Goal: Task Accomplishment & Management: Manage account settings

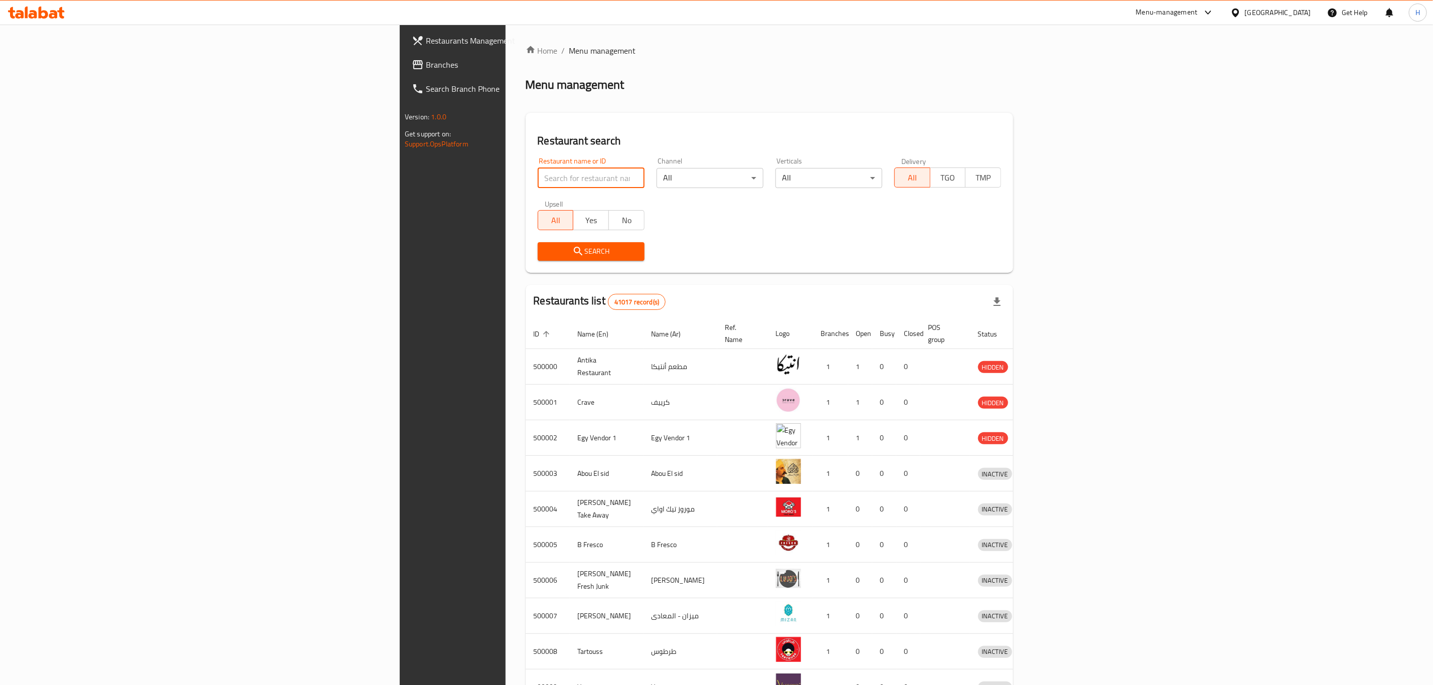
paste input "701229"
type input "701229"
click at [546, 257] on span "Search" at bounding box center [591, 251] width 91 height 13
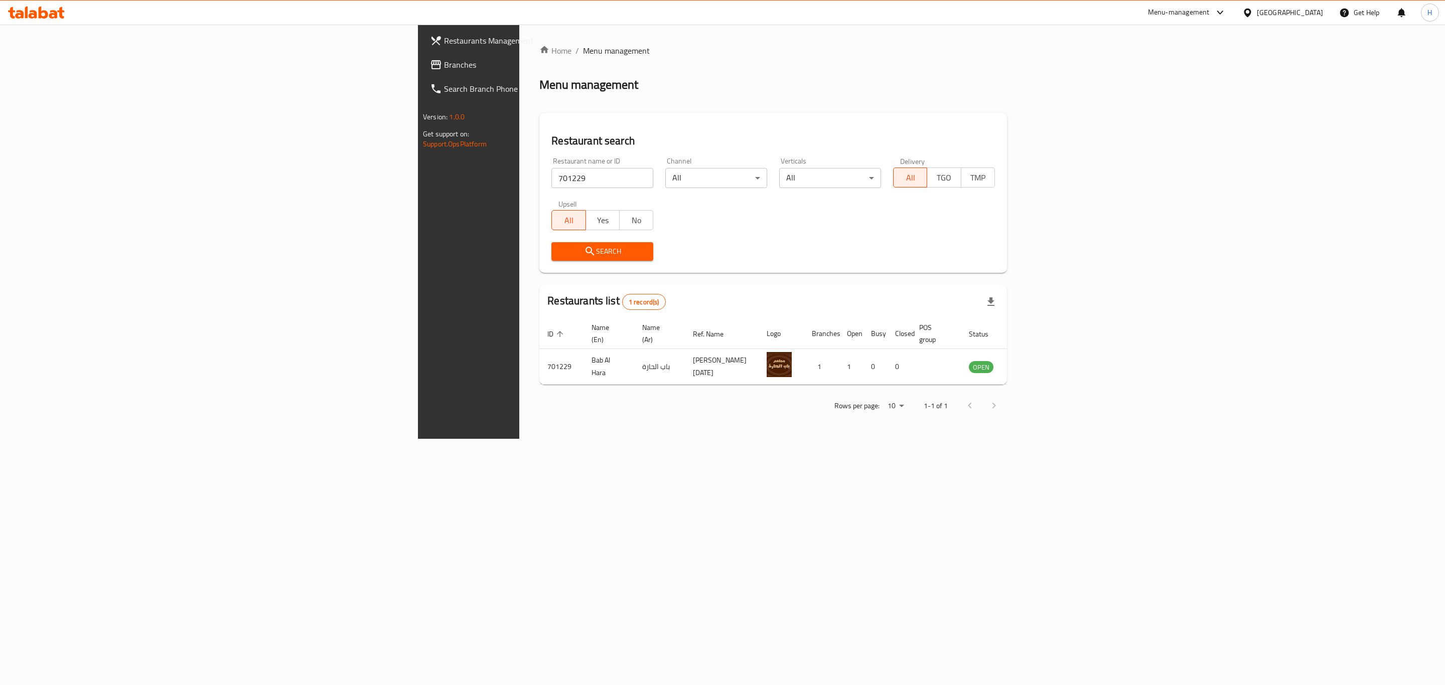
click at [444, 65] on span "Branches" at bounding box center [547, 65] width 207 height 12
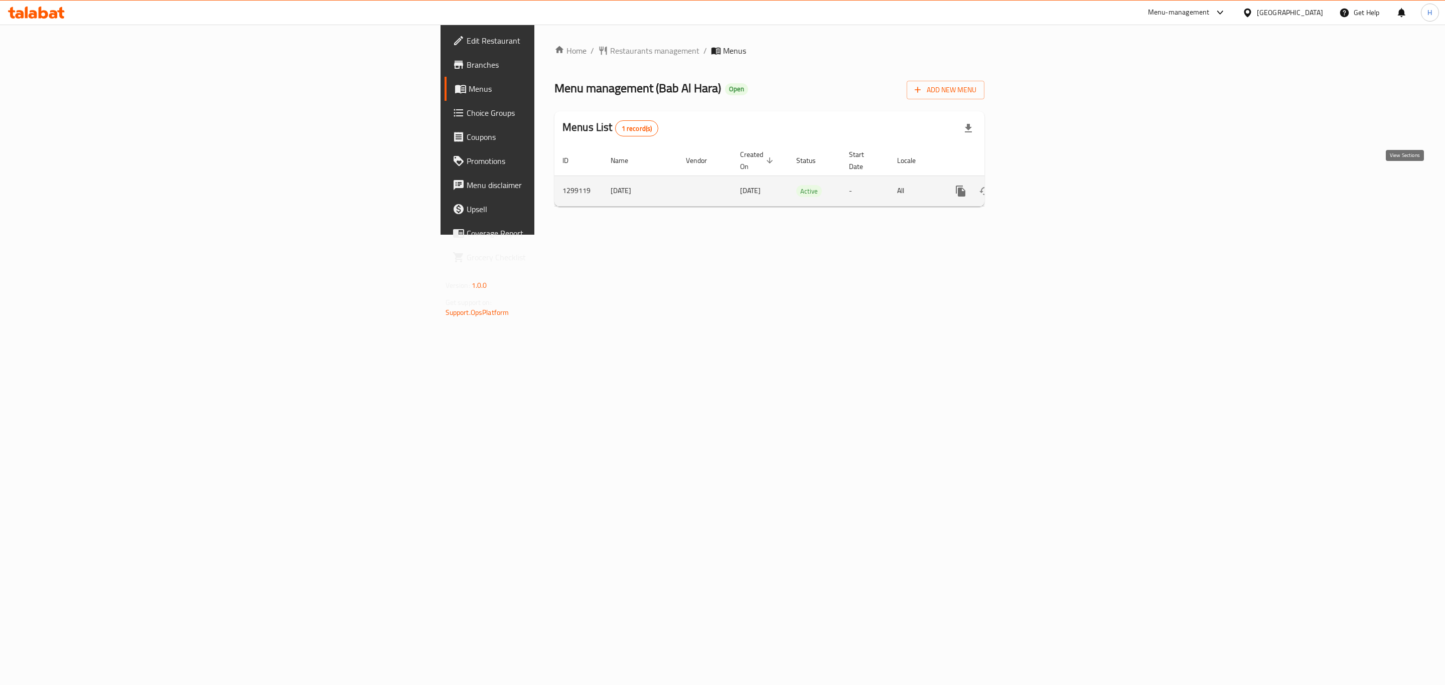
click at [1039, 185] on icon "enhanced table" at bounding box center [1033, 191] width 12 height 12
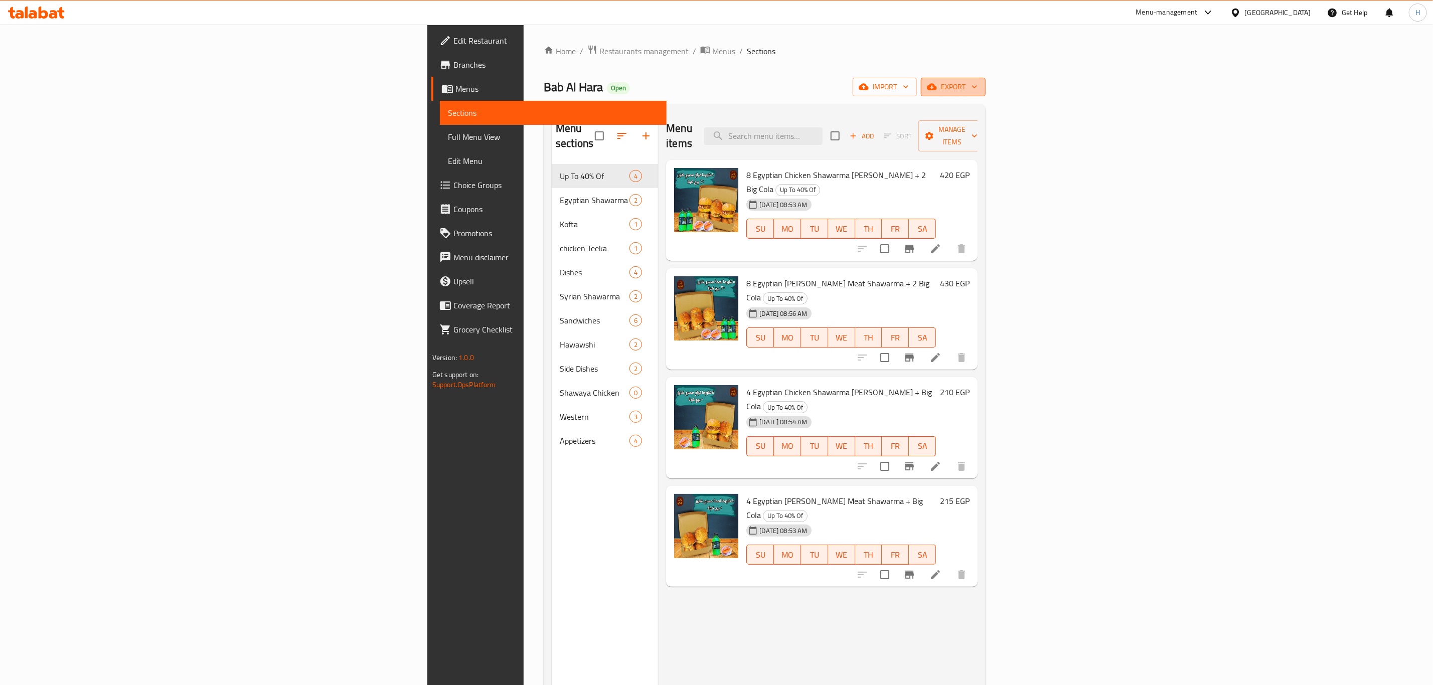
click at [978, 87] on span "export" at bounding box center [953, 87] width 49 height 13
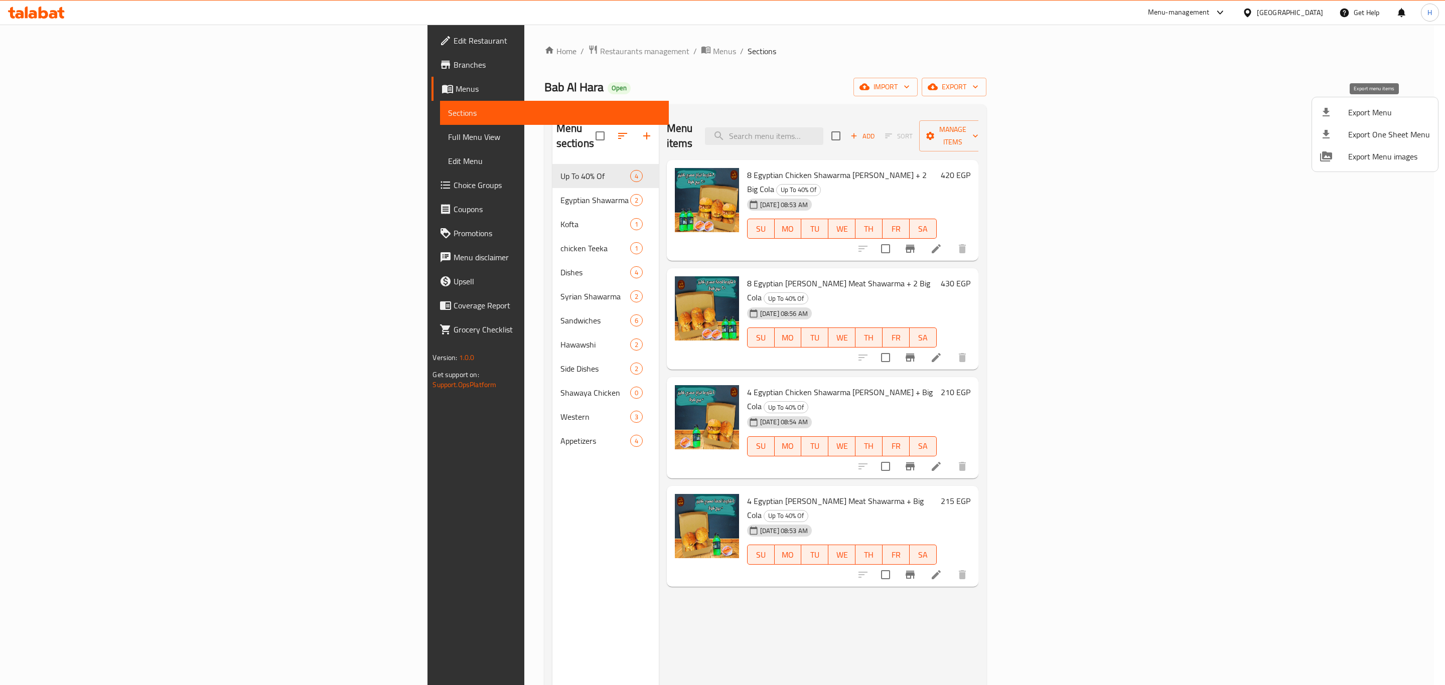
click at [1360, 111] on span "Export Menu" at bounding box center [1389, 112] width 82 height 12
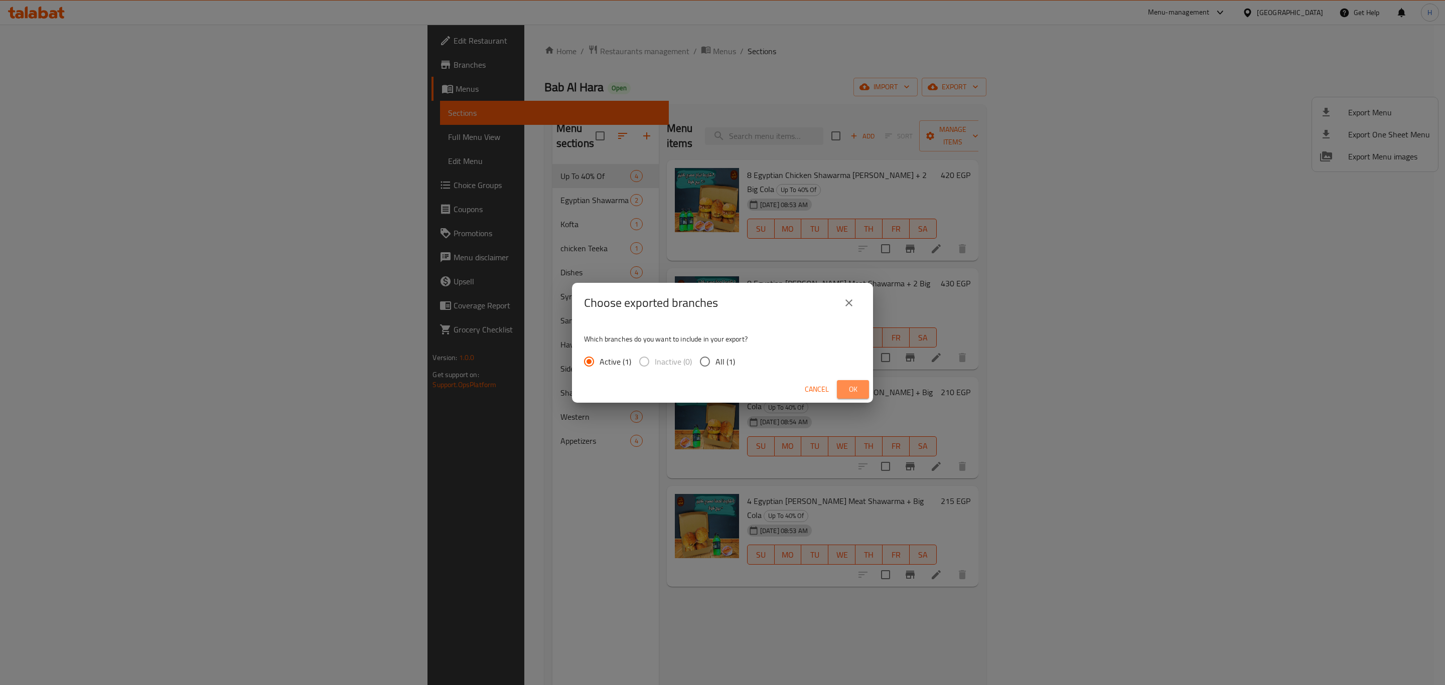
click at [849, 385] on span "Ok" at bounding box center [853, 389] width 16 height 13
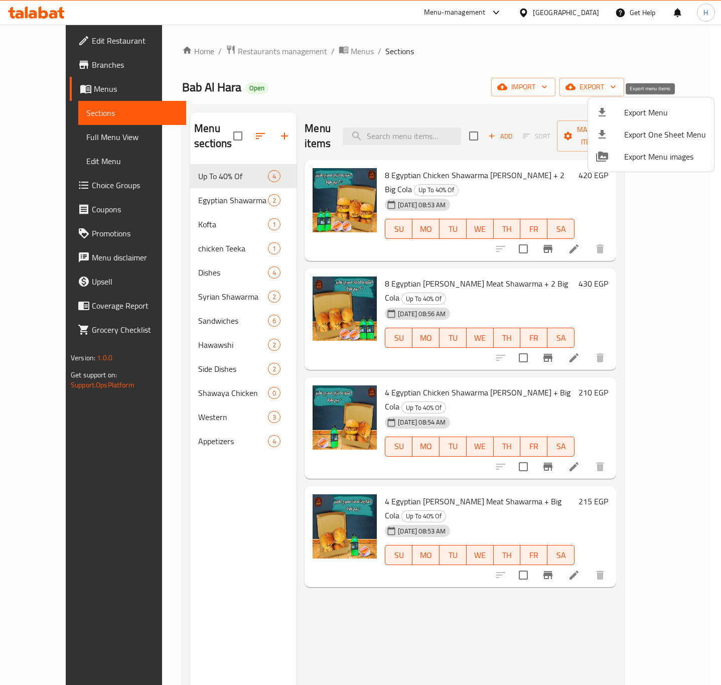
click at [667, 114] on span "Export Menu" at bounding box center [665, 112] width 82 height 12
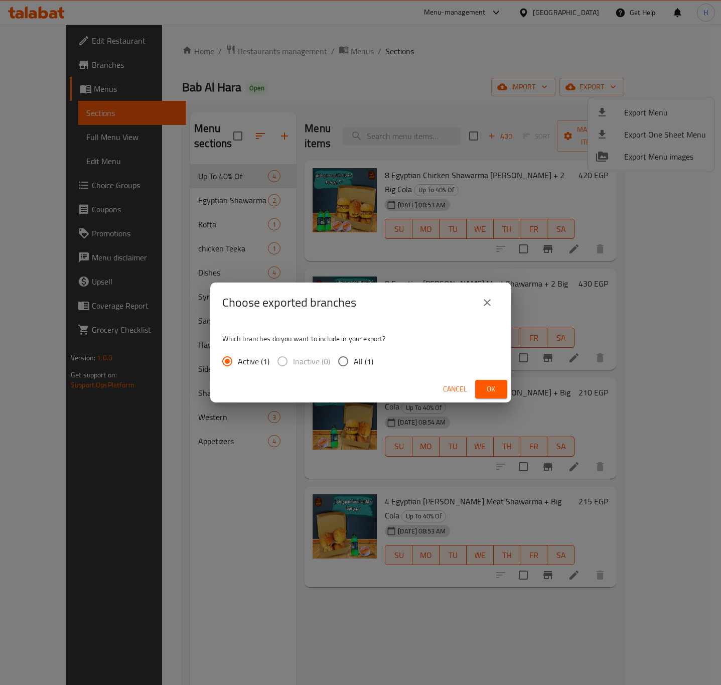
click at [494, 390] on span "Ok" at bounding box center [491, 389] width 16 height 13
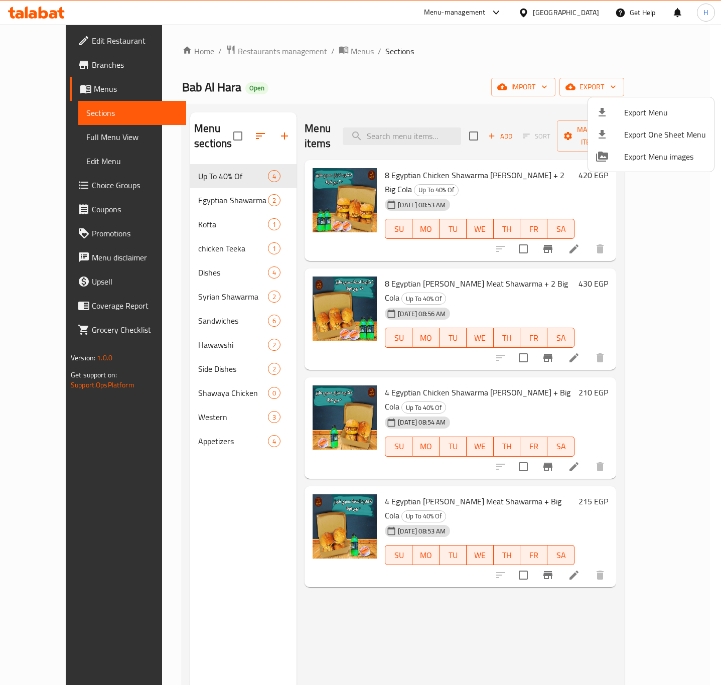
click at [208, 377] on div at bounding box center [360, 342] width 721 height 685
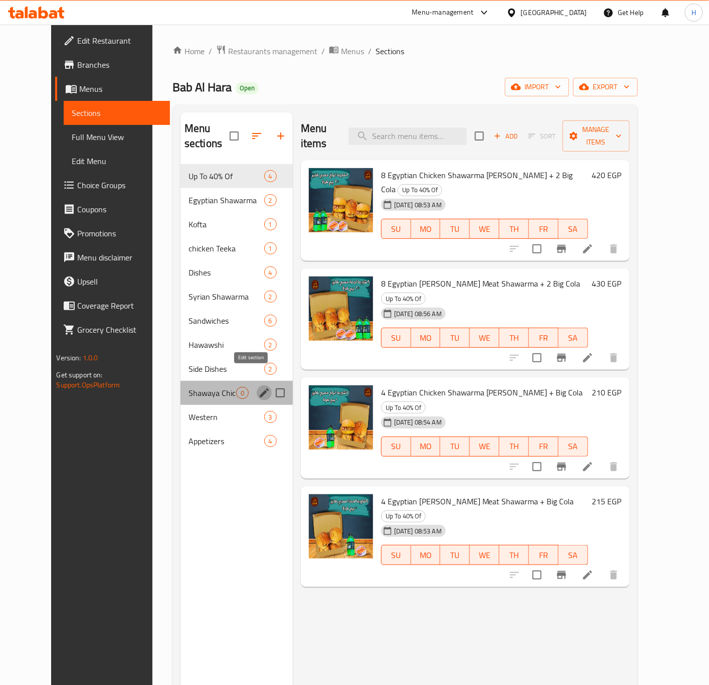
click at [260, 388] on icon "edit" at bounding box center [264, 392] width 9 height 9
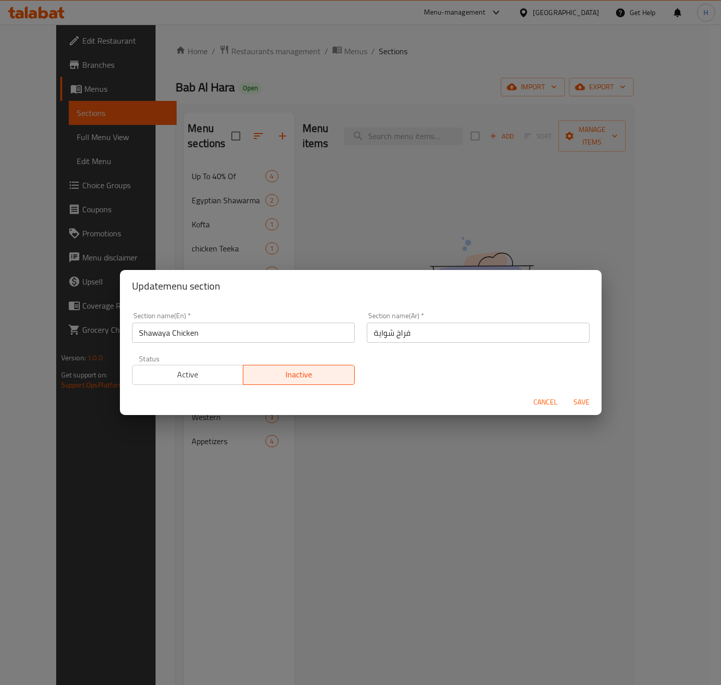
click at [375, 335] on input "فراخ شواية" at bounding box center [478, 333] width 223 height 20
type input "فراخ عالفحم"
click at [190, 335] on input "Shawaya Chicken" at bounding box center [243, 333] width 223 height 20
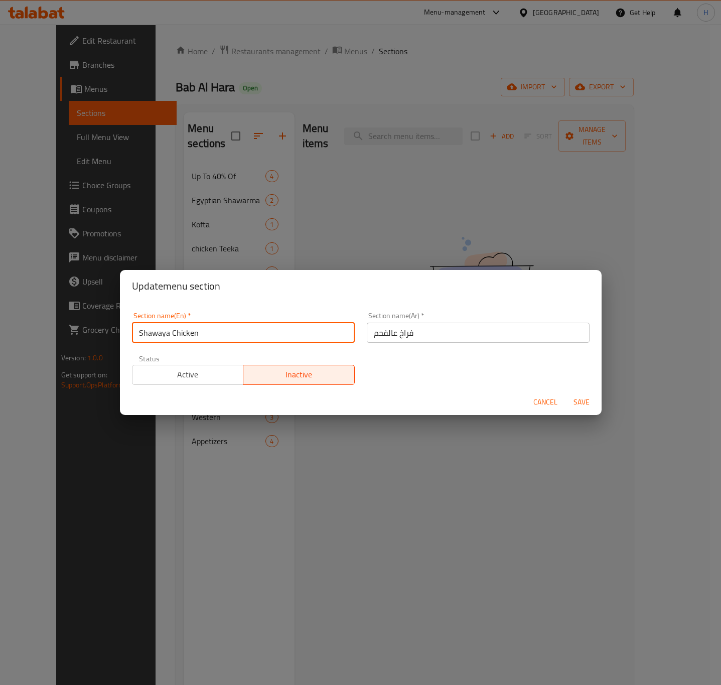
click at [190, 335] on input "Shawaya Chicken" at bounding box center [243, 333] width 223 height 20
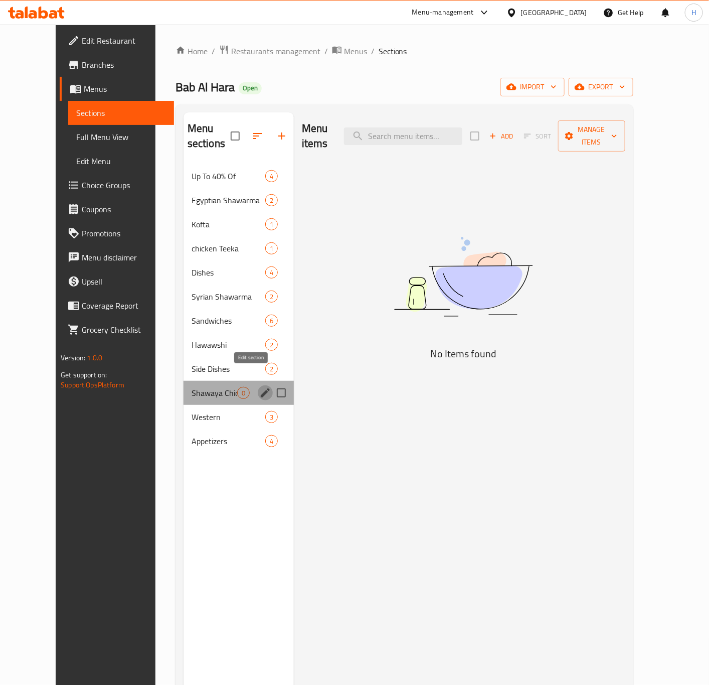
click at [261, 388] on icon "edit" at bounding box center [265, 392] width 9 height 9
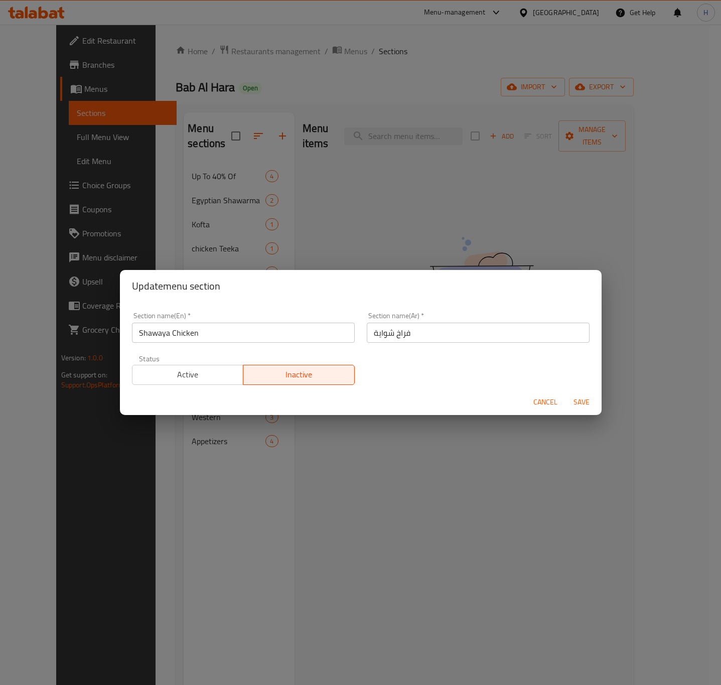
click at [235, 336] on input "Shawaya Chicken" at bounding box center [243, 333] width 223 height 20
click at [167, 336] on input "Shawaya Chicken" at bounding box center [243, 333] width 223 height 20
click at [142, 336] on input "Shawaya Chicken" at bounding box center [243, 333] width 223 height 20
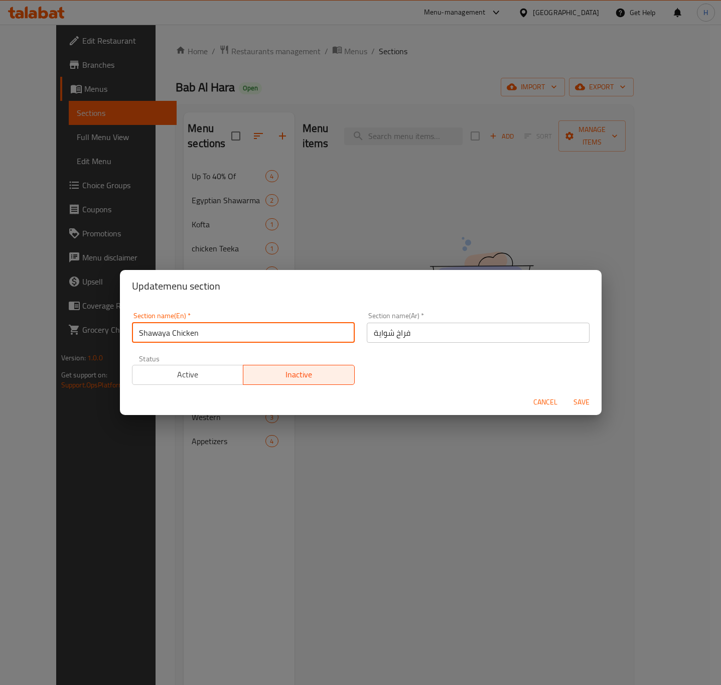
click at [142, 336] on input "Shawaya Chicken" at bounding box center [243, 333] width 223 height 20
click at [149, 335] on input "Shawaya Chicken" at bounding box center [243, 333] width 223 height 20
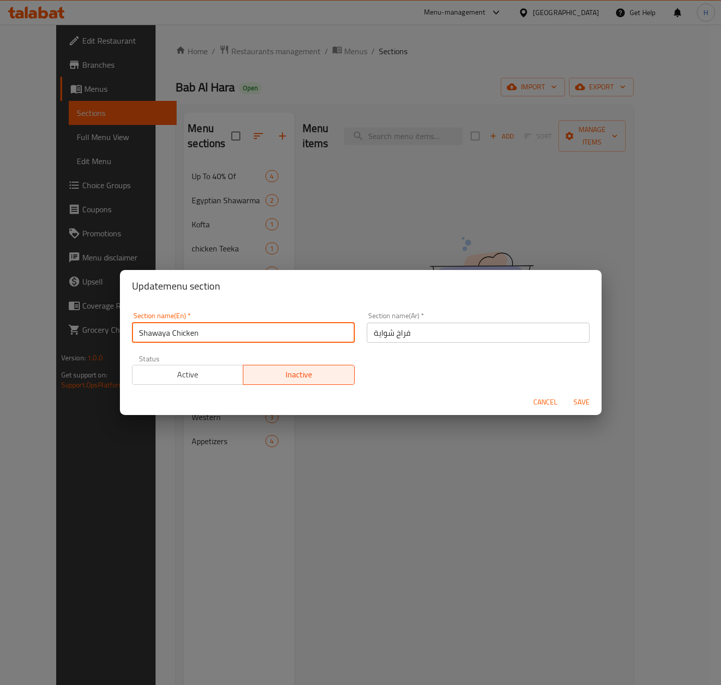
click at [149, 335] on input "Shawaya Chicken" at bounding box center [243, 333] width 223 height 20
click at [163, 330] on input "Shawaya Chicken" at bounding box center [243, 333] width 223 height 20
type input "Chicken On Charcoal"
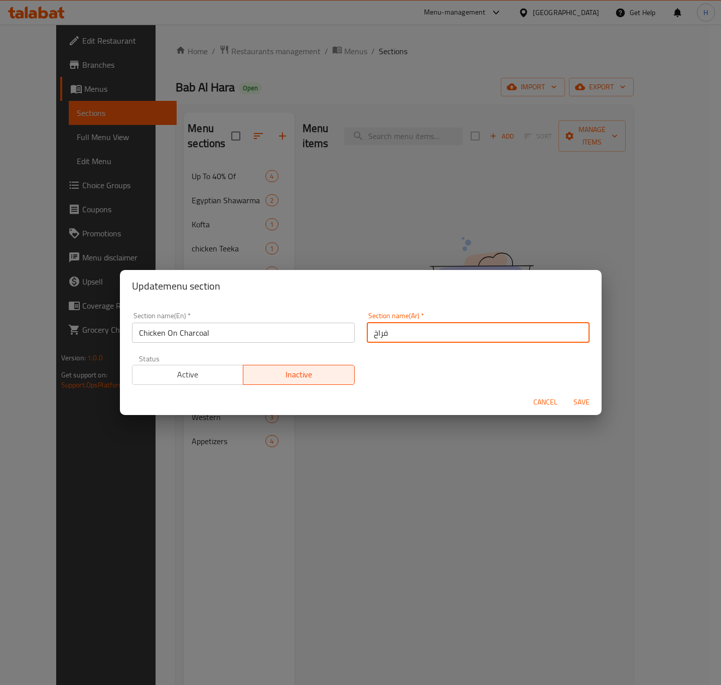
type input "فراخ عالفحم"
click at [565, 393] on button "Save" at bounding box center [581, 402] width 32 height 19
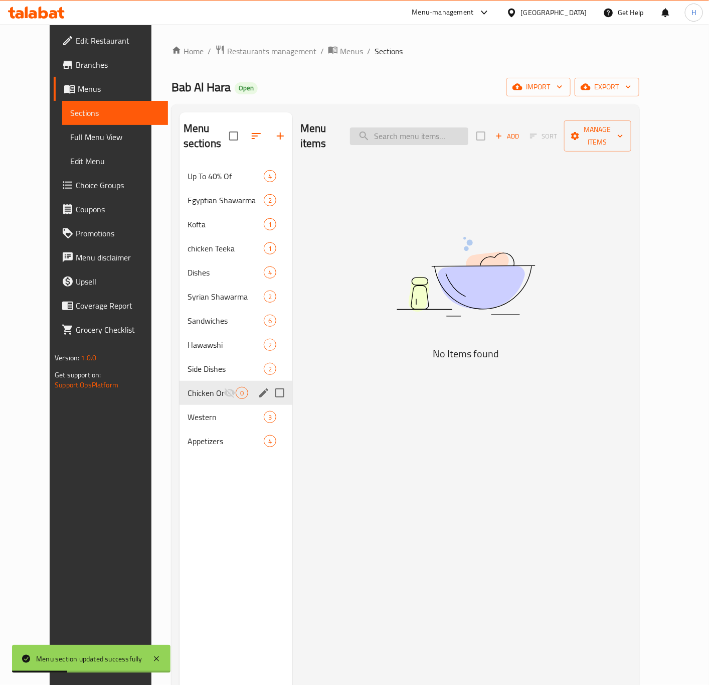
click at [413, 134] on input "search" at bounding box center [409, 136] width 118 height 18
type input "t"
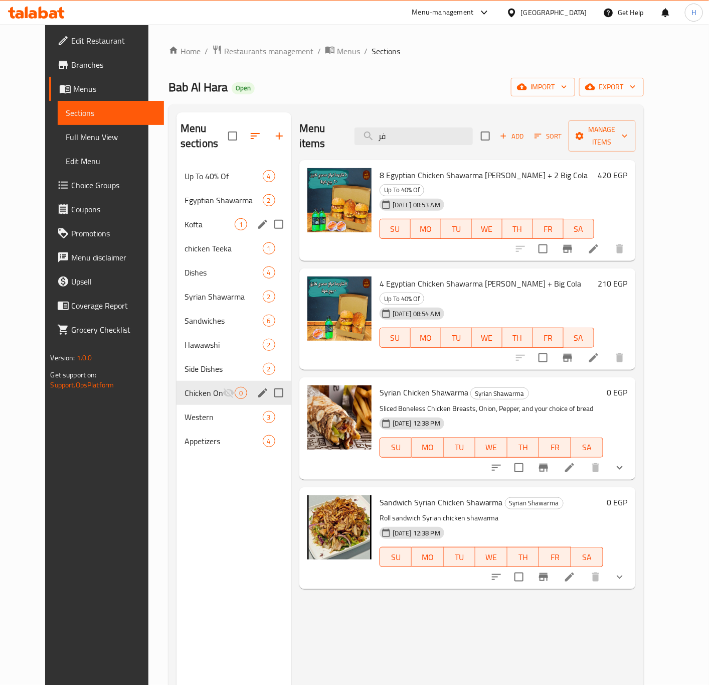
type input "ف"
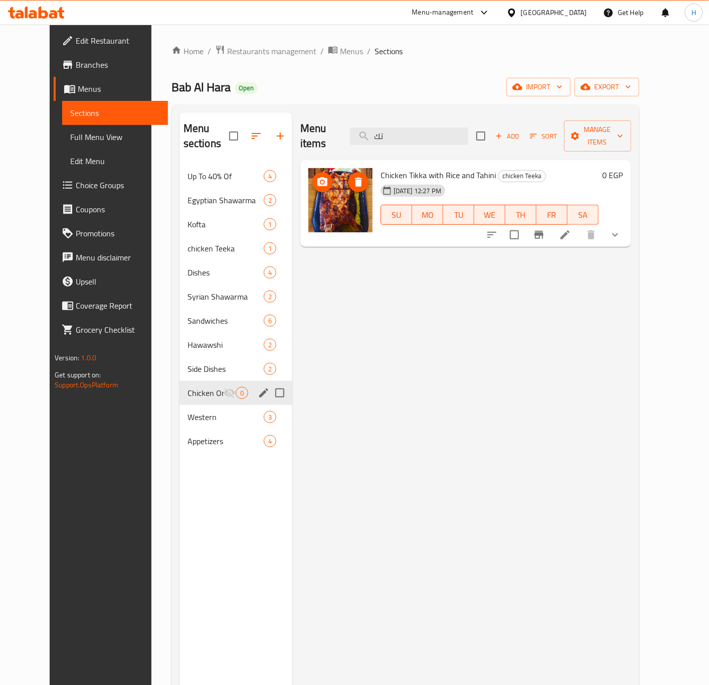
type input "ت"
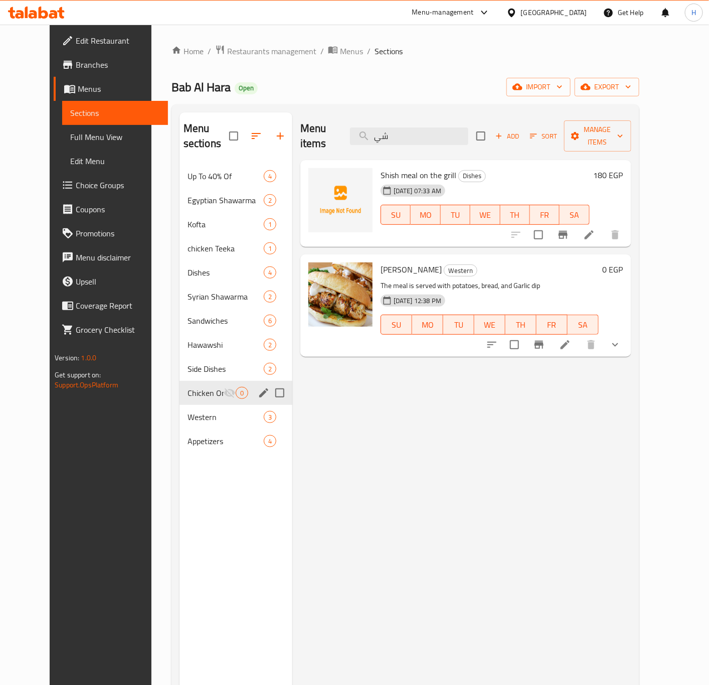
type input "ش"
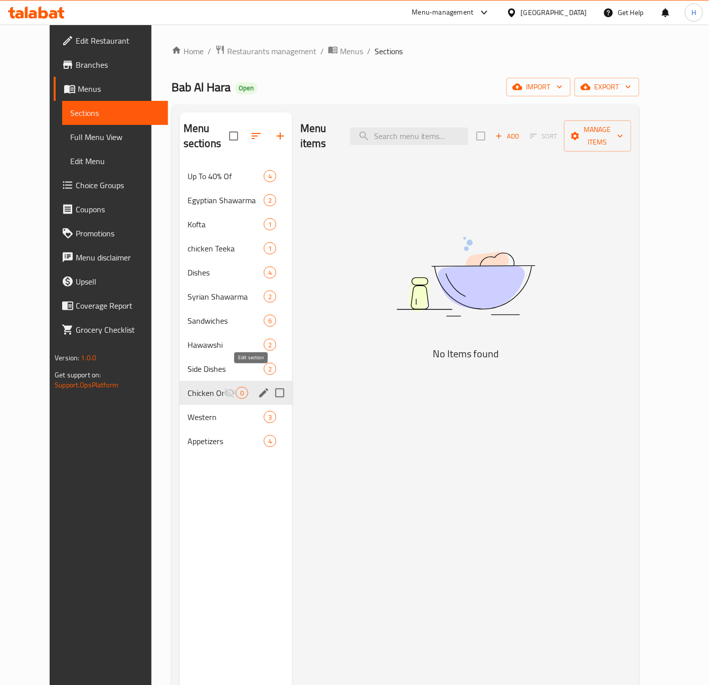
click at [259, 388] on icon "edit" at bounding box center [263, 392] width 9 height 9
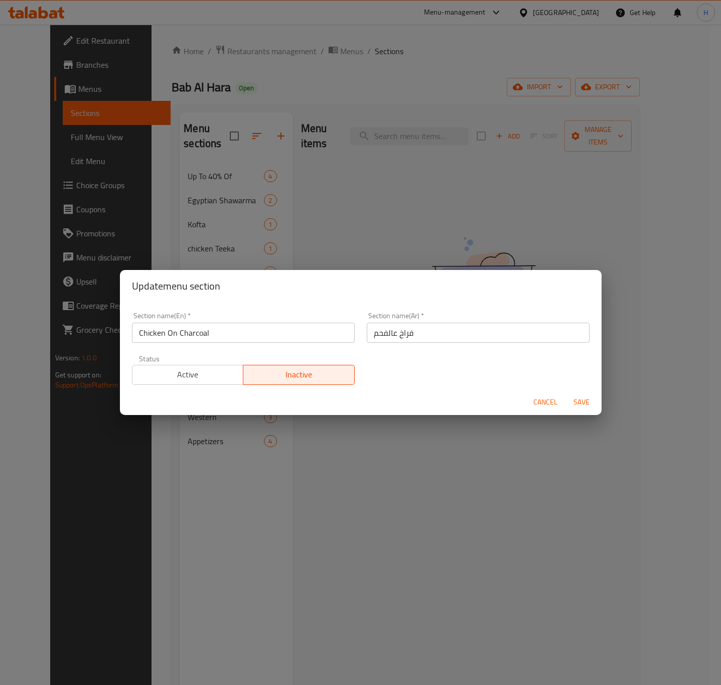
click at [186, 378] on span "Active" at bounding box center [187, 374] width 103 height 15
click at [164, 378] on span "Active" at bounding box center [187, 374] width 103 height 15
click at [576, 399] on span "Save" at bounding box center [581, 402] width 24 height 13
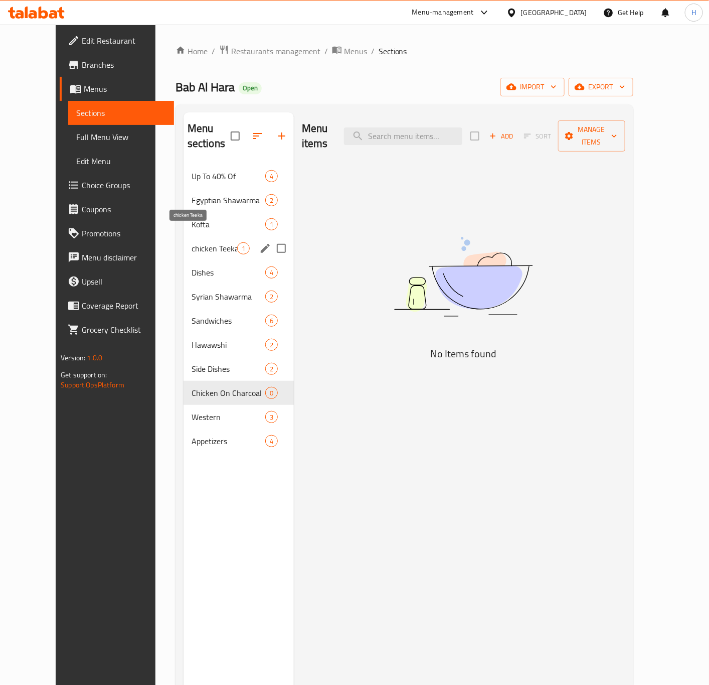
click at [194, 242] on span "chicken Teeka" at bounding box center [215, 248] width 46 height 12
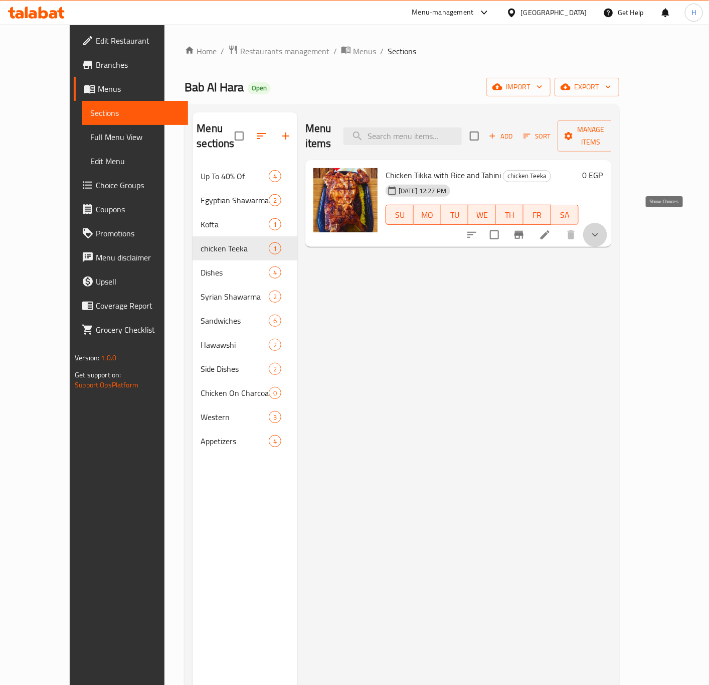
click at [602, 229] on icon "show more" at bounding box center [596, 235] width 12 height 12
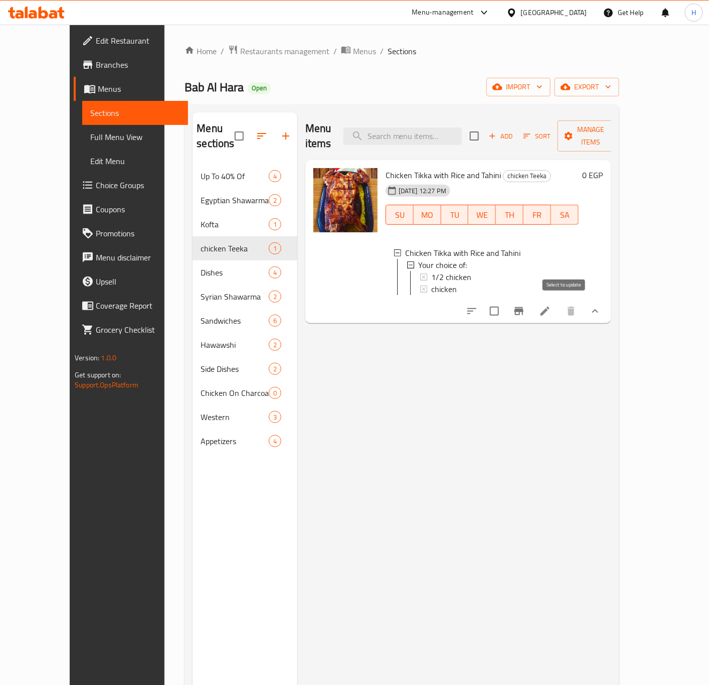
click at [505, 308] on input "checkbox" at bounding box center [494, 311] width 21 height 21
checkbox input "true"
click at [505, 308] on input "checkbox" at bounding box center [494, 311] width 21 height 21
checkbox input "false"
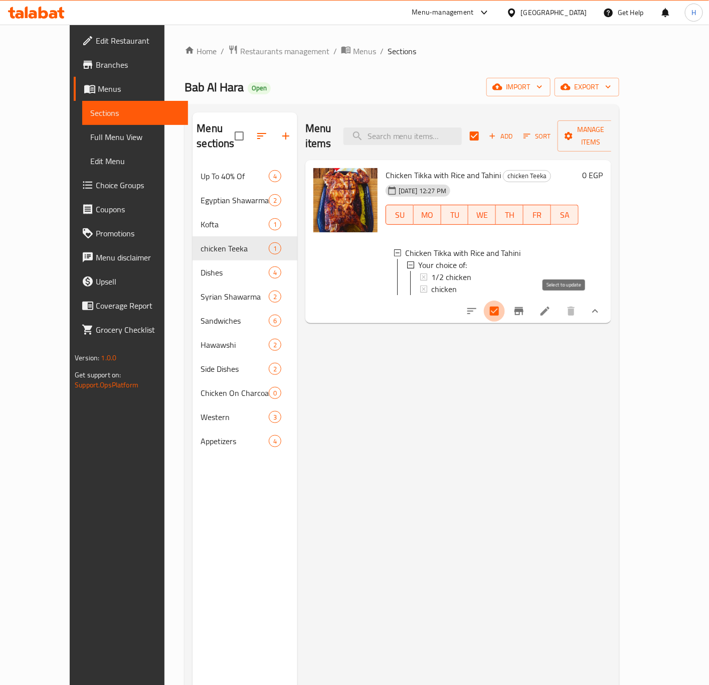
checkbox input "false"
click at [505, 308] on input "checkbox" at bounding box center [494, 311] width 21 height 21
checkbox input "true"
click at [617, 134] on span "Manage items" at bounding box center [591, 135] width 51 height 25
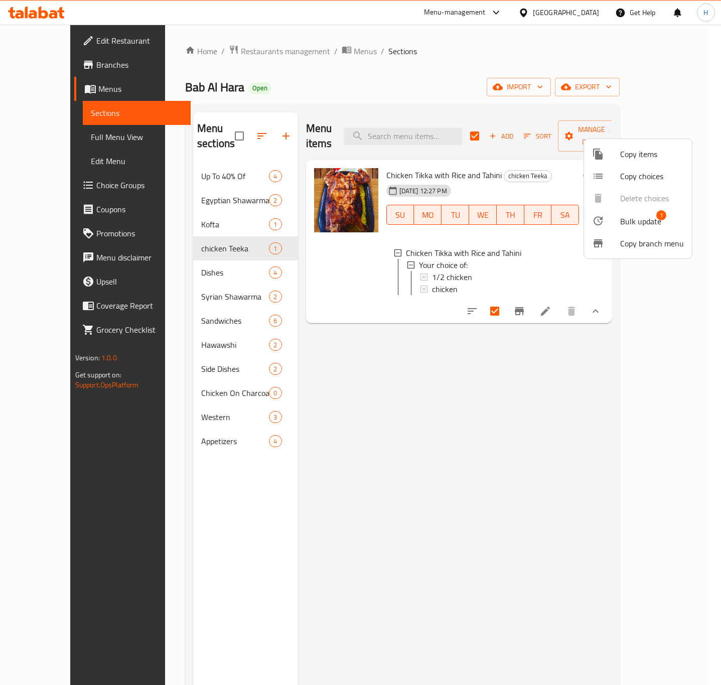
click at [631, 223] on span "Bulk update" at bounding box center [640, 221] width 41 height 12
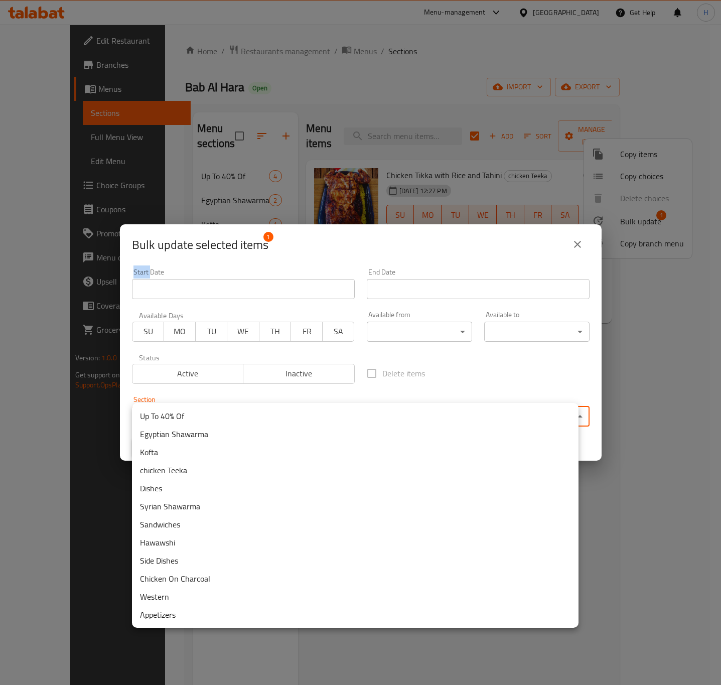
click at [312, 411] on body "​ Menu-management Egypt Get Help H Edit Restaurant Branches Menus Sections Full…" at bounding box center [360, 355] width 721 height 660
click at [312, 411] on li "Up To 40% Of" at bounding box center [355, 416] width 447 height 18
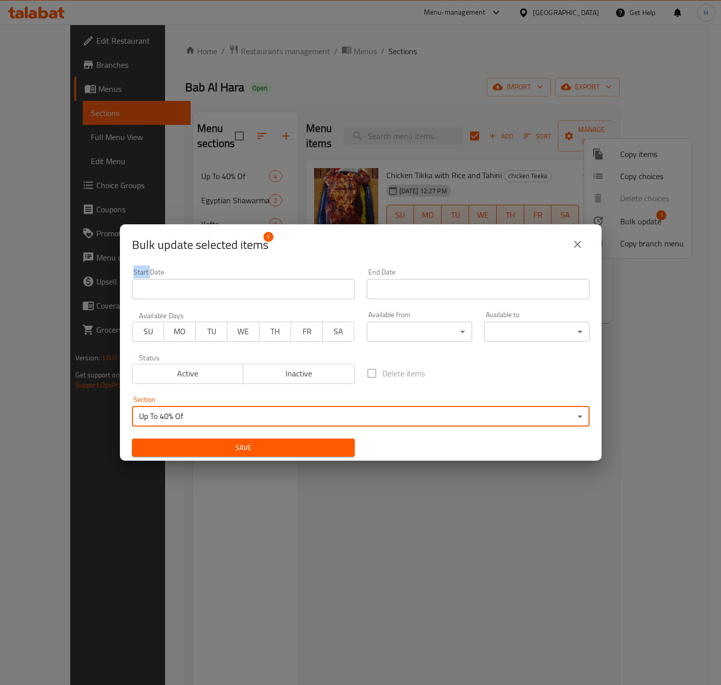
click at [300, 417] on body "​ Menu-management Egypt Get Help H Edit Restaurant Branches Menus Sections Full…" at bounding box center [360, 355] width 721 height 660
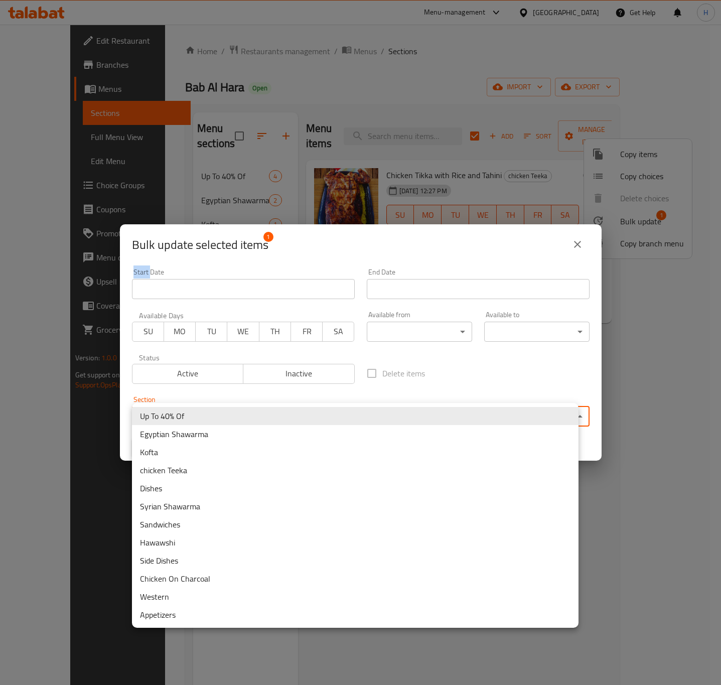
click at [195, 577] on li "Chicken On Charcoal" at bounding box center [355, 578] width 447 height 18
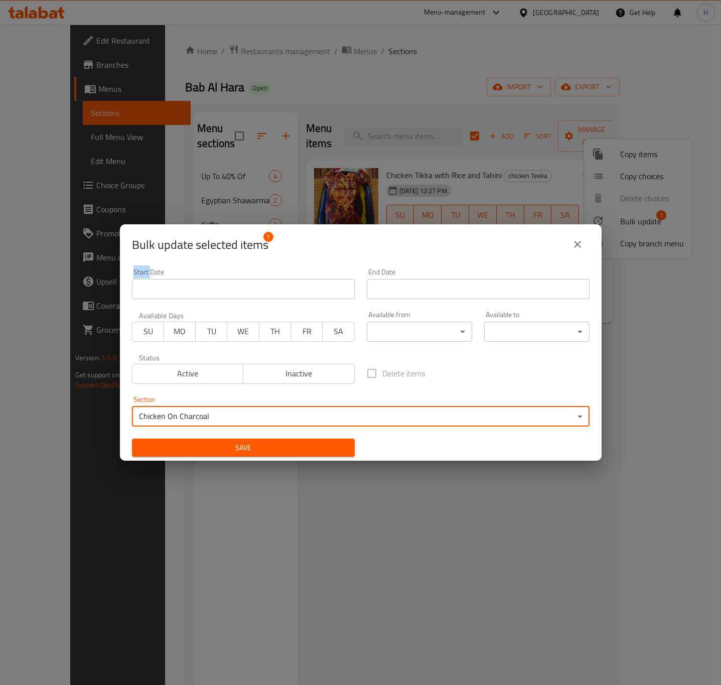
click at [236, 446] on span "Save" at bounding box center [243, 448] width 207 height 13
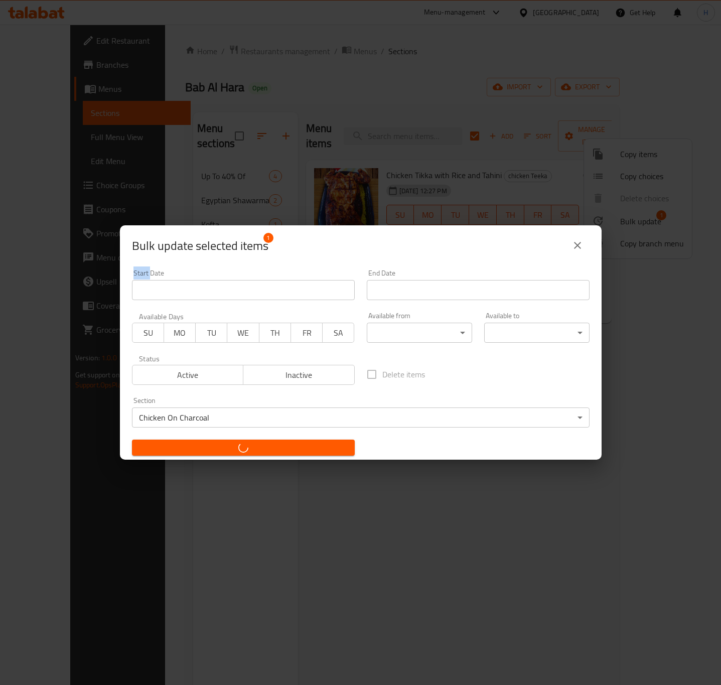
checkbox input "false"
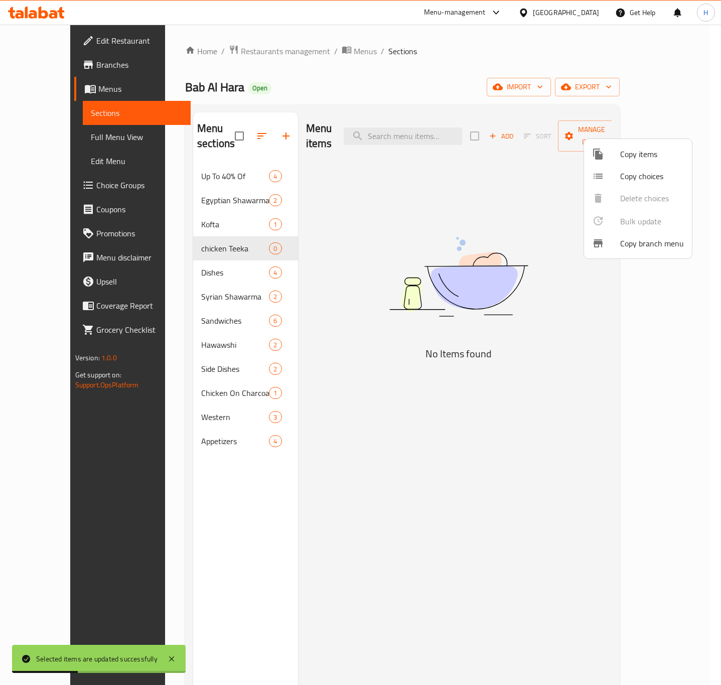
click at [241, 140] on div at bounding box center [360, 342] width 721 height 685
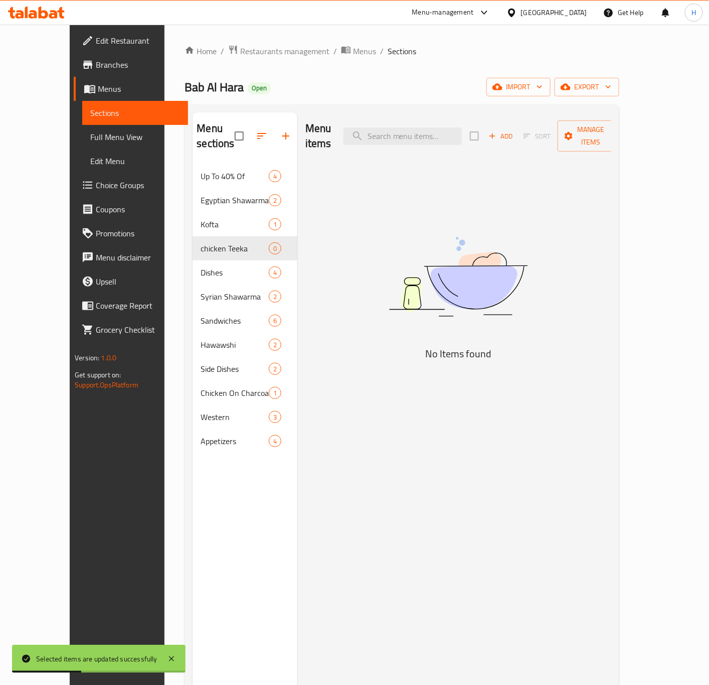
click at [256, 130] on icon "button" at bounding box center [262, 136] width 12 height 12
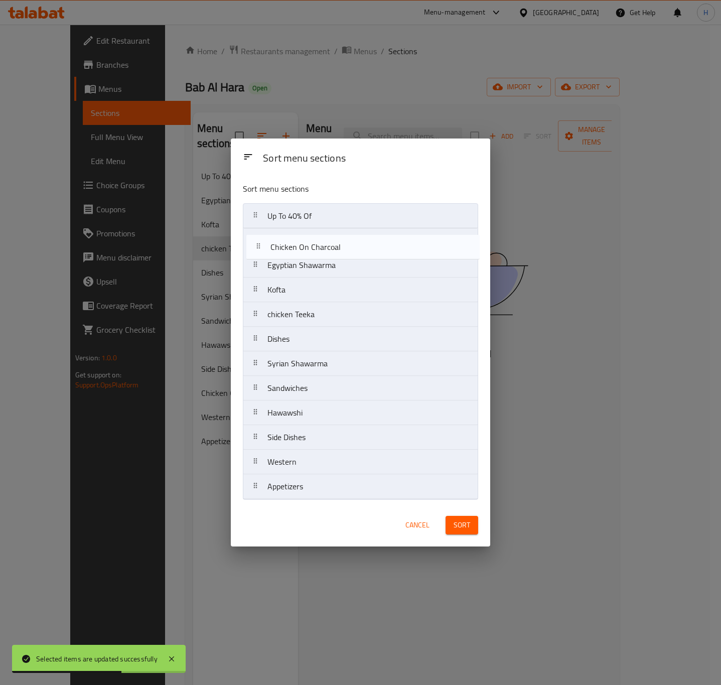
drag, startPoint x: 293, startPoint y: 446, endPoint x: 295, endPoint y: 249, distance: 197.2
click at [295, 249] on nav "Up To 40% Of Egyptian Shawarma Kofta chicken Teeka Dishes Syrian Shawarma Sandw…" at bounding box center [360, 351] width 235 height 296
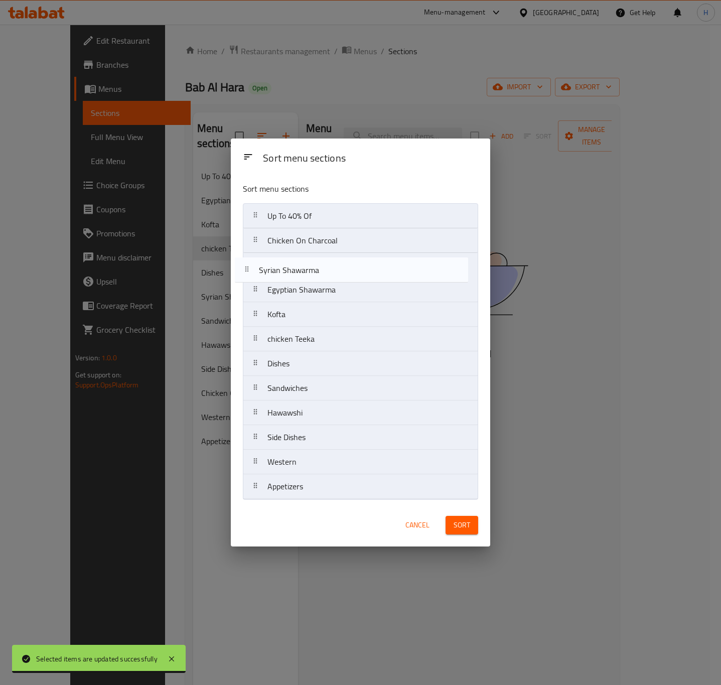
drag, startPoint x: 330, startPoint y: 372, endPoint x: 321, endPoint y: 275, distance: 97.3
click at [321, 275] on nav "Up To 40% Of Chicken On Charcoal Egyptian Shawarma Kofta chicken Teeka Dishes S…" at bounding box center [360, 351] width 235 height 296
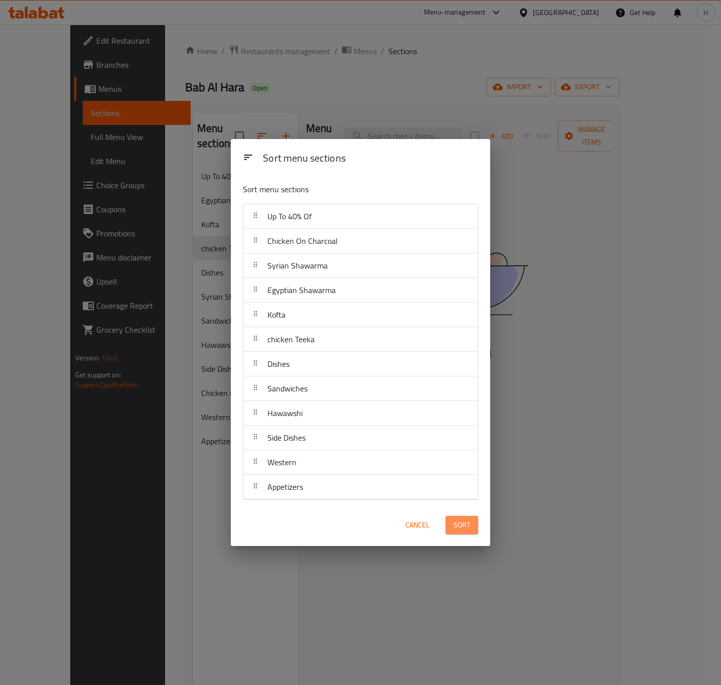
click at [458, 528] on span "Sort" at bounding box center [462, 525] width 17 height 13
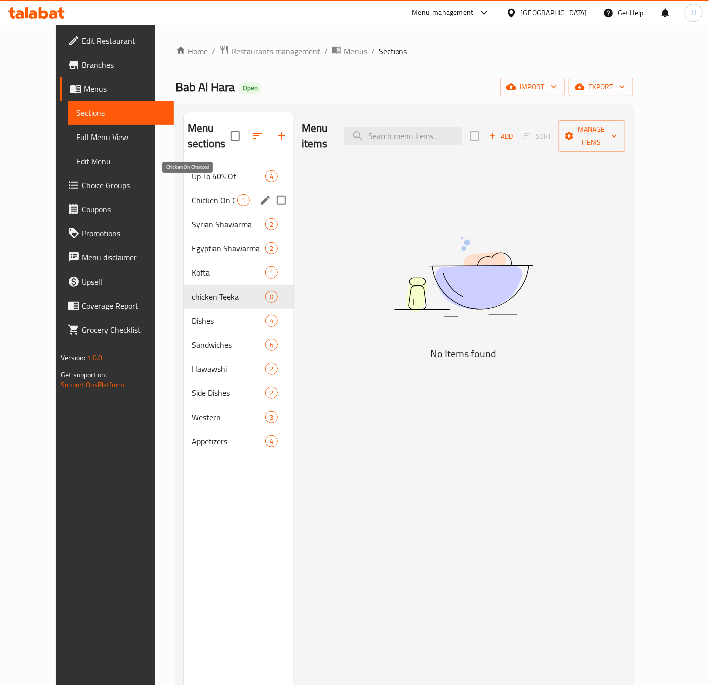
click at [193, 194] on span "Chicken On Charcoal" at bounding box center [215, 200] width 46 height 12
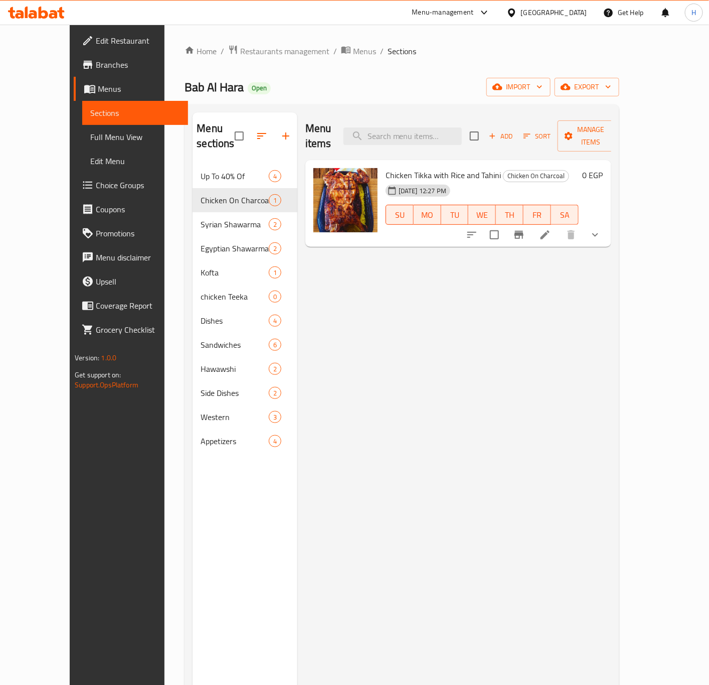
click at [437, 138] on div "Menu items Add Sort Manage items" at bounding box center [459, 136] width 306 height 48
click at [425, 129] on input "search" at bounding box center [403, 136] width 118 height 18
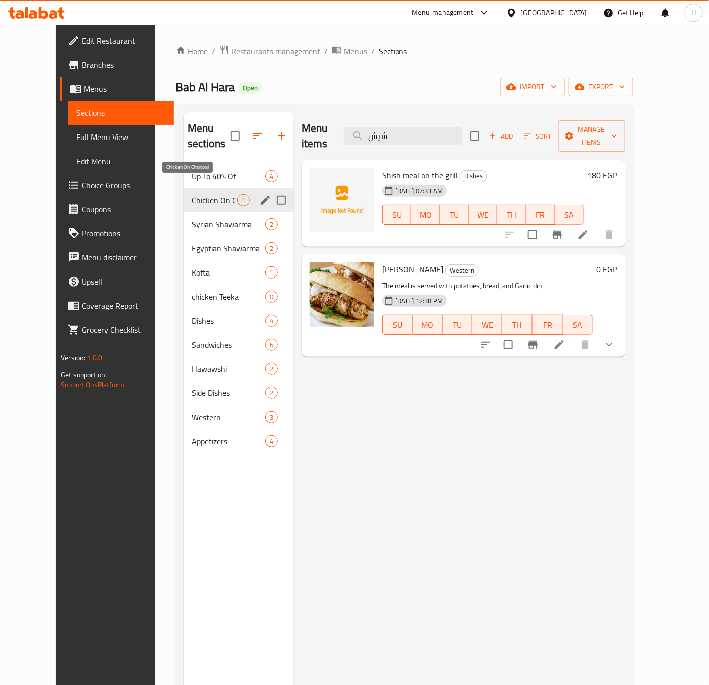
type input "شيش"
click at [204, 194] on span "Chicken On Charcoal" at bounding box center [215, 200] width 46 height 12
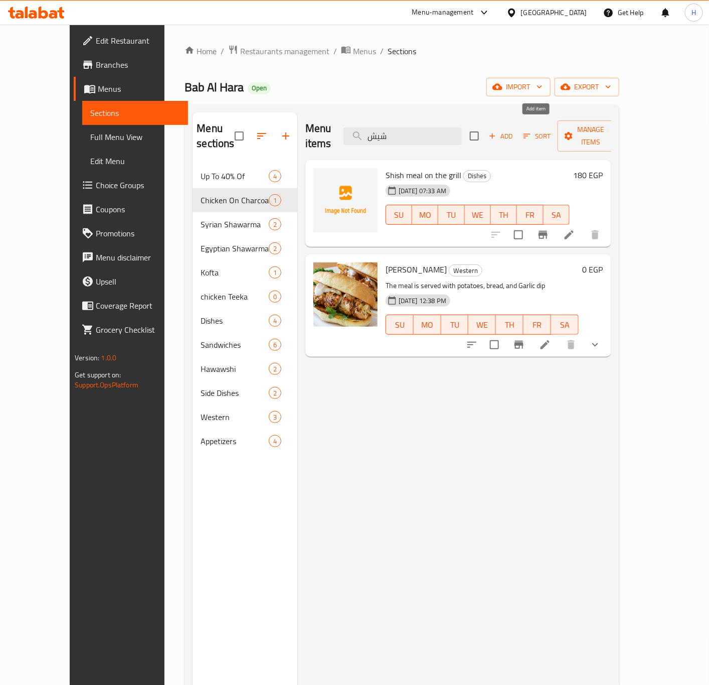
click at [515, 130] on span "Add" at bounding box center [501, 136] width 27 height 12
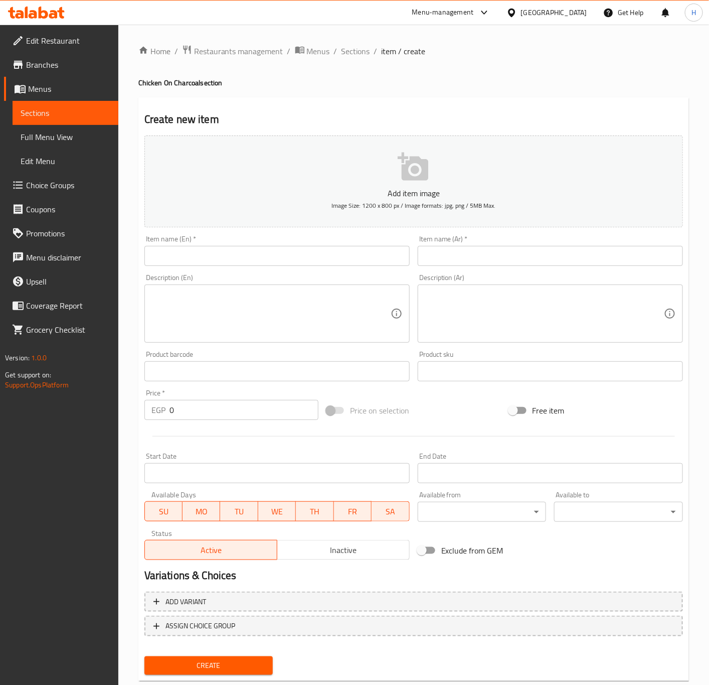
click at [443, 256] on input "text" at bounding box center [550, 256] width 265 height 20
type input "[PERSON_NAME]"
click at [338, 262] on input "text" at bounding box center [277, 256] width 265 height 20
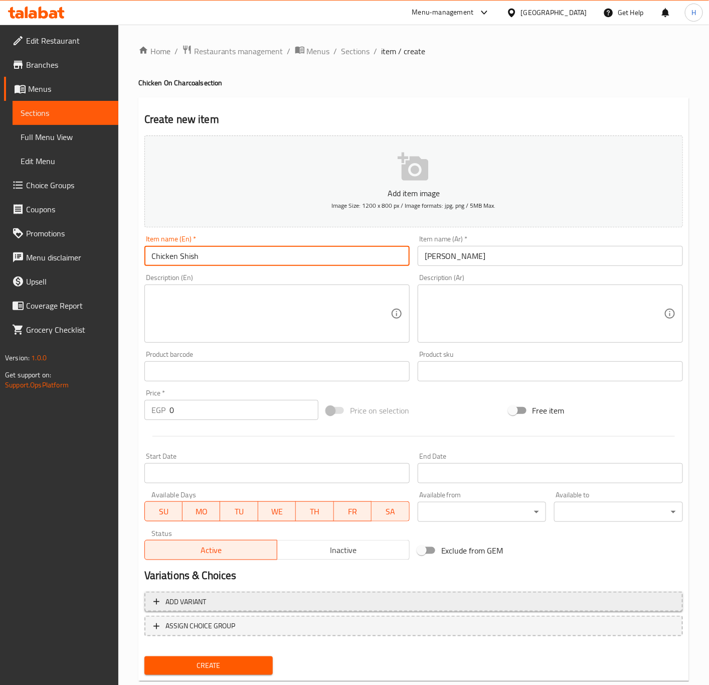
type input "Chicken Shish"
click at [238, 598] on span "Add variant" at bounding box center [414, 602] width 521 height 13
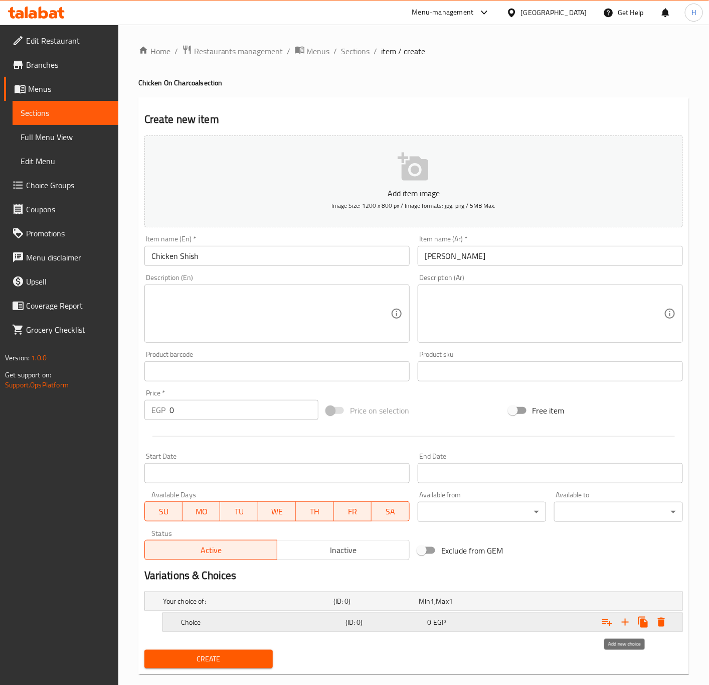
click at [629, 623] on icon "Expand" at bounding box center [626, 622] width 12 height 12
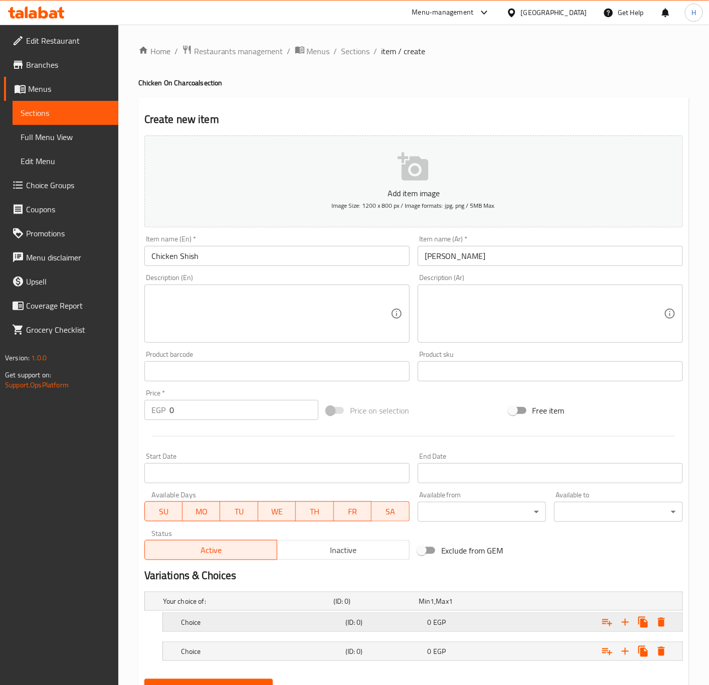
click at [228, 624] on h5 "Choice" at bounding box center [261, 622] width 161 height 10
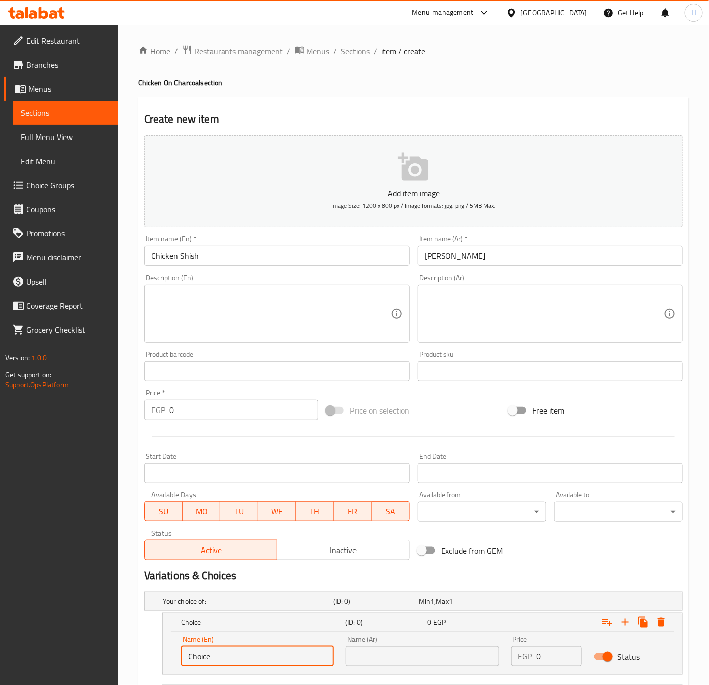
click at [200, 655] on input "Choice" at bounding box center [257, 656] width 153 height 20
type input "1/2 Chickeln"
click at [373, 661] on input "text" at bounding box center [422, 656] width 153 height 20
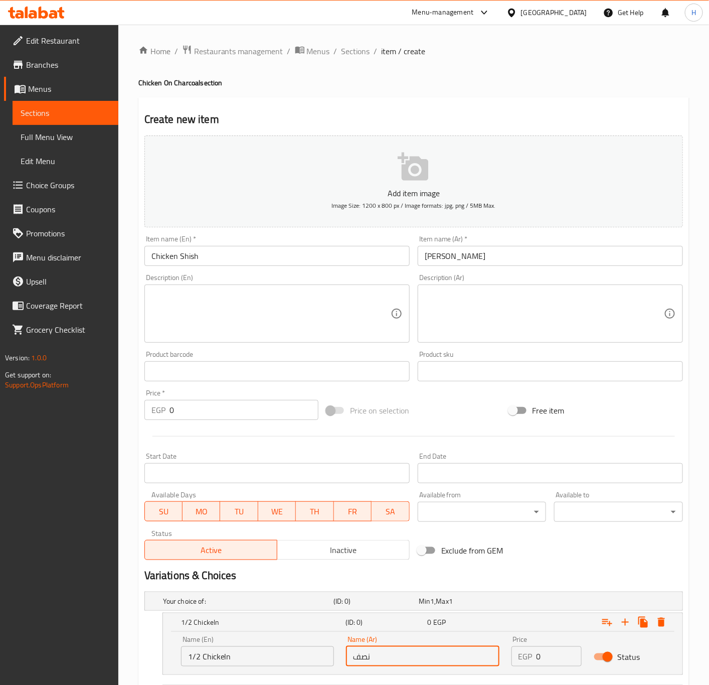
type input "نصف دجاجة"
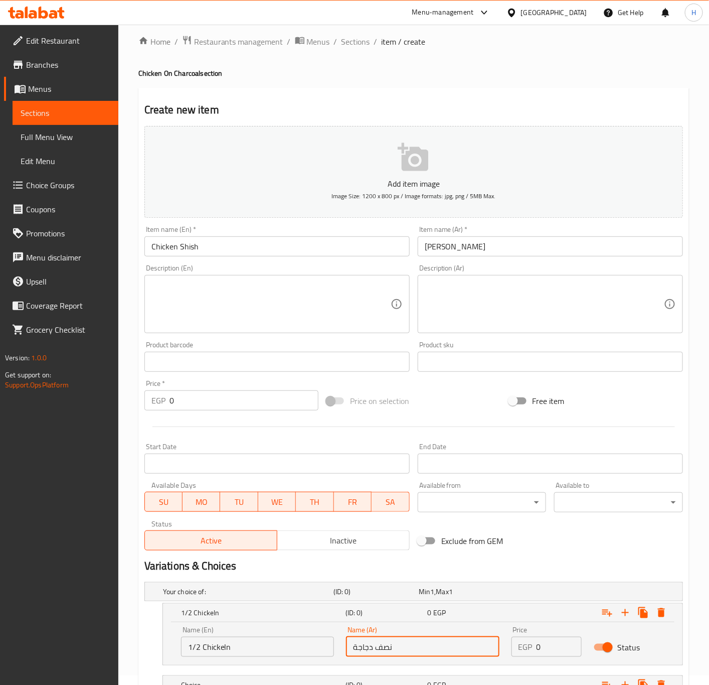
scroll to position [75, 0]
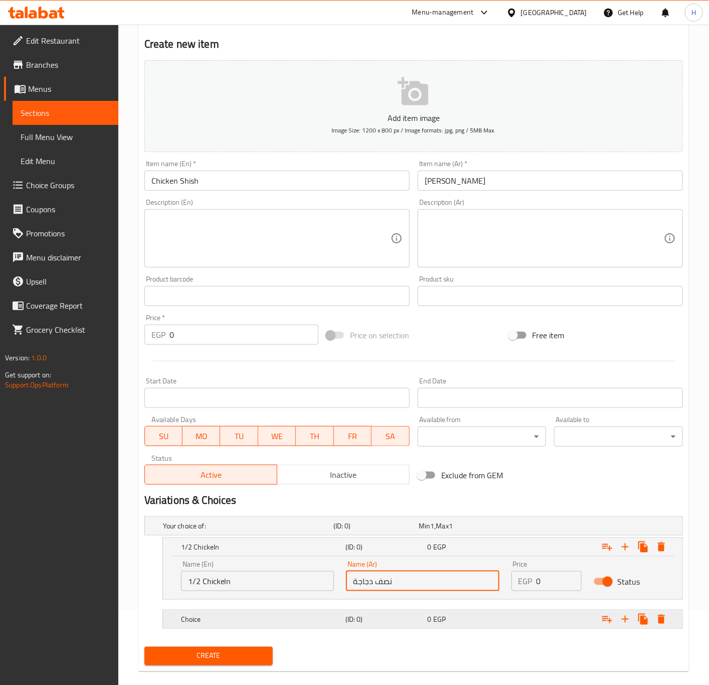
click at [246, 616] on h5 "Choice" at bounding box center [261, 619] width 161 height 10
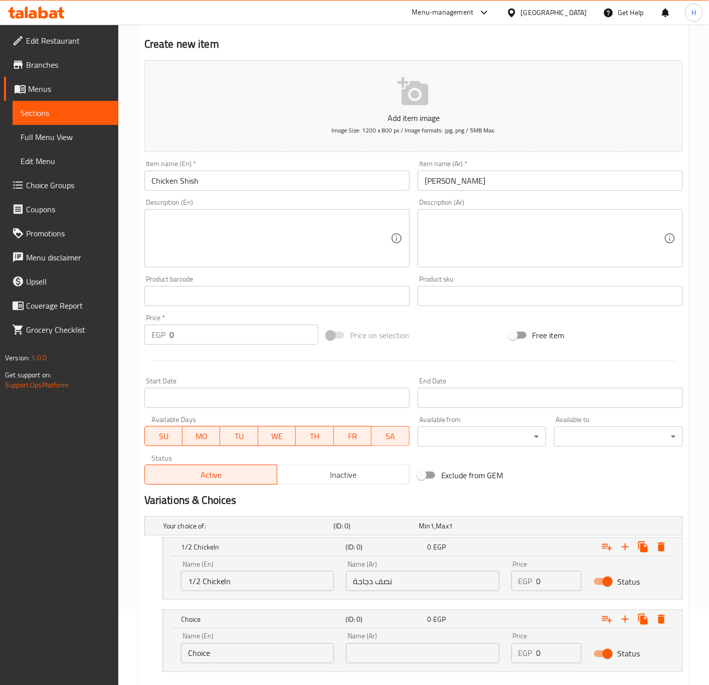
click at [220, 579] on input "1/2 Chickeln" at bounding box center [257, 581] width 153 height 20
click at [226, 584] on input "1/2 Chickeln" at bounding box center [257, 581] width 153 height 20
click at [223, 582] on input "1/2 Chicken" at bounding box center [257, 581] width 153 height 20
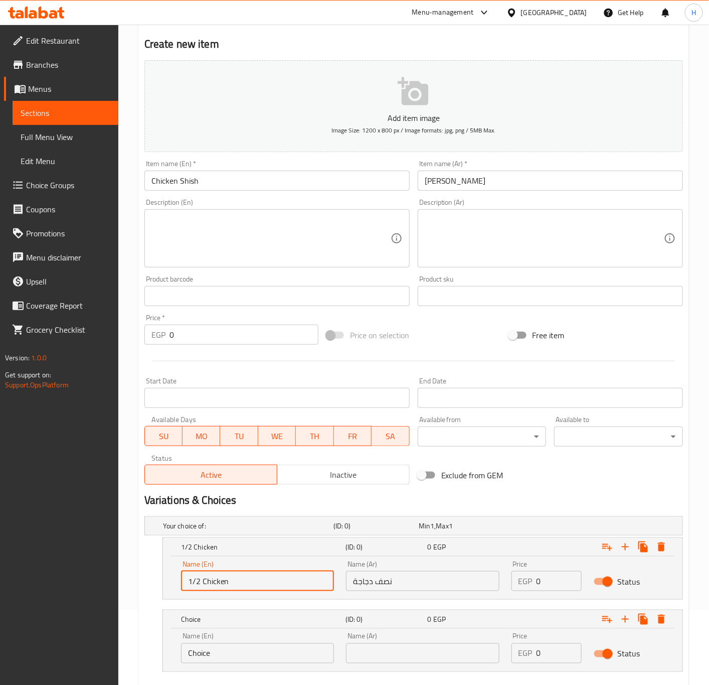
click at [223, 582] on input "1/2 Chicken" at bounding box center [257, 581] width 153 height 20
click at [213, 580] on input "1/2 Chicken" at bounding box center [257, 581] width 153 height 20
click at [217, 584] on input "1/2 Chicken" at bounding box center [257, 581] width 153 height 20
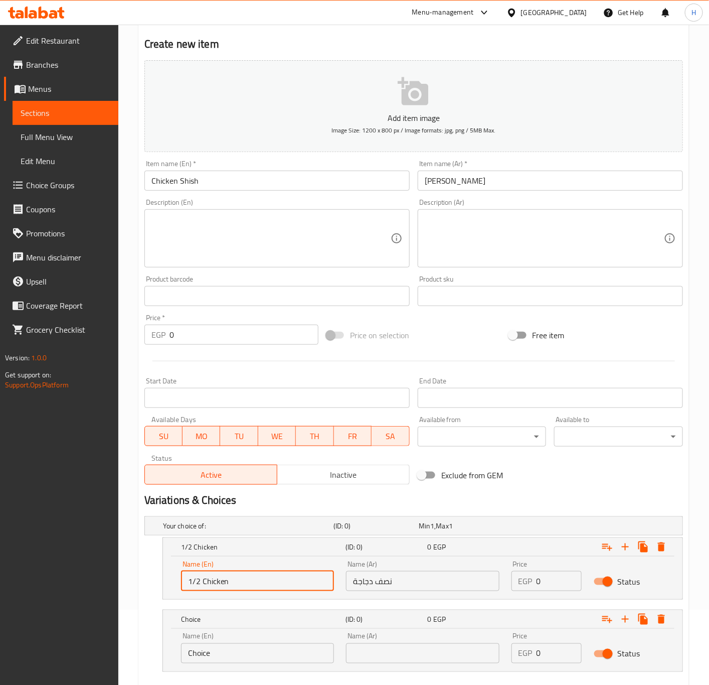
click at [217, 584] on input "1/2 Chicken" at bounding box center [257, 581] width 153 height 20
type input "1/2 Chicken"
click at [238, 655] on input "Choice" at bounding box center [257, 653] width 153 height 20
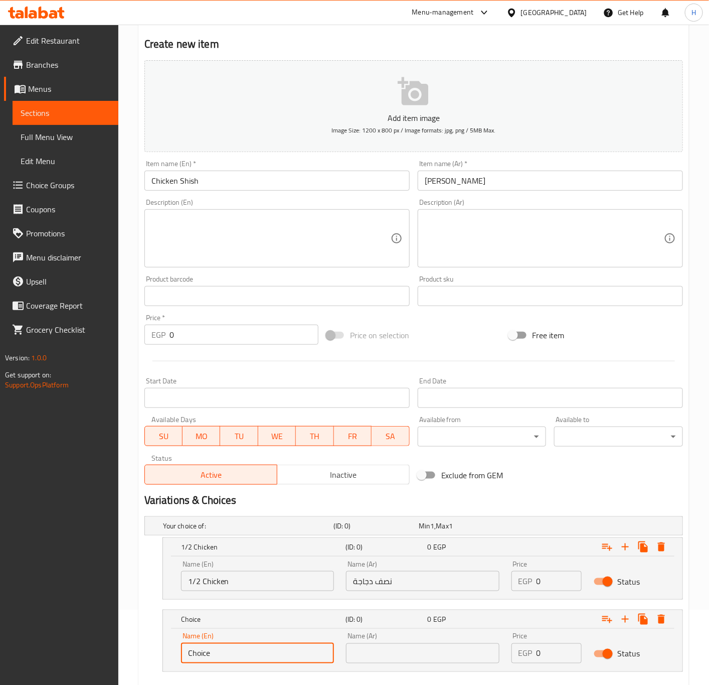
paste input "icken"
type input "Chicken"
click at [428, 648] on input "text" at bounding box center [422, 653] width 153 height 20
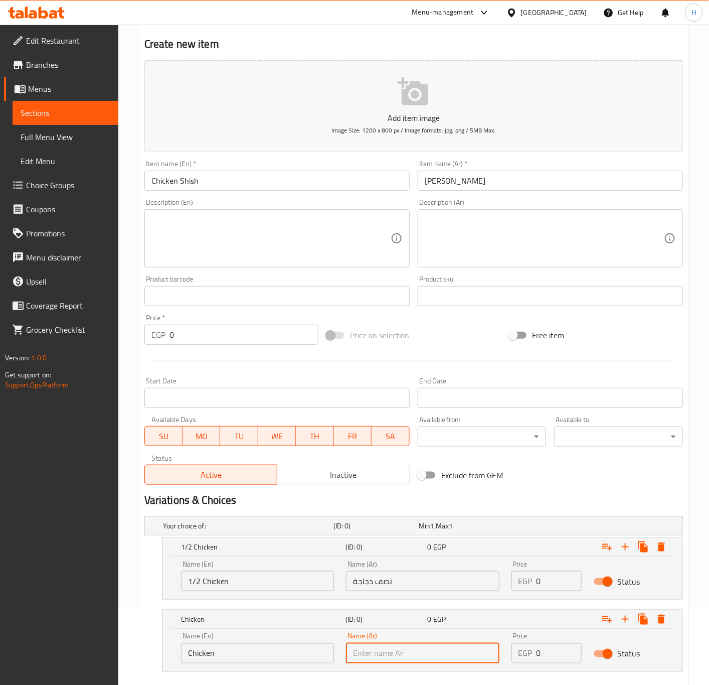
click at [365, 582] on input "نصف دجاجة" at bounding box center [422, 581] width 153 height 20
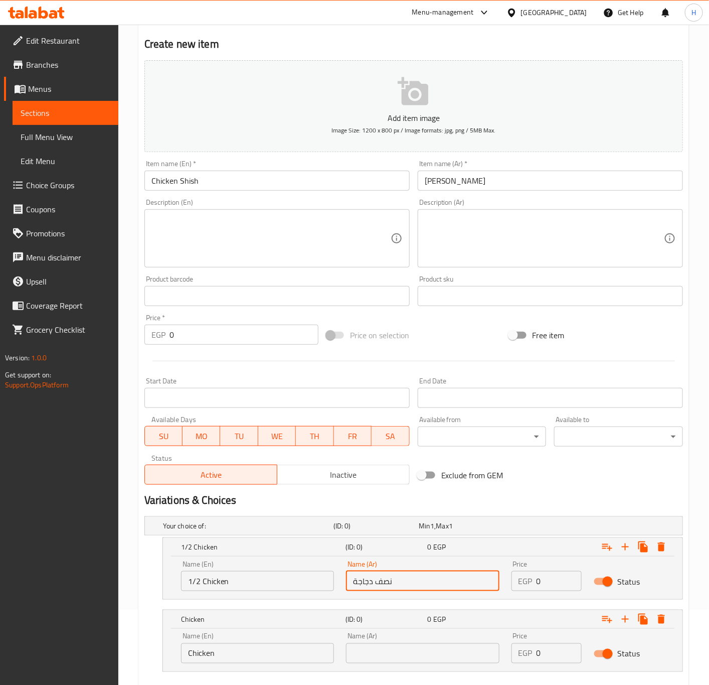
click at [365, 582] on input "نصف دجاجة" at bounding box center [422, 581] width 153 height 20
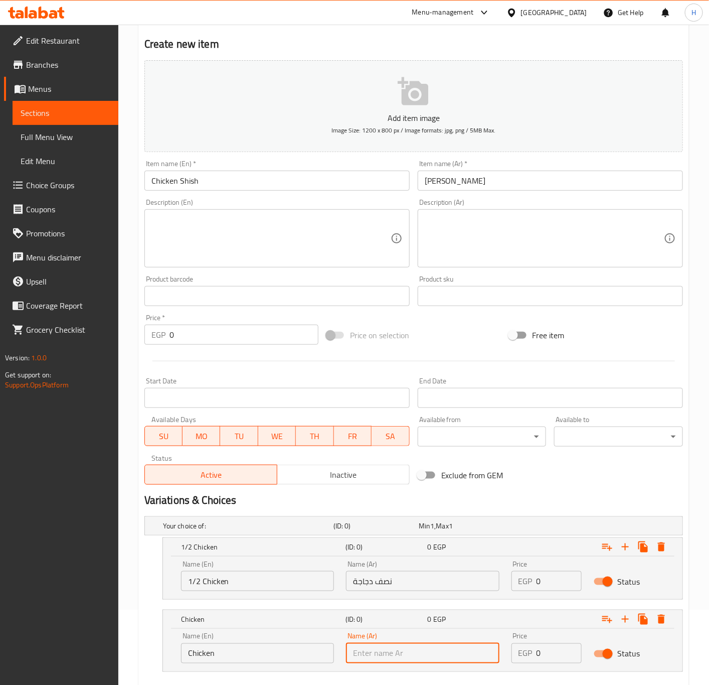
click at [415, 658] on input "text" at bounding box center [422, 653] width 153 height 20
paste input "دجاجة"
type input "دجاجة"
click at [468, 238] on textarea at bounding box center [544, 239] width 239 height 48
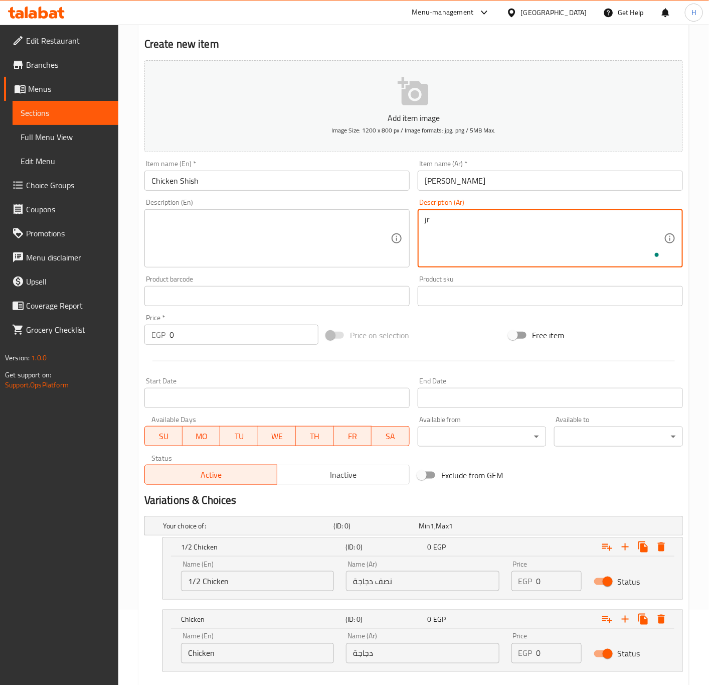
type textarea "j"
type textarea "تقدم مع طحينة، عيش، مخلل"
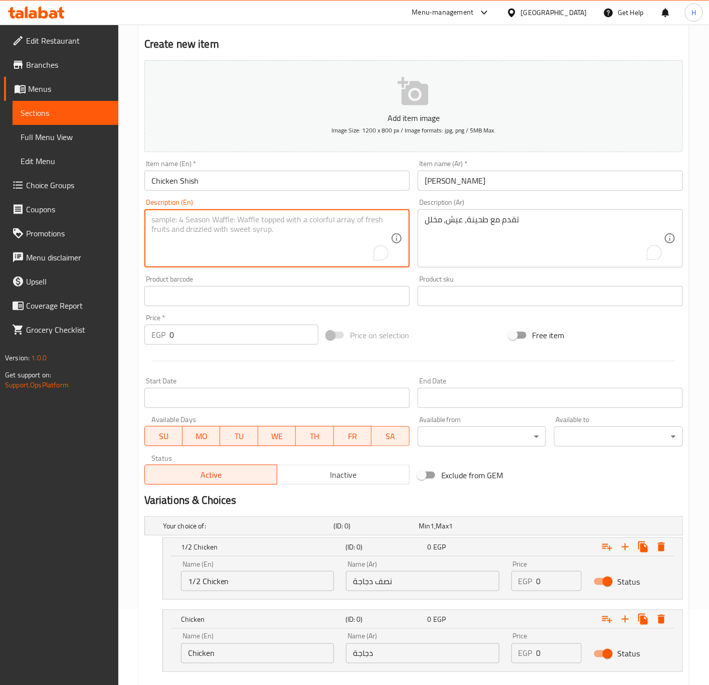
click at [244, 244] on textarea "To enrich screen reader interactions, please activate Accessibility in Grammarl…" at bounding box center [271, 239] width 239 height 48
type textarea "Served with tahini, bread, and pickles"
click at [545, 588] on input "0" at bounding box center [560, 581] width 46 height 20
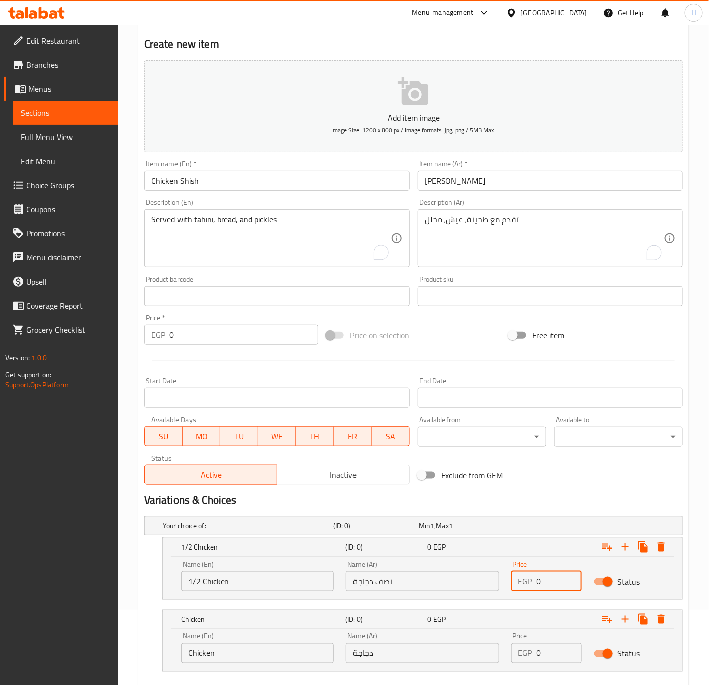
click at [545, 588] on input "0" at bounding box center [560, 581] width 46 height 20
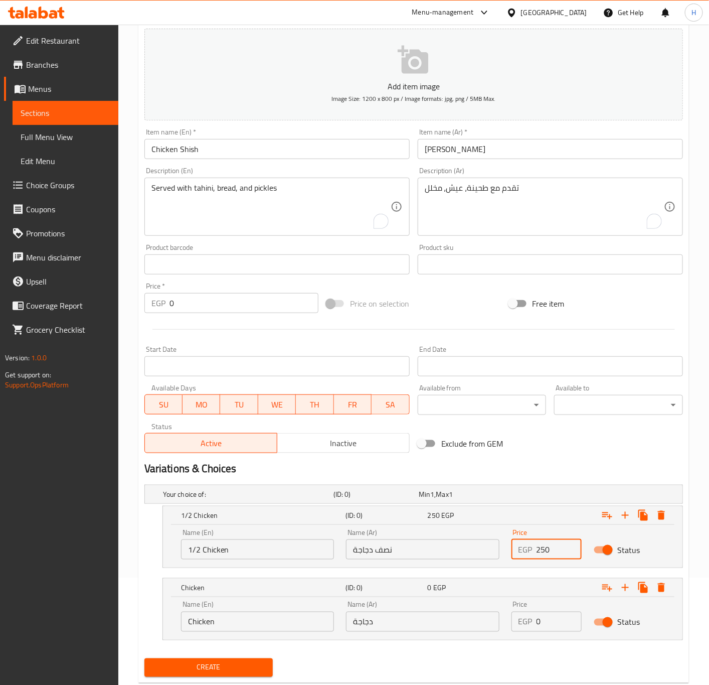
scroll to position [134, 0]
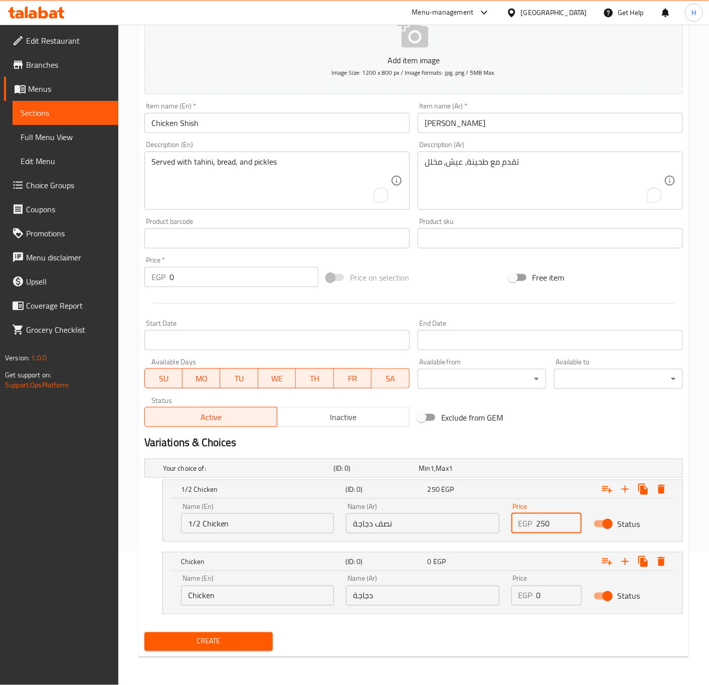
type input "250"
click at [542, 595] on input "0" at bounding box center [560, 596] width 46 height 20
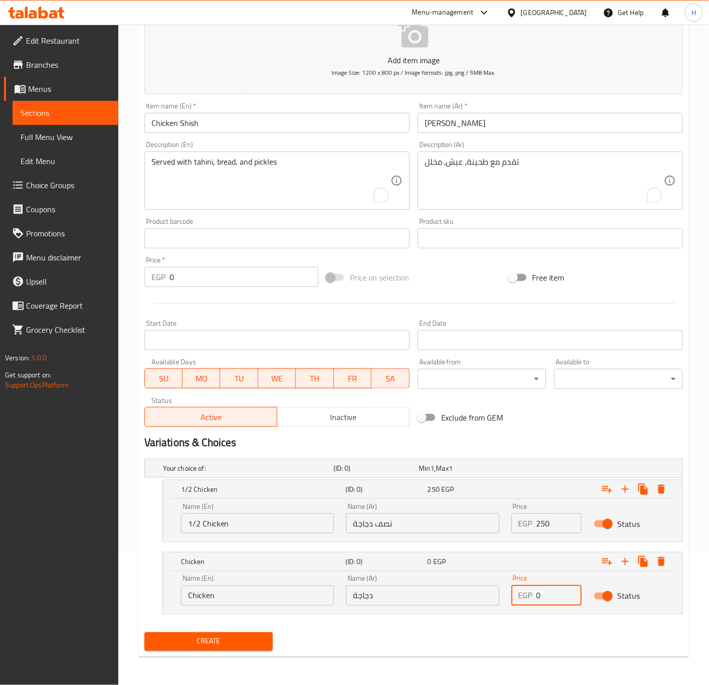
click at [542, 595] on input "0" at bounding box center [560, 596] width 46 height 20
type input "480"
click at [253, 637] on span "Create" at bounding box center [209, 641] width 113 height 13
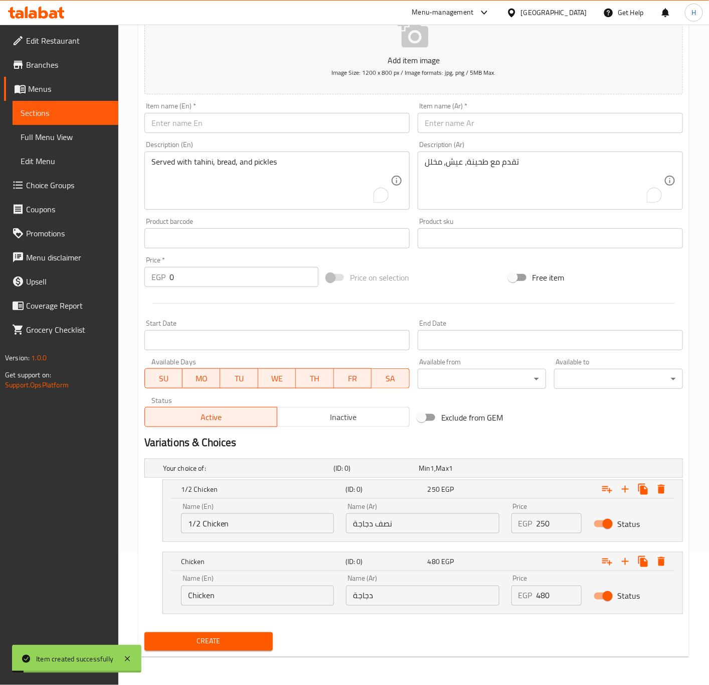
click at [243, 121] on input "text" at bounding box center [277, 123] width 265 height 20
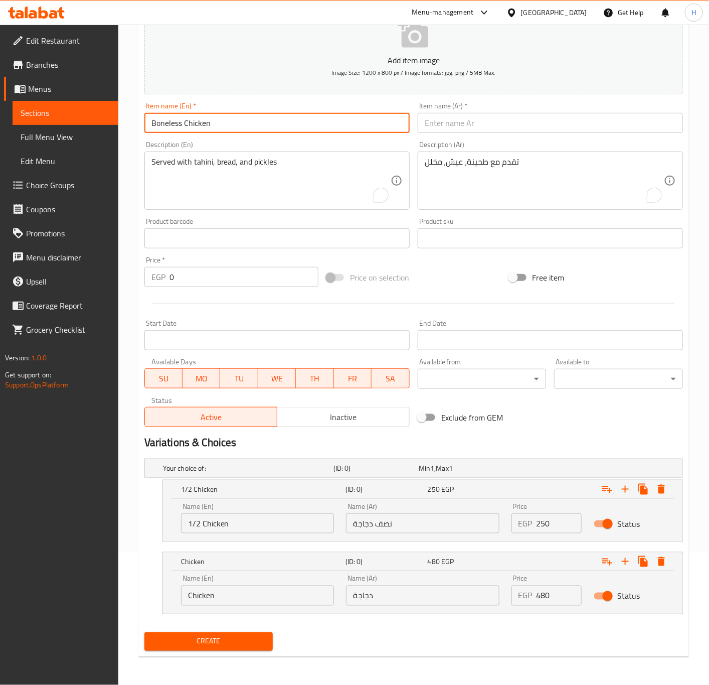
type input "Boneless Chicken"
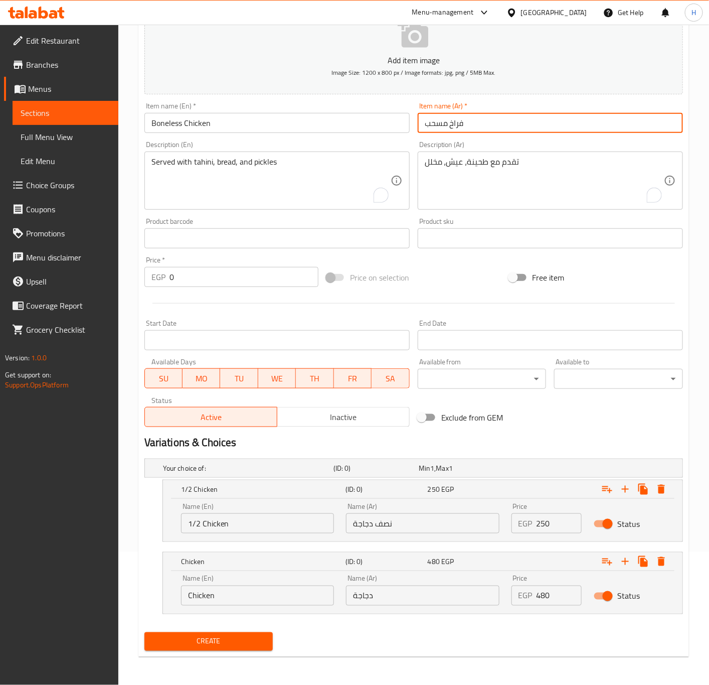
type input "فراخ مسحب"
click at [234, 211] on div "Description (En) Served with tahini, bread, and pickles Description (En)" at bounding box center [276, 175] width 273 height 77
click at [241, 182] on textarea "Served with tahini, bread, and pickles" at bounding box center [271, 181] width 239 height 48
paste textarea "Served with tahini, bread, and pickles"
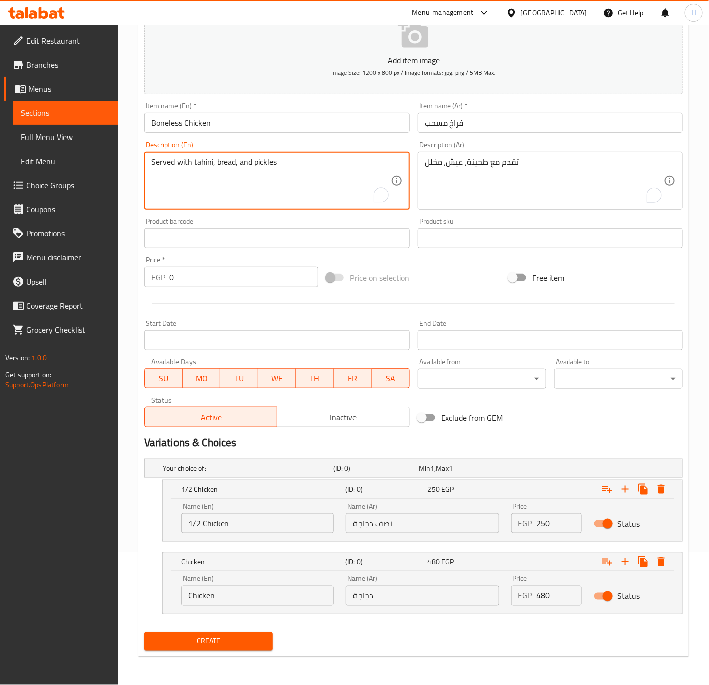
type textarea "Served with tahini, bread, and pickles"
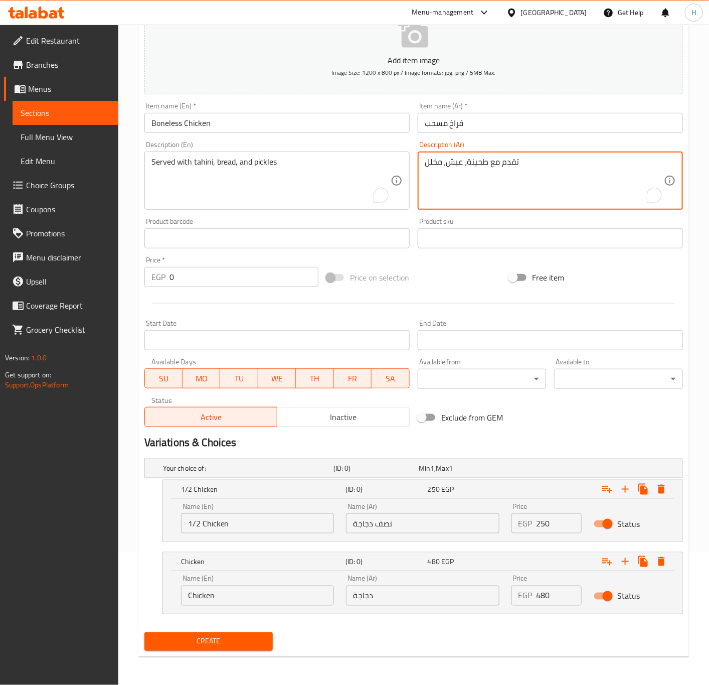
click at [502, 176] on textarea "تقدم مع طحينة، عيش، مخلل" at bounding box center [544, 181] width 239 height 48
paste textarea "تقدم مع طحينة، عيش، مخلل"
type textarea "تقدم مع طحينة، عيش، مخلل"
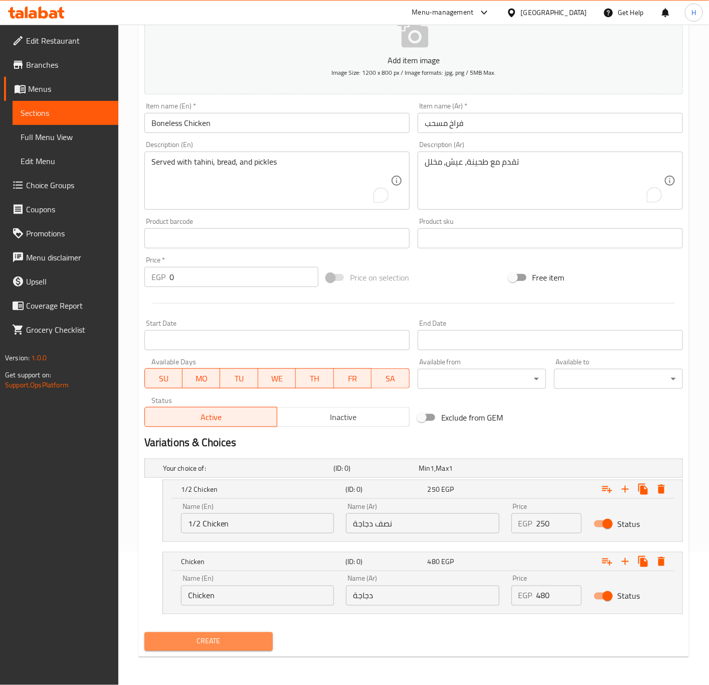
click at [247, 649] on button "Create" at bounding box center [209, 641] width 129 height 19
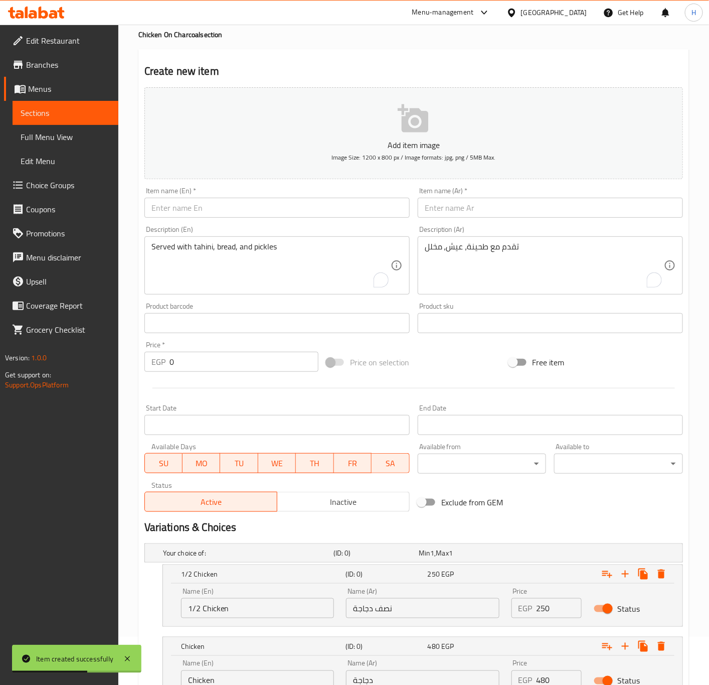
scroll to position [0, 0]
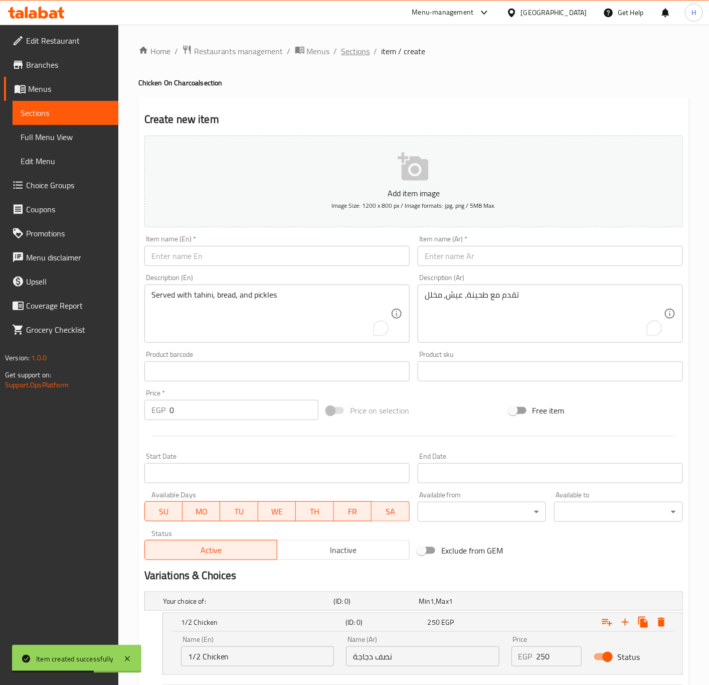
click at [359, 48] on span "Sections" at bounding box center [356, 51] width 29 height 12
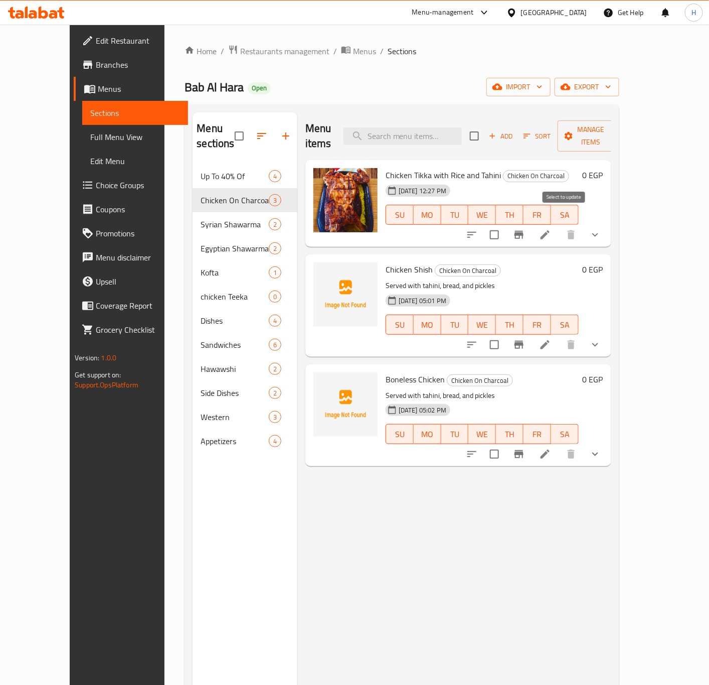
click at [505, 224] on input "checkbox" at bounding box center [494, 234] width 21 height 21
click at [617, 123] on span "Manage items" at bounding box center [591, 135] width 51 height 25
click at [619, 131] on icon "button" at bounding box center [614, 136] width 10 height 10
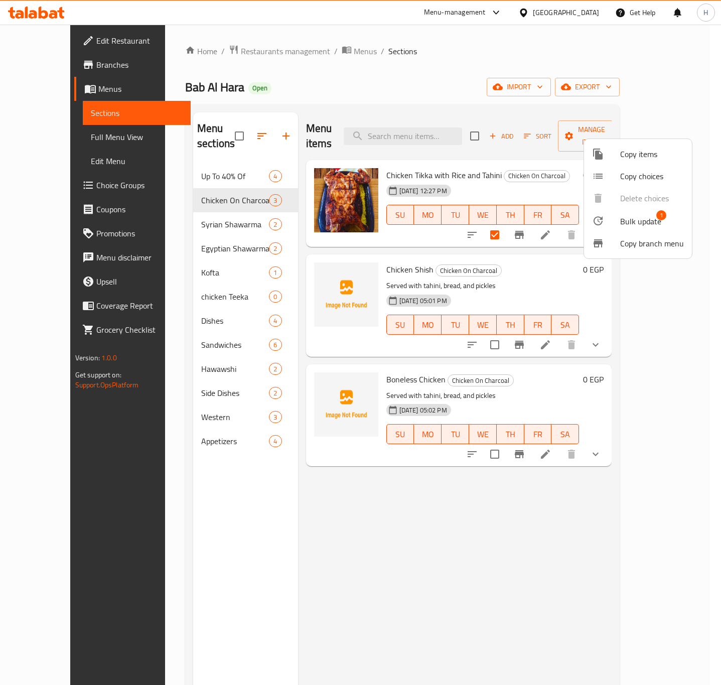
click at [636, 219] on span "Bulk update" at bounding box center [640, 221] width 41 height 12
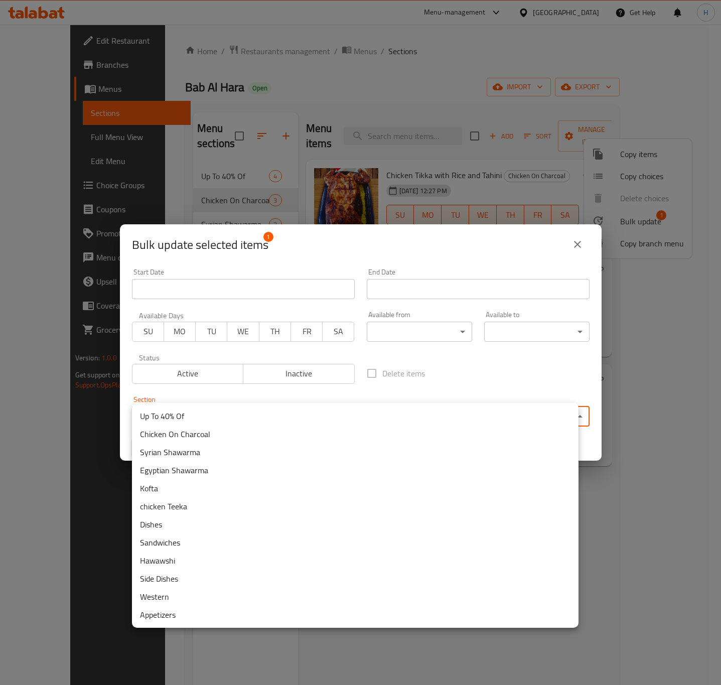
click at [180, 413] on body "​ Menu-management Egypt Get Help H Edit Restaurant Branches Menus Sections Full…" at bounding box center [360, 355] width 721 height 660
click at [191, 506] on li "chicken Teeka" at bounding box center [355, 506] width 447 height 18
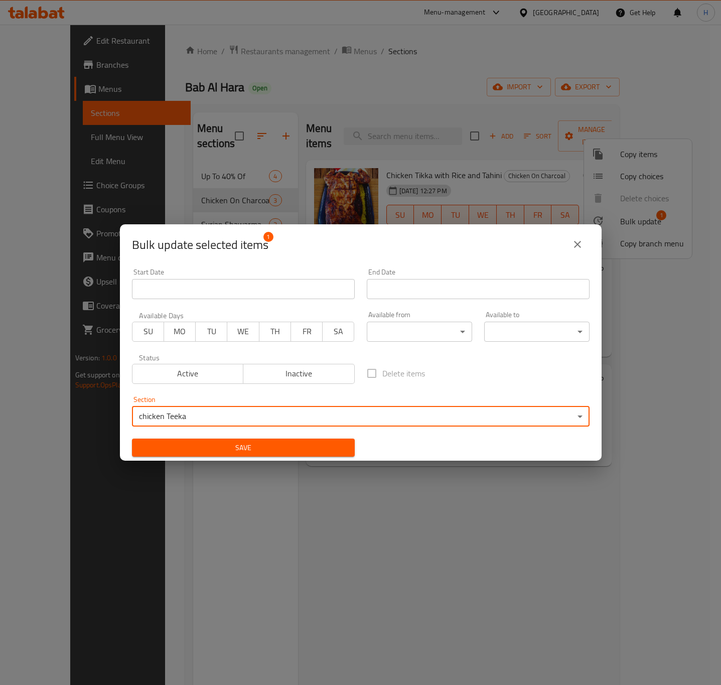
click at [256, 440] on button "Save" at bounding box center [243, 448] width 223 height 19
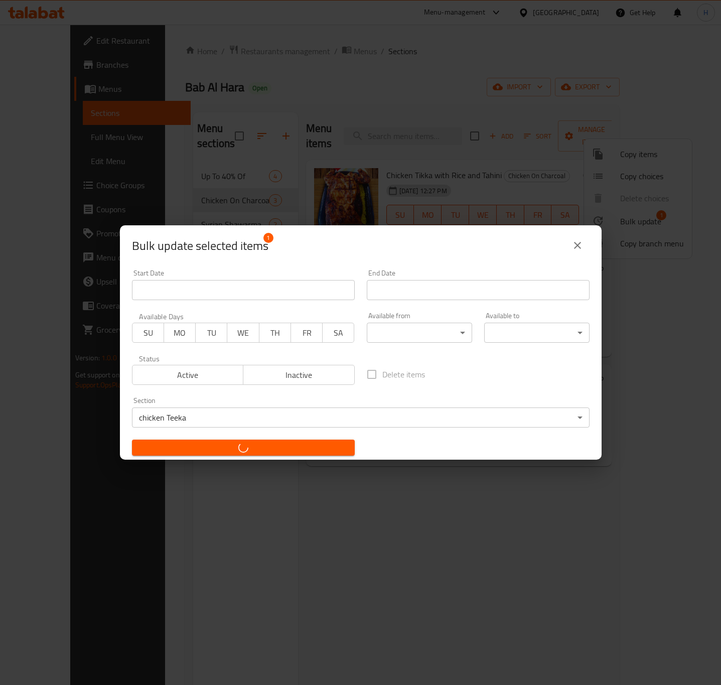
checkbox input "false"
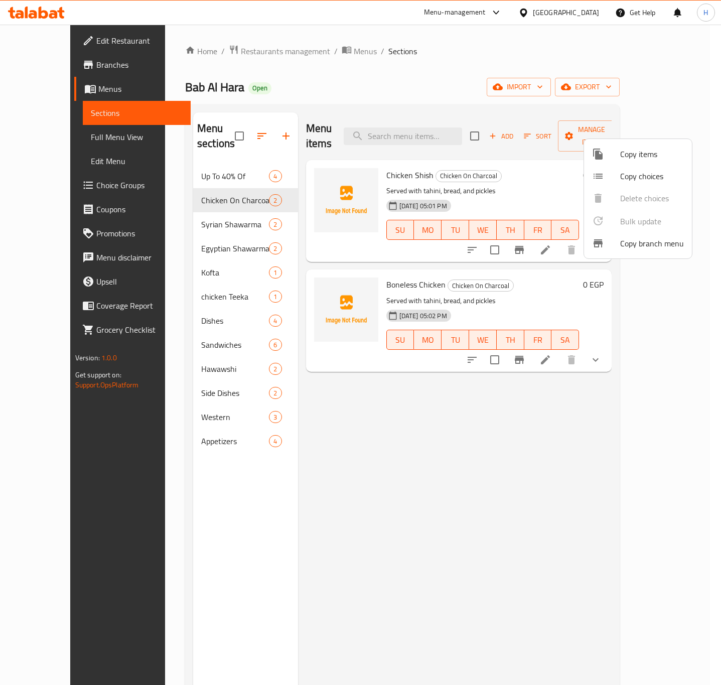
drag, startPoint x: 606, startPoint y: 405, endPoint x: 604, endPoint y: 373, distance: 32.2
click at [606, 406] on div at bounding box center [360, 342] width 721 height 685
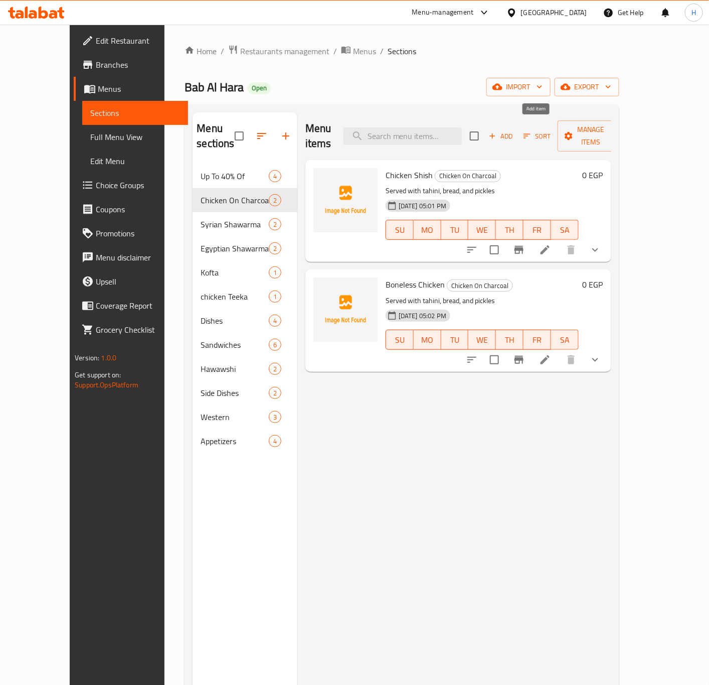
click at [515, 130] on span "Add" at bounding box center [501, 136] width 27 height 12
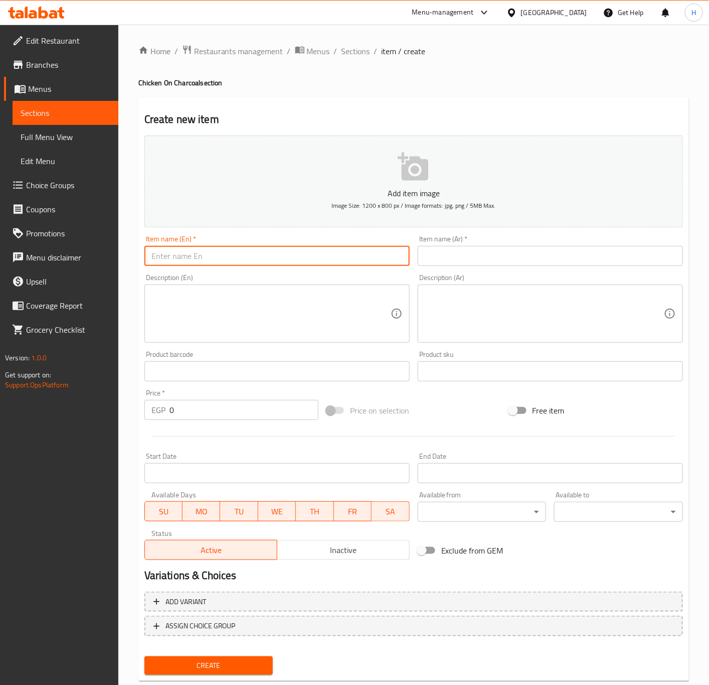
click at [297, 252] on input "text" at bounding box center [277, 256] width 265 height 20
paste input "Chicken Shish"
type input "Chicken Shish"
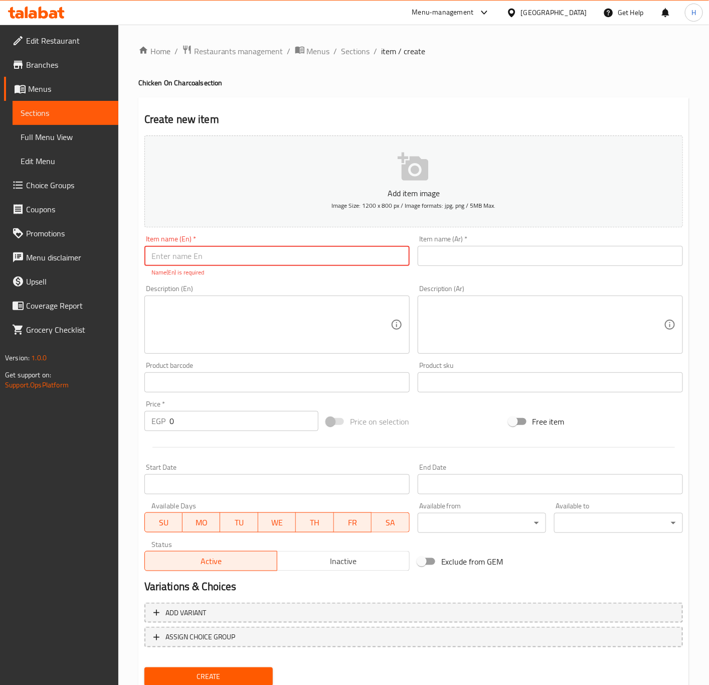
click at [220, 257] on input "text" at bounding box center [277, 256] width 265 height 20
type input "}"
type input "Chicken Tikka"
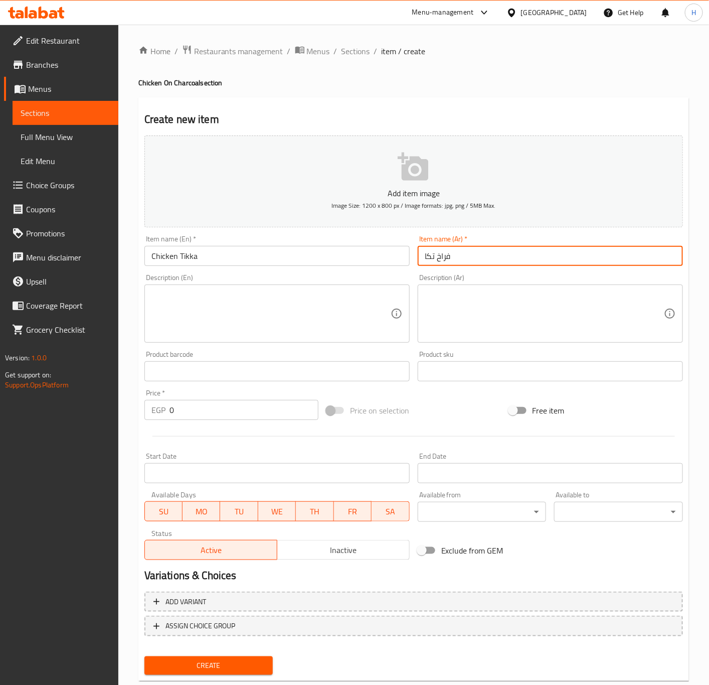
type input "فراخ تكا"
click at [536, 316] on textarea at bounding box center [544, 314] width 239 height 48
paste textarea "تقدم مع طحينة، عيش، مخلل"
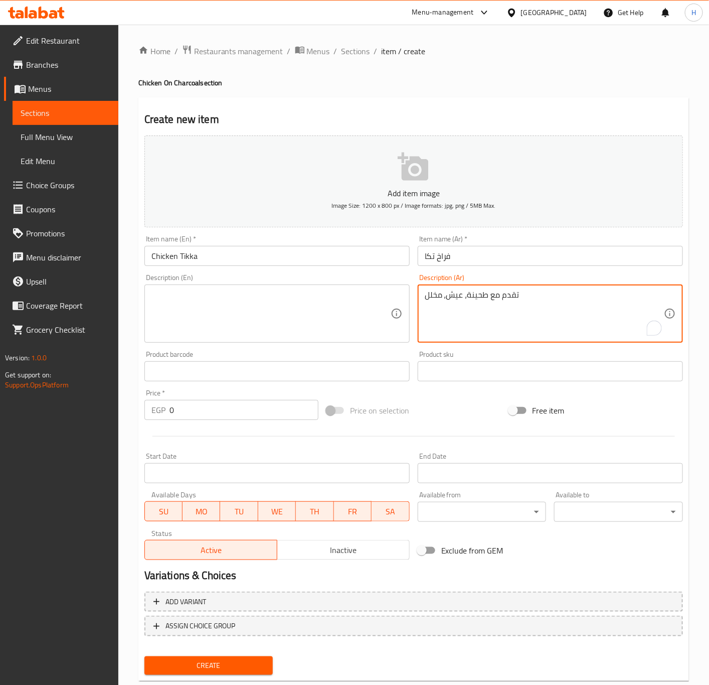
type textarea "تقدم مع طحينة، عيش، مخلل"
click at [293, 320] on textarea at bounding box center [271, 314] width 239 height 48
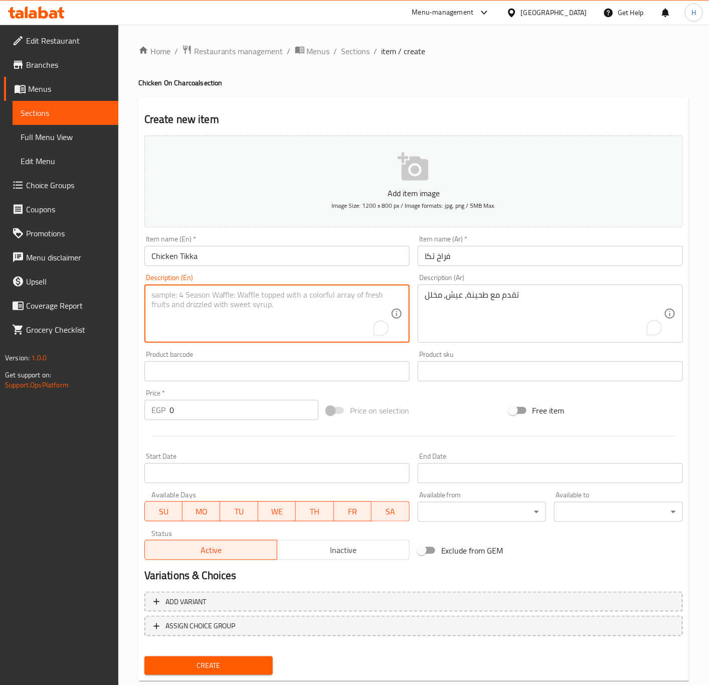
paste textarea "Served with tahini, bread, and pickles"
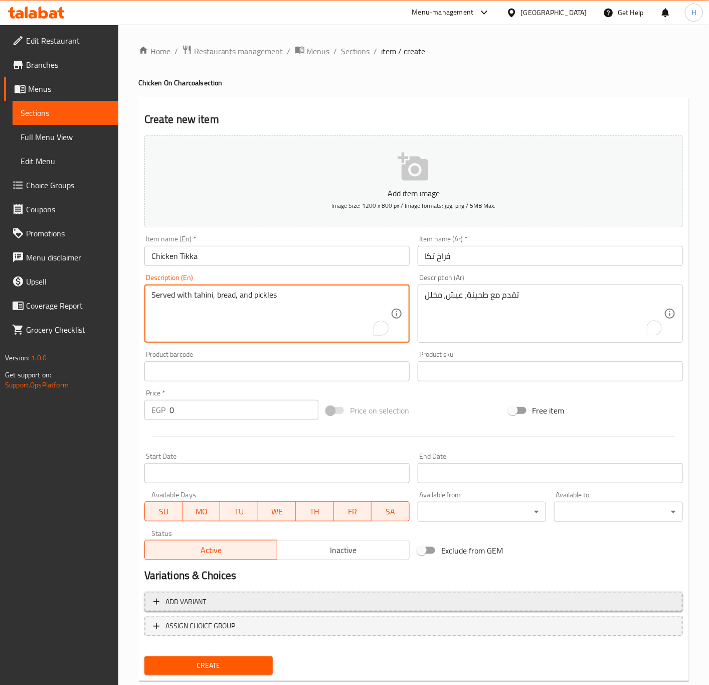
type textarea "Served with tahini, bread, and pickles"
click at [236, 596] on span "Add variant" at bounding box center [414, 602] width 521 height 13
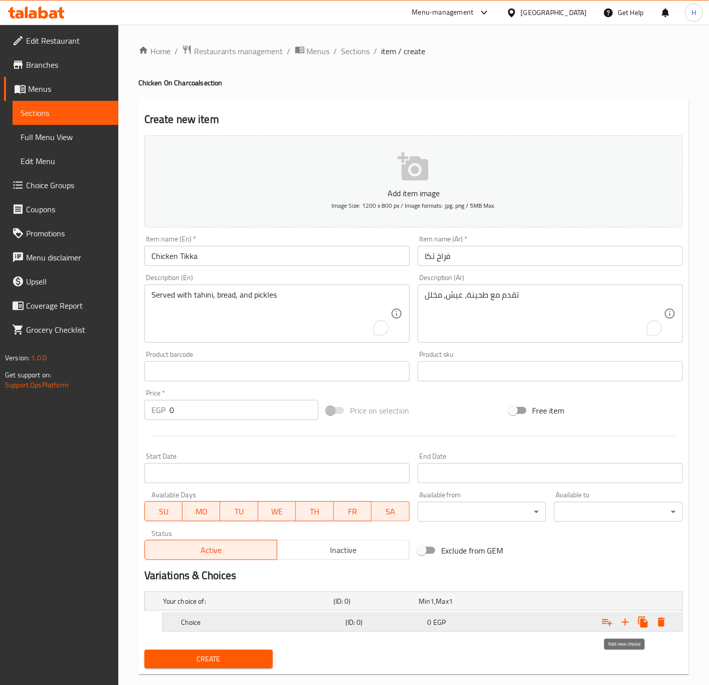
click at [624, 624] on icon "Expand" at bounding box center [626, 622] width 12 height 12
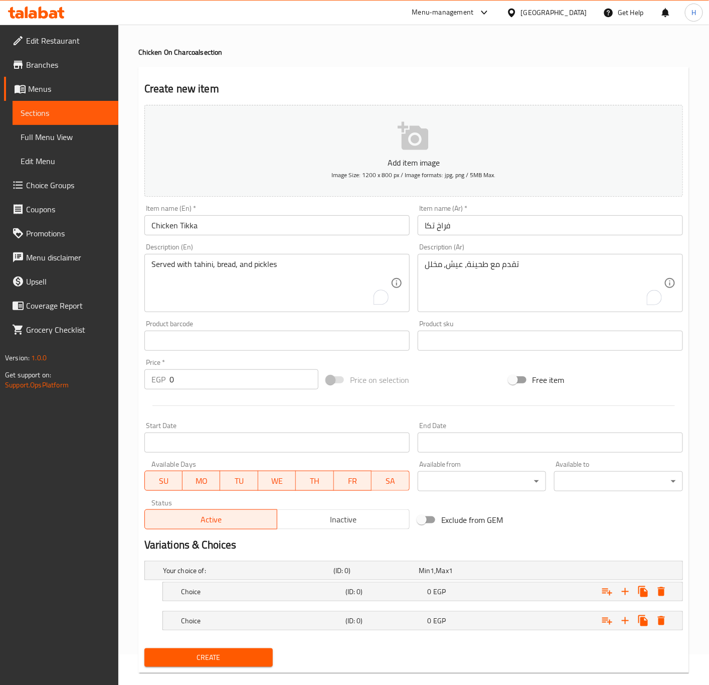
scroll to position [48, 0]
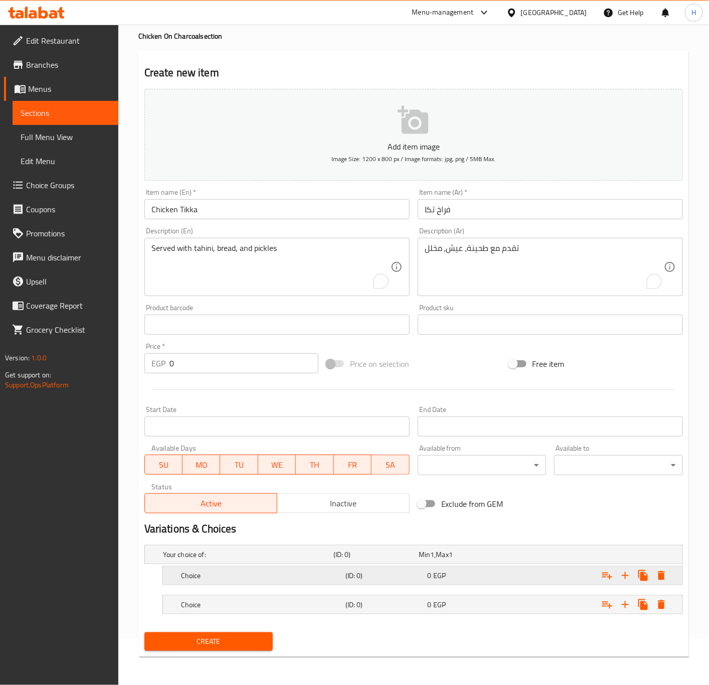
click at [288, 570] on h5 "Choice" at bounding box center [261, 575] width 161 height 10
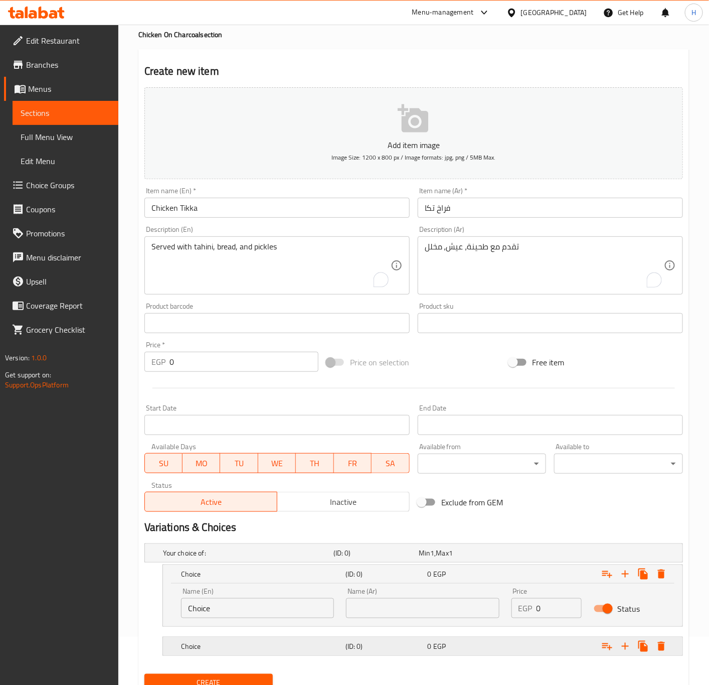
click at [297, 649] on h5 "Choice" at bounding box center [261, 646] width 161 height 10
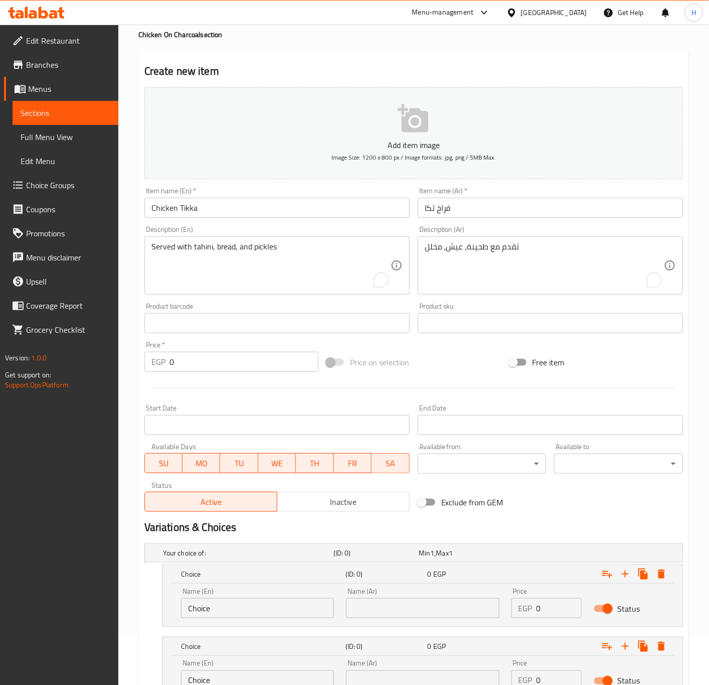
click at [243, 612] on input "Choice" at bounding box center [257, 608] width 153 height 20
paste input "1/2 Chicken"
type input "1/2 Chicken"
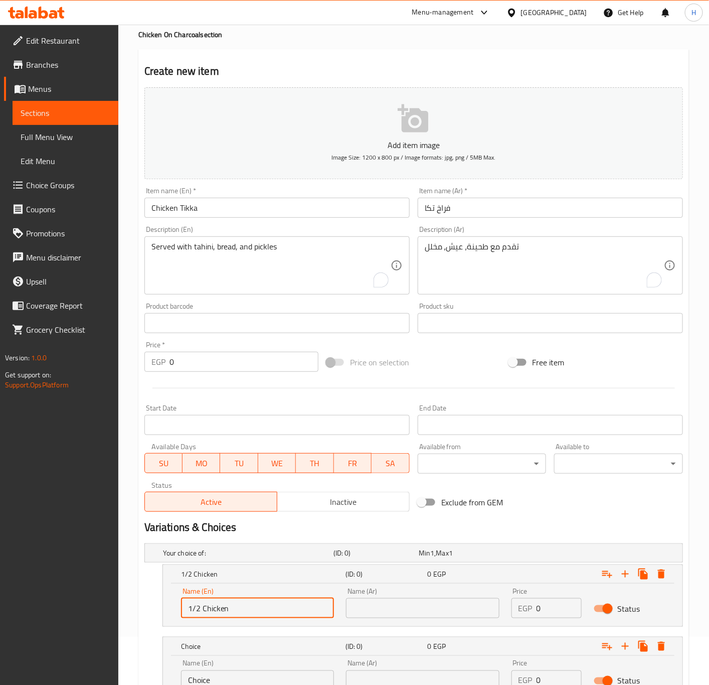
click at [405, 609] on input "text" at bounding box center [422, 608] width 153 height 20
paste input "نصف دجاجة"
type input "نصف دجاجة"
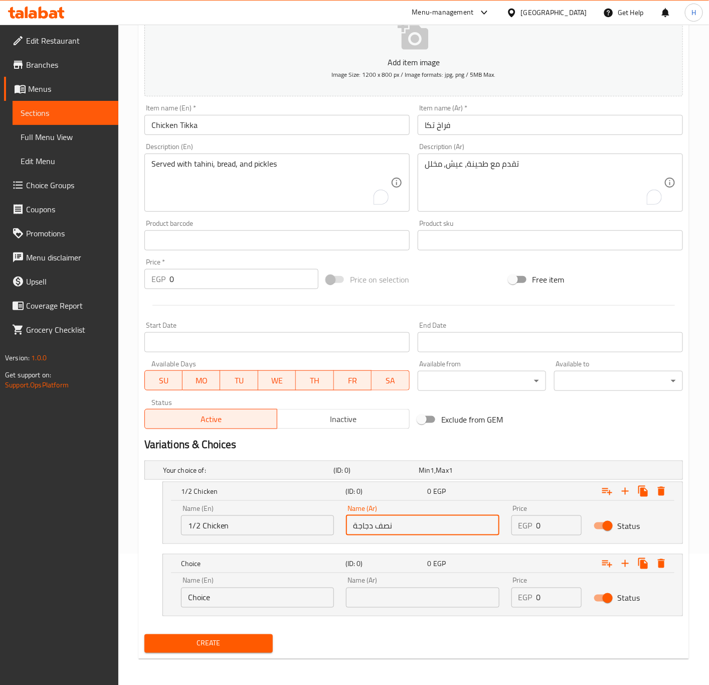
scroll to position [134, 0]
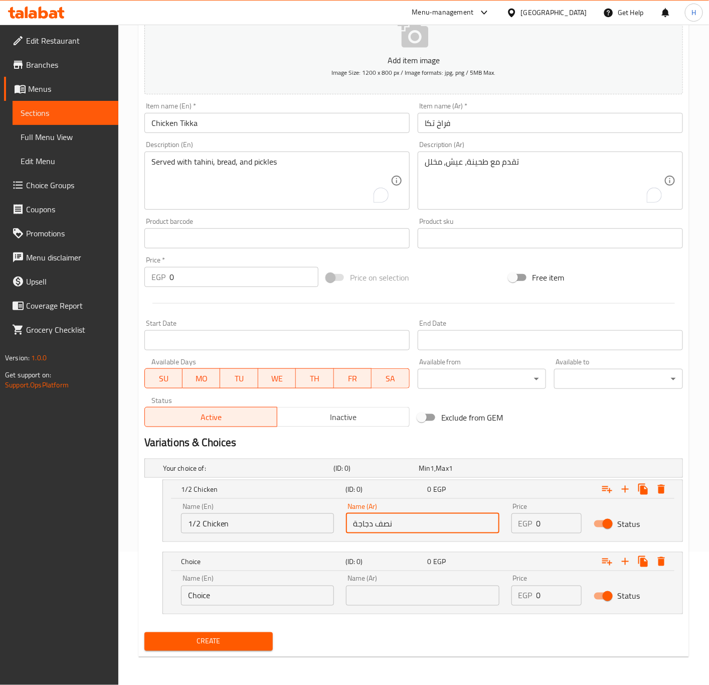
click at [234, 602] on input "Choice" at bounding box center [257, 596] width 153 height 20
paste input "icken"
type input "Chicken"
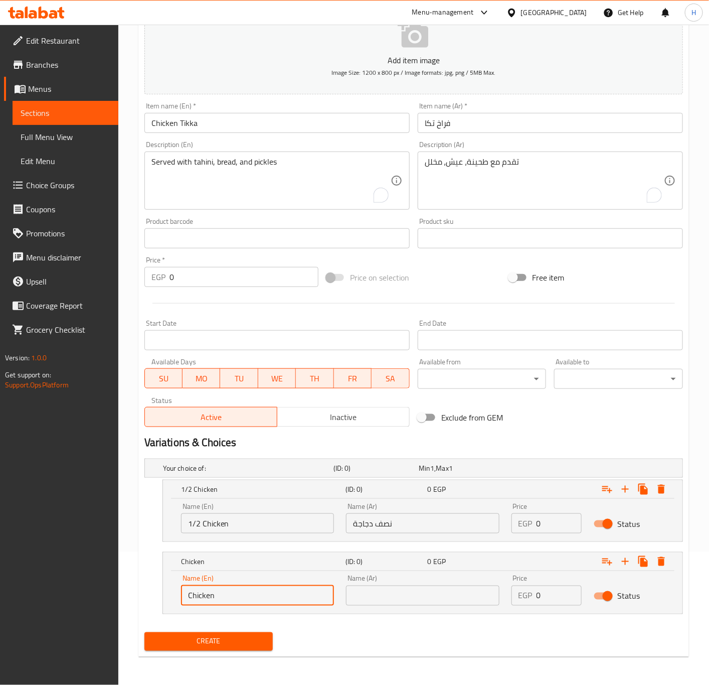
click at [396, 599] on input "text" at bounding box center [422, 596] width 153 height 20
paste input "دجاجة"
type input "دجاجة"
click at [540, 526] on input "0" at bounding box center [560, 523] width 46 height 20
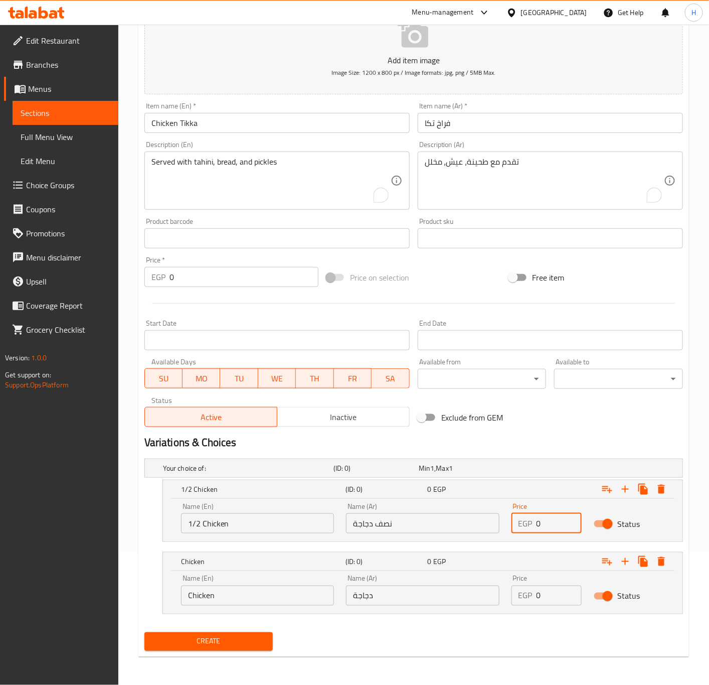
click at [540, 526] on input "0" at bounding box center [560, 523] width 46 height 20
type input "195"
click at [545, 593] on input "0" at bounding box center [560, 596] width 46 height 20
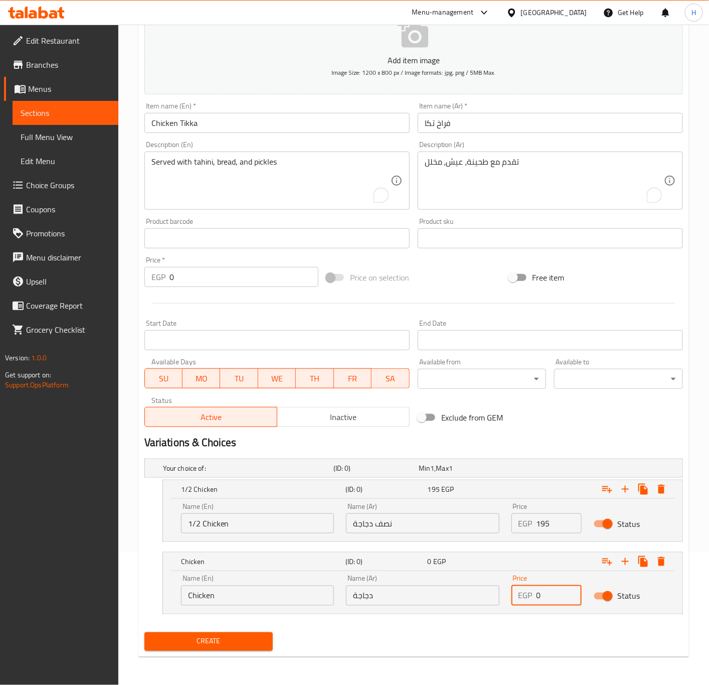
click at [545, 593] on input "0" at bounding box center [560, 596] width 46 height 20
type input "370"
click at [145, 632] on button "Create" at bounding box center [209, 641] width 129 height 19
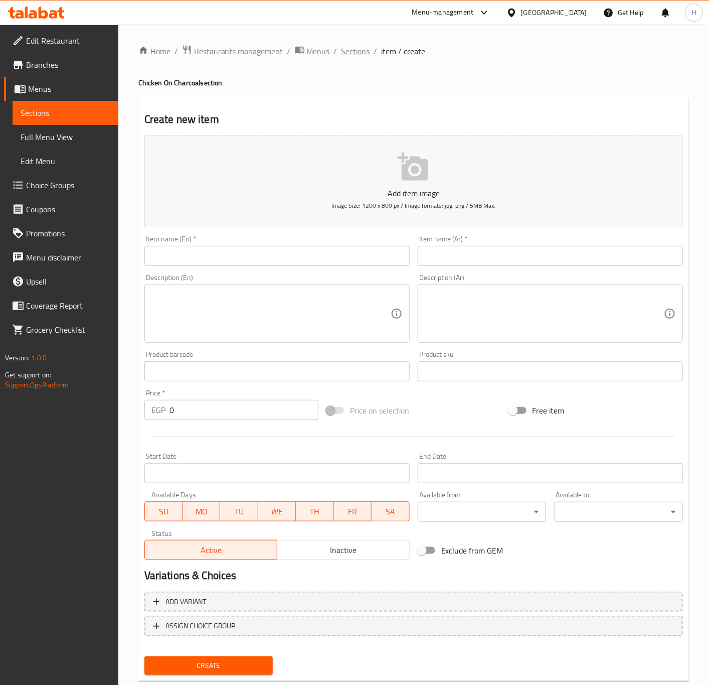
click at [350, 50] on span "Sections" at bounding box center [356, 51] width 29 height 12
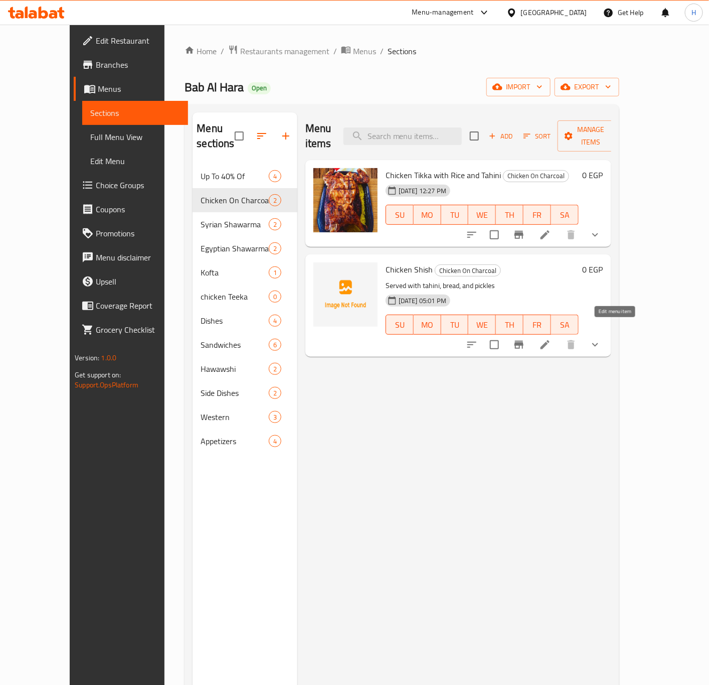
click at [551, 339] on icon at bounding box center [545, 345] width 12 height 12
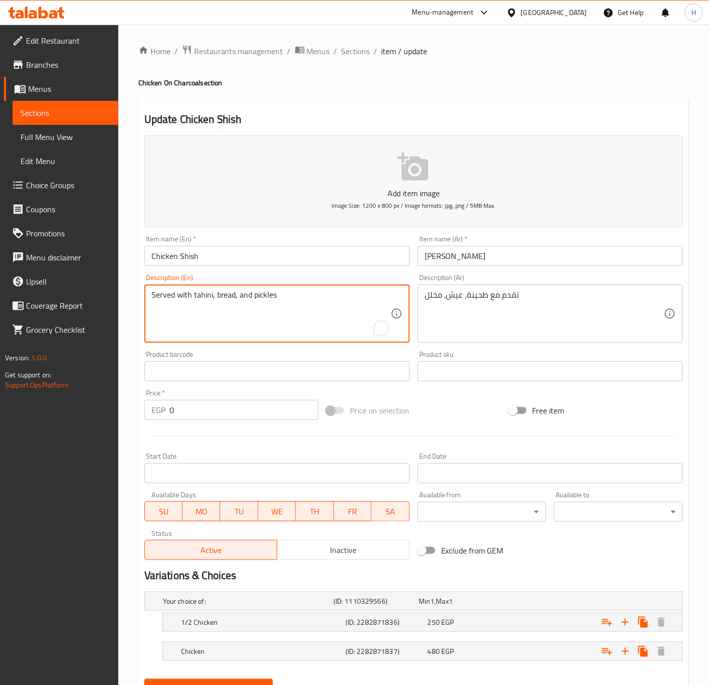
click at [287, 303] on textarea "Served with tahini, bread, and pickles" at bounding box center [271, 314] width 239 height 48
click at [485, 297] on textarea "تقدم مع طحينة، عيش، مخلل" at bounding box center [544, 314] width 239 height 48
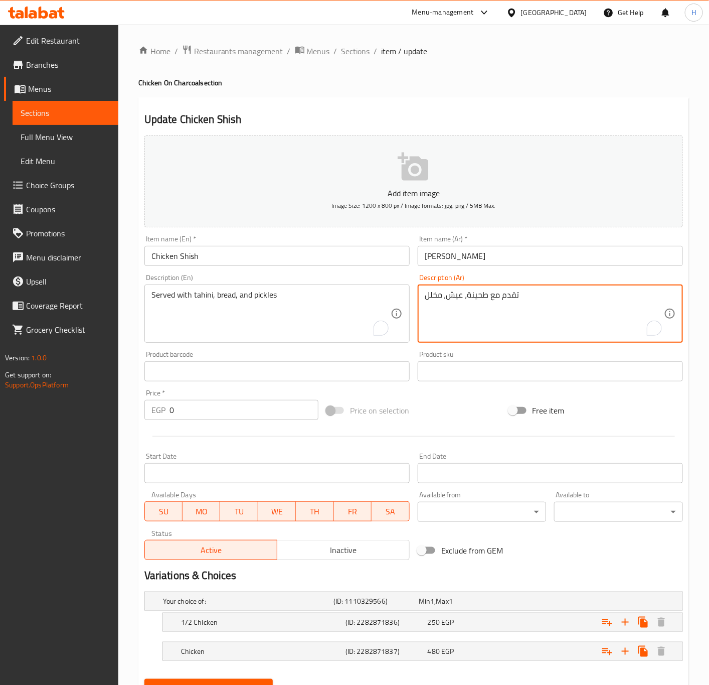
click at [485, 297] on textarea "تقدم مع طحينة، عيش، مخلل" at bounding box center [544, 314] width 239 height 48
click at [220, 258] on input "Chicken Shish" at bounding box center [277, 256] width 265 height 20
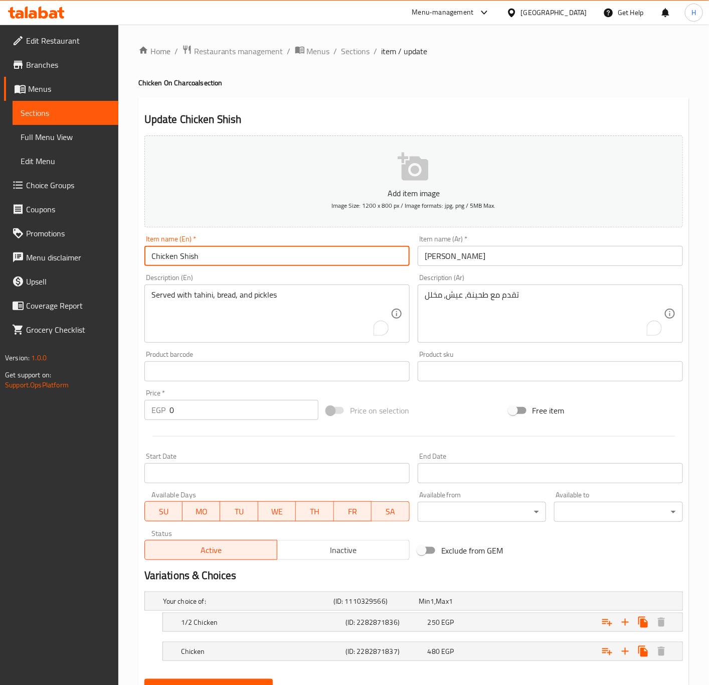
click at [220, 258] on input "Chicken Shish" at bounding box center [277, 256] width 265 height 20
click at [348, 47] on span "Sections" at bounding box center [356, 51] width 29 height 12
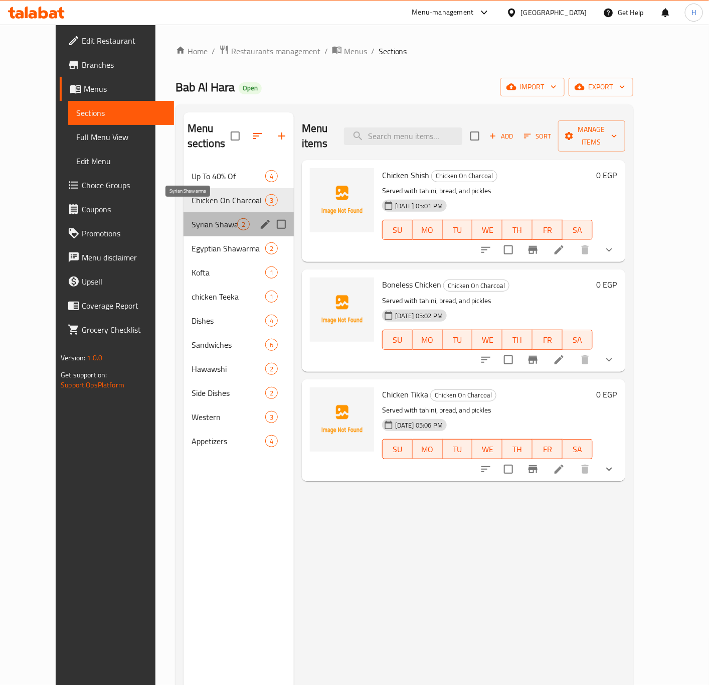
click at [196, 218] on span "Syrian Shawarma" at bounding box center [215, 224] width 46 height 12
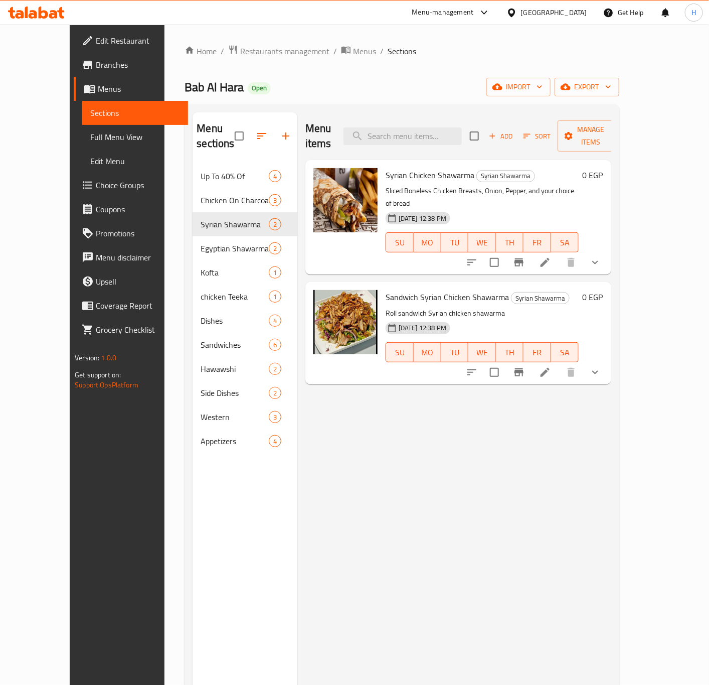
click at [602, 256] on icon "show more" at bounding box center [596, 262] width 12 height 12
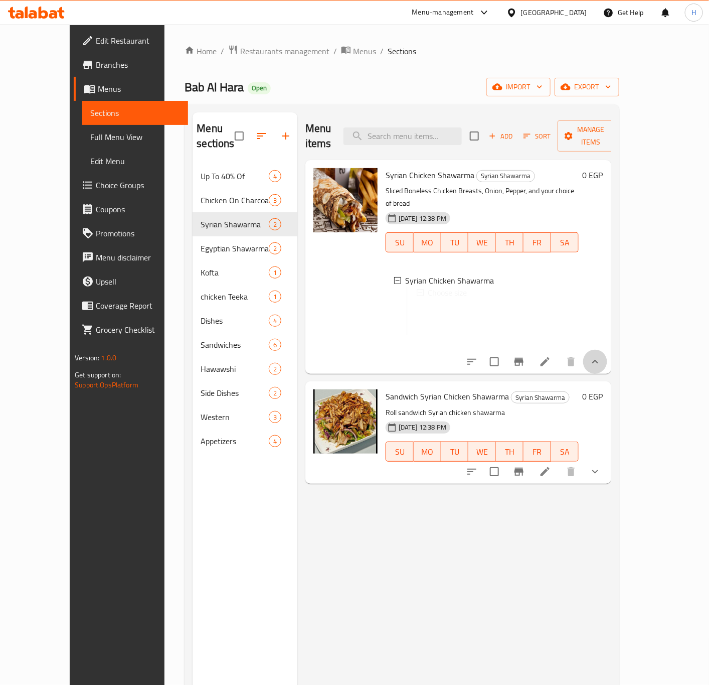
click at [608, 350] on button "show more" at bounding box center [596, 362] width 24 height 24
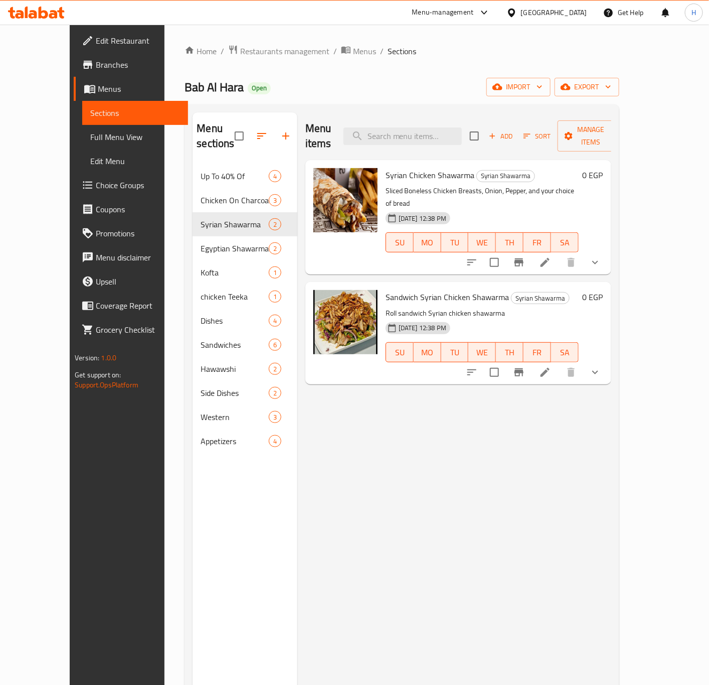
click at [608, 250] on button "show more" at bounding box center [596, 262] width 24 height 24
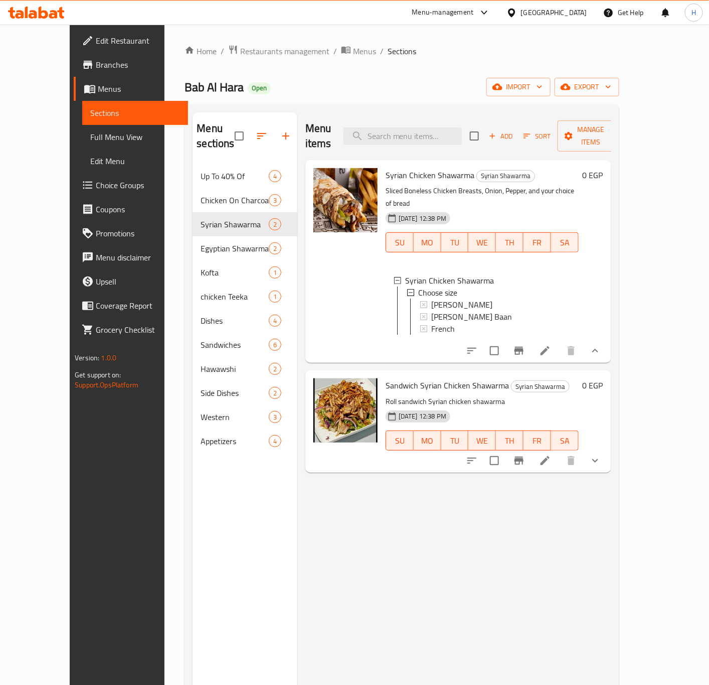
click at [559, 342] on li at bounding box center [545, 351] width 28 height 18
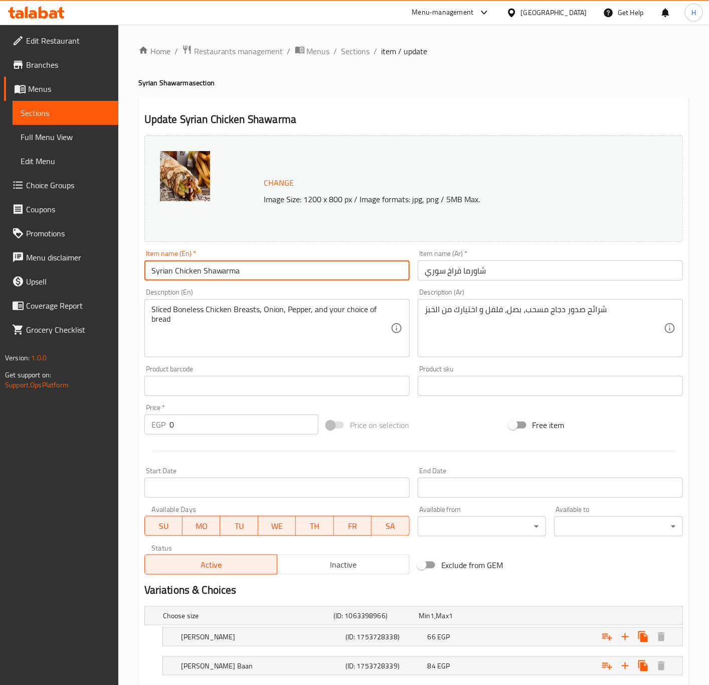
click at [158, 276] on input "Syrian Chicken Shawarma" at bounding box center [277, 270] width 265 height 20
type input "Chicken Shawarma"
click at [438, 271] on input "شاورما فراخ سوري" at bounding box center [550, 270] width 265 height 20
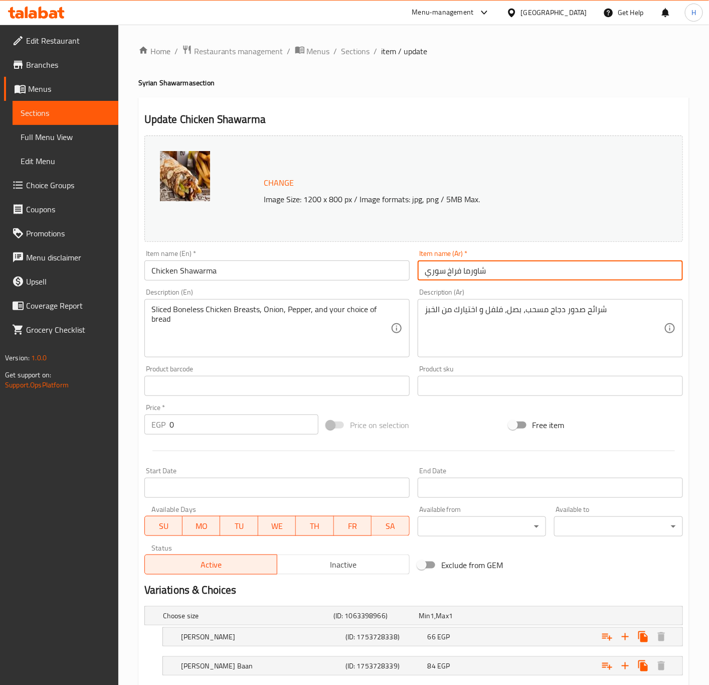
click at [438, 271] on input "شاورما فراخ سوري" at bounding box center [550, 270] width 265 height 20
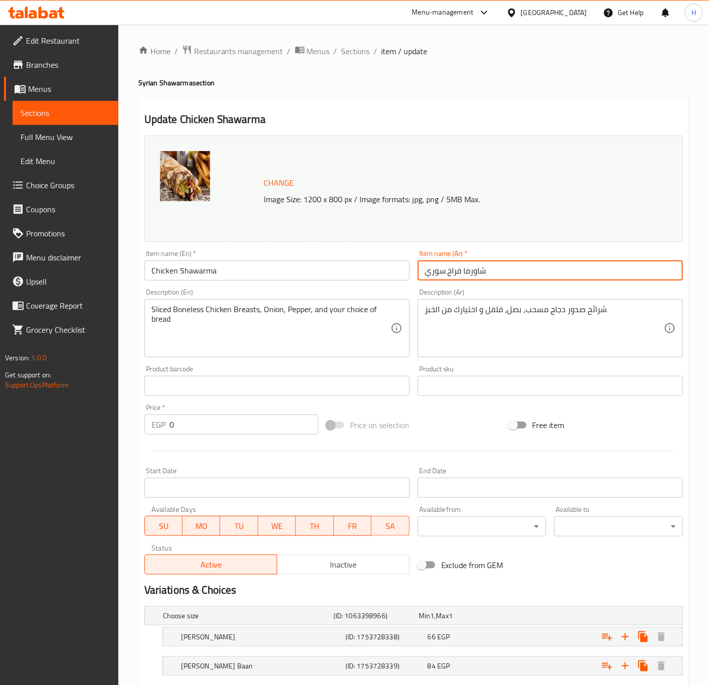
click at [438, 271] on input "شاورما فراخ سوري" at bounding box center [550, 270] width 265 height 20
click at [429, 271] on input "شاورما فراخ سوري" at bounding box center [550, 270] width 265 height 20
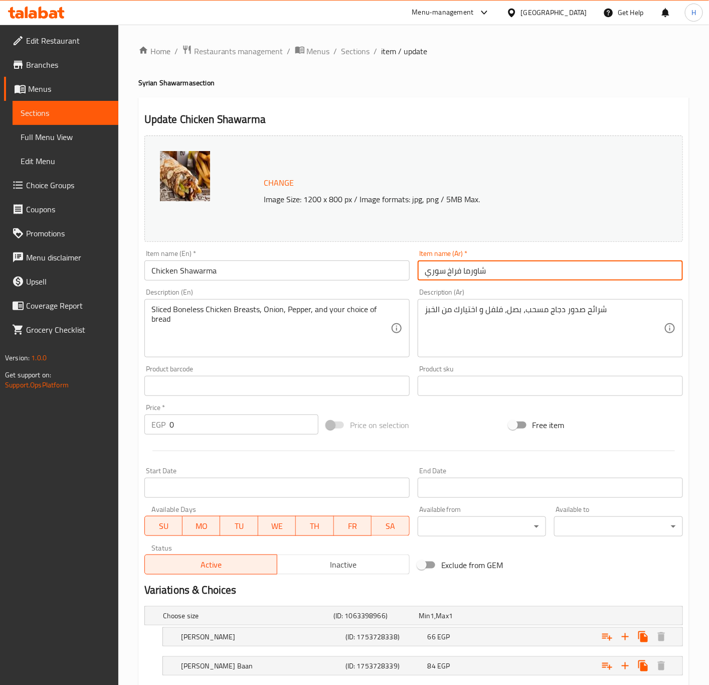
click at [429, 271] on input "شاورما فراخ سوري" at bounding box center [550, 270] width 265 height 20
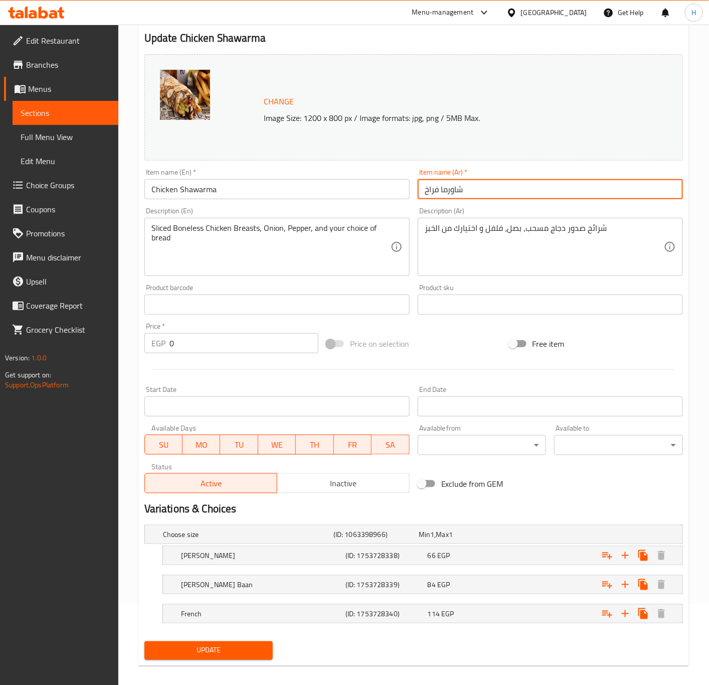
scroll to position [92, 0]
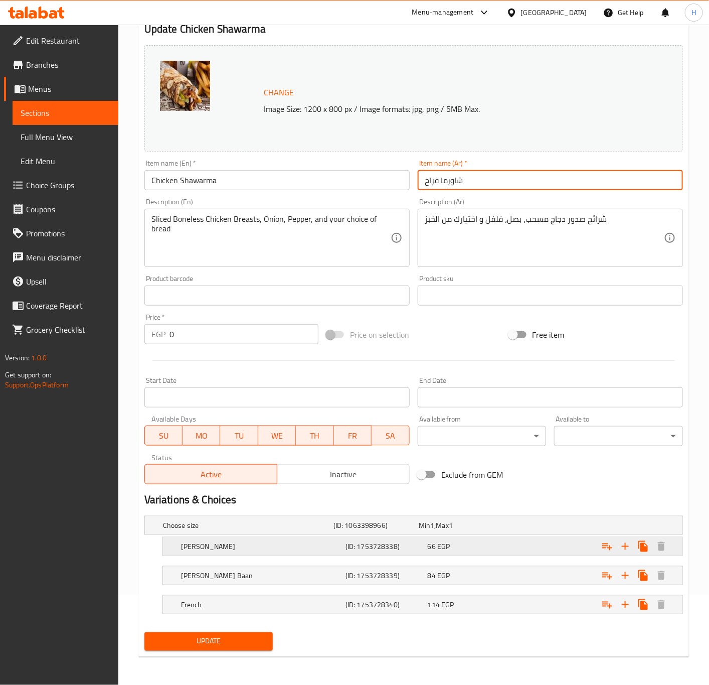
type input "شاورما فراخ"
click at [531, 544] on div "Expand" at bounding box center [590, 546] width 165 height 22
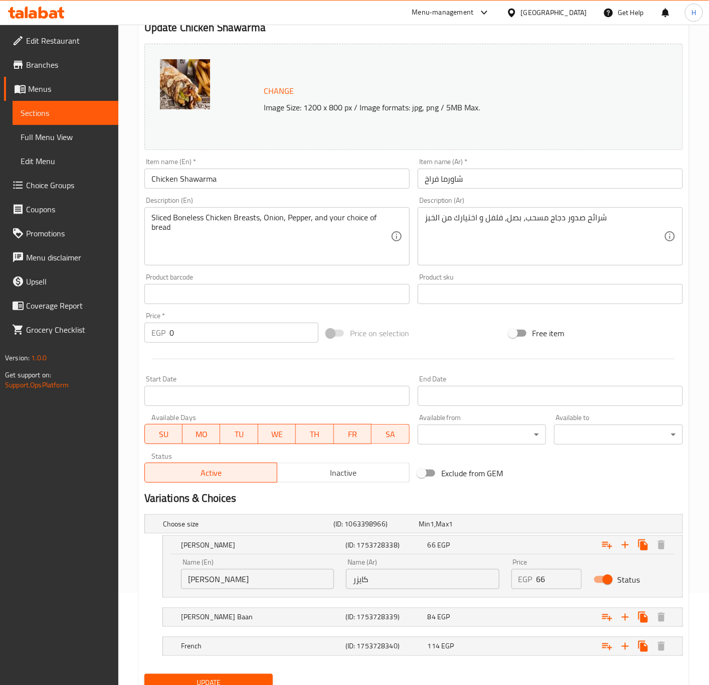
click at [551, 581] on input "66" at bounding box center [560, 579] width 46 height 20
type input "75"
click at [491, 624] on div "84 EGP" at bounding box center [467, 617] width 82 height 14
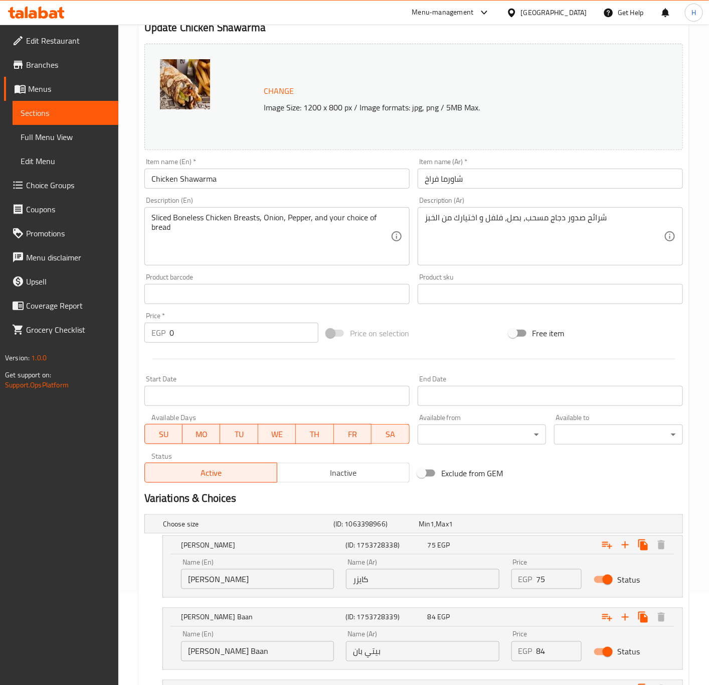
click at [547, 653] on input "84" at bounding box center [560, 651] width 46 height 20
click at [548, 649] on input "95" at bounding box center [560, 651] width 46 height 20
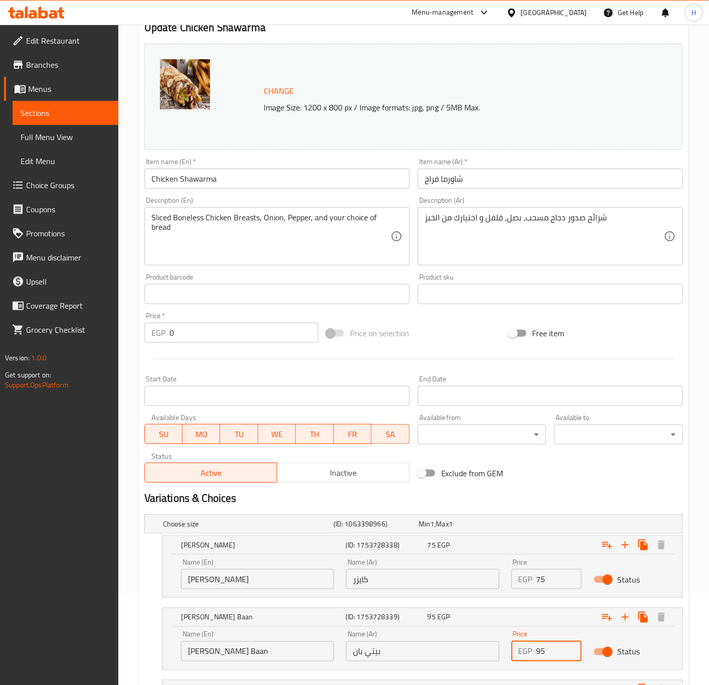
click at [548, 649] on input "95" at bounding box center [560, 651] width 46 height 20
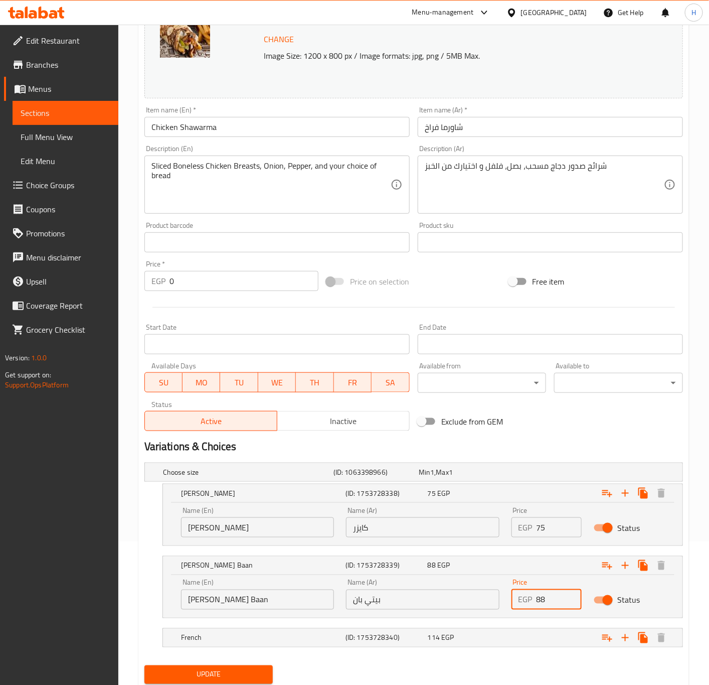
scroll to position [178, 0]
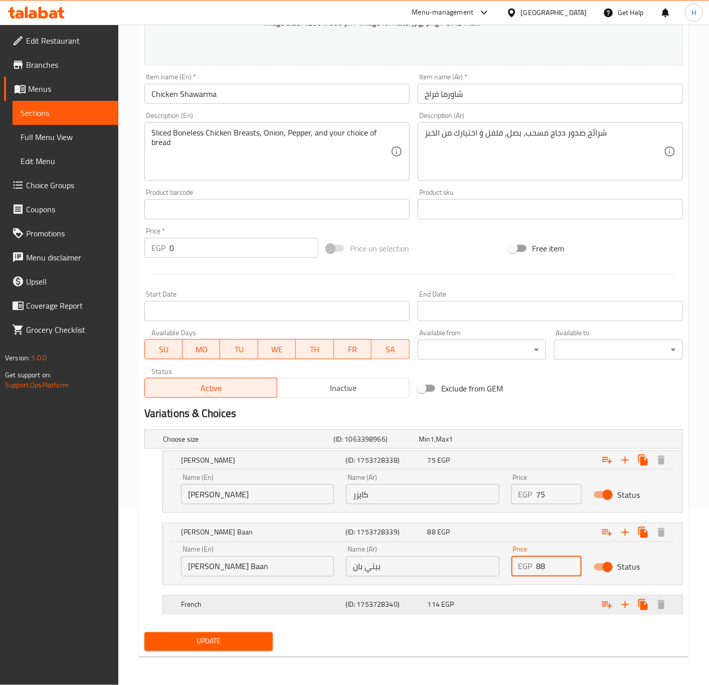
type input "88"
click at [510, 604] on div "Expand" at bounding box center [590, 605] width 165 height 22
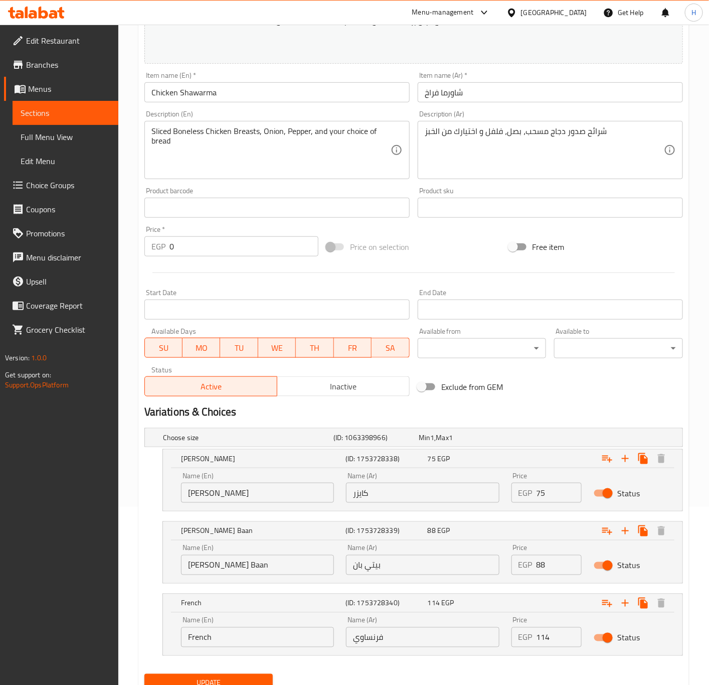
click at [551, 638] on input "114" at bounding box center [560, 637] width 46 height 20
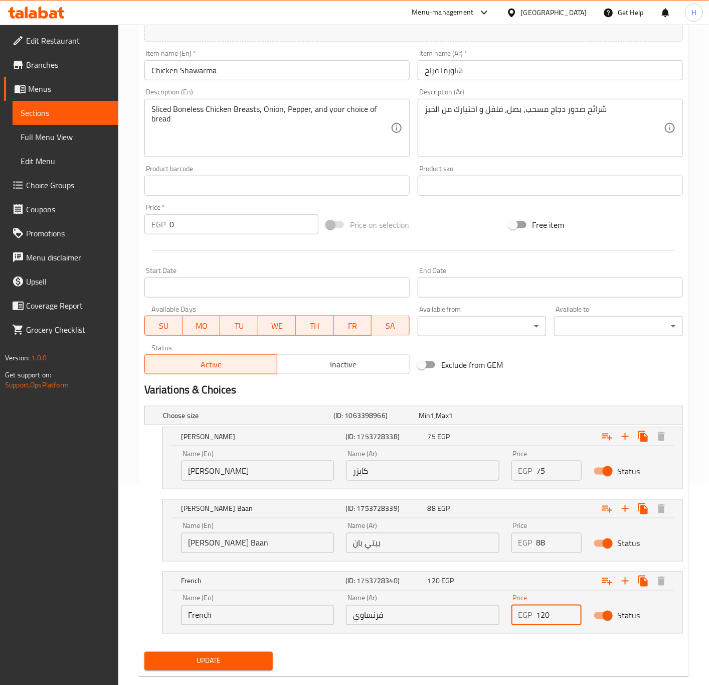
scroll to position [221, 0]
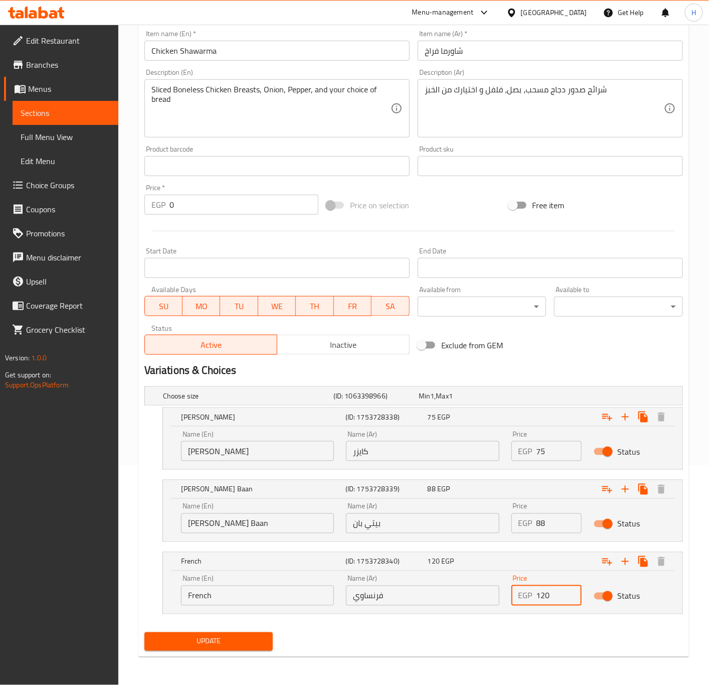
type input "120"
click at [227, 639] on span "Update" at bounding box center [209, 641] width 113 height 13
click at [217, 647] on span "Update" at bounding box center [209, 641] width 113 height 13
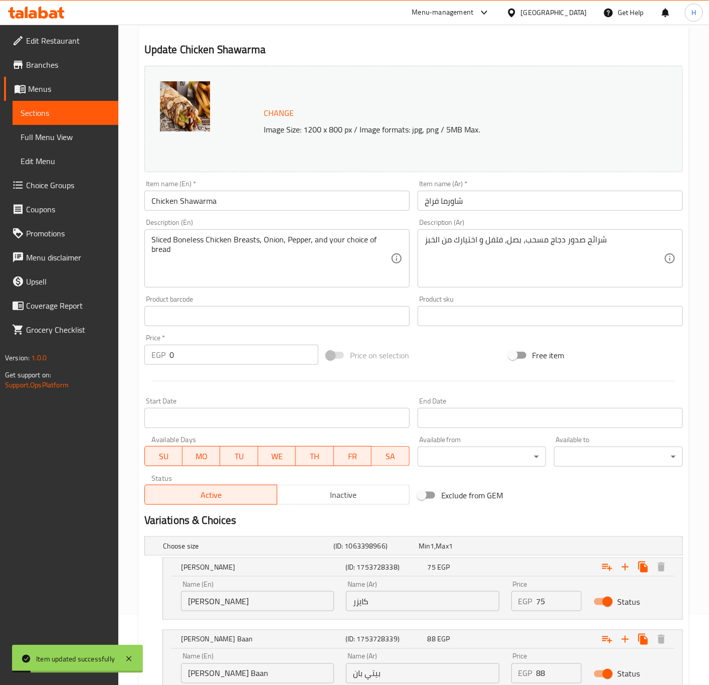
scroll to position [0, 0]
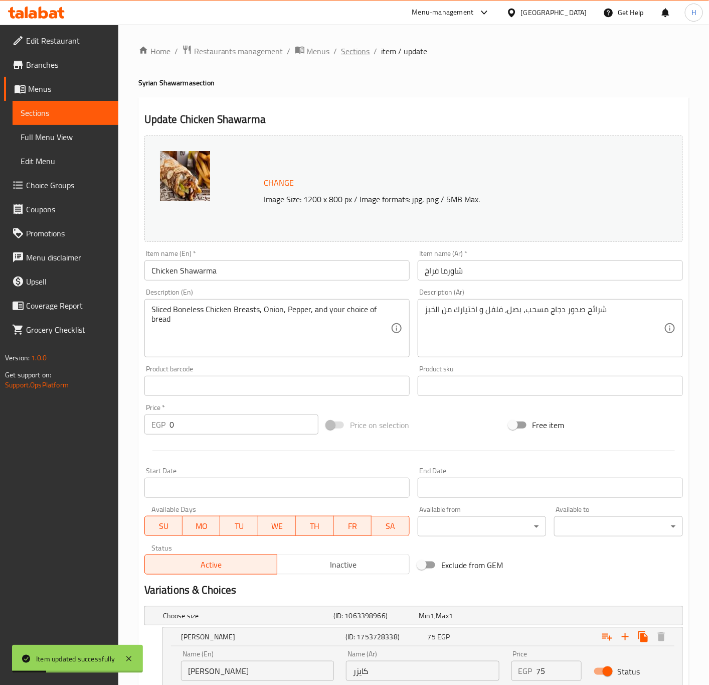
click at [345, 49] on span "Sections" at bounding box center [356, 51] width 29 height 12
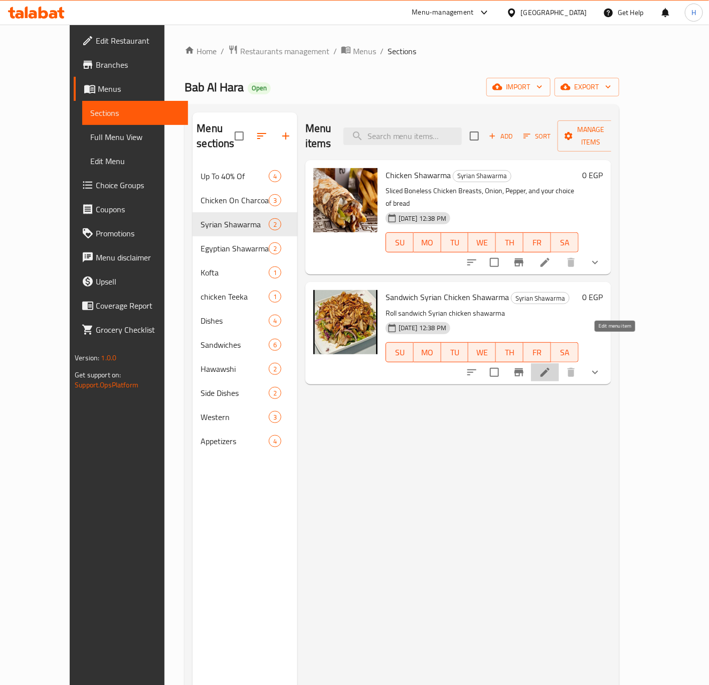
click at [551, 366] on icon at bounding box center [545, 372] width 12 height 12
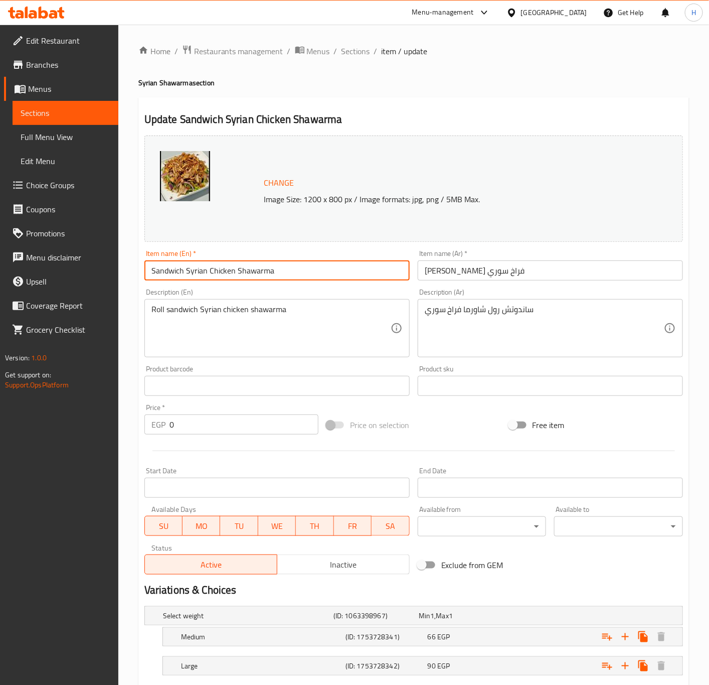
drag, startPoint x: 208, startPoint y: 269, endPoint x: 107, endPoint y: 271, distance: 100.4
click at [107, 271] on div "Edit Restaurant Branches Menus Sections Full Menu View Edit Menu Choice Groups …" at bounding box center [354, 400] width 709 height 751
click at [283, 266] on input "Chicken Shawarma" at bounding box center [277, 270] width 265 height 20
type input "Chicken Shawarma with Syrian Bread"
click at [507, 271] on input "ساندوتش شاورما فراخ سوري" at bounding box center [550, 270] width 265 height 20
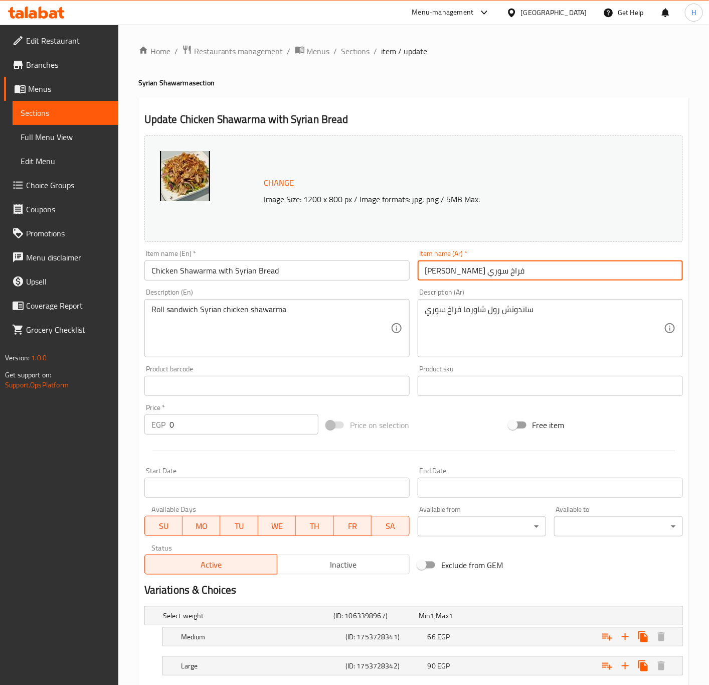
click at [507, 271] on input "ساندوتش شاورما فراخ سوري" at bounding box center [550, 270] width 265 height 20
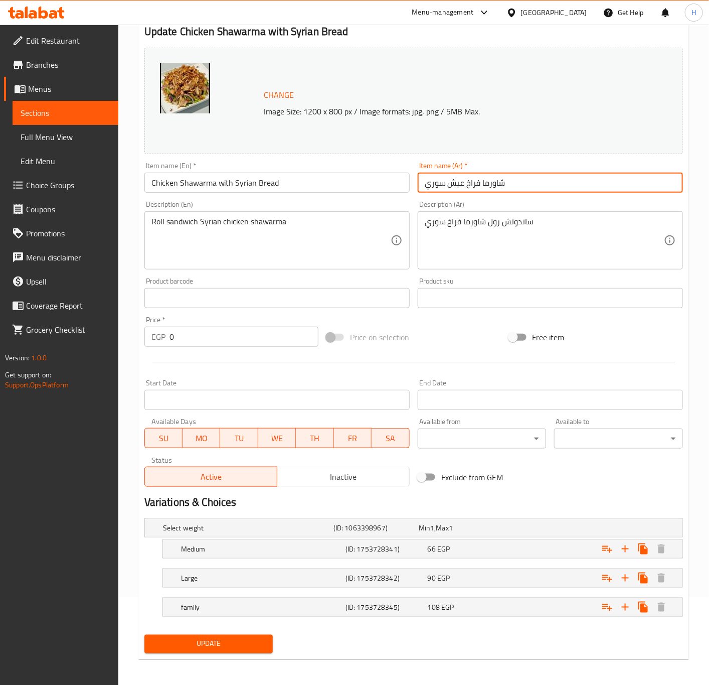
scroll to position [92, 0]
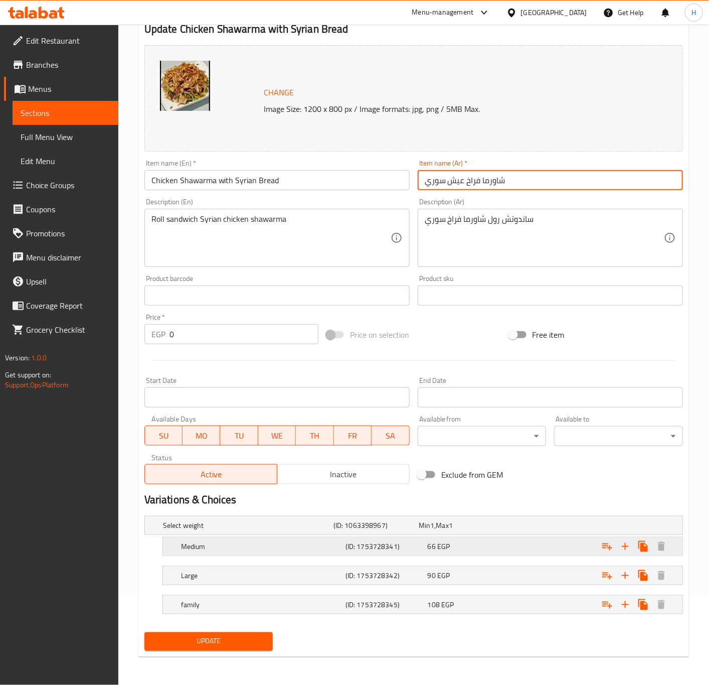
type input "شاورما فراخ عيش سوري"
click at [468, 546] on div "66 EGP" at bounding box center [467, 546] width 78 height 10
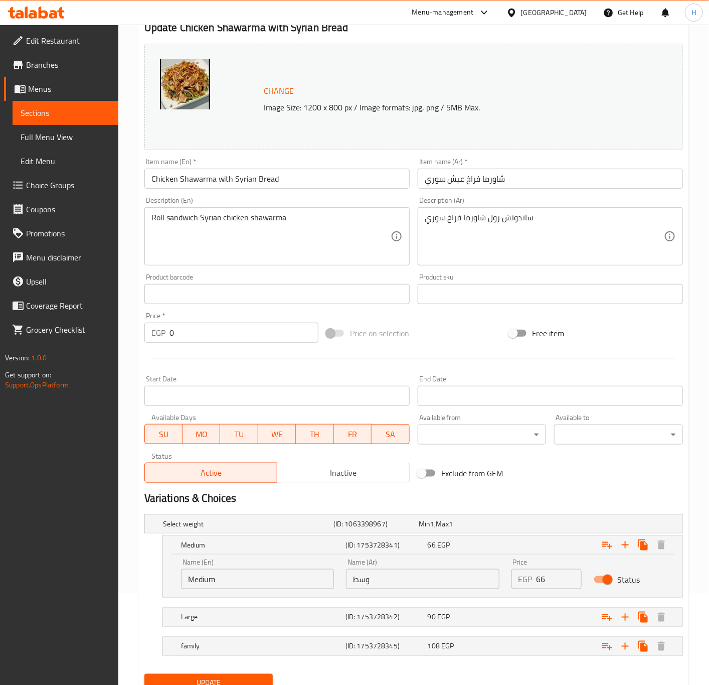
click at [548, 586] on input "66" at bounding box center [560, 579] width 46 height 20
type input "75"
click at [482, 622] on div "90 EGP" at bounding box center [467, 617] width 78 height 10
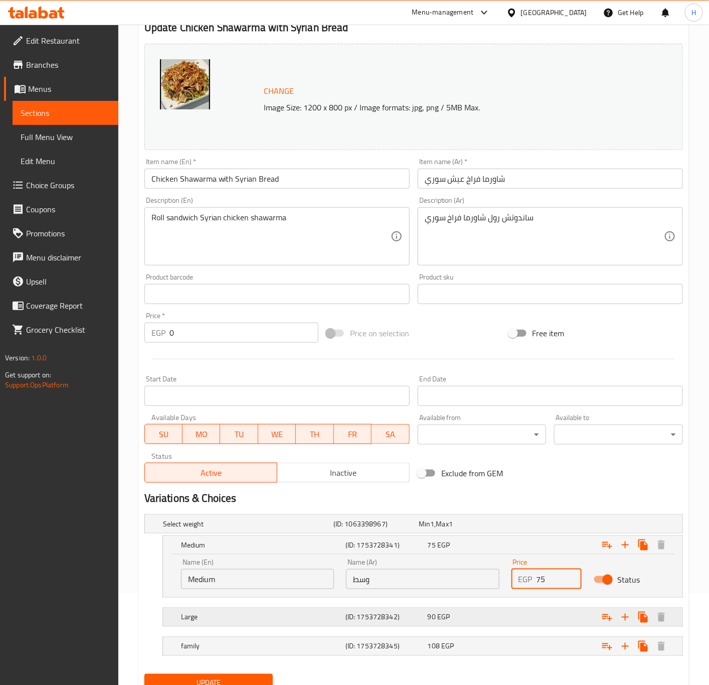
click at [482, 622] on div "90 EGP" at bounding box center [467, 617] width 78 height 10
click at [523, 622] on div "Expand" at bounding box center [590, 617] width 165 height 22
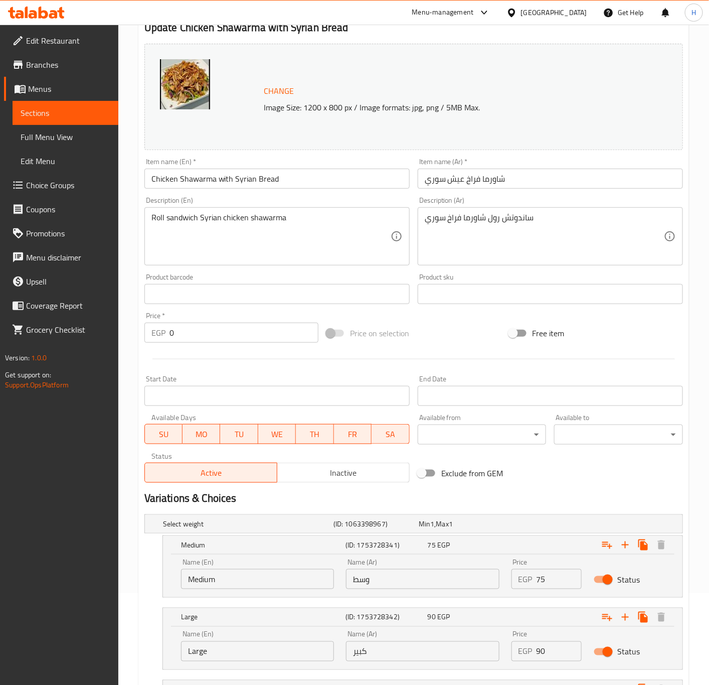
click at [546, 652] on input "90" at bounding box center [560, 651] width 46 height 20
type input "95"
click at [131, 566] on div "Home / Restaurants management / Menus / Sections / item / update Syrian Shawarm…" at bounding box center [413, 351] width 591 height 837
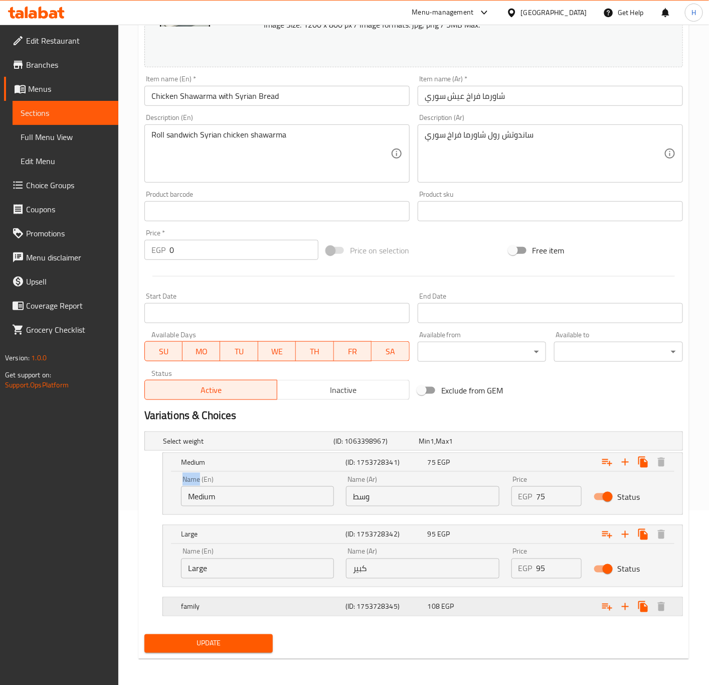
scroll to position [178, 0]
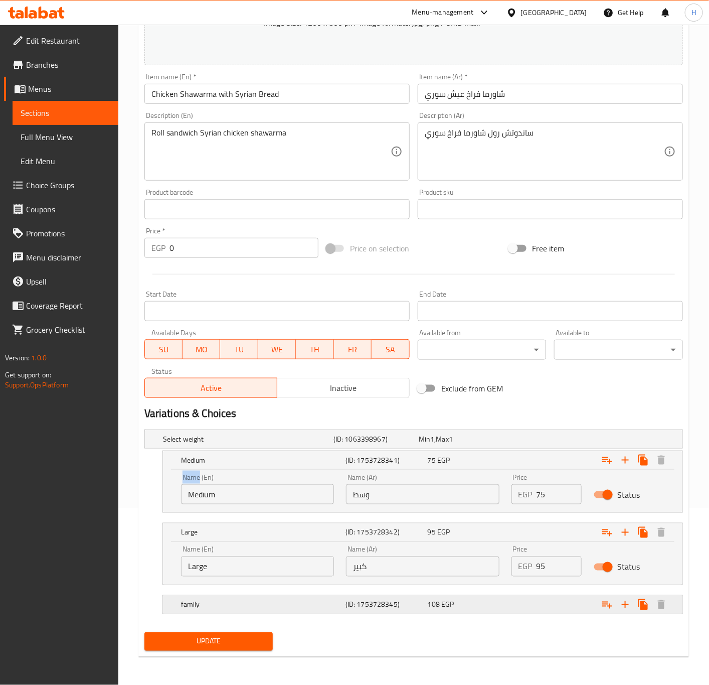
click at [507, 602] on div "108 EGP" at bounding box center [467, 605] width 82 height 14
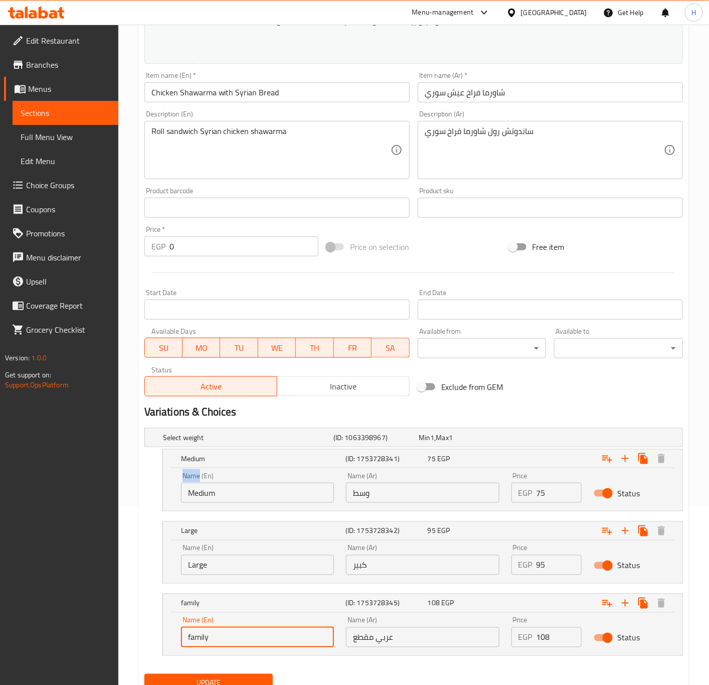
click at [250, 637] on input "family" at bounding box center [257, 637] width 153 height 20
type input "}"
type input "ِ"
type input "Arabic Chopped"
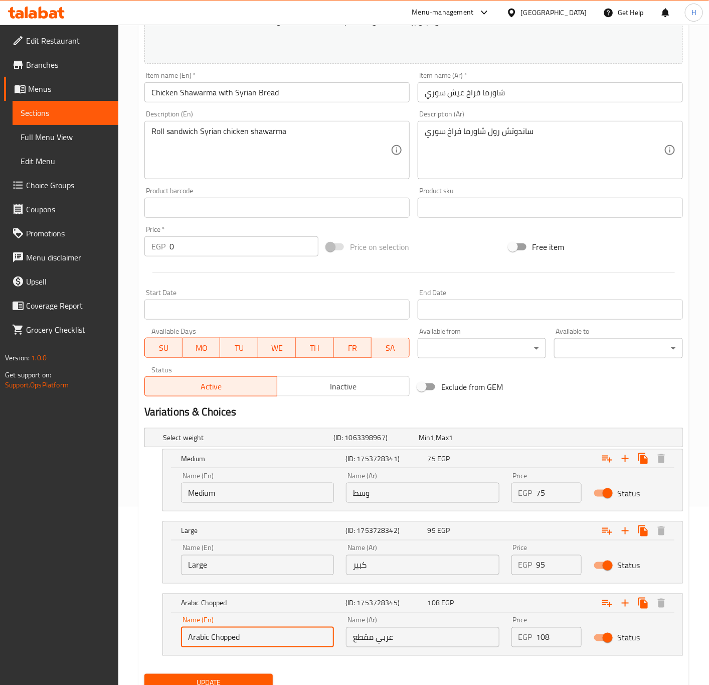
click at [553, 635] on input "108" at bounding box center [560, 637] width 46 height 20
type input "120"
click at [205, 676] on button "Update" at bounding box center [209, 683] width 129 height 19
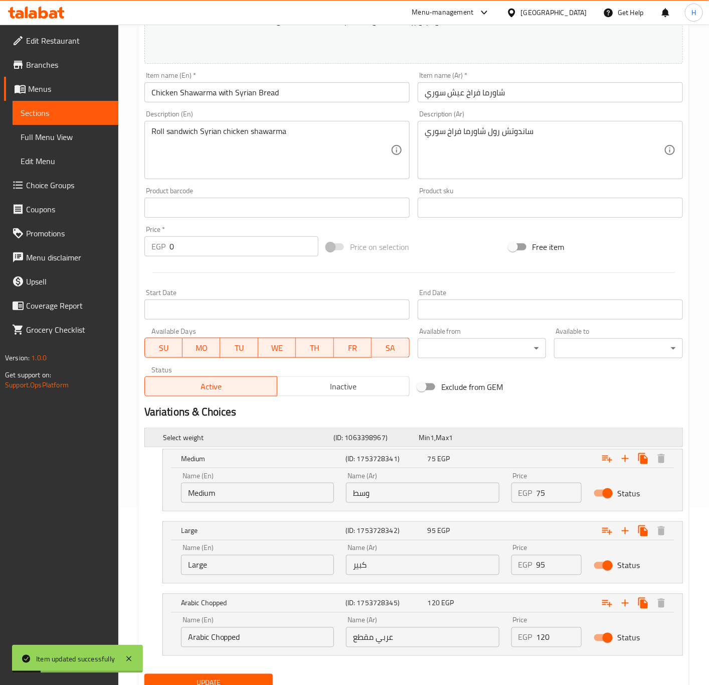
scroll to position [0, 0]
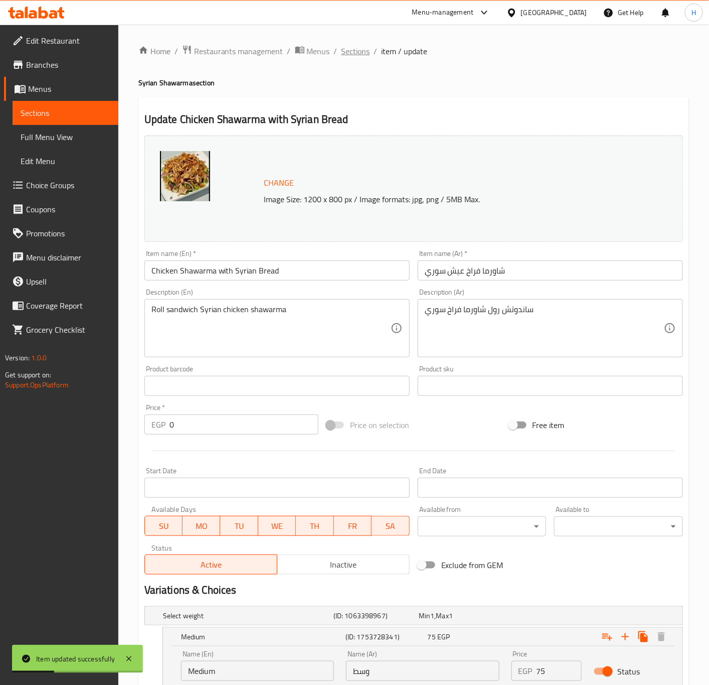
click at [360, 52] on span "Sections" at bounding box center [356, 51] width 29 height 12
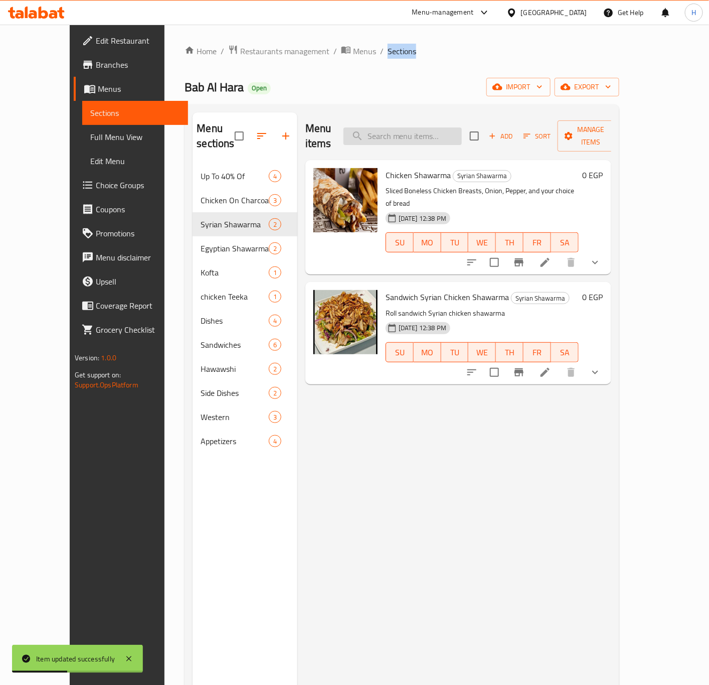
click at [435, 127] on input "search" at bounding box center [403, 136] width 118 height 18
type input "t"
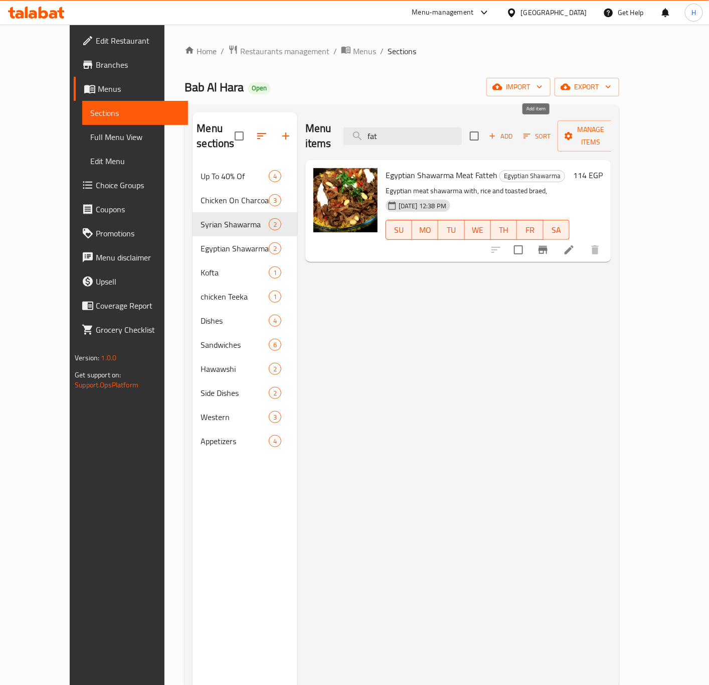
type input "fat"
click at [515, 130] on span "Add" at bounding box center [501, 136] width 27 height 12
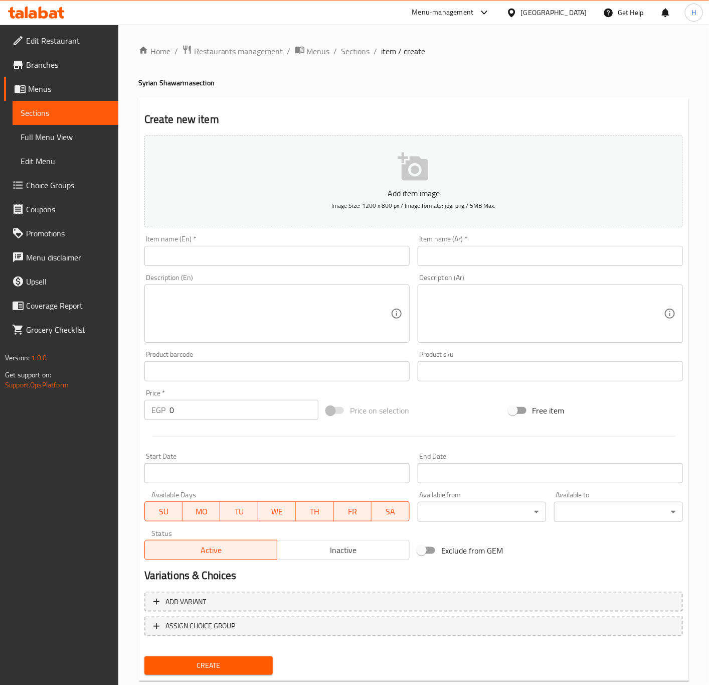
click at [253, 260] on input "text" at bounding box center [277, 256] width 265 height 20
click at [487, 259] on input "text" at bounding box center [550, 256] width 265 height 20
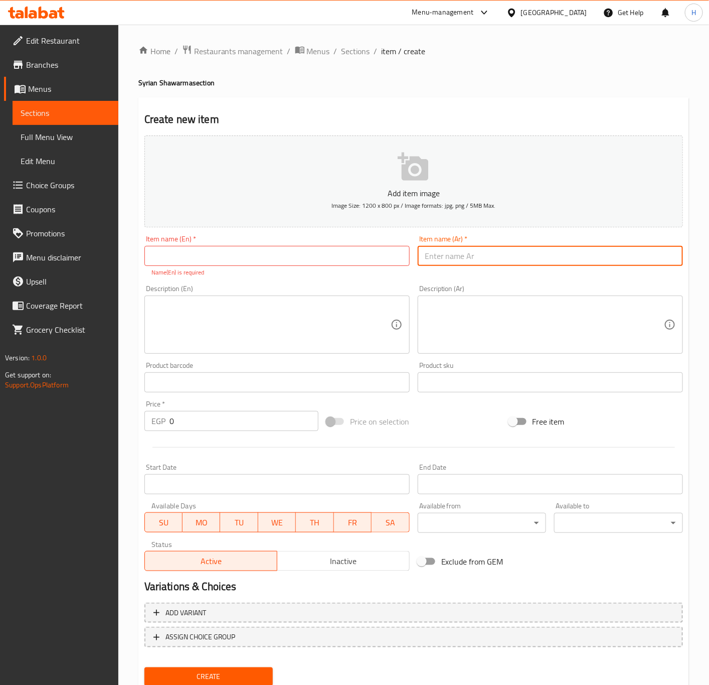
click at [487, 259] on input "text" at bounding box center [550, 256] width 265 height 20
type input "t"
type input "فتة شاورما فراخ سوري"
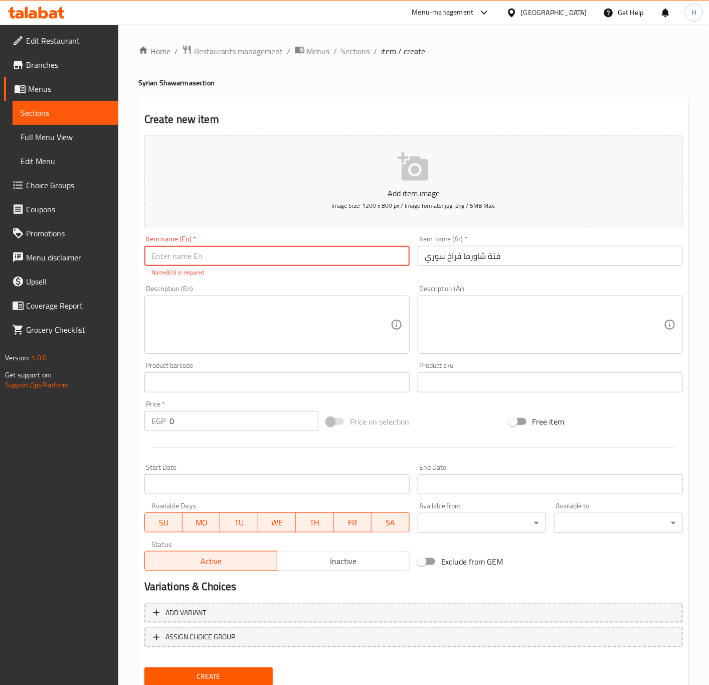
click at [297, 263] on input "text" at bounding box center [277, 256] width 265 height 20
type input "Syrian Chicken Shawarma Fatteh"
click at [205, 416] on input "0" at bounding box center [244, 421] width 149 height 20
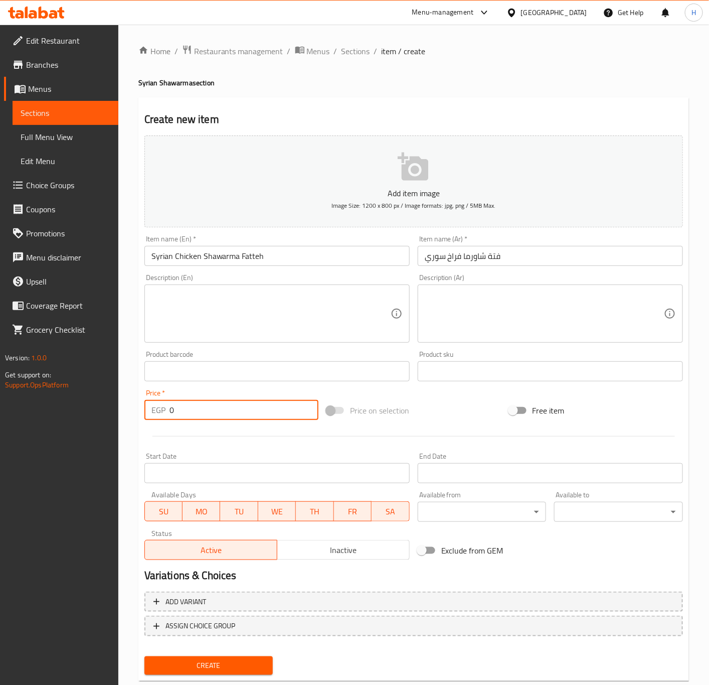
click at [205, 416] on input "0" at bounding box center [244, 410] width 149 height 20
type input "155"
click at [145, 656] on button "Create" at bounding box center [209, 665] width 129 height 19
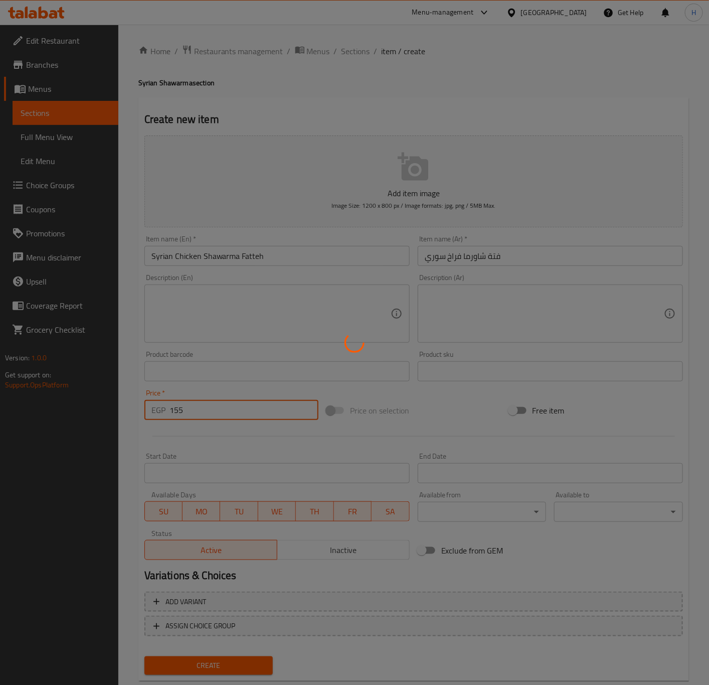
type input "0"
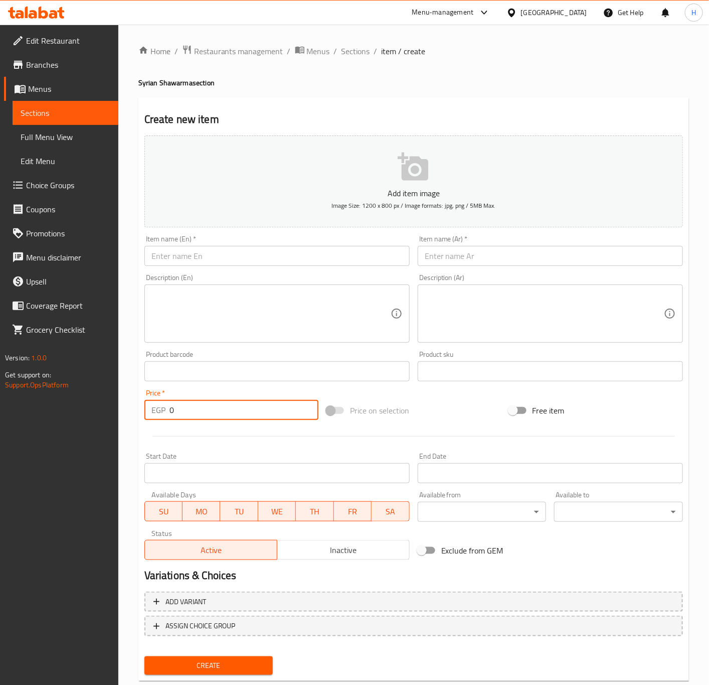
drag, startPoint x: 355, startPoint y: 54, endPoint x: 345, endPoint y: 62, distance: 12.9
click at [355, 54] on span "Sections" at bounding box center [356, 51] width 29 height 12
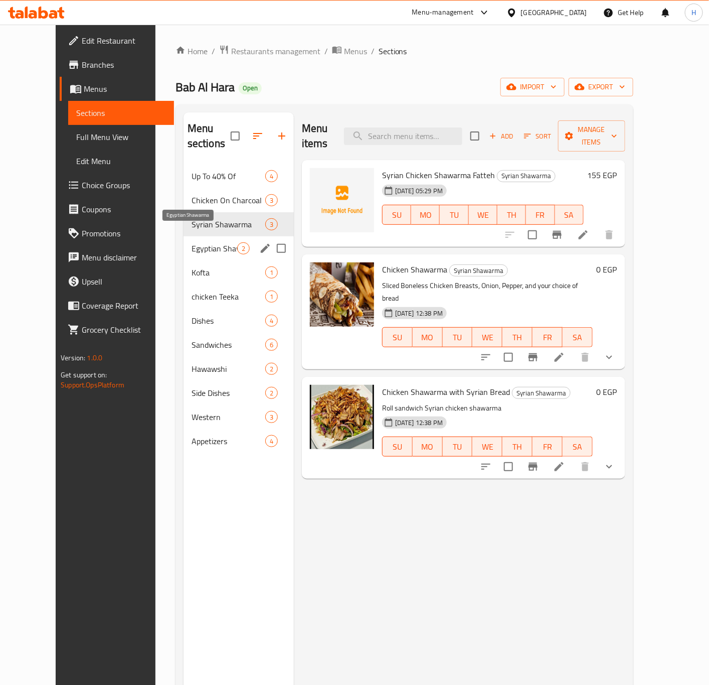
click at [200, 242] on span "Egyptian Shawarma" at bounding box center [215, 248] width 46 height 12
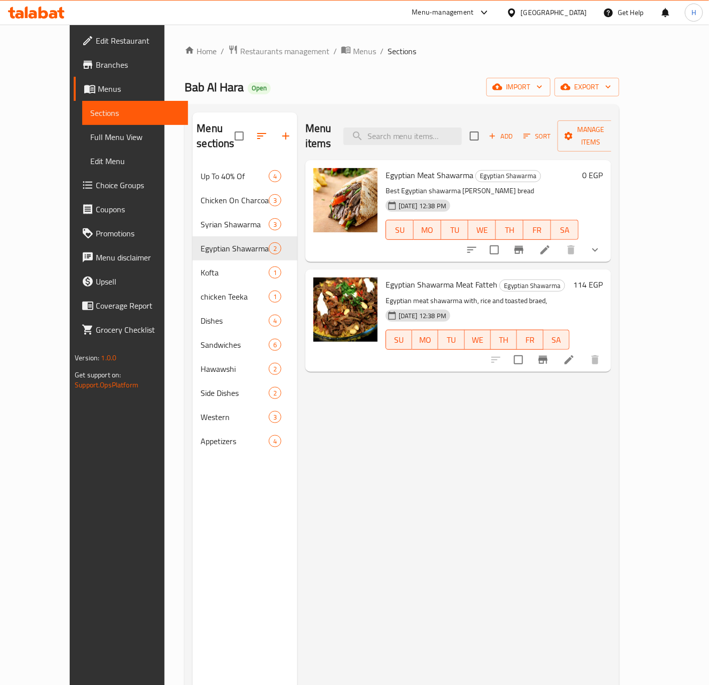
click at [608, 238] on button "show more" at bounding box center [596, 250] width 24 height 24
click at [608, 238] on div at bounding box center [534, 250] width 148 height 24
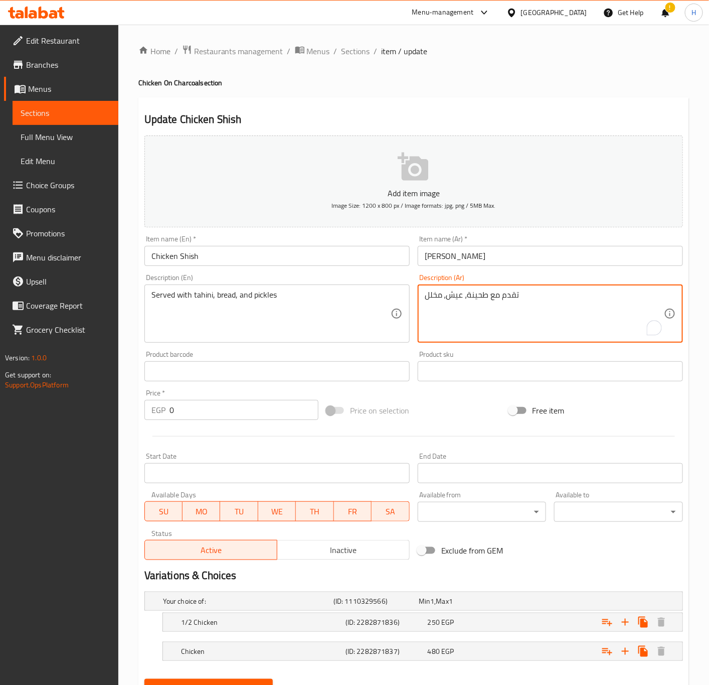
click at [479, 297] on textarea "تقدم مع طحينة، عيش، مخلل" at bounding box center [544, 314] width 239 height 48
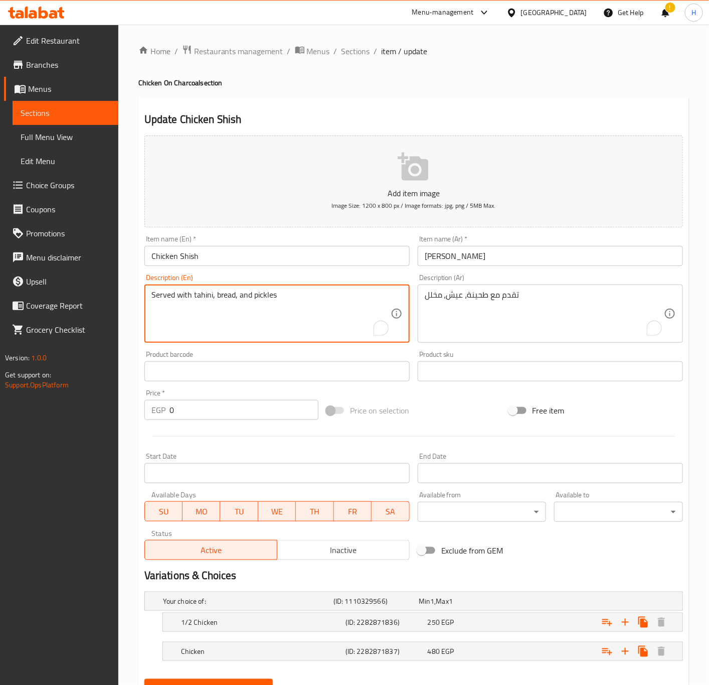
click at [223, 300] on textarea "Served with tahini, bread, and pickles" at bounding box center [271, 314] width 239 height 48
click at [255, 622] on h5 "1/2 Chicken" at bounding box center [261, 622] width 161 height 10
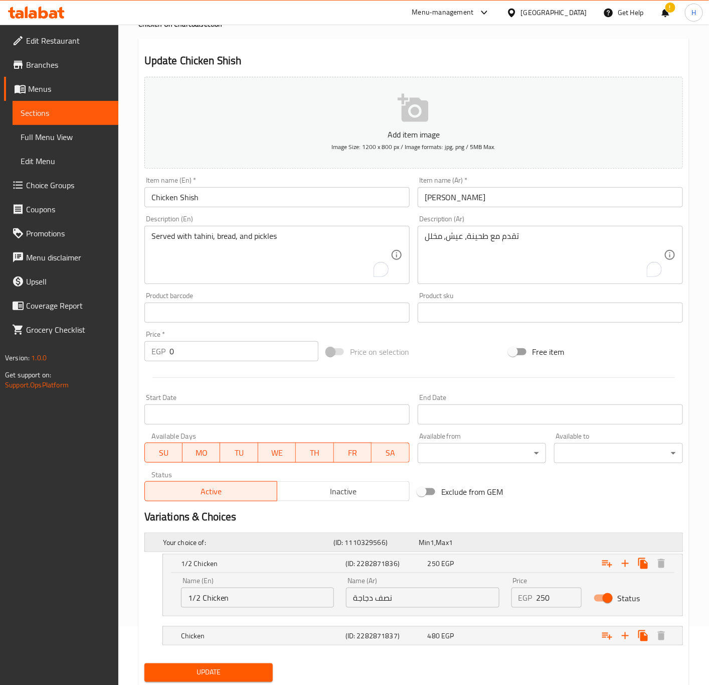
scroll to position [91, 0]
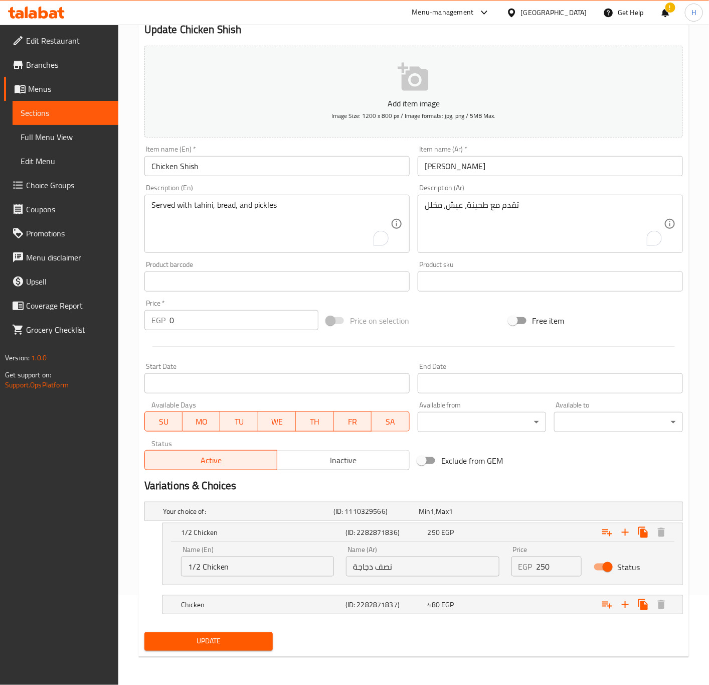
click at [222, 562] on input "1/2 Chicken" at bounding box center [257, 566] width 153 height 20
click at [410, 564] on input "نصف دجاجة" at bounding box center [422, 566] width 153 height 20
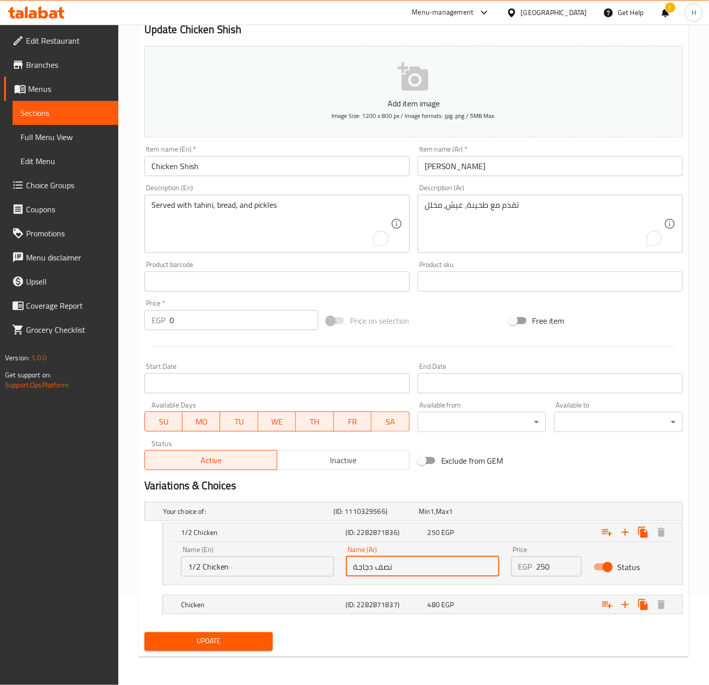
click at [410, 564] on input "نصف دجاجة" at bounding box center [422, 566] width 153 height 20
click at [223, 605] on h5 "Chicken" at bounding box center [261, 605] width 161 height 10
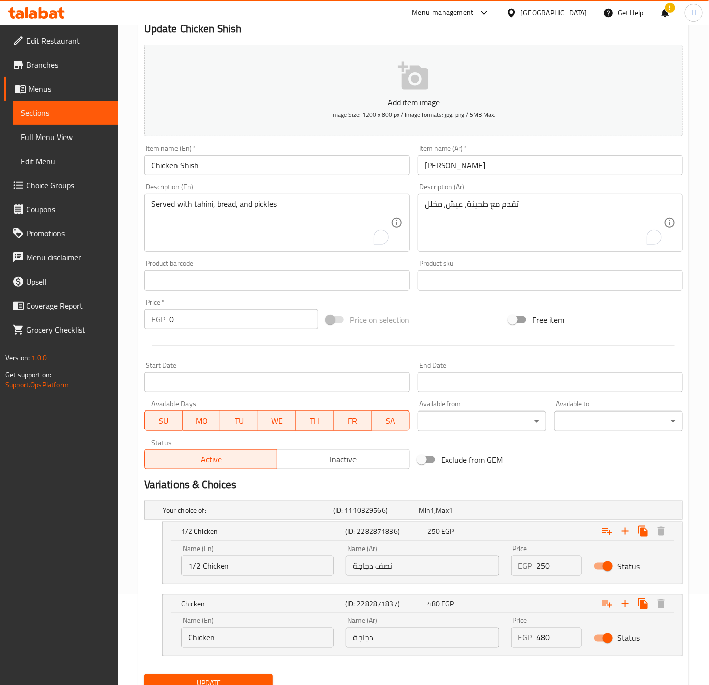
click at [232, 651] on div "Name (En) Chicken Name (En)" at bounding box center [257, 632] width 165 height 43
click at [233, 646] on input "Chicken" at bounding box center [257, 638] width 153 height 20
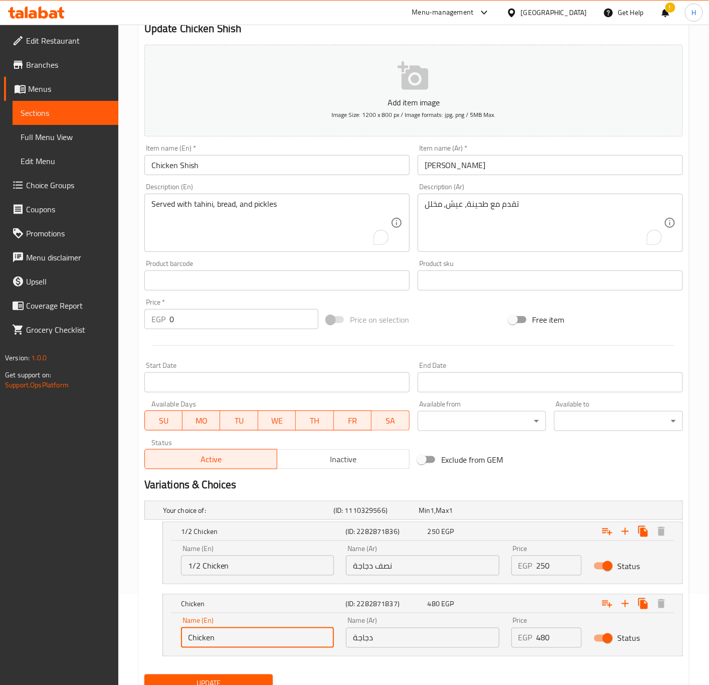
click at [401, 645] on input "دجاجة" at bounding box center [422, 638] width 153 height 20
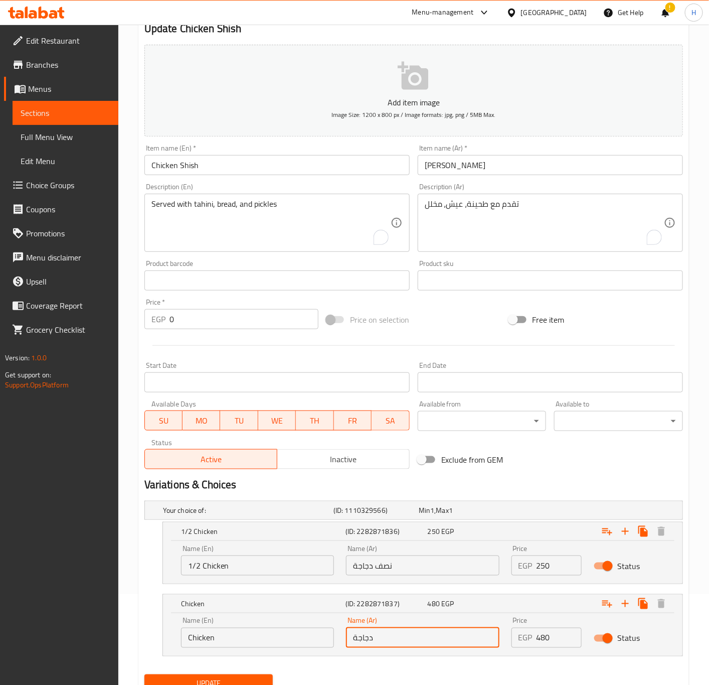
click at [401, 645] on input "دجاجة" at bounding box center [422, 638] width 153 height 20
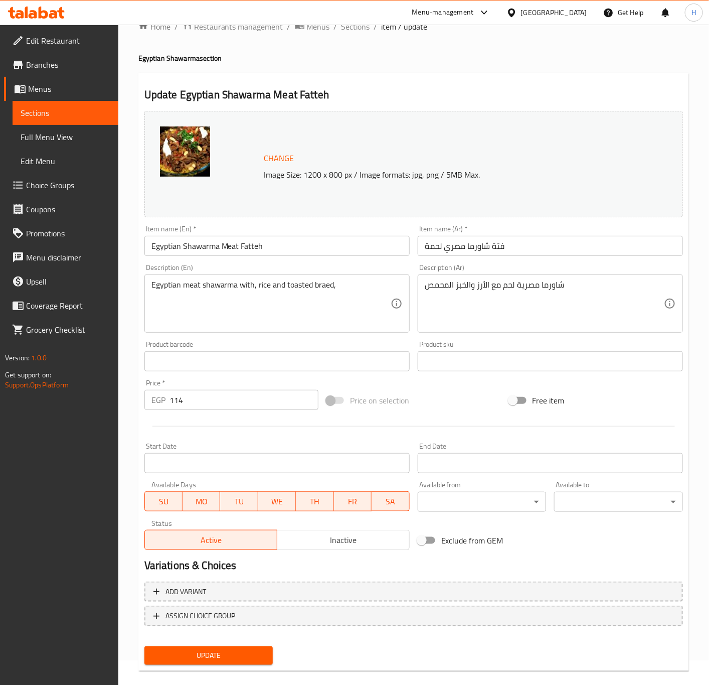
scroll to position [38, 0]
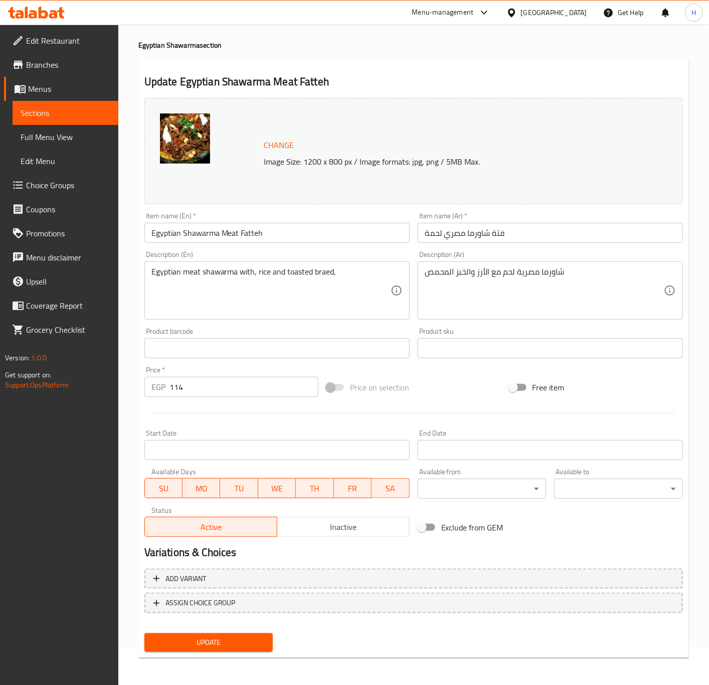
click at [212, 391] on input "114" at bounding box center [244, 387] width 149 height 20
type input "115"
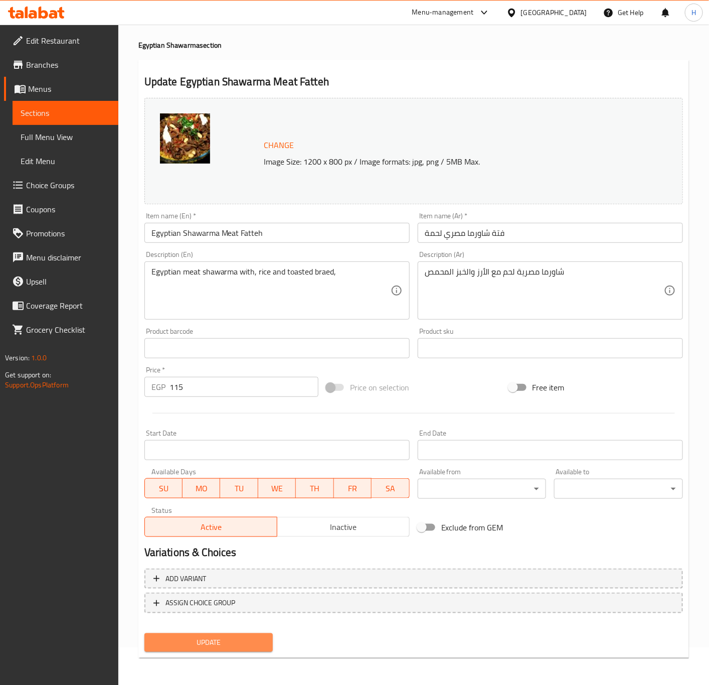
click at [227, 642] on span "Update" at bounding box center [209, 642] width 113 height 13
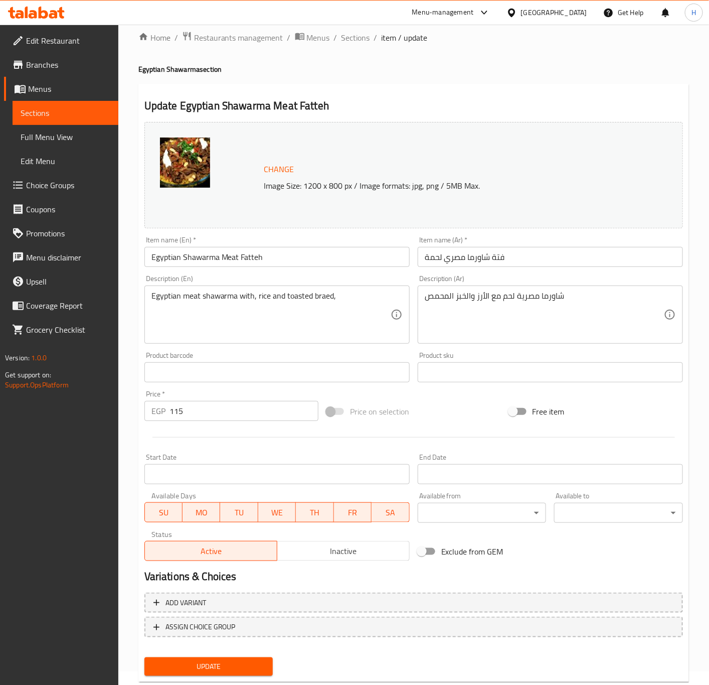
scroll to position [0, 0]
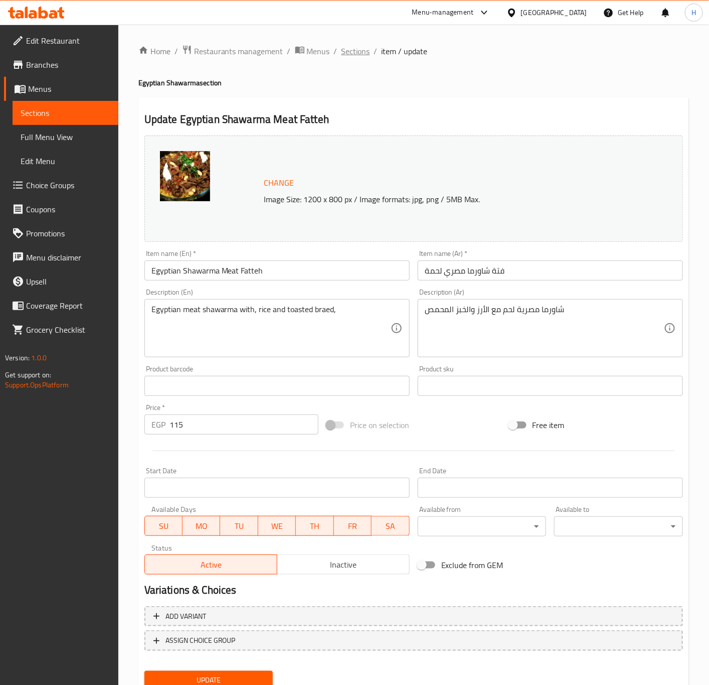
click at [362, 54] on span "Sections" at bounding box center [356, 51] width 29 height 12
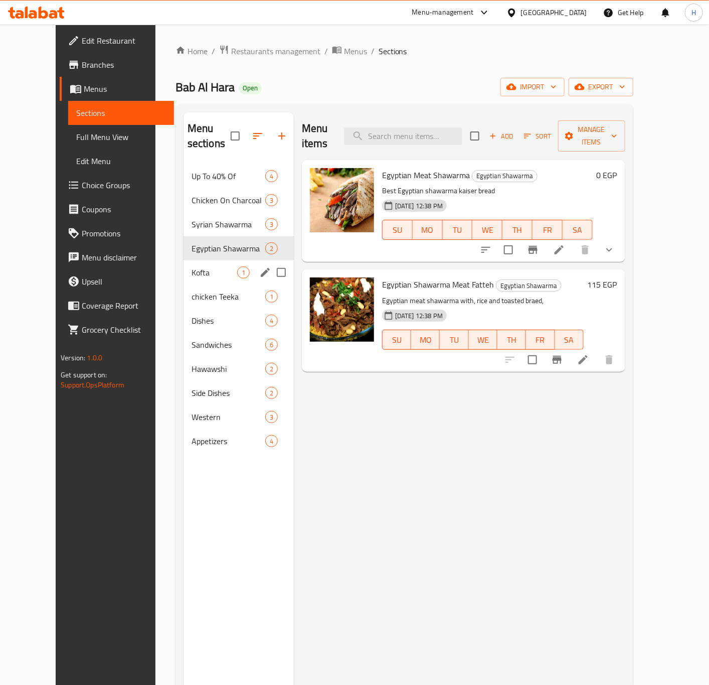
click at [211, 266] on span "Kofta" at bounding box center [215, 272] width 46 height 12
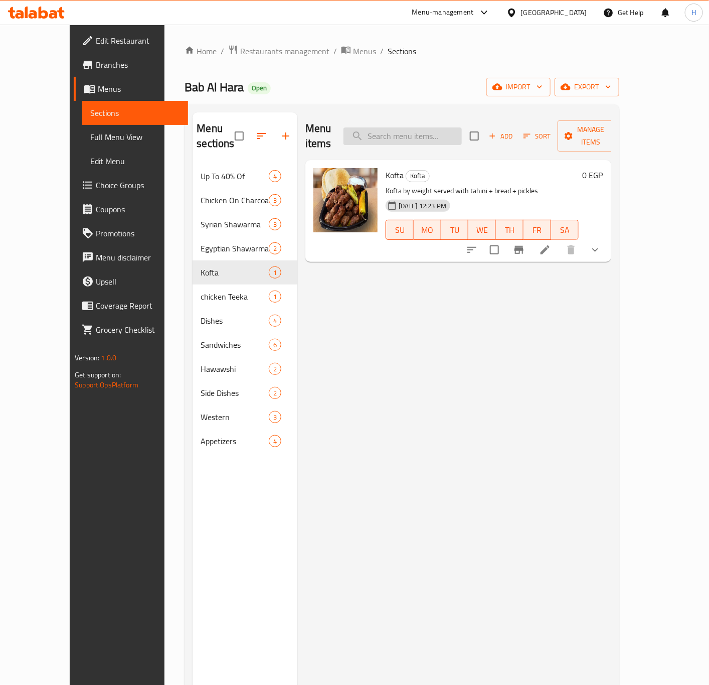
click at [446, 132] on input "search" at bounding box center [403, 136] width 118 height 18
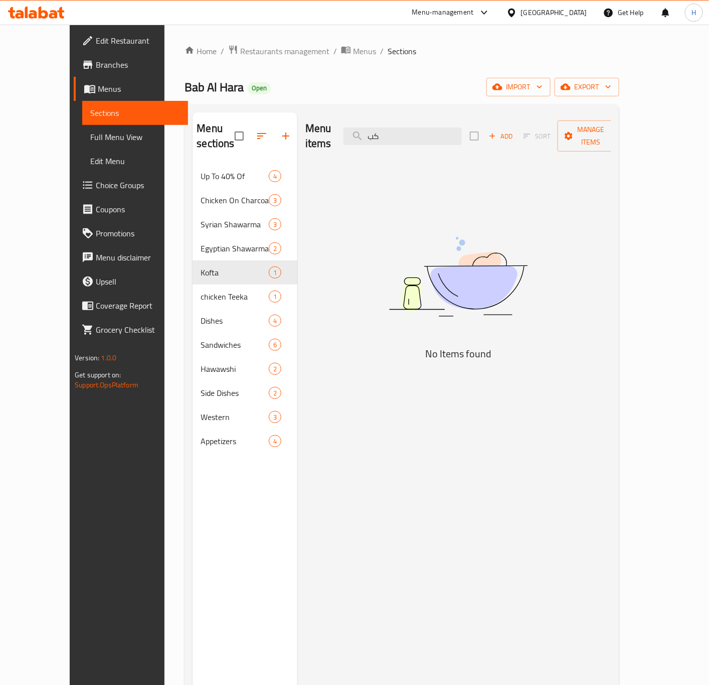
type input "ك"
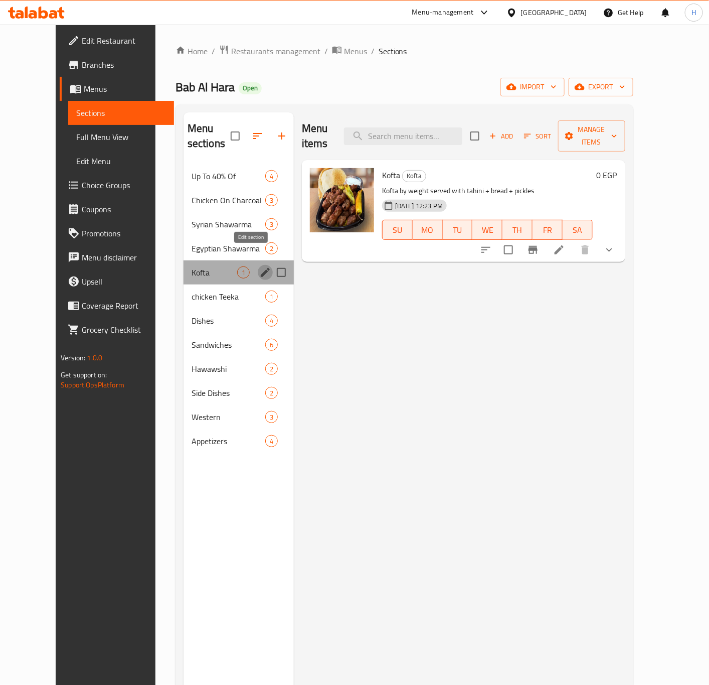
click at [259, 266] on icon "edit" at bounding box center [265, 272] width 12 height 12
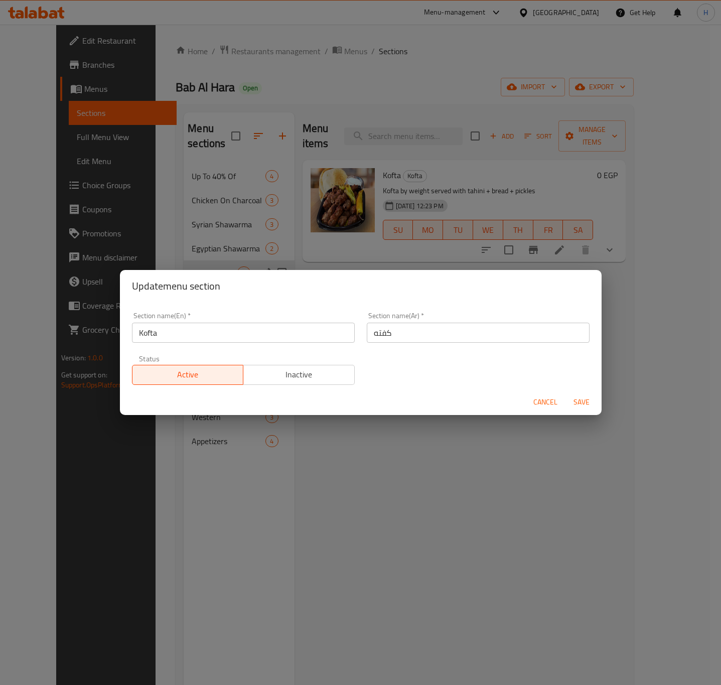
click at [219, 336] on input "Kofta" at bounding box center [243, 333] width 223 height 20
type input "’"
type input "Mix Grill"
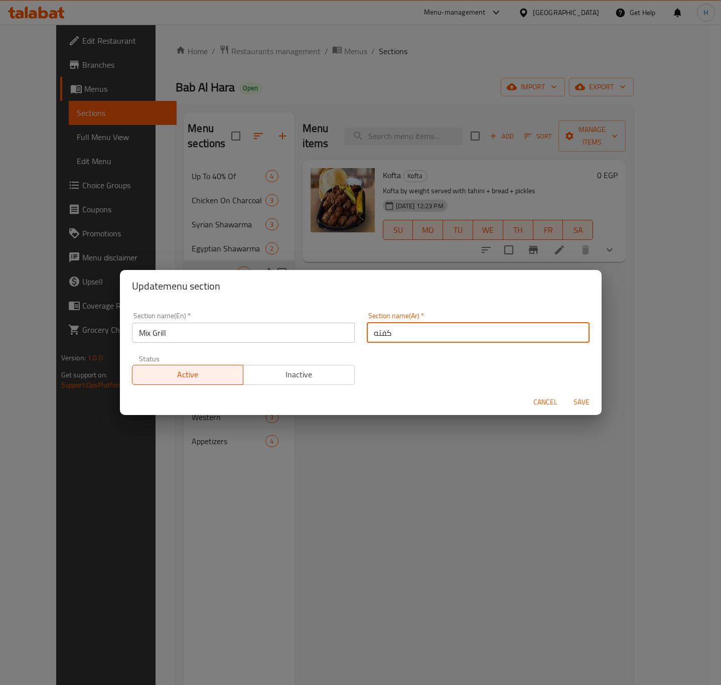
click at [389, 336] on input "كفته" at bounding box center [478, 333] width 223 height 20
type input "مشويات"
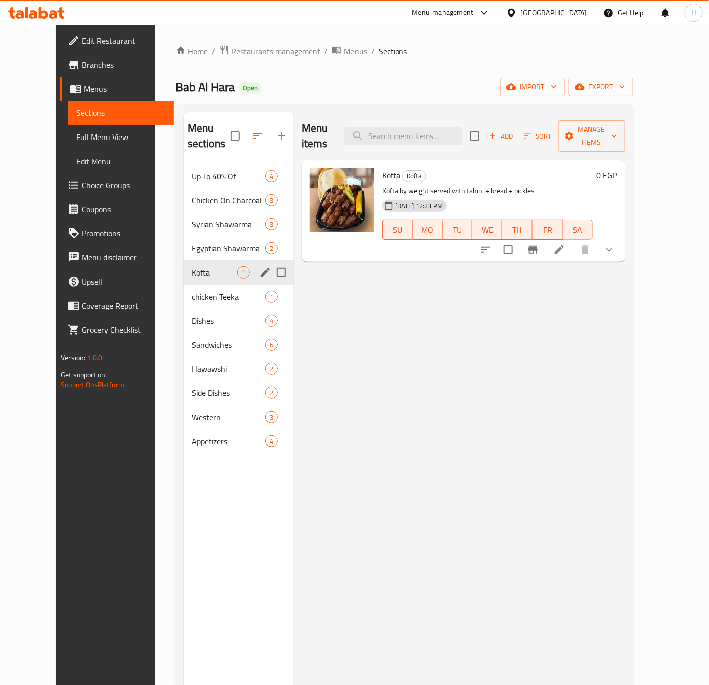
click at [259, 266] on icon "edit" at bounding box center [265, 272] width 12 height 12
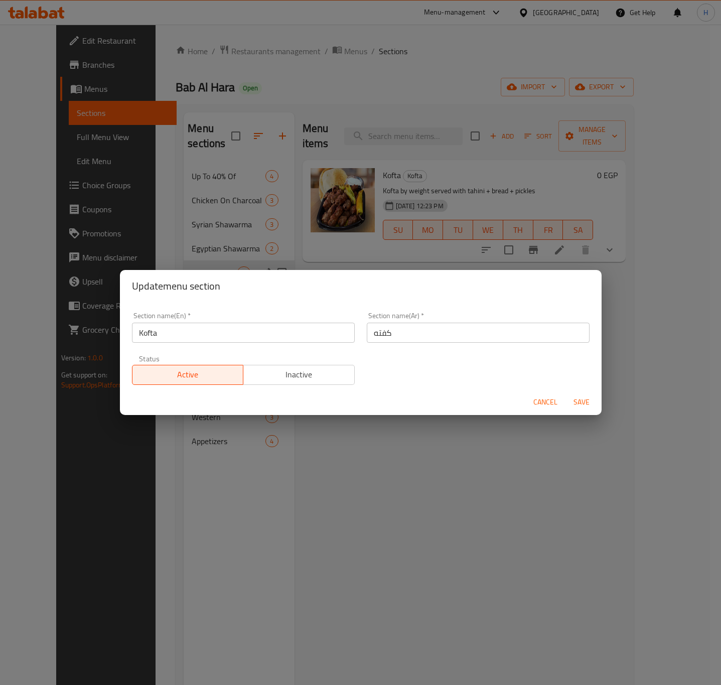
click at [215, 337] on input "Kofta" at bounding box center [243, 333] width 223 height 20
type input "’"
type input "Mix Grill"
type input "مشويات"
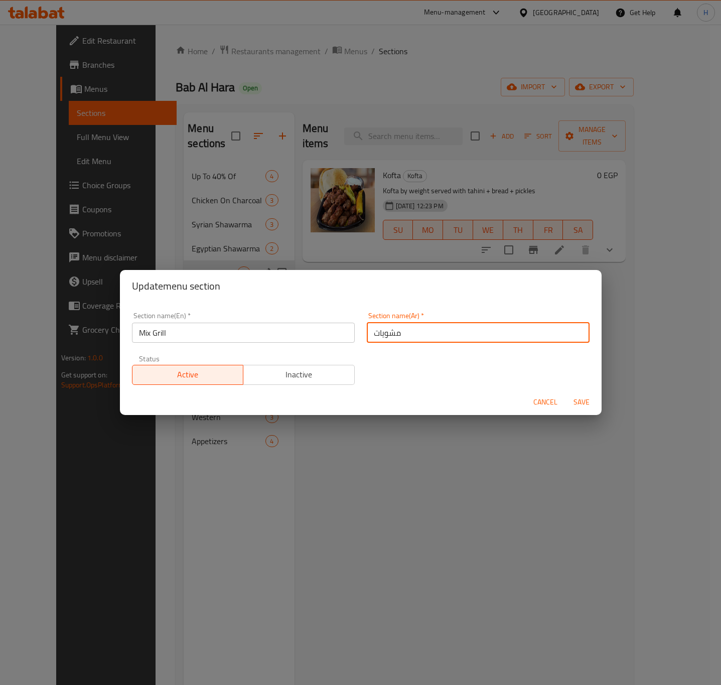
click at [565, 393] on button "Save" at bounding box center [581, 402] width 32 height 19
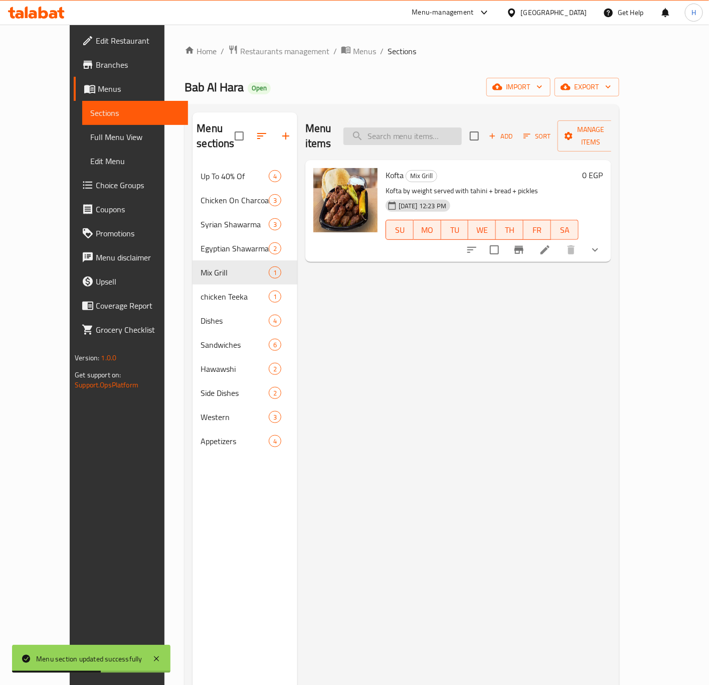
click at [428, 131] on input "search" at bounding box center [403, 136] width 118 height 18
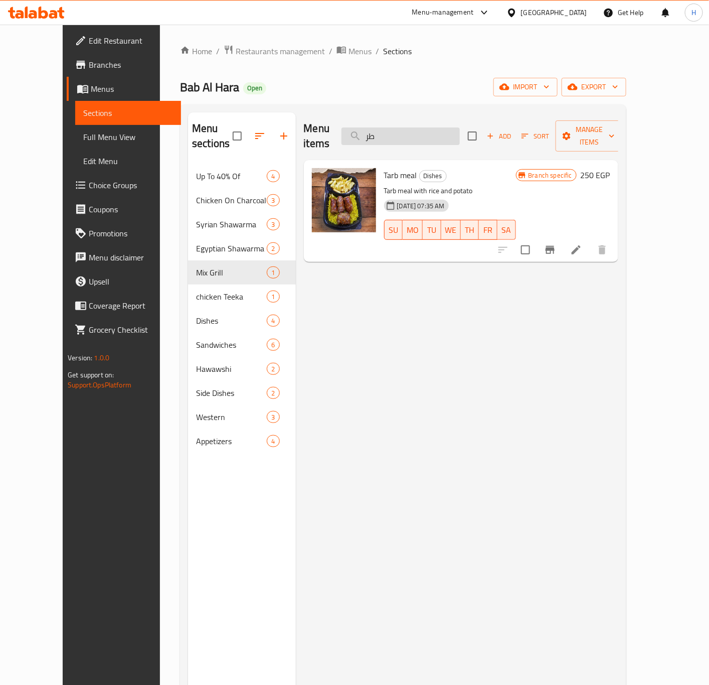
type input "ط"
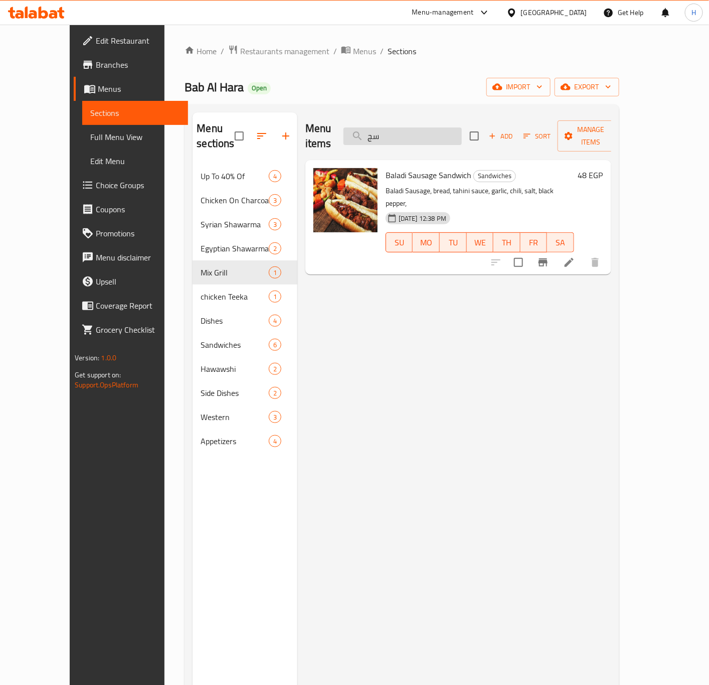
type input "س"
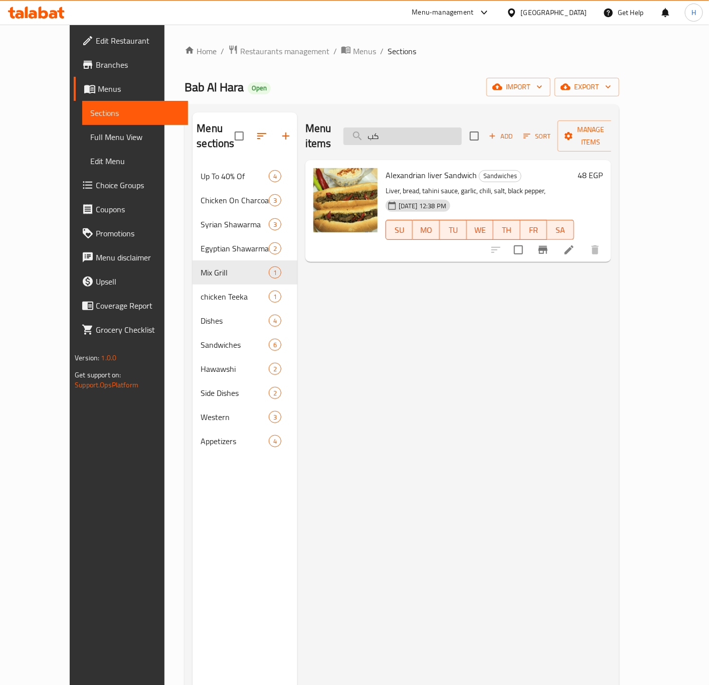
type input "ك"
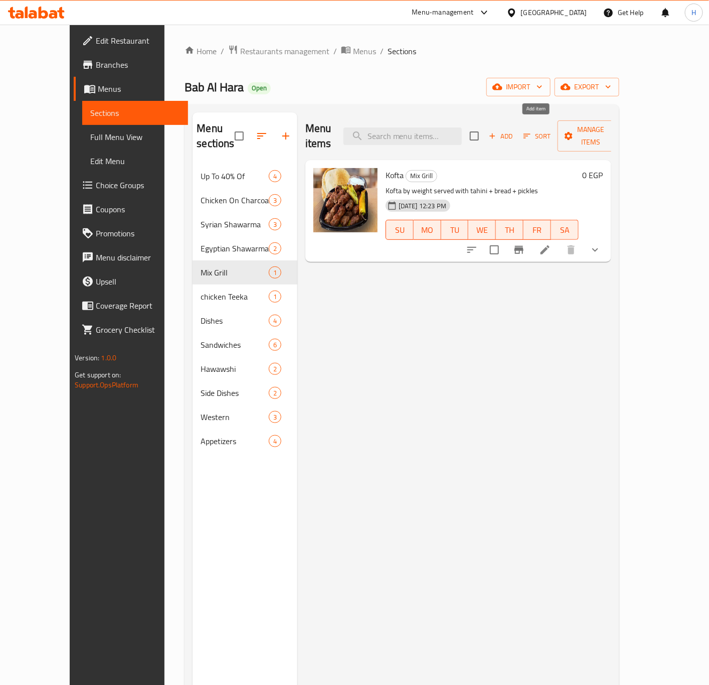
click at [515, 130] on span "Add" at bounding box center [501, 136] width 27 height 12
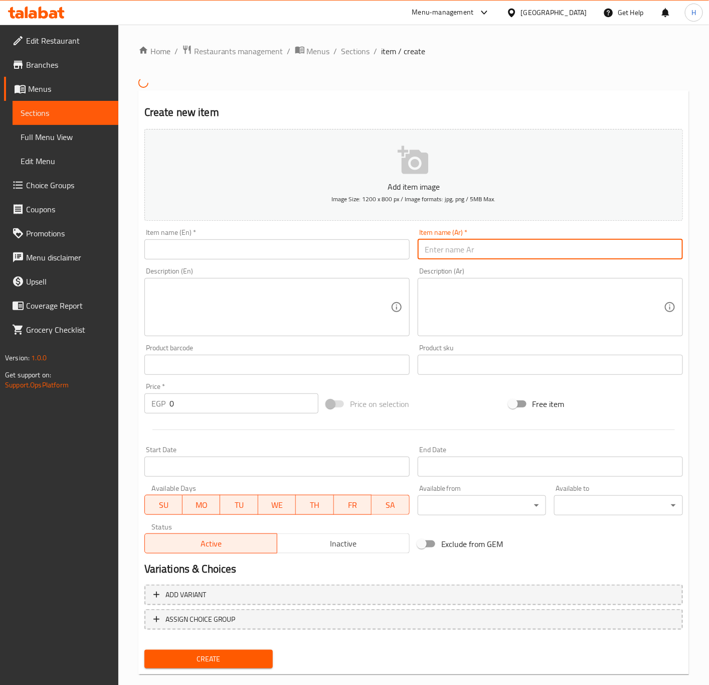
click at [472, 256] on input "text" at bounding box center [550, 249] width 265 height 20
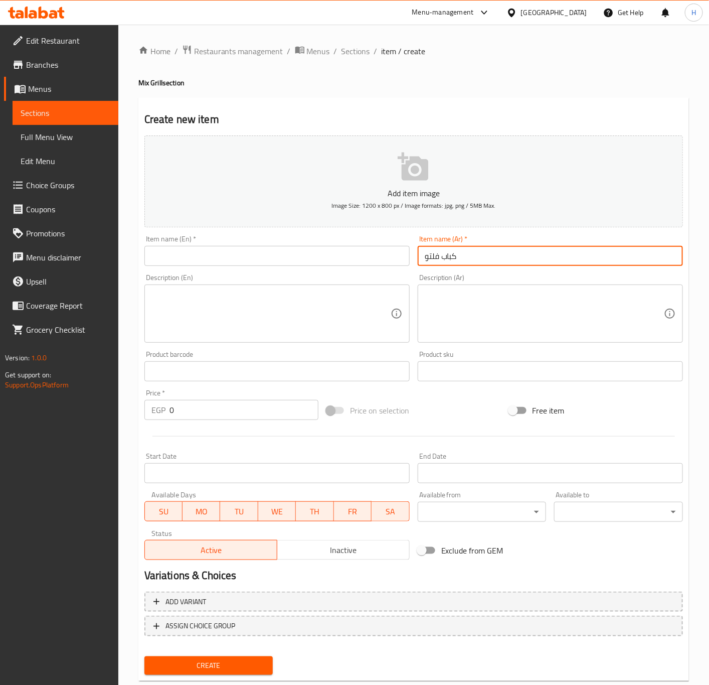
type input "كباب فلتو"
click at [281, 262] on input "text" at bounding box center [277, 256] width 265 height 20
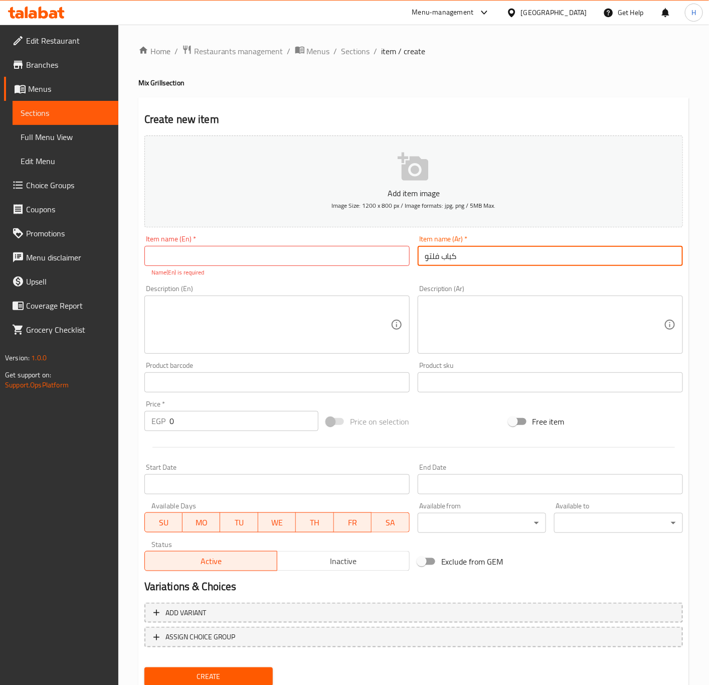
click at [434, 255] on input "كباب فلتو" at bounding box center [550, 256] width 265 height 20
click at [190, 256] on input "text" at bounding box center [277, 256] width 265 height 20
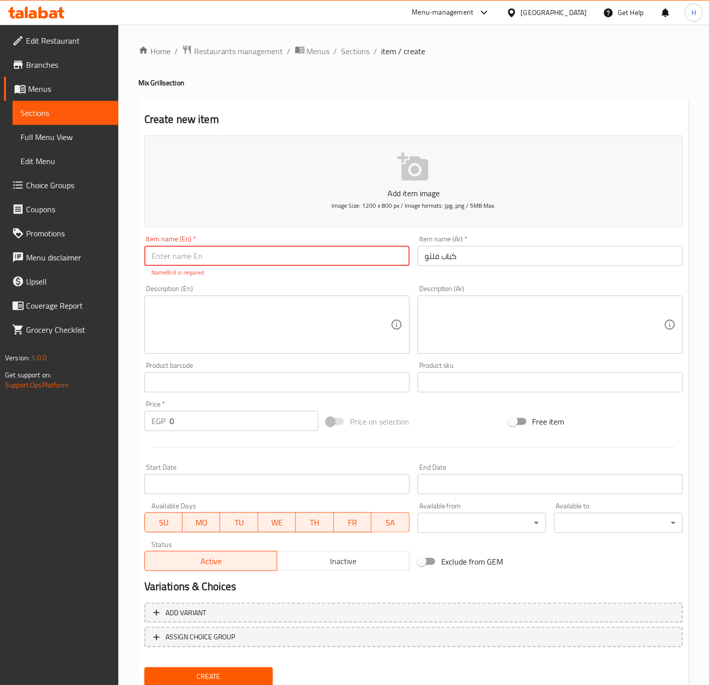
click at [426, 254] on input "كباب فلتو" at bounding box center [550, 256] width 265 height 20
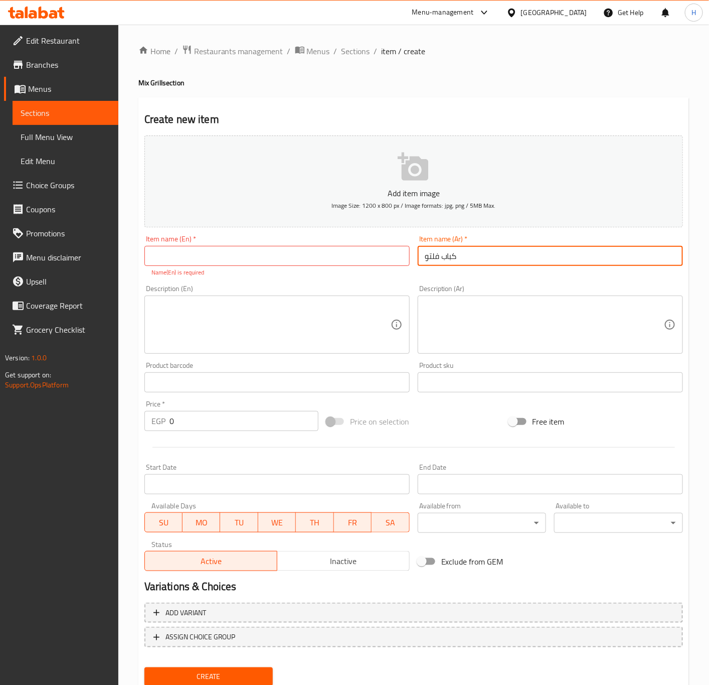
click at [426, 254] on input "كباب فلتو" at bounding box center [550, 256] width 265 height 20
click at [427, 256] on input "كباب فلتو" at bounding box center [550, 256] width 265 height 20
click at [220, 262] on input "text" at bounding box center [277, 256] width 265 height 20
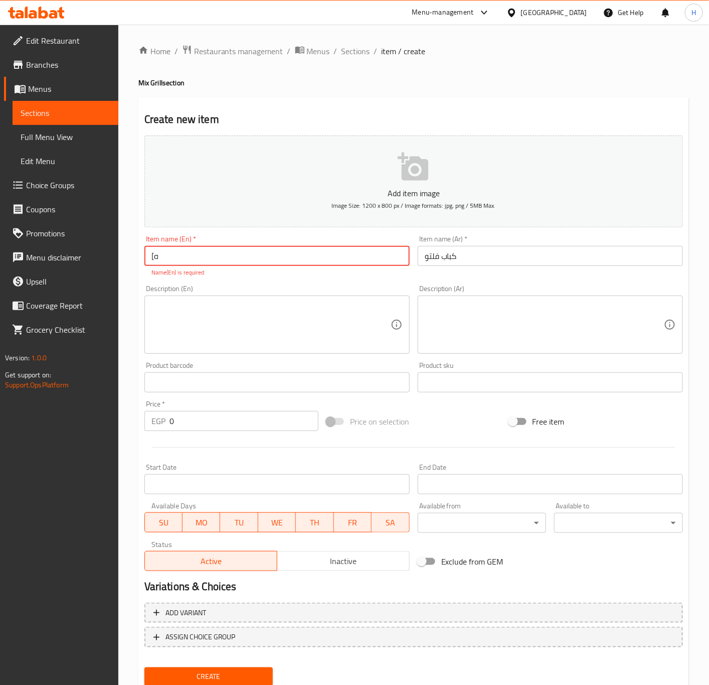
type input "["
drag, startPoint x: 367, startPoint y: 17, endPoint x: 461, endPoint y: 240, distance: 242.0
click at [459, 229] on div "Add item image Image Size: 1200 x 800 px / Image formats: jpg, png / 5MB Max." at bounding box center [413, 181] width 547 height 100
click at [434, 255] on input "كباب فلتو" at bounding box center [550, 256] width 265 height 20
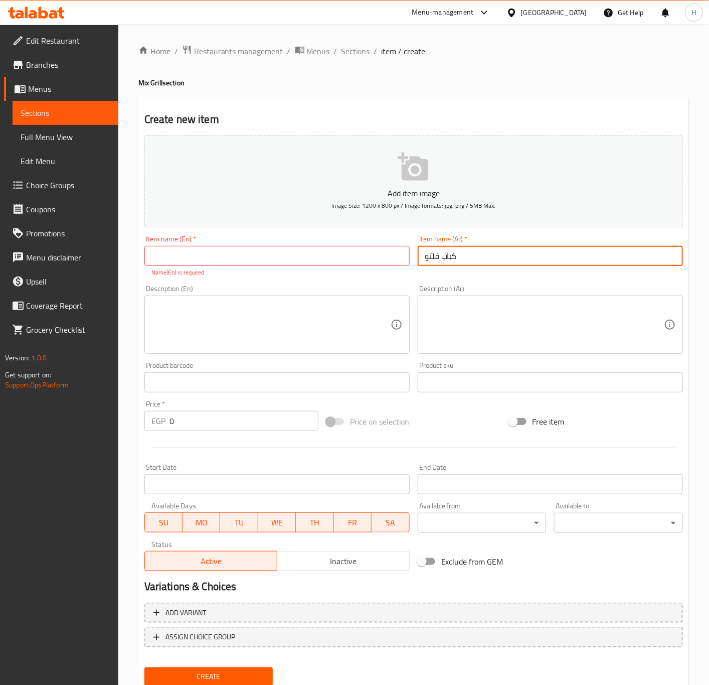
click at [434, 255] on input "كباب فلتو" at bounding box center [550, 256] width 265 height 20
click at [219, 267] on div "Item name (En)   * Item name (En) * Name(En) is required" at bounding box center [277, 256] width 265 height 42
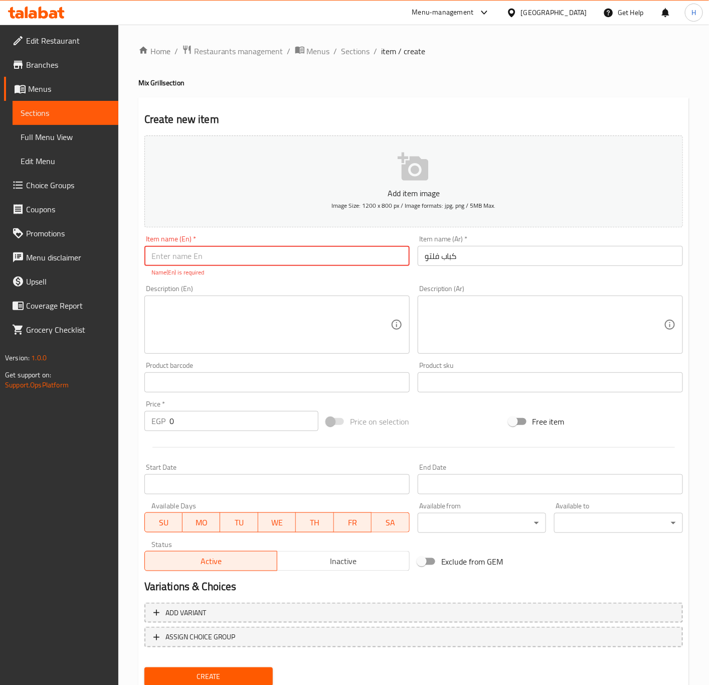
click at [181, 251] on input "text" at bounding box center [277, 256] width 265 height 20
type input "["
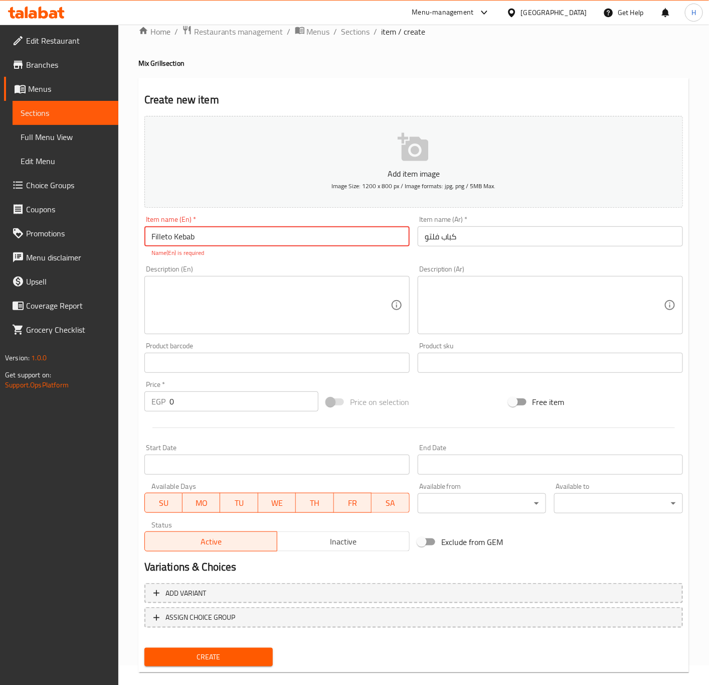
scroll to position [35, 0]
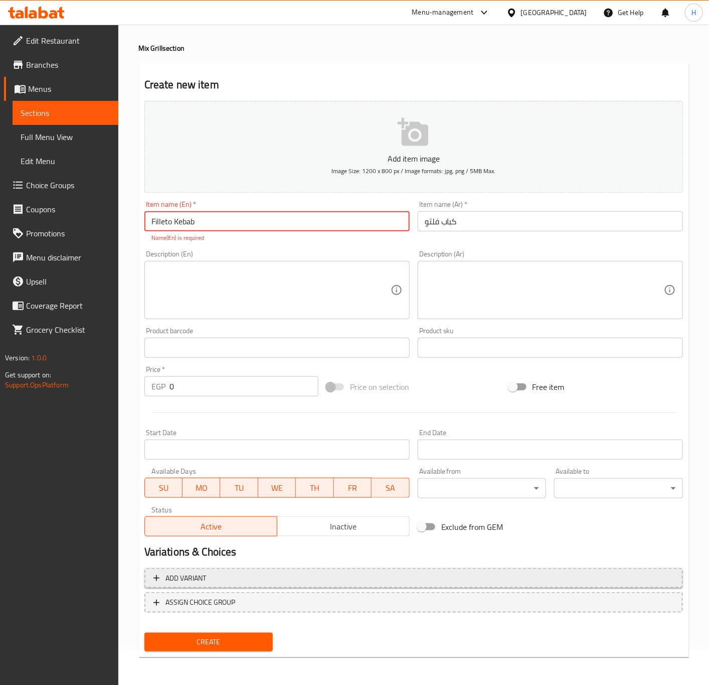
type input "Filleto Kebab"
click at [226, 585] on button "Add variant" at bounding box center [414, 578] width 539 height 21
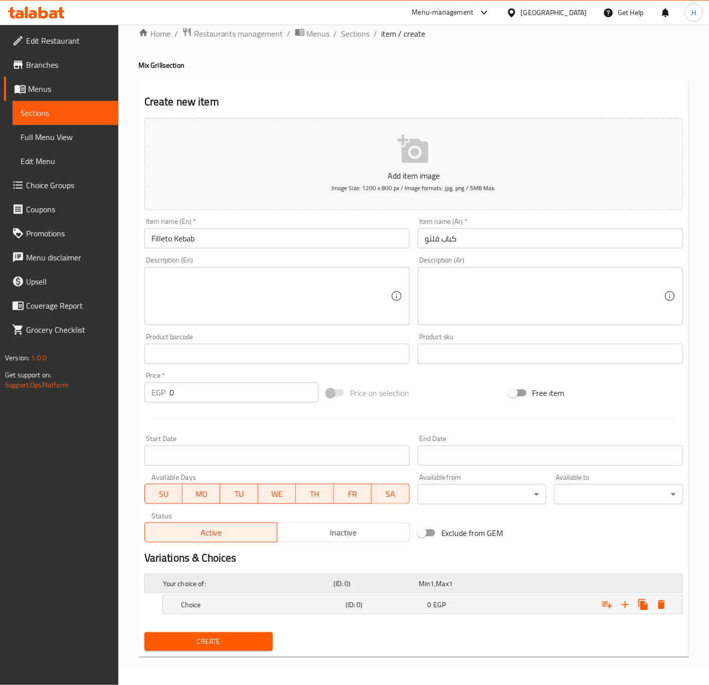
scroll to position [19, 0]
click at [622, 606] on icon "Expand" at bounding box center [626, 605] width 12 height 12
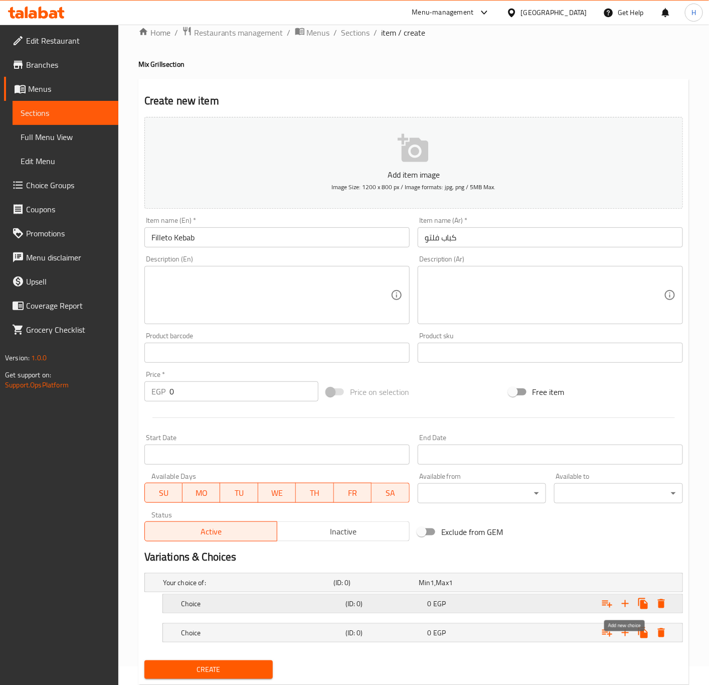
click at [622, 606] on icon "Expand" at bounding box center [626, 604] width 12 height 12
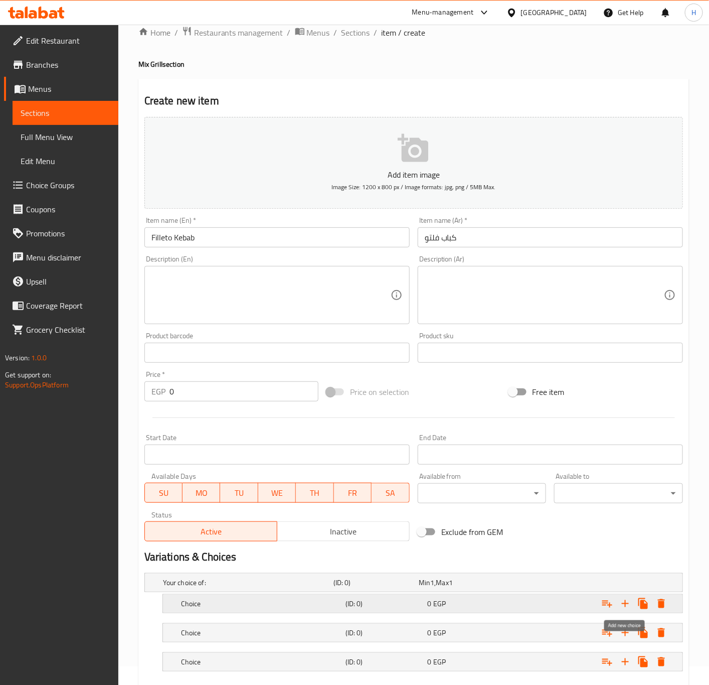
click at [622, 606] on icon "Expand" at bounding box center [626, 604] width 12 height 12
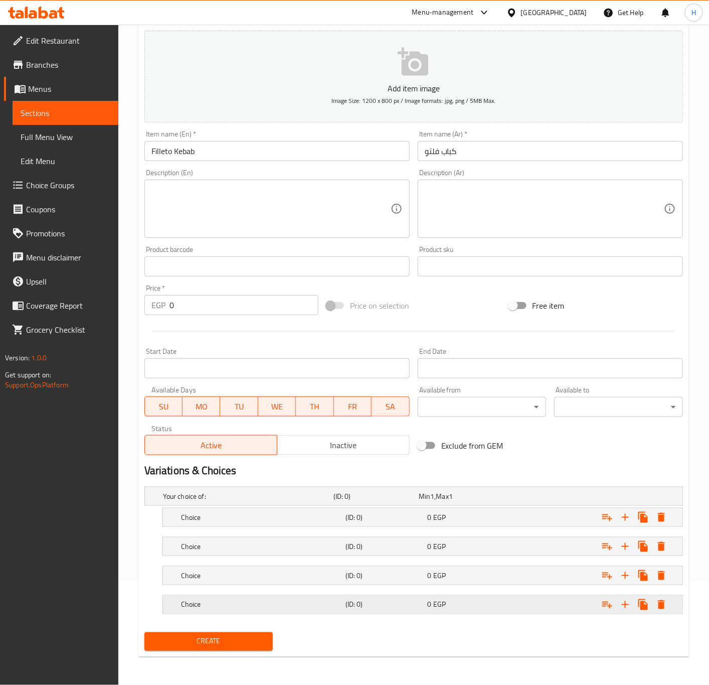
scroll to position [107, 0]
click at [235, 512] on h5 "Choice" at bounding box center [261, 517] width 161 height 10
click at [243, 518] on h5 "Choice" at bounding box center [261, 517] width 161 height 10
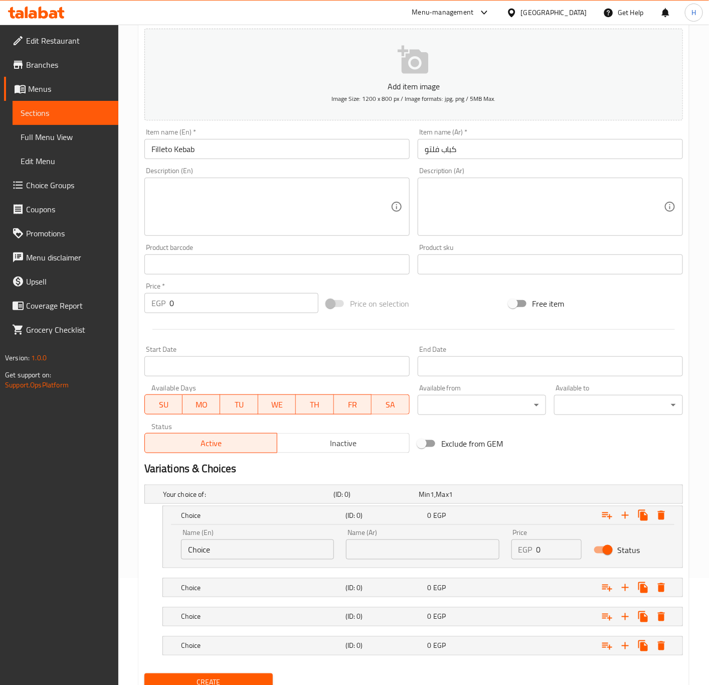
click at [235, 551] on input "Choice" at bounding box center [257, 549] width 153 height 20
click at [235, 552] on input "Choice" at bounding box center [257, 549] width 153 height 20
type input "Sandwich"
type input "ساندوتش"
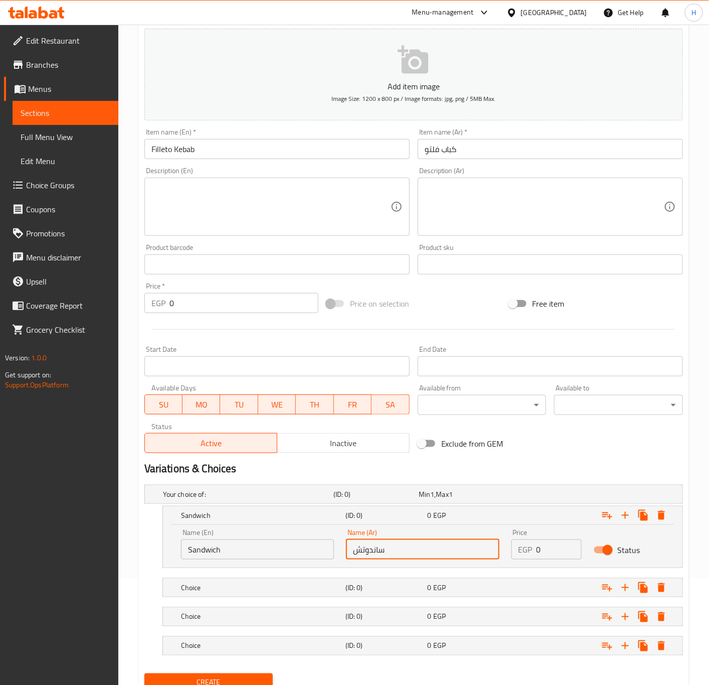
click at [556, 554] on input "0" at bounding box center [560, 549] width 46 height 20
type input "105"
click at [261, 587] on h5 "Choice" at bounding box center [261, 588] width 161 height 10
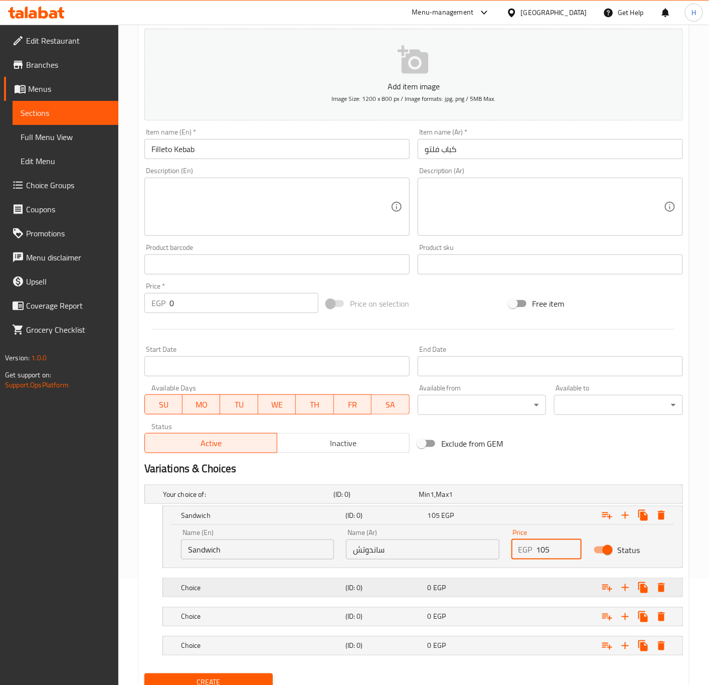
click at [261, 587] on h5 "Choice" at bounding box center [261, 588] width 161 height 10
click at [257, 593] on h5 "Choice" at bounding box center [261, 588] width 161 height 10
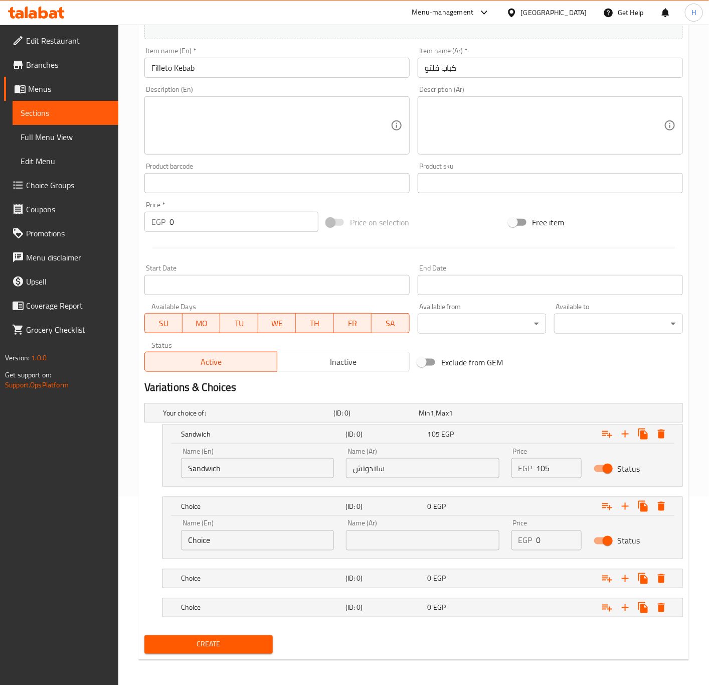
scroll to position [193, 0]
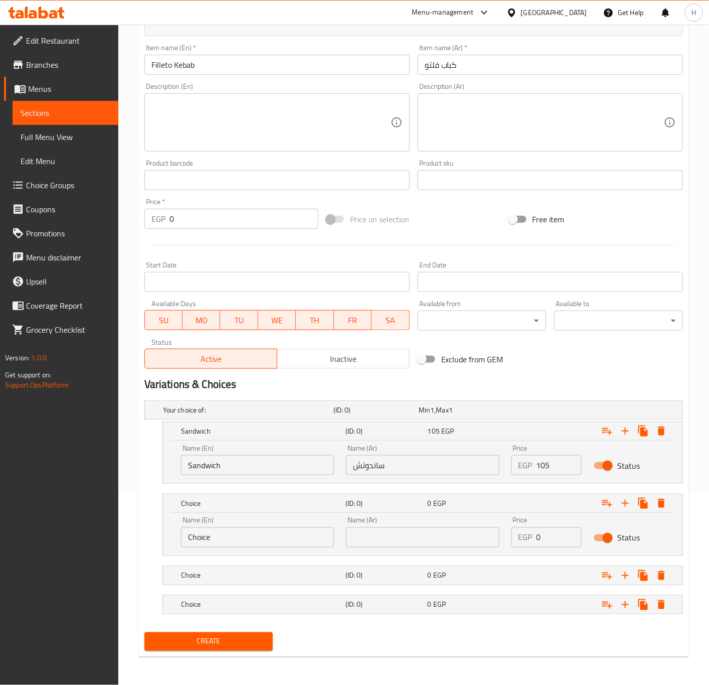
click at [225, 537] on input "Choice" at bounding box center [257, 537] width 153 height 20
type input "1/4 kilo"
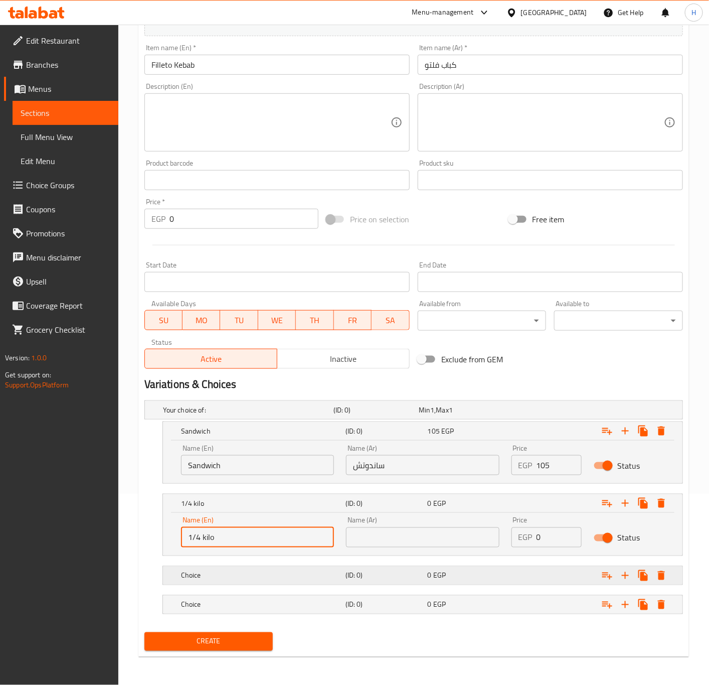
click at [235, 569] on div "Choice" at bounding box center [261, 575] width 165 height 14
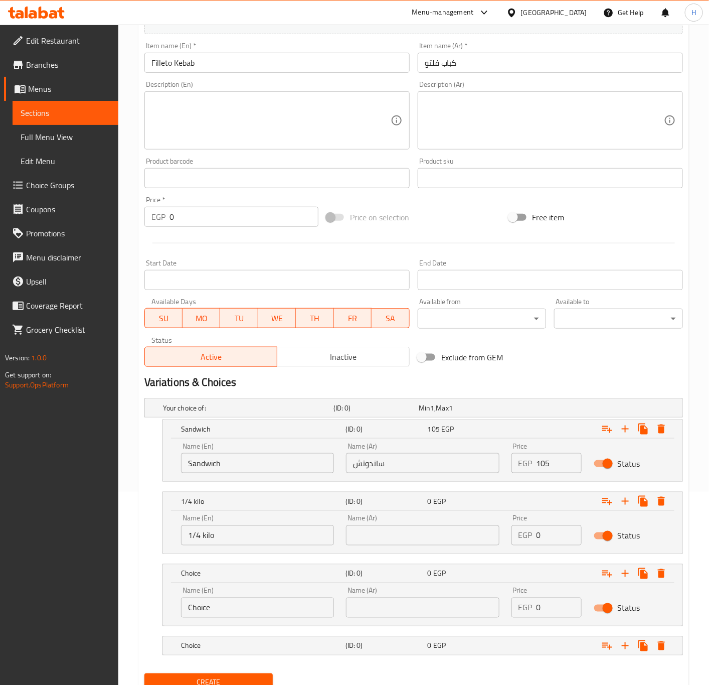
click at [224, 615] on input "Choice" at bounding box center [257, 608] width 153 height 20
type input "1/2 Kilo"
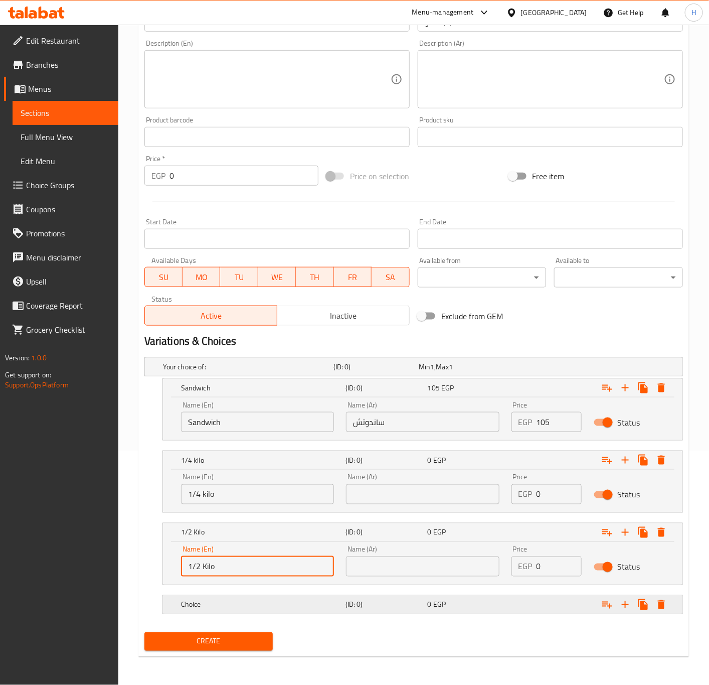
click at [240, 595] on div "Choice (ID: 0) 0 EGP" at bounding box center [426, 605] width 494 height 22
click at [226, 610] on h5 "Choice" at bounding box center [261, 605] width 161 height 10
click at [241, 610] on div "Choice" at bounding box center [261, 605] width 165 height 14
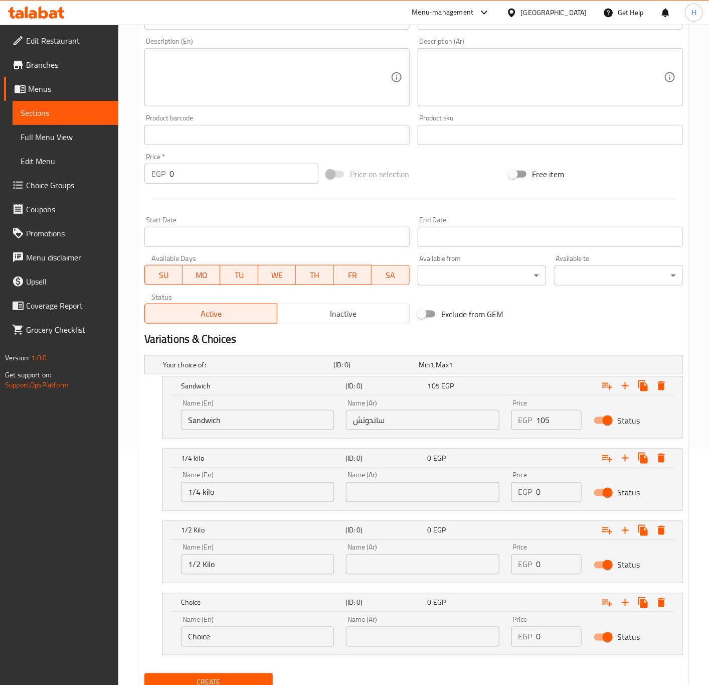
click at [228, 641] on input "Choice" at bounding box center [257, 637] width 153 height 20
type input "1"
type input "،"
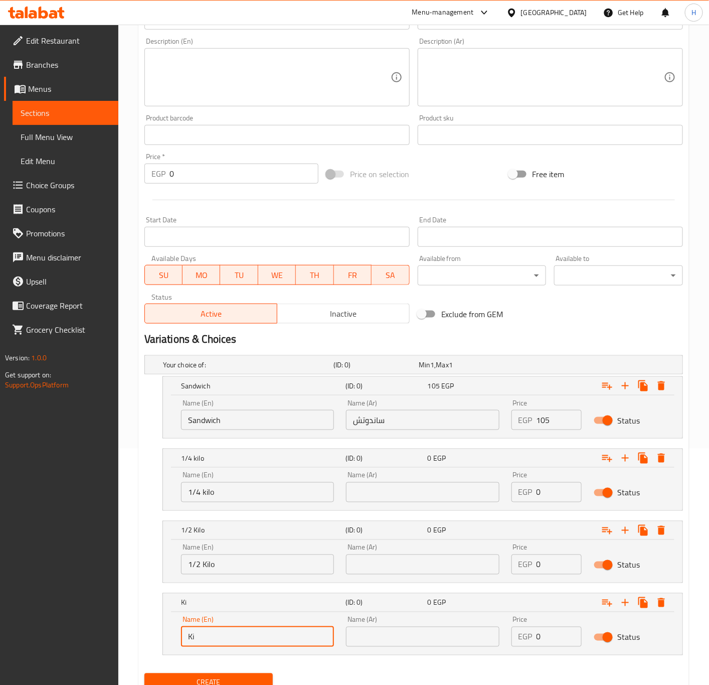
type input "Kilo"
click at [394, 490] on input "text" at bounding box center [422, 492] width 153 height 20
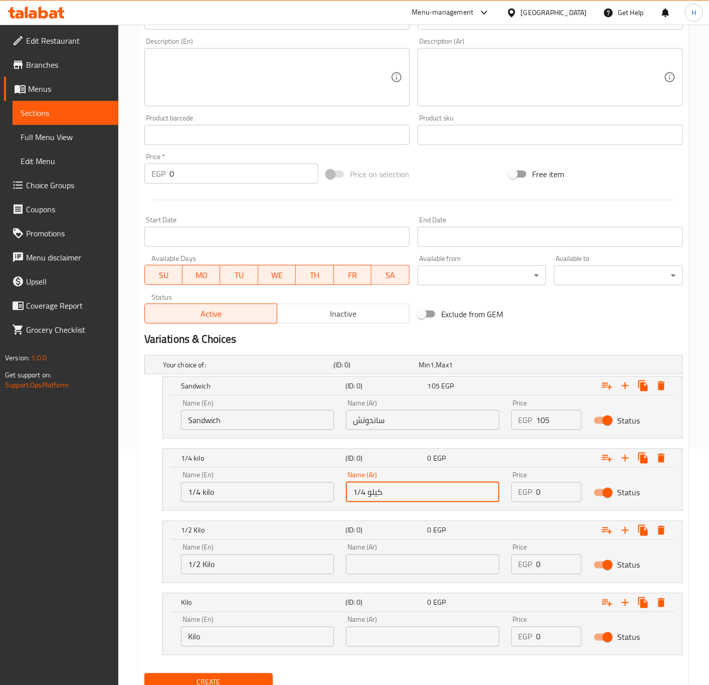
type input "1/4 كيلو"
click at [401, 561] on input "text" at bounding box center [422, 564] width 153 height 20
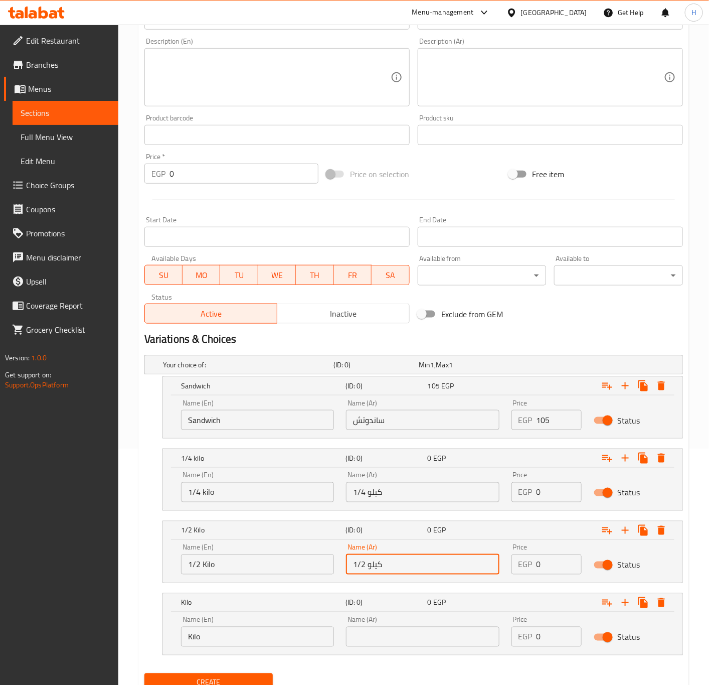
type input "1/2 كيلو"
click at [390, 634] on input "text" at bounding box center [422, 637] width 153 height 20
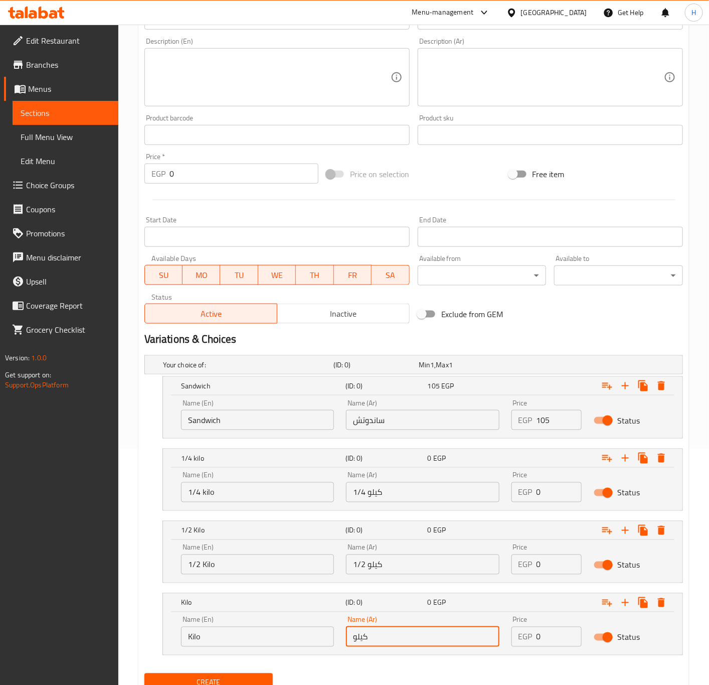
type input "كيلو"
click at [543, 494] on input "0" at bounding box center [560, 492] width 46 height 20
type input "285"
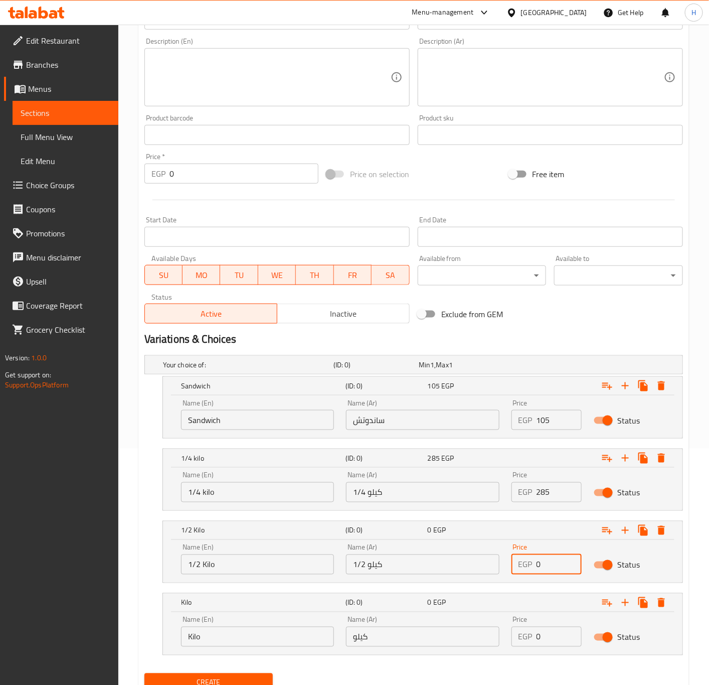
click at [552, 567] on input "0" at bounding box center [560, 564] width 46 height 20
type input "560"
click at [550, 642] on input "0" at bounding box center [560, 637] width 46 height 20
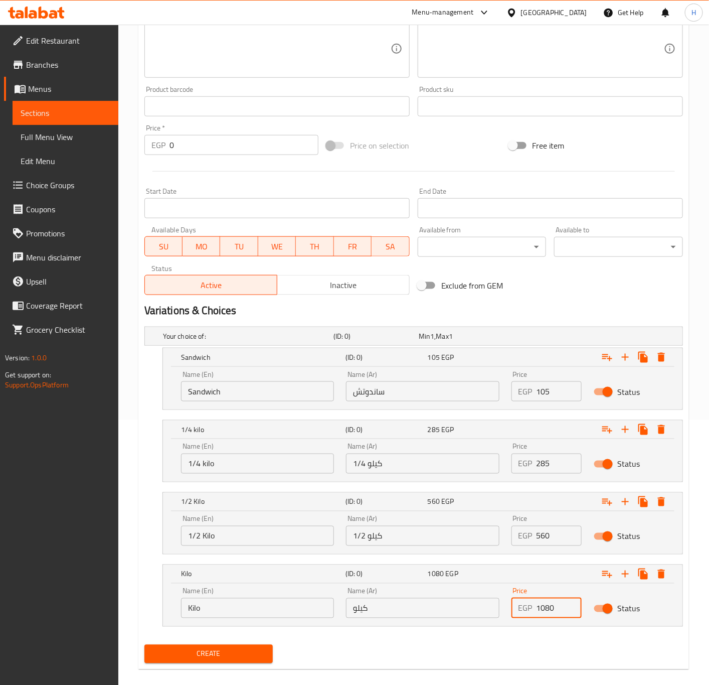
scroll to position [280, 0]
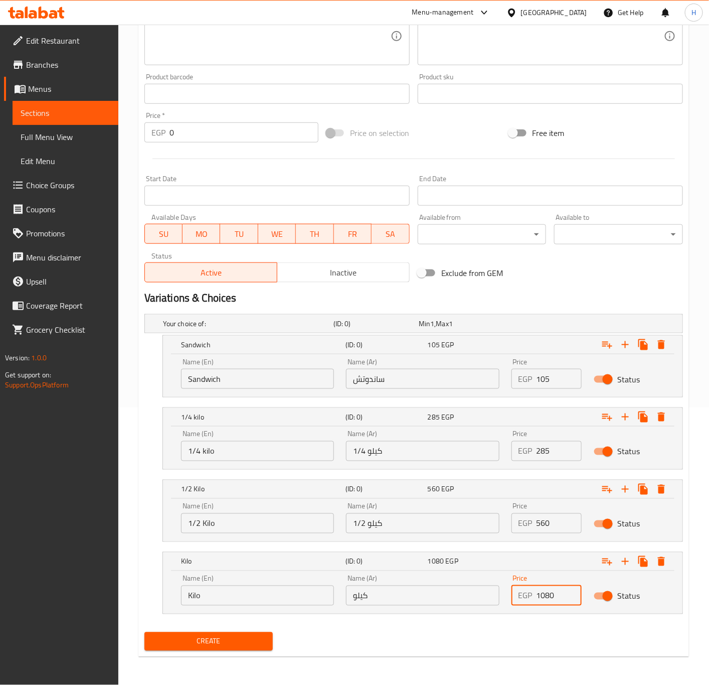
type input "1080"
click at [210, 643] on span "Create" at bounding box center [209, 641] width 113 height 13
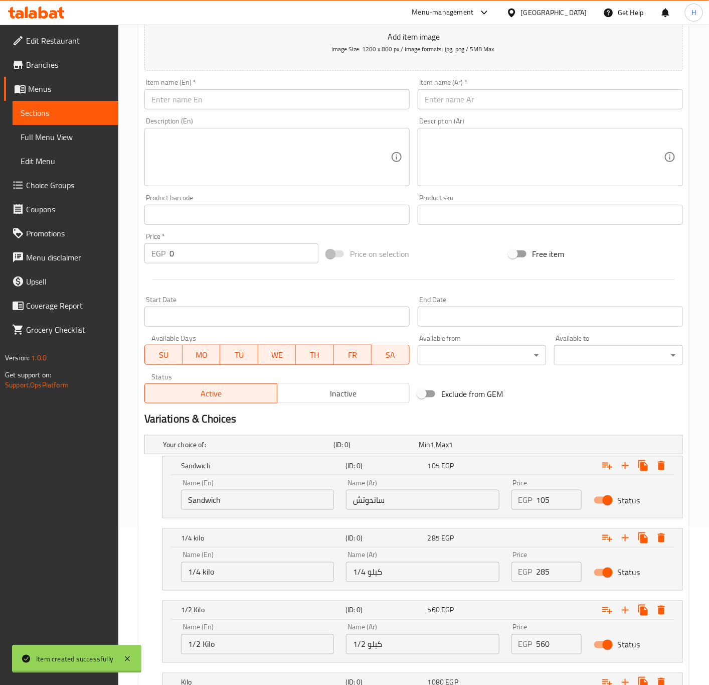
scroll to position [129, 0]
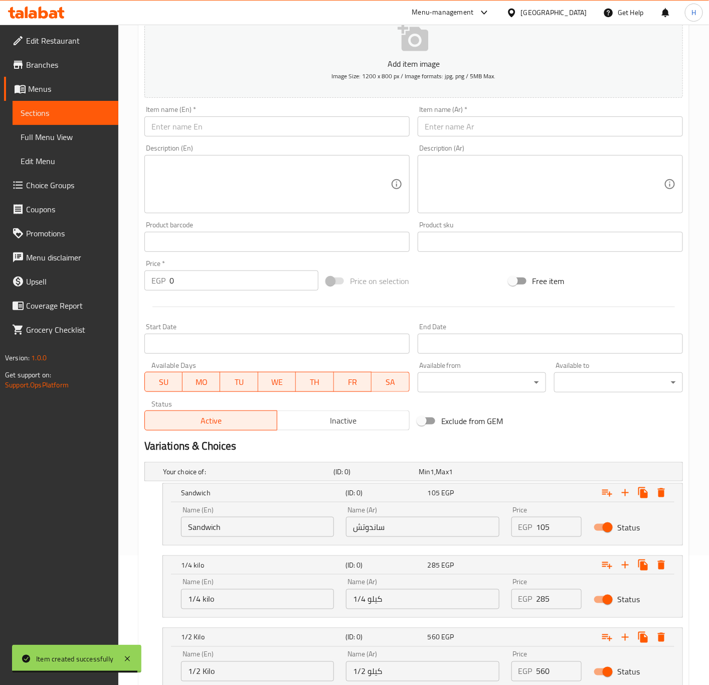
click at [223, 125] on input "text" at bounding box center [277, 126] width 265 height 20
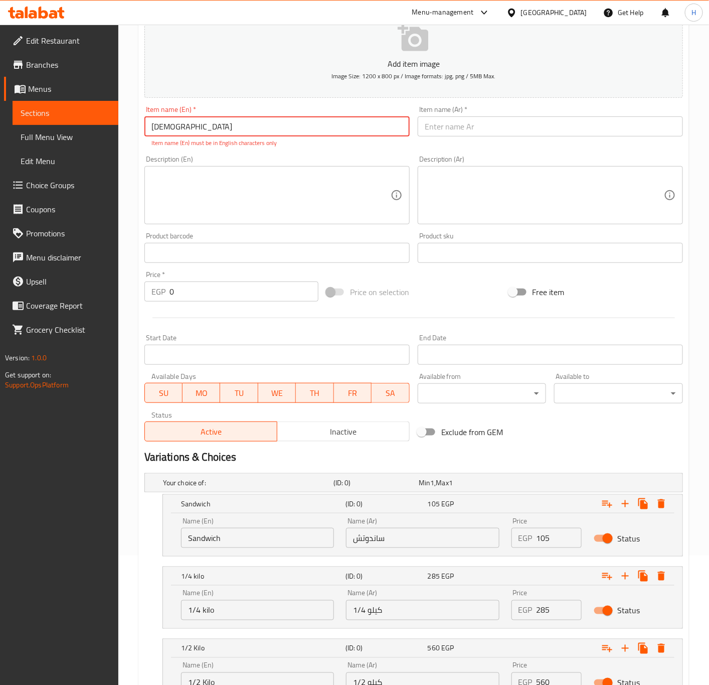
type input "ل"
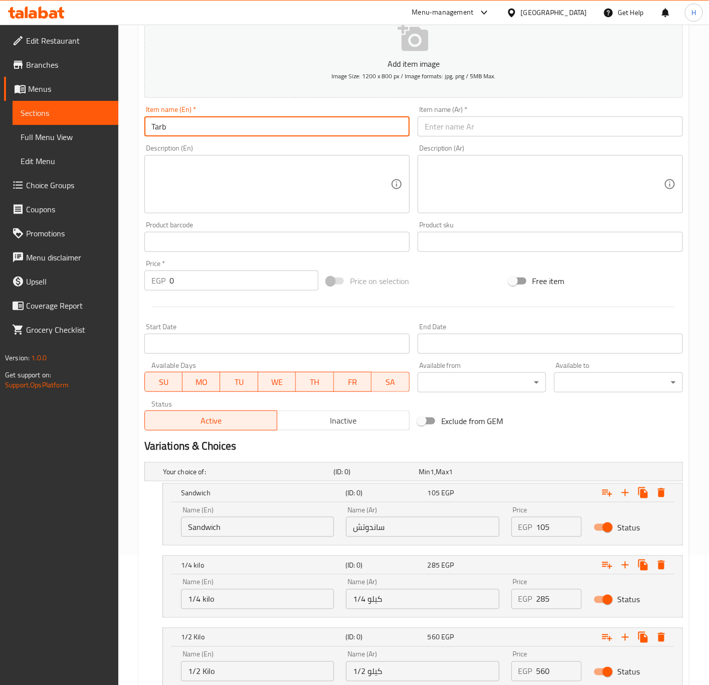
type input "Tarb"
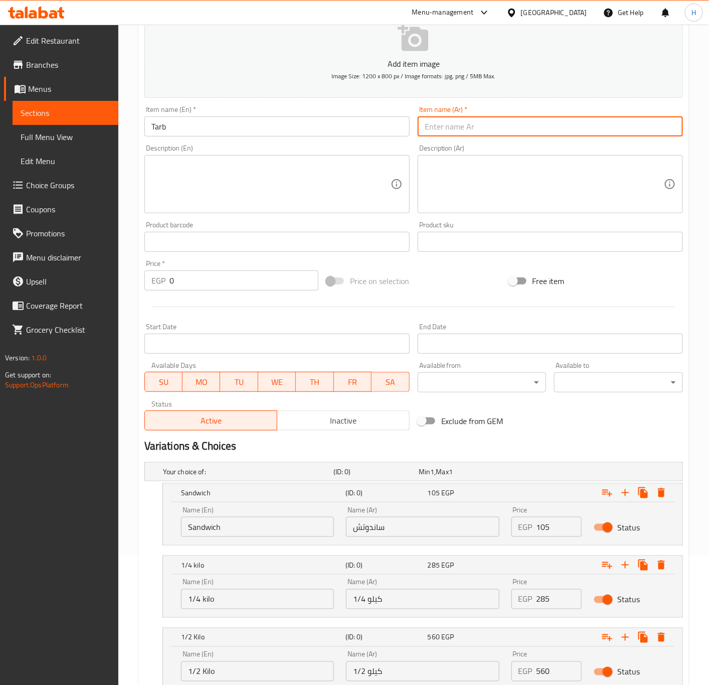
click at [516, 123] on input "text" at bounding box center [550, 126] width 265 height 20
type input "طرب"
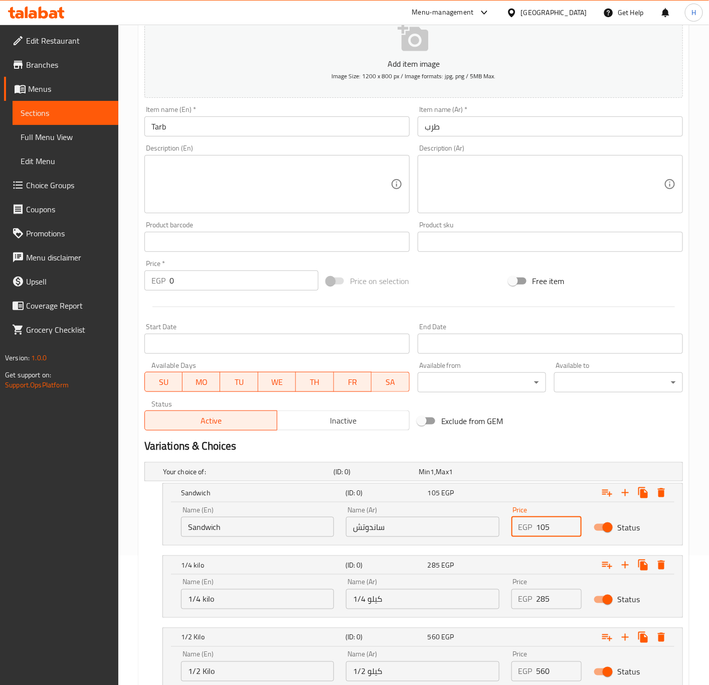
click at [548, 524] on input "105" at bounding box center [560, 527] width 46 height 20
type input "65"
click at [551, 595] on input "285" at bounding box center [560, 599] width 46 height 20
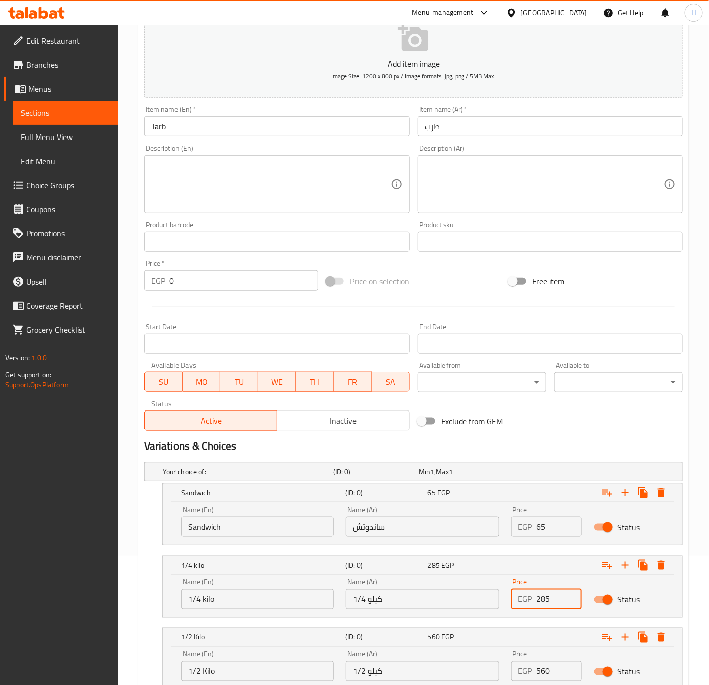
click at [551, 595] on input "285" at bounding box center [560, 599] width 46 height 20
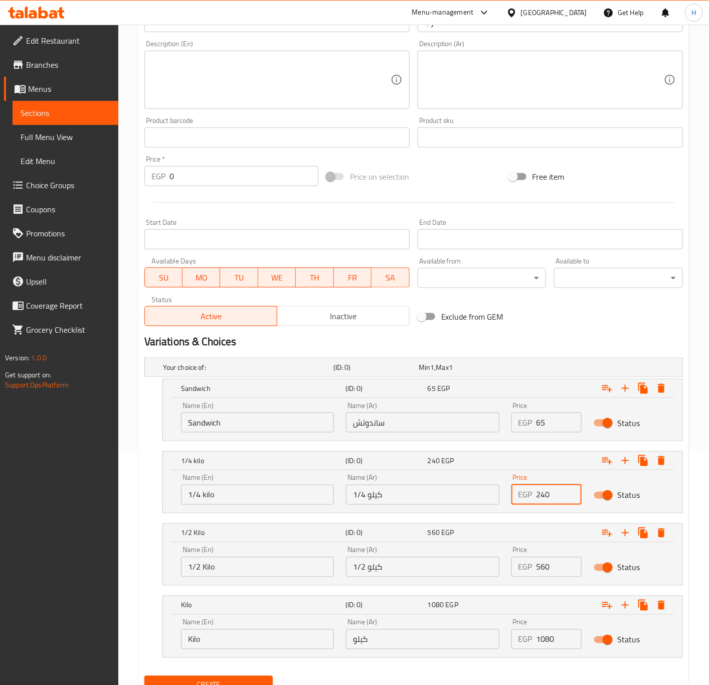
scroll to position [280, 0]
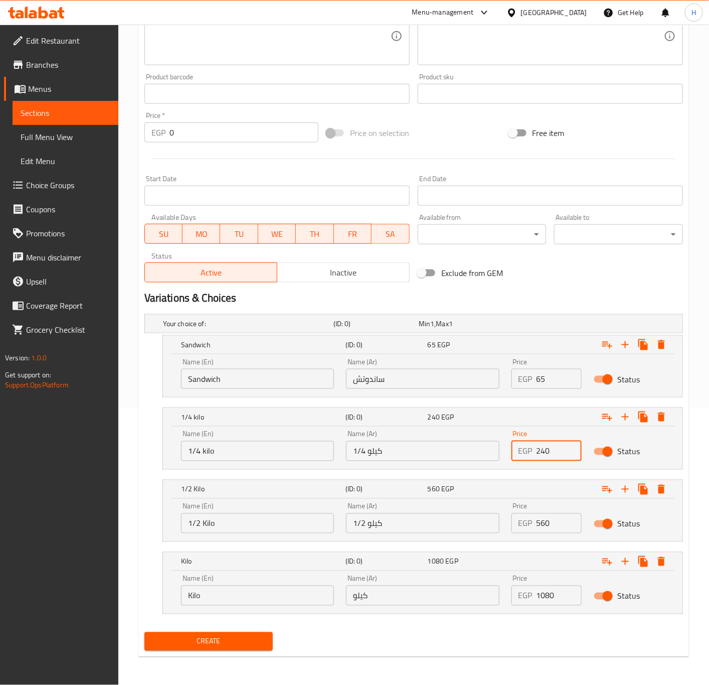
type input "240"
click at [549, 518] on input "560" at bounding box center [560, 523] width 46 height 20
type input "465"
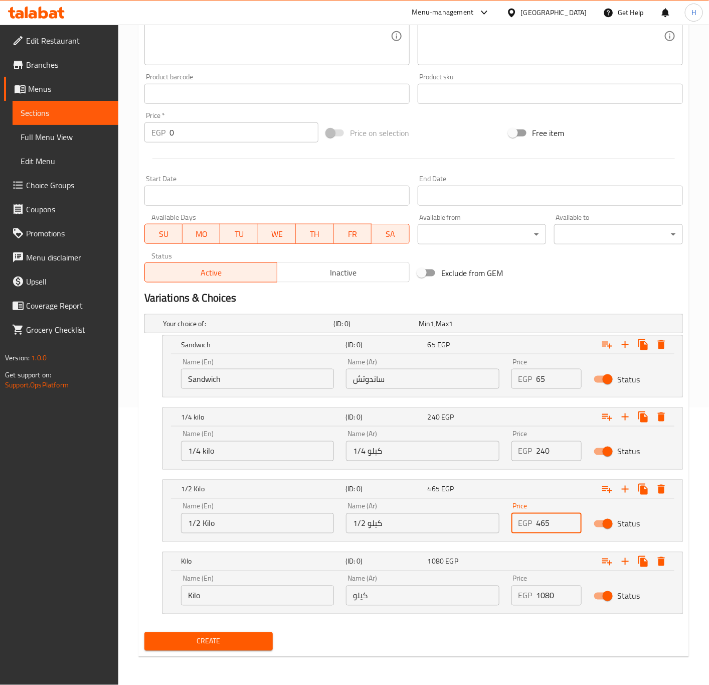
click at [548, 595] on input "1080" at bounding box center [560, 596] width 46 height 20
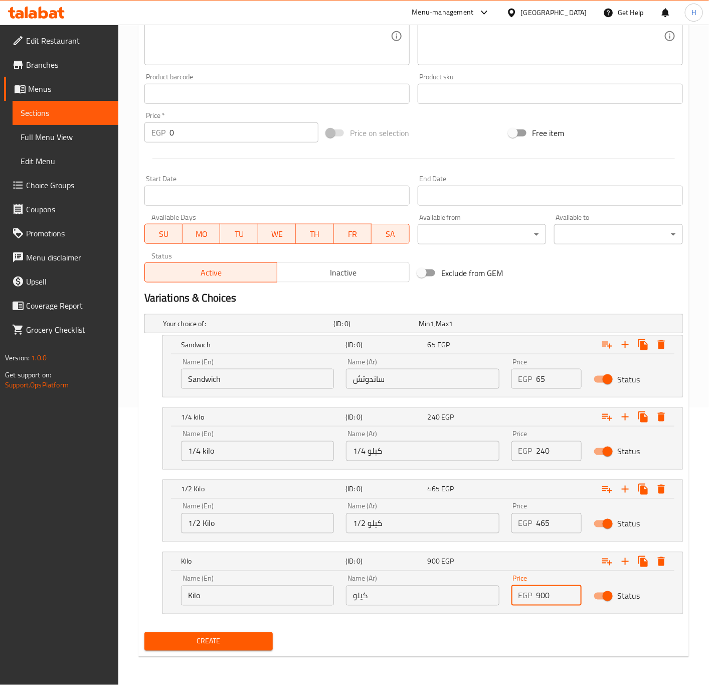
type input "900"
click at [225, 640] on span "Create" at bounding box center [209, 641] width 113 height 13
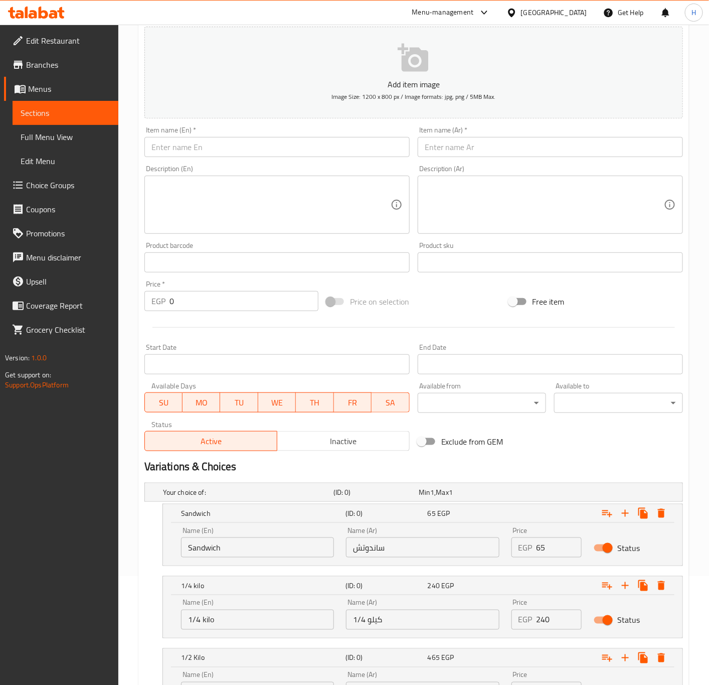
scroll to position [0, 0]
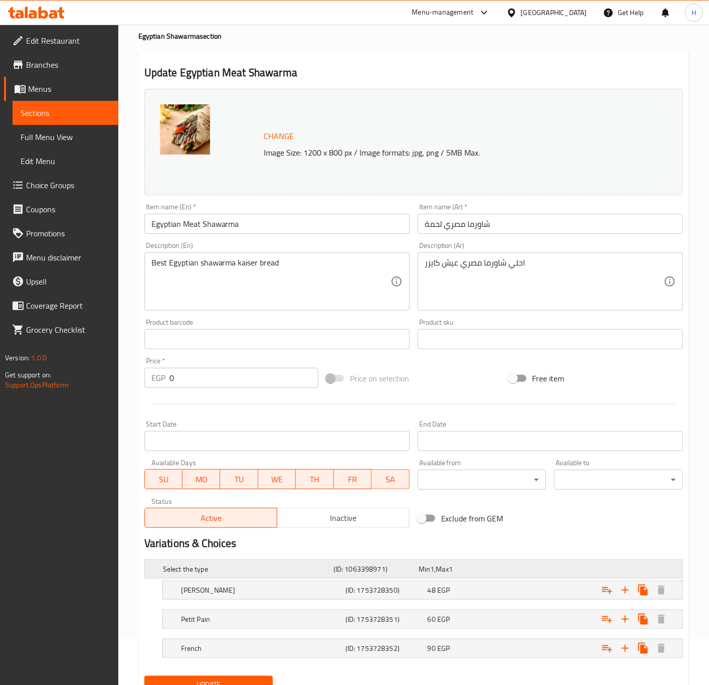
scroll to position [92, 0]
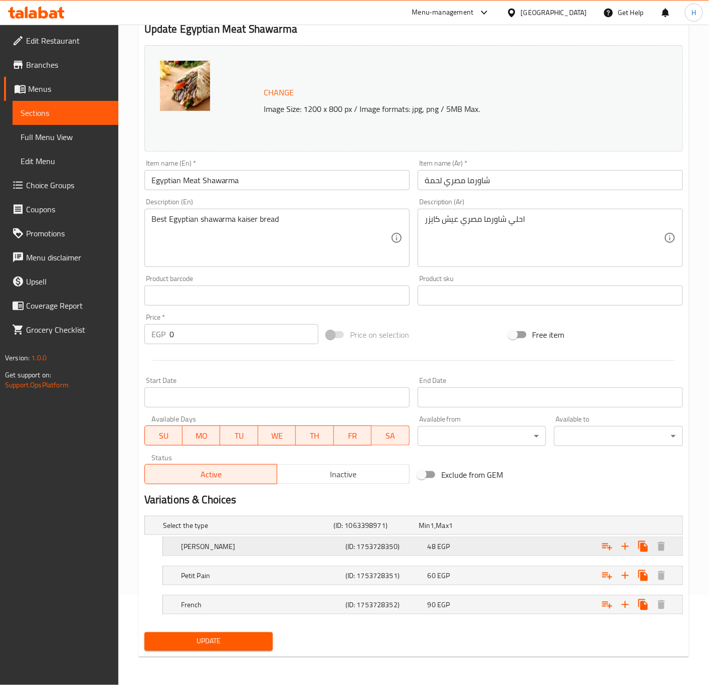
click at [420, 545] on h5 "(ID: 1753728350)" at bounding box center [385, 546] width 78 height 10
click at [470, 547] on div "48 EGP" at bounding box center [467, 546] width 78 height 10
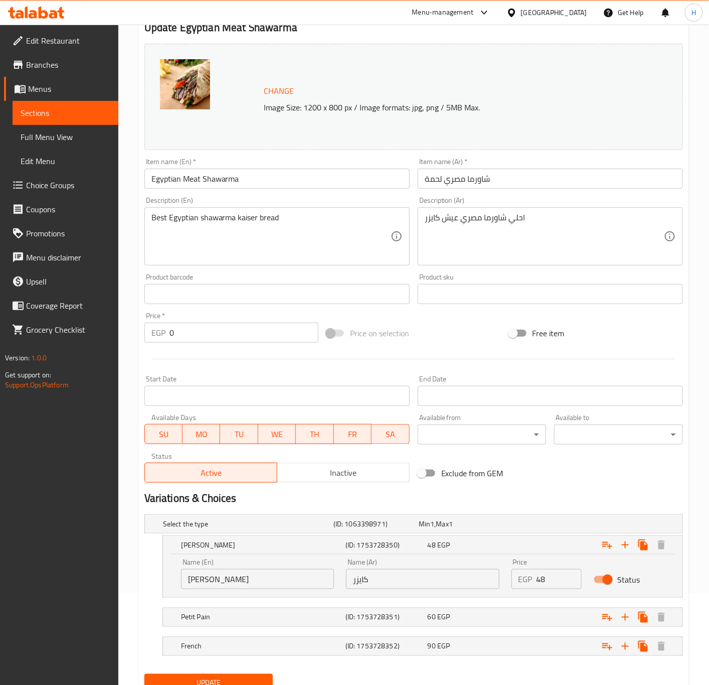
click at [553, 587] on input "48" at bounding box center [560, 579] width 46 height 20
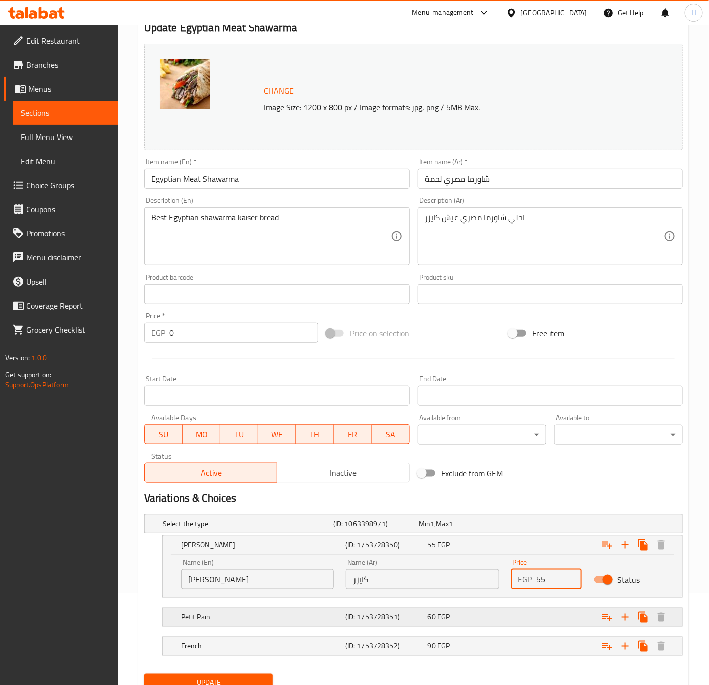
type input "55"
click at [535, 617] on div "Expand" at bounding box center [590, 617] width 165 height 22
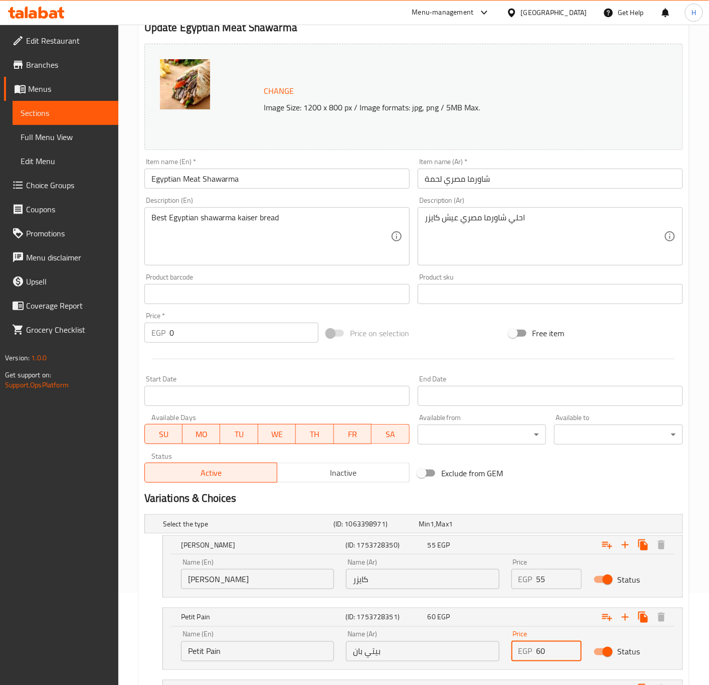
click at [555, 648] on input "60" at bounding box center [560, 651] width 46 height 20
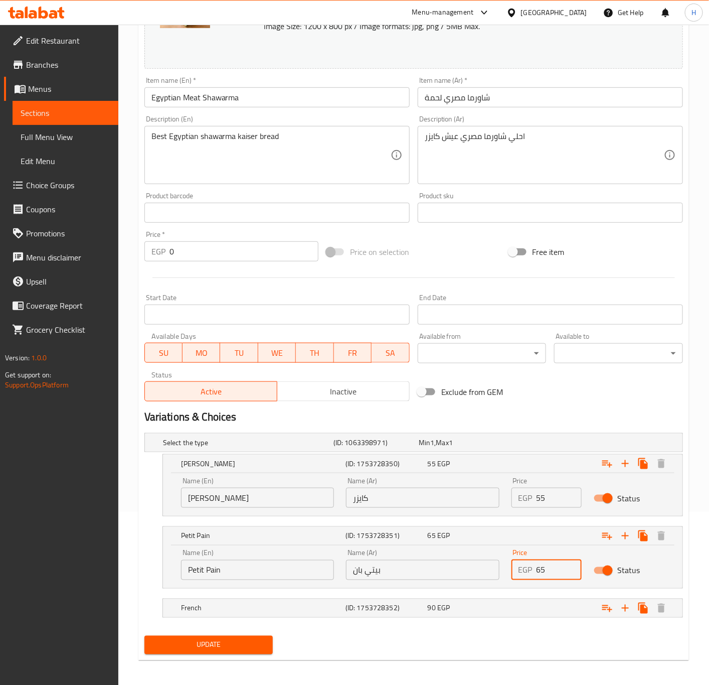
scroll to position [178, 0]
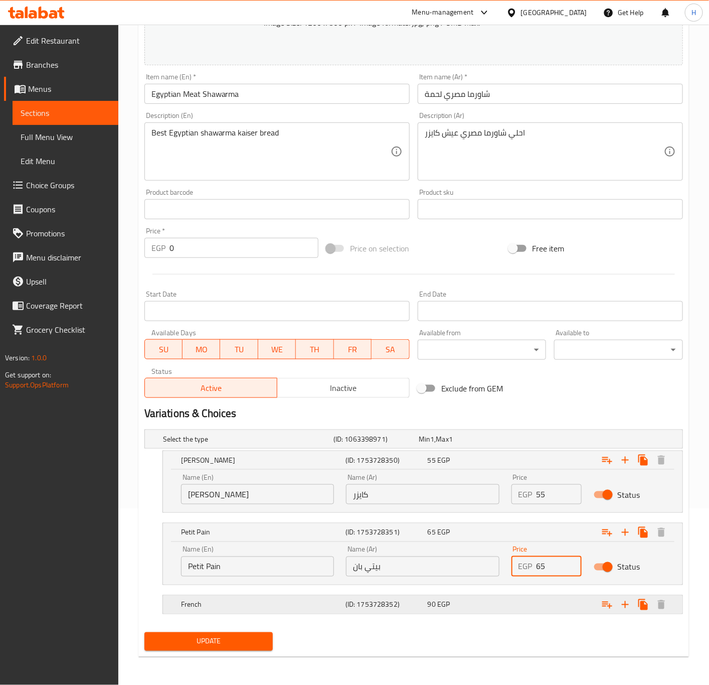
type input "65"
click at [539, 608] on div "Expand" at bounding box center [590, 605] width 165 height 22
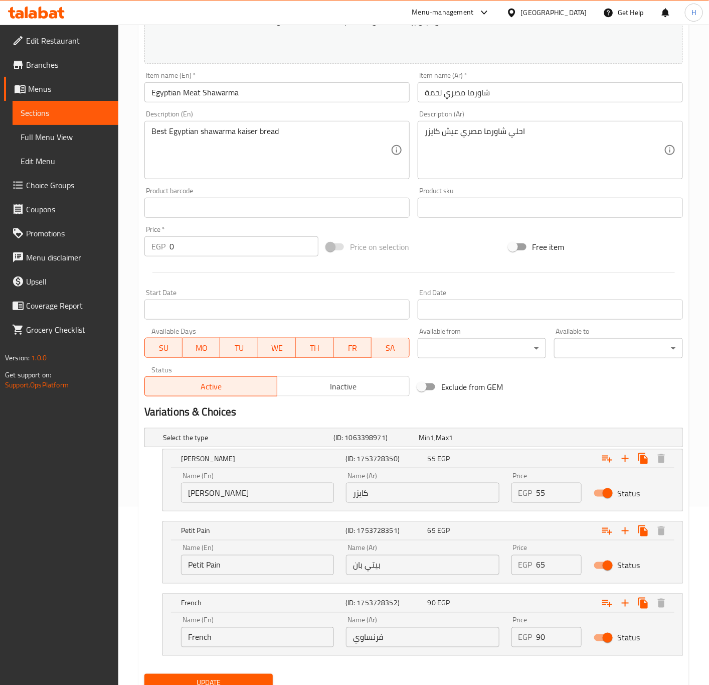
click at [545, 643] on input "90" at bounding box center [560, 637] width 46 height 20
type input "95"
click at [625, 606] on icon "Expand" at bounding box center [625, 603] width 7 height 7
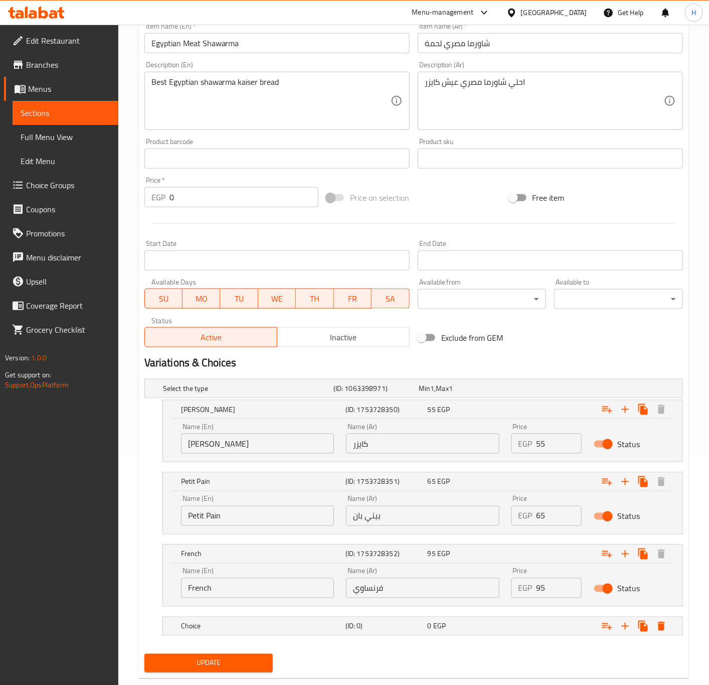
scroll to position [251, 0]
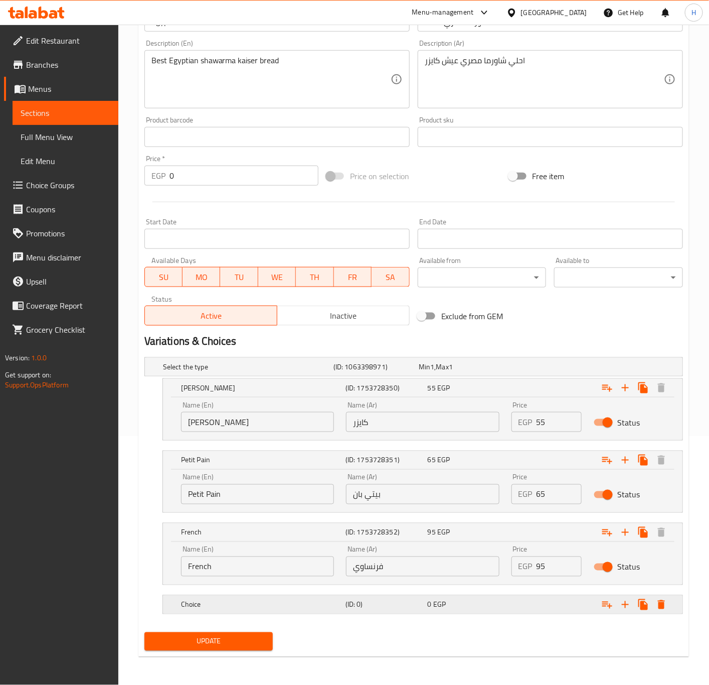
click at [221, 606] on h5 "Choice" at bounding box center [261, 605] width 161 height 10
click at [234, 606] on h5 "Choice" at bounding box center [261, 605] width 161 height 10
click at [242, 604] on h5 "Choice" at bounding box center [261, 605] width 161 height 10
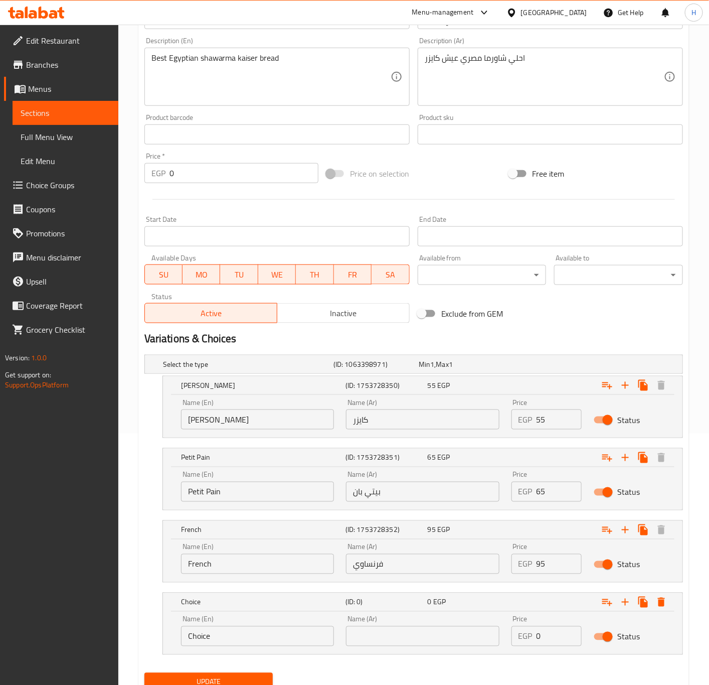
click at [228, 637] on input "Choice" at bounding box center [257, 636] width 153 height 20
drag, startPoint x: 228, startPoint y: 637, endPoint x: 178, endPoint y: 616, distance: 54.4
click at [228, 638] on input "Choice" at bounding box center [257, 636] width 153 height 20
type input "[DEMOGRAPHIC_DATA]"
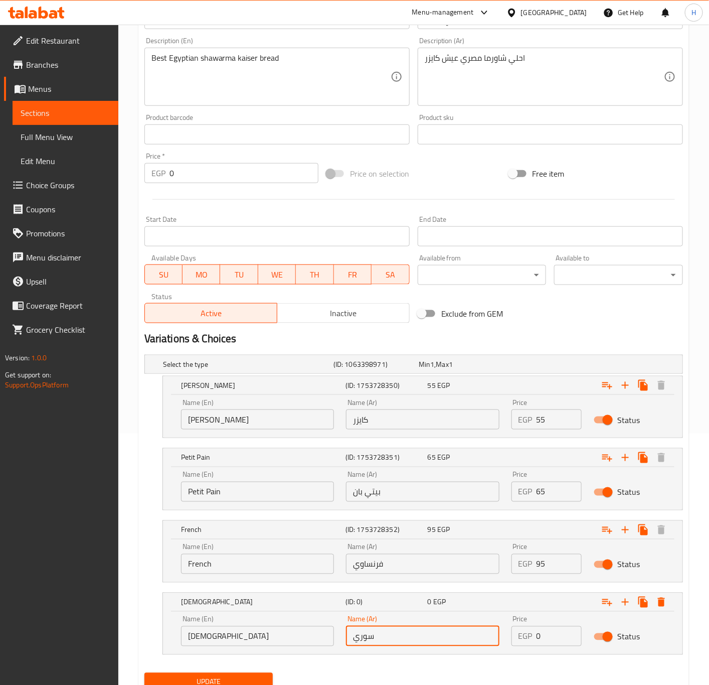
type input "سوري"
click at [549, 639] on input "0" at bounding box center [560, 636] width 46 height 20
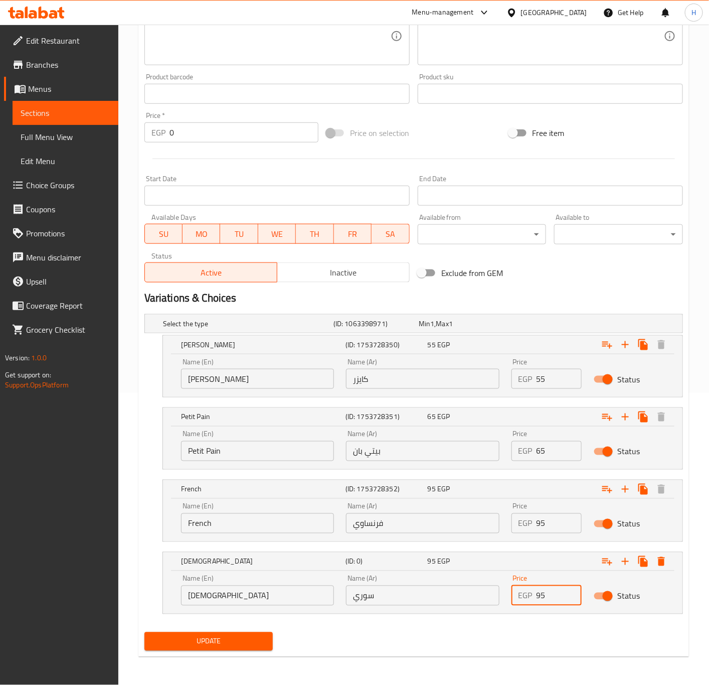
type input "95"
click at [227, 639] on span "Update" at bounding box center [209, 641] width 113 height 13
click at [220, 646] on span "Update" at bounding box center [209, 641] width 113 height 13
click at [220, 646] on div at bounding box center [354, 342] width 709 height 685
click at [186, 643] on span "Update" at bounding box center [209, 641] width 113 height 13
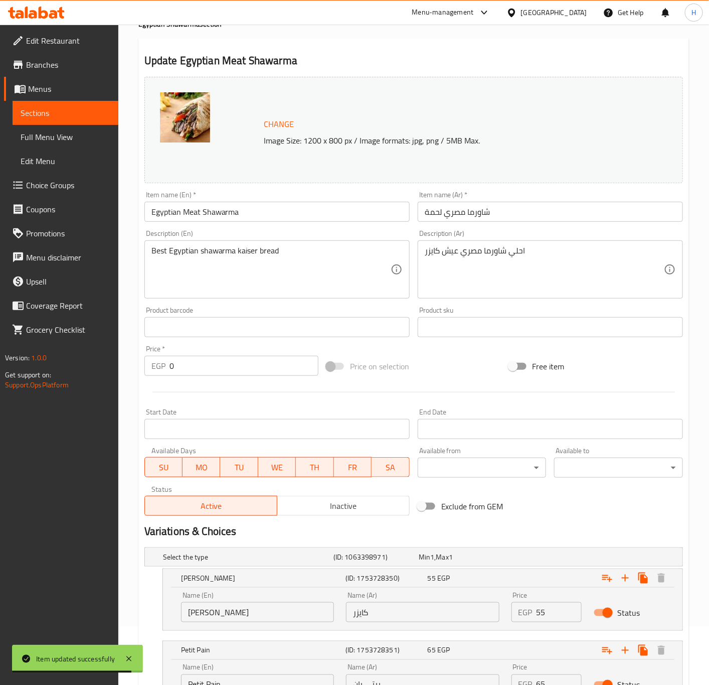
scroll to position [0, 0]
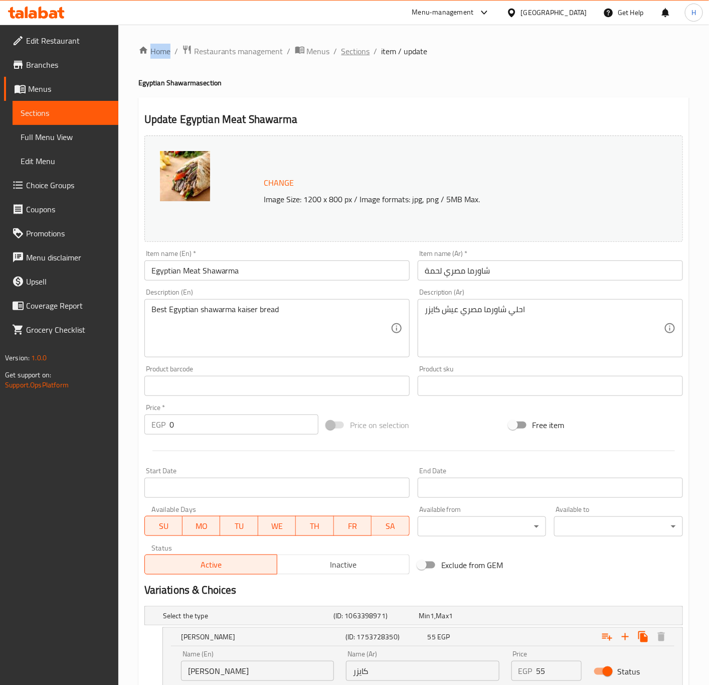
click at [357, 55] on span "Sections" at bounding box center [356, 51] width 29 height 12
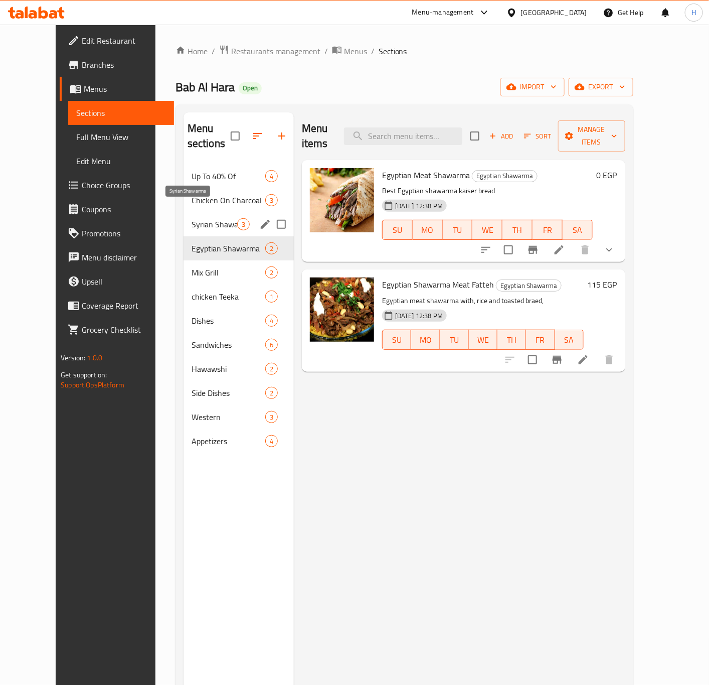
click at [192, 218] on span "Syrian Shawarma" at bounding box center [215, 224] width 46 height 12
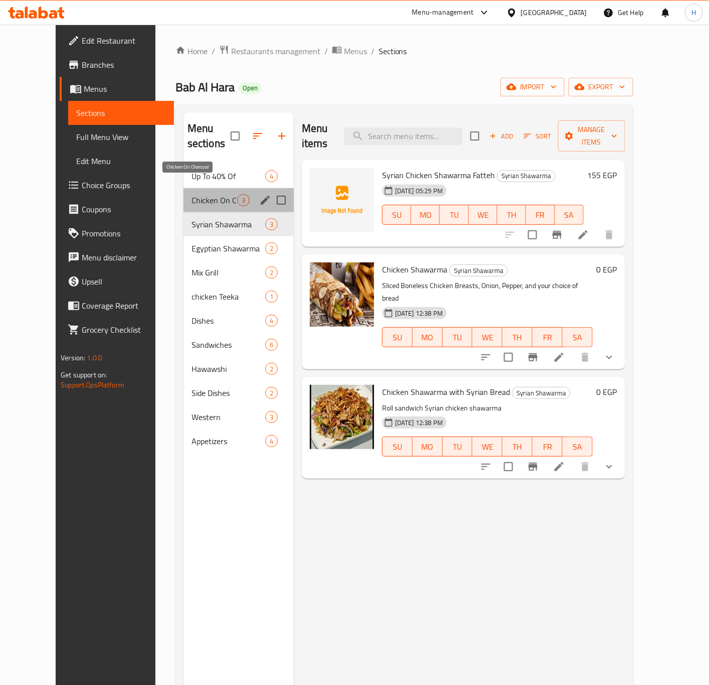
click at [192, 194] on span "Chicken On Charcoal" at bounding box center [215, 200] width 46 height 12
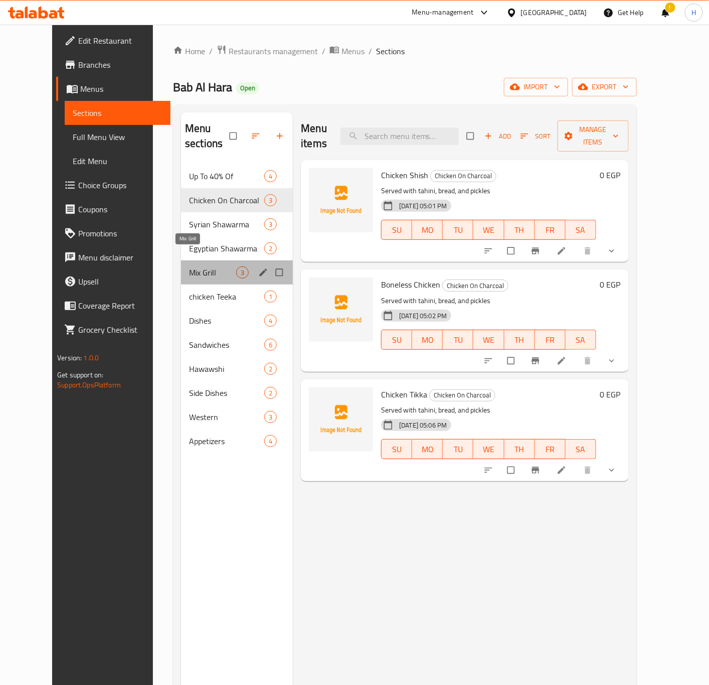
click at [189, 266] on span "Mix Grill" at bounding box center [212, 272] width 47 height 12
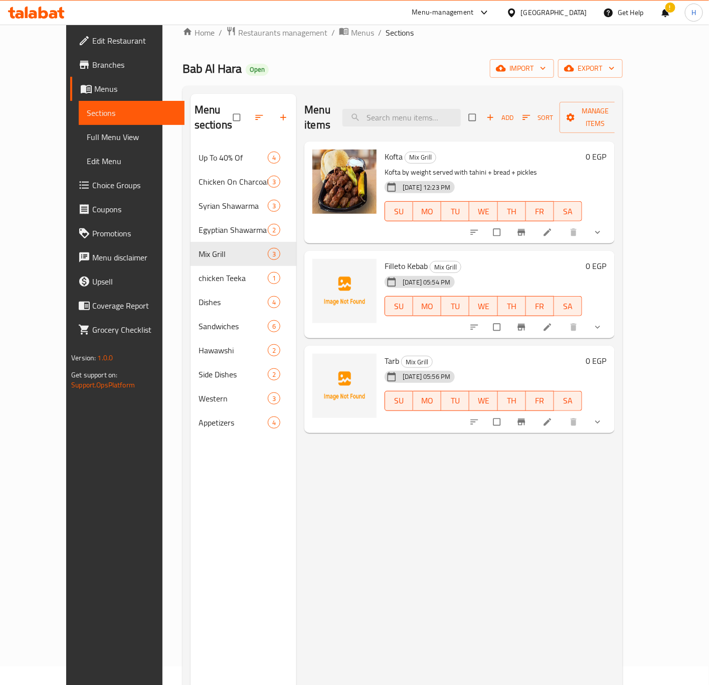
scroll to position [140, 0]
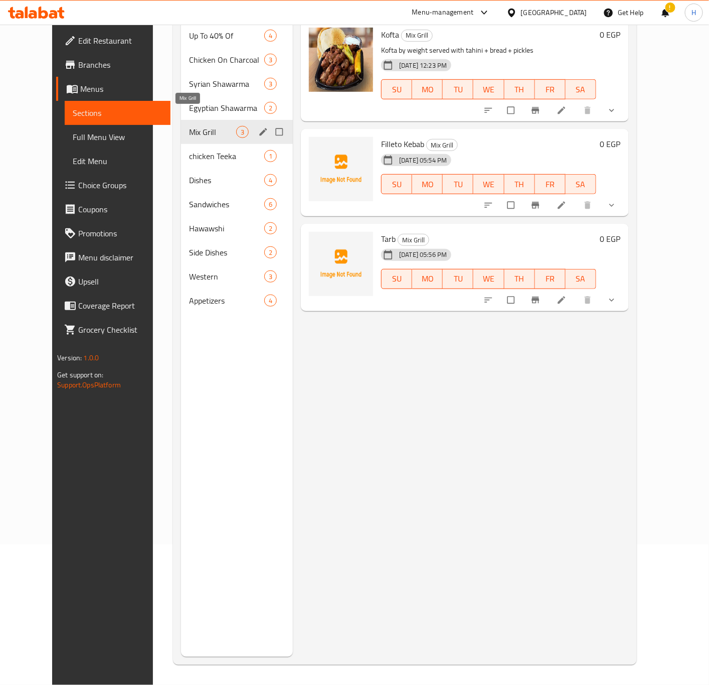
click at [203, 126] on span "Mix Grill" at bounding box center [212, 132] width 47 height 12
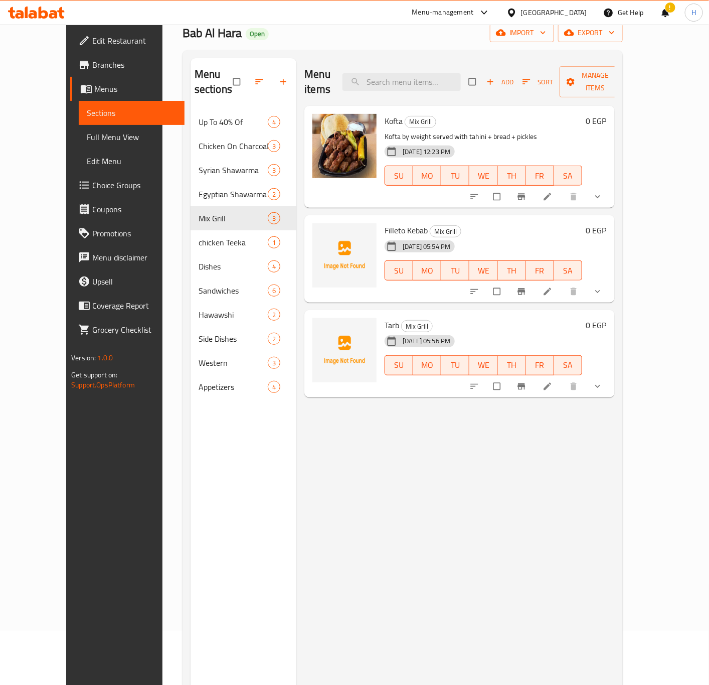
scroll to position [0, 0]
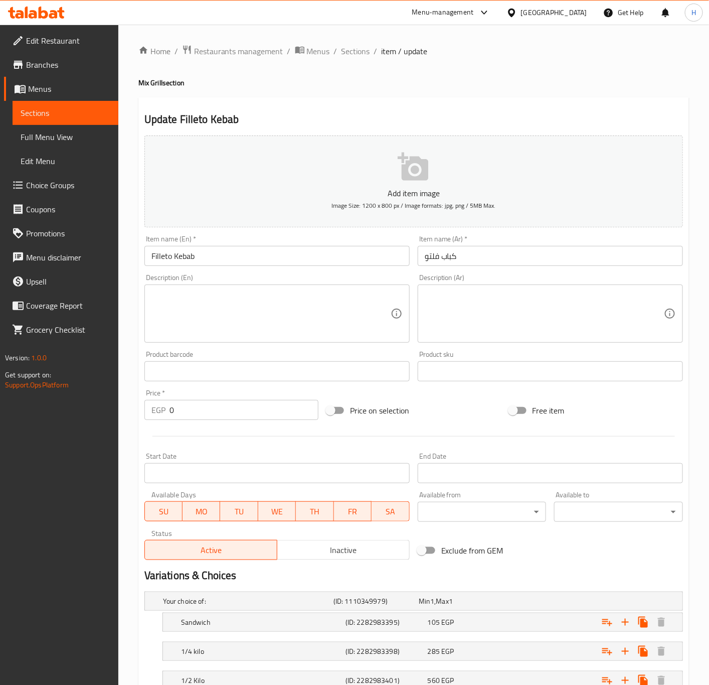
click at [204, 323] on textarea at bounding box center [271, 314] width 239 height 48
paste textarea "Served with tahini, bread, and pickles"
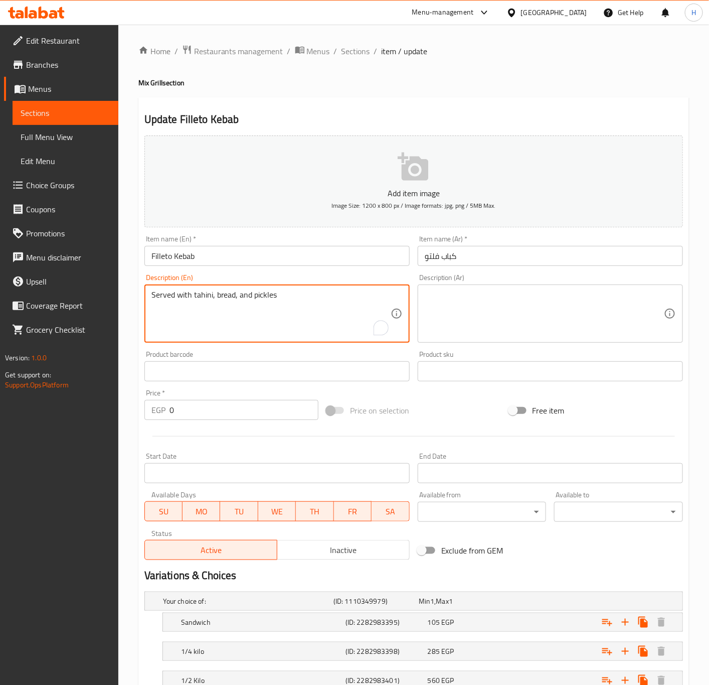
type textarea "Served with tahini, bread, and pickles"
click at [480, 294] on textarea at bounding box center [544, 314] width 239 height 48
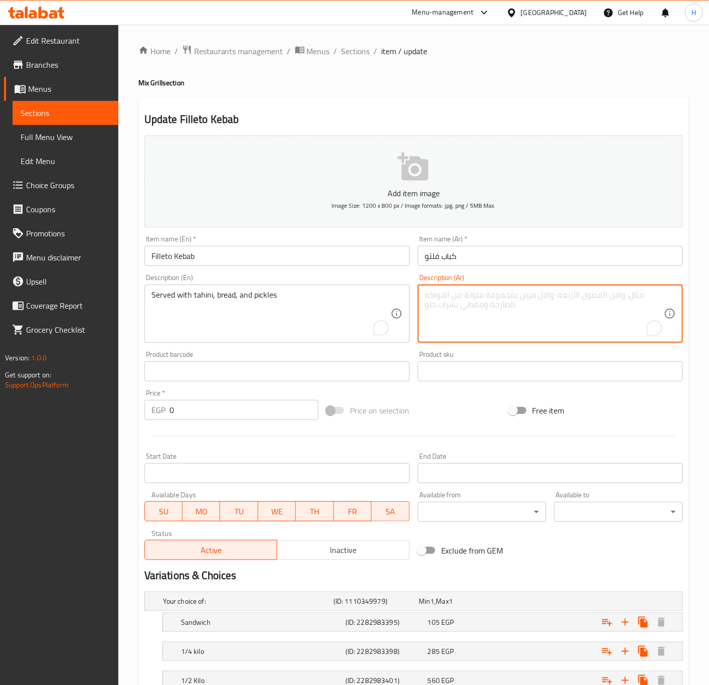
paste textarea "تقدم مع طحينة، عيش، مخلل"
type textarea "تقدم مع طحينة، عيش، مخلل"
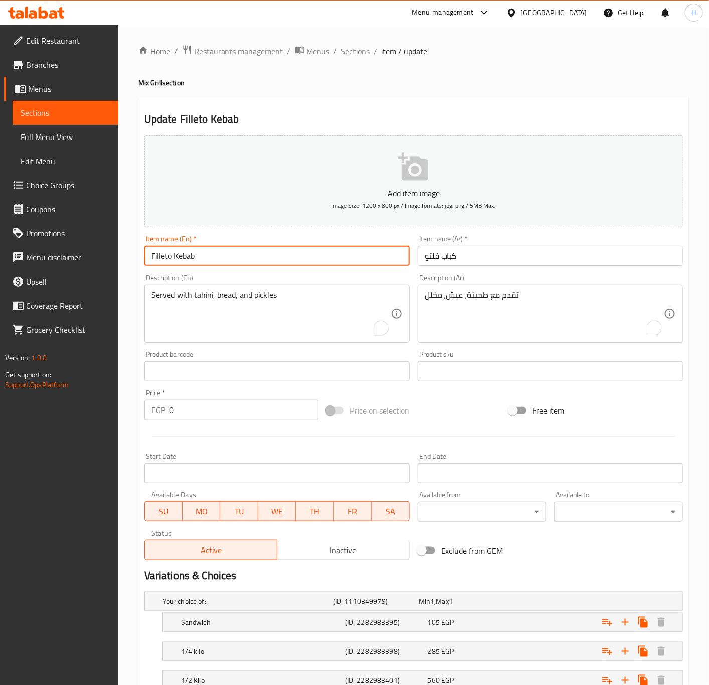
click at [260, 262] on input "Filleto Kebab" at bounding box center [277, 256] width 265 height 20
click at [226, 261] on input "Filleto Kebab" at bounding box center [277, 256] width 265 height 20
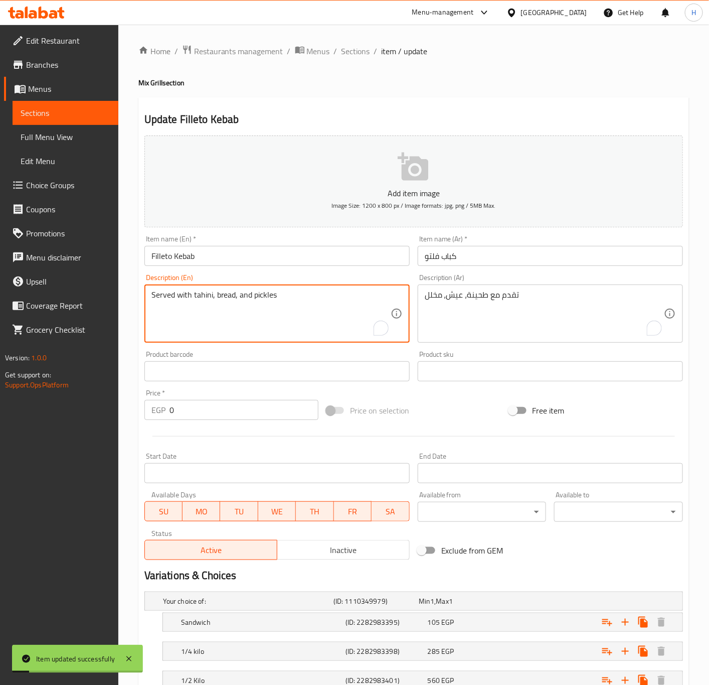
click at [211, 293] on textarea "Served with tahini, bread, and pickles" at bounding box center [271, 314] width 239 height 48
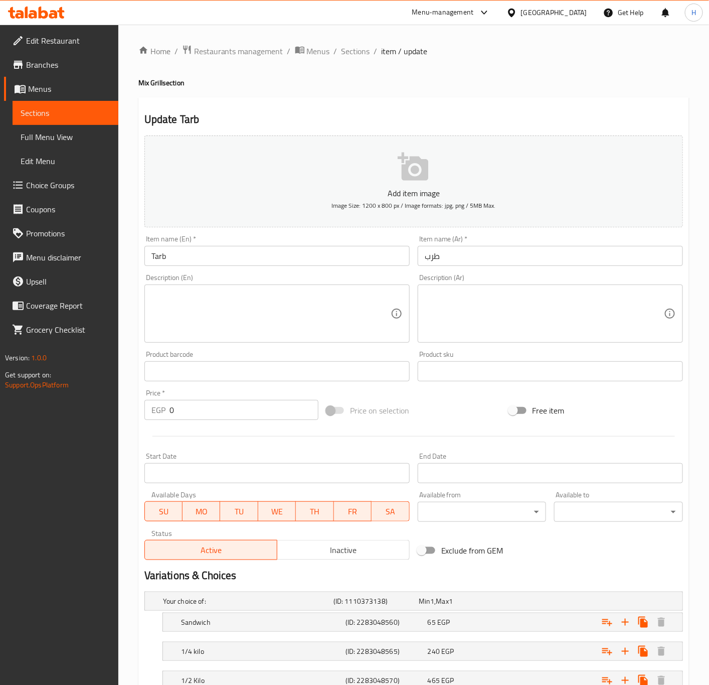
click at [491, 313] on textarea at bounding box center [544, 314] width 239 height 48
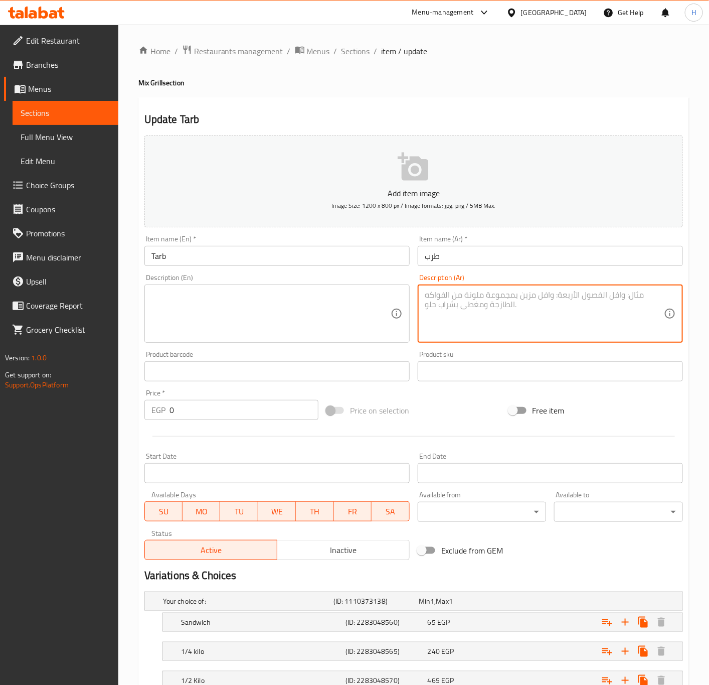
paste textarea "تقدم مع طحينة، عيش، مخلل"
type textarea "تقدم مع طحينة، عيش، مخلل"
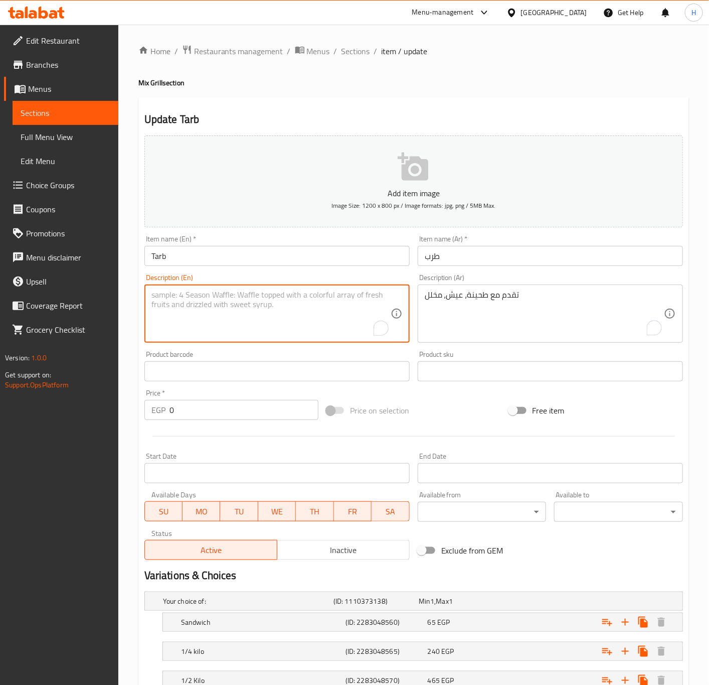
click at [248, 315] on textarea "To enrich screen reader interactions, please activate Accessibility in Grammarl…" at bounding box center [271, 314] width 239 height 48
paste textarea "Served with tahini, bread, and pickles"
type textarea "Served with tahini, bread, and pickles"
click at [253, 247] on input "Tarb" at bounding box center [277, 256] width 265 height 20
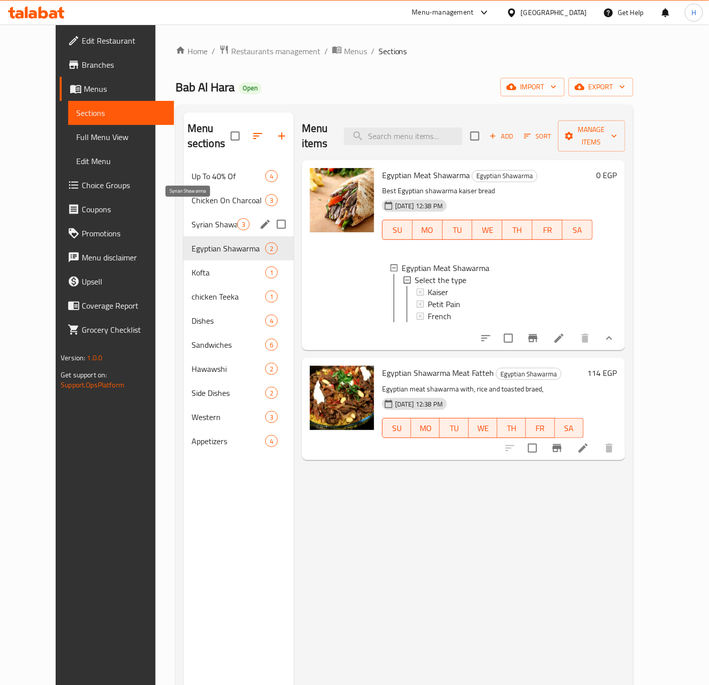
click at [193, 218] on span "Syrian Shawarma" at bounding box center [215, 224] width 46 height 12
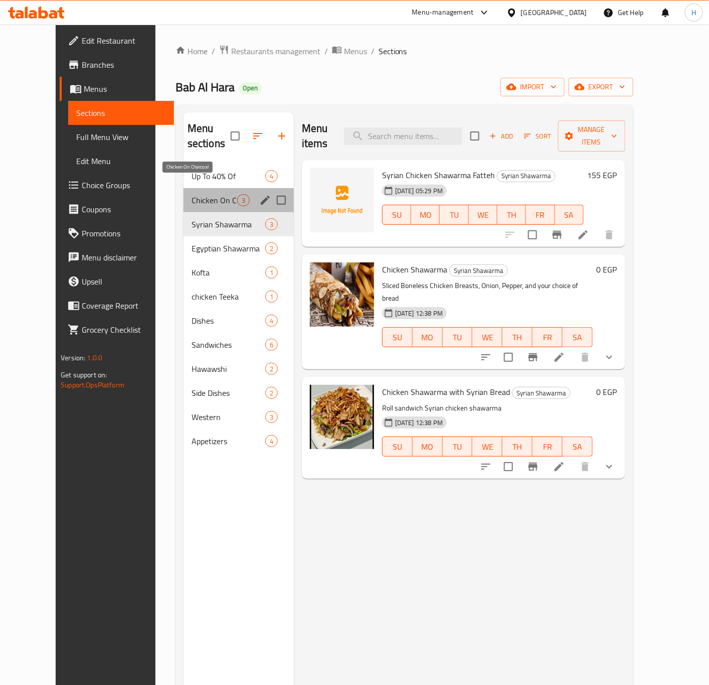
click at [192, 194] on span "Chicken On Charcoal" at bounding box center [215, 200] width 46 height 12
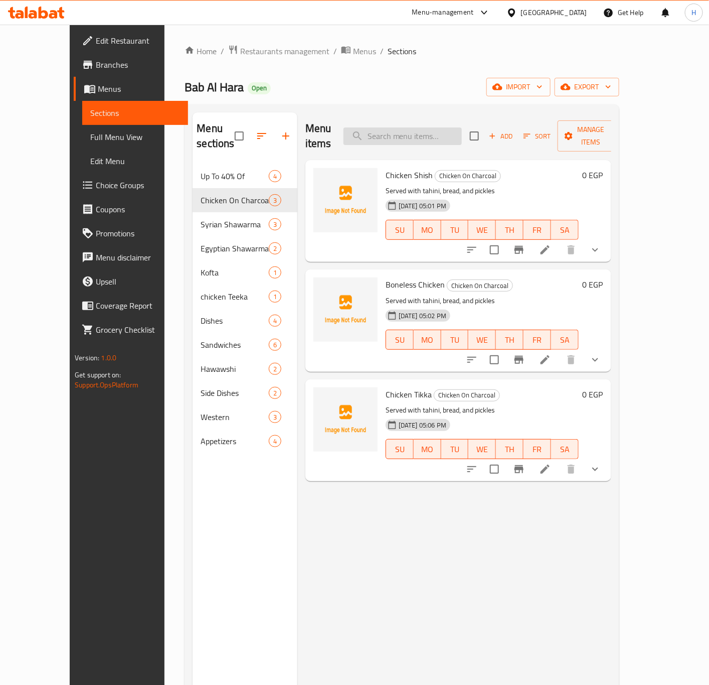
click at [404, 127] on input "search" at bounding box center [403, 136] width 118 height 18
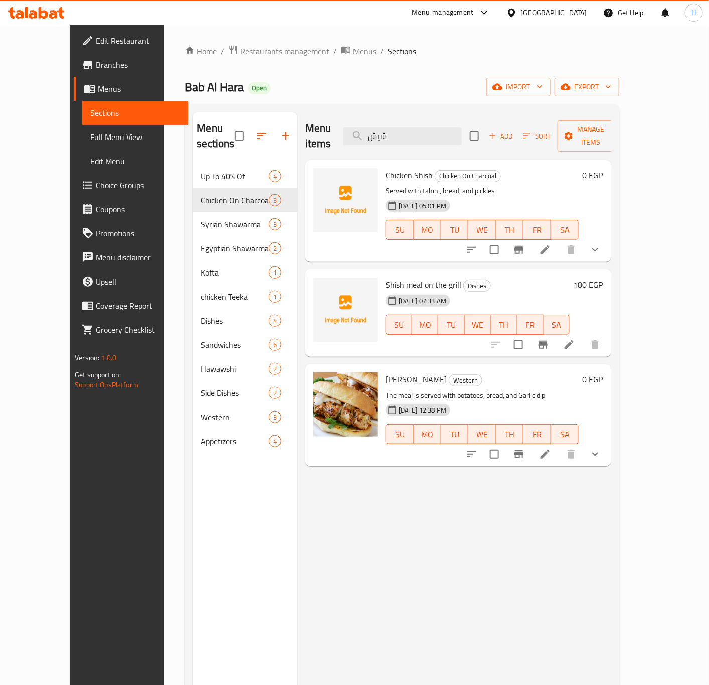
type input "شيش"
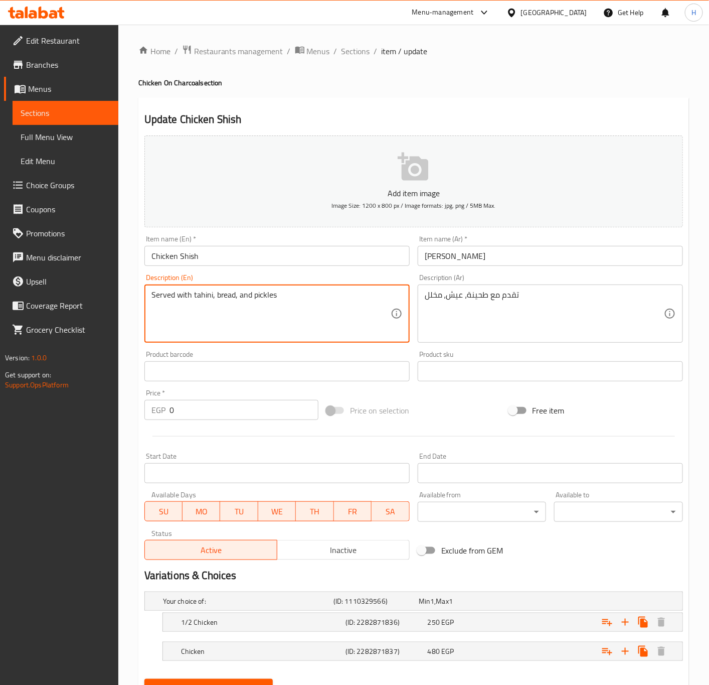
click at [209, 297] on textarea "Served with tahini, bread, and pickles" at bounding box center [271, 314] width 239 height 48
click at [499, 294] on textarea "تقدم مع طحينة، عيش، مخلل" at bounding box center [544, 314] width 239 height 48
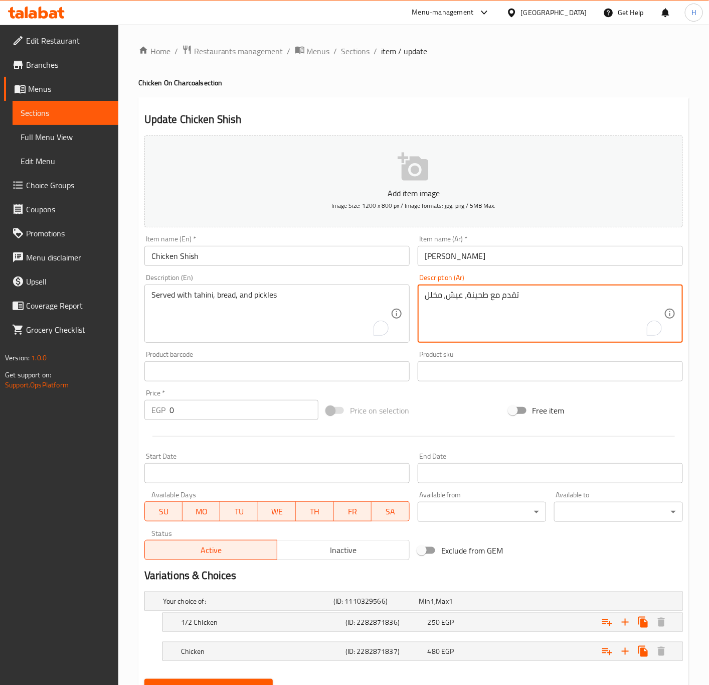
click at [499, 294] on textarea "تقدم مع طحينة، عيش، مخلل" at bounding box center [544, 314] width 239 height 48
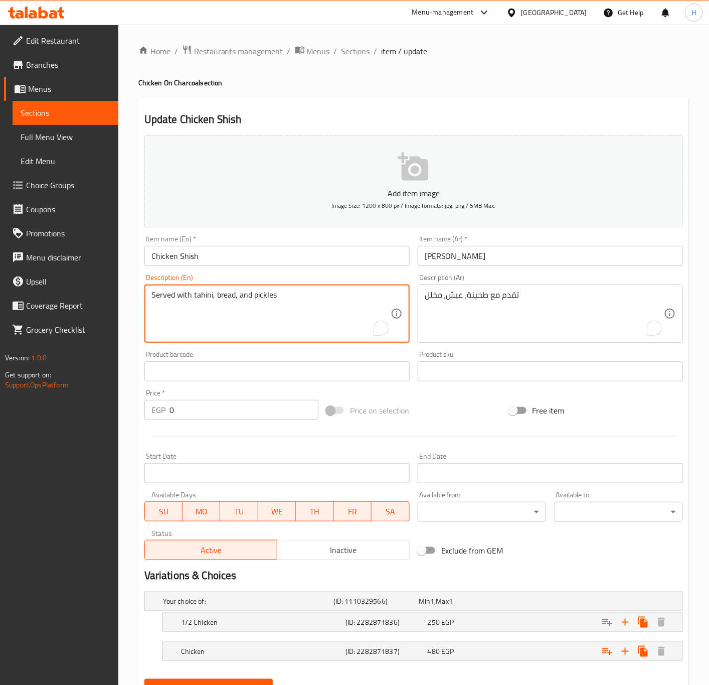
click at [181, 298] on textarea "Served with tahini, bread, and pickles" at bounding box center [271, 314] width 239 height 48
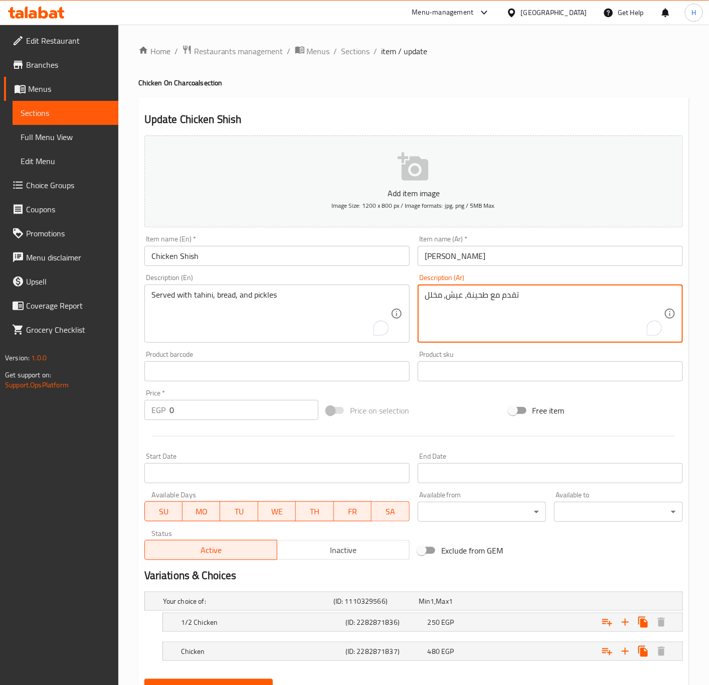
click at [479, 303] on textarea "تقدم مع طحينة، عيش، مخلل" at bounding box center [544, 314] width 239 height 48
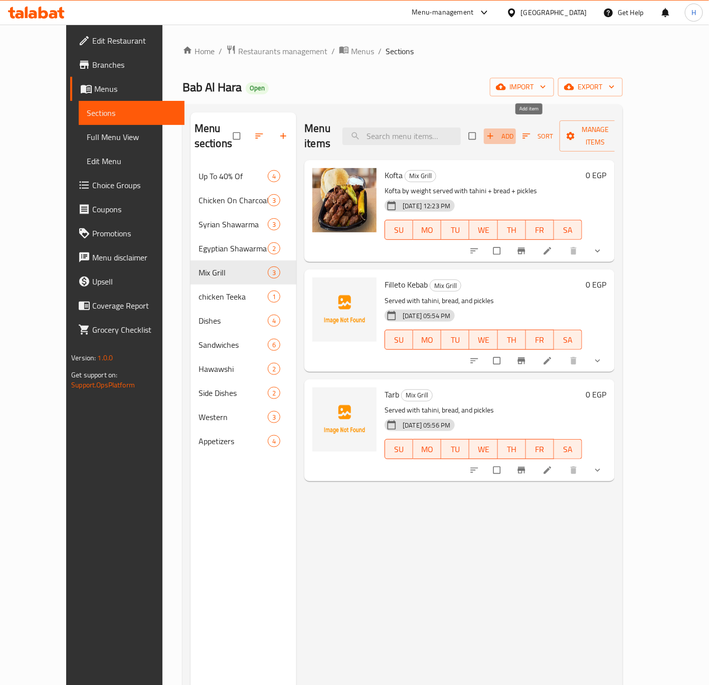
click at [514, 130] on span "Add" at bounding box center [500, 136] width 27 height 12
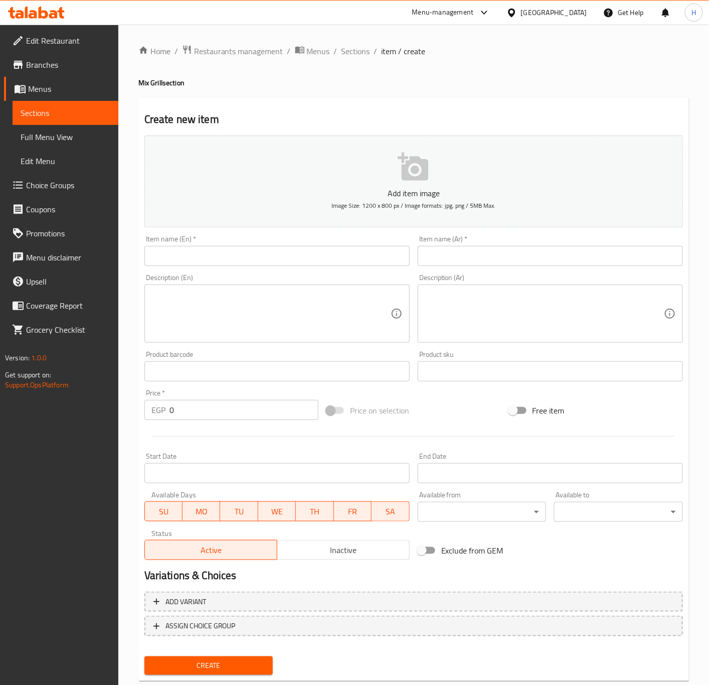
click at [228, 253] on input "text" at bounding box center [277, 256] width 265 height 20
type input "ٍ"
type input "Sausage"
type input "سجق"
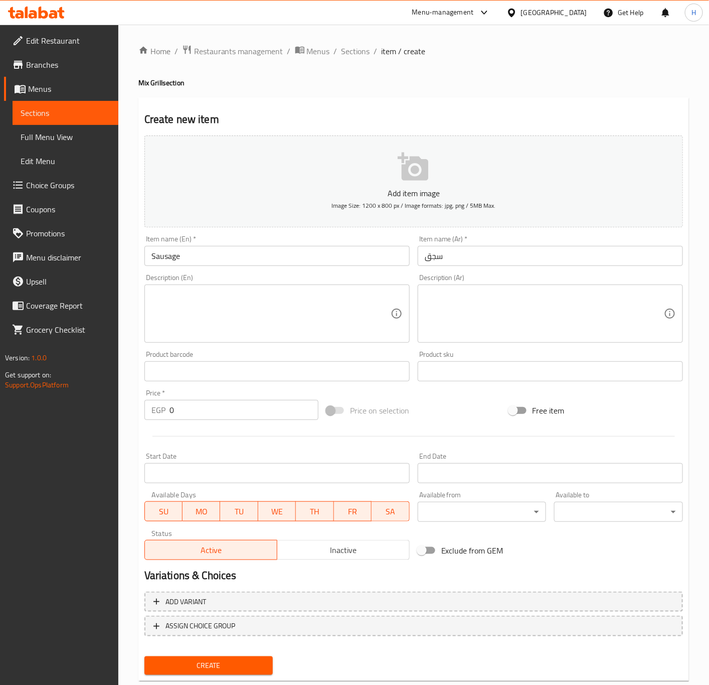
click at [224, 330] on textarea at bounding box center [271, 314] width 239 height 48
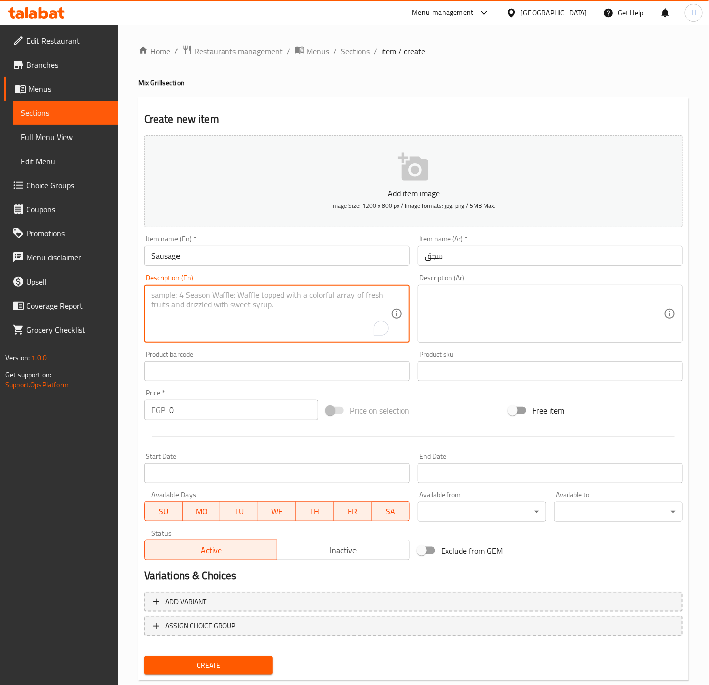
paste textarea "Served with tahini, bread, and pickles"
type textarea "Served with tahini, bread, and pickles"
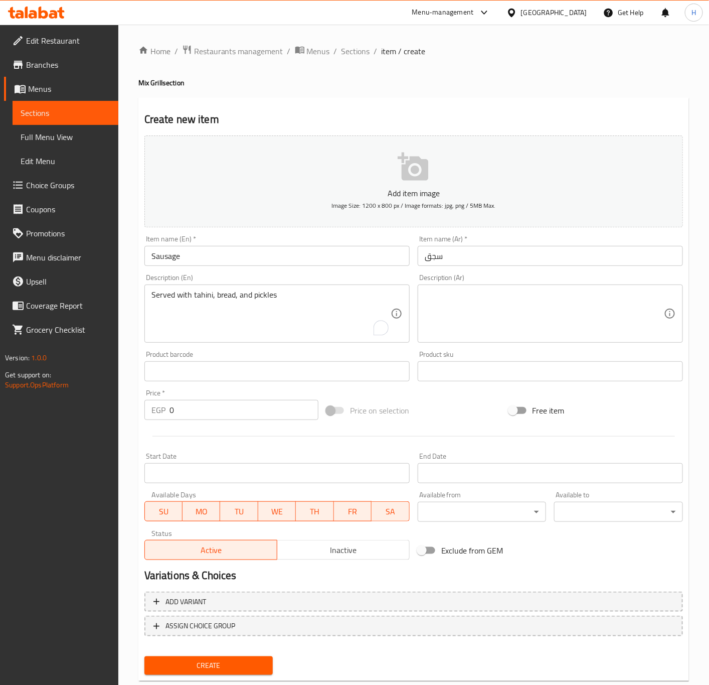
click at [543, 330] on textarea at bounding box center [544, 314] width 239 height 48
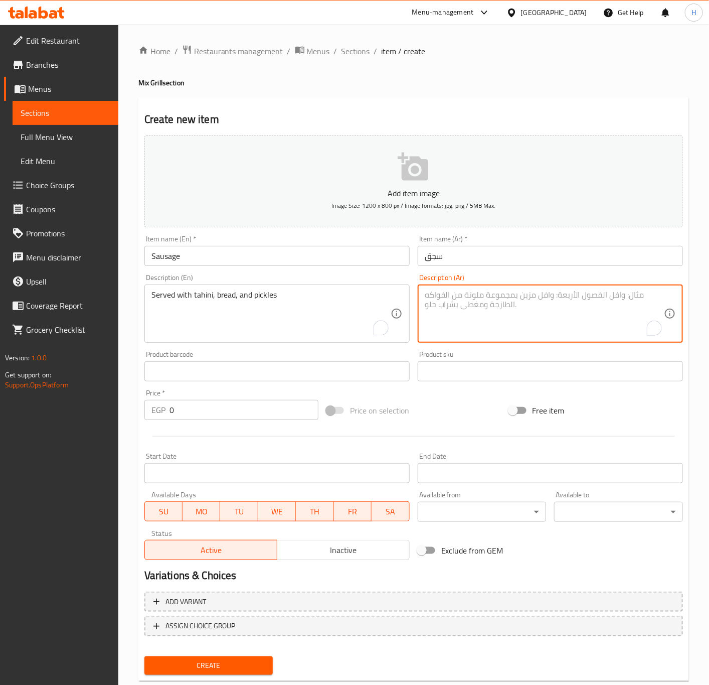
paste textarea "تقدم مع طحينة، عيش، مخلل"
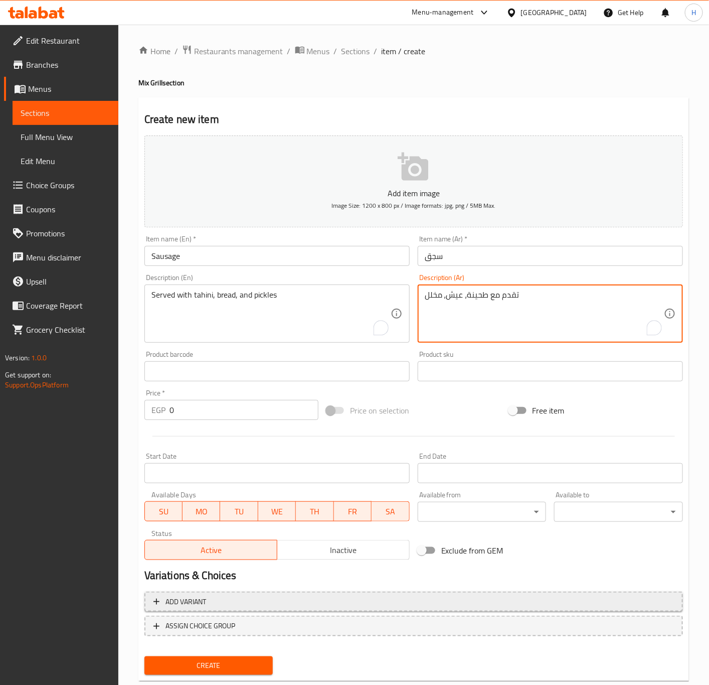
type textarea "تقدم مع طحينة، عيش، مخلل"
click at [235, 604] on span "Add variant" at bounding box center [414, 602] width 521 height 13
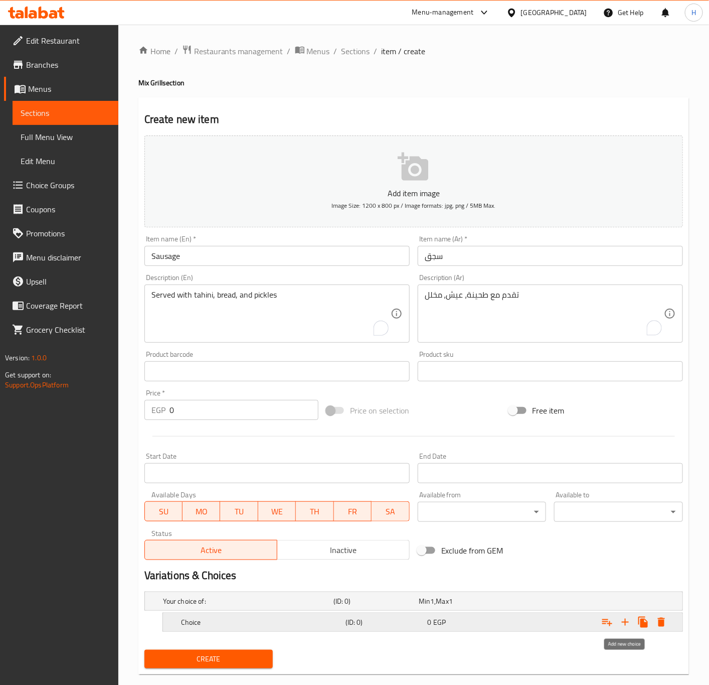
click at [624, 624] on icon "Expand" at bounding box center [626, 622] width 12 height 12
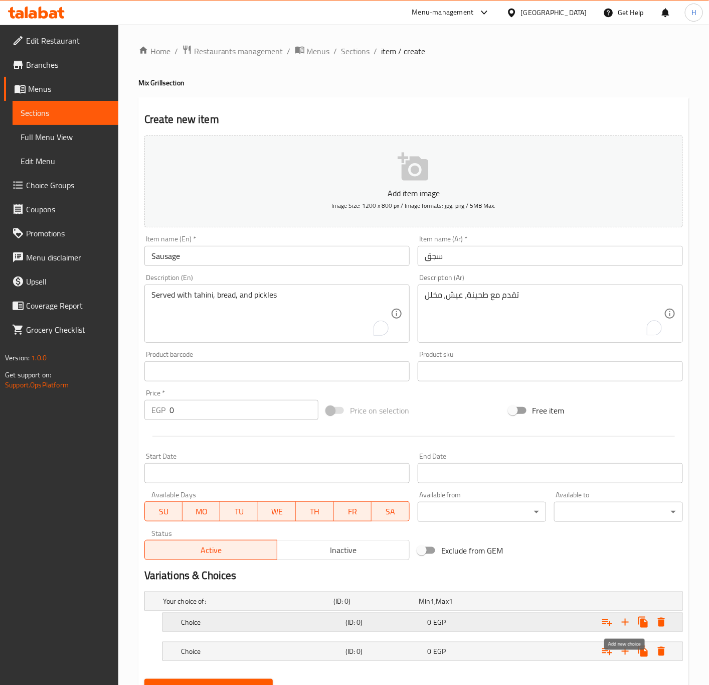
click at [624, 624] on icon "Expand" at bounding box center [626, 622] width 12 height 12
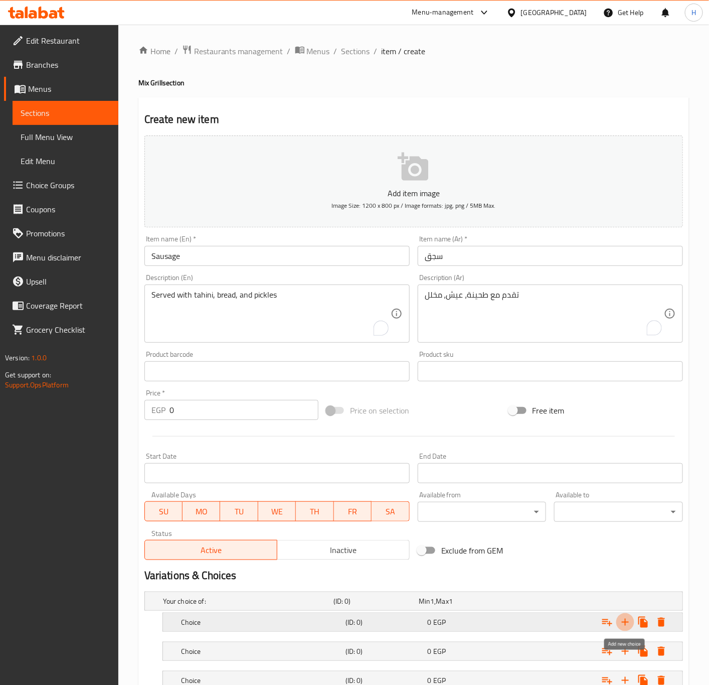
click at [624, 624] on icon "Expand" at bounding box center [626, 622] width 12 height 12
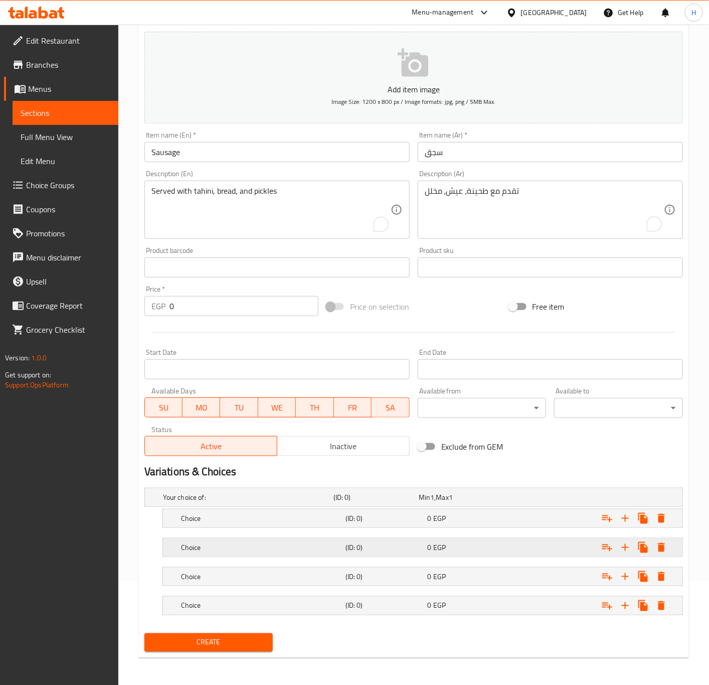
scroll to position [107, 0]
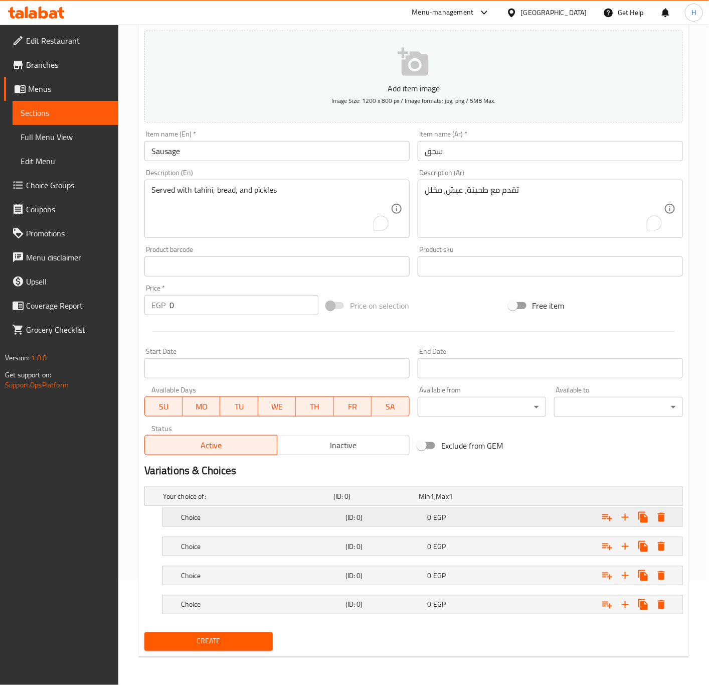
click at [240, 519] on h5 "Choice" at bounding box center [261, 517] width 161 height 10
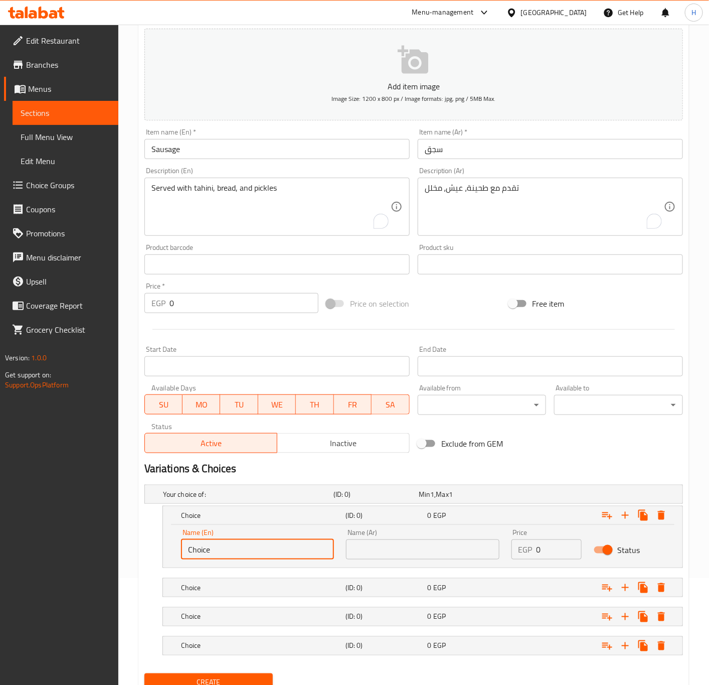
click at [221, 544] on input "Choice" at bounding box center [257, 549] width 153 height 20
type input "ٍ"
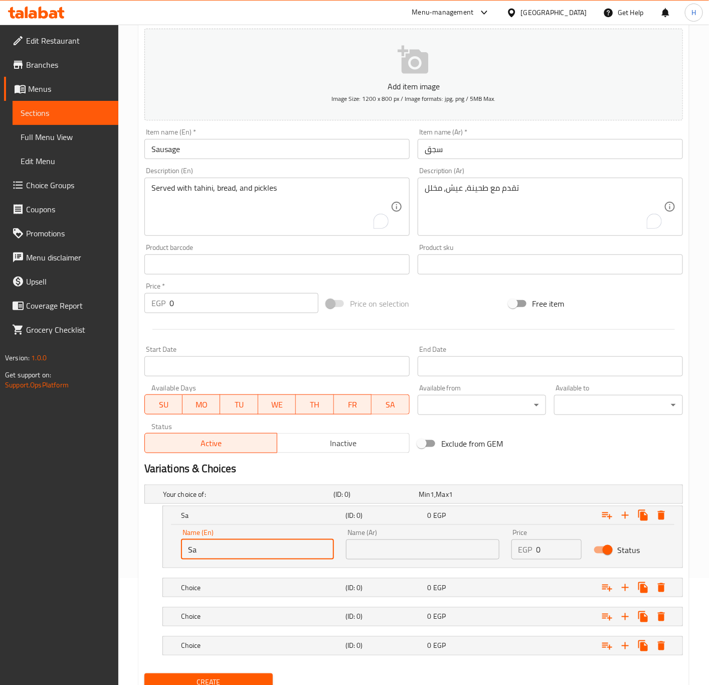
type input "Sandwich"
click at [212, 592] on h5 "Choice" at bounding box center [261, 588] width 161 height 10
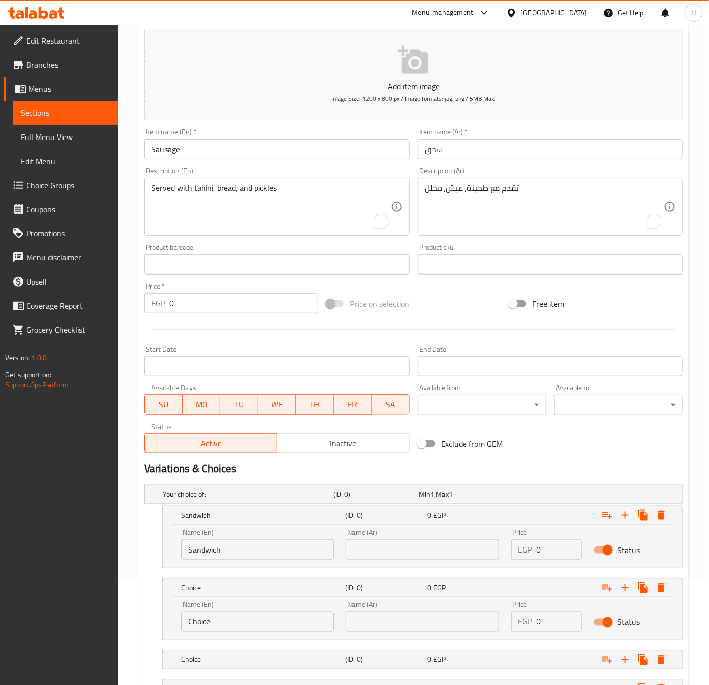
click at [217, 624] on input "Choice" at bounding box center [257, 622] width 153 height 20
type input "ٍ"
type input "1/4 kilo"
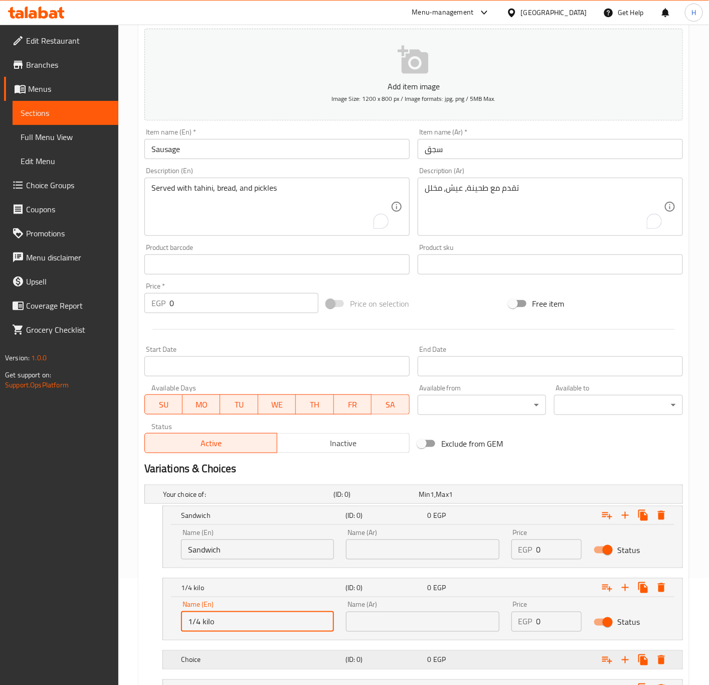
click at [212, 658] on h5 "Choice" at bounding box center [261, 660] width 161 height 10
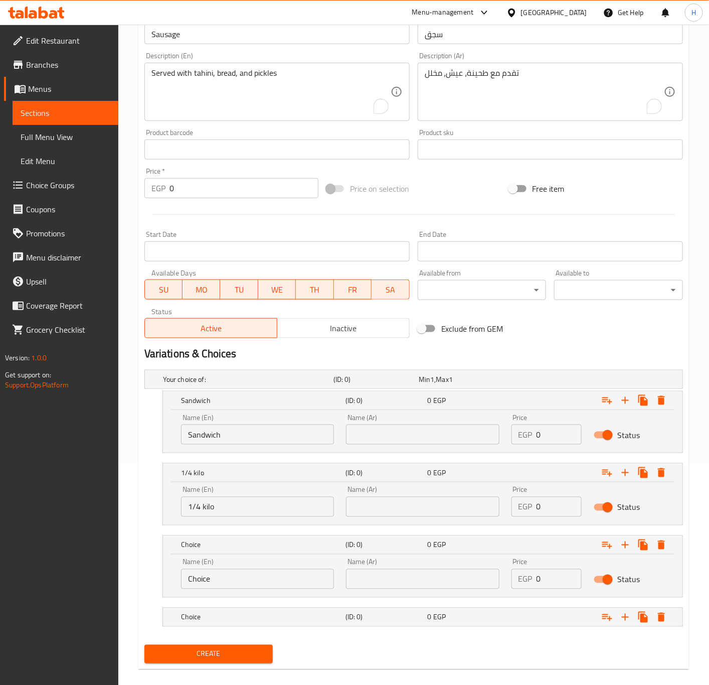
scroll to position [236, 0]
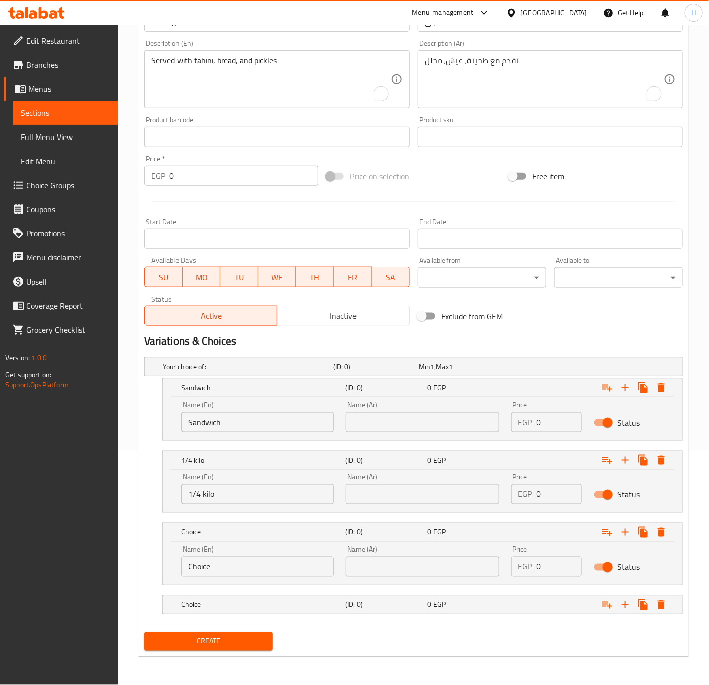
click at [221, 564] on input "Choice" at bounding box center [257, 566] width 153 height 20
type input "1/2 Kilo"
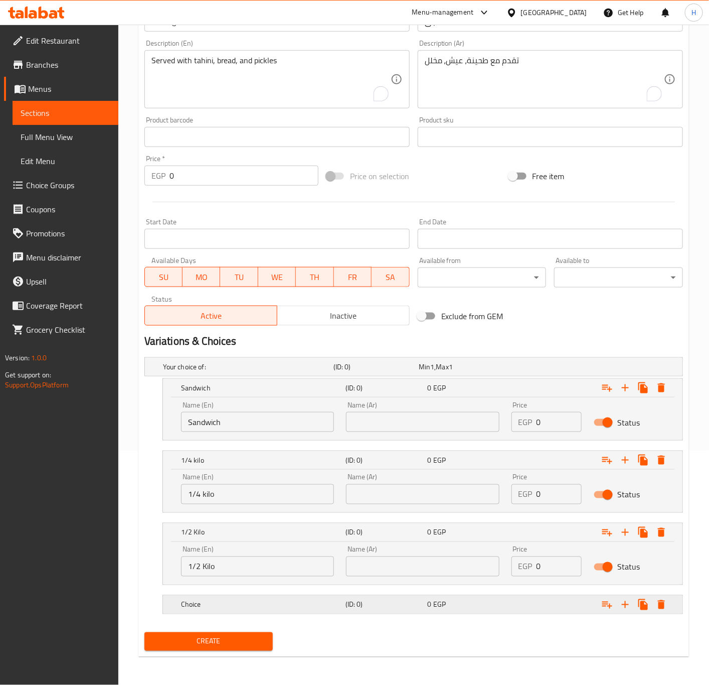
click at [241, 600] on h5 "Choice" at bounding box center [261, 605] width 161 height 10
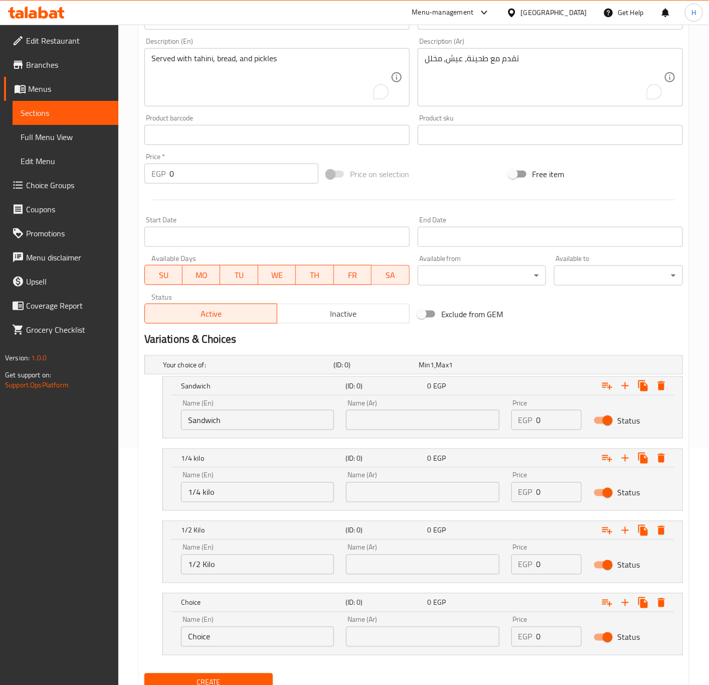
click at [231, 639] on input "Choice" at bounding box center [257, 637] width 153 height 20
type input "Kilo"
click at [360, 420] on input "text" at bounding box center [422, 420] width 153 height 20
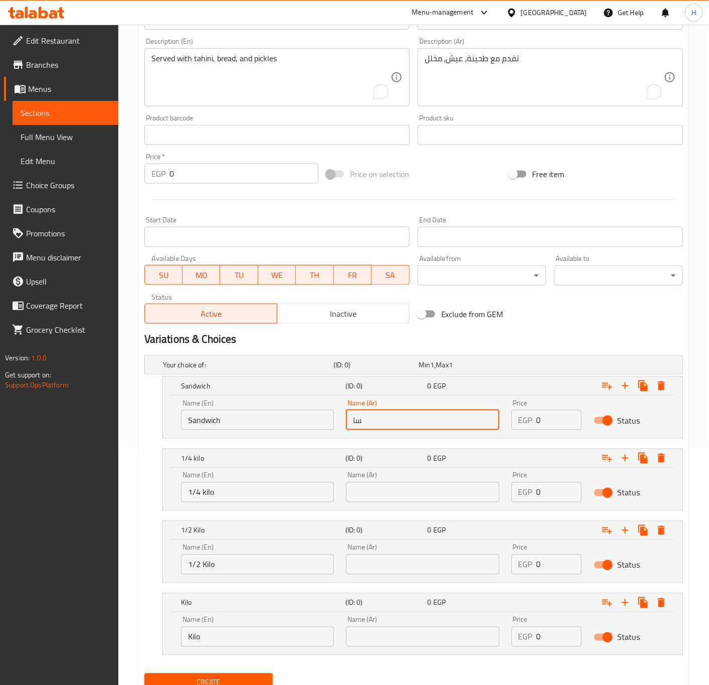
type input "ساندوتش"
click at [378, 497] on input "text" at bounding box center [422, 492] width 153 height 20
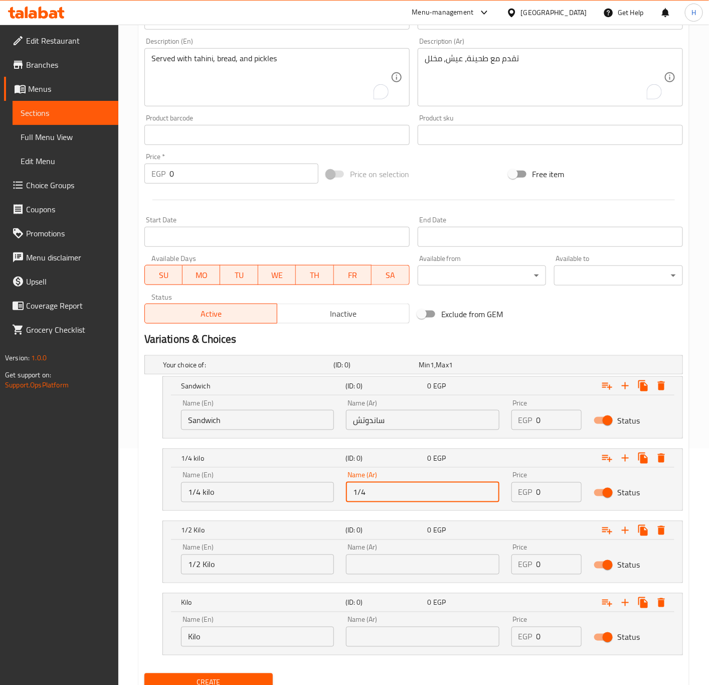
type input "1/4 كيلو"
click at [401, 557] on input "text" at bounding box center [422, 564] width 153 height 20
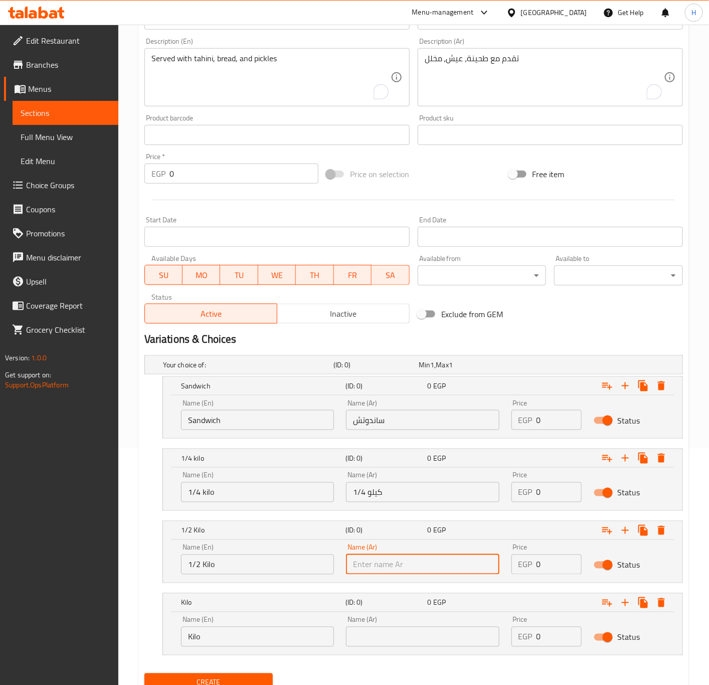
click at [401, 557] on input "text" at bounding box center [422, 564] width 153 height 20
click at [399, 569] on input "text" at bounding box center [422, 564] width 153 height 20
type input "1/2 كيلو"
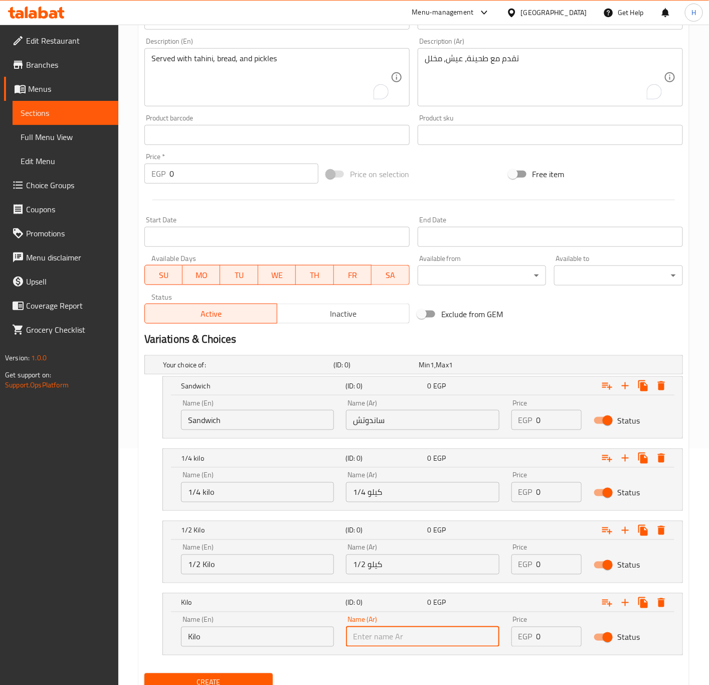
click at [407, 643] on input "text" at bounding box center [422, 637] width 153 height 20
type input "كيلو"
click at [554, 420] on input "0" at bounding box center [560, 420] width 46 height 20
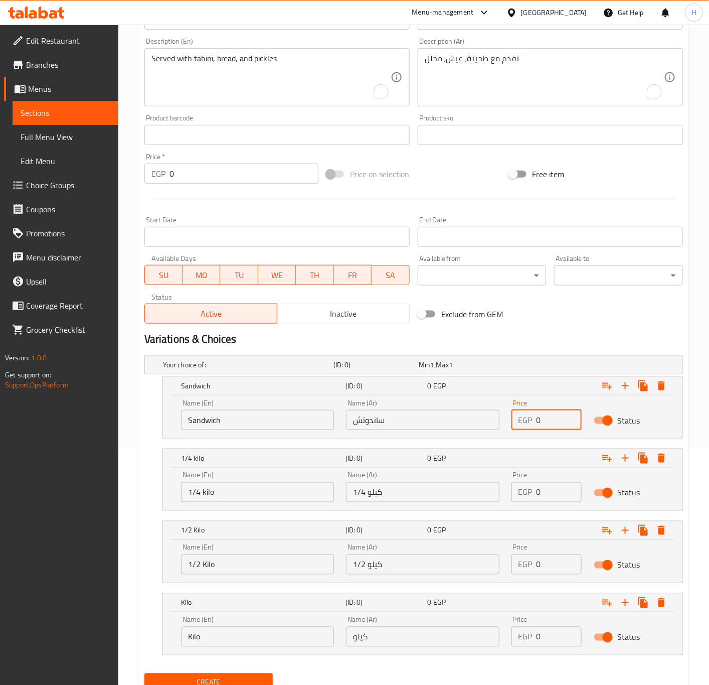
click at [554, 420] on input "0" at bounding box center [560, 420] width 46 height 20
type input "1"
type input "50"
click at [552, 491] on input "0" at bounding box center [560, 492] width 46 height 20
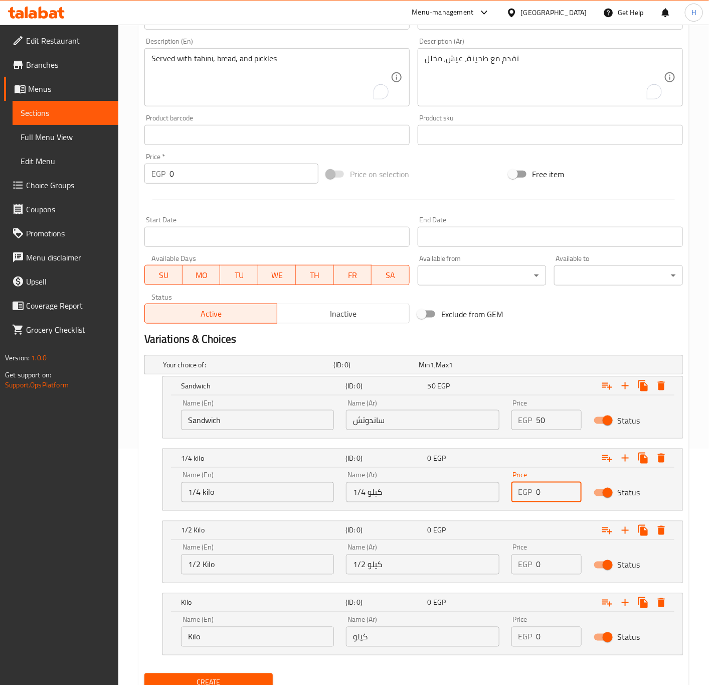
click at [552, 491] on input "0" at bounding box center [560, 492] width 46 height 20
click at [551, 492] on input "0" at bounding box center [560, 492] width 46 height 20
type input "175"
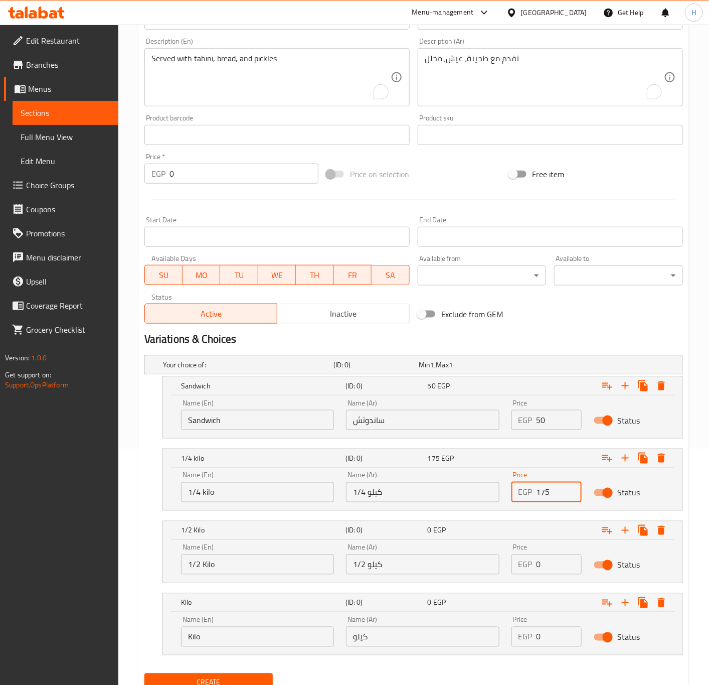
click at [556, 567] on input "0" at bounding box center [560, 564] width 46 height 20
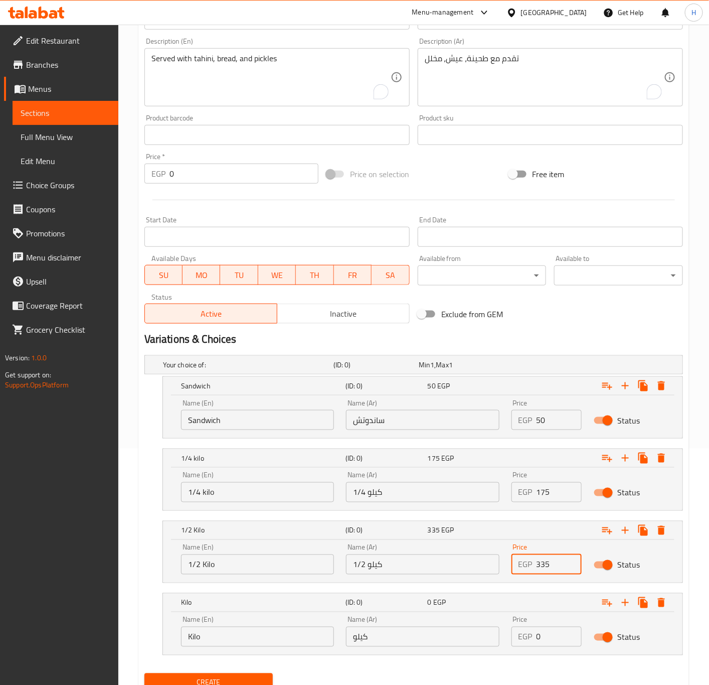
type input "335"
click at [548, 643] on input "0" at bounding box center [560, 637] width 46 height 20
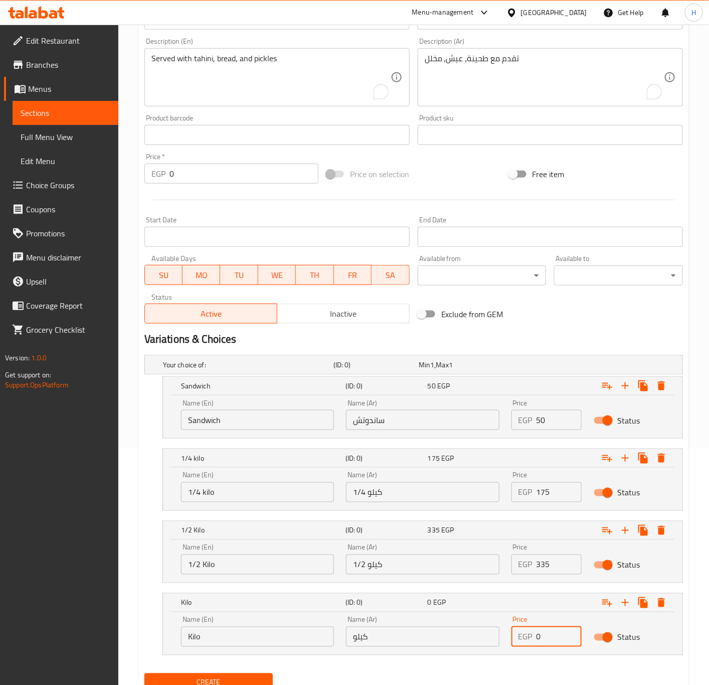
click at [548, 643] on input "0" at bounding box center [560, 637] width 46 height 20
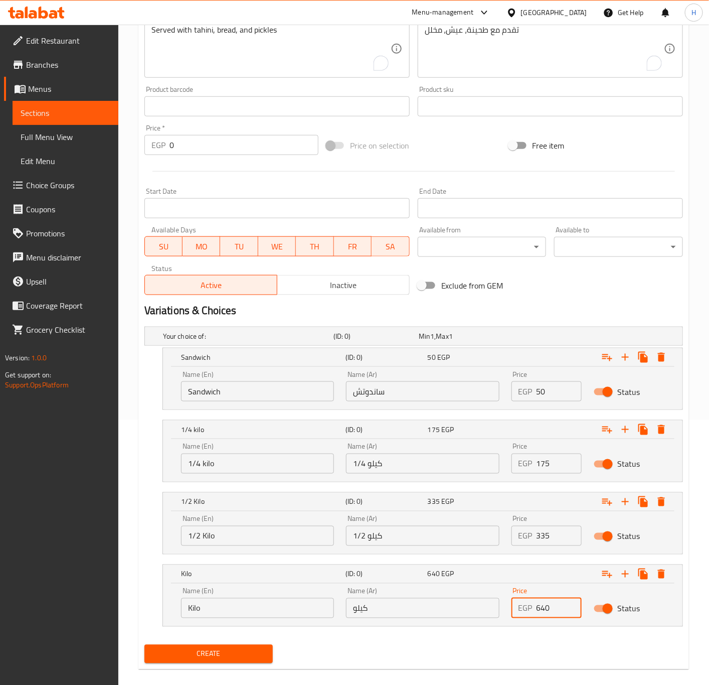
scroll to position [280, 0]
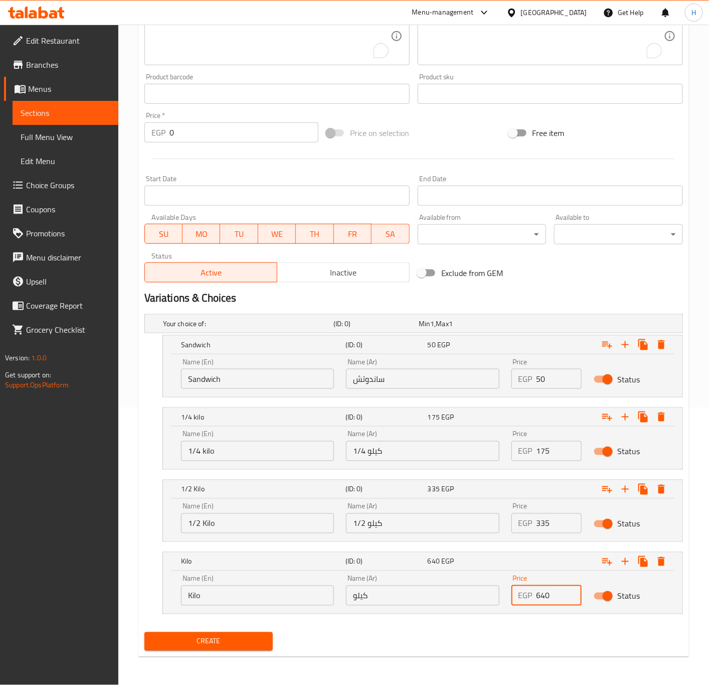
type input "640"
click at [178, 646] on span "Create" at bounding box center [209, 641] width 113 height 13
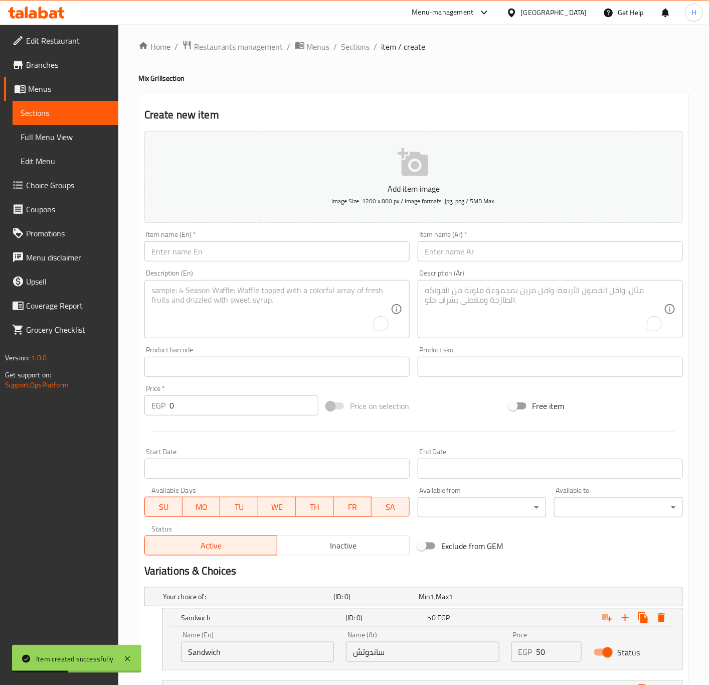
scroll to position [0, 0]
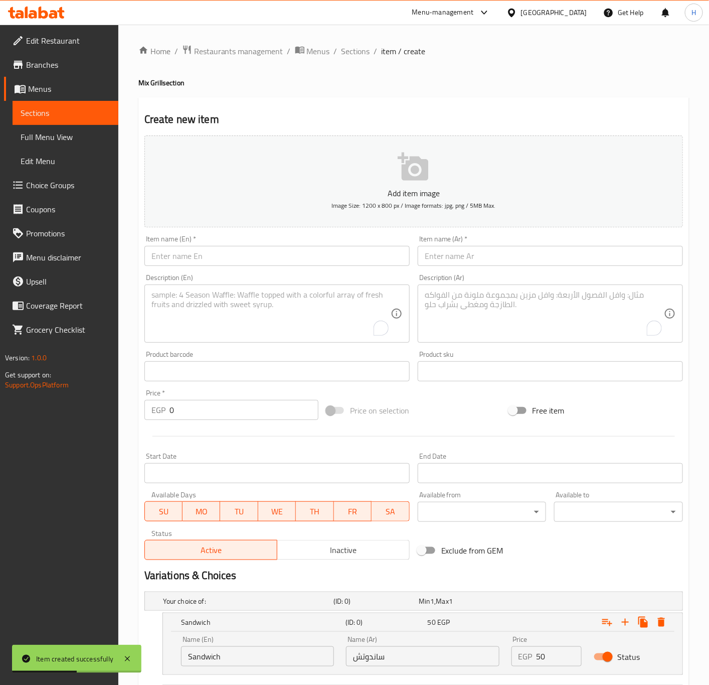
click at [448, 254] on input "text" at bounding box center [550, 256] width 265 height 20
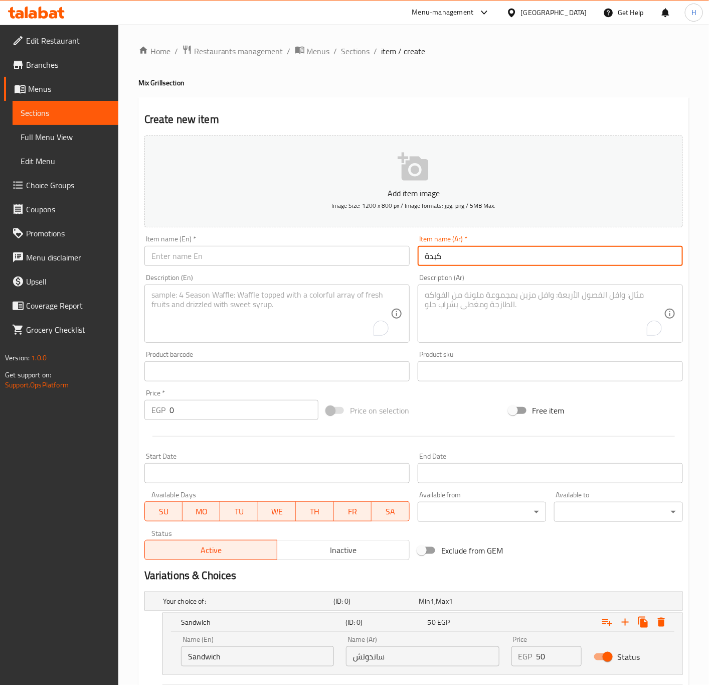
type input "كبدة"
click at [217, 250] on input "text" at bounding box center [277, 256] width 265 height 20
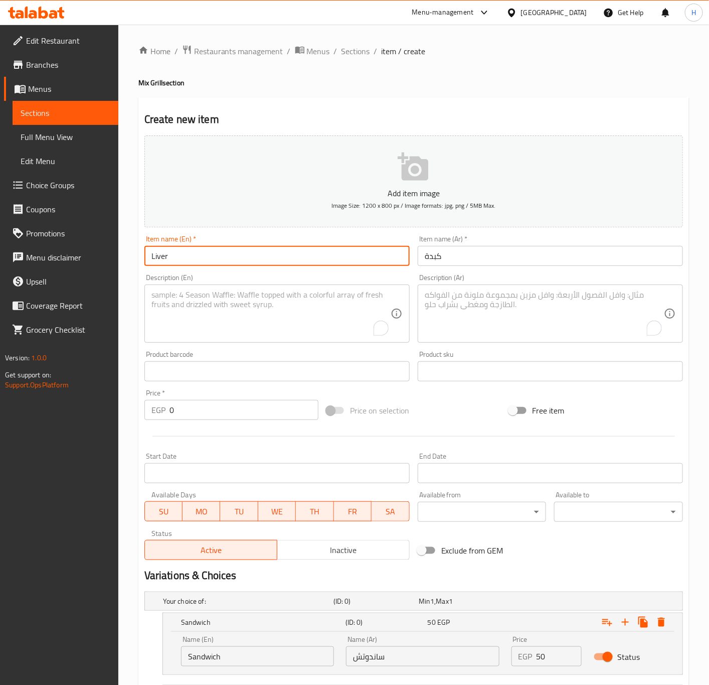
type input "Liver"
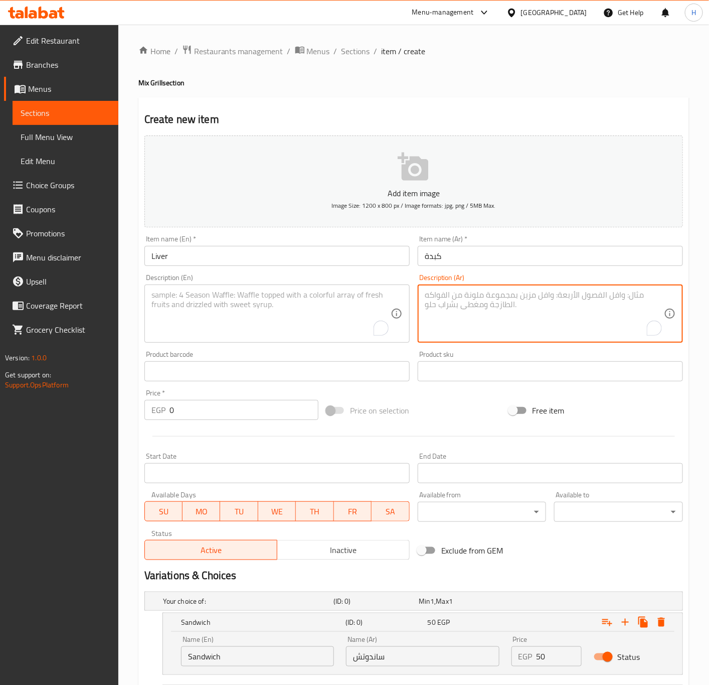
click at [524, 318] on textarea "To enrich screen reader interactions, please activate Accessibility in Grammarl…" at bounding box center [544, 314] width 239 height 48
paste textarea "تقدم مع طحينة، عيش، مخلل"
type textarea "تقدم مع طحينة، عيش، مخلل"
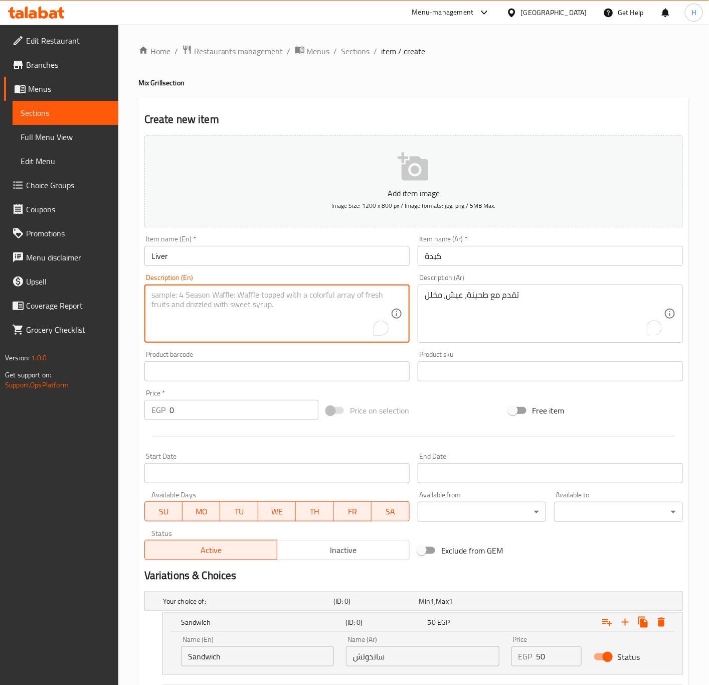
click at [231, 312] on textarea "To enrich screen reader interactions, please activate Accessibility in Grammarl…" at bounding box center [271, 314] width 239 height 48
paste textarea "Served with tahini, bread, and pickles"
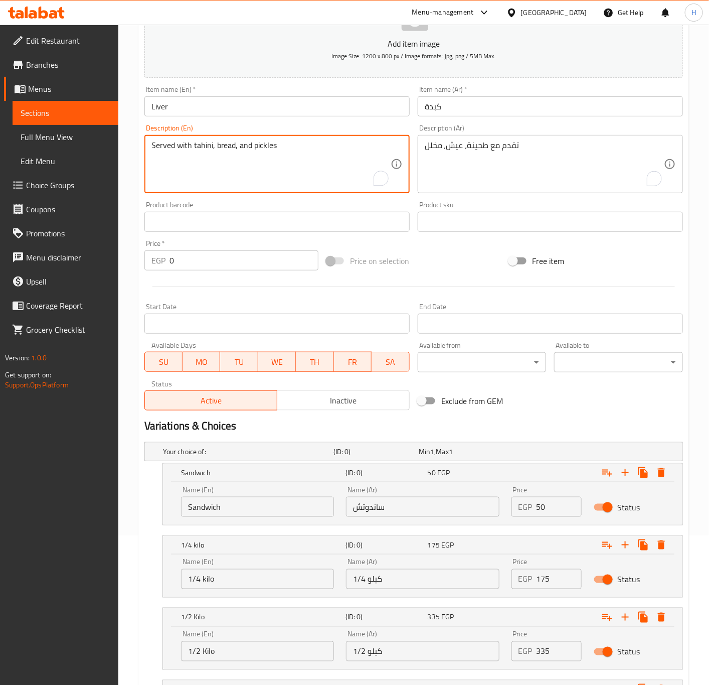
scroll to position [151, 0]
type textarea "Served with tahini, bread, and pickles"
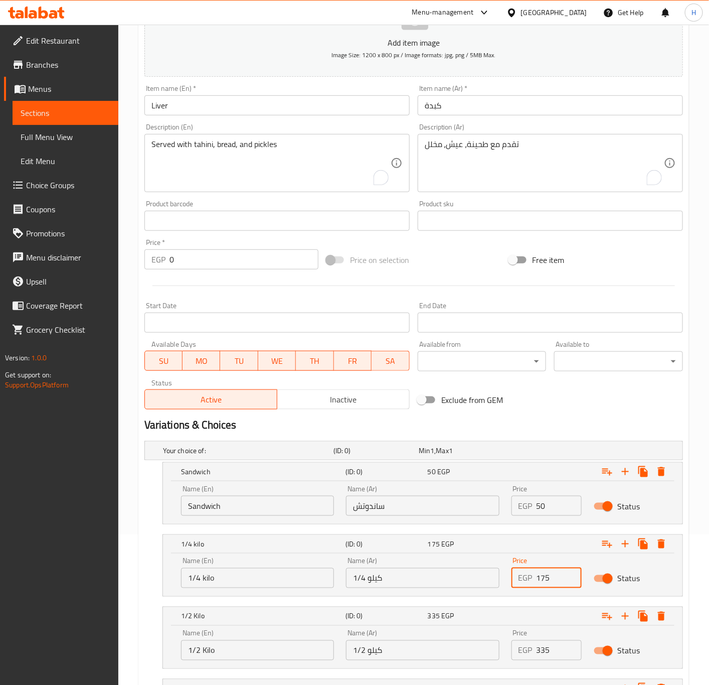
click at [550, 582] on input "175" at bounding box center [560, 578] width 46 height 20
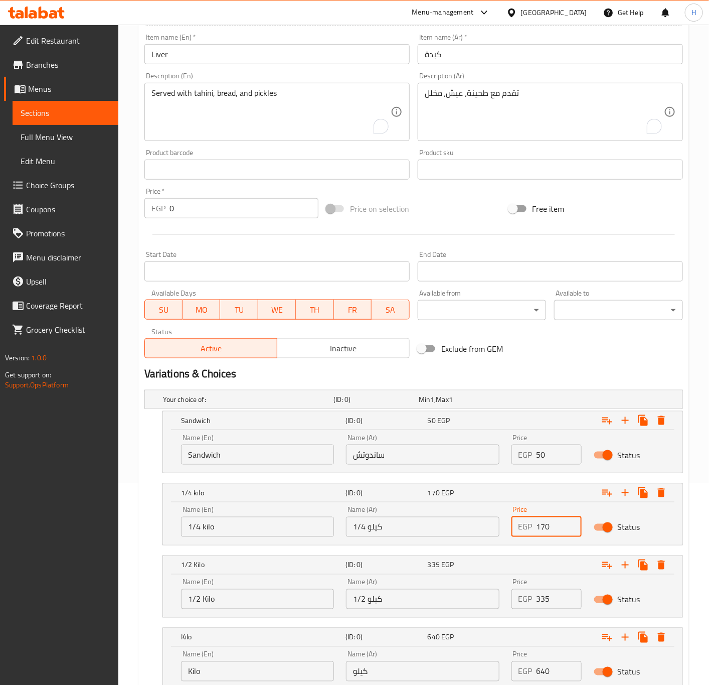
scroll to position [226, 0]
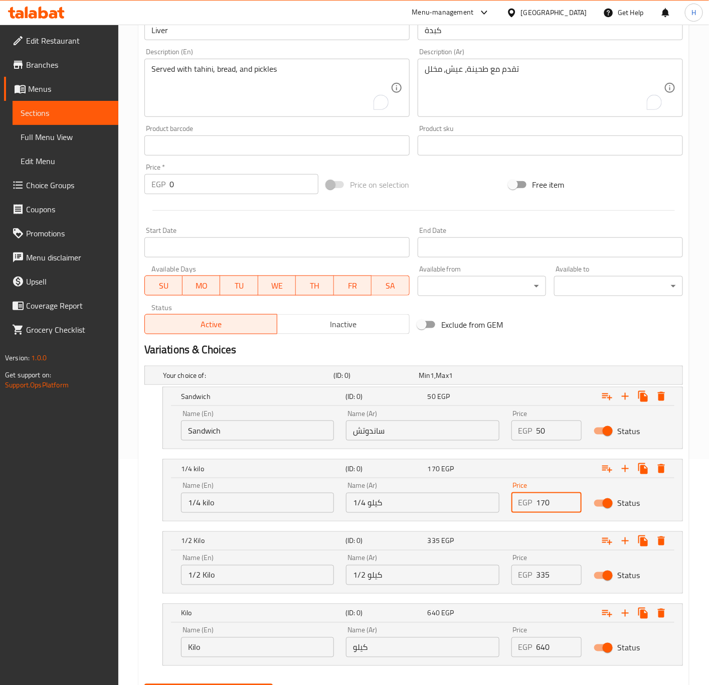
type input "170"
click at [549, 580] on input "335" at bounding box center [560, 575] width 46 height 20
click at [548, 579] on input "335" at bounding box center [560, 575] width 46 height 20
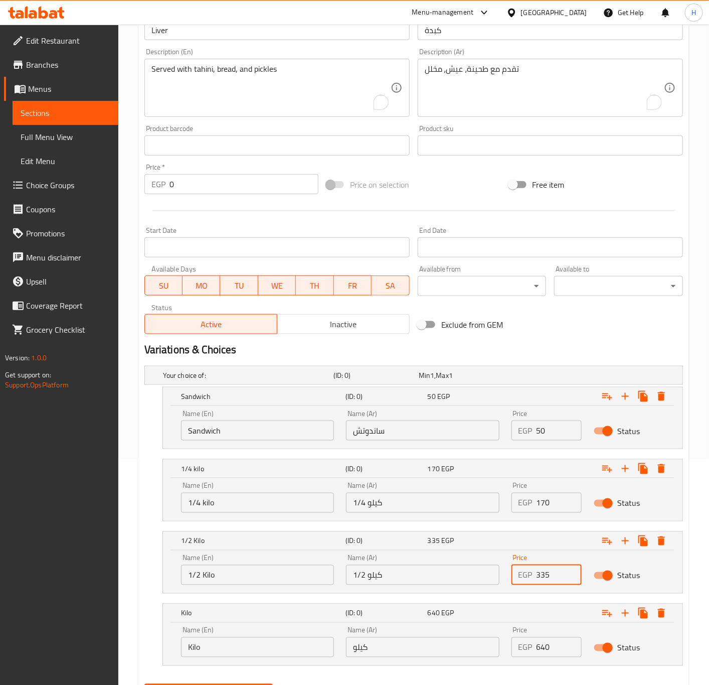
click at [548, 579] on input "335" at bounding box center [560, 575] width 46 height 20
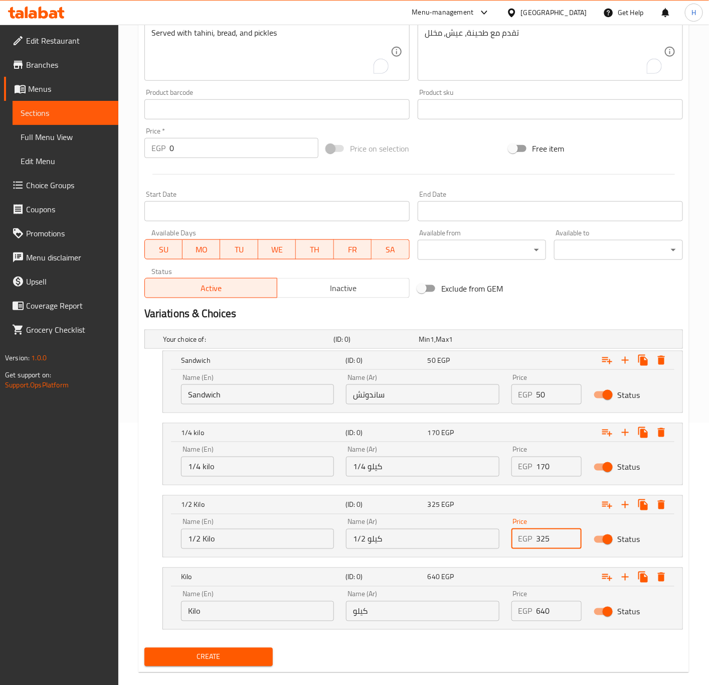
scroll to position [280, 0]
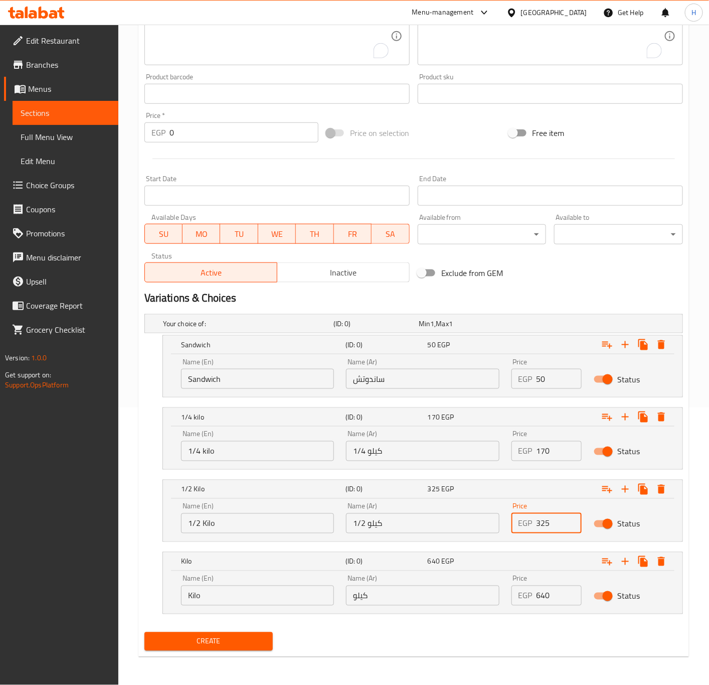
type input "325"
click at [549, 591] on input "640" at bounding box center [560, 596] width 46 height 20
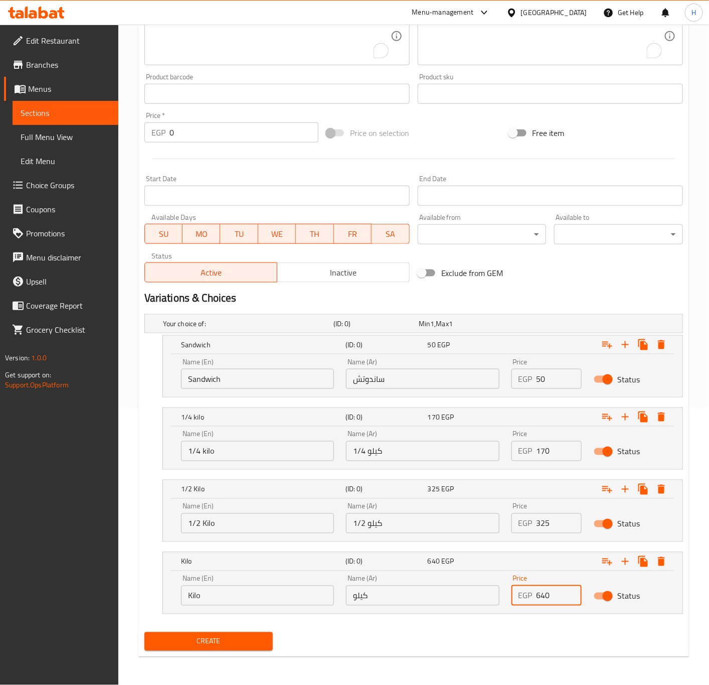
click at [549, 591] on input "640" at bounding box center [560, 596] width 46 height 20
type input "620"
click at [219, 645] on span "Create" at bounding box center [209, 641] width 113 height 13
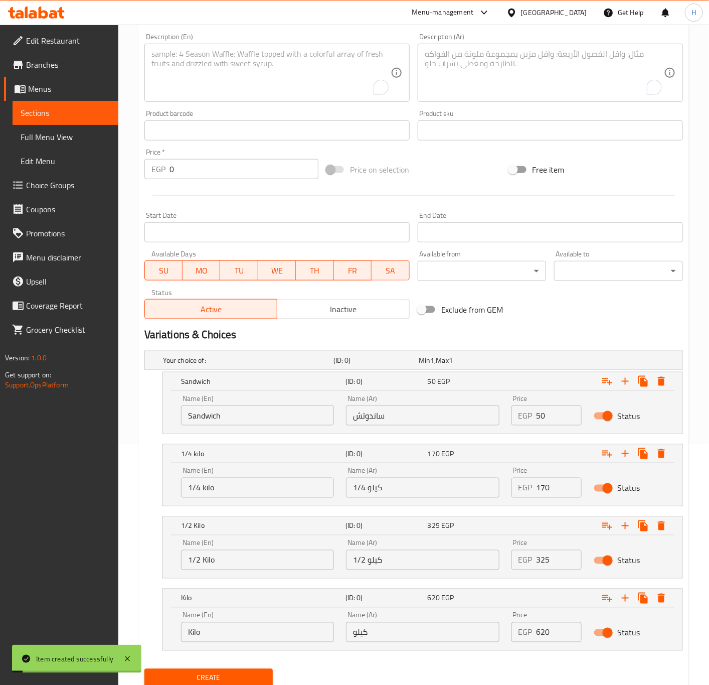
scroll to position [0, 0]
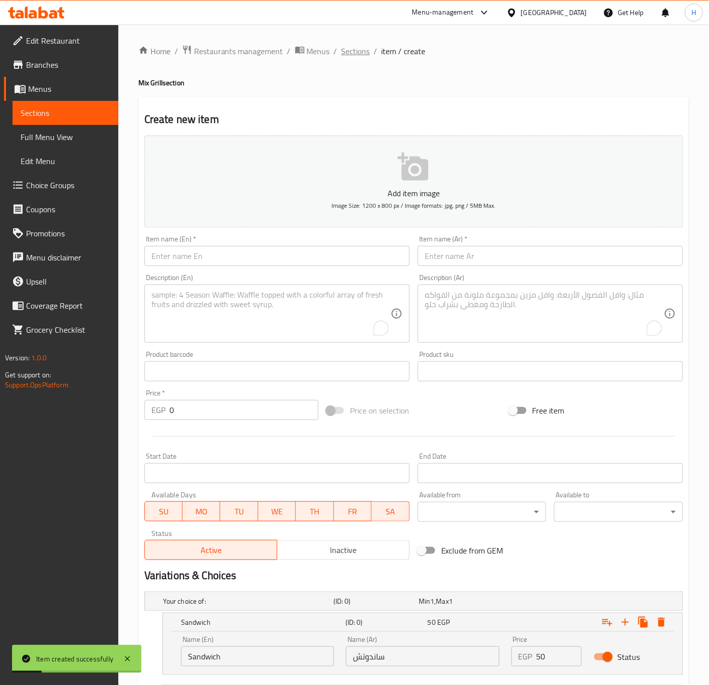
click at [351, 55] on span "Sections" at bounding box center [356, 51] width 29 height 12
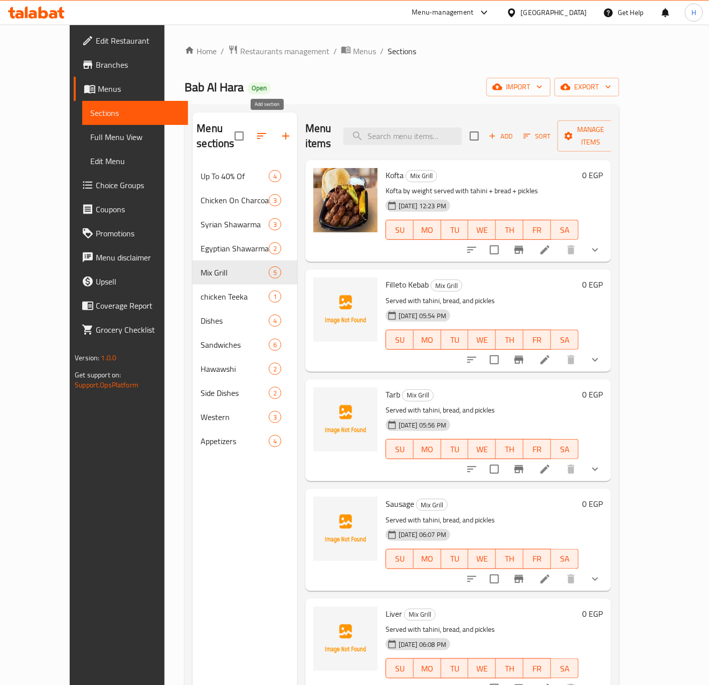
click at [280, 131] on icon "button" at bounding box center [286, 136] width 12 height 12
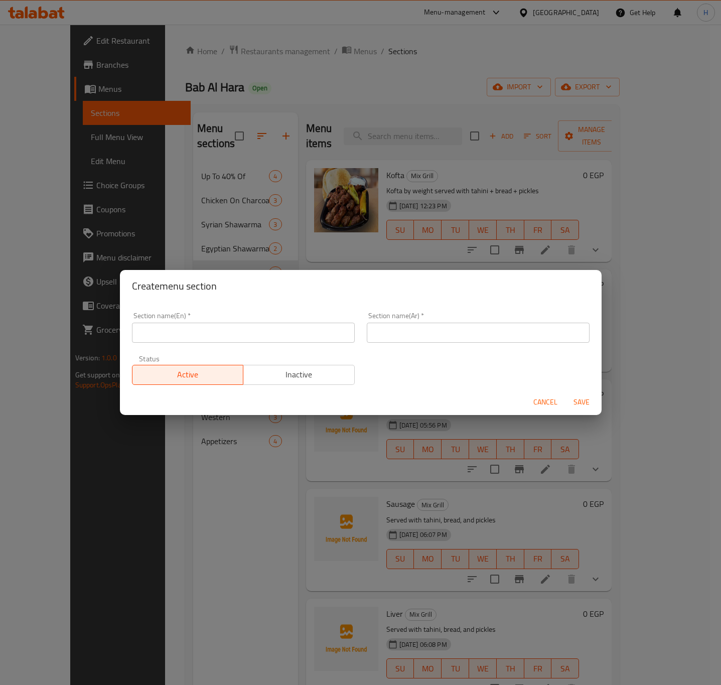
click at [214, 329] on input "text" at bounding box center [243, 333] width 223 height 20
click at [240, 341] on input "Mix Grill" at bounding box center [243, 333] width 223 height 20
type input "Mix Grill Meals"
type input "وجبات المشاوي"
click at [584, 402] on span "Save" at bounding box center [581, 402] width 24 height 13
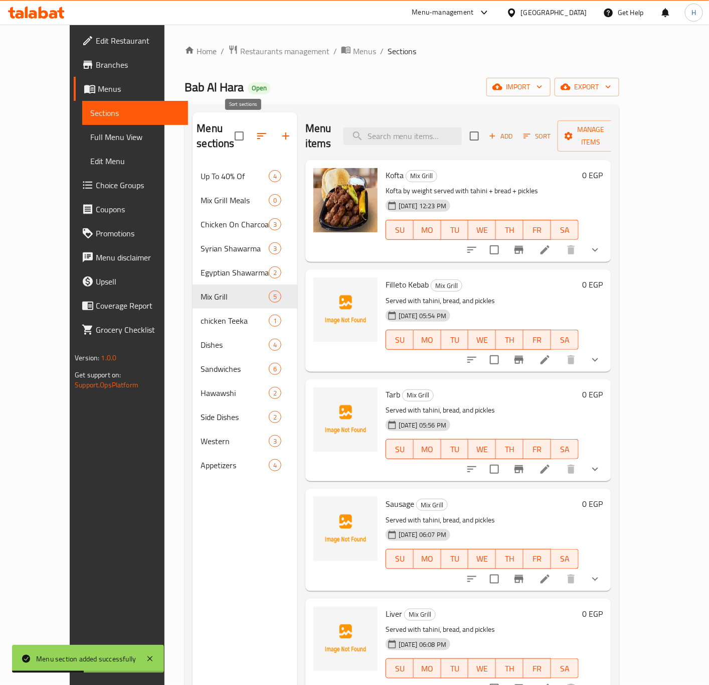
click at [257, 133] on icon "button" at bounding box center [261, 136] width 9 height 6
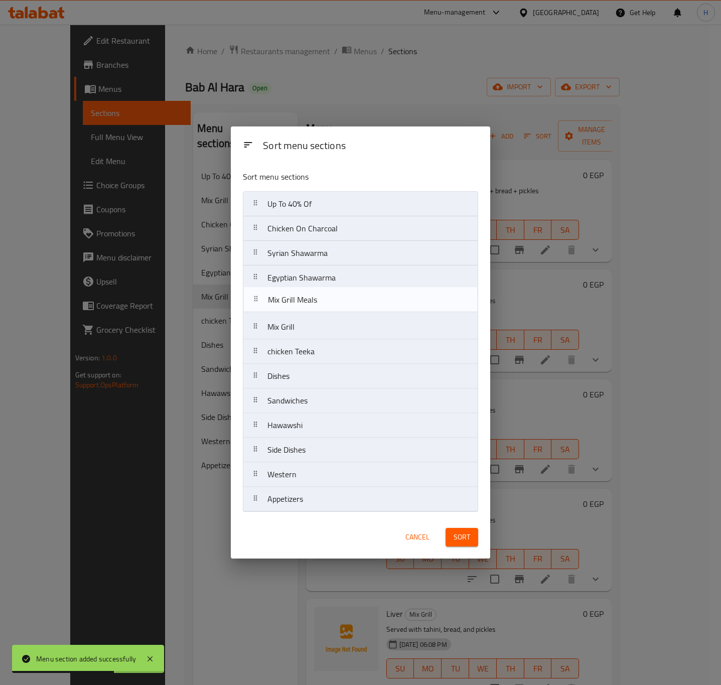
drag, startPoint x: 294, startPoint y: 229, endPoint x: 293, endPoint y: 308, distance: 78.3
click at [293, 308] on nav "Up To 40% Of Mix Grill Meals Chicken On Charcoal Syrian Shawarma Egyptian Shawa…" at bounding box center [360, 351] width 235 height 321
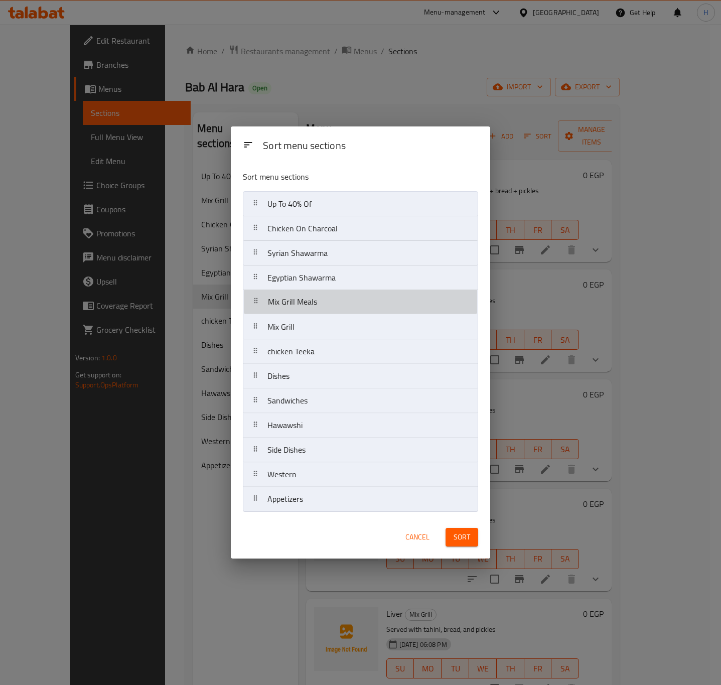
drag, startPoint x: 301, startPoint y: 304, endPoint x: 283, endPoint y: 339, distance: 39.5
click at [288, 339] on nav "Up To 40% Of Chicken On Charcoal Syrian Shawarma Egyptian Shawarma Mix Grill Me…" at bounding box center [360, 351] width 235 height 321
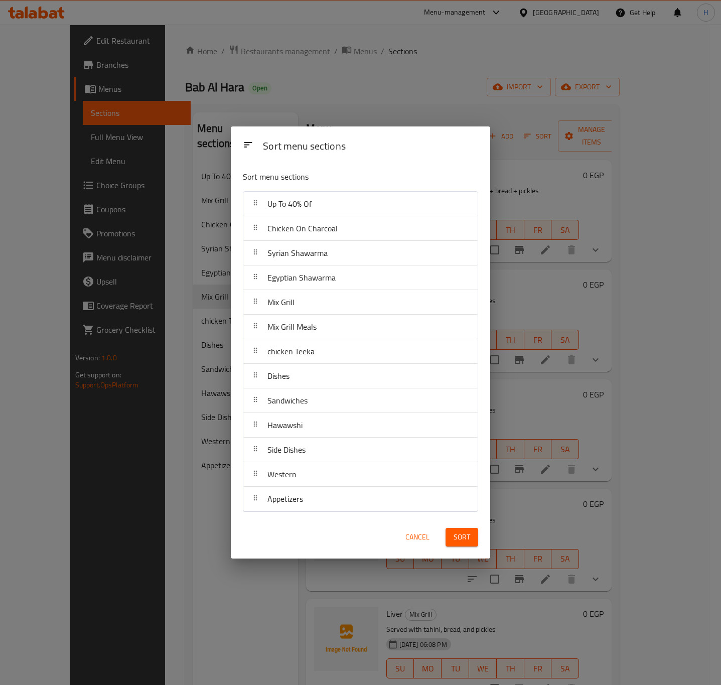
click at [447, 536] on button "Sort" at bounding box center [462, 537] width 33 height 19
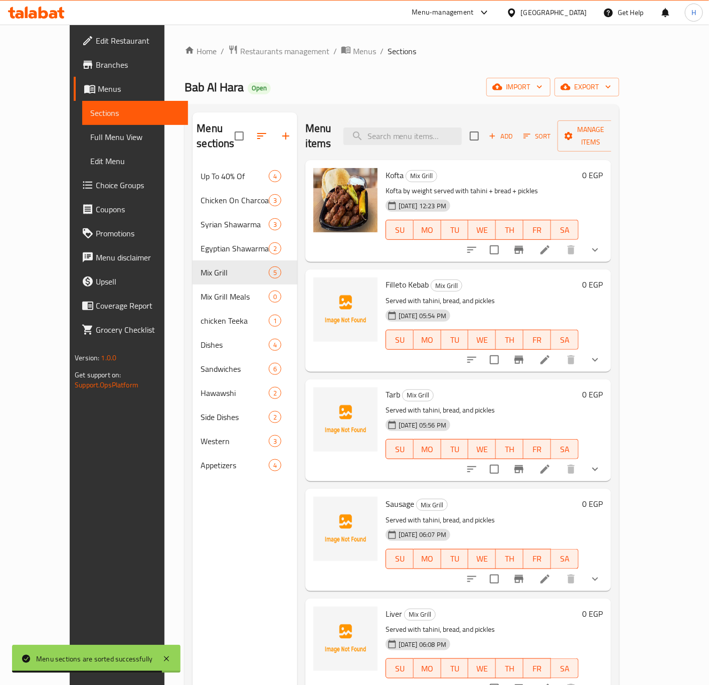
click at [602, 244] on icon "show more" at bounding box center [596, 250] width 12 height 12
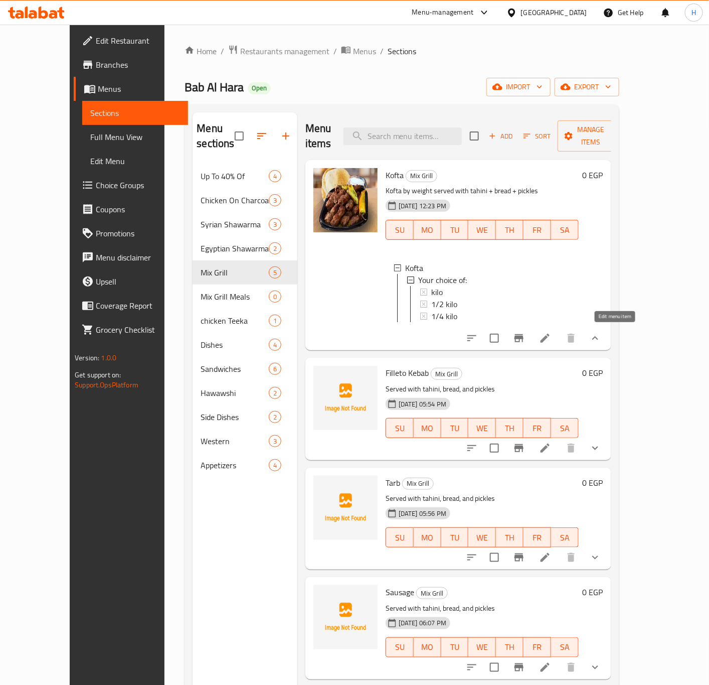
click at [551, 335] on icon at bounding box center [545, 338] width 12 height 12
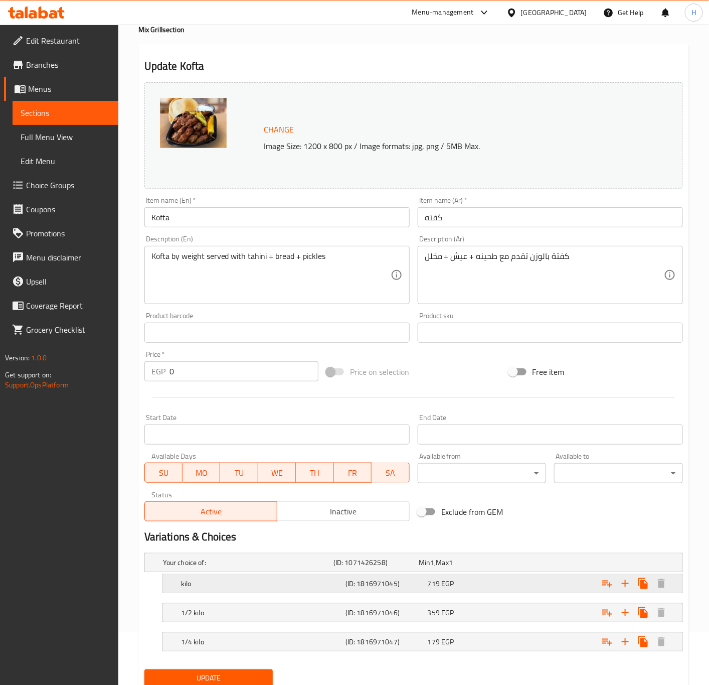
scroll to position [92, 0]
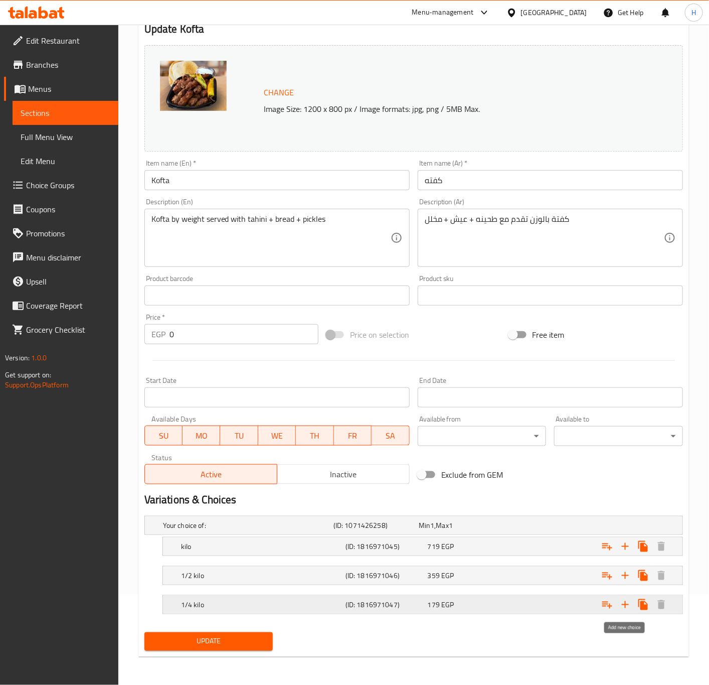
click at [625, 607] on icon "Expand" at bounding box center [626, 605] width 12 height 12
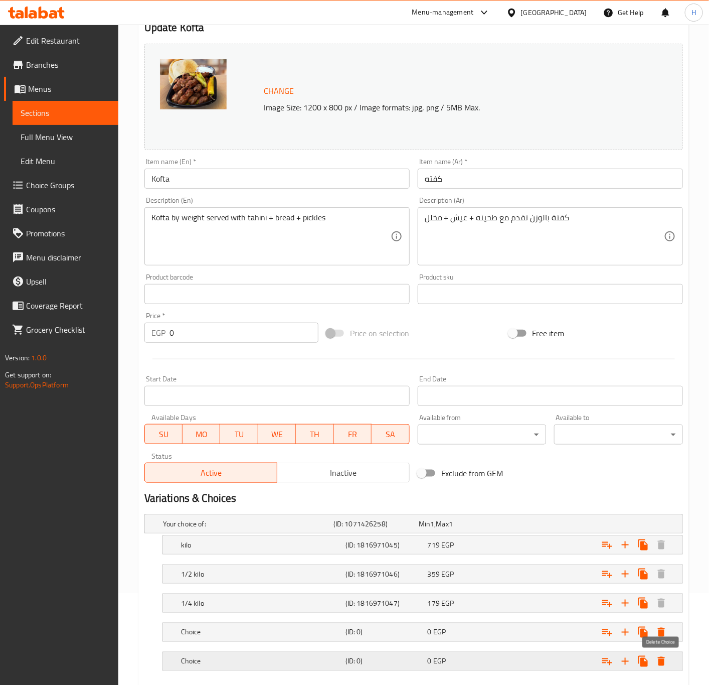
click at [661, 661] on icon "Expand" at bounding box center [661, 661] width 7 height 9
click at [671, 664] on div "Expand" at bounding box center [590, 661] width 165 height 22
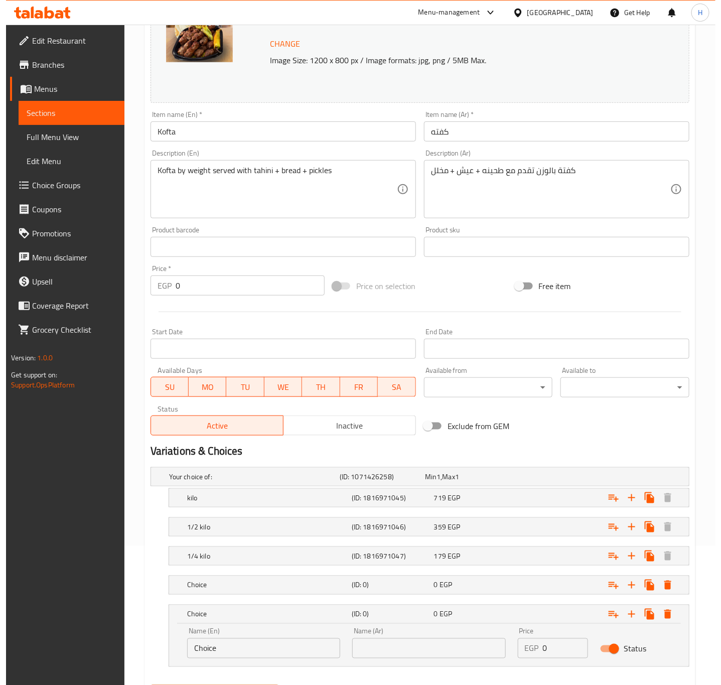
scroll to position [194, 0]
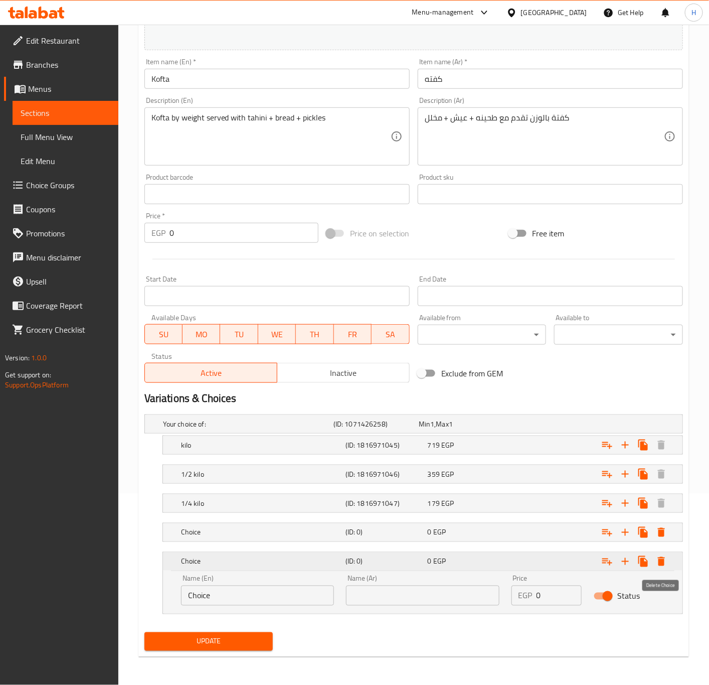
click at [658, 563] on icon "Expand" at bounding box center [662, 561] width 12 height 12
click at [660, 561] on icon "Expand" at bounding box center [661, 561] width 7 height 9
click at [664, 566] on icon "Expand" at bounding box center [661, 561] width 7 height 9
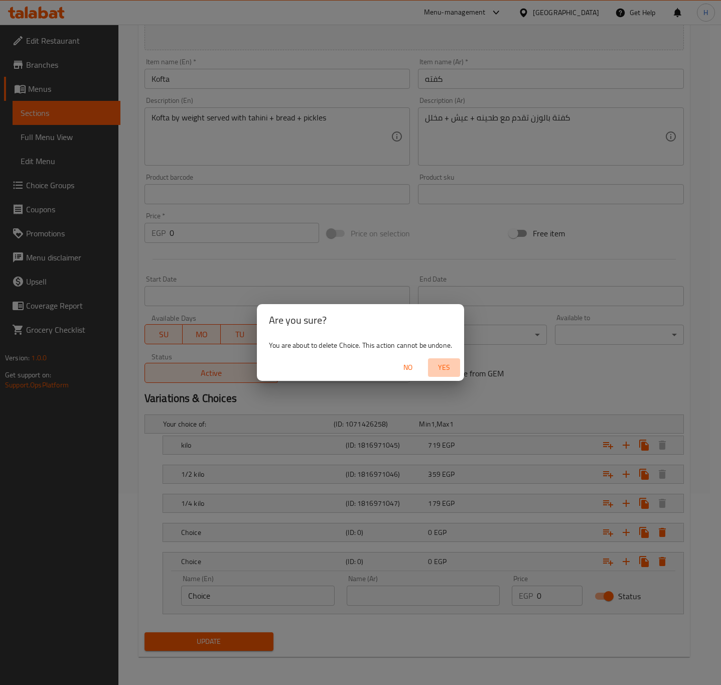
click at [443, 363] on span "Yes" at bounding box center [444, 367] width 24 height 13
click at [443, 306] on input "Start Date" at bounding box center [551, 296] width 266 height 20
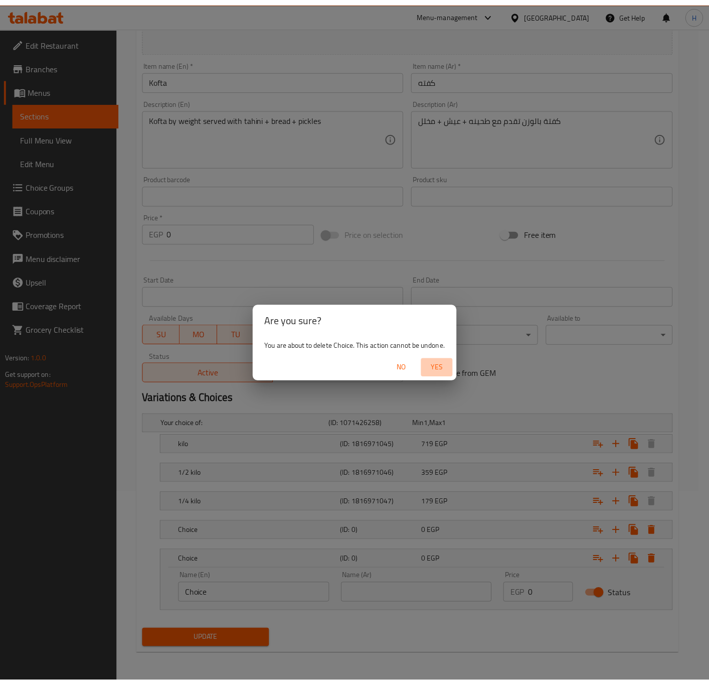
scroll to position [122, 0]
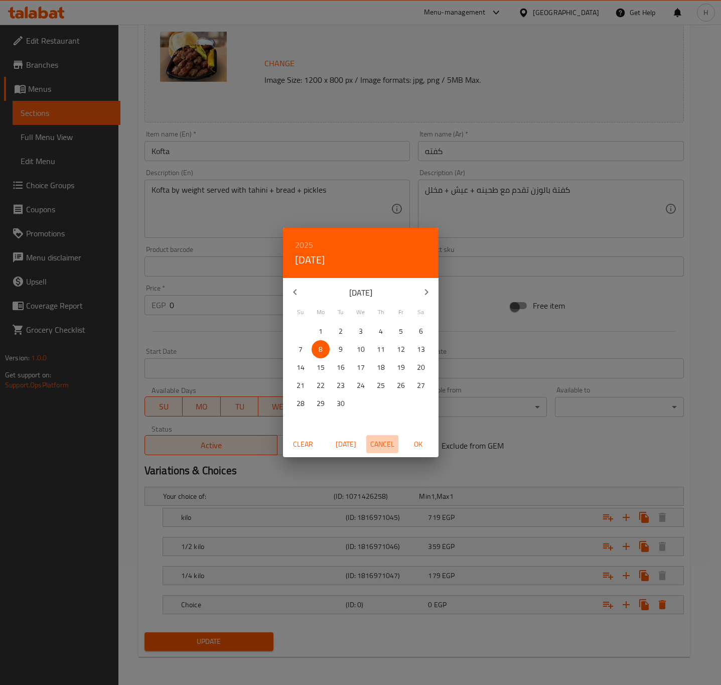
click at [392, 444] on span "Cancel" at bounding box center [382, 444] width 24 height 13
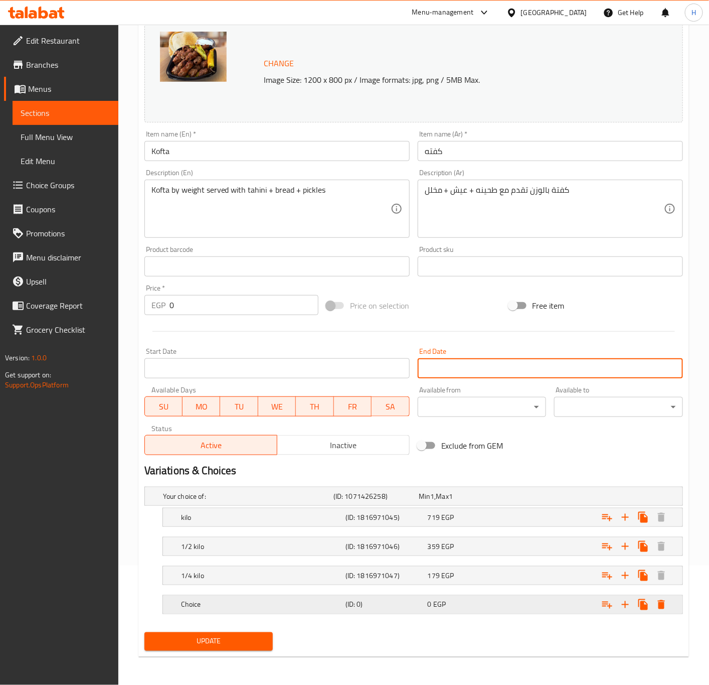
click at [486, 603] on div "0 EGP" at bounding box center [467, 605] width 78 height 10
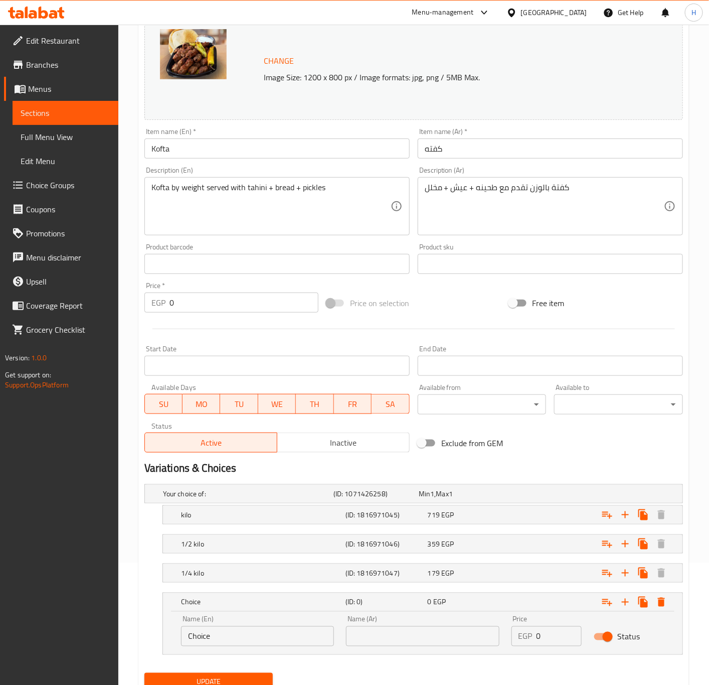
click at [251, 637] on input "Choice" at bounding box center [257, 636] width 153 height 20
type input "ٍ"
type input "Sandwich"
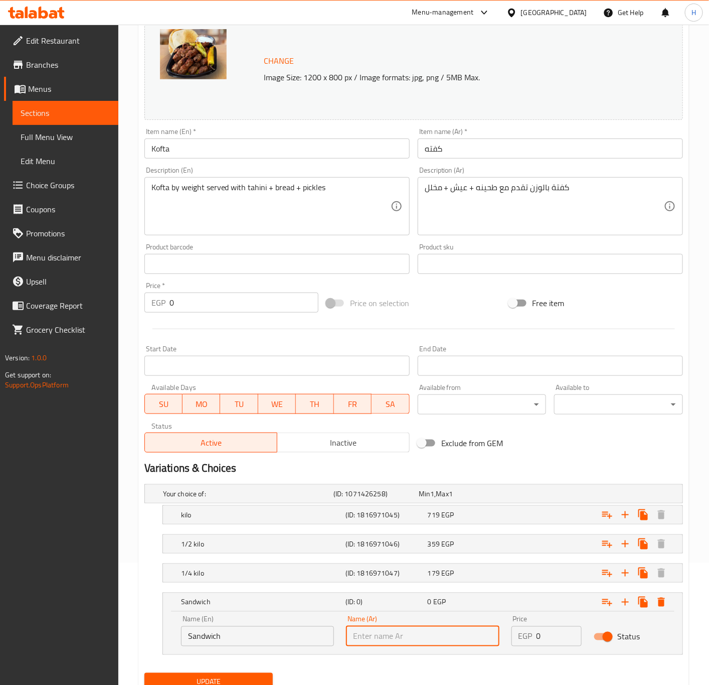
type input "s"
type input "ساندوتش"
click at [533, 639] on div "EGP 0 Price" at bounding box center [547, 636] width 71 height 20
click at [548, 643] on input "0" at bounding box center [560, 636] width 46 height 20
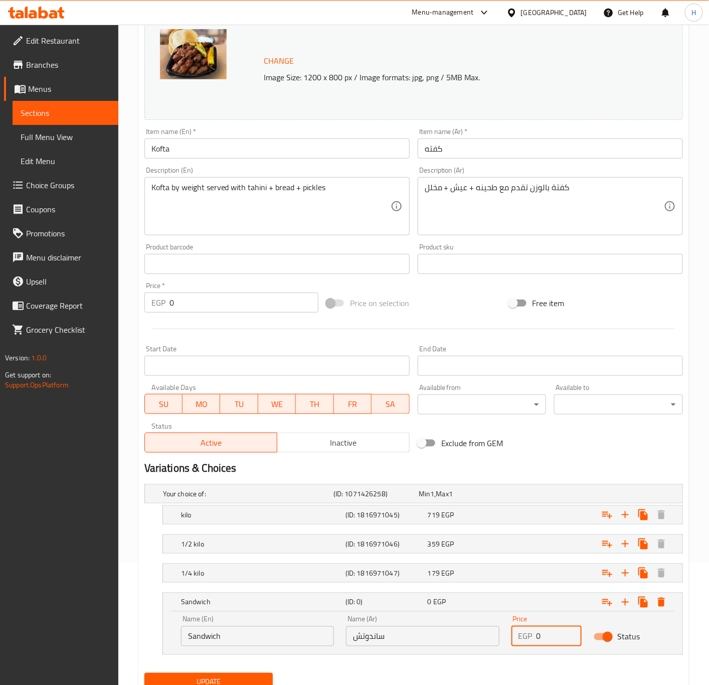
click at [548, 643] on input "0" at bounding box center [560, 636] width 46 height 20
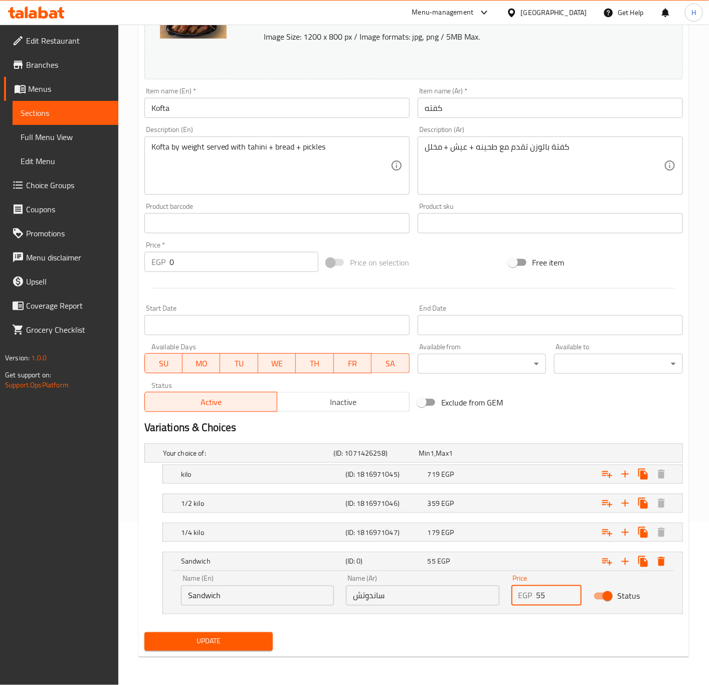
type input "55"
click at [222, 644] on span "Update" at bounding box center [209, 641] width 113 height 13
click at [222, 644] on div at bounding box center [354, 342] width 709 height 685
click at [465, 534] on div "179 EGP" at bounding box center [467, 532] width 78 height 10
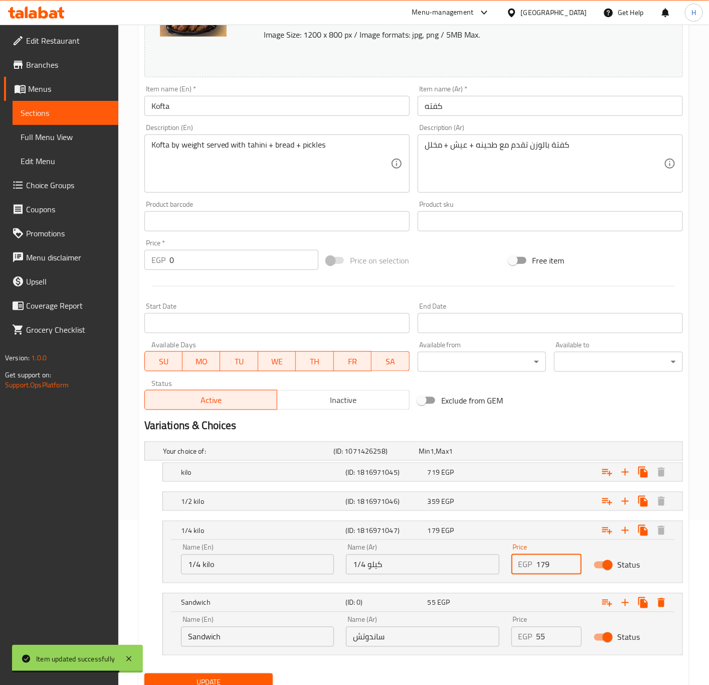
click at [551, 568] on input "179" at bounding box center [560, 564] width 46 height 20
type input "185"
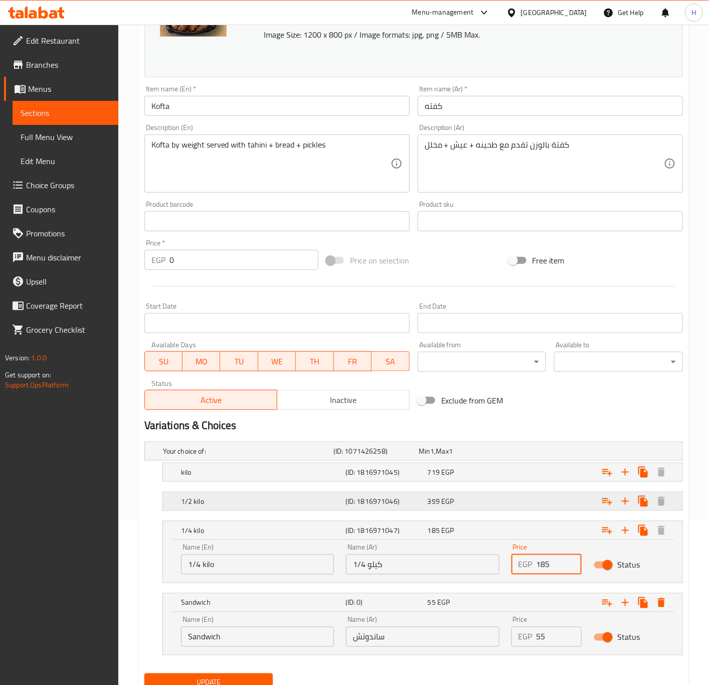
click at [424, 506] on div "(ID: 1816971046)" at bounding box center [385, 501] width 82 height 14
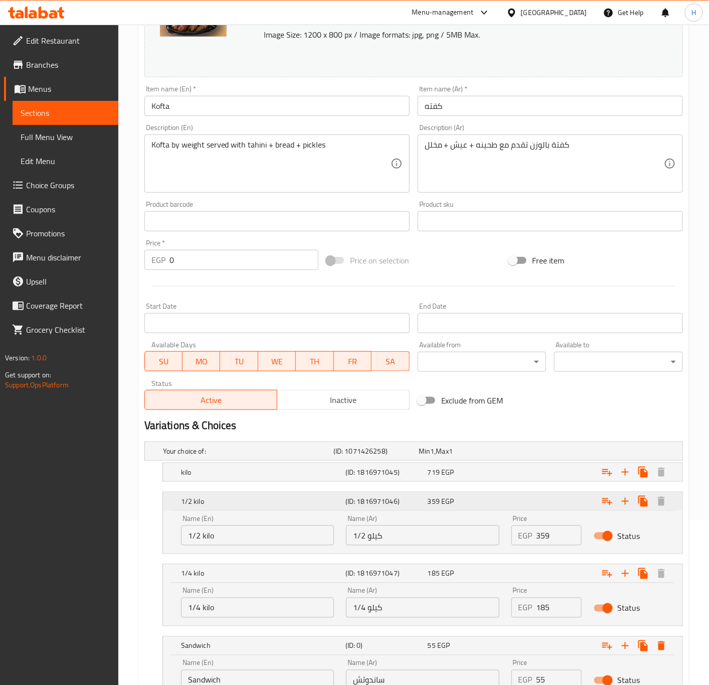
click at [424, 506] on div "(ID: 1816971046)" at bounding box center [385, 501] width 82 height 14
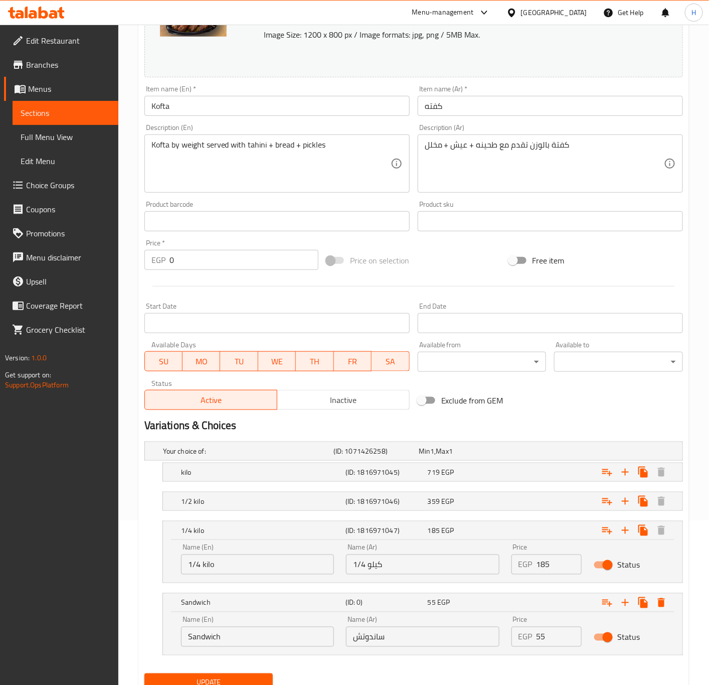
click at [549, 563] on input "185" at bounding box center [560, 564] width 46 height 20
click at [437, 502] on span "359" at bounding box center [434, 501] width 12 height 13
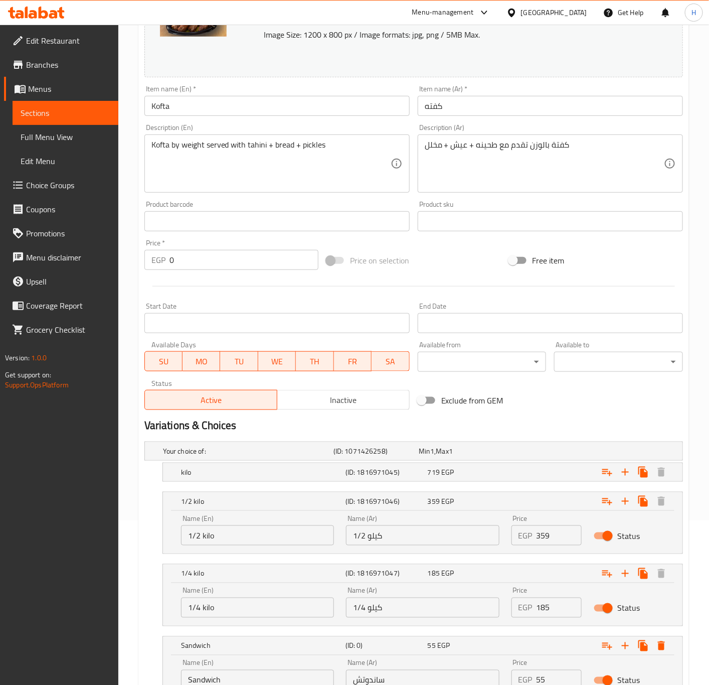
click at [554, 538] on input "359" at bounding box center [560, 535] width 46 height 20
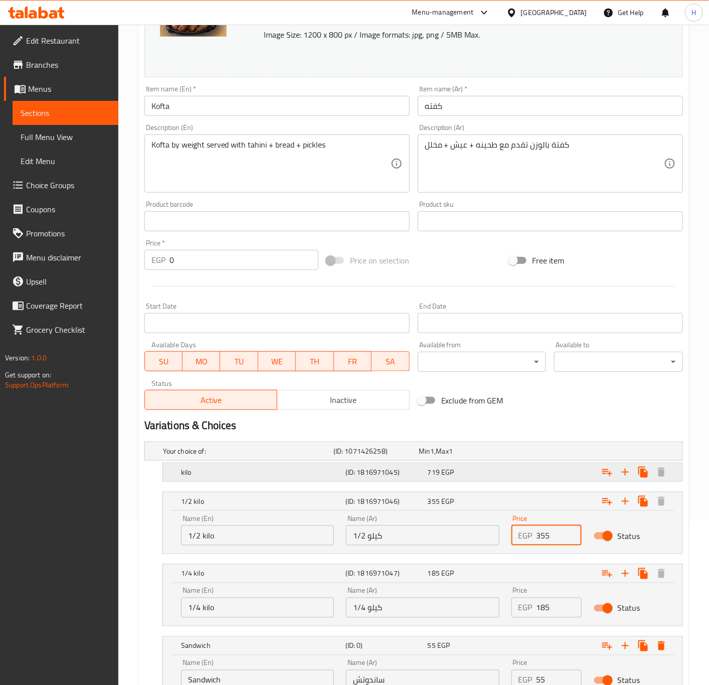
type input "355"
click at [451, 473] on span "EGP" at bounding box center [448, 472] width 13 height 13
click at [461, 469] on div "719 EGP" at bounding box center [467, 472] width 78 height 10
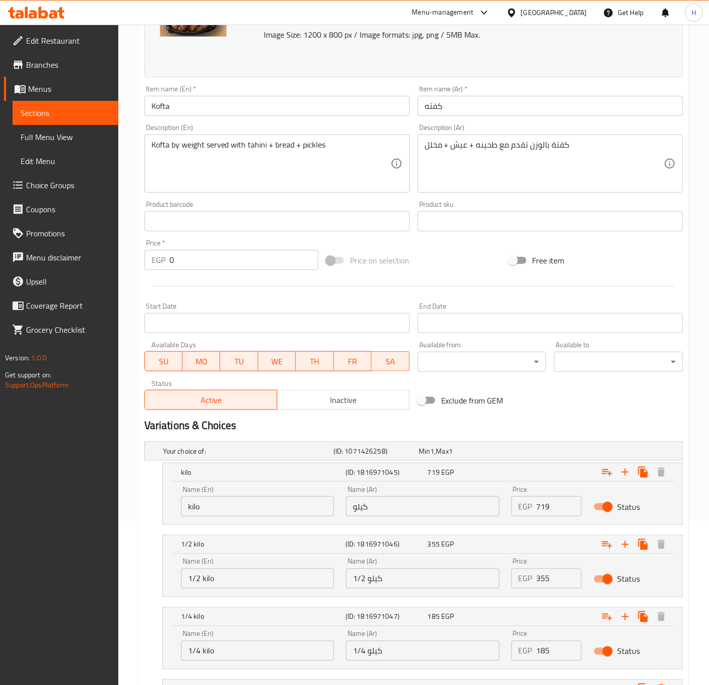
click at [543, 509] on input "719" at bounding box center [560, 506] width 46 height 20
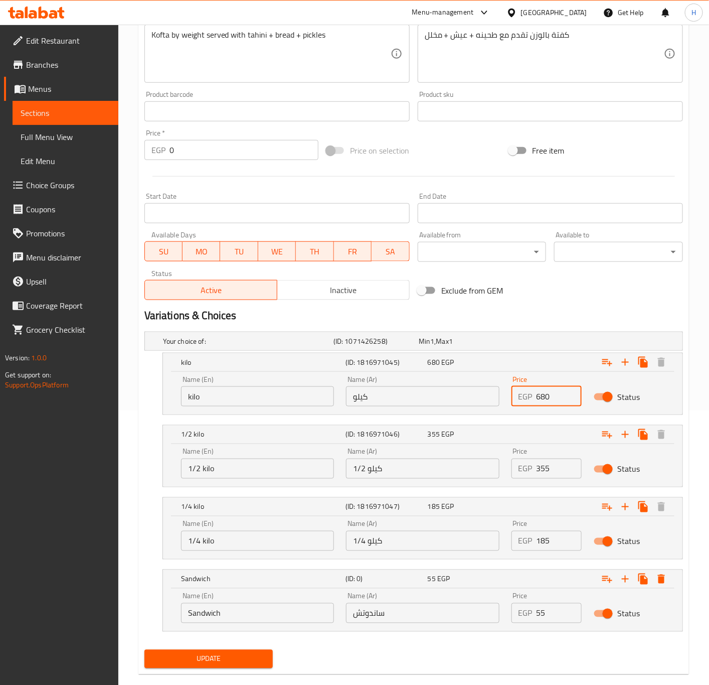
scroll to position [294, 0]
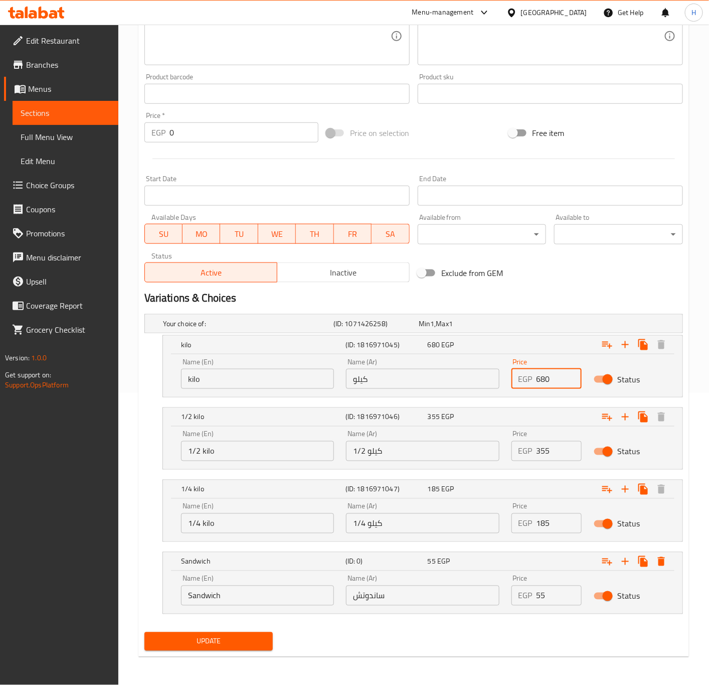
type input "680"
click at [205, 640] on span "Update" at bounding box center [209, 641] width 113 height 13
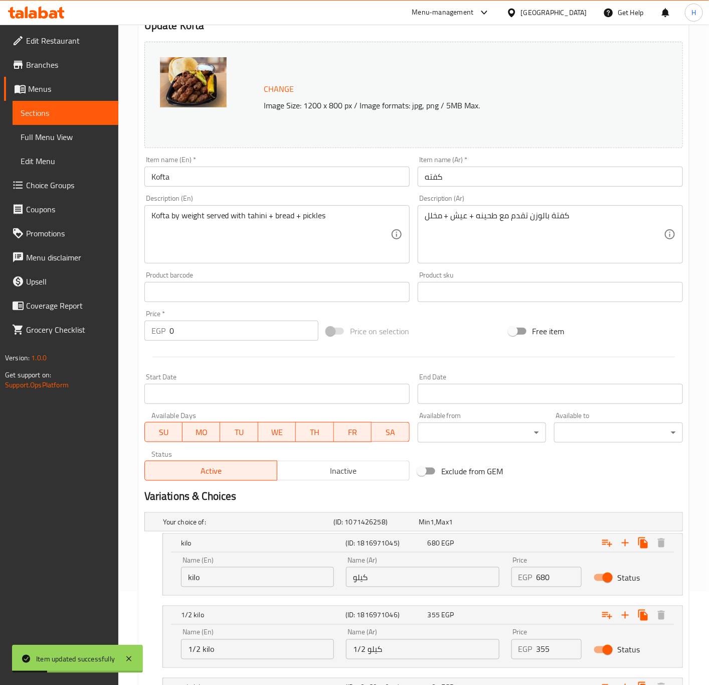
scroll to position [68, 0]
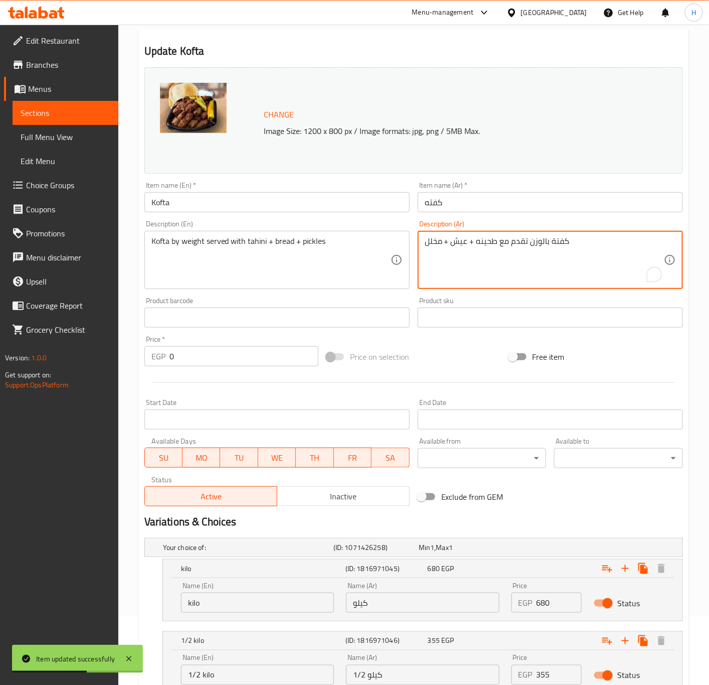
drag, startPoint x: 530, startPoint y: 240, endPoint x: 619, endPoint y: 240, distance: 88.8
click at [619, 240] on textarea "كفتة بالوزن تقدم مع طحينه + عيش + مخلل" at bounding box center [544, 260] width 239 height 48
type textarea "تقدم مع طحينه + عيش + مخلل"
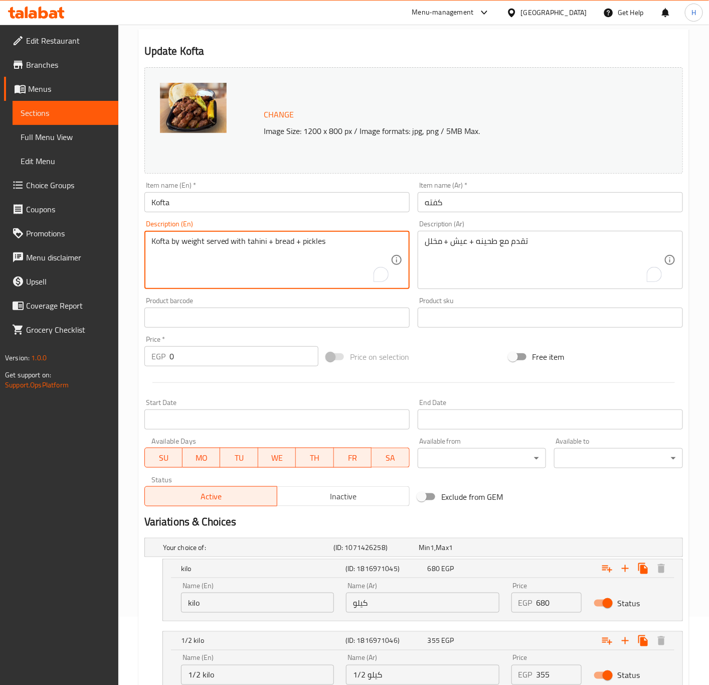
drag, startPoint x: 211, startPoint y: 237, endPoint x: 109, endPoint y: 245, distance: 102.7
type textarea "Served with tahini + bread + pickles"
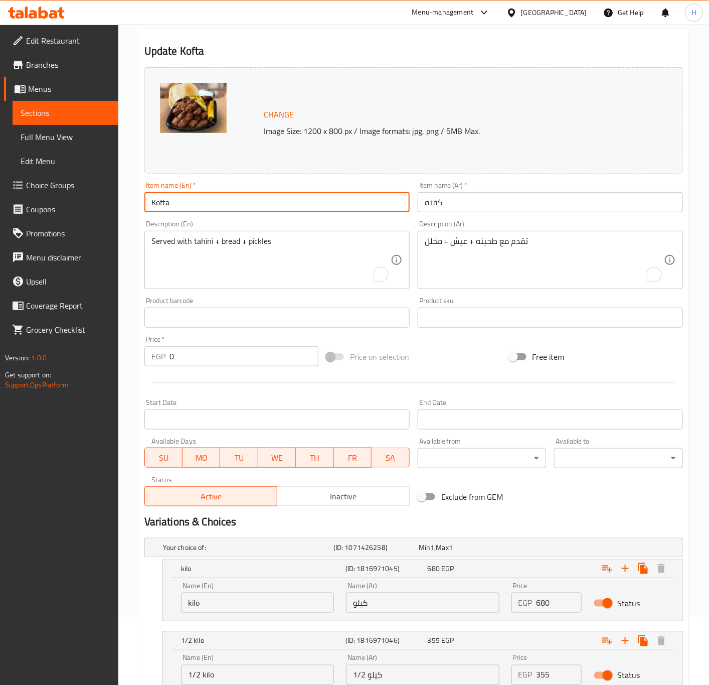
click at [178, 200] on input "Kofta" at bounding box center [277, 202] width 265 height 20
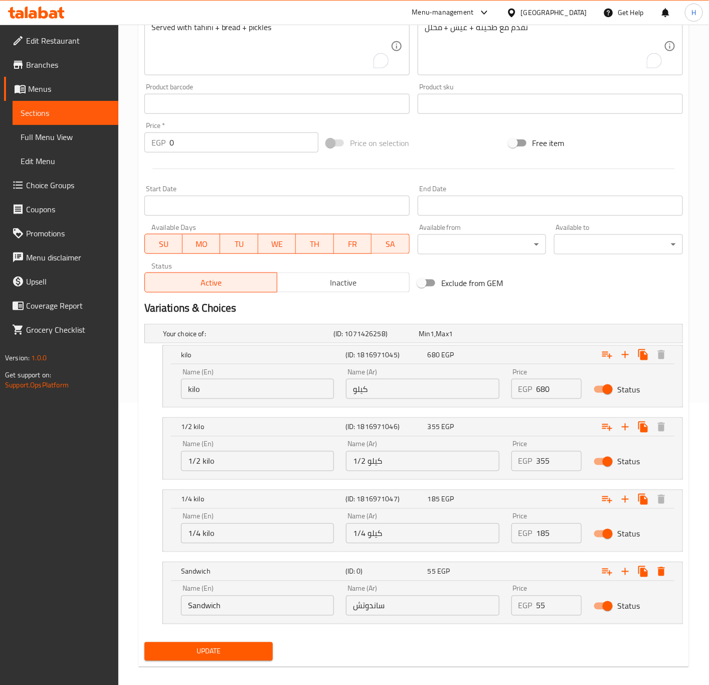
scroll to position [294, 0]
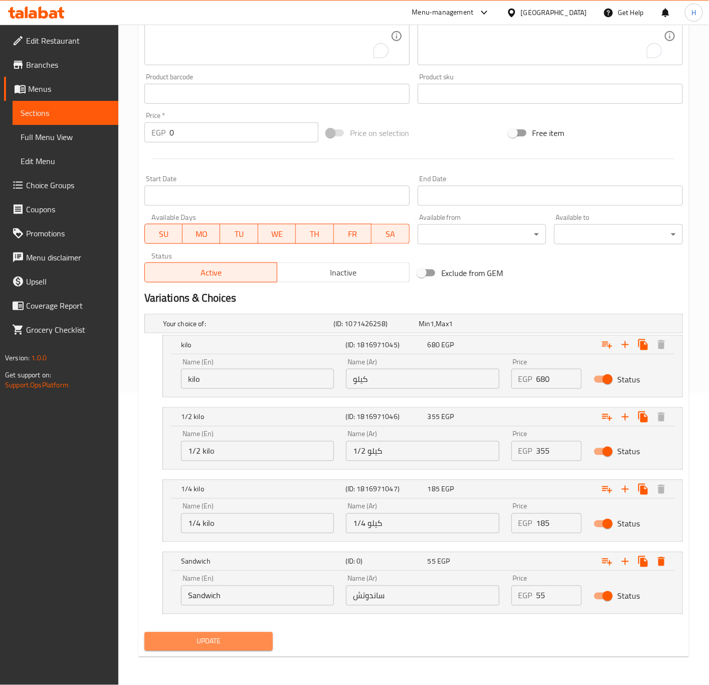
click at [235, 635] on span "Update" at bounding box center [209, 641] width 113 height 13
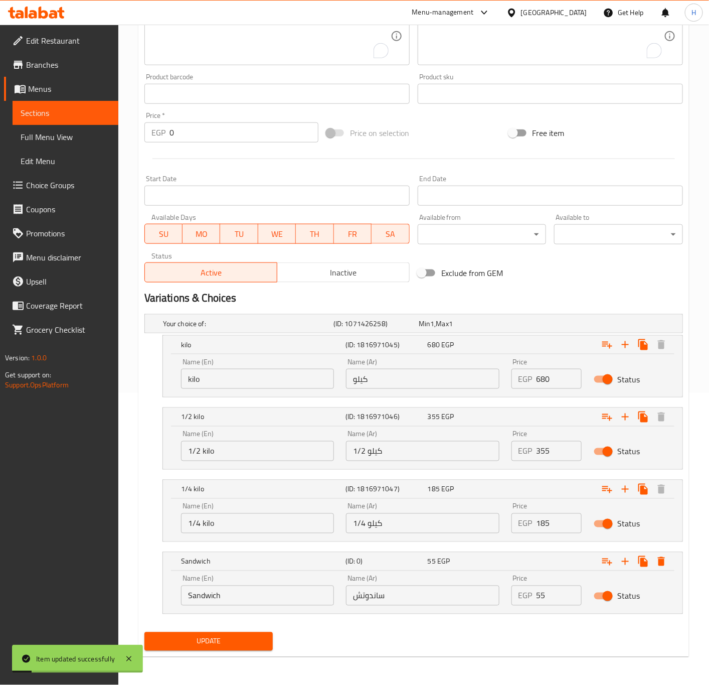
scroll to position [0, 0]
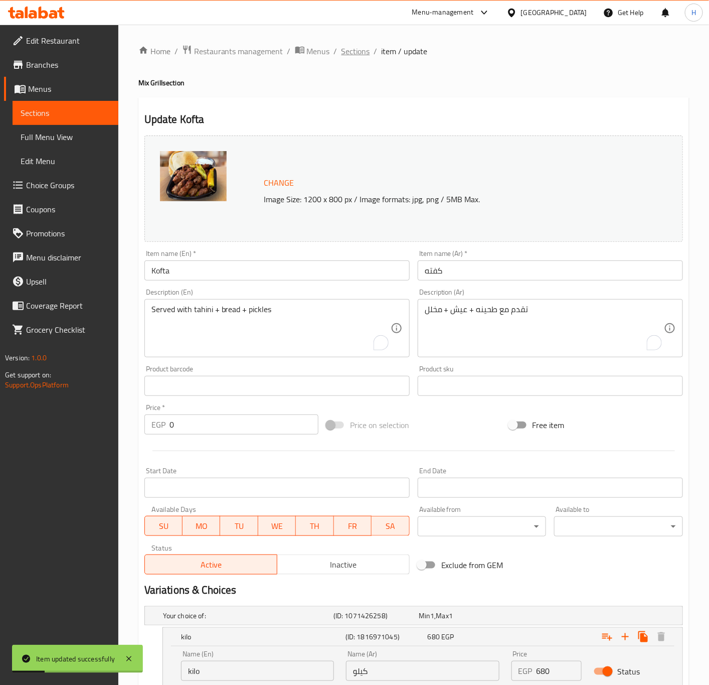
click at [360, 52] on span "Sections" at bounding box center [356, 51] width 29 height 12
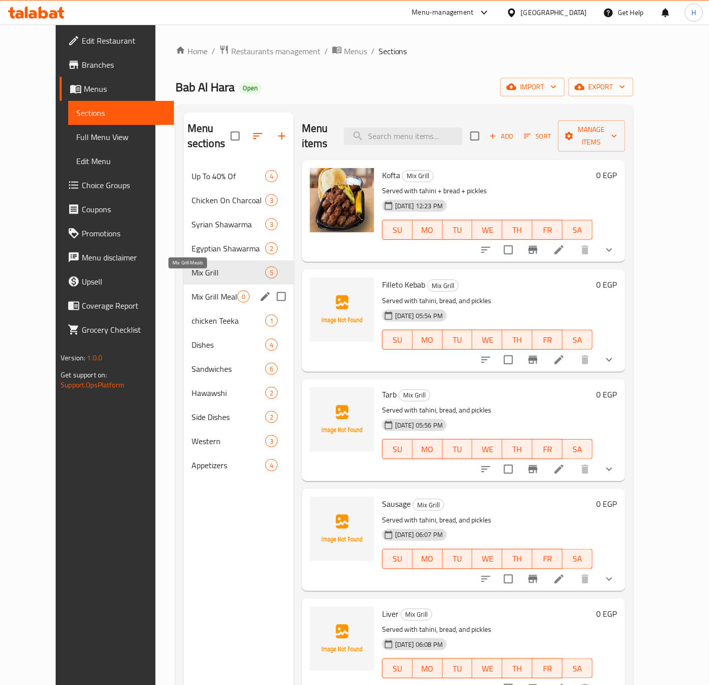
click at [200, 291] on span "Mix Grill Meals" at bounding box center [215, 297] width 46 height 12
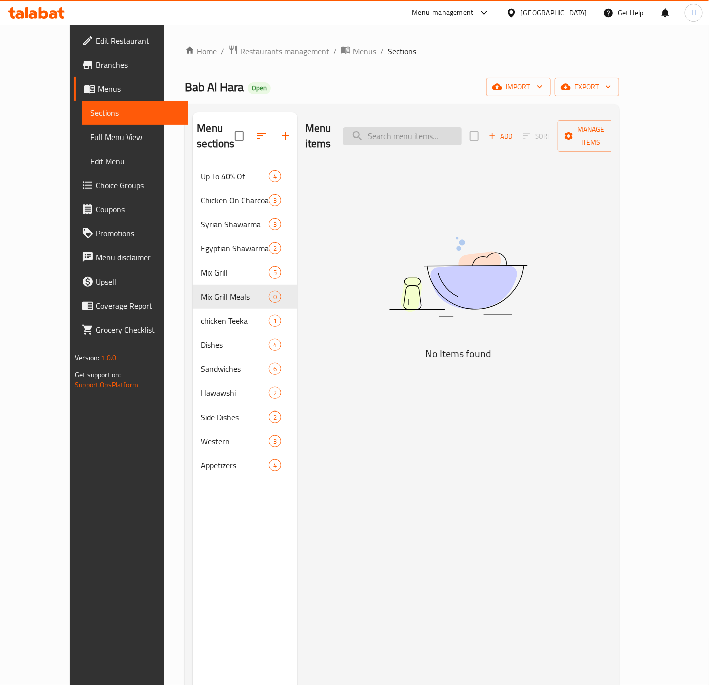
click at [426, 133] on input "search" at bounding box center [403, 136] width 118 height 18
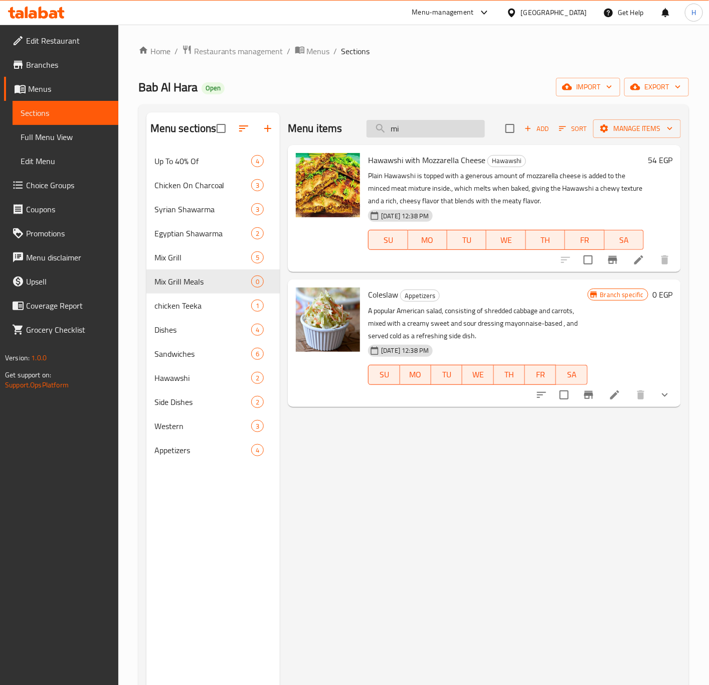
type input "m"
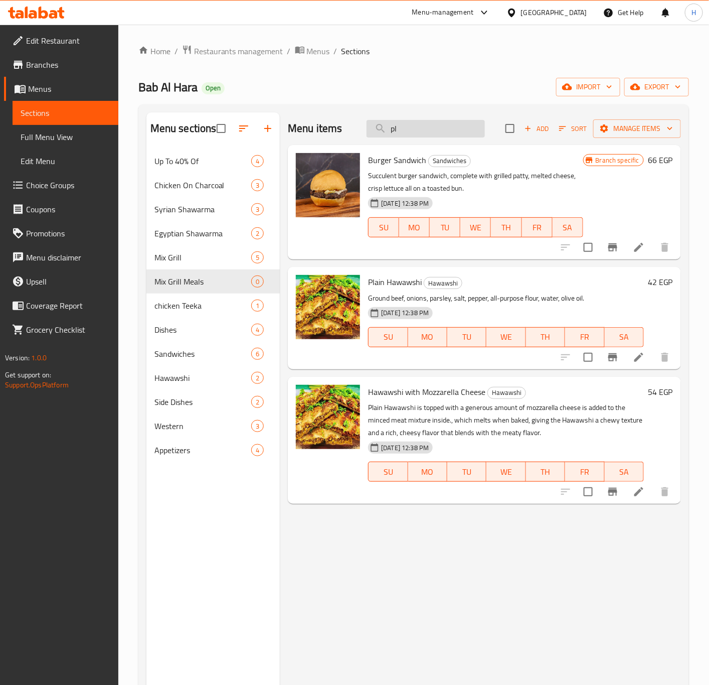
type input "p"
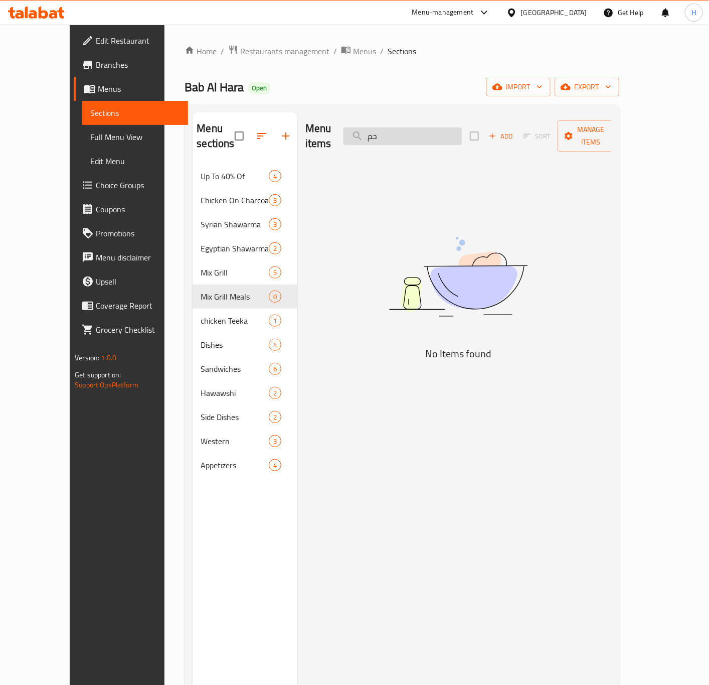
type input "ح"
click at [497, 131] on icon "button" at bounding box center [492, 135] width 9 height 9
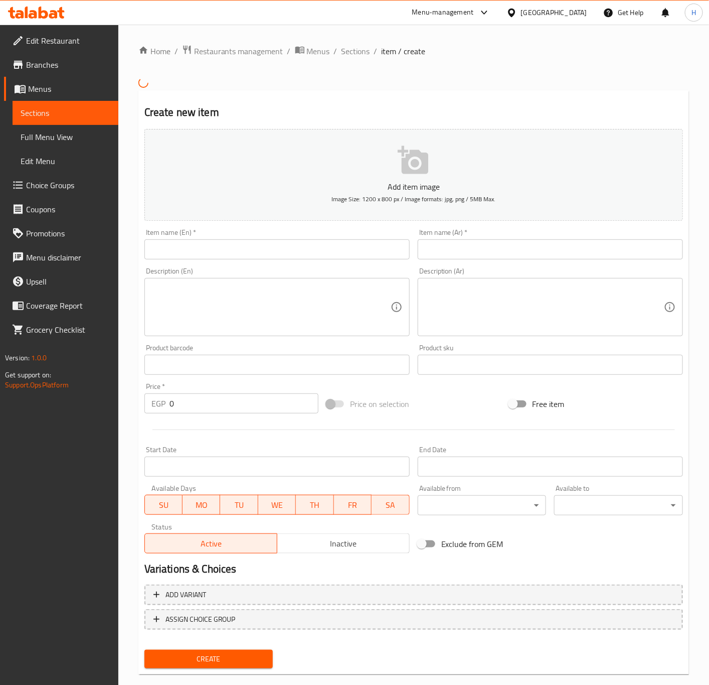
click at [441, 247] on input "text" at bounding box center [550, 249] width 265 height 20
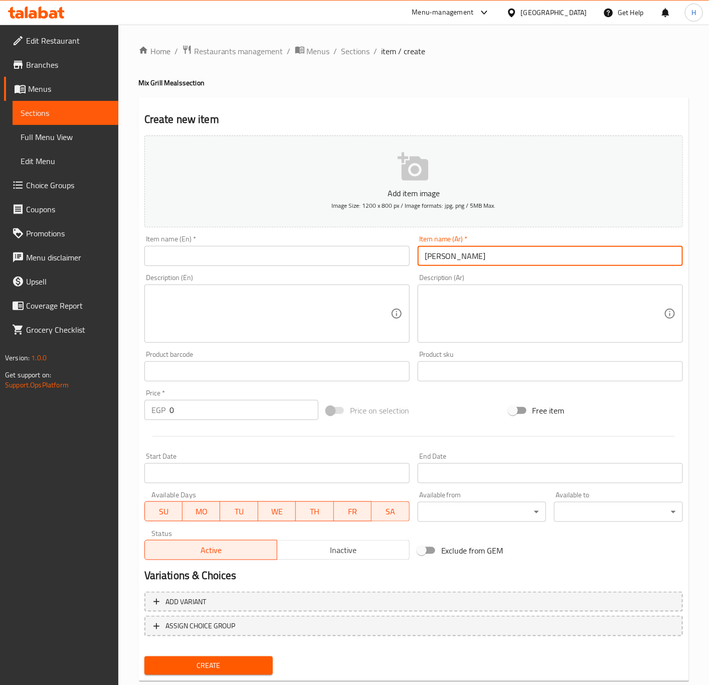
type input "ميكس جريل مشاوي"
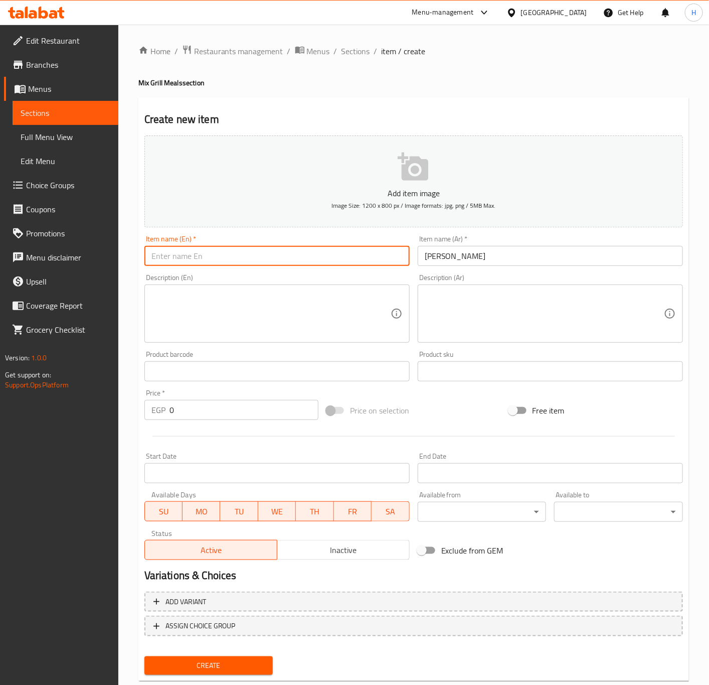
click at [271, 256] on input "text" at bounding box center [277, 256] width 265 height 20
click at [228, 256] on input "Mix Grill" at bounding box center [277, 256] width 265 height 20
type input "Mix Grill Meal"
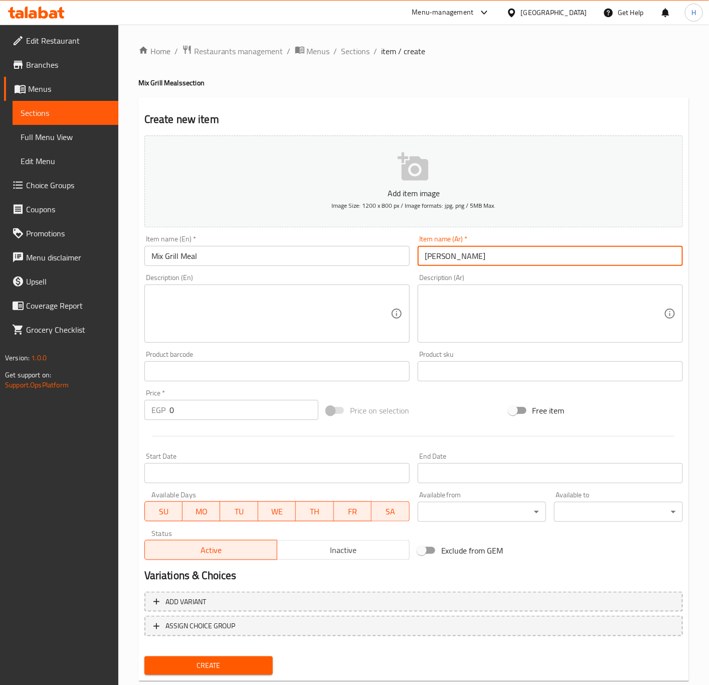
click at [423, 259] on input "ميكس جريل مشاوي" at bounding box center [550, 256] width 265 height 20
type input "وجبة ميكس جريل مشاوي"
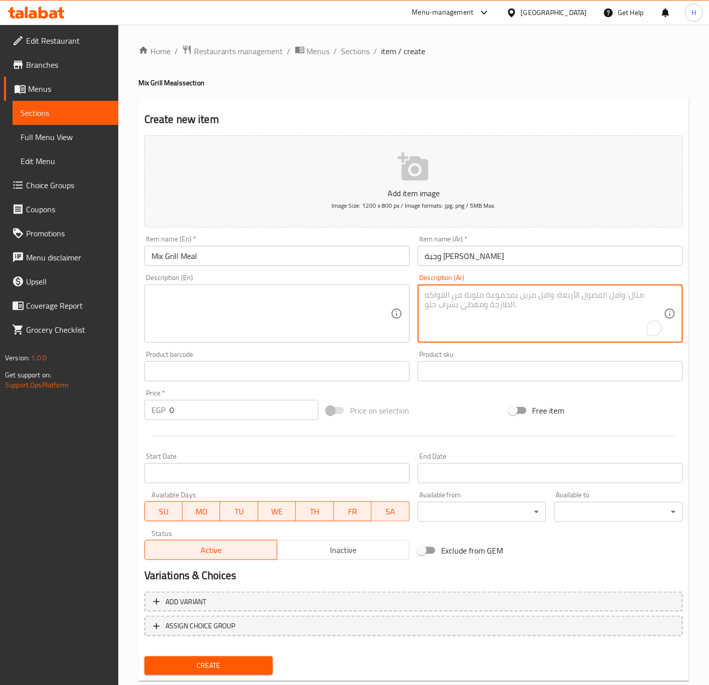
click at [465, 306] on textarea "To enrich screen reader interactions, please activate Accessibility in Grammarl…" at bounding box center [544, 314] width 239 height 48
click at [515, 300] on textarea "ربع فرخة، سيخ شيش، كفتة، أرز، طحينة، عيش" at bounding box center [544, 314] width 239 height 48
type textarea "ربع فرخة، سيخ شيش، كفتة، أرز، طحينة، عيش"
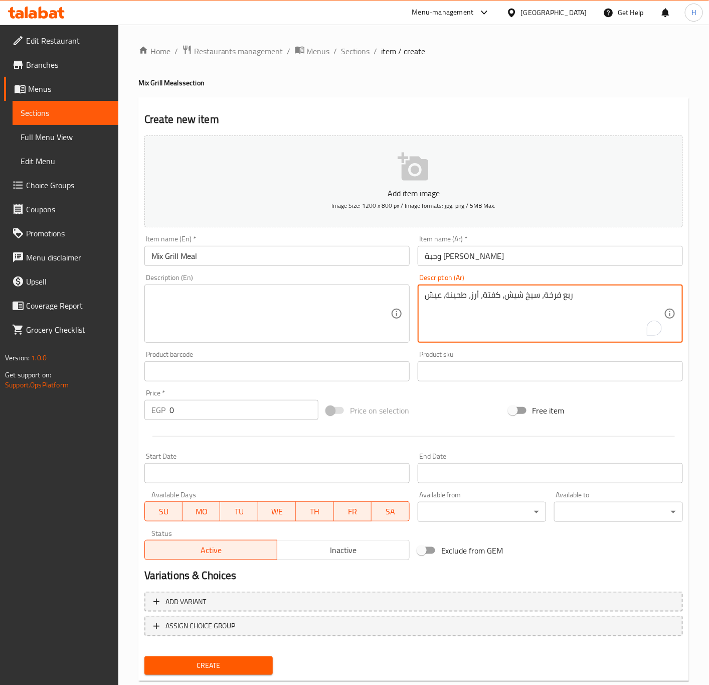
click at [254, 315] on textarea at bounding box center [271, 314] width 239 height 48
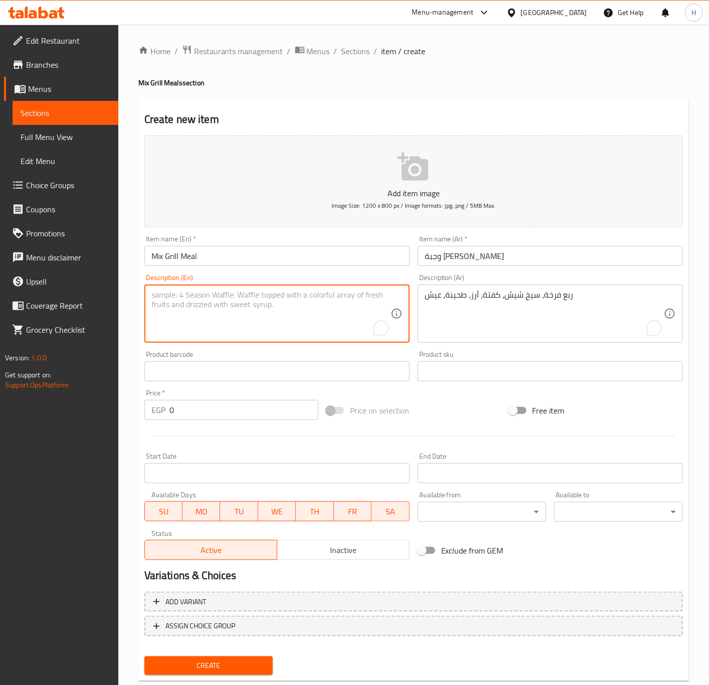
paste textarea "Quarter chicken, shish kebab, kofta, rice, tahini, bread"
type textarea "Quarter chicken, shish kebab, kofta, rice, tahini, bread"
drag, startPoint x: 273, startPoint y: 297, endPoint x: 374, endPoint y: 295, distance: 100.9
click at [374, 295] on textarea "Quarter chicken, shish kebab, kofta, rice, tahini, bread" at bounding box center [271, 314] width 239 height 48
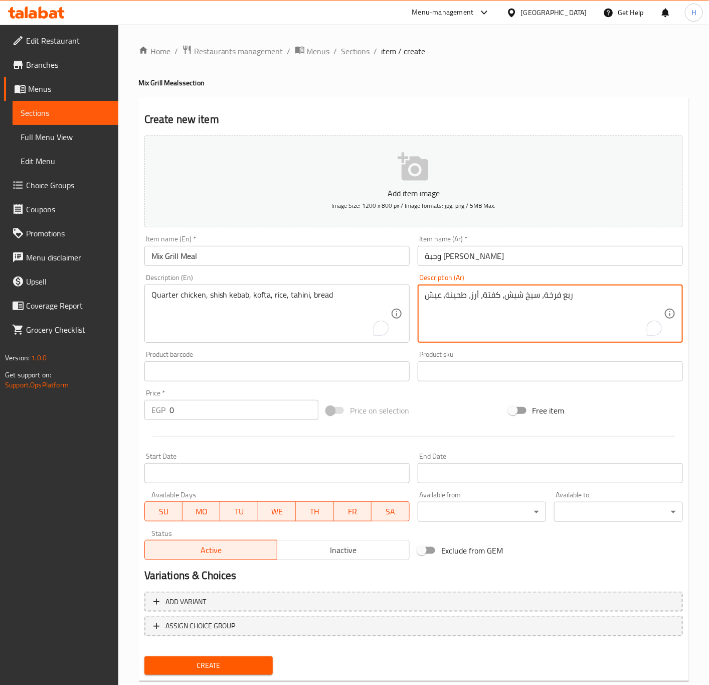
drag, startPoint x: 479, startPoint y: 295, endPoint x: 399, endPoint y: 299, distance: 79.9
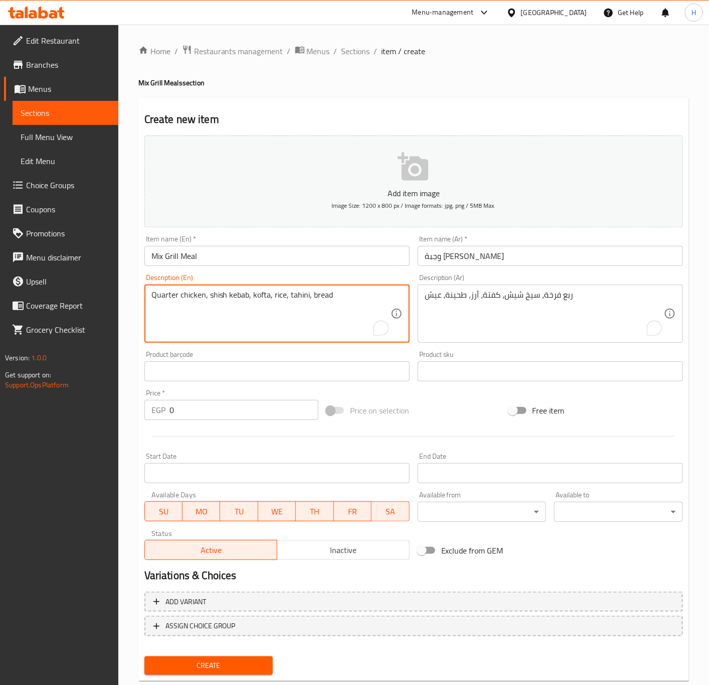
click at [184, 413] on input "0" at bounding box center [244, 410] width 149 height 20
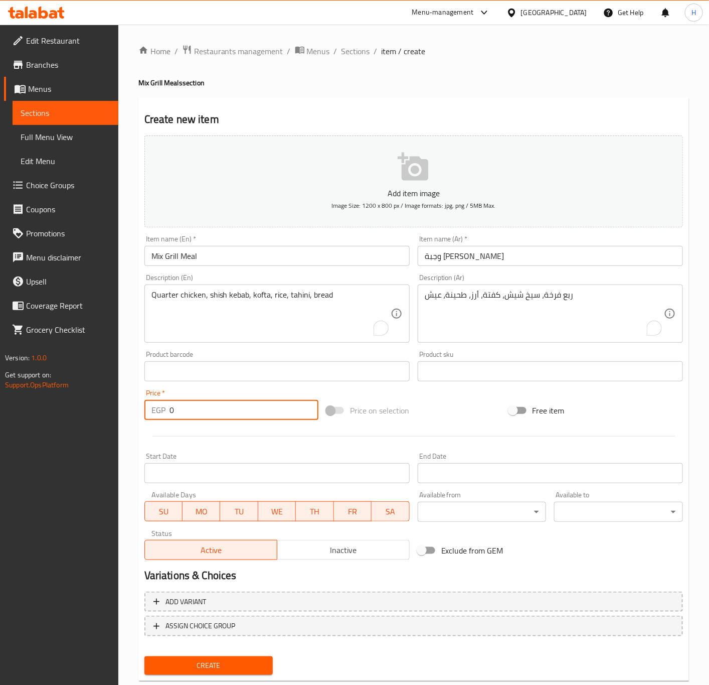
click at [184, 413] on input "0" at bounding box center [244, 410] width 149 height 20
type input "280"
click at [145, 656] on button "Create" at bounding box center [209, 665] width 129 height 19
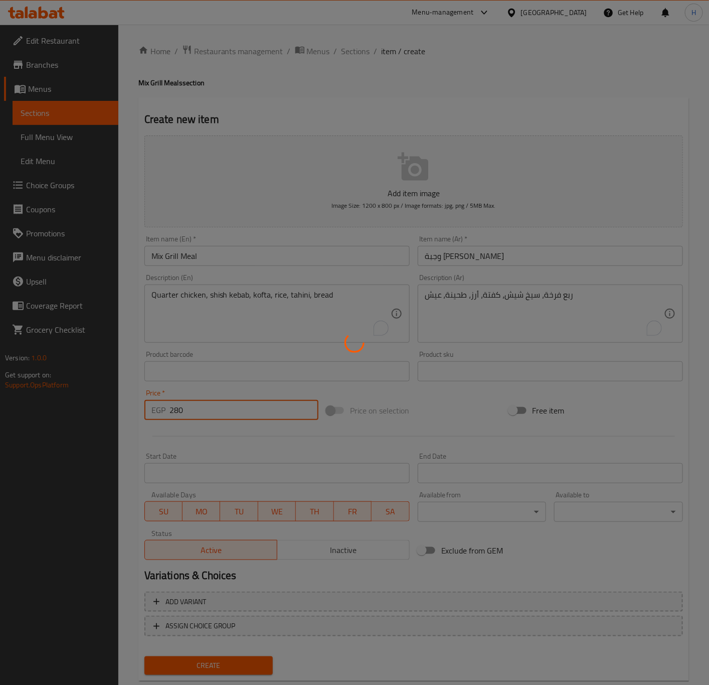
type input "0"
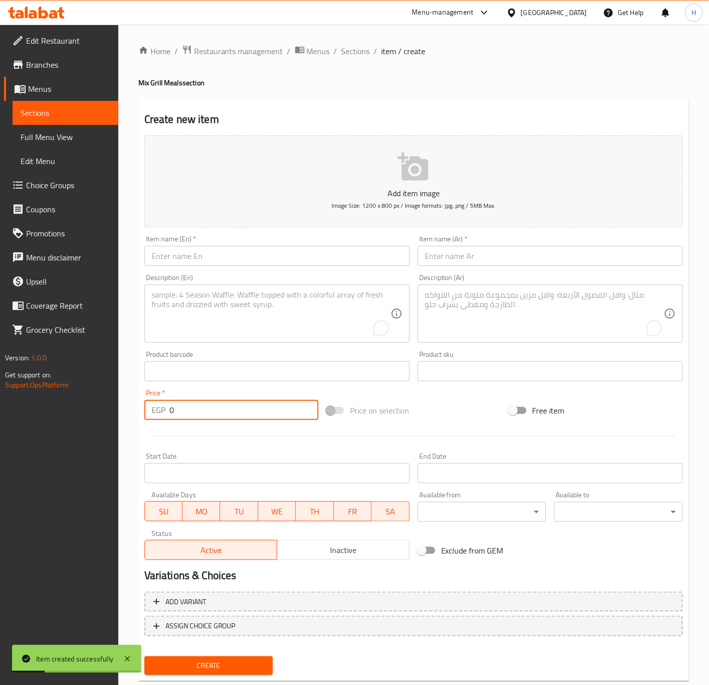
drag, startPoint x: 449, startPoint y: 256, endPoint x: 419, endPoint y: 256, distance: 29.6
click at [449, 256] on input "text" at bounding box center [550, 256] width 265 height 20
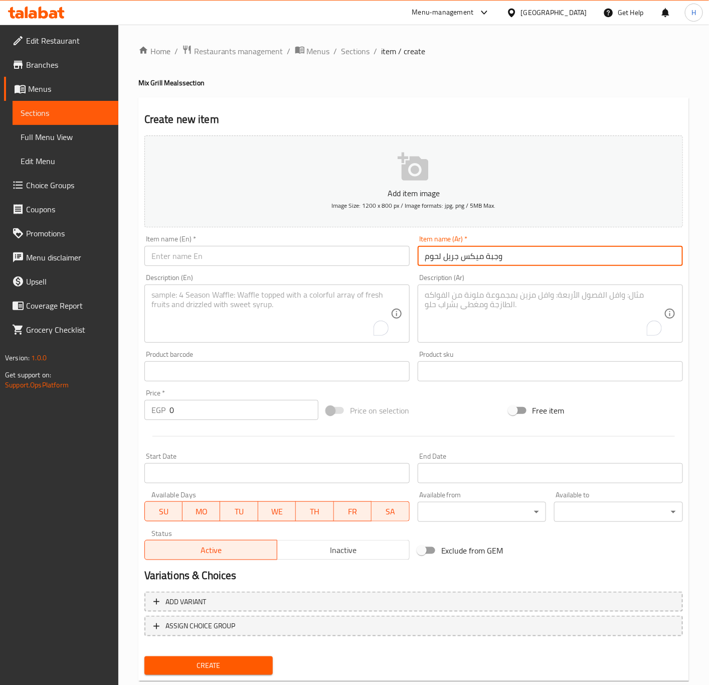
click at [465, 258] on input "وجبة ميكس جريل لحوم" at bounding box center [550, 256] width 265 height 20
type input "وجبة ميكس جريل لحوم"
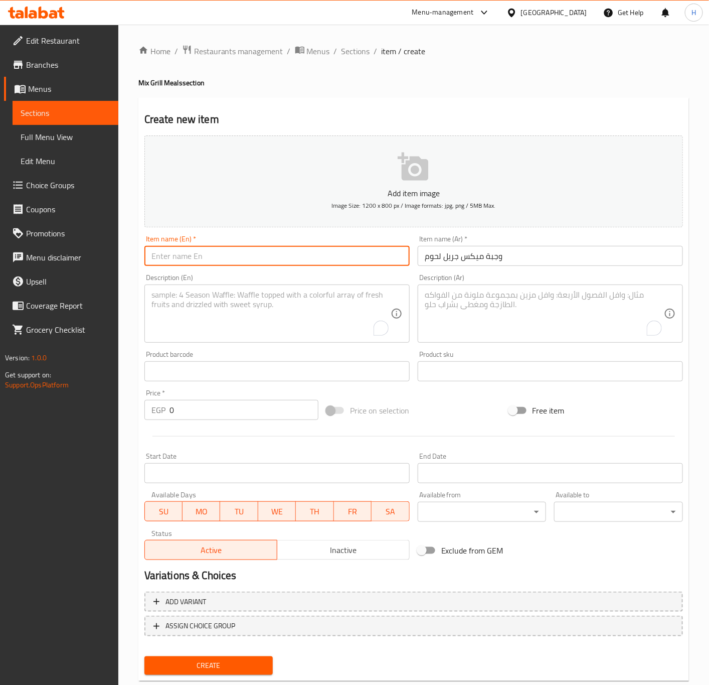
click at [208, 264] on input "text" at bounding box center [277, 256] width 265 height 20
paste input "Mix Grill Meat Meal"
type input "Mix Grill Meat Meal"
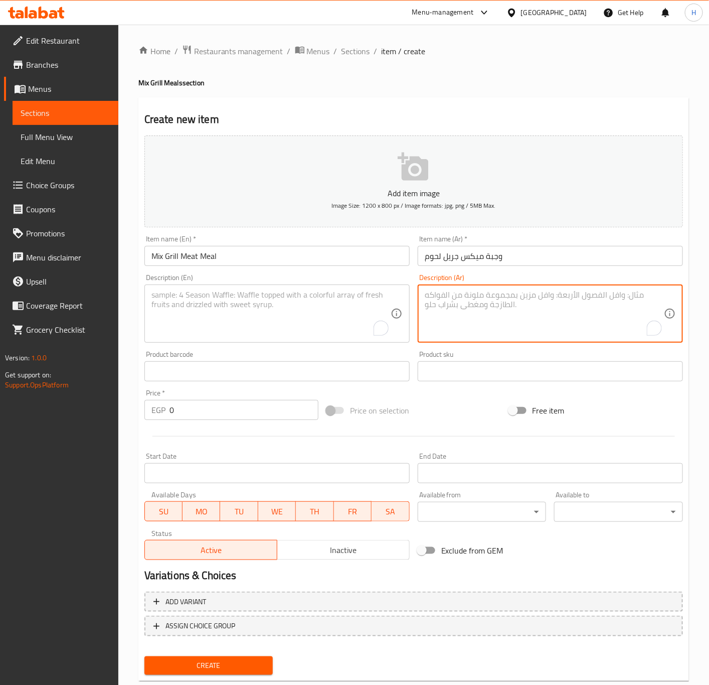
click at [495, 324] on textarea "To enrich screen reader interactions, please activate Accessibility in Grammarl…" at bounding box center [544, 314] width 239 height 48
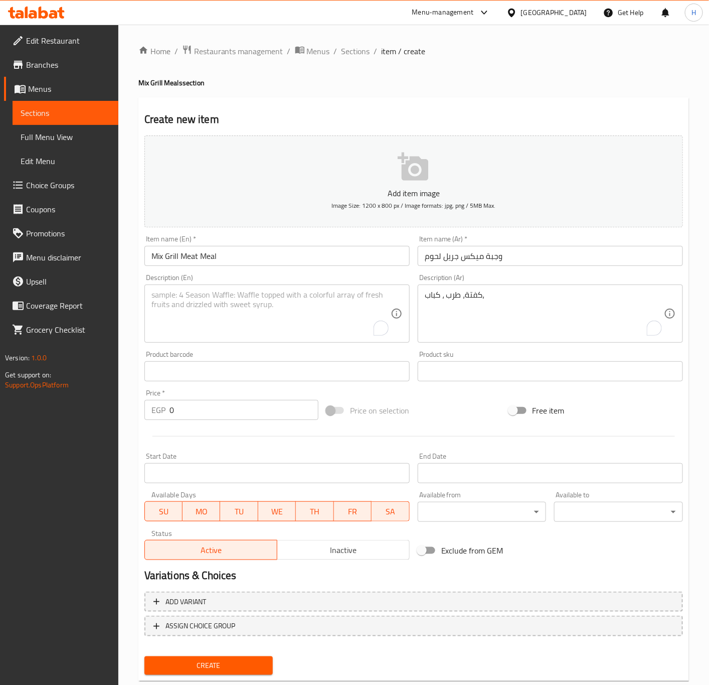
click at [494, 291] on textarea "كفتة، طرب ، كباب،" at bounding box center [544, 314] width 239 height 48
paste textarea "أرز، طحينة، عيش"
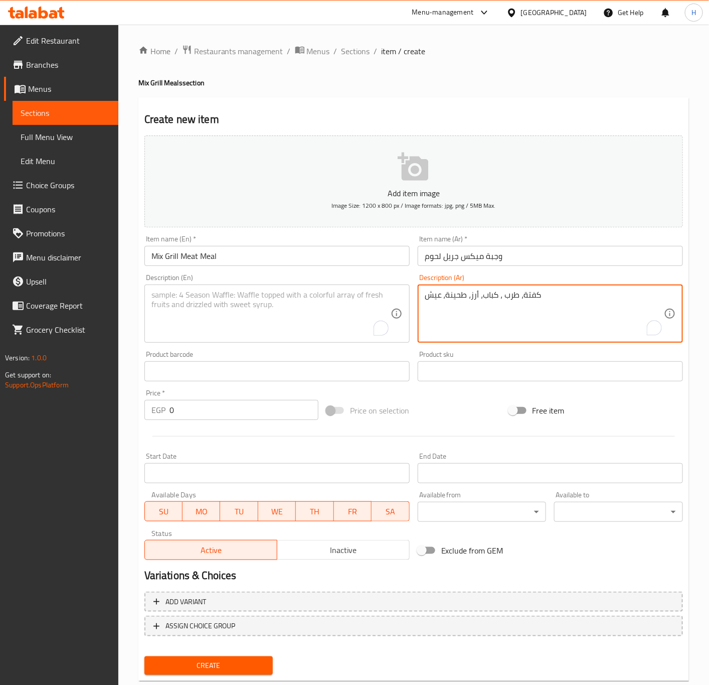
type textarea "كفتة، طرب ، كباب، أرز، طحينة، عيش"
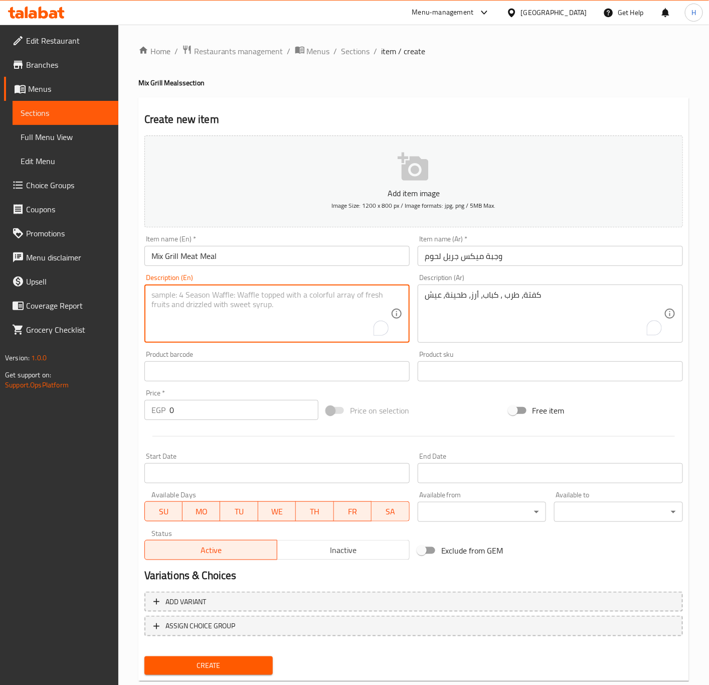
click at [207, 321] on textarea "To enrich screen reader interactions, please activate Accessibility in Grammarl…" at bounding box center [271, 314] width 239 height 48
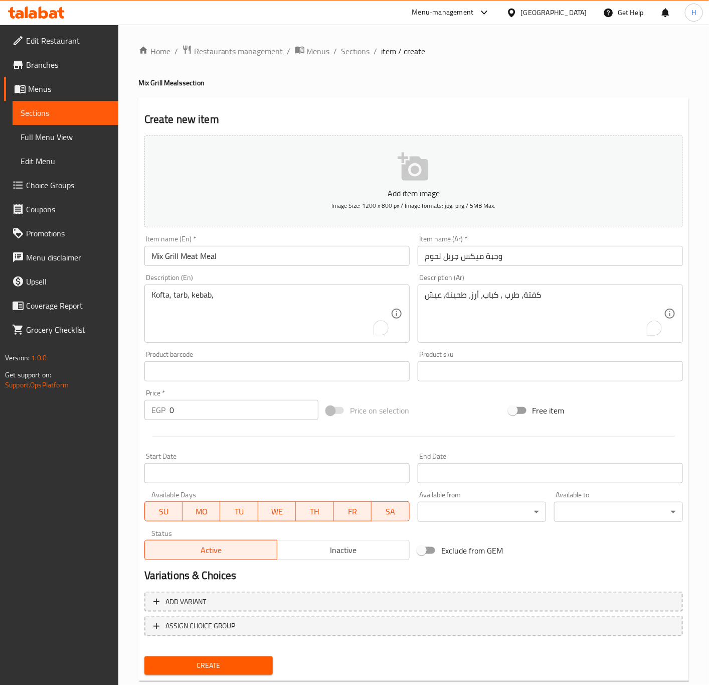
click at [240, 299] on textarea "Kofta, tarb, kebab," at bounding box center [271, 314] width 239 height 48
paste textarea "rice, tahini, bread"
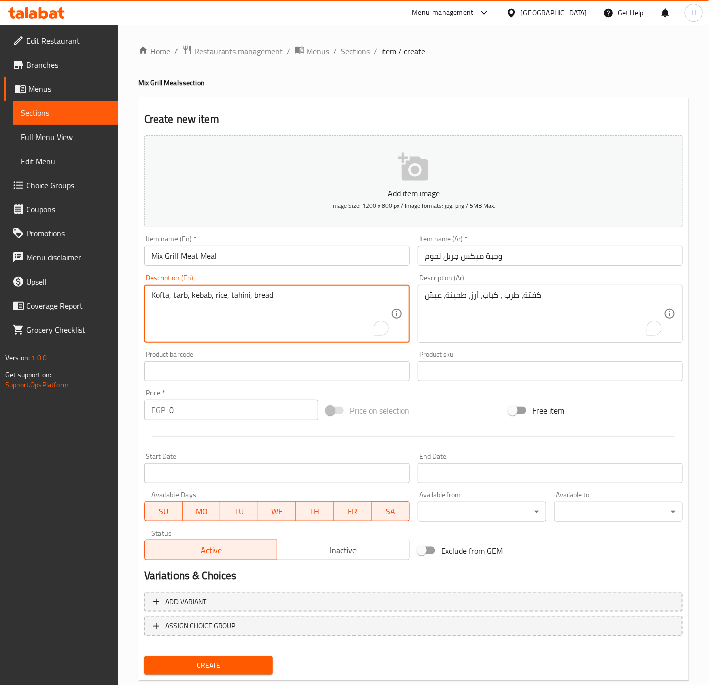
type textarea "Kofta, tarb, kebab, rice, tahini, bread"
click at [186, 413] on input "0" at bounding box center [244, 410] width 149 height 20
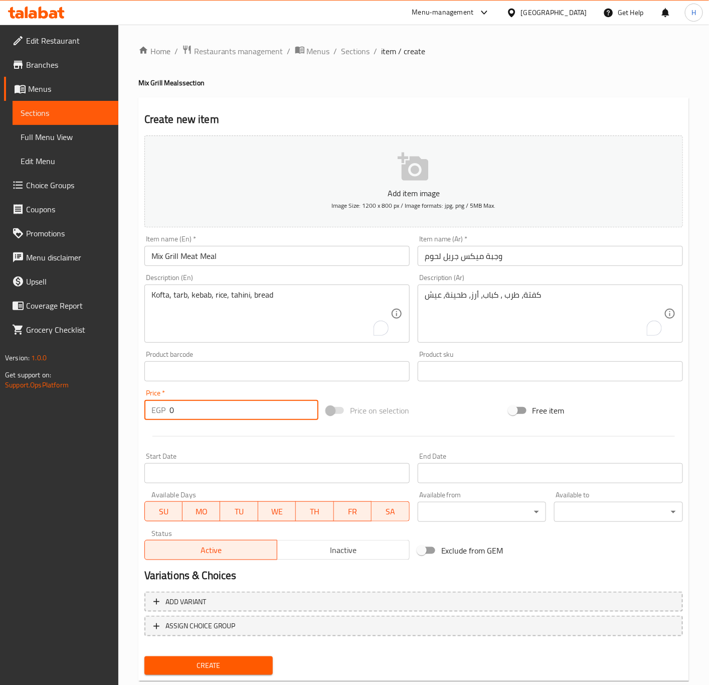
click at [186, 413] on input "0" at bounding box center [244, 410] width 149 height 20
type input "335"
click at [145, 656] on button "Create" at bounding box center [209, 665] width 129 height 19
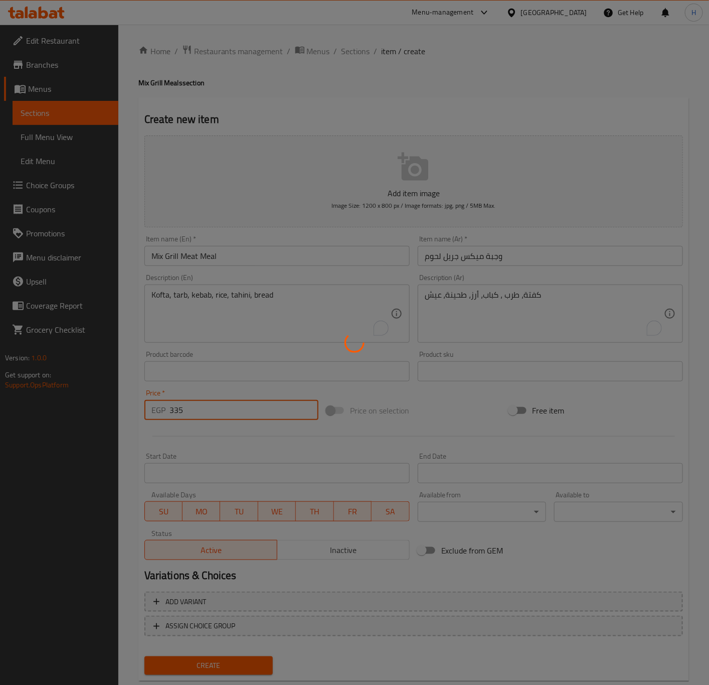
type input "0"
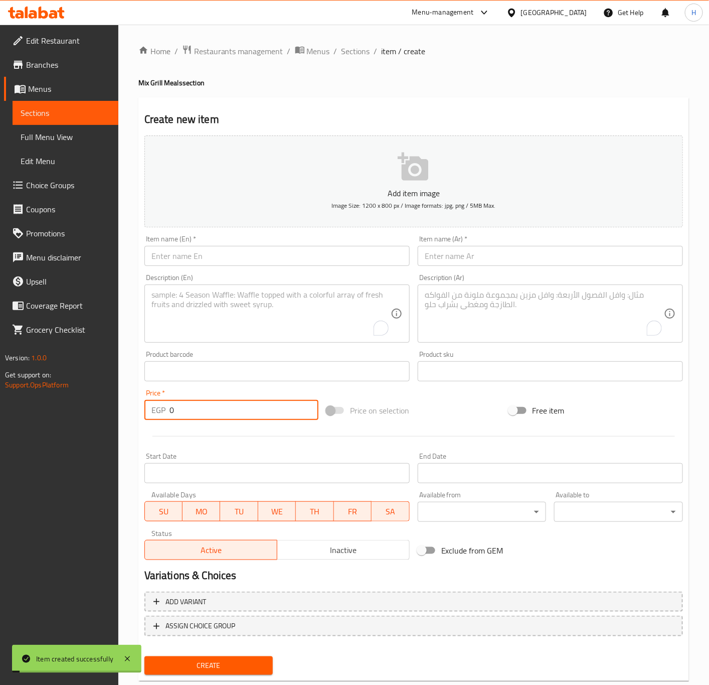
click at [434, 260] on input "text" at bounding box center [550, 256] width 265 height 20
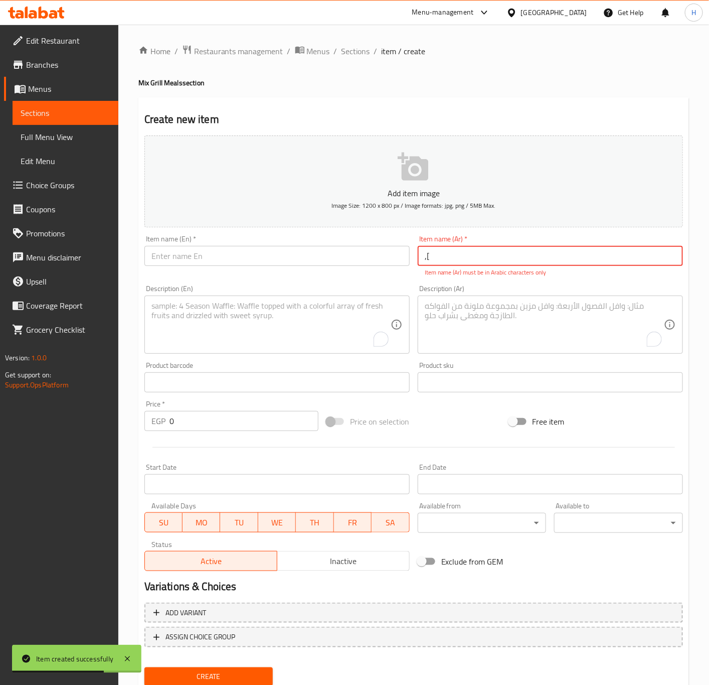
type input ","
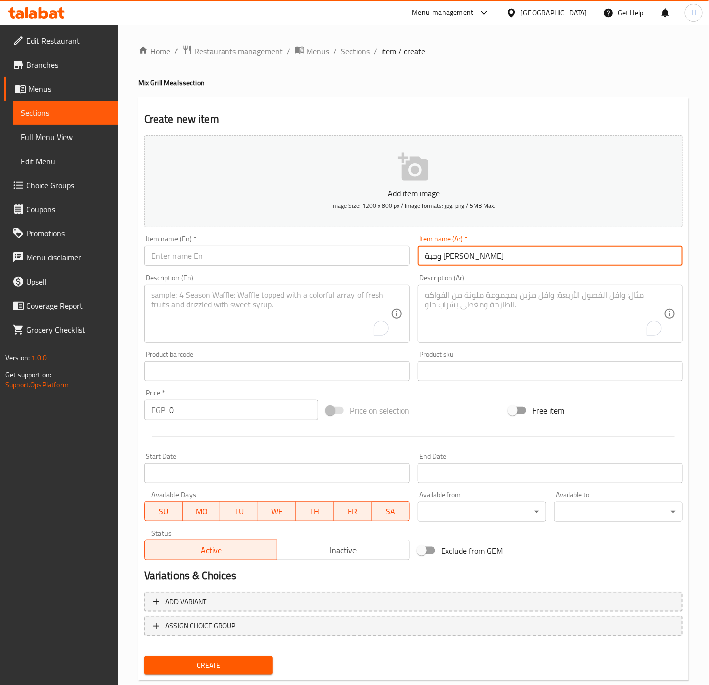
type input "وجبة ميكس جريل فراخ"
click at [291, 264] on input "text" at bounding box center [277, 256] width 265 height 20
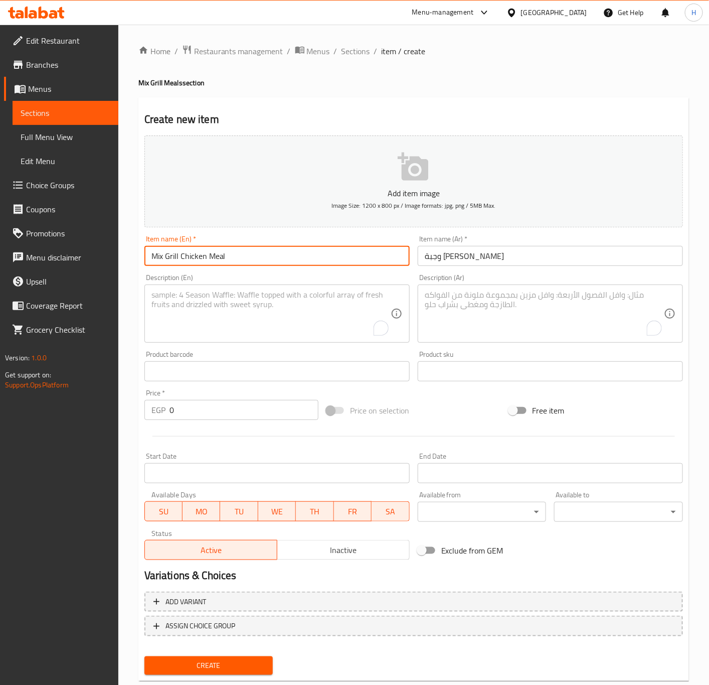
type input "Mix Grill Chicken Meal"
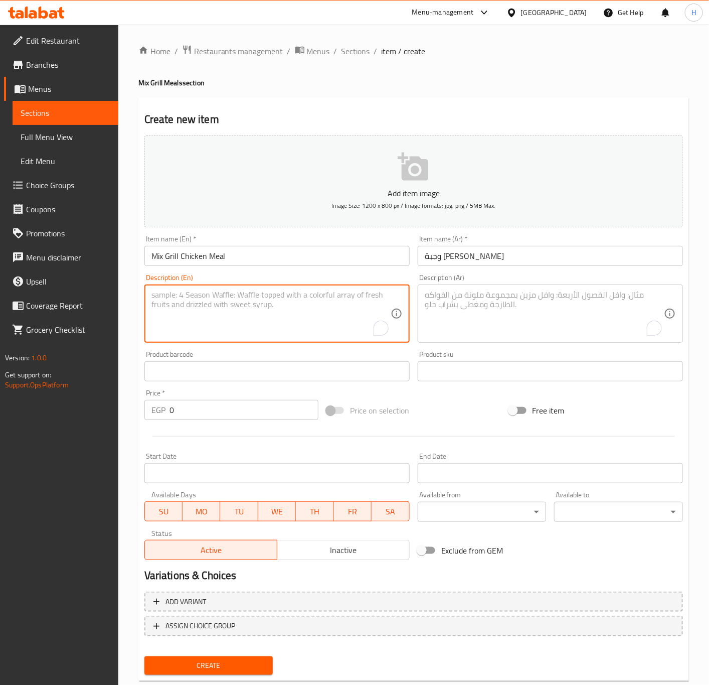
click at [225, 302] on textarea "To enrich screen reader interactions, please activate Accessibility in Grammarl…" at bounding box center [271, 314] width 239 height 48
click at [468, 324] on textarea "To enrich screen reader interactions, please activate Accessibility in Grammarl…" at bounding box center [544, 314] width 239 height 48
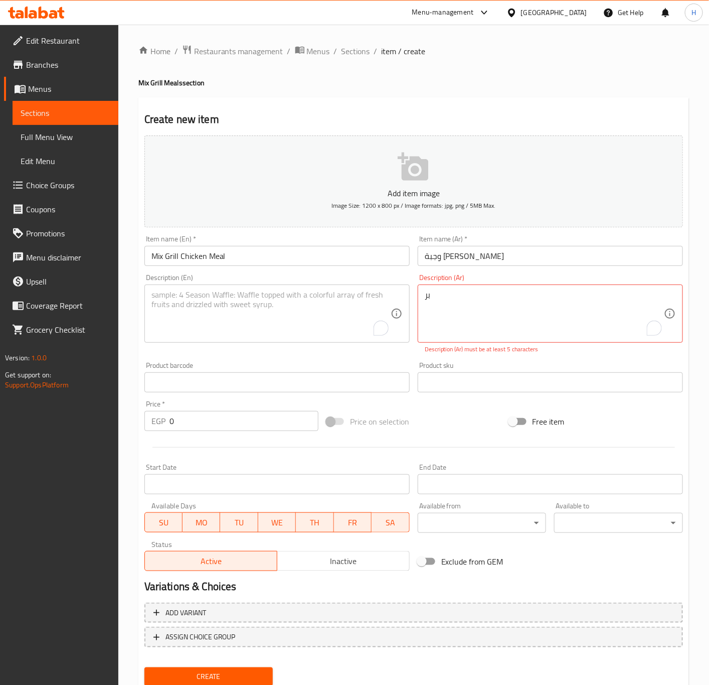
click at [563, 318] on textarea "بر" at bounding box center [544, 314] width 239 height 48
click at [519, 300] on textarea "بر" at bounding box center [544, 314] width 239 height 48
paste textarea "بع فرخة + سیخ شیش + صدور مخلية + أرز + طحينة + عي"
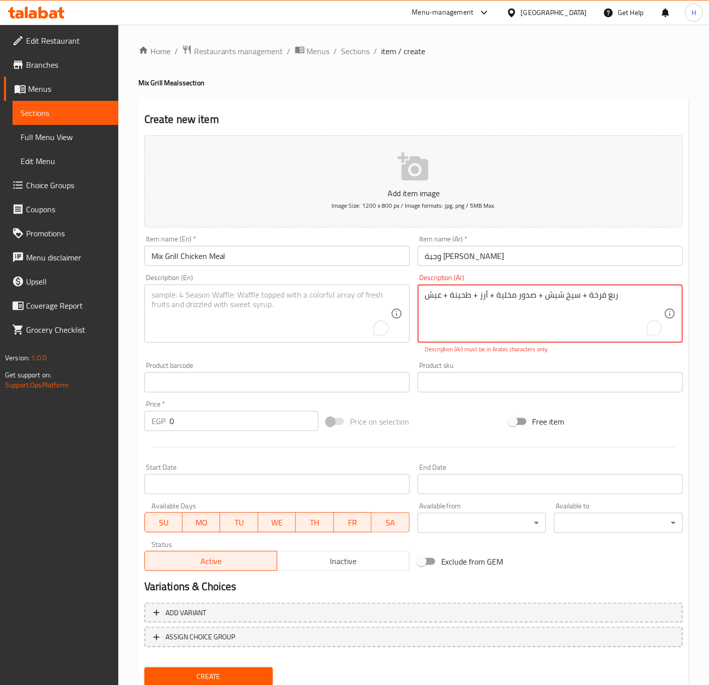
click at [502, 303] on textarea "ربع فرخة + سیخ شیش + صدور مخلية + أرز + طحينة + عيش" at bounding box center [544, 314] width 239 height 48
click at [545, 314] on textarea "ربع فرخة + سیخ شیش + صدور مخلية + أرز + طحينة + عيش" at bounding box center [544, 314] width 239 height 48
click at [578, 297] on textarea "ربع فرخة + سیخ شیش + صدور مخلية + أرز + طحينة + عيش" at bounding box center [544, 314] width 239 height 48
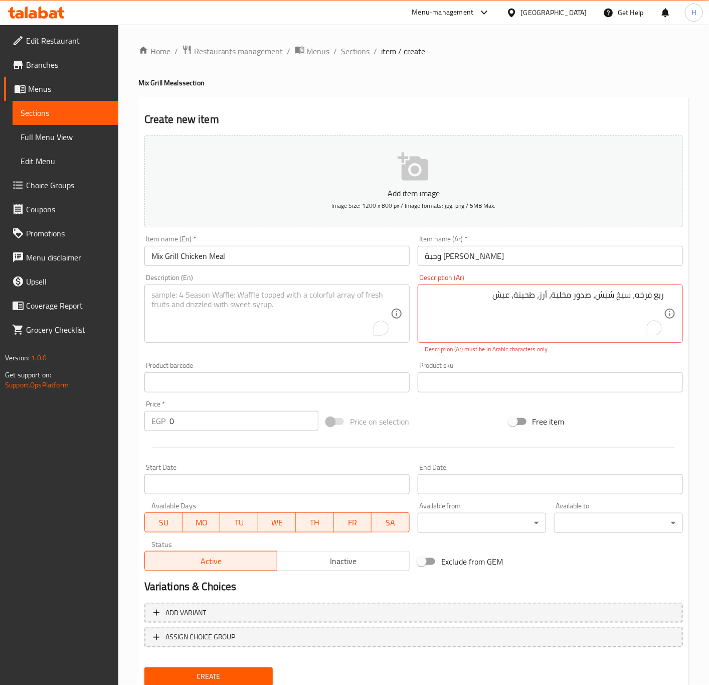
click at [569, 349] on p "Description (Ar) must be in Arabic characters only" at bounding box center [550, 349] width 251 height 9
click at [642, 296] on textarea "ربع فرخه، سیخ شیش، صدور مخلية، أرز، طحينة، عيش" at bounding box center [544, 314] width 239 height 48
click at [641, 294] on textarea "ربع فرخه، سیخ شیش، صدور مخلية، أرز، طحينة، عيش" at bounding box center [544, 314] width 239 height 48
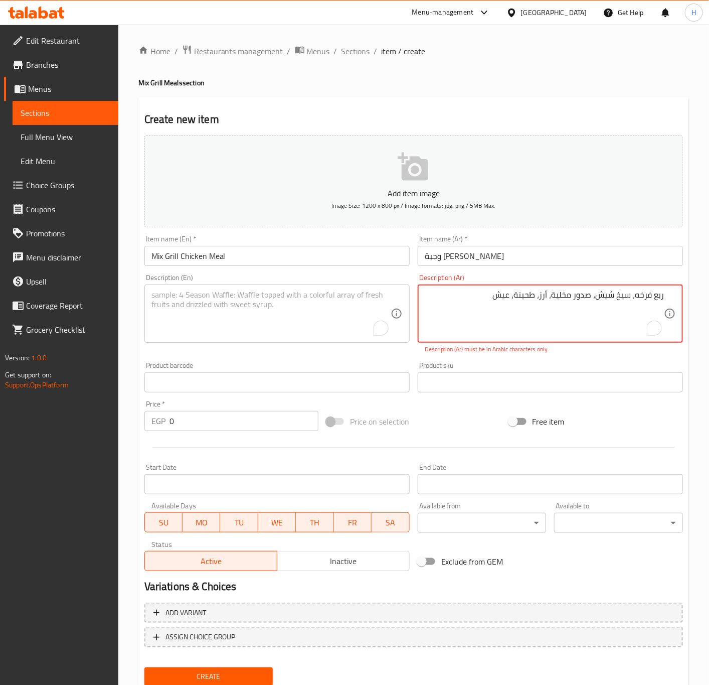
drag, startPoint x: 632, startPoint y: 294, endPoint x: 714, endPoint y: 294, distance: 81.8
click at [709, 294] on html "​ Menu-management Egypt Get Help H Edit Restaurant Branches Menus Sections Full…" at bounding box center [354, 342] width 709 height 685
click at [616, 354] on div "Description (Ar) سیخ شیش، صدور مخلية، أرز، طحينة، عيش Description (Ar) Descript…" at bounding box center [550, 314] width 273 height 88
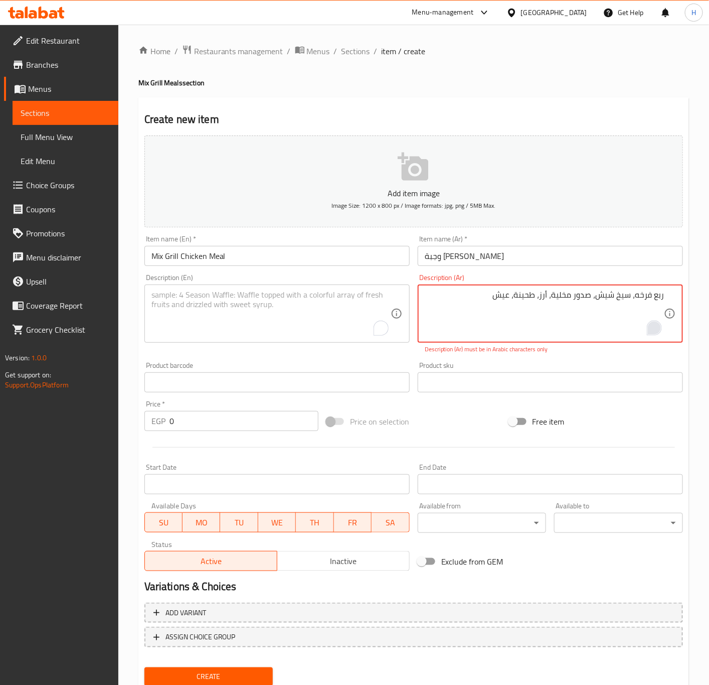
click at [582, 313] on textarea "ربع فرخه، سیخ شیش، صدور مخلية، أرز، طحينة، عيش" at bounding box center [544, 314] width 239 height 48
drag, startPoint x: 594, startPoint y: 297, endPoint x: 634, endPoint y: 297, distance: 40.1
click at [634, 297] on textarea "ربع فرخه، سیخ شیش، صدور مخلية، أرز، طحينة، عيش" at bounding box center [544, 314] width 239 height 48
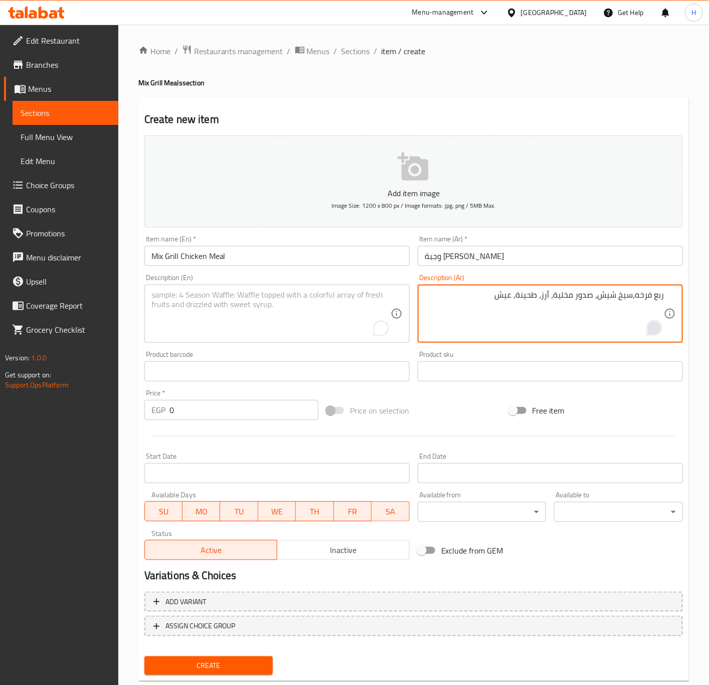
click at [568, 301] on textarea "ربع فرخه،سيخ شيش، صدور مخلية، أرز، طحينة، عيش" at bounding box center [544, 314] width 239 height 48
type textarea "ربع فرخه،سيخ شيش، صدور مخلية، أرز، طحينة، عيش"
click at [249, 280] on div "Description (En) Description (En)" at bounding box center [277, 308] width 265 height 69
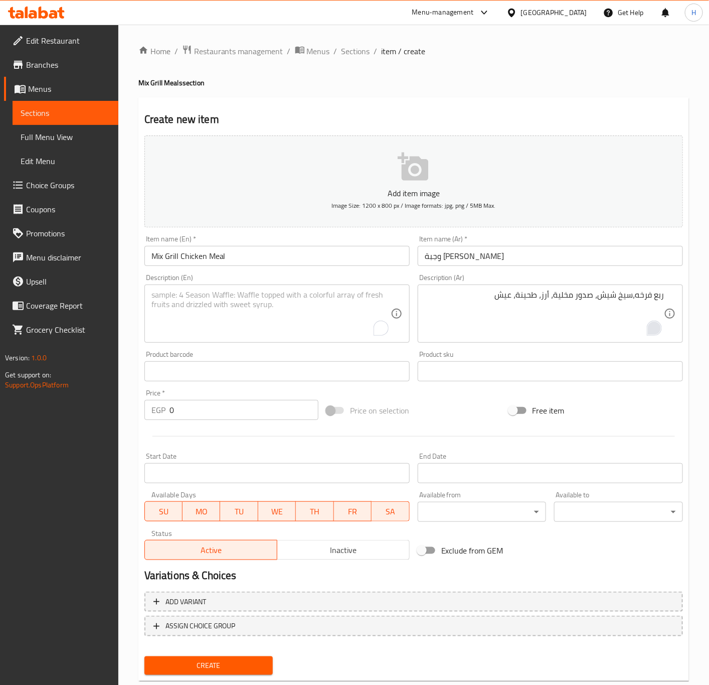
click at [244, 307] on textarea "To enrich screen reader interactions, please activate Accessibility in Grammarl…" at bounding box center [271, 314] width 239 height 48
paste textarea "Quarter chicken, shish kebab, boneless breasts, rice, tahini, bread"
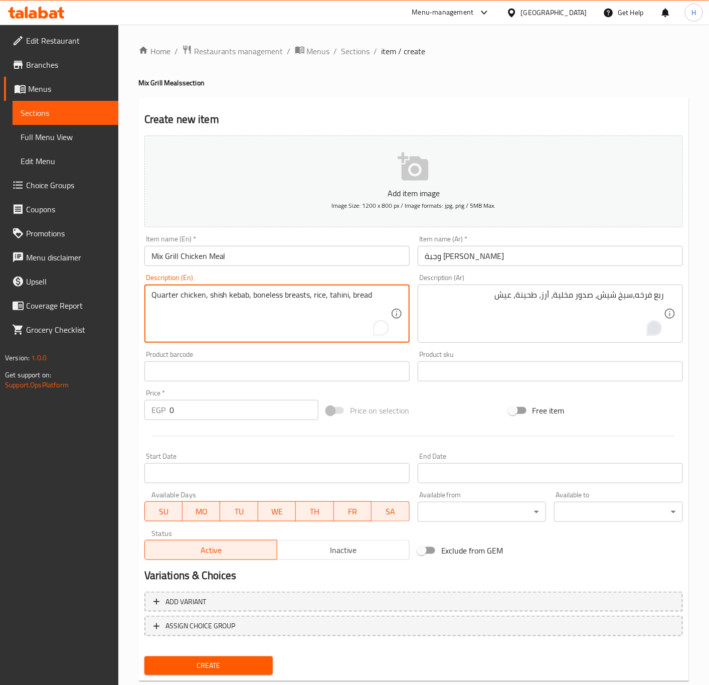
click at [232, 293] on textarea "Quarter chicken, shish kebab, boneless breasts, rice, tahini, bread" at bounding box center [271, 314] width 239 height 48
type textarea "Quarter chicken, shish skewer, boneless breasts, rice, tahini, bread"
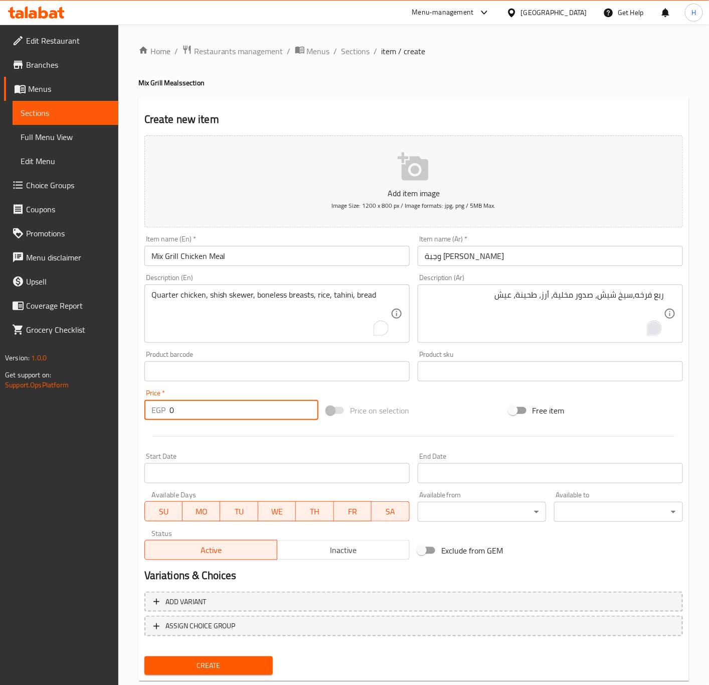
click at [205, 416] on input "0" at bounding box center [244, 410] width 149 height 20
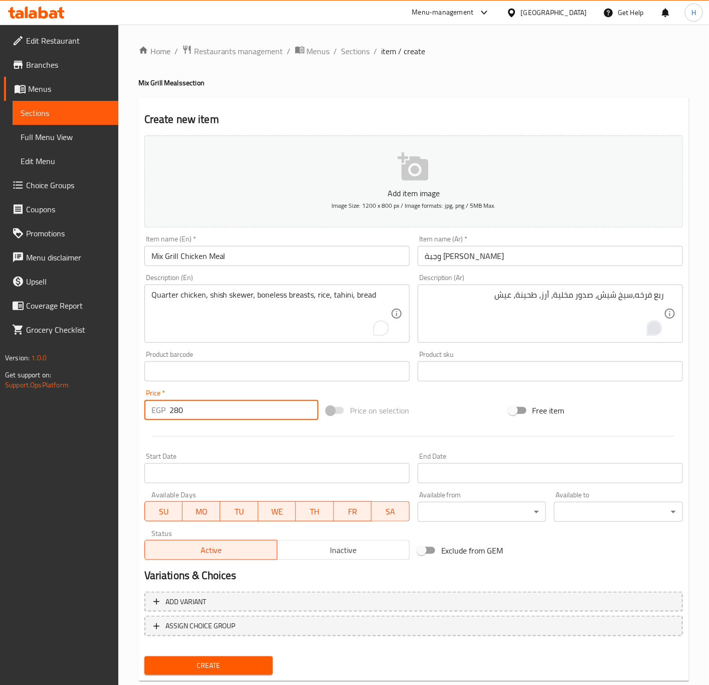
type input "280"
click at [145, 656] on button "Create" at bounding box center [209, 665] width 129 height 19
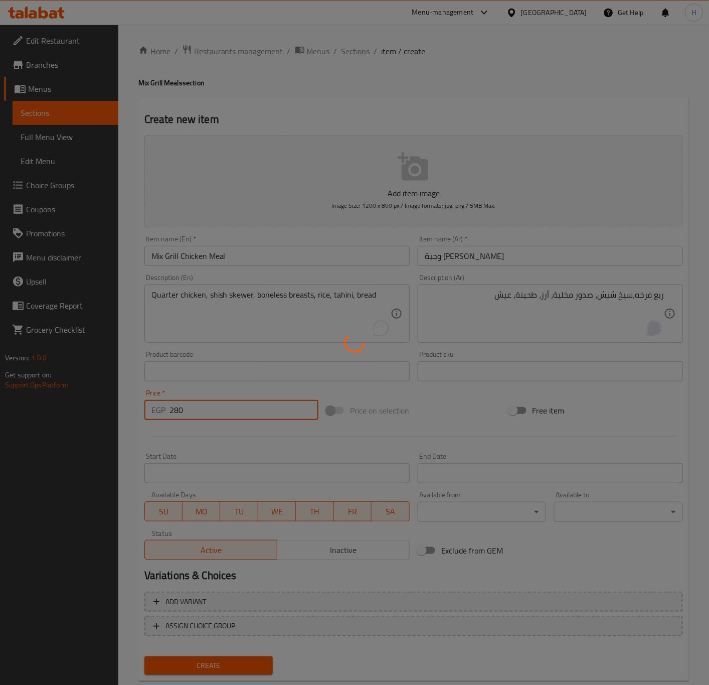
type input "0"
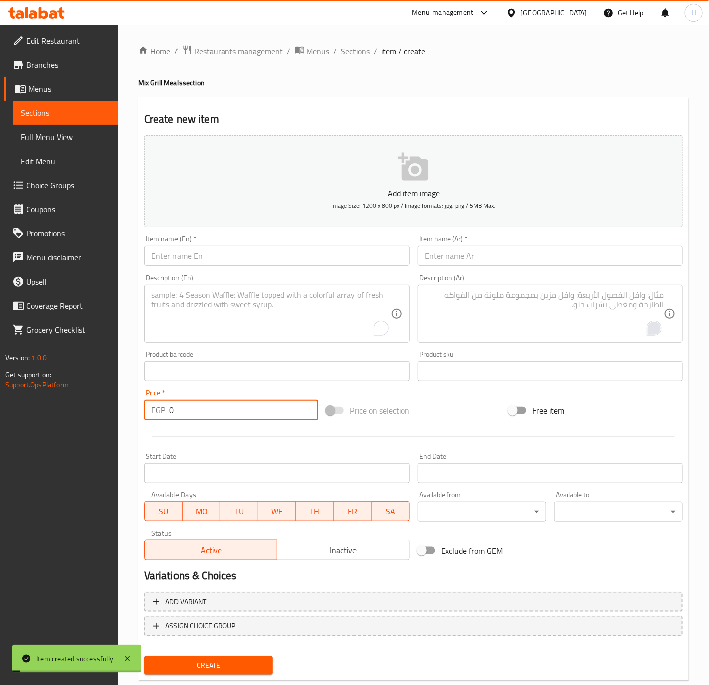
click at [502, 258] on input "text" at bounding box center [550, 256] width 265 height 20
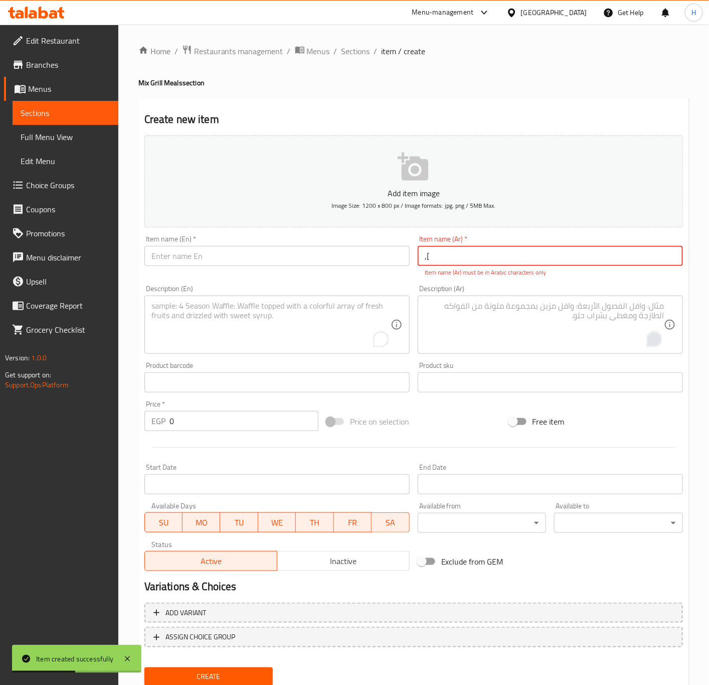
type input ","
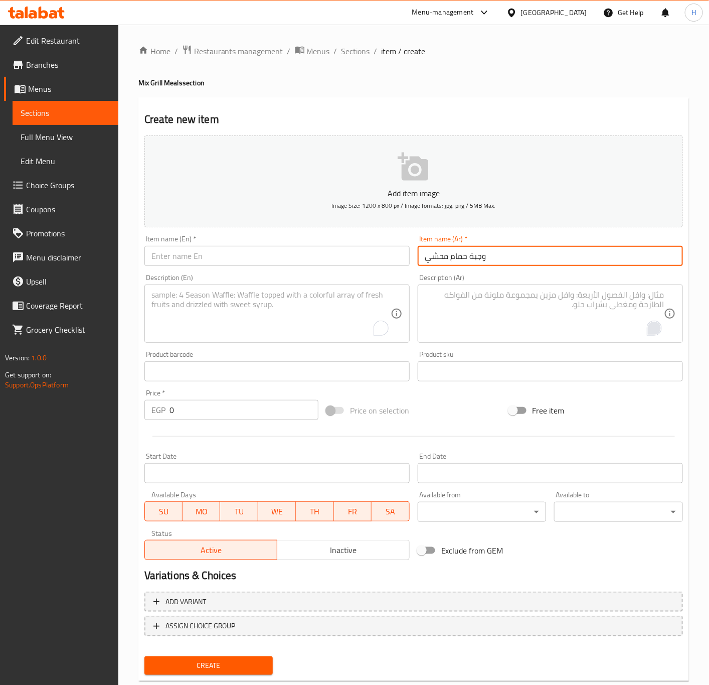
type input "وجبة حمام محشي"
click at [188, 252] on input "text" at bounding box center [277, 256] width 265 height 20
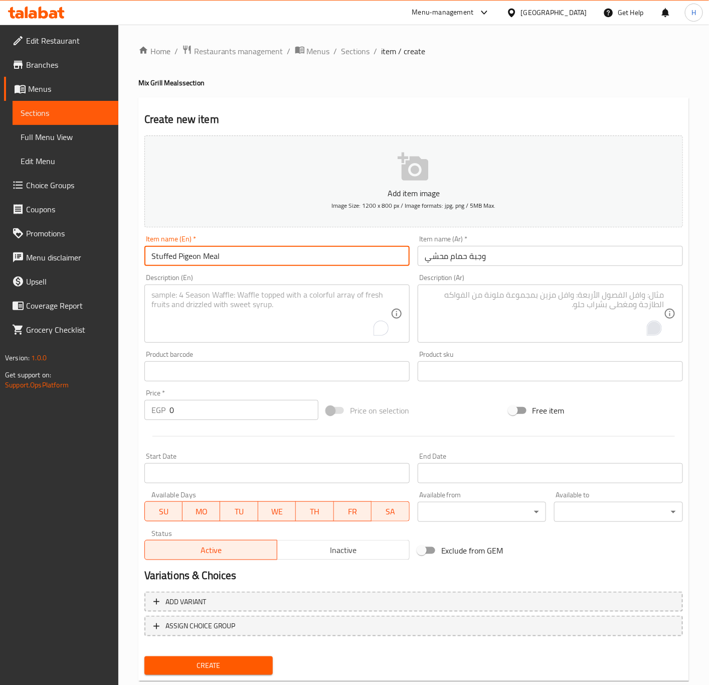
type input "Stuffed Pigeon Meal"
click at [439, 324] on textarea "To enrich screen reader interactions, please activate Accessibility in Grammarl…" at bounding box center [544, 314] width 239 height 48
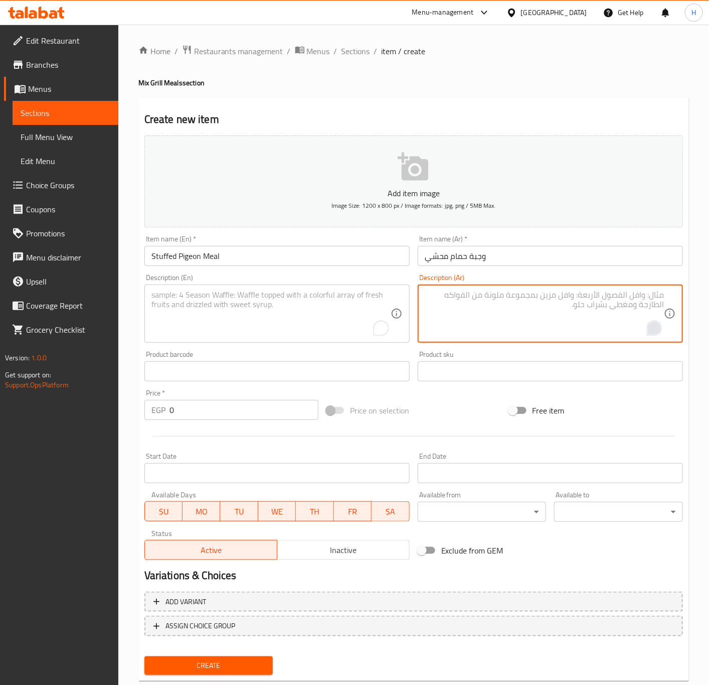
click at [223, 259] on input "Stuffed Pigeon Meal" at bounding box center [277, 256] width 265 height 20
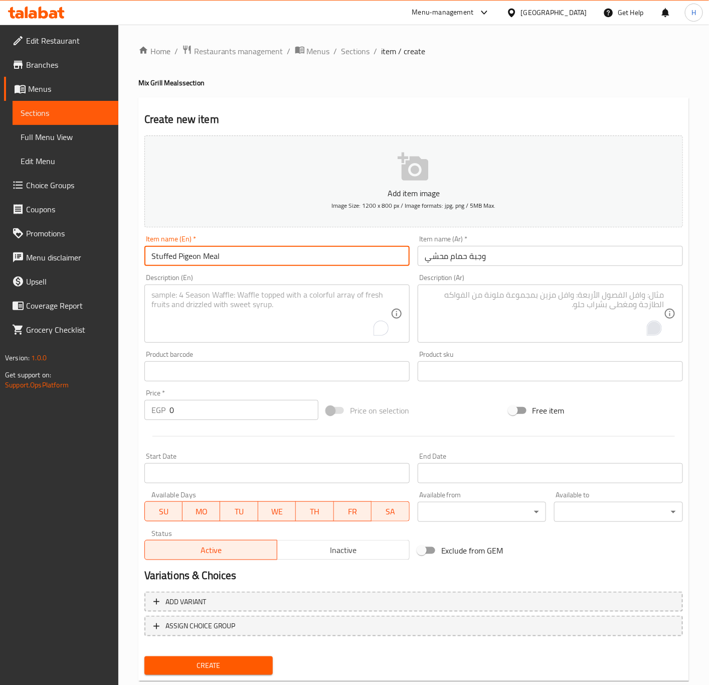
click at [188, 259] on input "Stuffed Pigeon Meal" at bounding box center [277, 256] width 265 height 20
click at [497, 320] on textarea "To enrich screen reader interactions, please activate Accessibility in Grammarl…" at bounding box center [544, 314] width 239 height 48
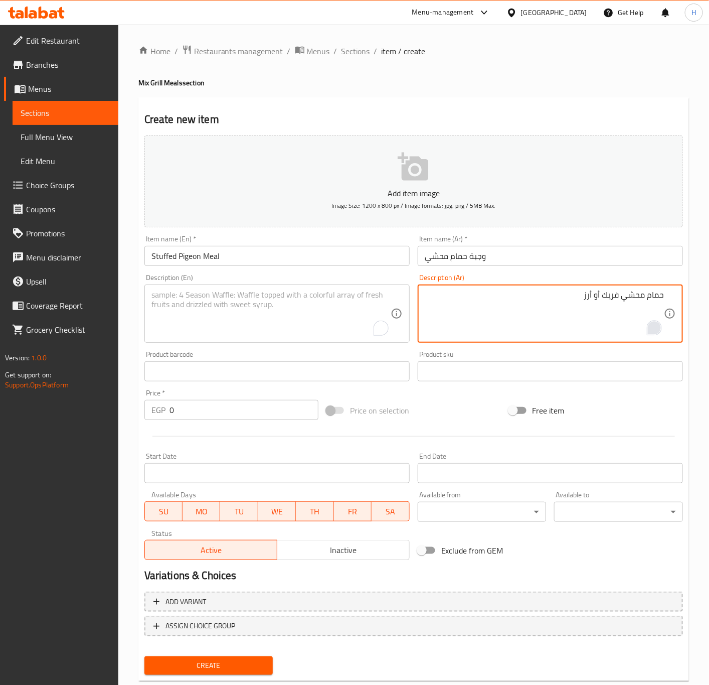
click at [628, 302] on textarea "حمام محشي فريك أو أرز" at bounding box center [544, 314] width 239 height 48
type textarea "حمام محشي فريك أو أرز"
click at [241, 305] on textarea "To enrich screen reader interactions, please activate Accessibility in Grammarl…" at bounding box center [271, 314] width 239 height 48
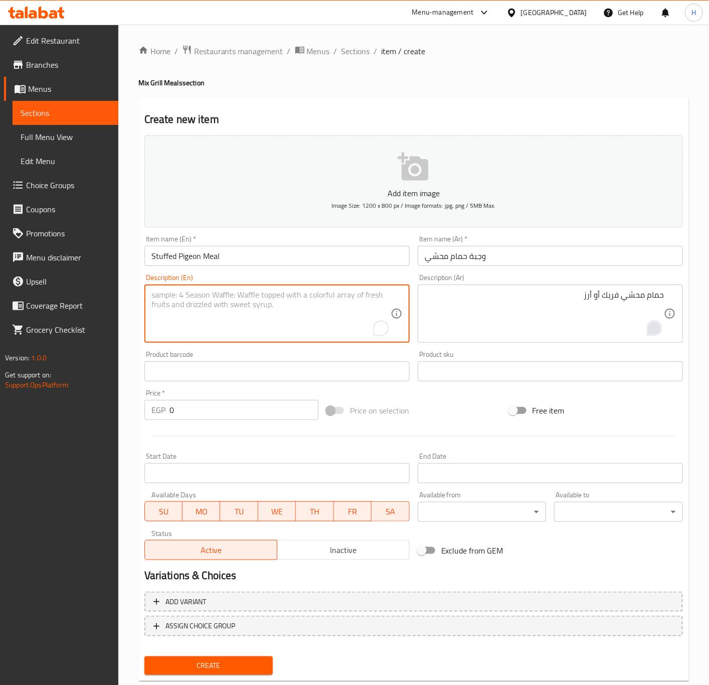
click at [241, 305] on textarea "To enrich screen reader interactions, please activate Accessibility in Grammarl…" at bounding box center [271, 314] width 239 height 48
paste textarea "Stuffed pigeon with freekeh or rice"
click at [229, 297] on textarea "Stuffed pigeon with freekeh or rice" at bounding box center [271, 314] width 239 height 48
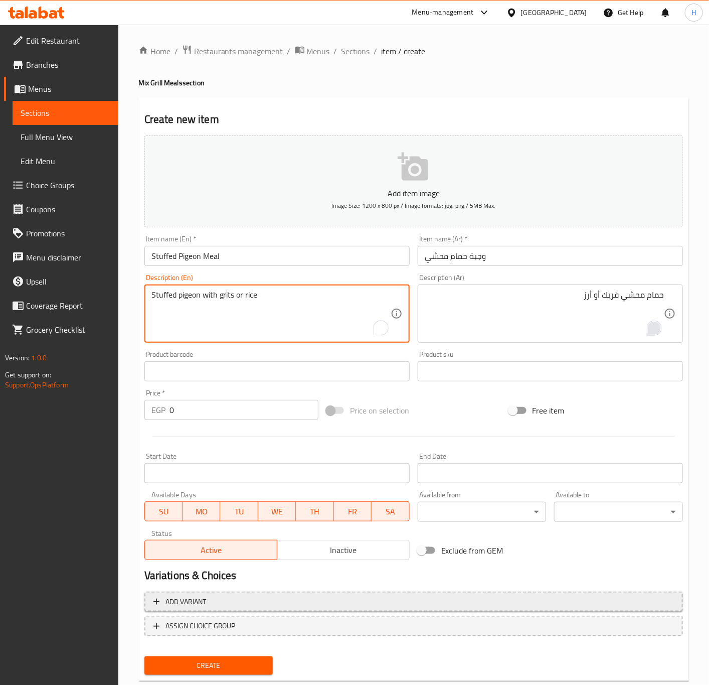
type textarea "Stuffed pigeon with grits or rice"
click at [241, 600] on span "Add variant" at bounding box center [414, 602] width 521 height 13
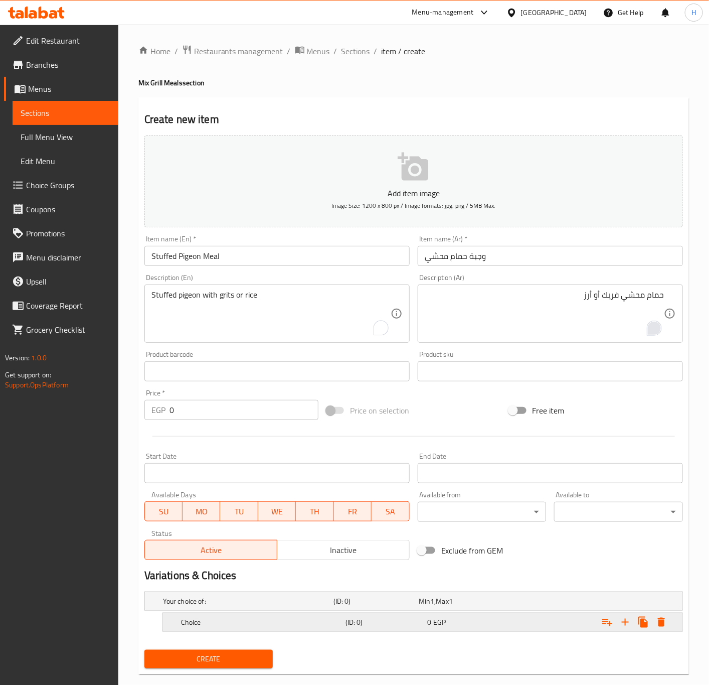
click at [631, 624] on icon "Expand" at bounding box center [626, 622] width 12 height 12
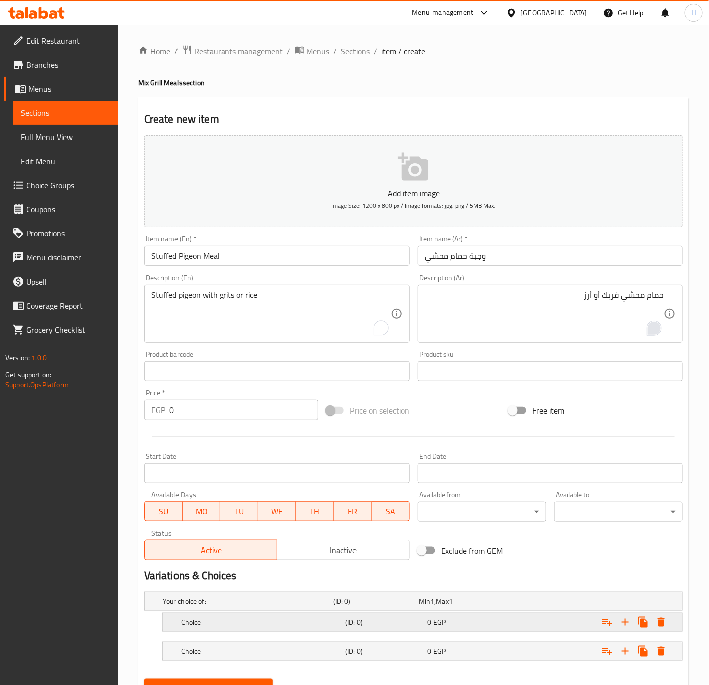
click at [250, 618] on h5 "Choice" at bounding box center [261, 622] width 161 height 10
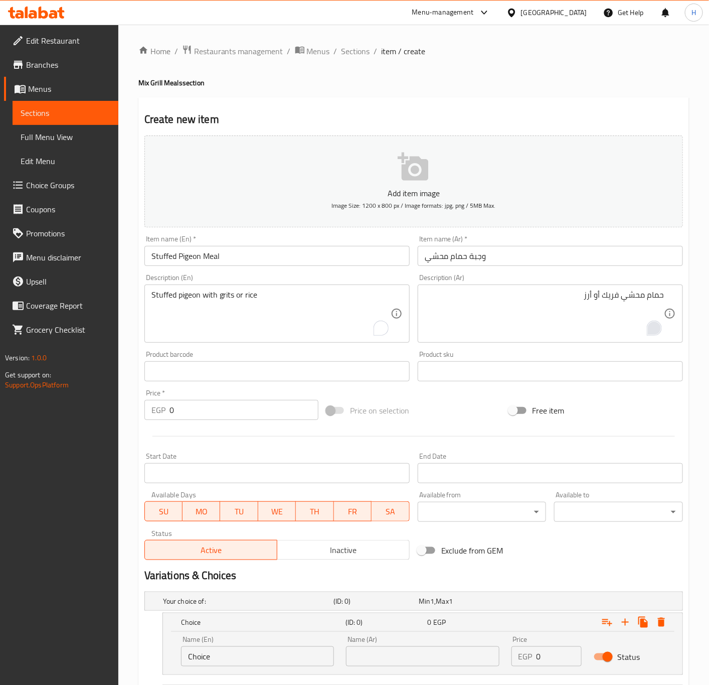
scroll to position [75, 0]
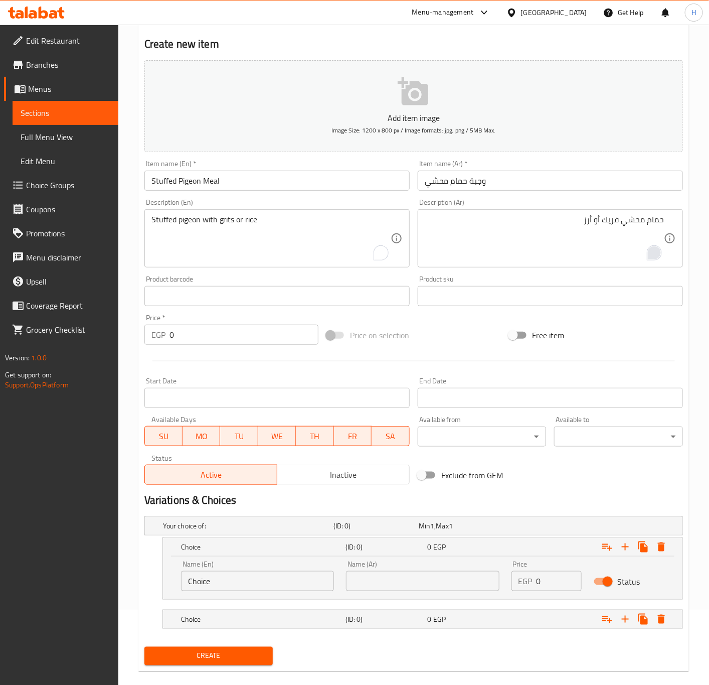
click at [238, 586] on input "Choice" at bounding box center [257, 581] width 153 height 20
type input "Grits"
type input "فريك"
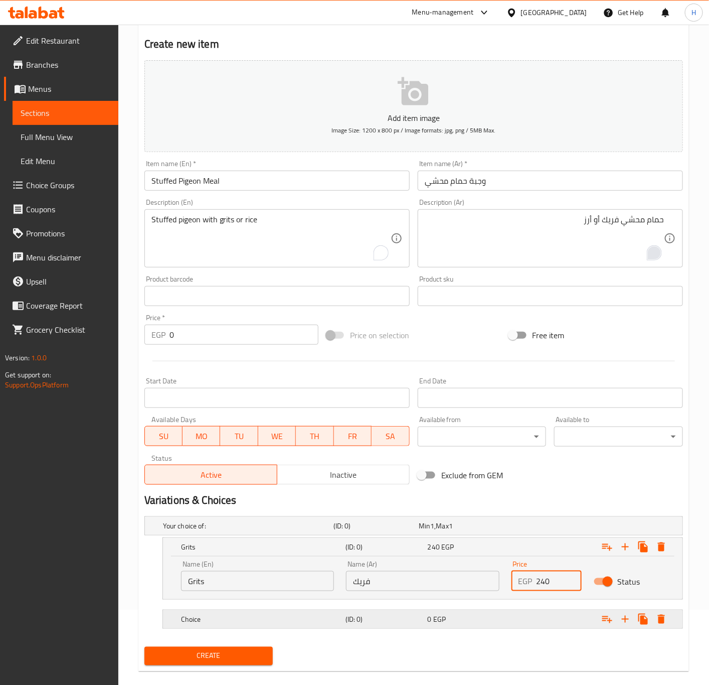
type input "240"
click at [232, 613] on div "Choice" at bounding box center [261, 619] width 165 height 14
click at [227, 616] on h5 "Choice" at bounding box center [261, 619] width 161 height 10
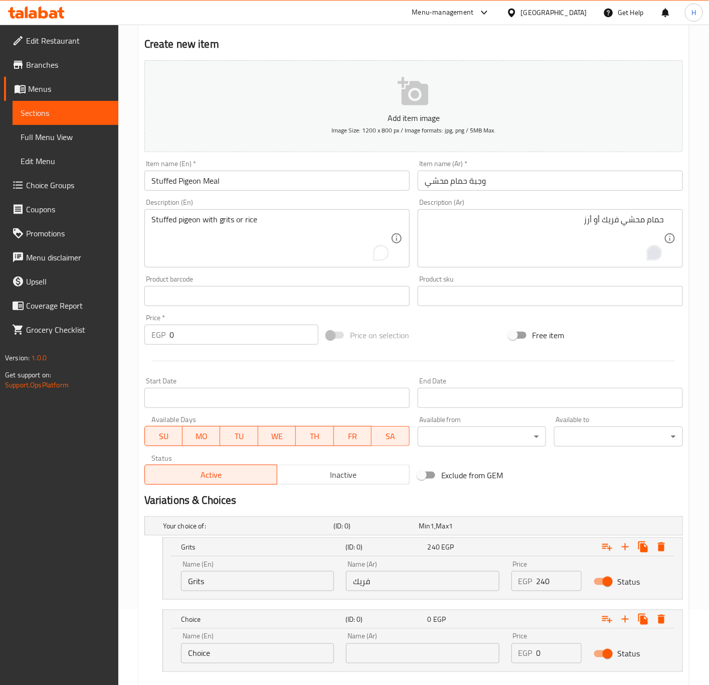
click at [223, 652] on input "Choice" at bounding box center [257, 653] width 153 height 20
type input "ٌ"
type input "Rice"
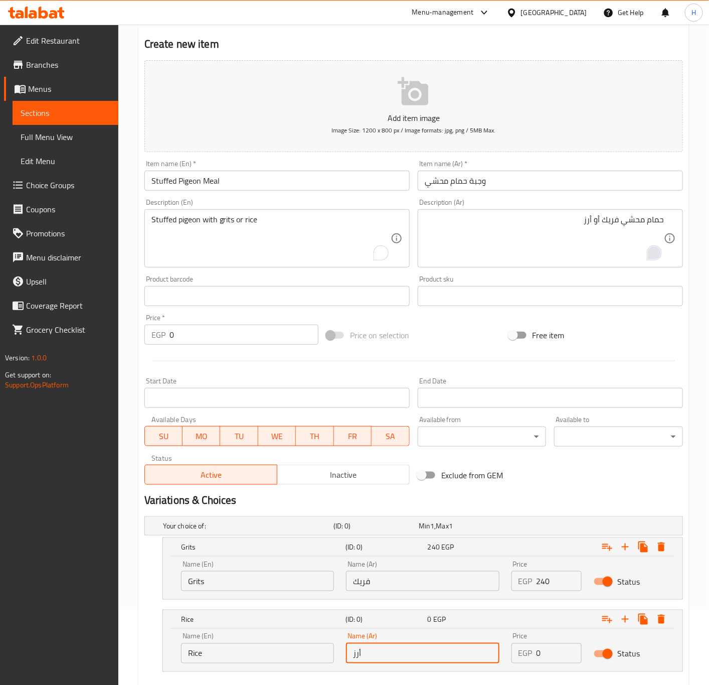
type input "أرز"
type input "240"
click at [153, 598] on div "Grits (ID: 0) 240 EGP Name (En) Grits Name (En) Name (Ar) فريك Name (Ar) Price …" at bounding box center [414, 568] width 539 height 62
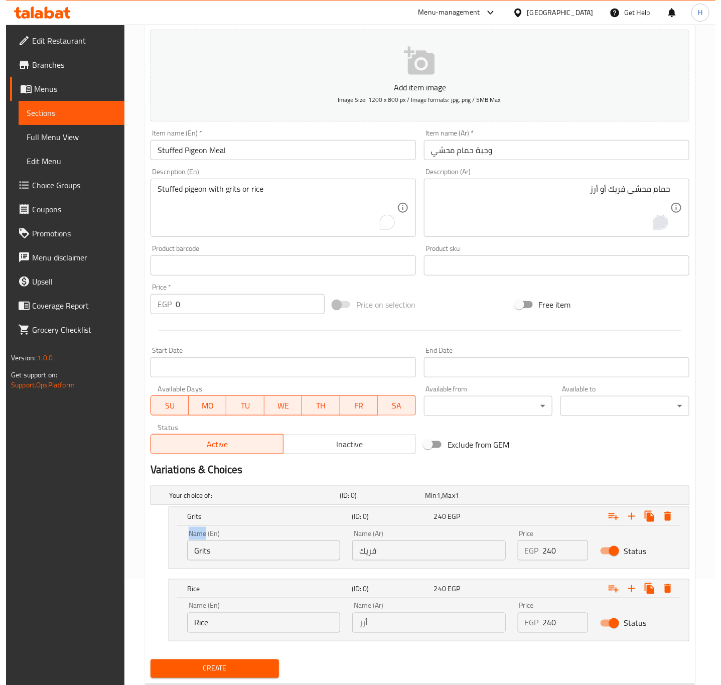
scroll to position [134, 0]
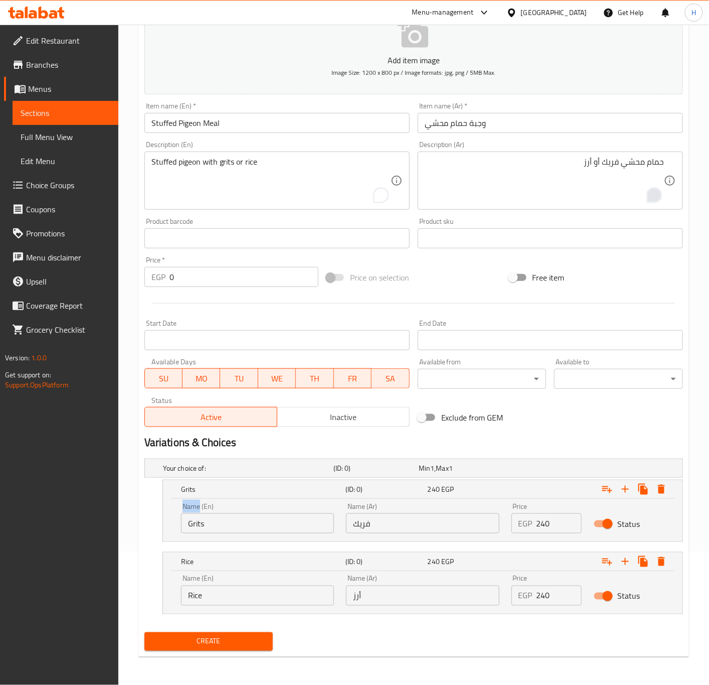
click at [250, 646] on span "Create" at bounding box center [209, 641] width 113 height 13
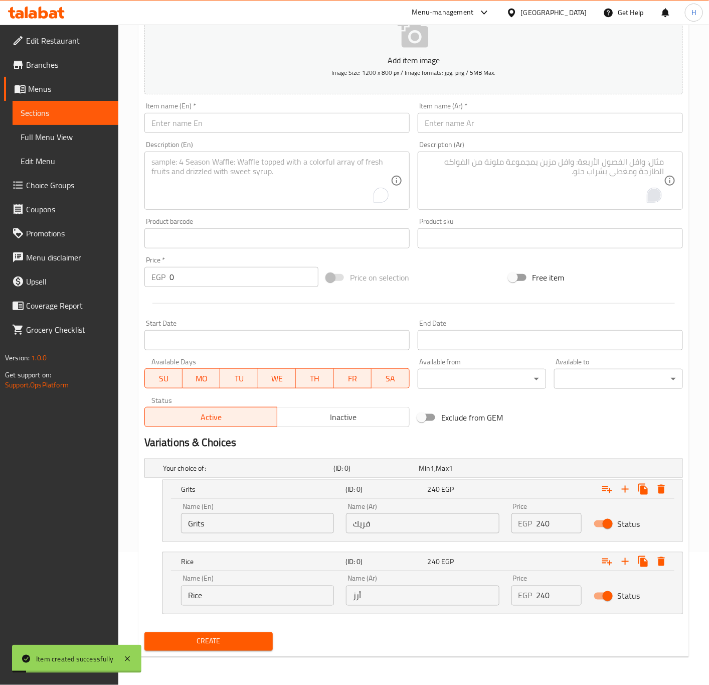
click at [482, 129] on input "text" at bounding box center [550, 123] width 265 height 20
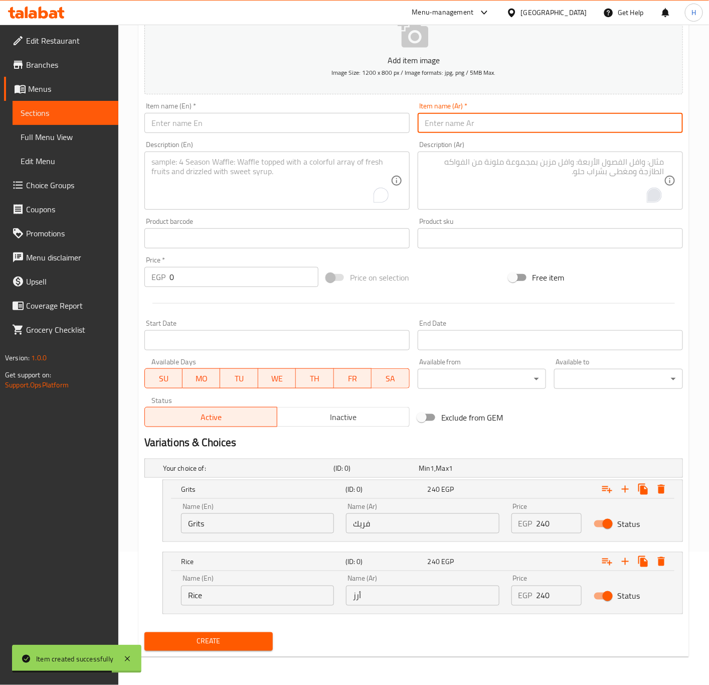
click at [462, 119] on input "text" at bounding box center [550, 123] width 265 height 20
type input "و"
type input "وجبة شيش"
click at [287, 124] on input "text" at bounding box center [277, 123] width 265 height 20
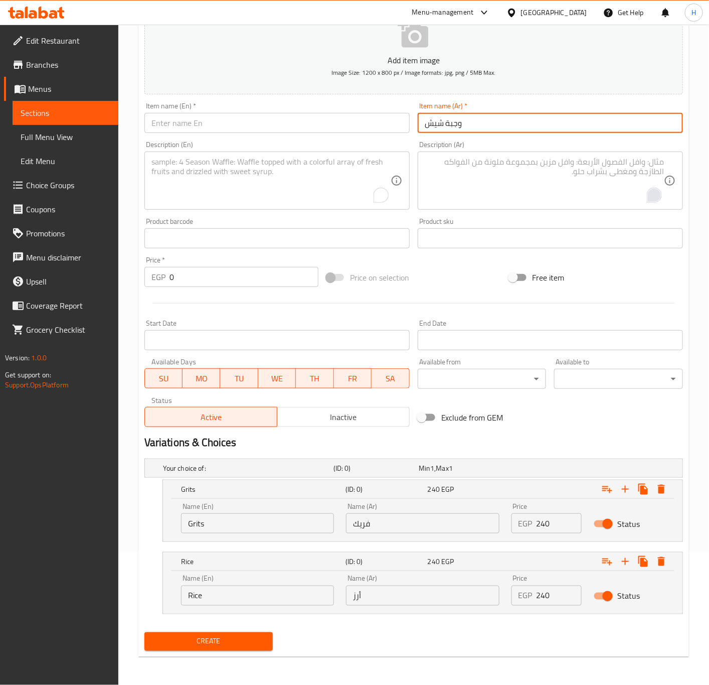
click at [287, 124] on input "text" at bounding box center [277, 123] width 265 height 20
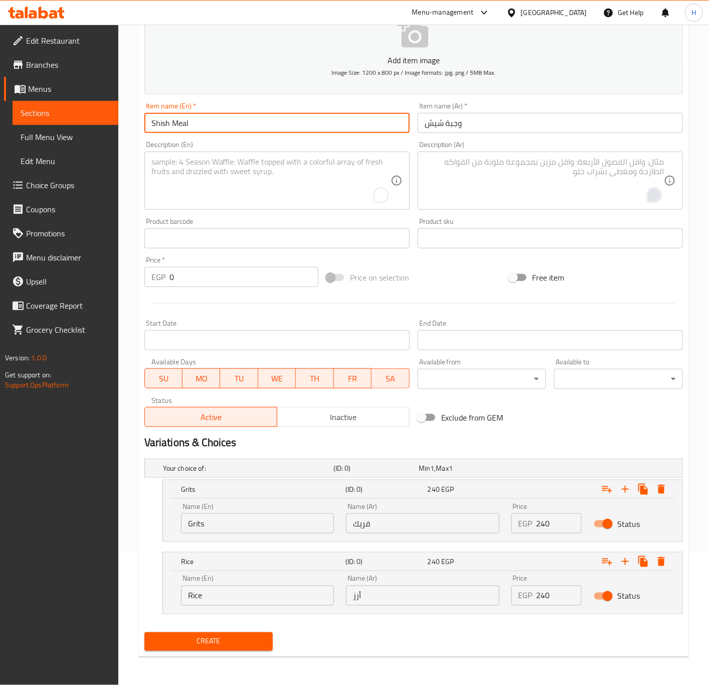
type input "Shish Meal"
click at [512, 182] on textarea "To enrich screen reader interactions, please activate Accessibility in Grammarl…" at bounding box center [544, 181] width 239 height 48
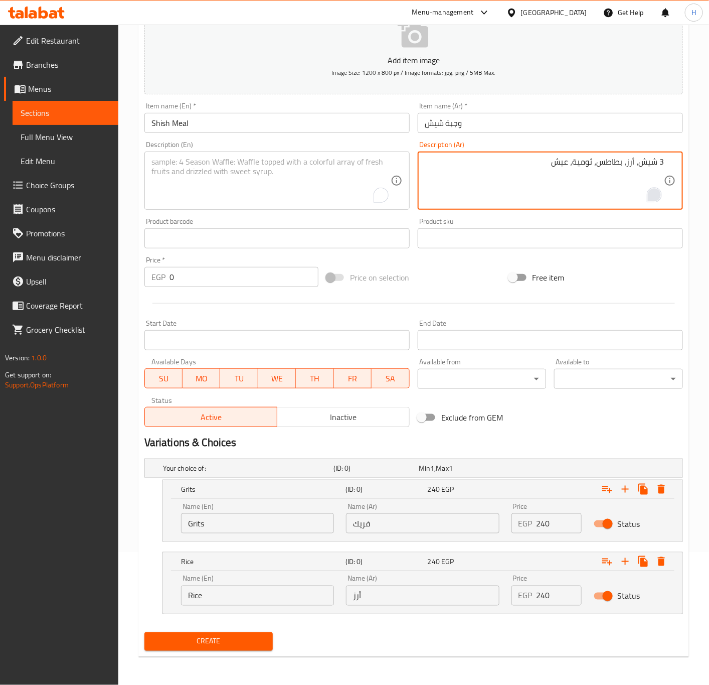
drag, startPoint x: 573, startPoint y: 160, endPoint x: 637, endPoint y: 161, distance: 63.2
click at [637, 161] on textarea "3 شيش، أرز، بطاطس، ثومية، عيش" at bounding box center [544, 181] width 239 height 48
drag, startPoint x: 581, startPoint y: 163, endPoint x: 636, endPoint y: 162, distance: 54.7
click at [636, 162] on textarea "3 شيش، أرز، بطاطس، ثومية، عيش" at bounding box center [544, 181] width 239 height 48
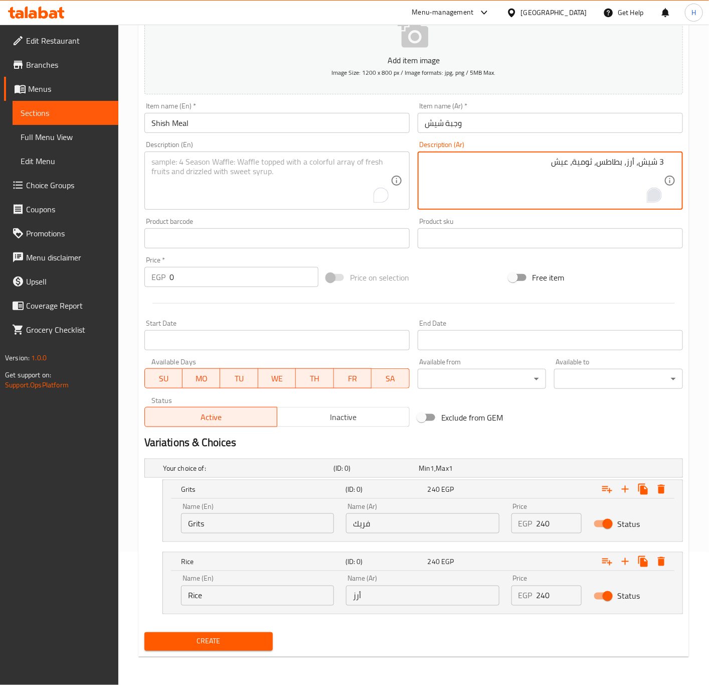
type textarea "3 شيش، أرز، بطاطس، ثومية، عيش"
click at [594, 163] on textarea "3 شيش، أرز، بطاطس، ثومية، عيش" at bounding box center [544, 181] width 239 height 48
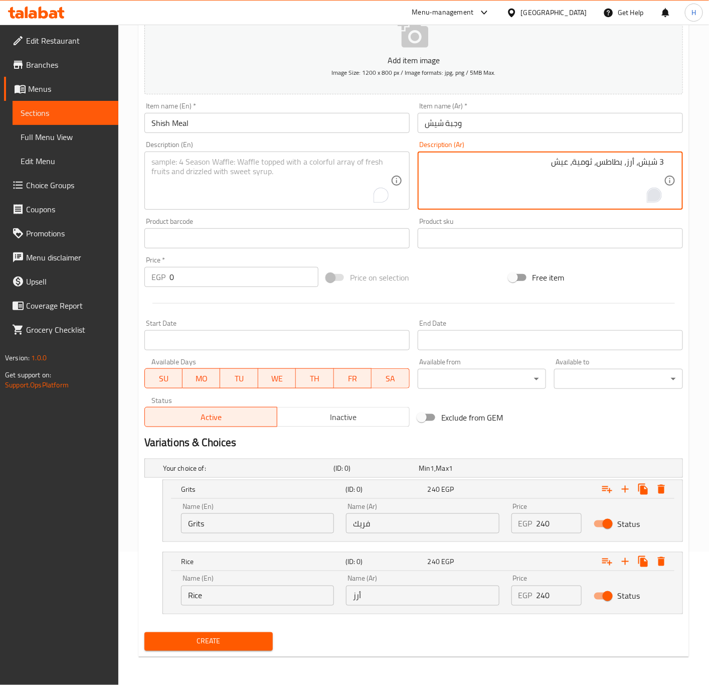
click at [203, 176] on textarea "To enrich screen reader interactions, please activate Accessibility in Grammarl…" at bounding box center [271, 181] width 239 height 48
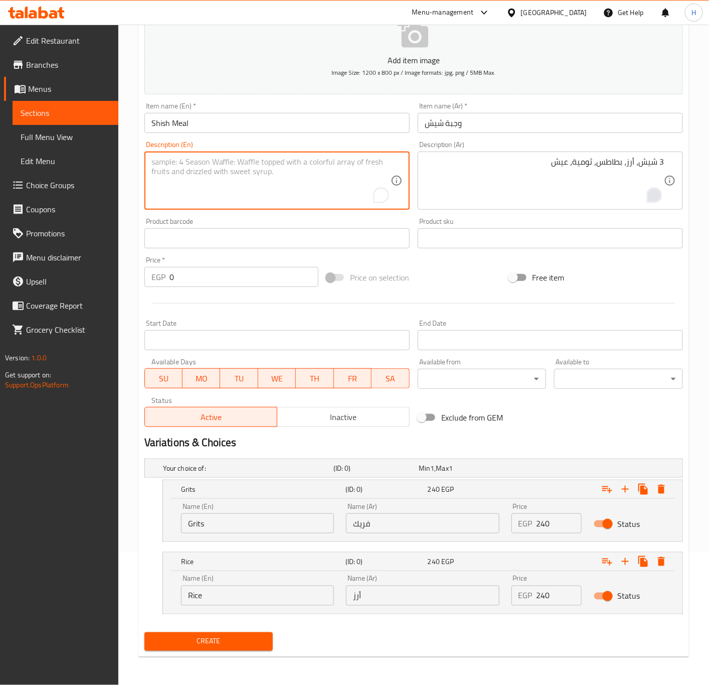
paste textarea "3 skewers, rice, potatoes, garlic sauce, bread"
click at [169, 165] on textarea "3 skewers, rice, potatoes, garlic sauce, bread" at bounding box center [271, 181] width 239 height 48
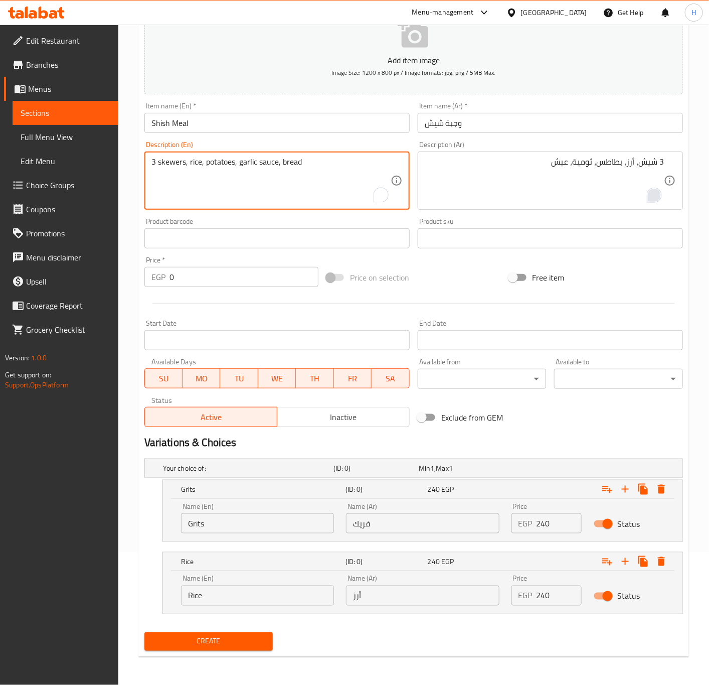
click at [169, 163] on textarea "3 skewers, rice, potatoes, garlic sauce, bread" at bounding box center [271, 181] width 239 height 48
type textarea "3 Shish, rice, potatoes, garlic sauce, bread"
click at [545, 522] on input "240" at bounding box center [560, 523] width 46 height 20
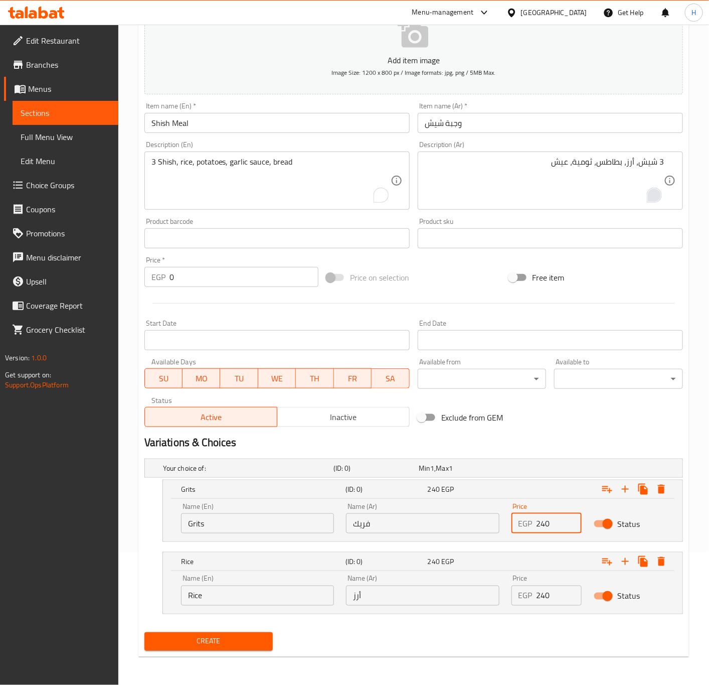
click at [545, 522] on input "240" at bounding box center [560, 523] width 46 height 20
type input "185"
click at [664, 488] on icon "Expand" at bounding box center [661, 489] width 7 height 9
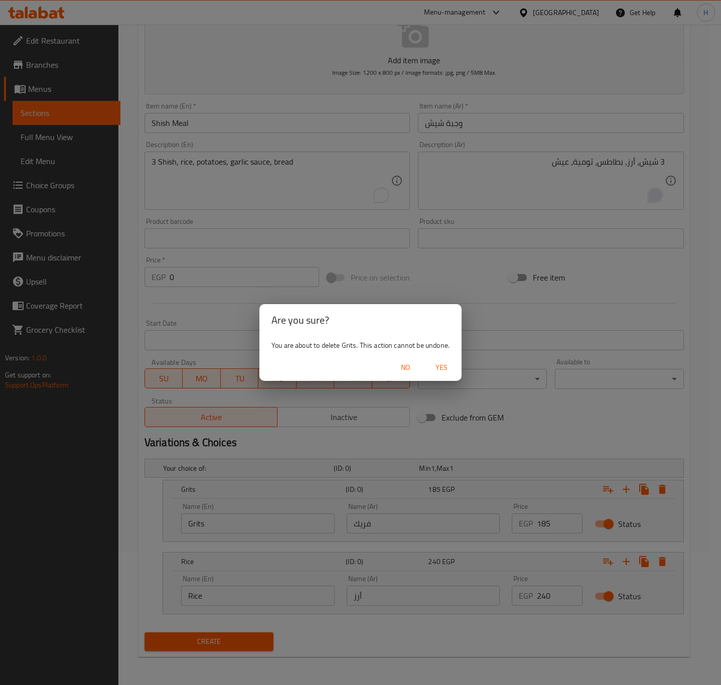
click at [439, 368] on span "Yes" at bounding box center [441, 367] width 24 height 13
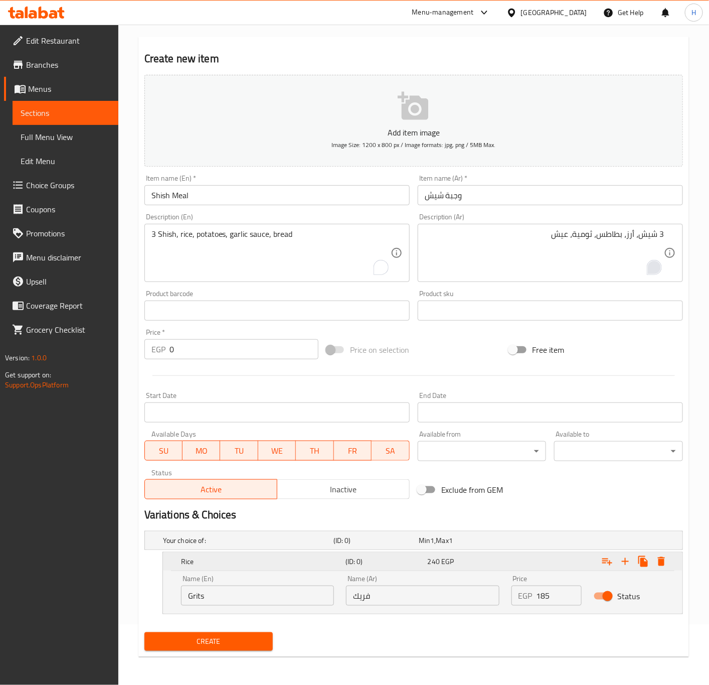
click at [665, 563] on icon "Expand" at bounding box center [662, 561] width 12 height 12
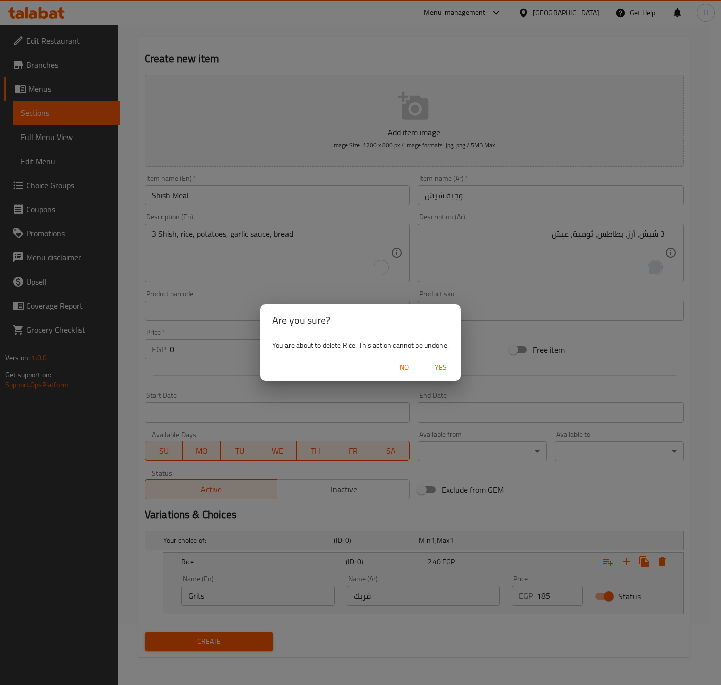
click at [440, 369] on span "Yes" at bounding box center [440, 367] width 24 height 13
click at [440, 369] on div "Add item image Image Size: 1200 x 800 px / Image formats: jpg, png / 5MB Max. I…" at bounding box center [413, 287] width 547 height 433
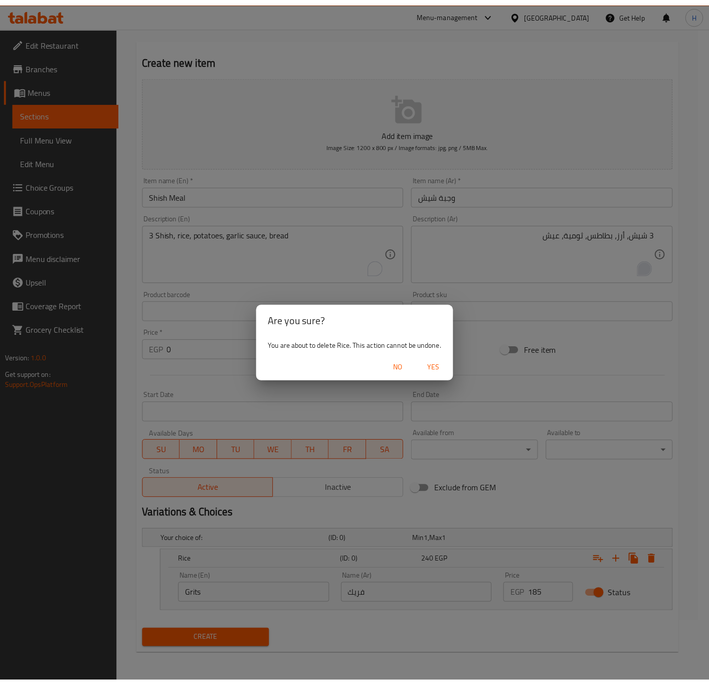
scroll to position [23, 0]
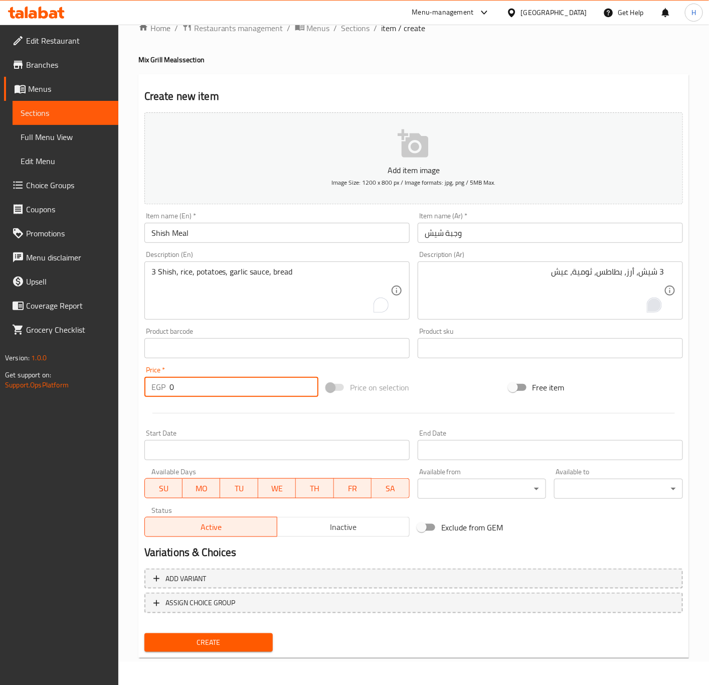
click at [189, 389] on input "0" at bounding box center [244, 387] width 149 height 20
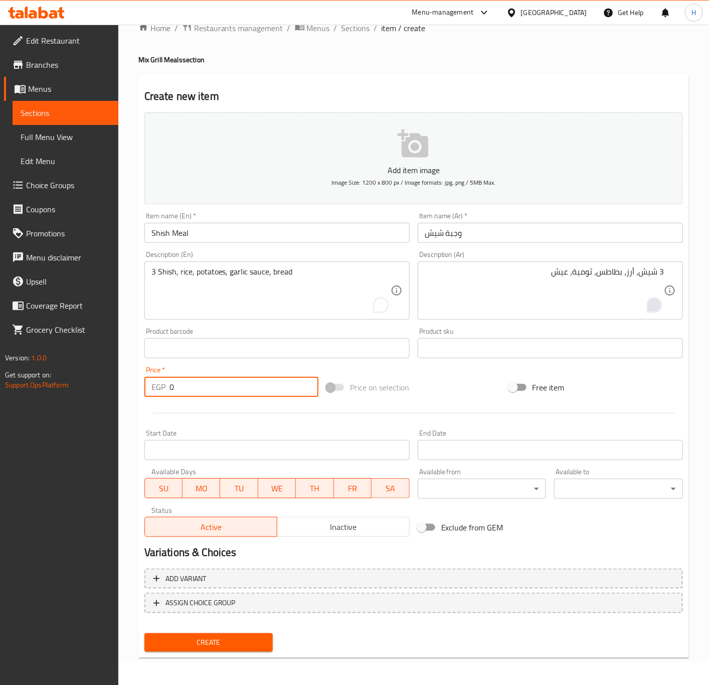
click at [189, 389] on input "0" at bounding box center [244, 387] width 149 height 20
type input "180"
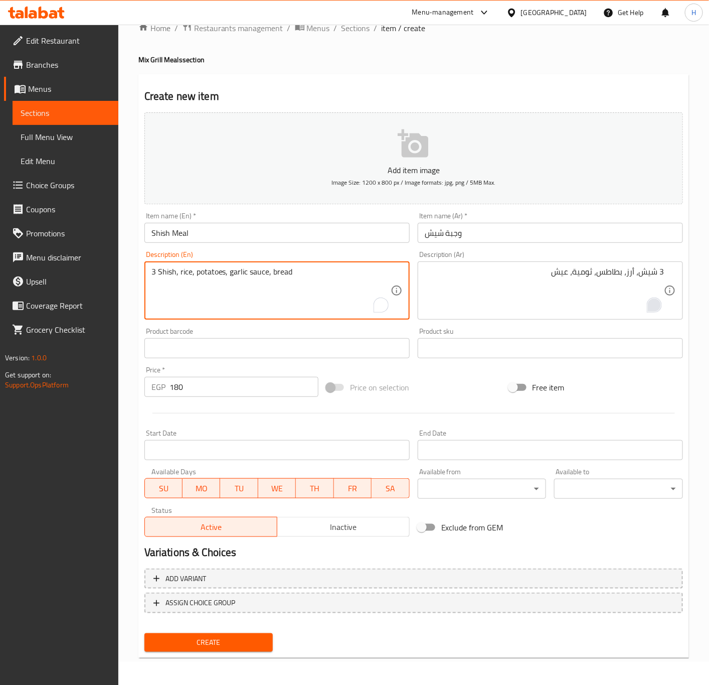
click at [258, 274] on textarea "3 Shish, rice, potatoes, garlic sauce, bread" at bounding box center [271, 291] width 239 height 48
type textarea "3 Shish, rice, potatoes, garlic dip, bread"
click at [219, 386] on input "180" at bounding box center [244, 387] width 149 height 20
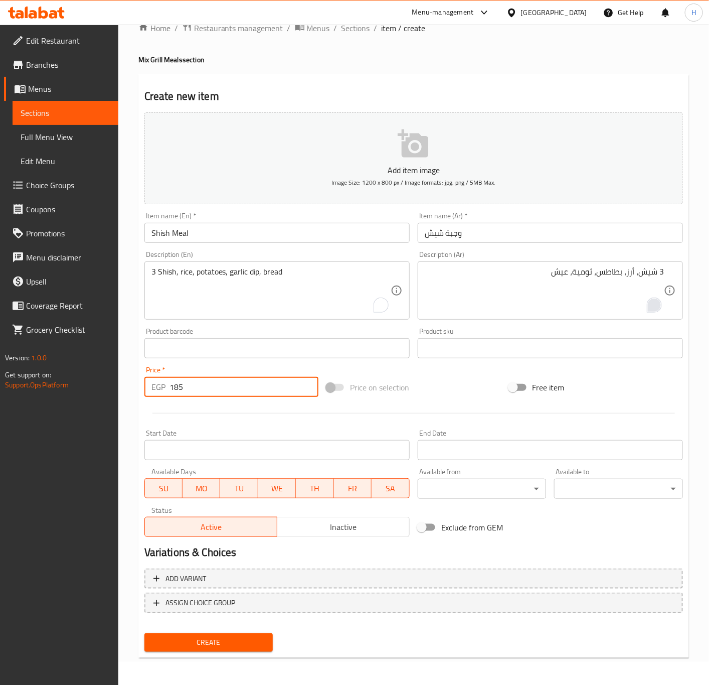
type input "185"
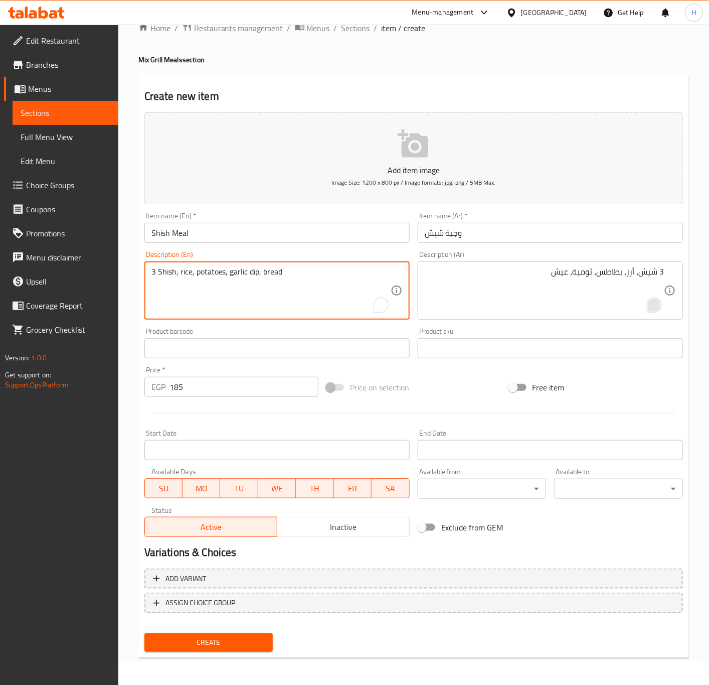
drag, startPoint x: 195, startPoint y: 272, endPoint x: 312, endPoint y: 274, distance: 117.4
click at [195, 293] on textarea "3 Shish, rice, potatoes, garlic dip, bread" at bounding box center [271, 291] width 239 height 48
drag, startPoint x: 181, startPoint y: 270, endPoint x: 291, endPoint y: 271, distance: 109.9
click at [291, 271] on textarea "3 Shish, rice, potatoes, garlic dip, bread" at bounding box center [271, 291] width 239 height 48
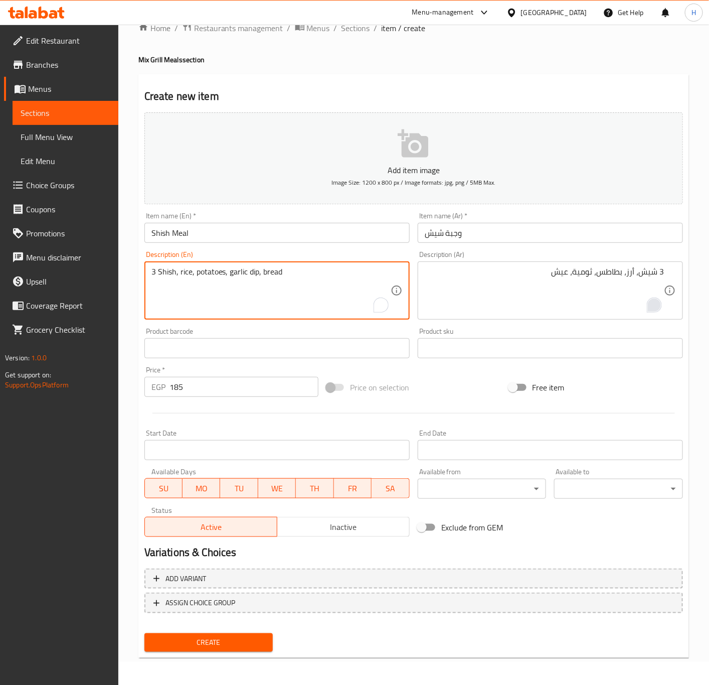
drag, startPoint x: 291, startPoint y: 271, endPoint x: 286, endPoint y: 291, distance: 20.5
click at [293, 271] on textarea "3 Shish, rice, potatoes, garlic dip, bread" at bounding box center [271, 291] width 239 height 48
click at [324, 275] on textarea "3 Shish, rice, potatoes, garlic dip, bread" at bounding box center [271, 291] width 239 height 48
click at [221, 389] on input "185" at bounding box center [244, 387] width 149 height 20
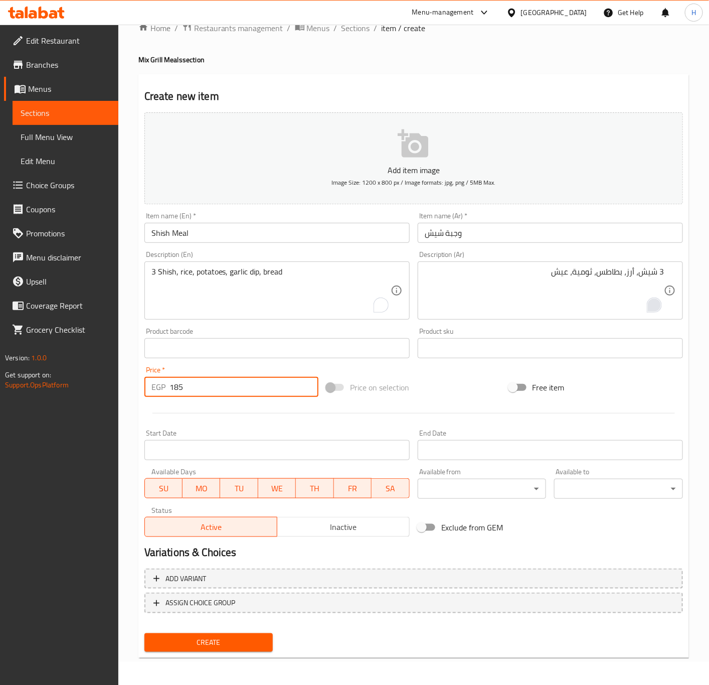
click at [145, 633] on button "Create" at bounding box center [209, 642] width 129 height 19
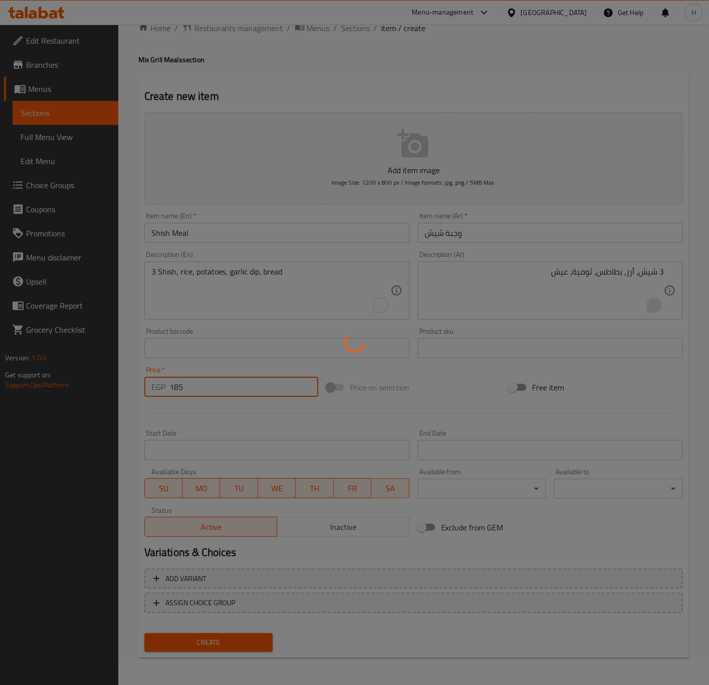
type input "0"
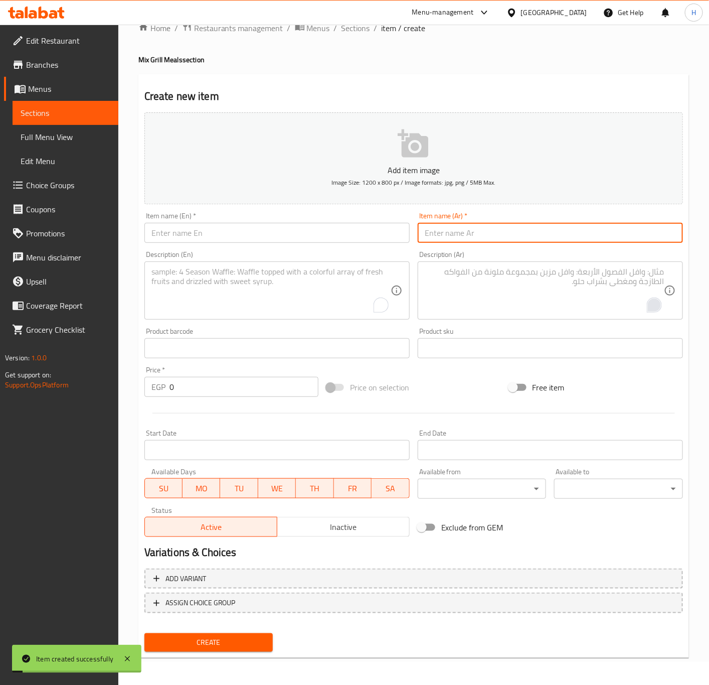
click at [468, 235] on input "text" at bounding box center [550, 233] width 265 height 20
type input ","
type input "وجبة كفتة"
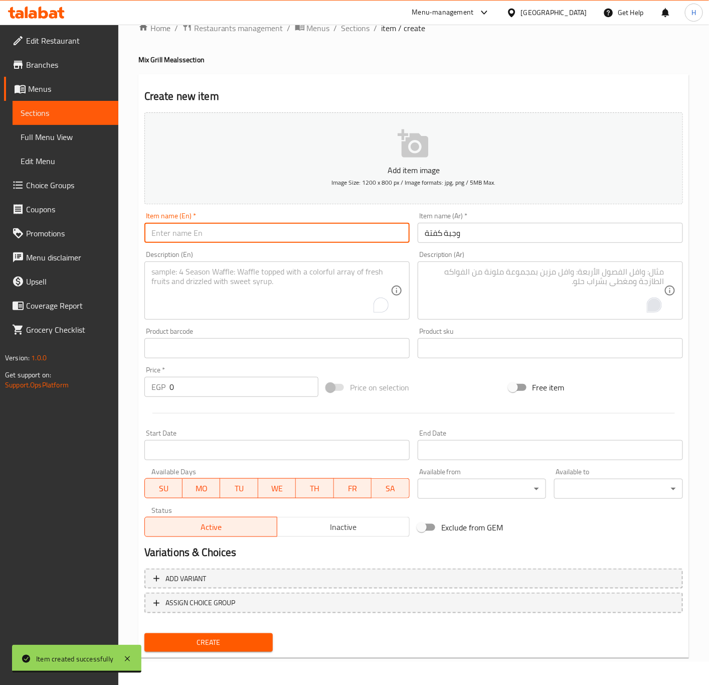
click at [315, 234] on input "text" at bounding box center [277, 233] width 265 height 20
type input "Kofta Meal"
click at [567, 282] on textarea "To enrich screen reader interactions, please activate Accessibility in Grammarl…" at bounding box center [544, 291] width 239 height 48
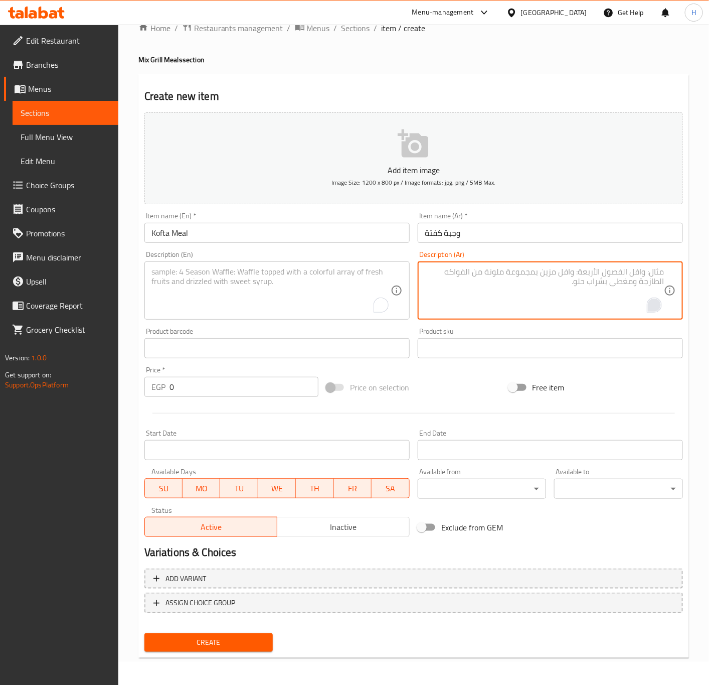
type textarea ";"
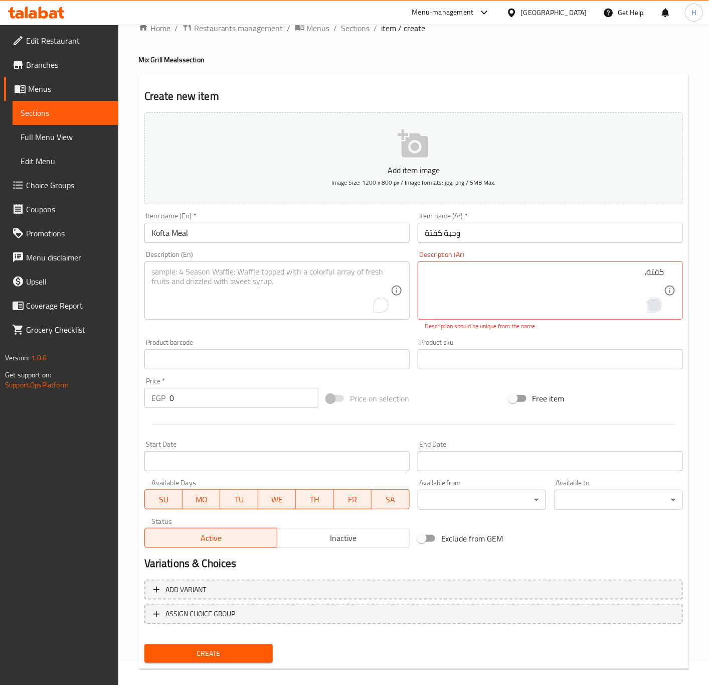
click at [555, 271] on textarea "كفتة،" at bounding box center [544, 291] width 239 height 48
paste textarea "أرز، بطاطس، ثومية، عيش"
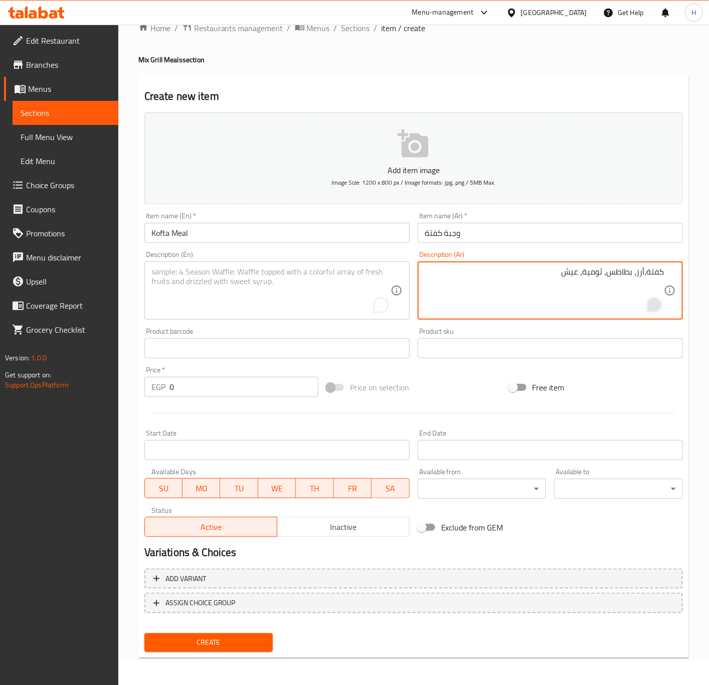
click at [598, 274] on textarea "كفتة،أرز، بطاطس، ثومية، عيش" at bounding box center [544, 291] width 239 height 48
click at [587, 294] on textarea "كفتة،أرز، بطاطس، ثومية، عيش" at bounding box center [544, 291] width 239 height 48
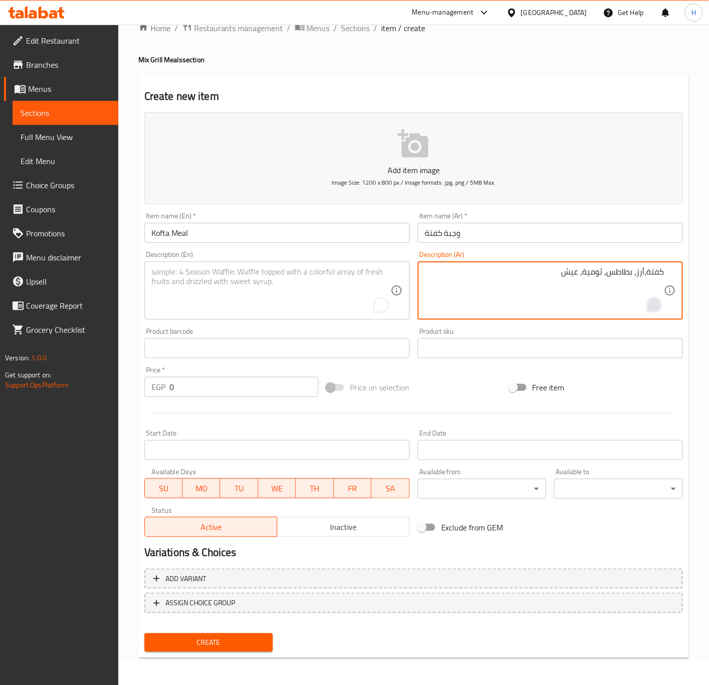
click at [587, 294] on textarea "كفتة،أرز، بطاطس، ثومية، عيش" at bounding box center [544, 291] width 239 height 48
click at [602, 271] on textarea "كفتة،أرز، بطاطس، طحينة، عيش" at bounding box center [544, 291] width 239 height 48
type textarea "كفتة،أرز، بطاطس، طحينة، عيش"
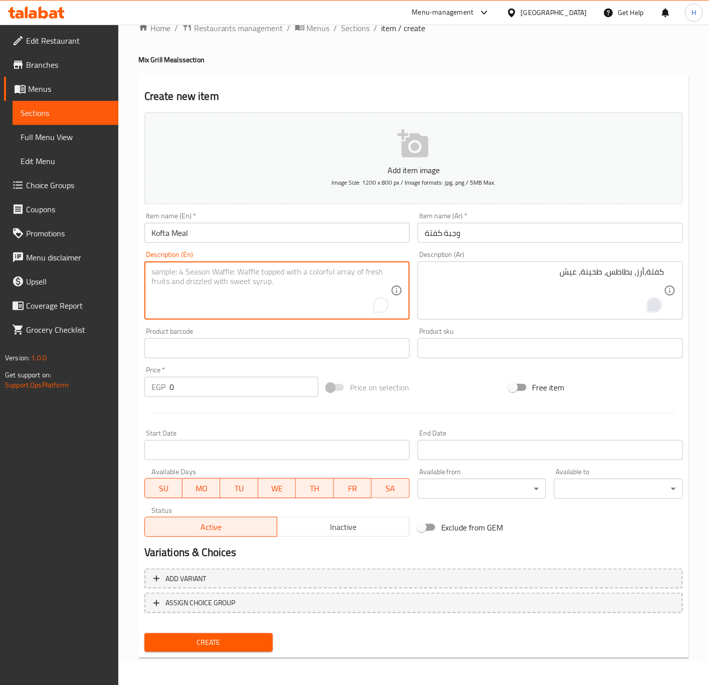
click at [252, 295] on textarea "To enrich screen reader interactions, please activate Accessibility in Grammarl…" at bounding box center [271, 291] width 239 height 48
paste textarea "Kofta, rice, potatoes, tahini, bread"
type textarea "Kofta, rice, potatoes, tahini, bread"
click at [176, 389] on input "0" at bounding box center [244, 387] width 149 height 20
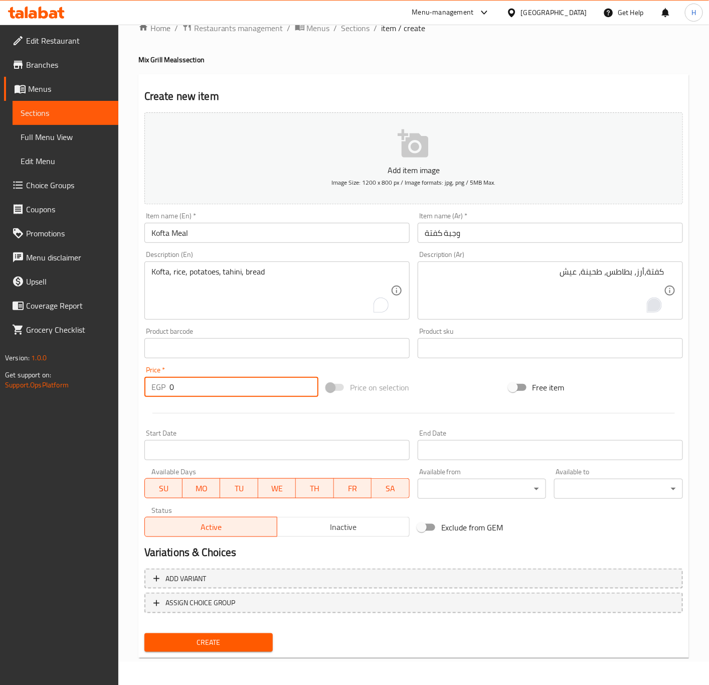
click at [176, 389] on input "0" at bounding box center [244, 387] width 149 height 20
type input "195"
click at [226, 647] on span "Create" at bounding box center [209, 642] width 113 height 13
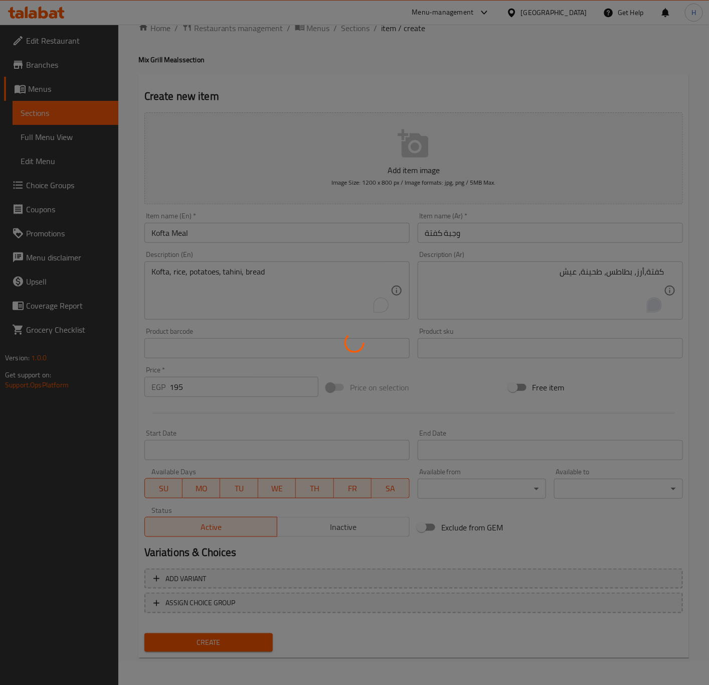
type input "0"
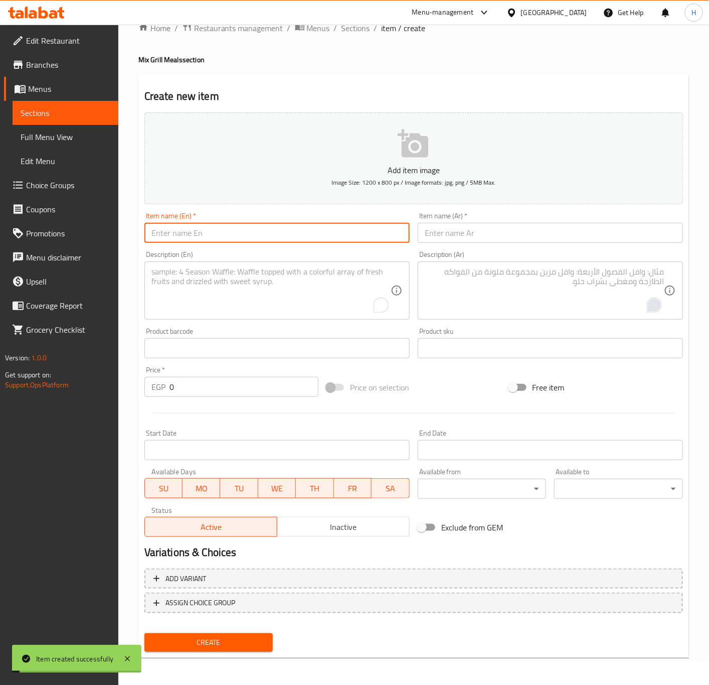
click at [243, 236] on input "text" at bounding box center [277, 233] width 265 height 20
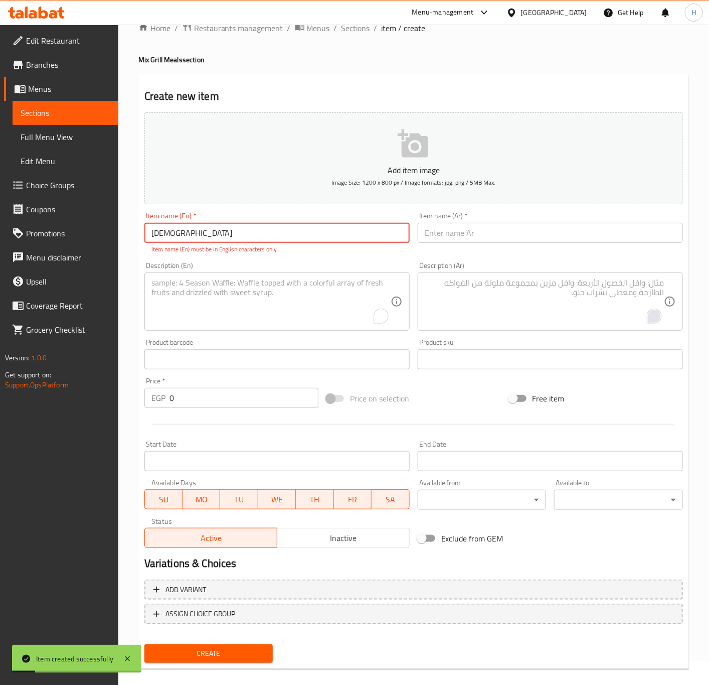
type input "ل"
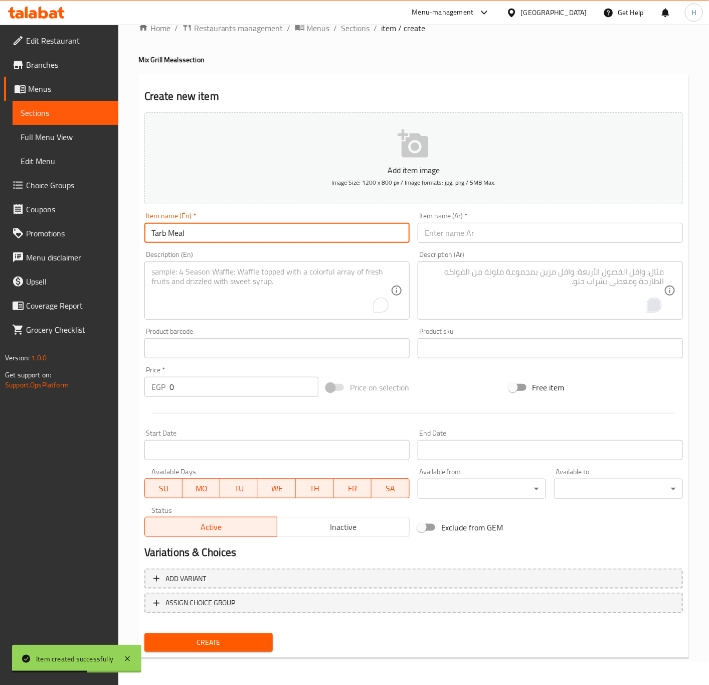
type input "Tarb Meal"
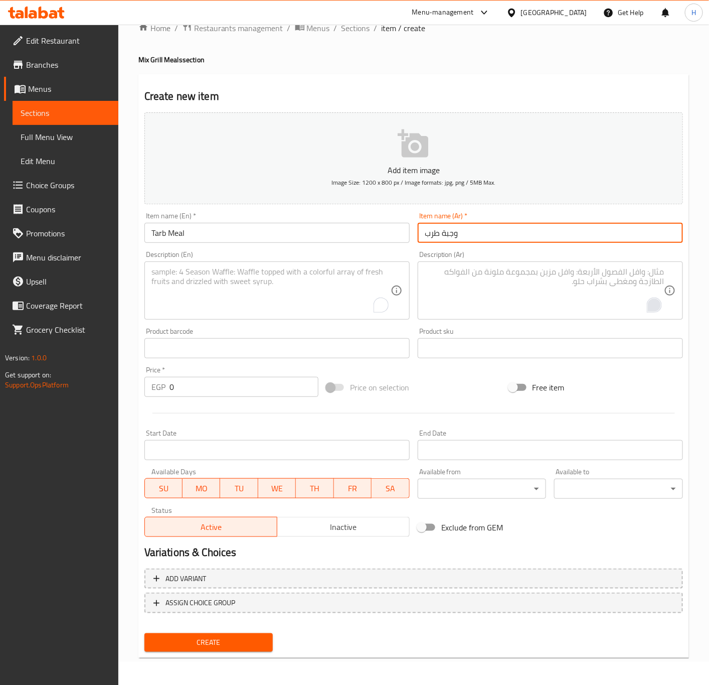
type input "وجبة طرب"
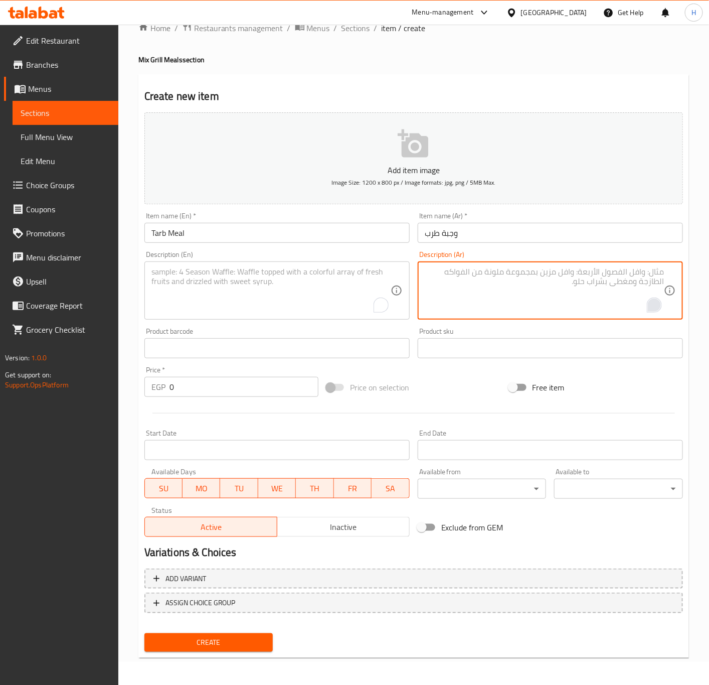
click at [537, 286] on textarea "To enrich screen reader interactions, please activate Accessibility in Grammarl…" at bounding box center [544, 291] width 239 height 48
type textarea "طرب، أرز، بطاطس، طحينة، عيش"
click at [266, 286] on textarea "To enrich screen reader interactions, please activate Accessibility in Grammarl…" at bounding box center [271, 291] width 239 height 48
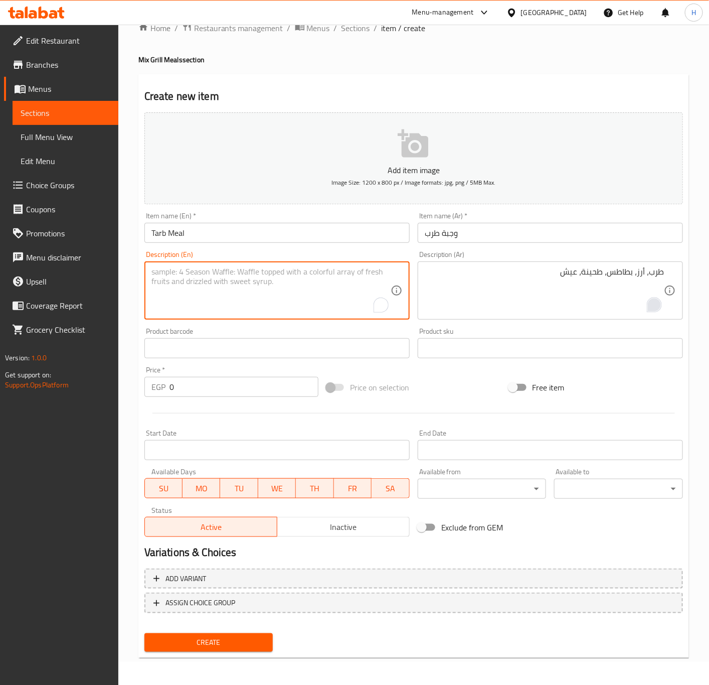
type textarea "'"
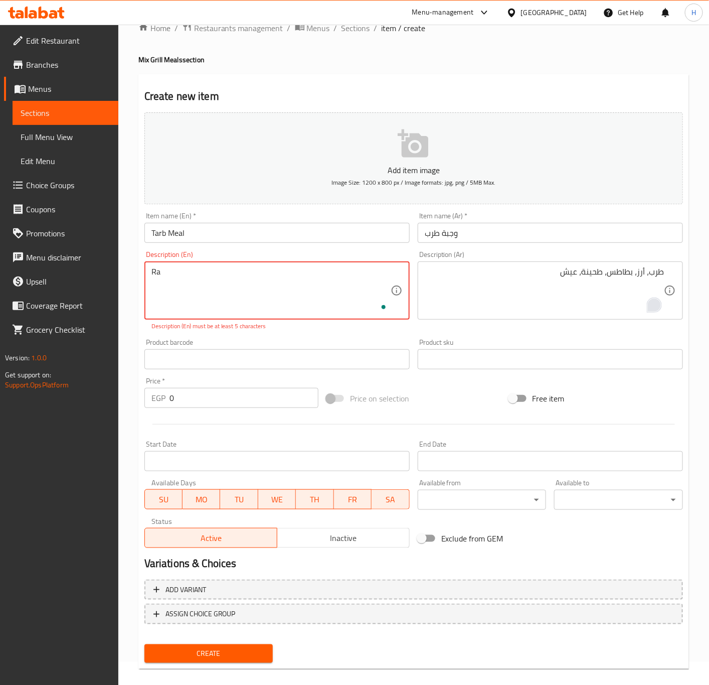
type textarea "R"
click at [210, 278] on textarea "Tarb," at bounding box center [271, 291] width 239 height 48
paste textarea "rice, potatoes, garlic dip, bread"
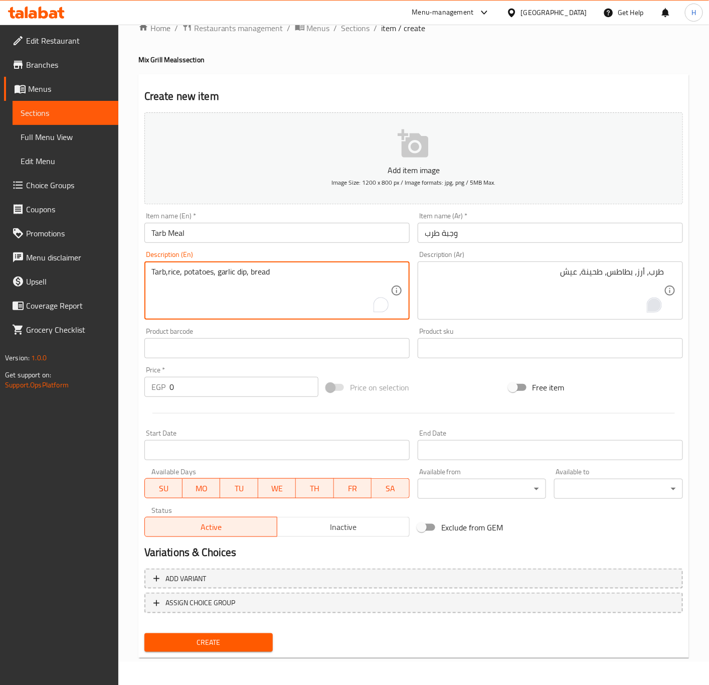
click at [168, 274] on textarea "Tarb,rice, potatoes, garlic dip, bread" at bounding box center [271, 291] width 239 height 48
drag, startPoint x: 226, startPoint y: 271, endPoint x: 248, endPoint y: 272, distance: 22.1
click at [248, 272] on textarea "Tarb, rice, potatoes, garlic dip, bread" at bounding box center [271, 291] width 239 height 48
paste textarea "tahini"
type textarea "Tarb, rice, potatoes, tahini, bread"
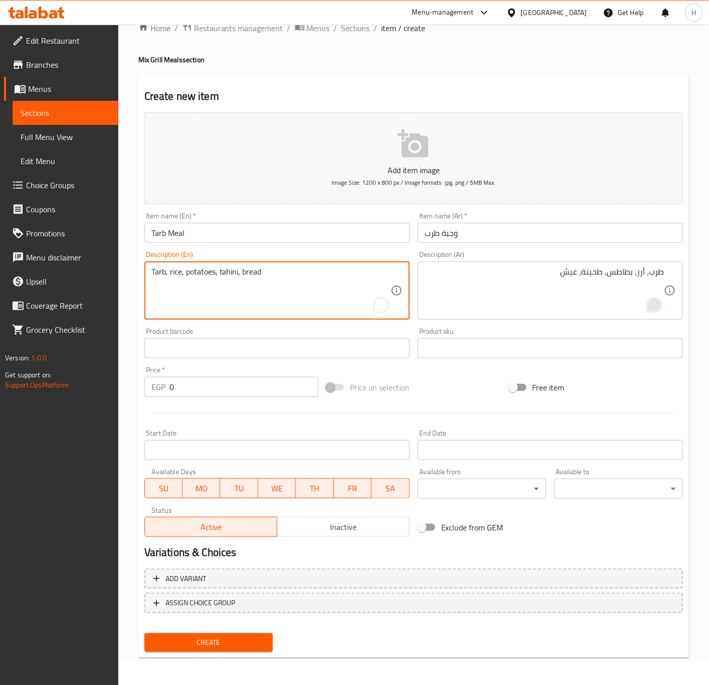
click at [199, 389] on input "0" at bounding box center [244, 387] width 149 height 20
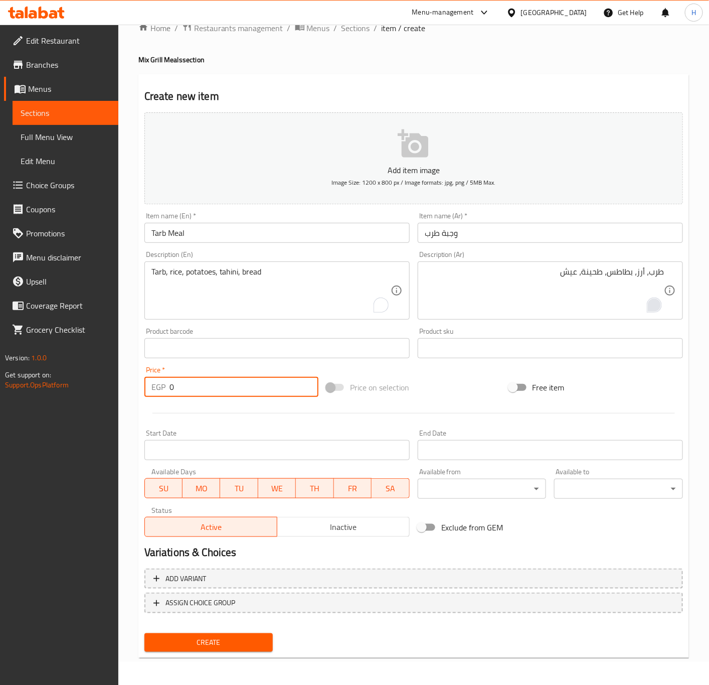
click at [199, 389] on input "0" at bounding box center [244, 387] width 149 height 20
type input "250"
click at [223, 643] on span "Create" at bounding box center [209, 642] width 113 height 13
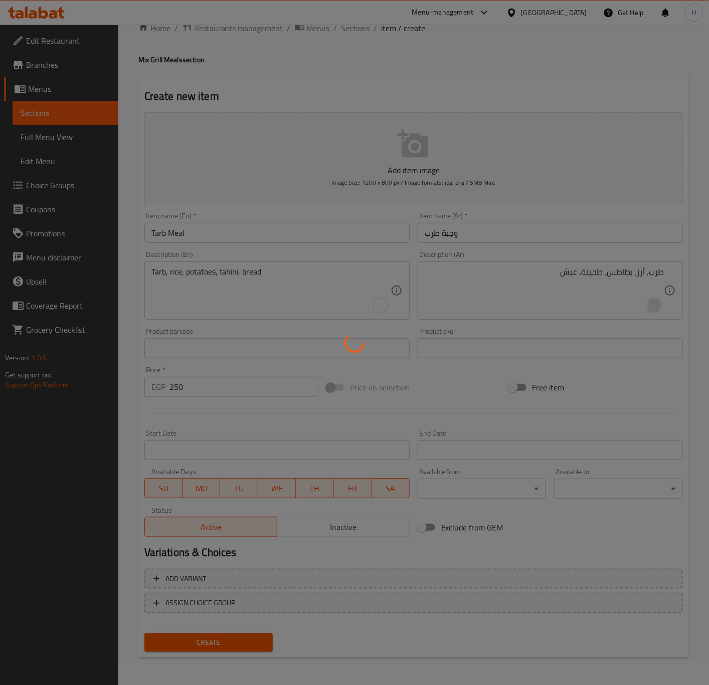
type input "0"
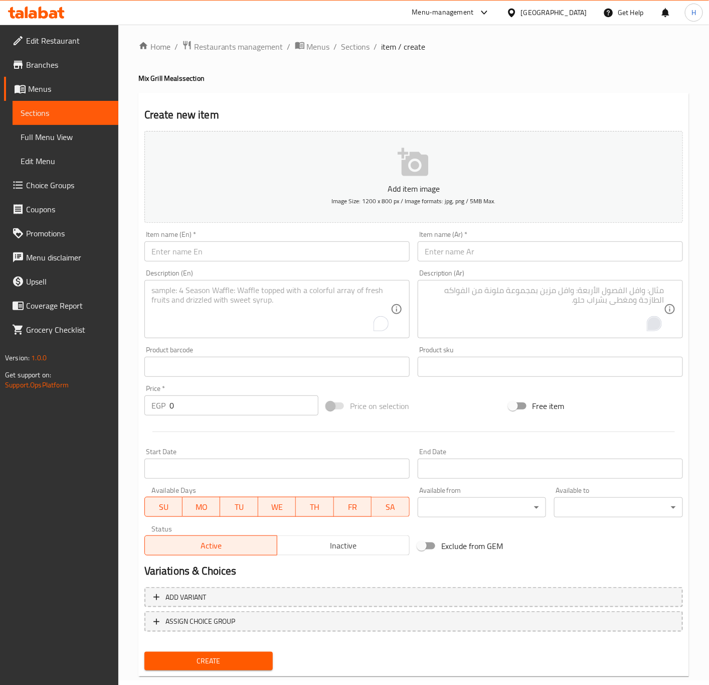
scroll to position [0, 0]
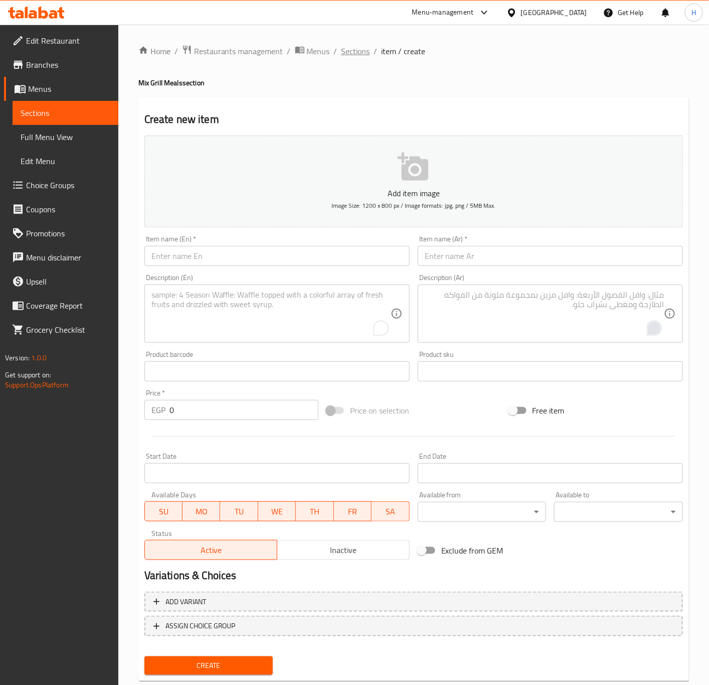
click at [360, 55] on span "Sections" at bounding box center [356, 51] width 29 height 12
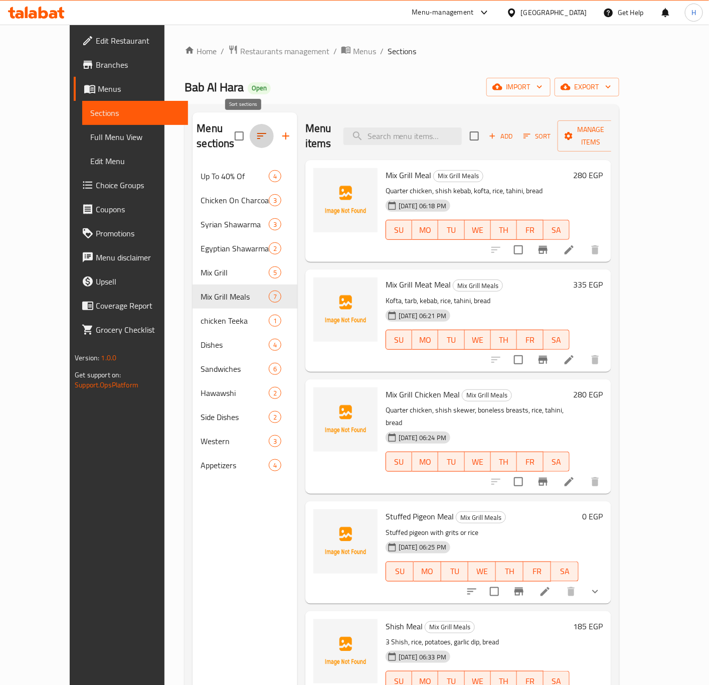
click at [253, 131] on button "button" at bounding box center [262, 136] width 24 height 24
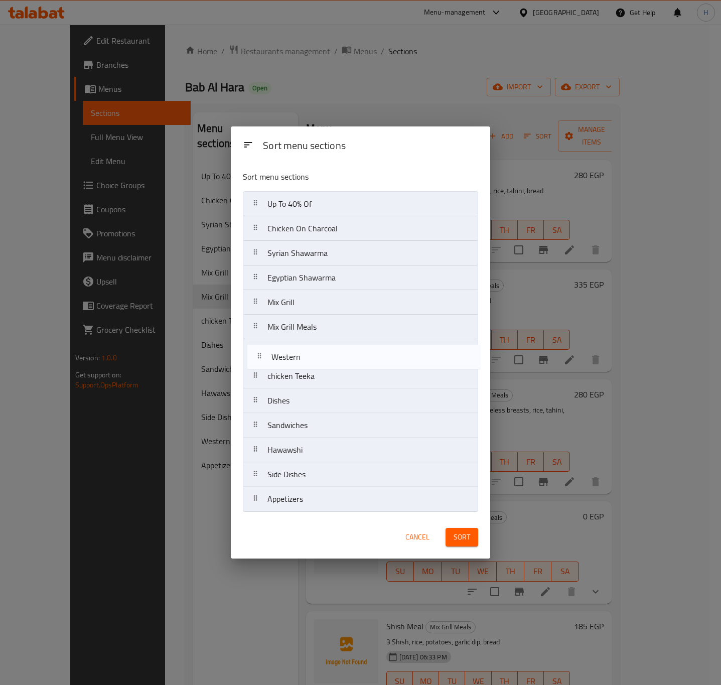
drag, startPoint x: 284, startPoint y: 482, endPoint x: 288, endPoint y: 360, distance: 121.5
click at [288, 360] on nav "Up To 40% Of Chicken On Charcoal Syrian Shawarma Egyptian Shawarma Mix Grill Mi…" at bounding box center [360, 351] width 235 height 321
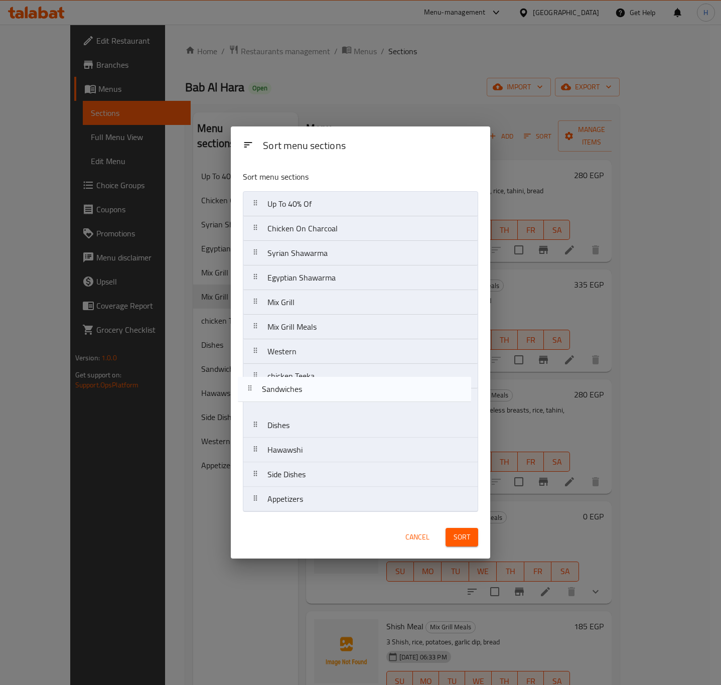
drag, startPoint x: 302, startPoint y: 431, endPoint x: 295, endPoint y: 387, distance: 44.1
click at [295, 387] on nav "Up To 40% Of Chicken On Charcoal Syrian Shawarma Egyptian Shawarma Mix Grill Mi…" at bounding box center [360, 351] width 235 height 321
drag, startPoint x: 301, startPoint y: 456, endPoint x: 297, endPoint y: 399, distance: 56.9
click at [297, 399] on nav "Up To 40% Of Chicken On Charcoal Syrian Shawarma Egyptian Shawarma Mix Grill Mi…" at bounding box center [360, 351] width 235 height 321
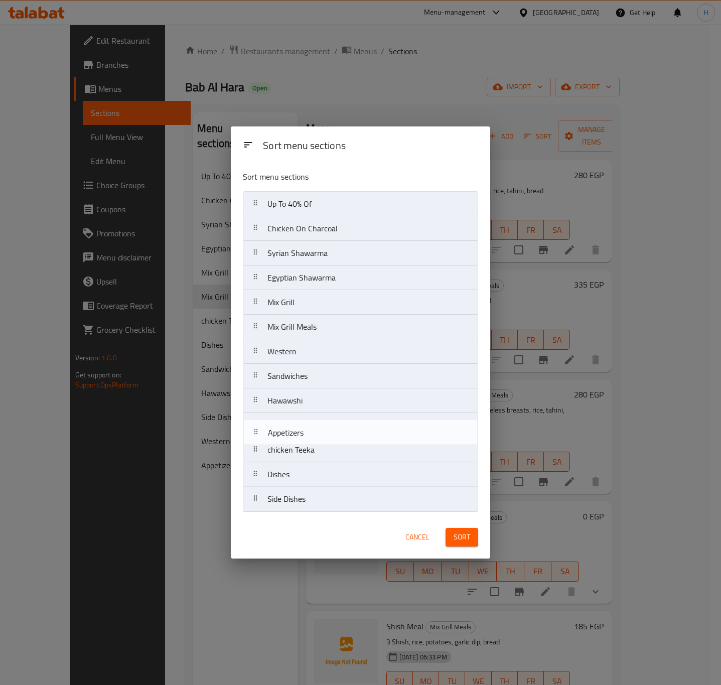
drag, startPoint x: 293, startPoint y: 504, endPoint x: 294, endPoint y: 426, distance: 78.3
click at [294, 426] on nav "Up To 40% Of Chicken On Charcoal Syrian Shawarma Egyptian Shawarma Mix Grill Mi…" at bounding box center [360, 351] width 235 height 321
drag, startPoint x: 291, startPoint y: 509, endPoint x: 295, endPoint y: 458, distance: 51.9
click at [295, 458] on nav "Up To 40% Of Chicken On Charcoal Syrian Shawarma Egyptian Shawarma Mix Grill Mi…" at bounding box center [360, 351] width 235 height 321
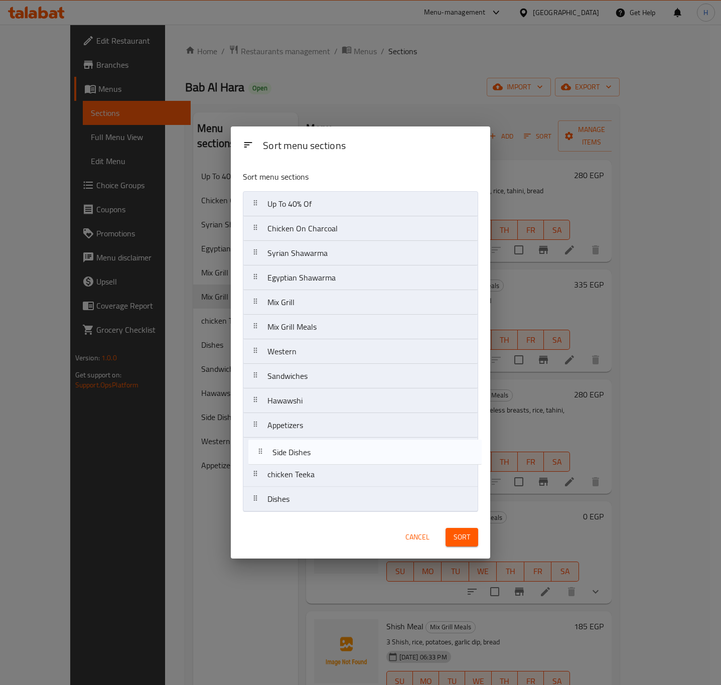
click at [295, 457] on nav "Up To 40% Of Chicken On Charcoal Syrian Shawarma Egyptian Shawarma Mix Grill Mi…" at bounding box center [360, 351] width 235 height 321
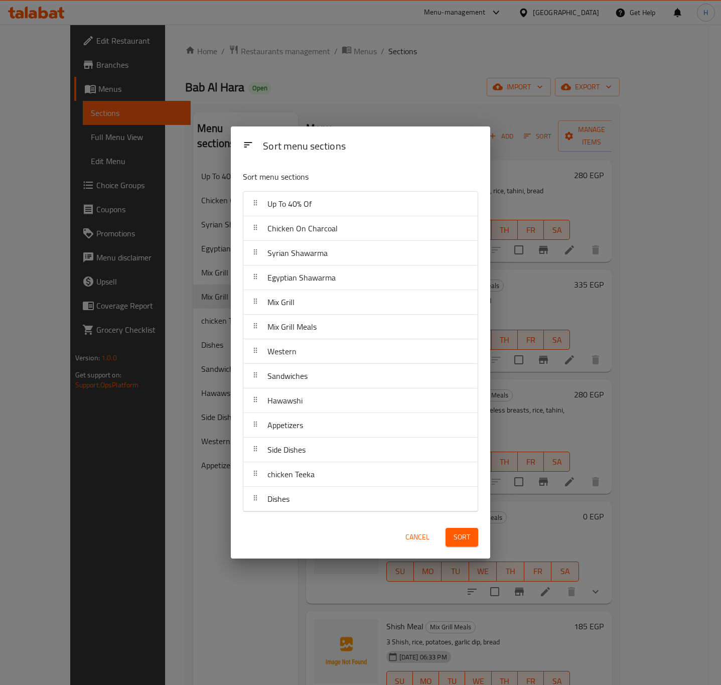
click at [464, 542] on span "Sort" at bounding box center [462, 537] width 17 height 13
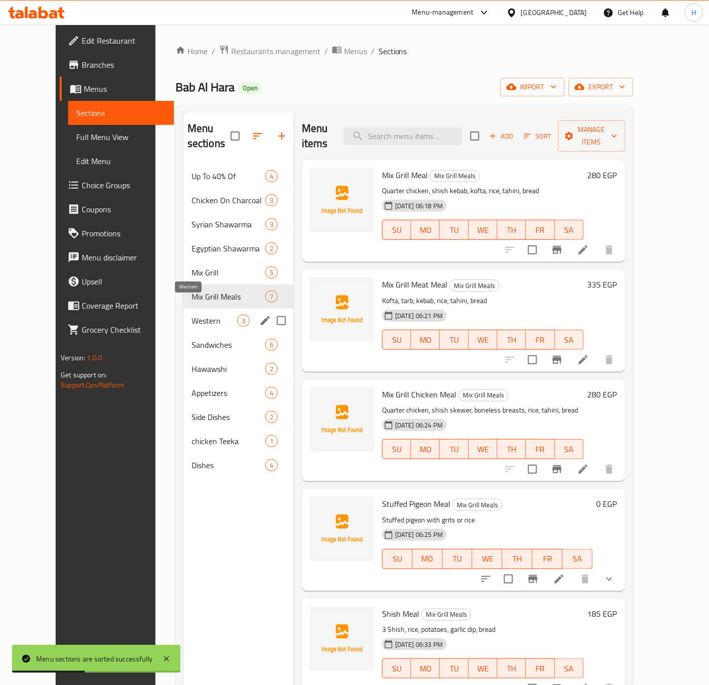
click at [192, 315] on span "Western" at bounding box center [215, 321] width 46 height 12
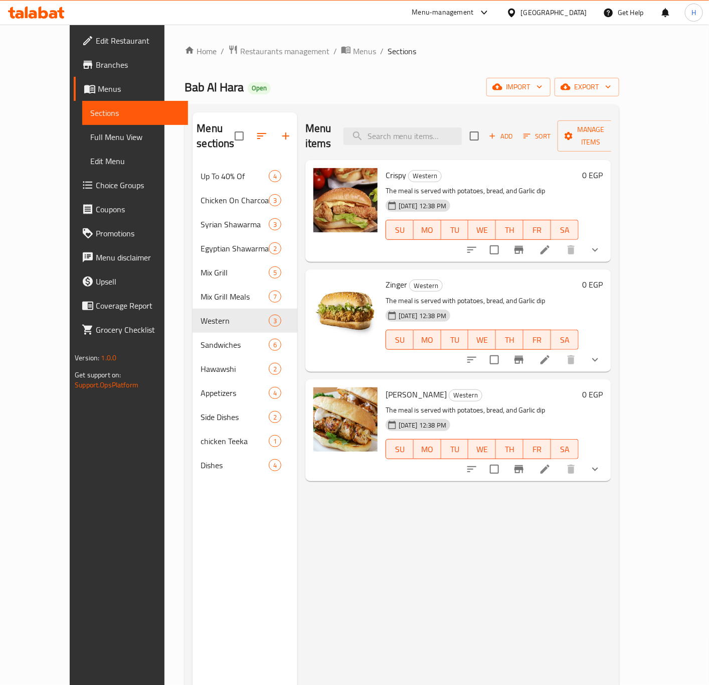
click at [602, 244] on icon "show more" at bounding box center [596, 250] width 12 height 12
click at [608, 238] on button "show more" at bounding box center [596, 250] width 24 height 24
click at [602, 244] on icon "show more" at bounding box center [596, 250] width 12 height 12
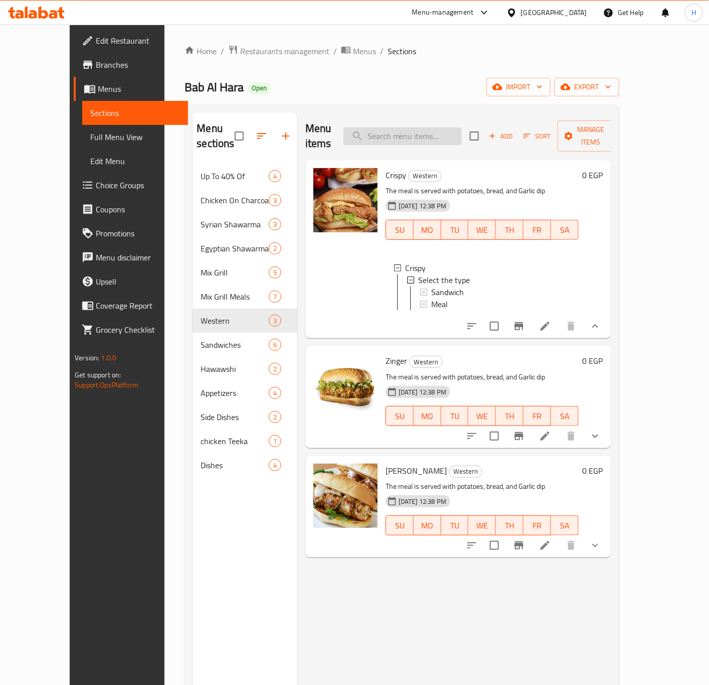
click at [462, 127] on input "search" at bounding box center [403, 136] width 118 height 18
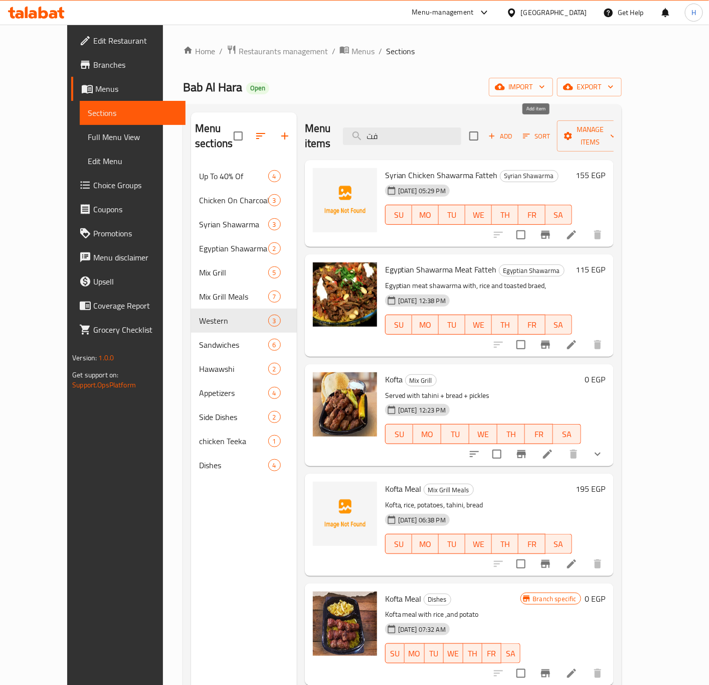
type input "فت"
click at [514, 134] on span "Add" at bounding box center [500, 136] width 27 height 12
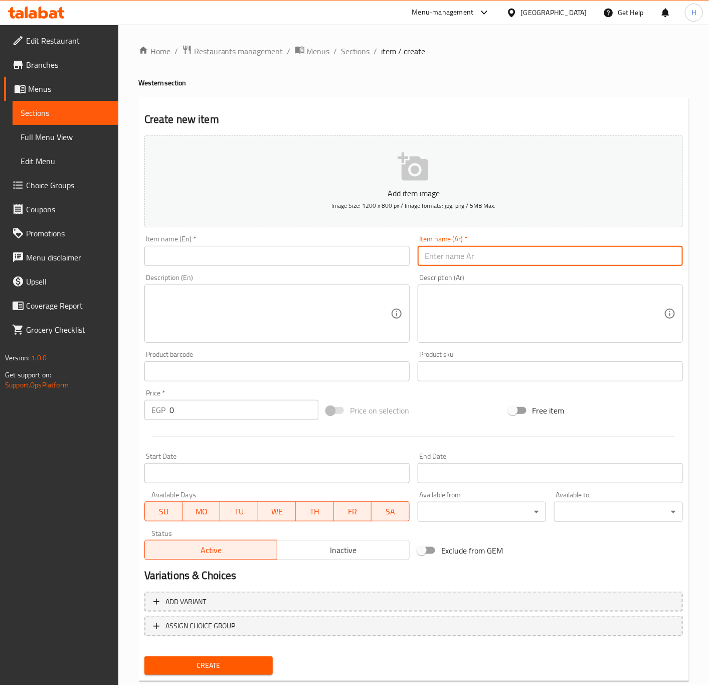
click at [483, 259] on input "text" at bounding box center [550, 256] width 265 height 20
type input "فتة كريسبي أو زنجر"
click at [291, 265] on input "text" at bounding box center [277, 256] width 265 height 20
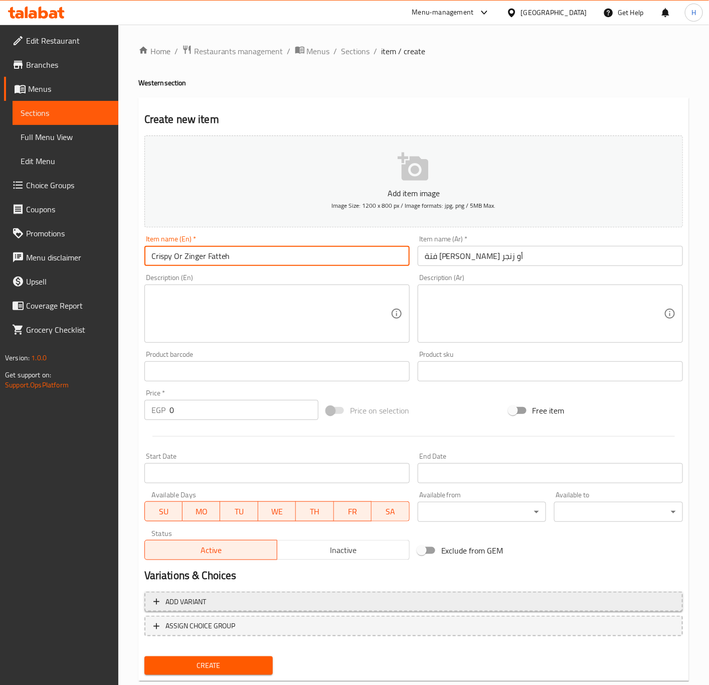
type input "Crispy Or Zinger Fatteh"
click at [265, 605] on span "Add variant" at bounding box center [414, 602] width 521 height 13
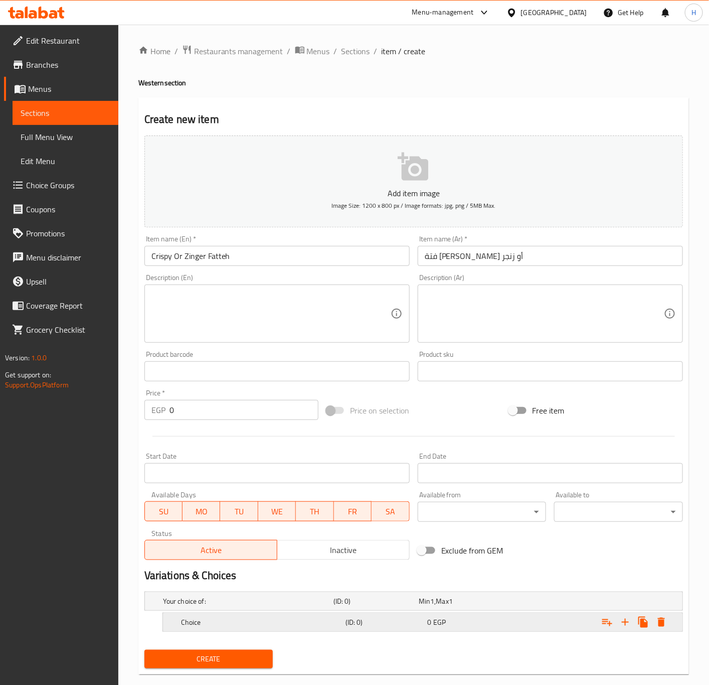
click at [628, 626] on icon "Expand" at bounding box center [626, 622] width 12 height 12
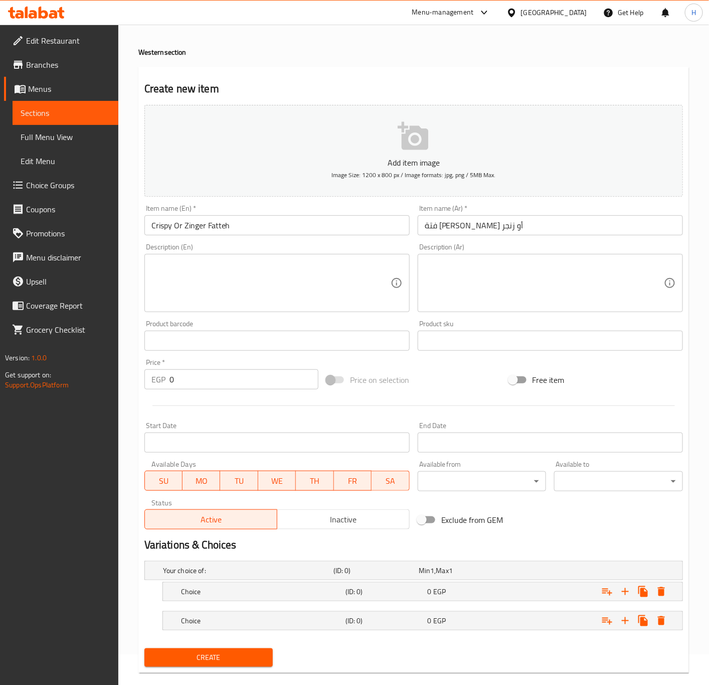
scroll to position [48, 0]
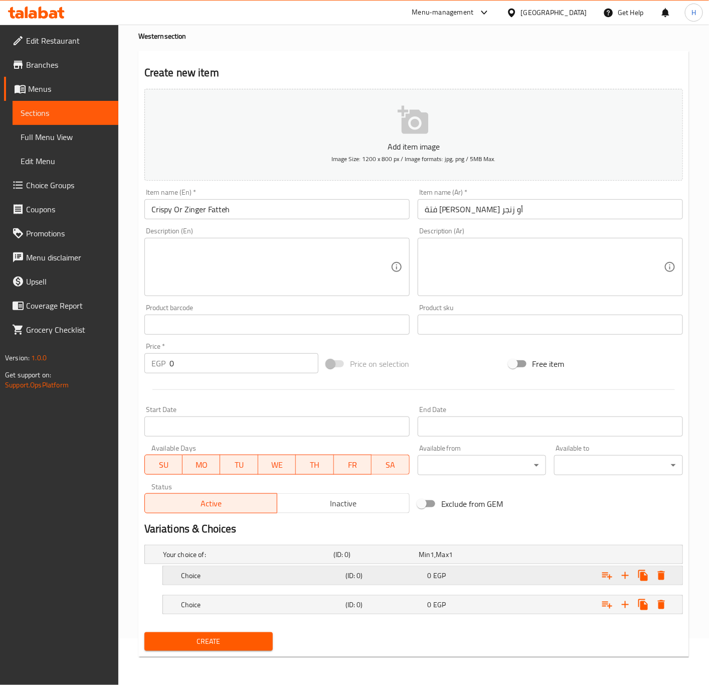
click at [248, 581] on div "Choice" at bounding box center [261, 575] width 165 height 14
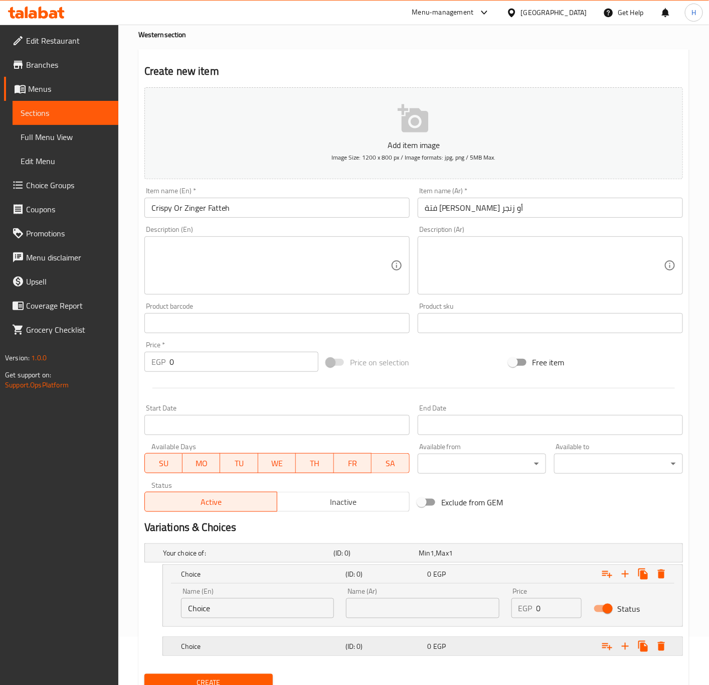
click at [270, 652] on div "Choice" at bounding box center [261, 646] width 165 height 14
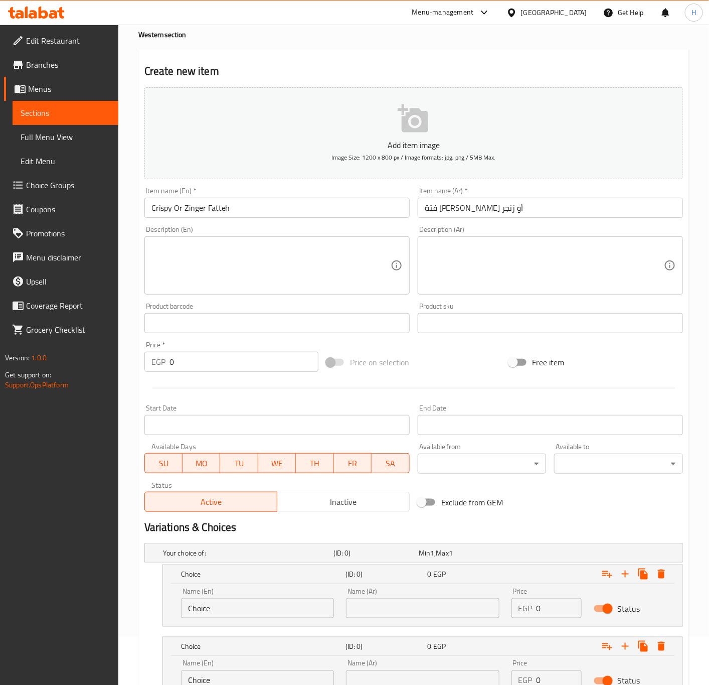
click at [169, 210] on input "Crispy Or Zinger Fatteh" at bounding box center [277, 208] width 265 height 20
click at [235, 605] on input "Choice" at bounding box center [257, 608] width 153 height 20
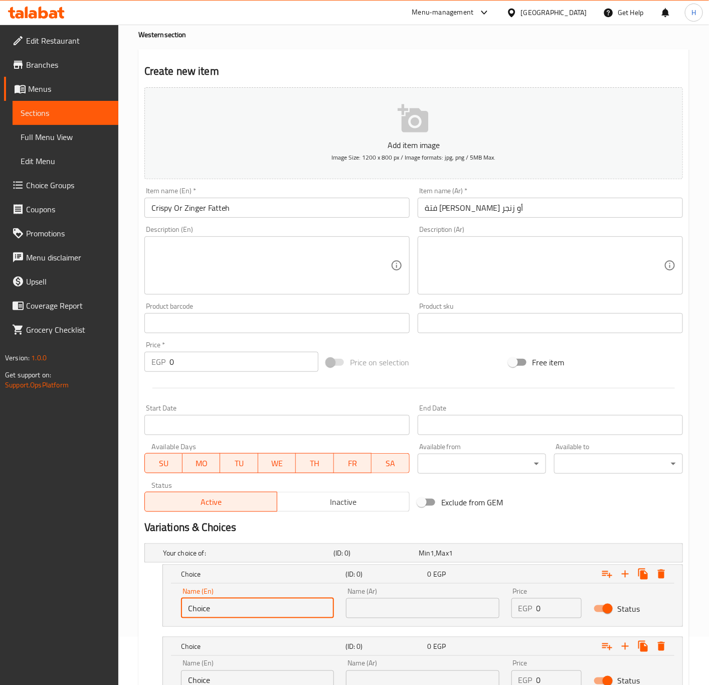
paste input "rispy"
type input "Crispy"
click at [193, 212] on input "Crispy Or Zinger Fatteh" at bounding box center [277, 208] width 265 height 20
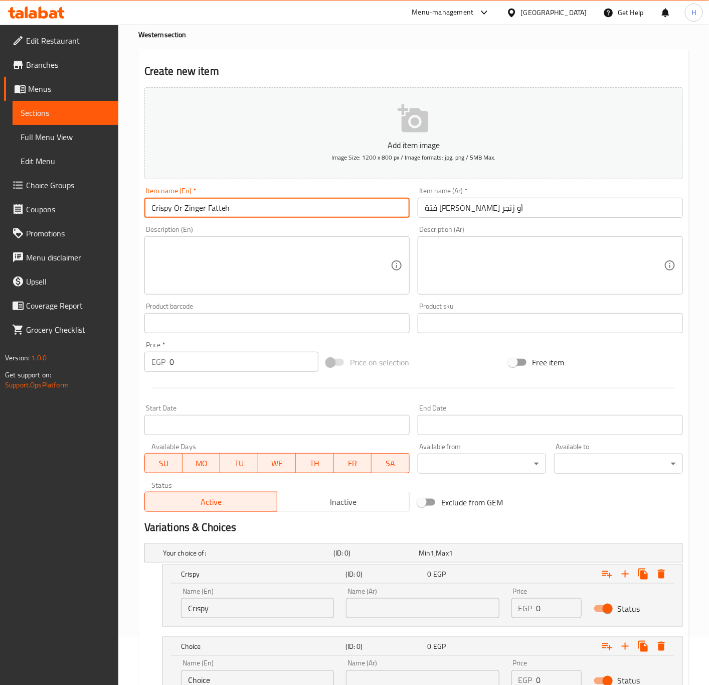
click at [193, 212] on input "Crispy Or Zinger Fatteh" at bounding box center [277, 208] width 265 height 20
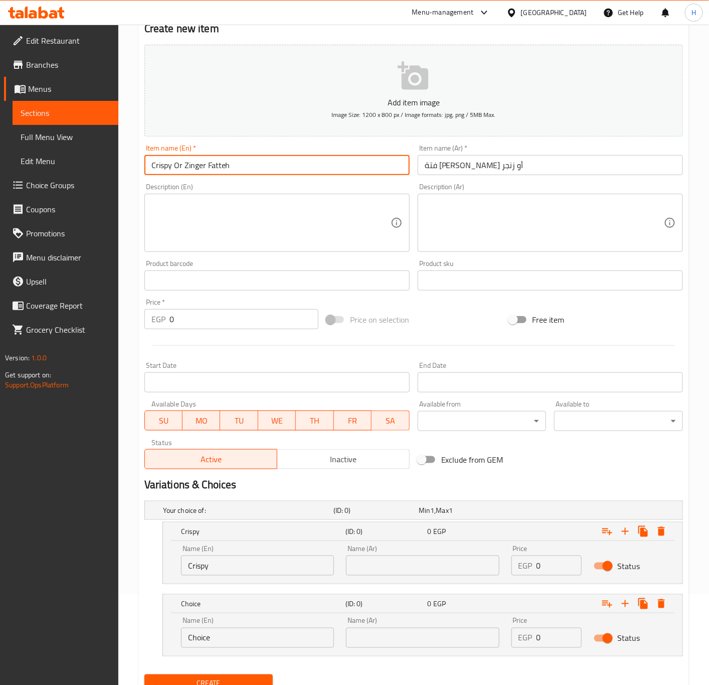
scroll to position [134, 0]
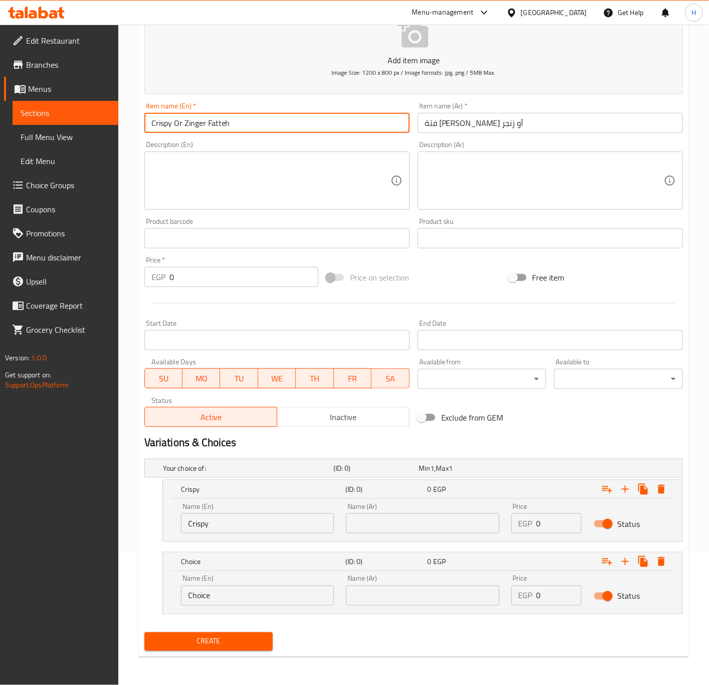
click at [238, 592] on input "Choice" at bounding box center [257, 596] width 153 height 20
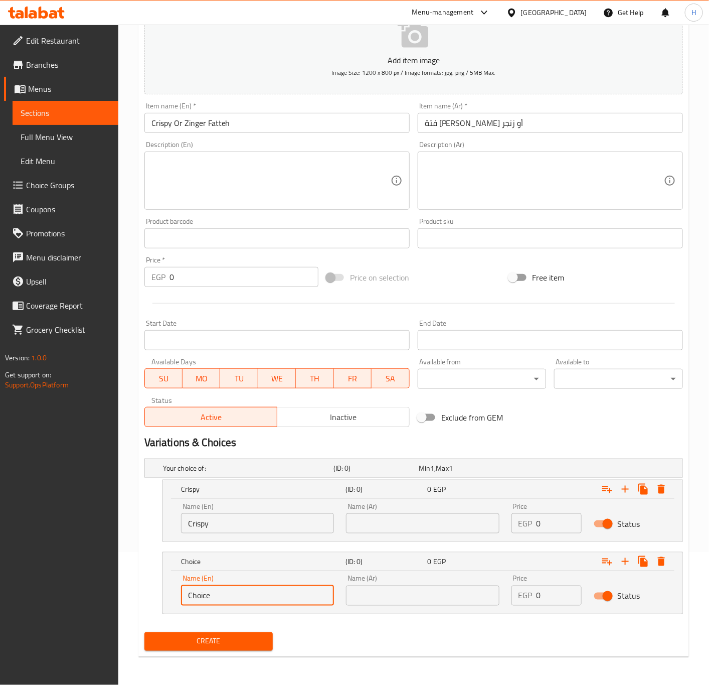
click at [238, 593] on input "Choice" at bounding box center [257, 596] width 153 height 20
paste input "Zinger"
type input "Zinger"
click at [464, 122] on input "فتة كريسبي أو زنجر" at bounding box center [550, 123] width 265 height 20
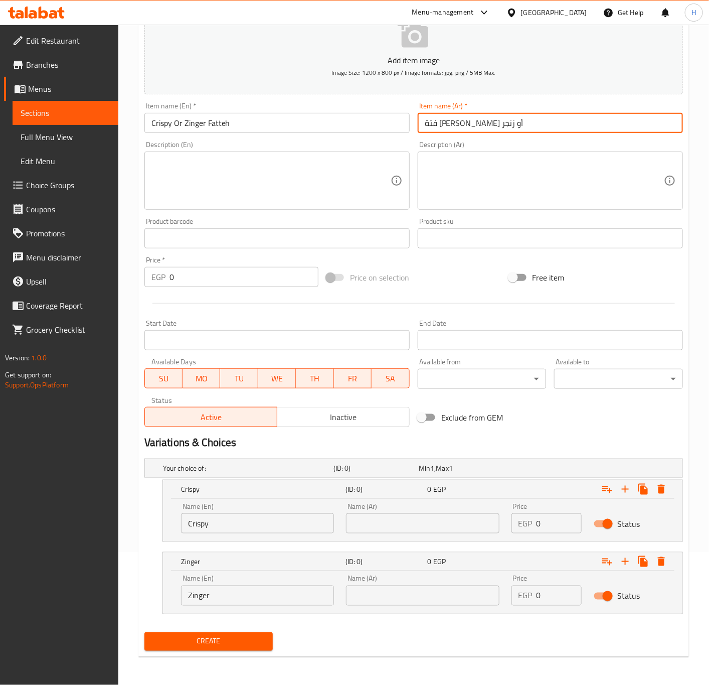
click at [464, 122] on input "فتة كريسبي أو زنجر" at bounding box center [550, 123] width 265 height 20
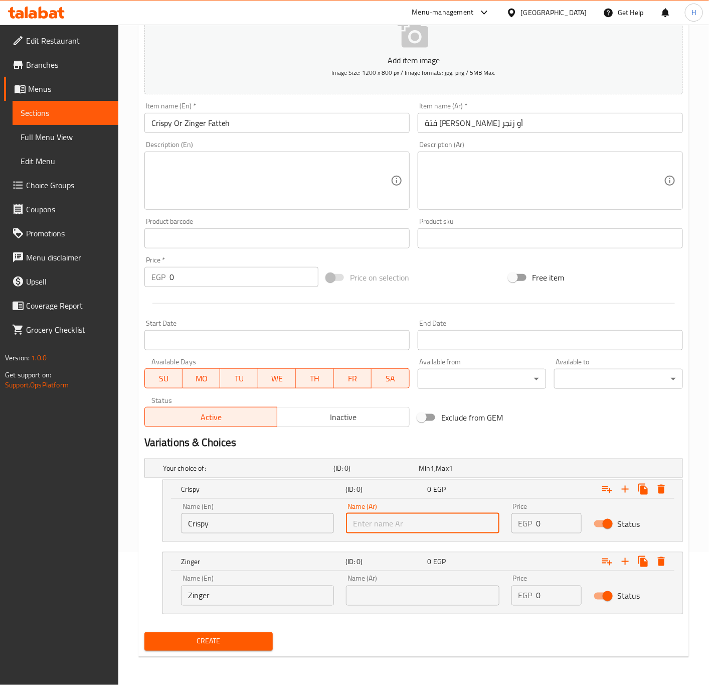
click at [407, 521] on input "text" at bounding box center [422, 523] width 153 height 20
paste input "كريسبي"
type input "كريسبي"
click at [434, 121] on input "فتة كريسبي أو زنجر" at bounding box center [550, 123] width 265 height 20
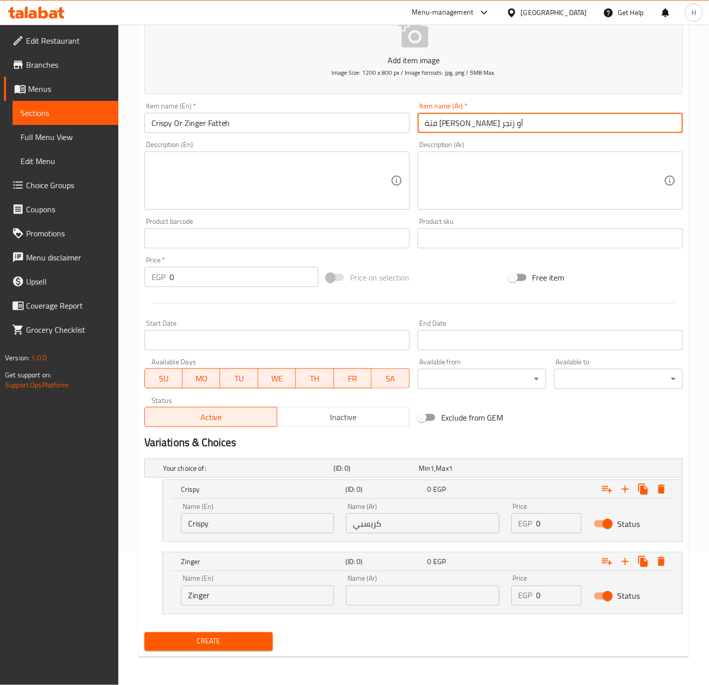
click at [434, 121] on input "فتة كريسبي أو زنجر" at bounding box center [550, 123] width 265 height 20
click at [433, 127] on input "فتة كريسبي أو زنجر" at bounding box center [550, 123] width 265 height 20
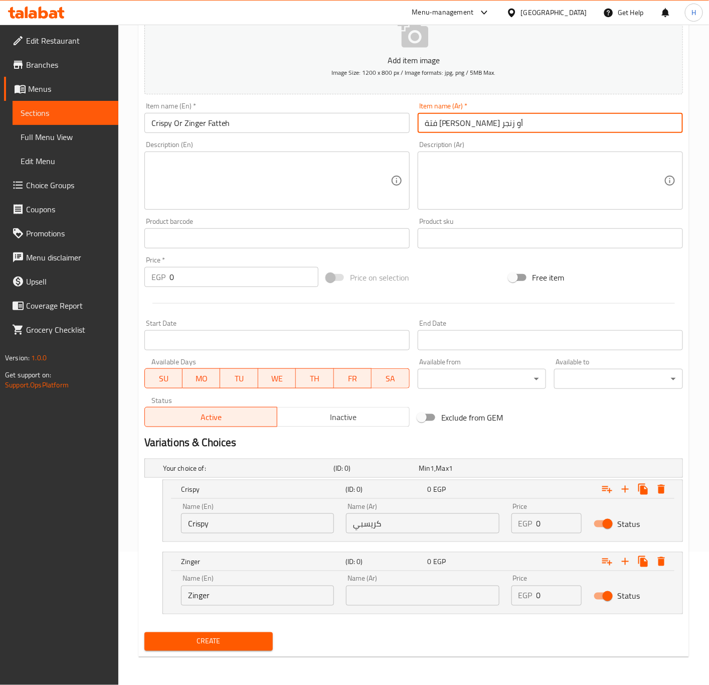
click at [434, 126] on input "فتة كريسبي أو زنجر" at bounding box center [550, 123] width 265 height 20
click at [433, 124] on input "فتة كريسبي أو زنجر" at bounding box center [550, 123] width 265 height 20
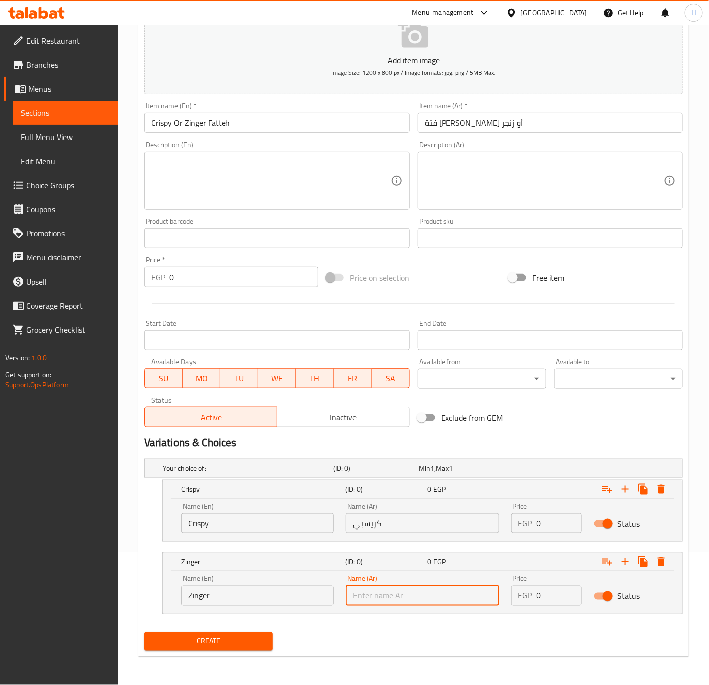
click at [409, 598] on input "text" at bounding box center [422, 596] width 153 height 20
paste input "زنجر"
type input "زنجر"
click at [548, 519] on input "0" at bounding box center [560, 523] width 46 height 20
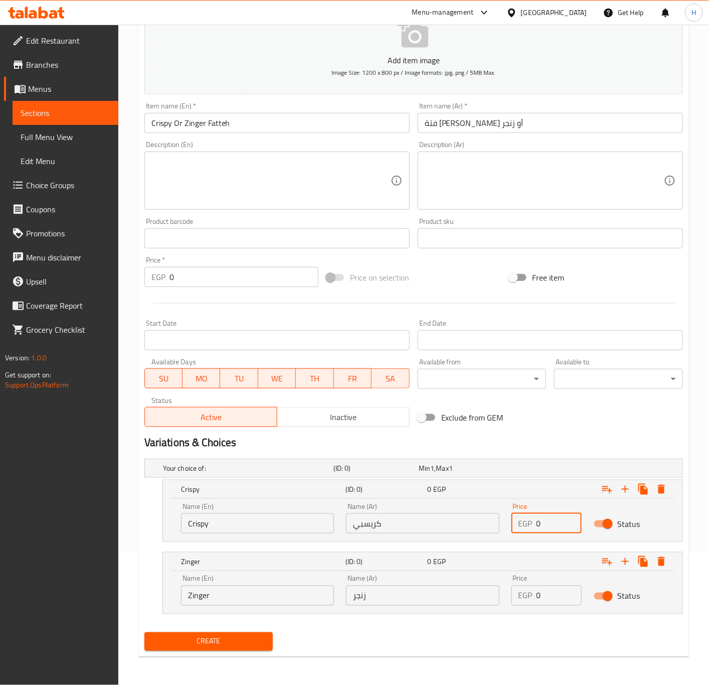
click at [548, 519] on input "0" at bounding box center [560, 523] width 46 height 20
click at [549, 520] on input "100" at bounding box center [560, 523] width 46 height 20
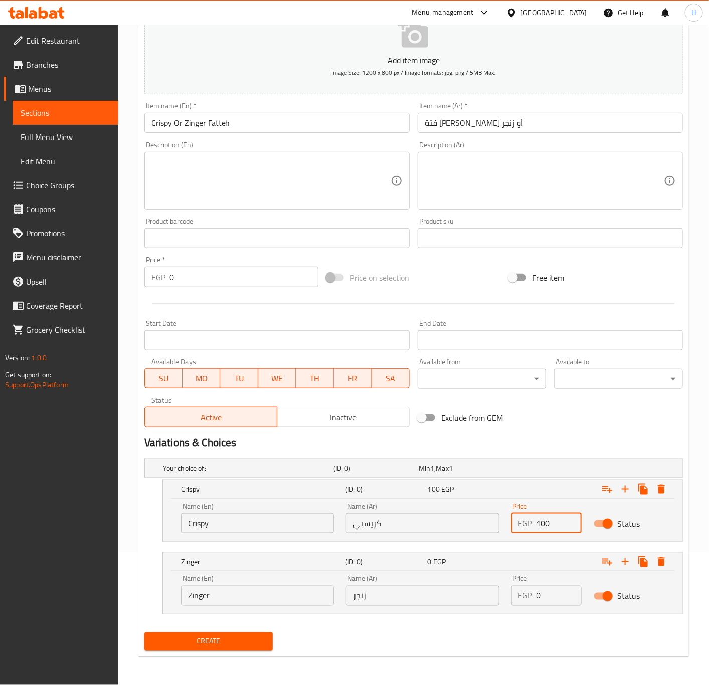
click at [549, 520] on input "100" at bounding box center [560, 523] width 46 height 20
type input "100"
click at [552, 601] on input "0" at bounding box center [560, 596] width 46 height 20
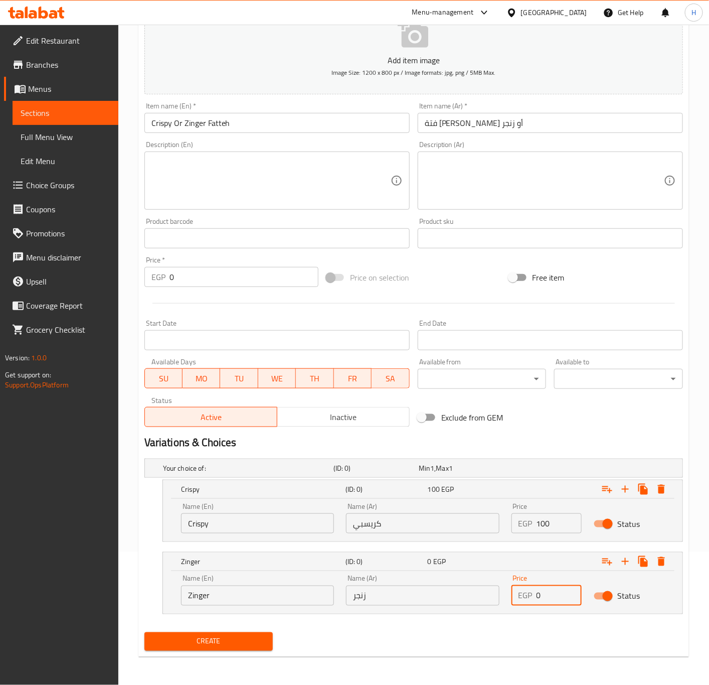
paste input "10"
type input "100"
click at [199, 643] on span "Create" at bounding box center [209, 641] width 113 height 13
click at [199, 643] on div at bounding box center [354, 342] width 709 height 685
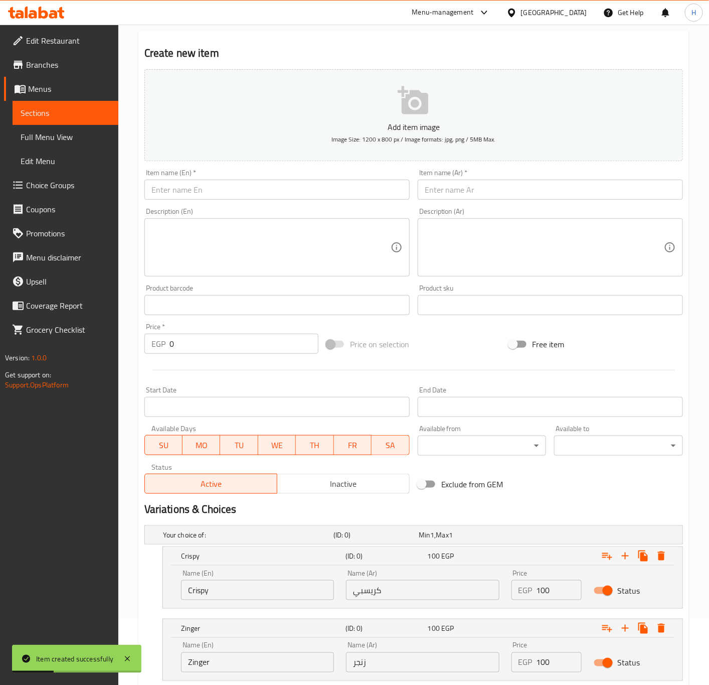
scroll to position [0, 0]
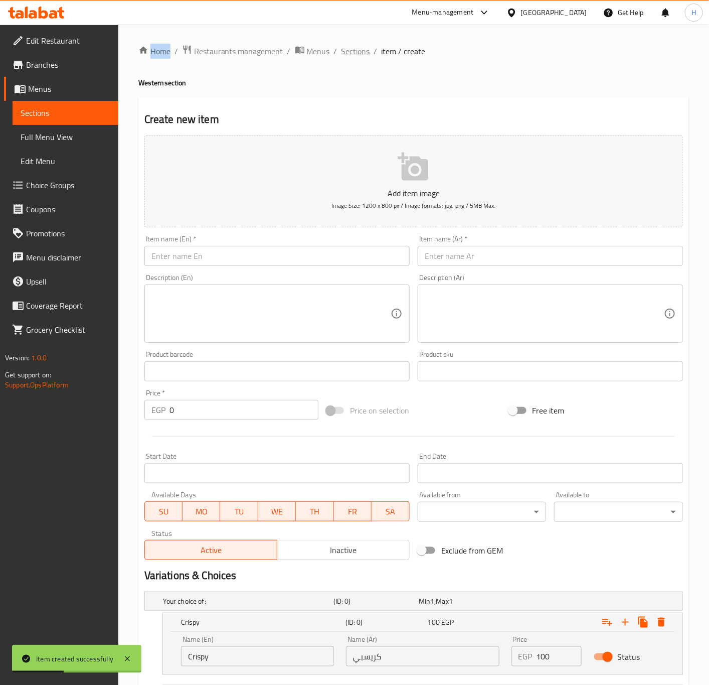
click at [354, 45] on span "Sections" at bounding box center [356, 51] width 29 height 12
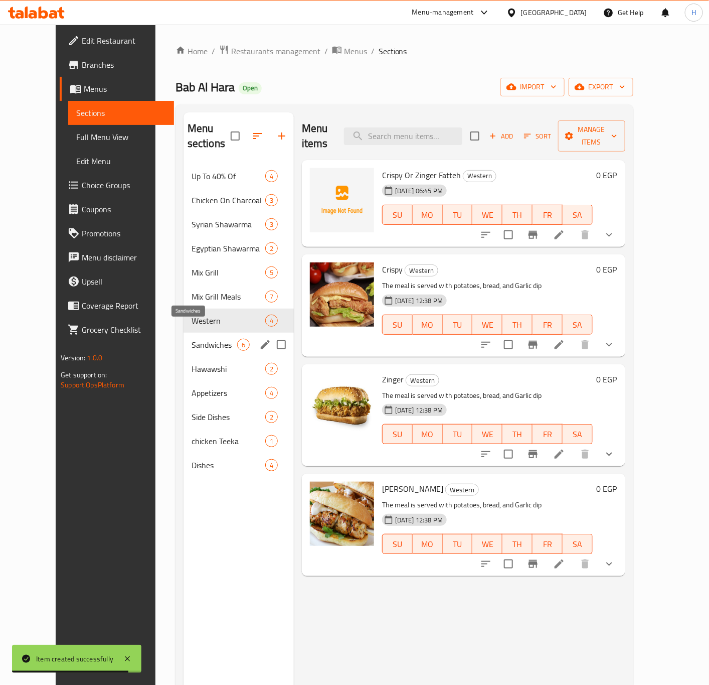
click at [197, 339] on span "Sandwiches" at bounding box center [215, 345] width 46 height 12
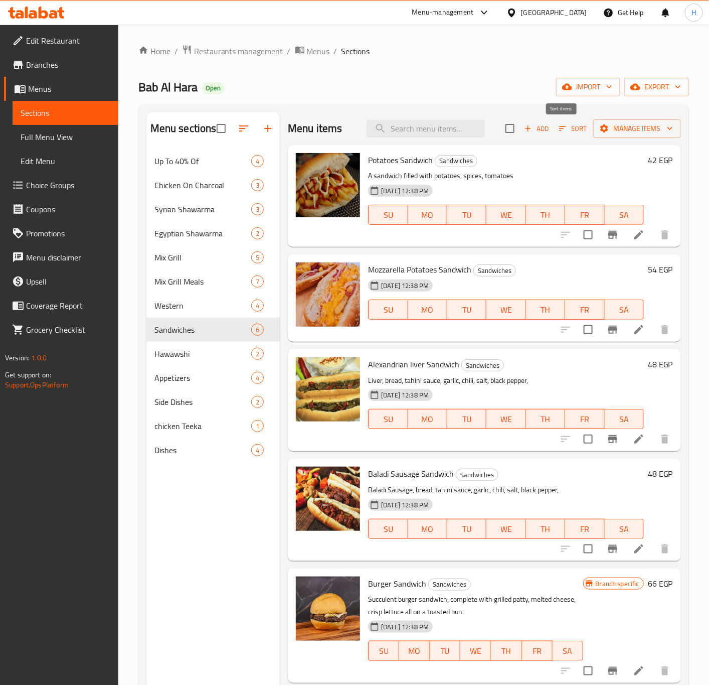
click at [559, 125] on span "Sort" at bounding box center [573, 129] width 28 height 12
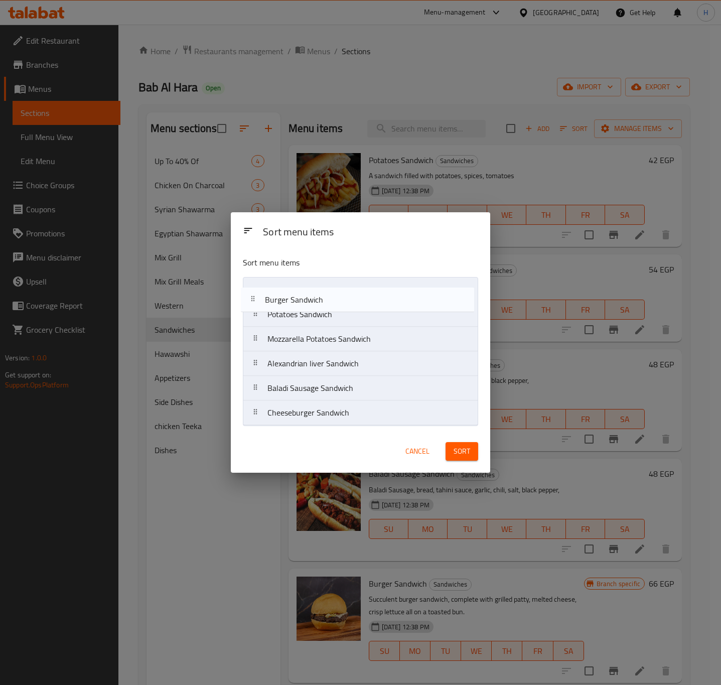
drag, startPoint x: 302, startPoint y: 394, endPoint x: 297, endPoint y: 294, distance: 100.5
click at [297, 294] on nav "Potatoes Sandwich Mozzarella Potatoes Sandwich Alexandrian liver Sandwich Balad…" at bounding box center [360, 351] width 235 height 149
drag, startPoint x: 285, startPoint y: 417, endPoint x: 280, endPoint y: 314, distance: 103.5
click at [280, 314] on nav "Burger Sandwich Potatoes Sandwich Mozzarella Potatoes Sandwich Alexandrian live…" at bounding box center [360, 351] width 235 height 149
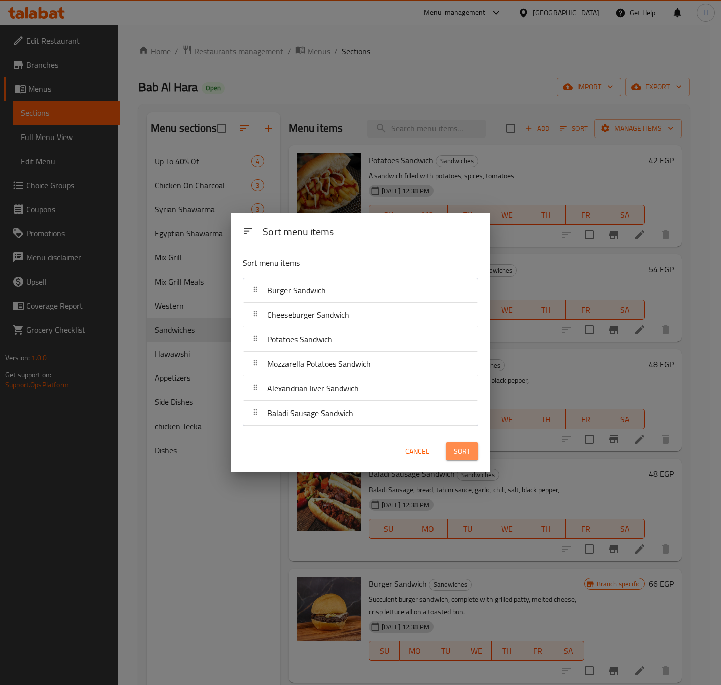
click at [464, 454] on span "Sort" at bounding box center [462, 451] width 17 height 13
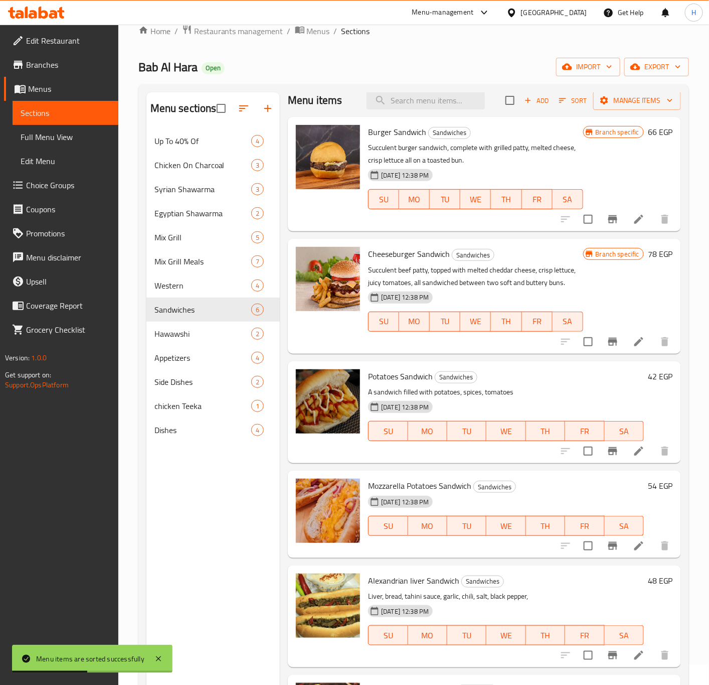
scroll to position [140, 0]
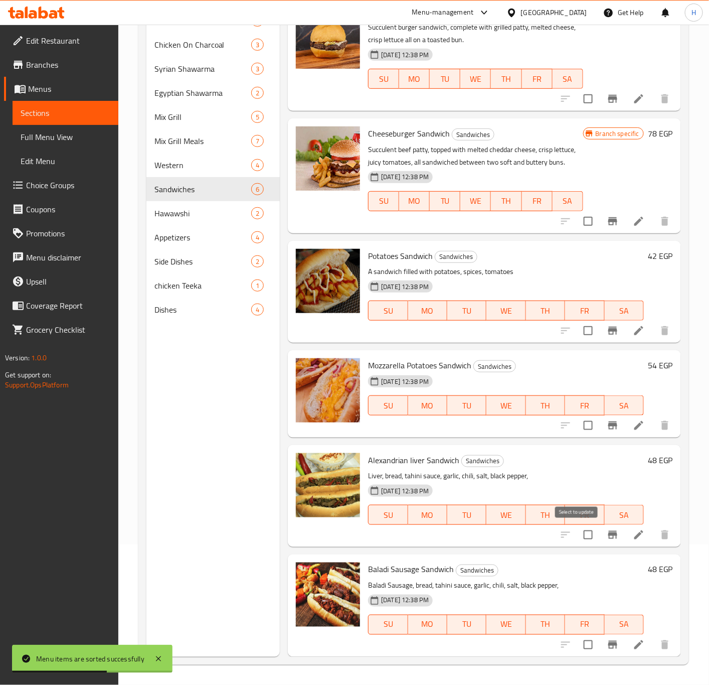
click at [578, 536] on input "checkbox" at bounding box center [588, 534] width 21 height 21
checkbox input "true"
click at [582, 646] on input "checkbox" at bounding box center [588, 644] width 21 height 21
checkbox input "true"
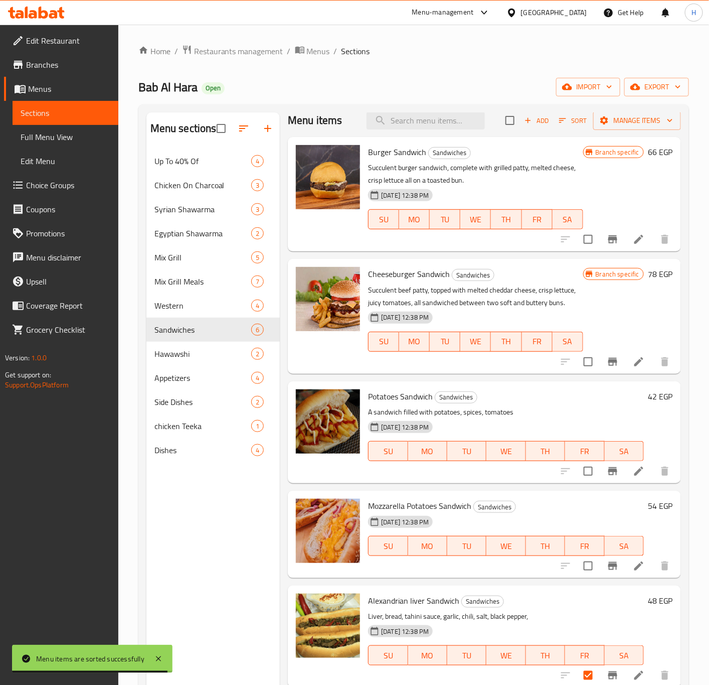
scroll to position [0, 0]
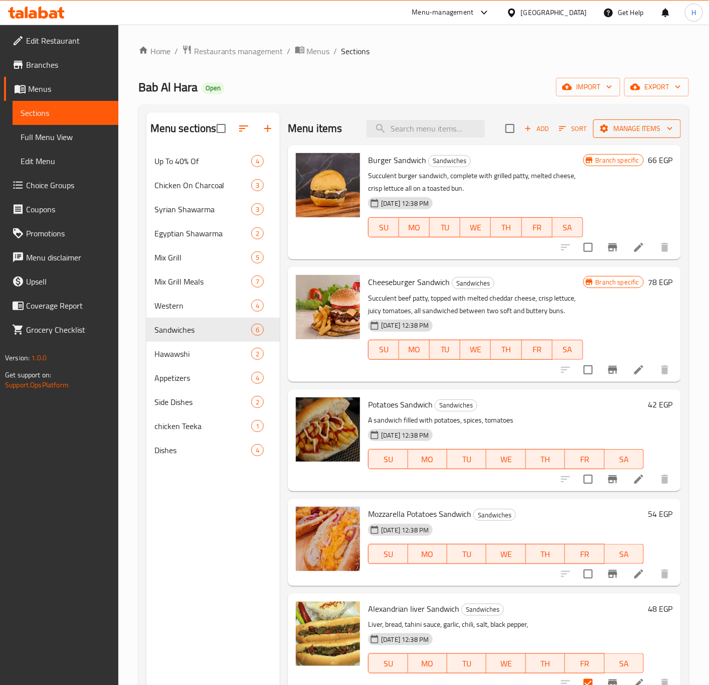
click at [644, 131] on span "Manage items" at bounding box center [638, 128] width 72 height 13
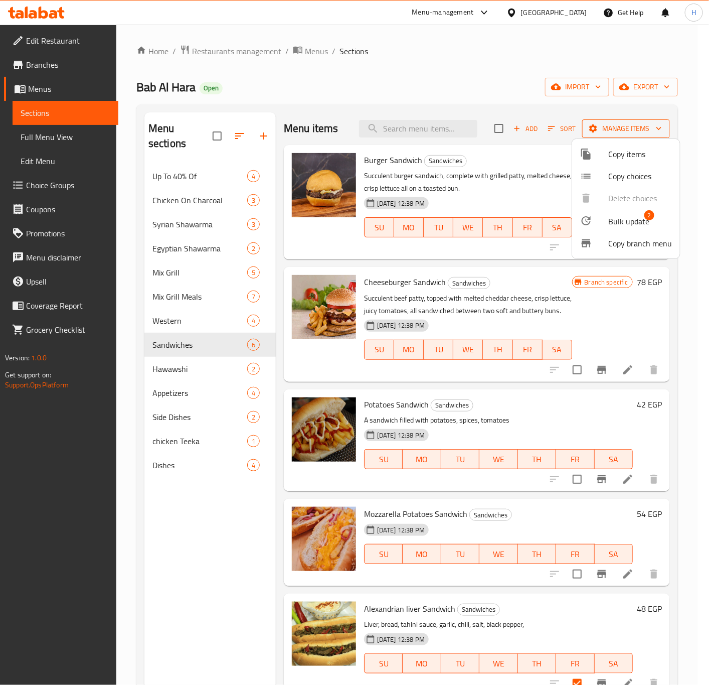
click at [644, 131] on div at bounding box center [354, 342] width 709 height 685
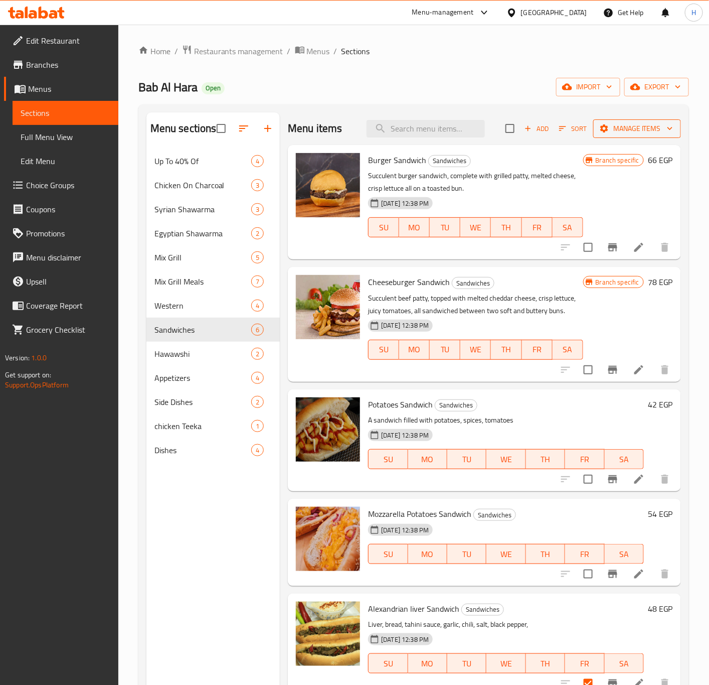
click at [637, 130] on span "Manage items" at bounding box center [638, 128] width 72 height 13
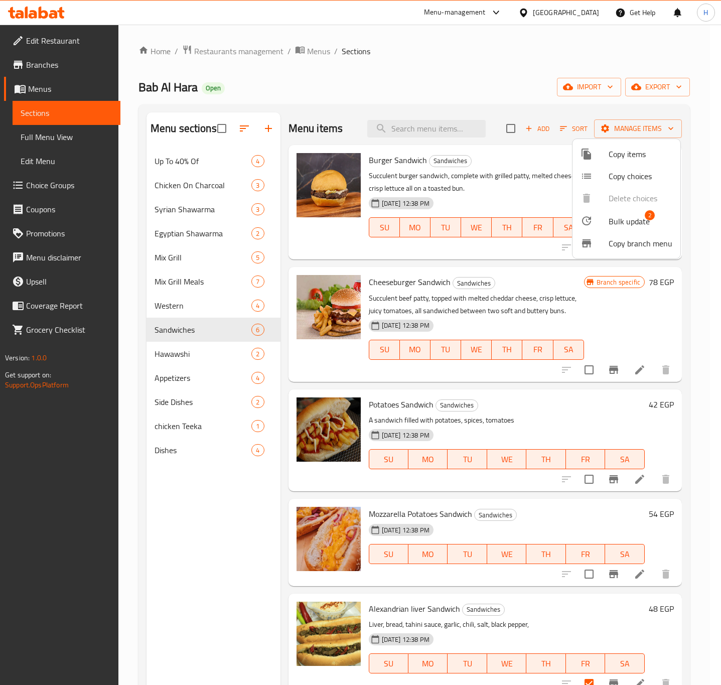
click at [621, 221] on span "Bulk update" at bounding box center [629, 221] width 41 height 12
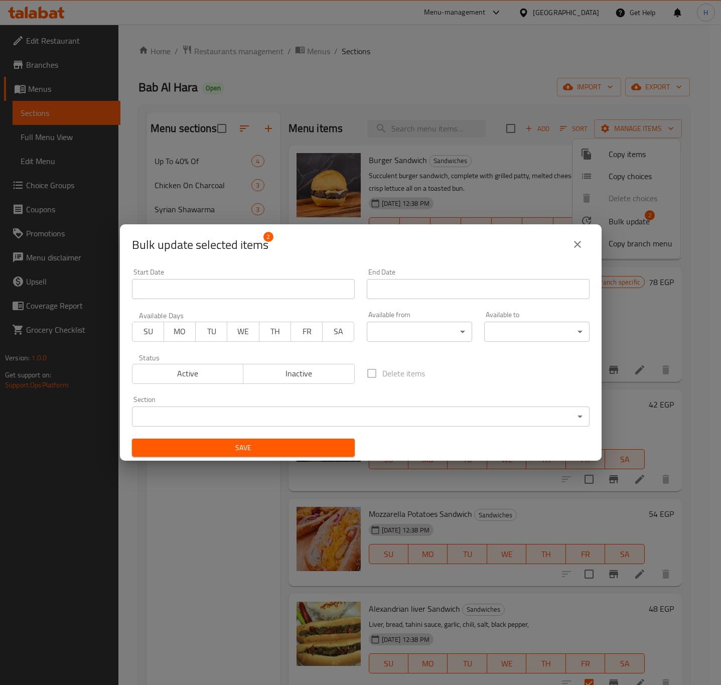
click at [290, 367] on span "Inactive" at bounding box center [298, 373] width 103 height 15
click at [298, 461] on div "Save" at bounding box center [243, 448] width 235 height 31
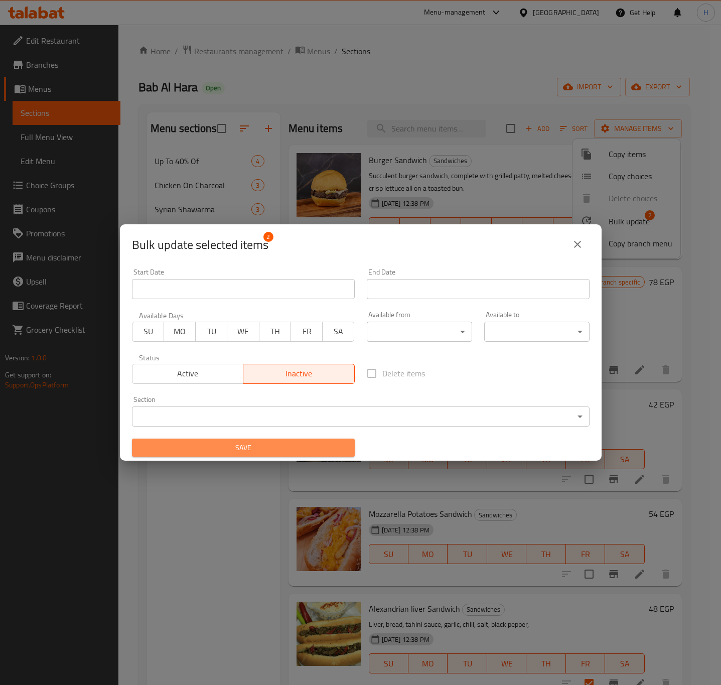
click at [303, 452] on span "Save" at bounding box center [243, 448] width 207 height 13
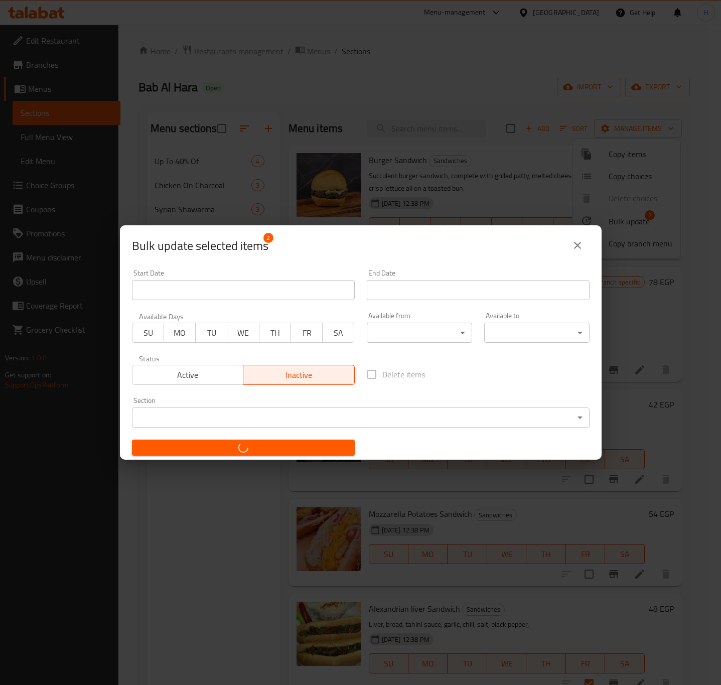
checkbox input "false"
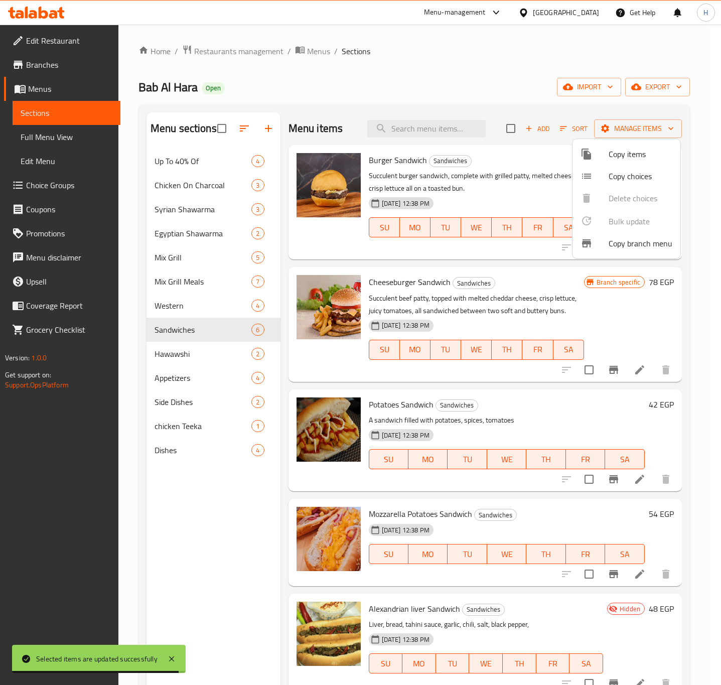
click at [523, 163] on div at bounding box center [360, 342] width 721 height 685
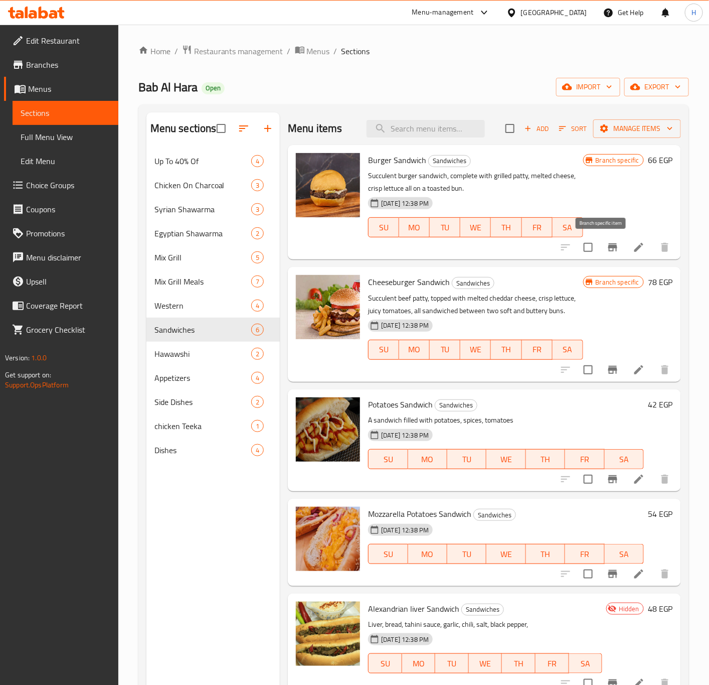
click at [608, 243] on icon "Branch-specific-item" at bounding box center [613, 247] width 12 height 12
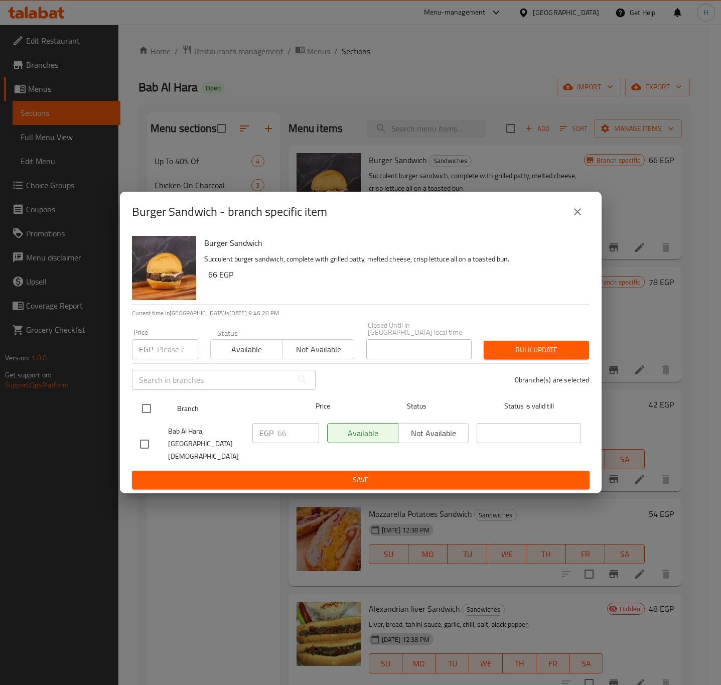
click at [145, 413] on input "checkbox" at bounding box center [146, 408] width 21 height 21
checkbox input "true"
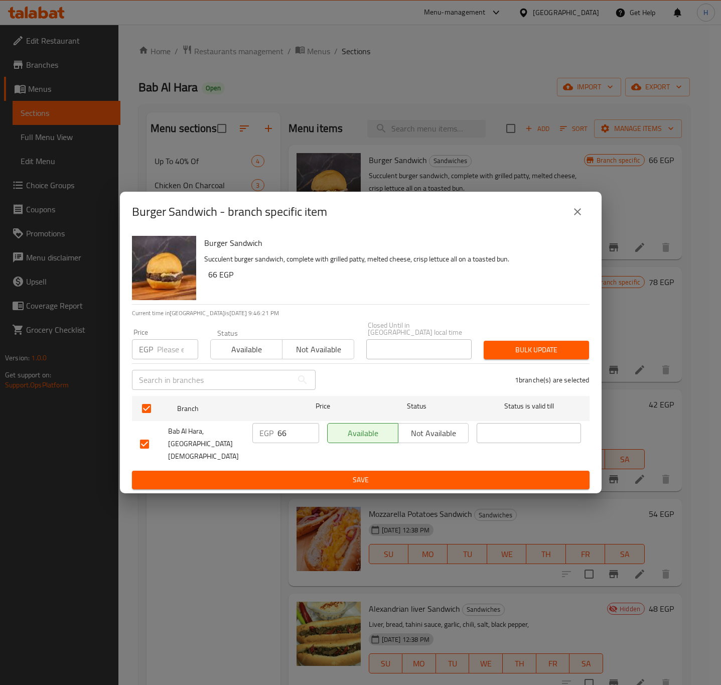
click at [284, 436] on input "66" at bounding box center [298, 433] width 42 height 20
type input "75"
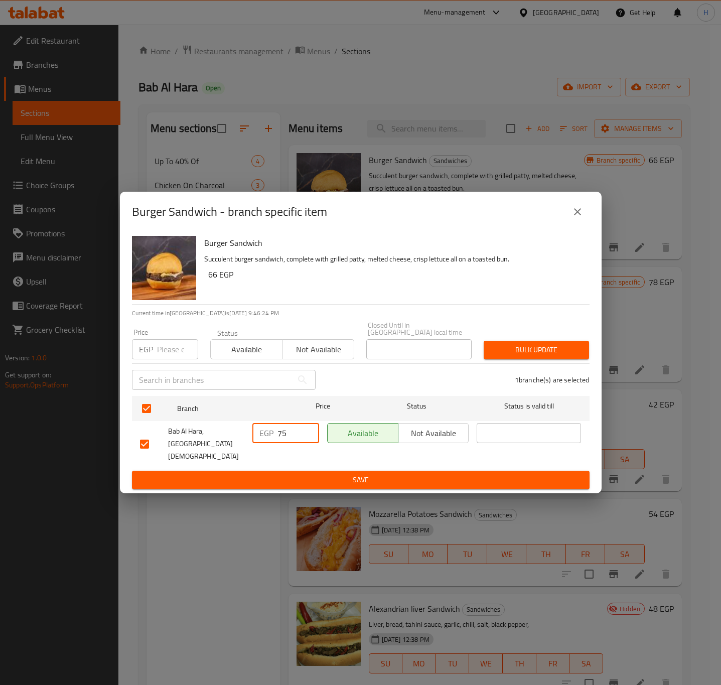
click at [296, 474] on span "Save" at bounding box center [361, 480] width 442 height 13
click at [296, 464] on div at bounding box center [360, 342] width 721 height 685
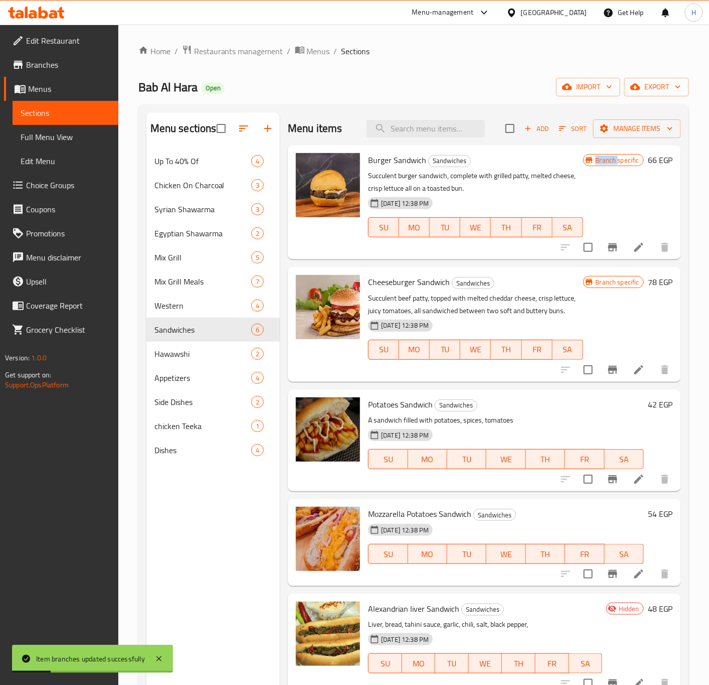
click at [648, 160] on h6 "66 EGP" at bounding box center [660, 160] width 25 height 14
click at [583, 160] on h6 "Burger Sandwich Sandwiches" at bounding box center [475, 160] width 215 height 14
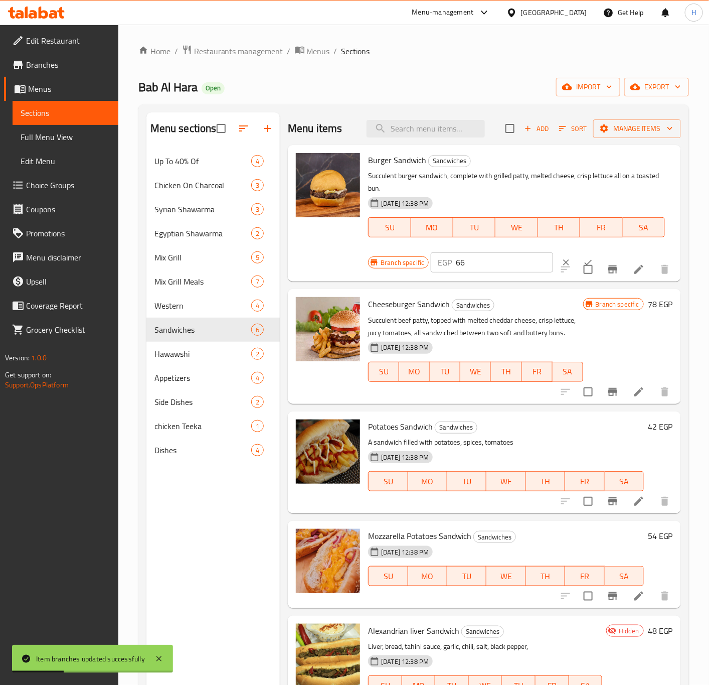
click at [479, 269] on input "66" at bounding box center [504, 262] width 97 height 20
type input "75"
click at [584, 257] on icon "ok" at bounding box center [589, 262] width 10 height 10
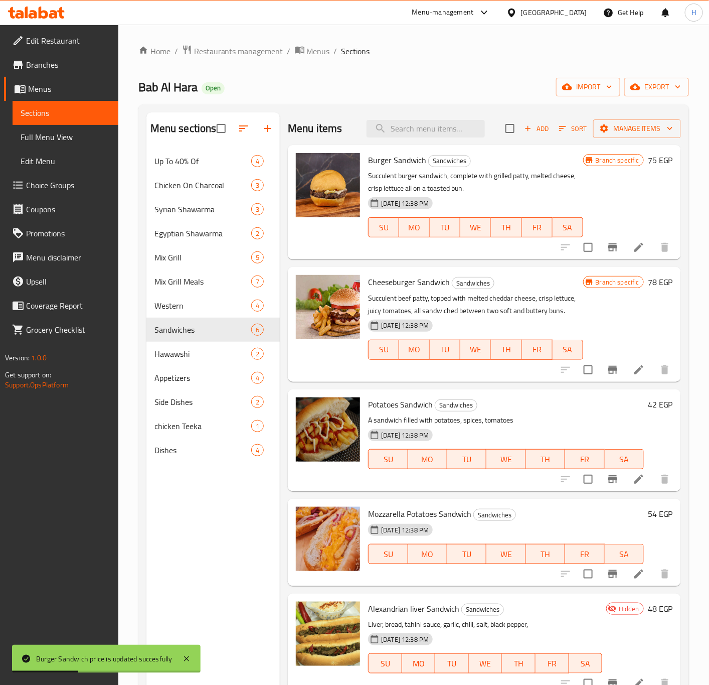
click at [648, 282] on h6 "78 EGP" at bounding box center [660, 282] width 25 height 14
click at [583, 282] on h6 "Cheeseburger Sandwich Sandwiches" at bounding box center [475, 282] width 215 height 14
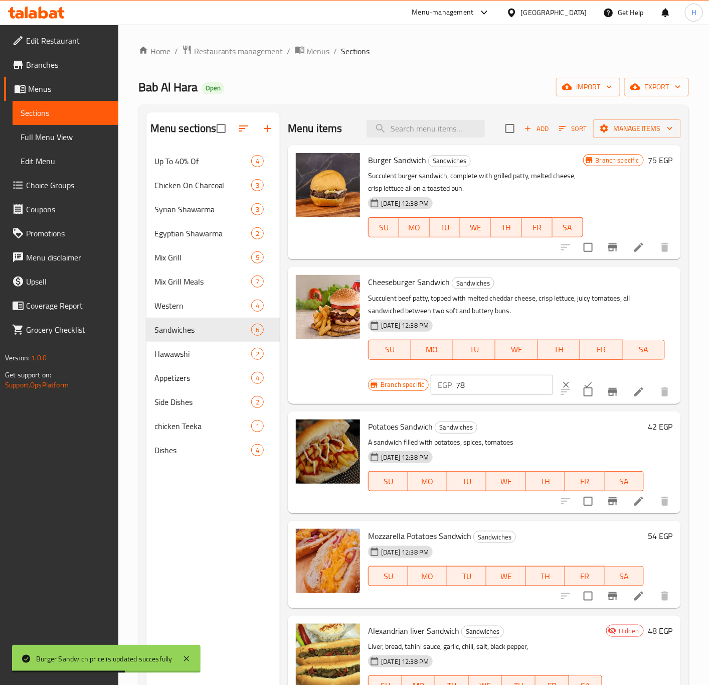
click at [471, 378] on input "78" at bounding box center [504, 385] width 97 height 20
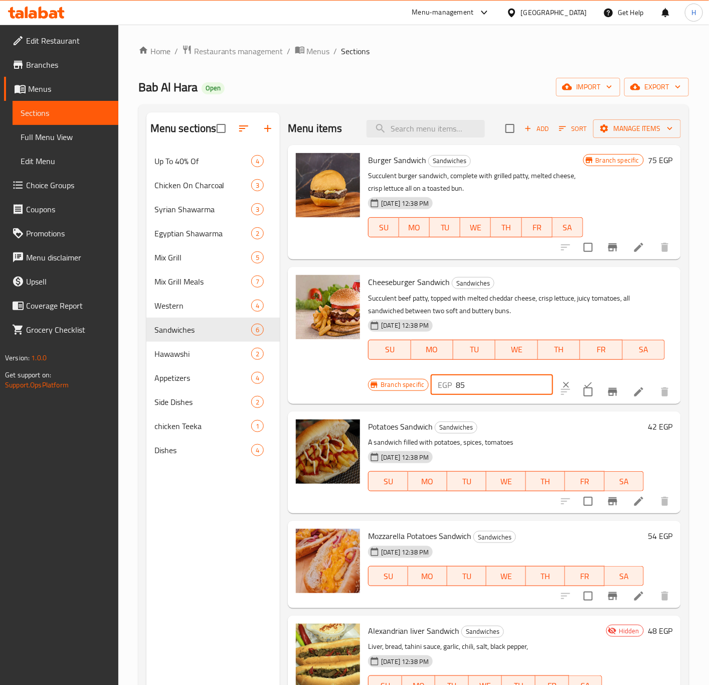
type input "85"
click at [578, 381] on input "checkbox" at bounding box center [588, 391] width 21 height 21
click at [578, 378] on button "ok" at bounding box center [589, 385] width 22 height 22
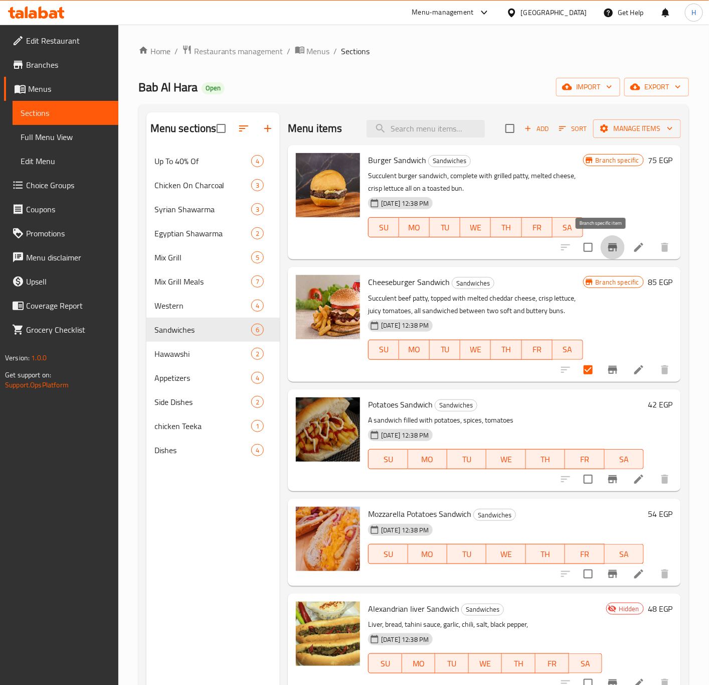
click at [607, 250] on icon "Branch-specific-item" at bounding box center [613, 247] width 12 height 12
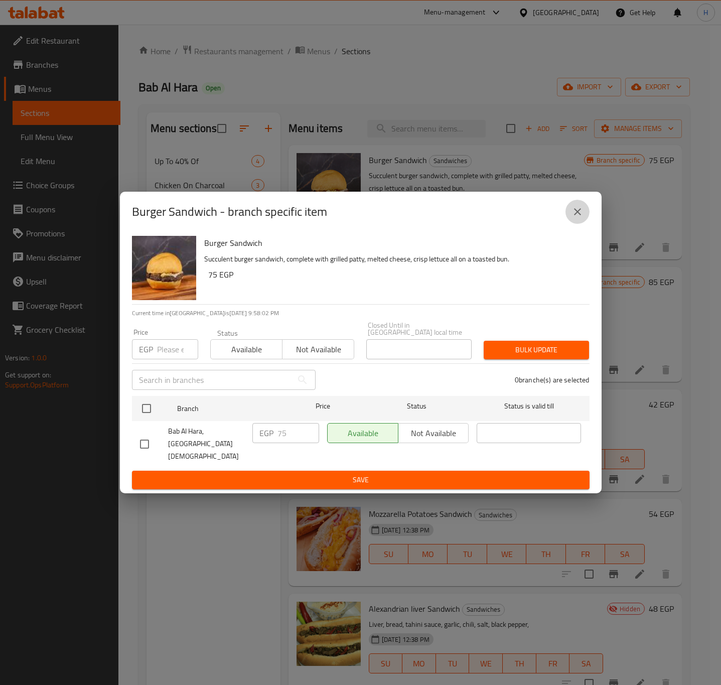
click at [583, 218] on icon "close" at bounding box center [577, 212] width 12 height 12
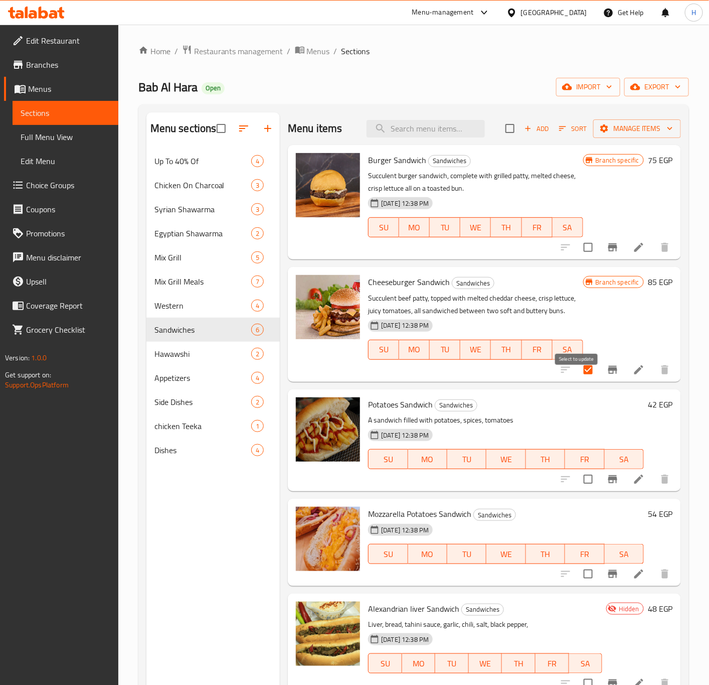
click at [582, 380] on input "checkbox" at bounding box center [588, 369] width 21 height 21
checkbox input "false"
click at [601, 382] on button "Branch-specific-item" at bounding box center [613, 370] width 24 height 24
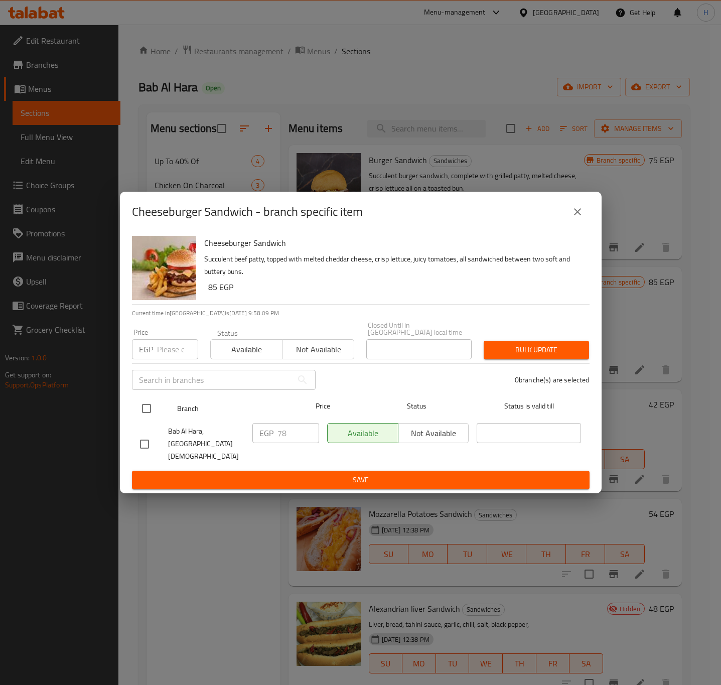
click at [148, 419] on input "checkbox" at bounding box center [146, 408] width 21 height 21
checkbox input "true"
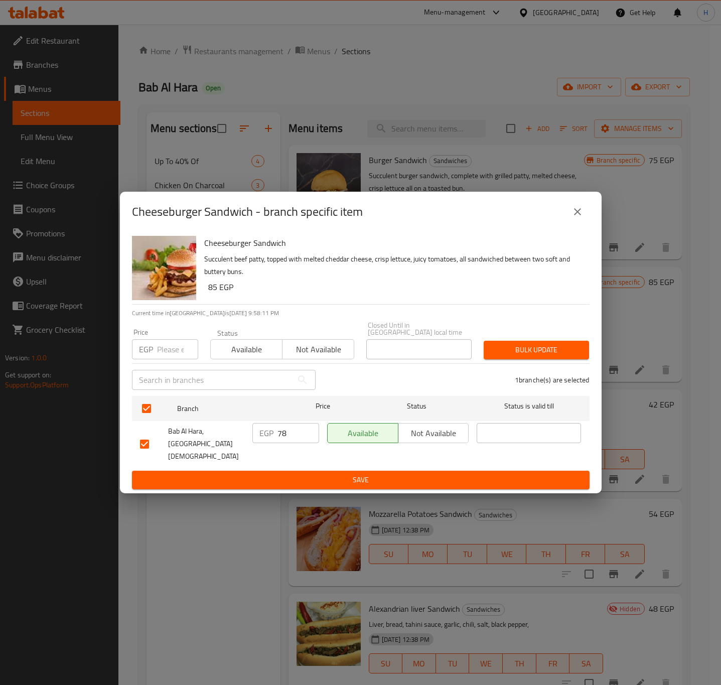
click at [290, 428] on input "78" at bounding box center [298, 433] width 42 height 20
type input "85"
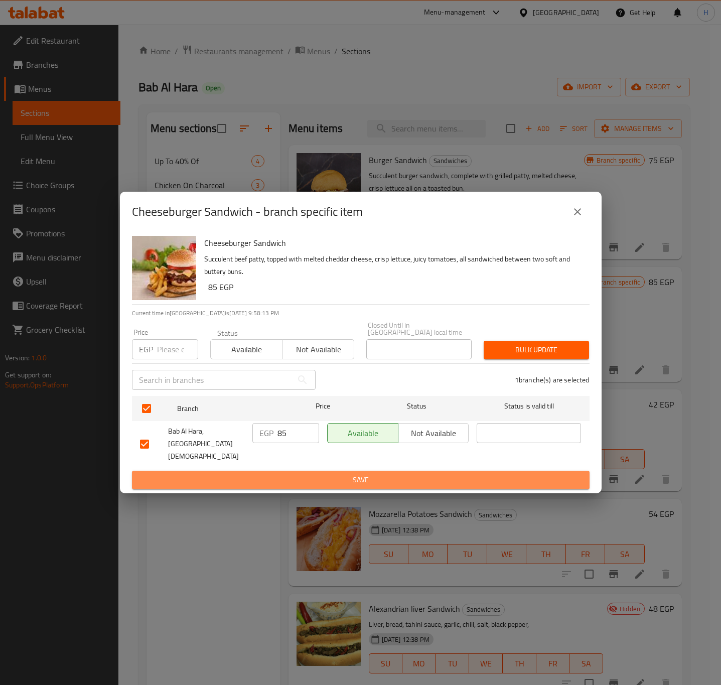
click at [281, 477] on button "Save" at bounding box center [361, 480] width 458 height 19
click at [281, 477] on div at bounding box center [360, 342] width 721 height 685
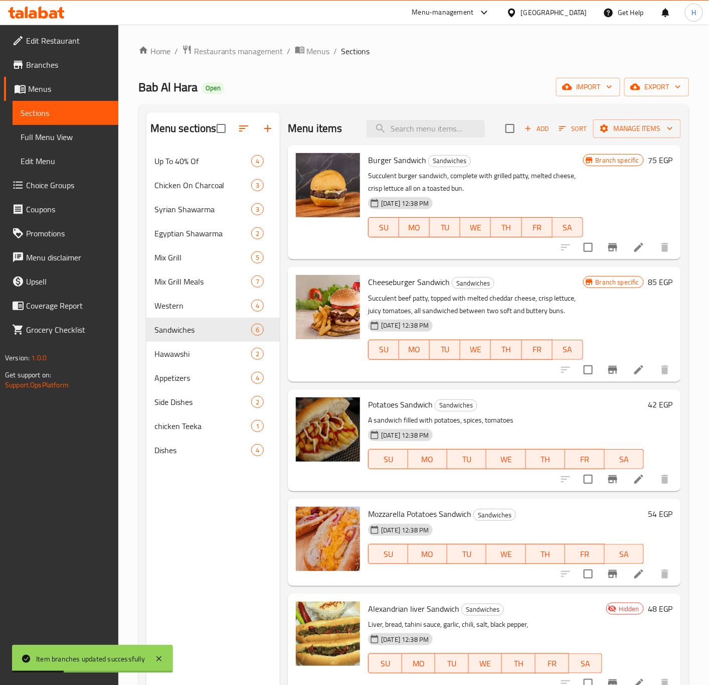
click at [648, 411] on h6 "42 EGP" at bounding box center [660, 404] width 25 height 14
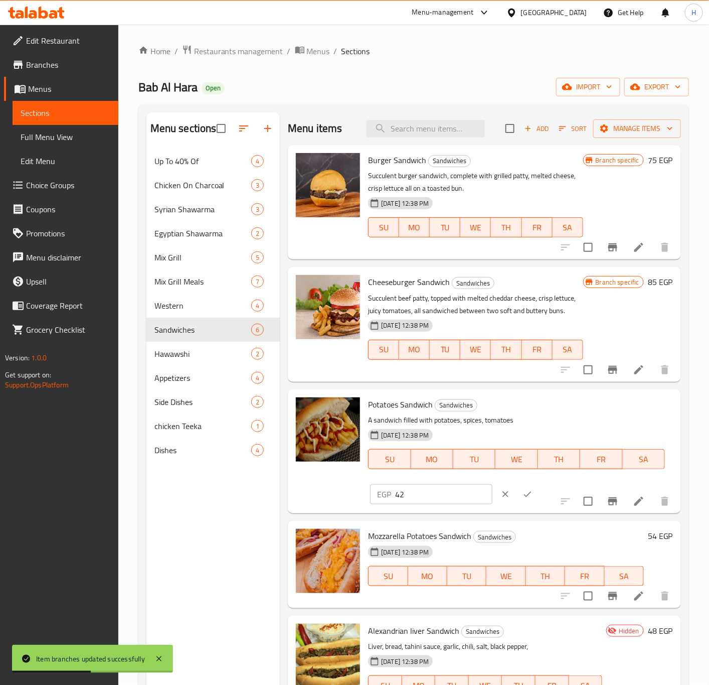
click at [609, 374] on icon "Branch-specific-item" at bounding box center [613, 370] width 9 height 8
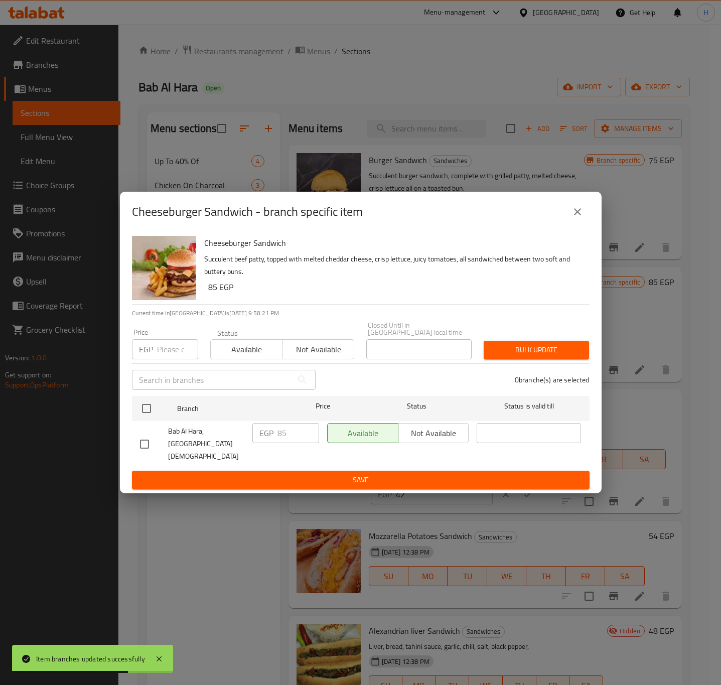
click at [567, 224] on button "close" at bounding box center [577, 212] width 24 height 24
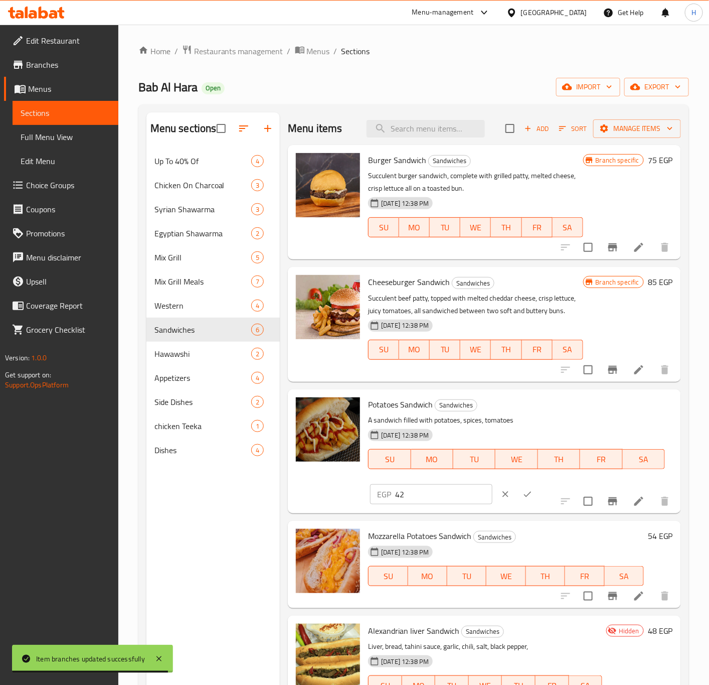
click at [421, 503] on input "42" at bounding box center [443, 494] width 97 height 20
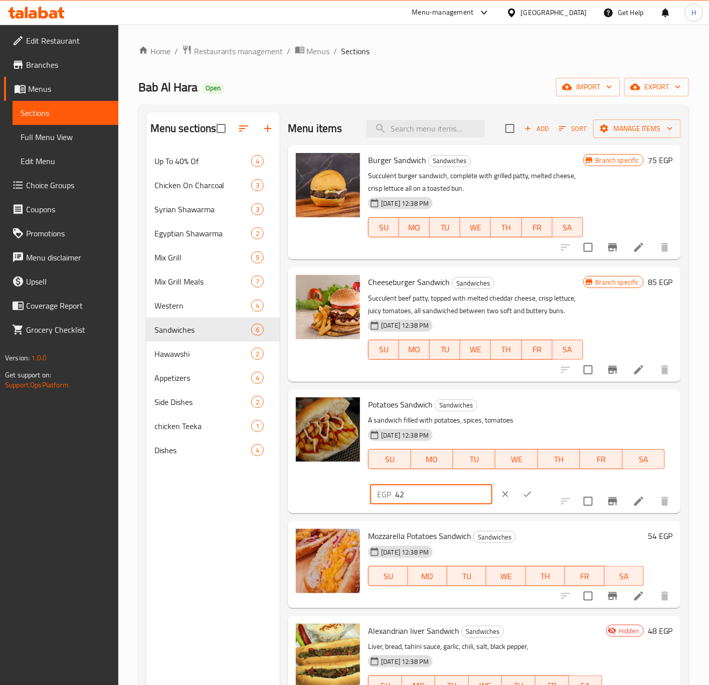
click at [421, 503] on input "42" at bounding box center [443, 494] width 97 height 20
click at [418, 503] on input "42" at bounding box center [443, 494] width 97 height 20
type input "45"
click at [523, 499] on icon "ok" at bounding box center [528, 494] width 10 height 10
click at [518, 509] on div "Menu items Add Sort Manage items Burger Sandwich Sandwiches Succulent burger sa…" at bounding box center [480, 454] width 401 height 685
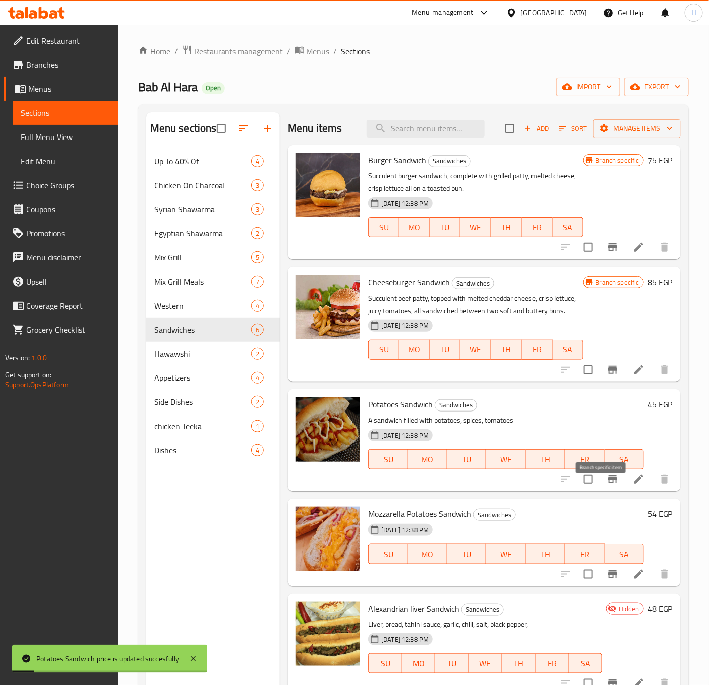
click at [607, 485] on icon "Branch-specific-item" at bounding box center [613, 479] width 12 height 12
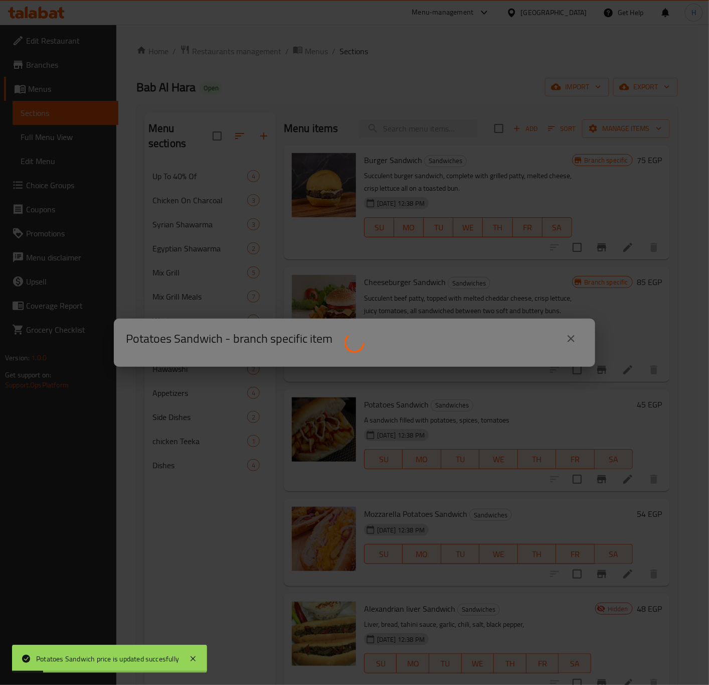
click at [607, 489] on div at bounding box center [354, 342] width 709 height 685
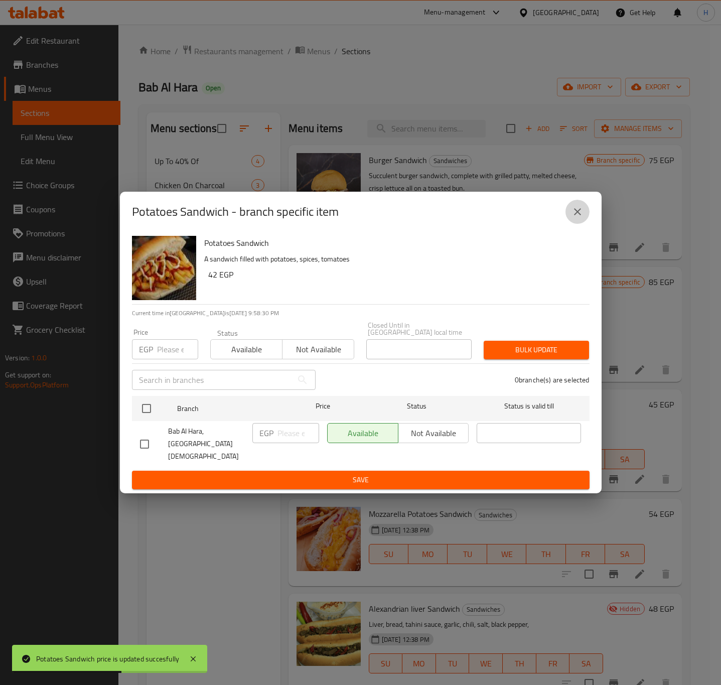
click at [575, 218] on icon "close" at bounding box center [577, 212] width 12 height 12
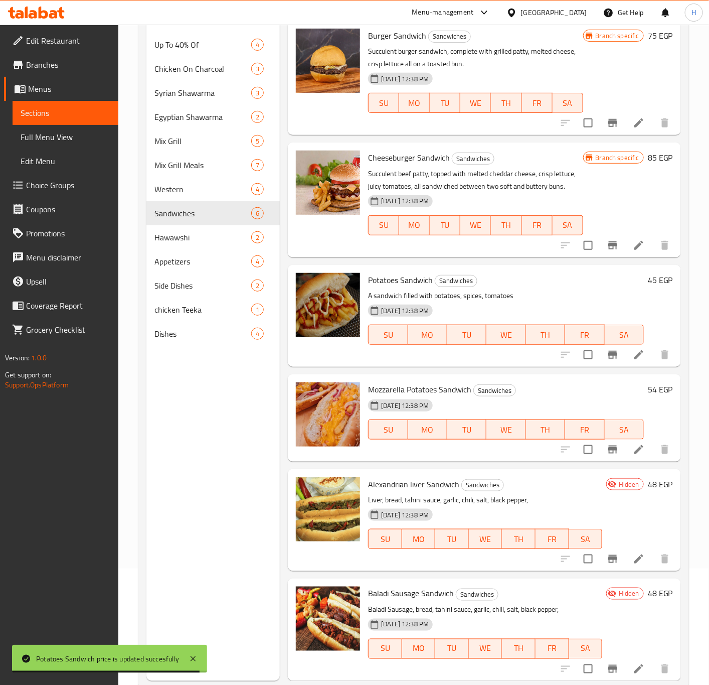
scroll to position [140, 0]
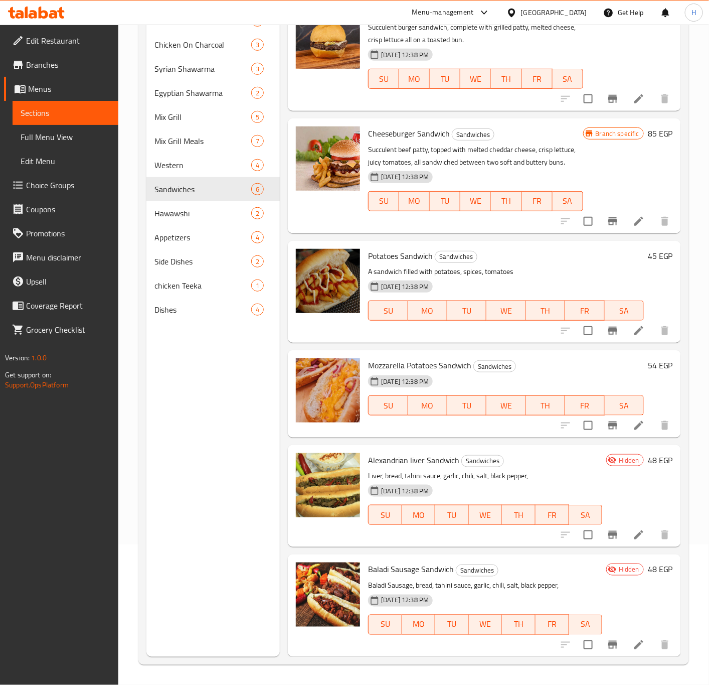
click at [648, 362] on h6 "54 EGP" at bounding box center [660, 365] width 25 height 14
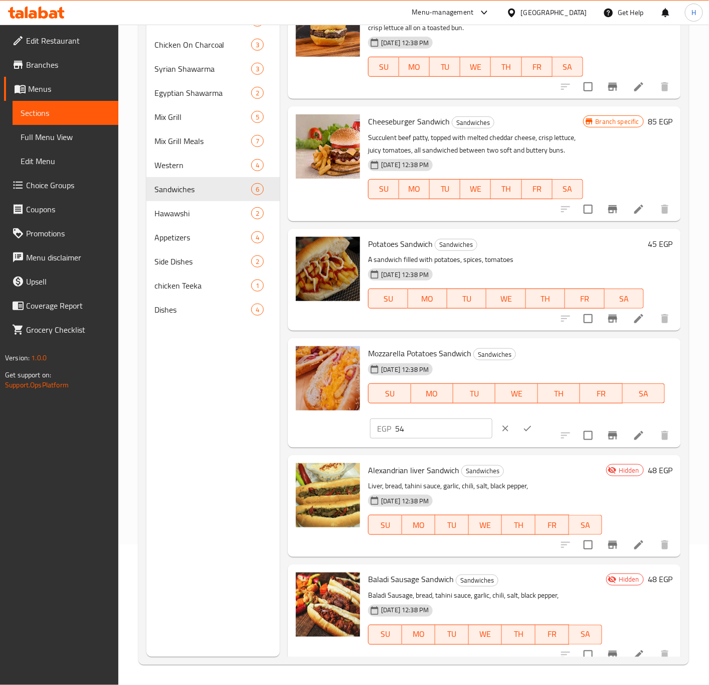
click at [414, 438] on input "54" at bounding box center [443, 428] width 97 height 20
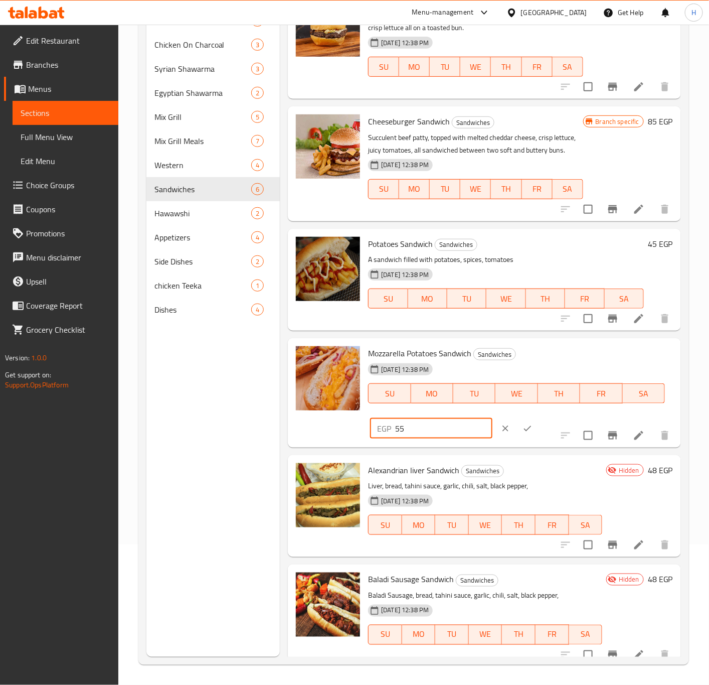
type input "55"
click at [523, 434] on icon "ok" at bounding box center [528, 428] width 10 height 10
click at [512, 439] on div "Menu items Add Sort Manage items Burger Sandwich Sandwiches Succulent burger sa…" at bounding box center [480, 314] width 401 height 685
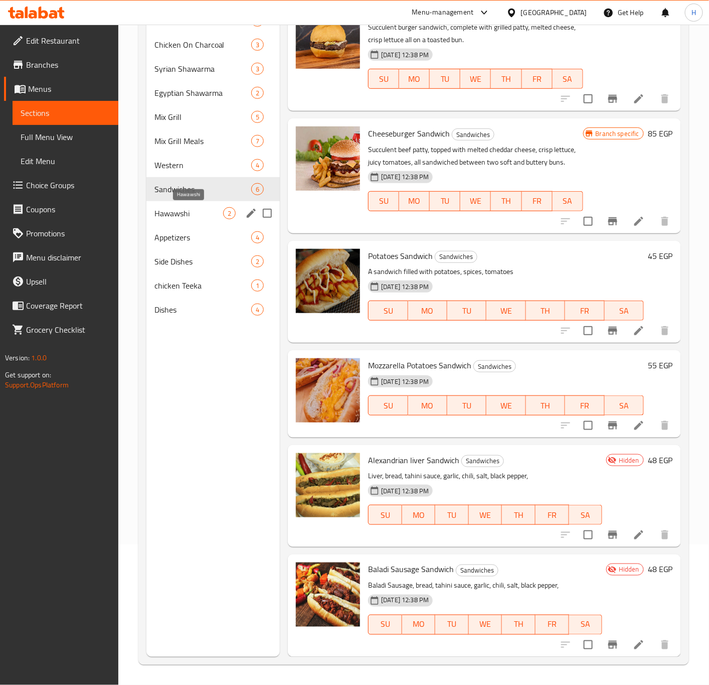
click at [202, 216] on span "Hawawshi" at bounding box center [189, 213] width 69 height 12
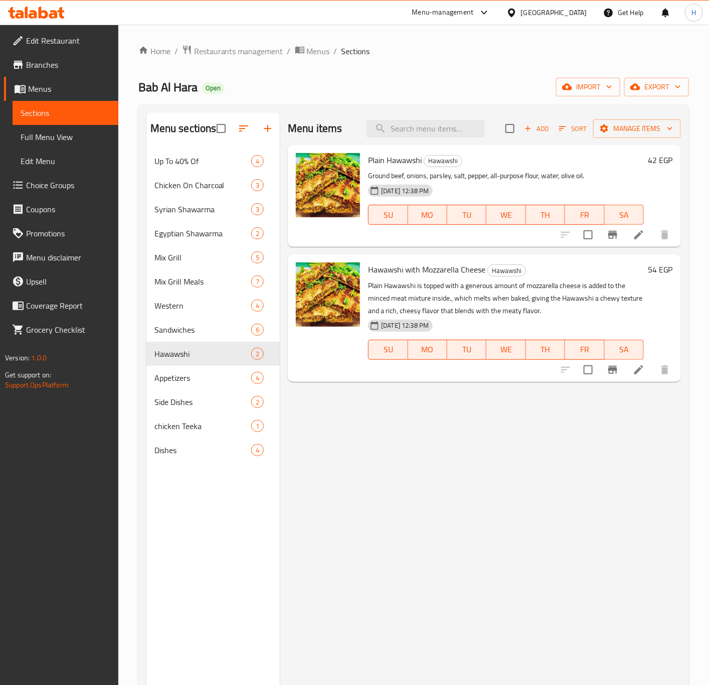
click at [649, 152] on div "Plain Hawawshi Hawawshi Ground beef, onions, parsley, salt, pepper, all-purpose…" at bounding box center [520, 196] width 313 height 94
click at [652, 163] on h6 "42 EGP" at bounding box center [660, 160] width 25 height 14
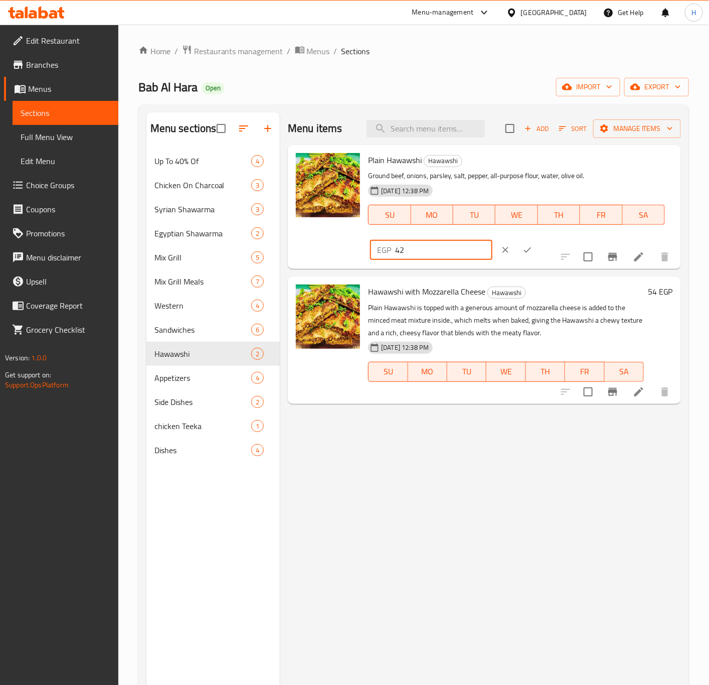
click at [492, 240] on input "42" at bounding box center [443, 250] width 97 height 20
type input "45"
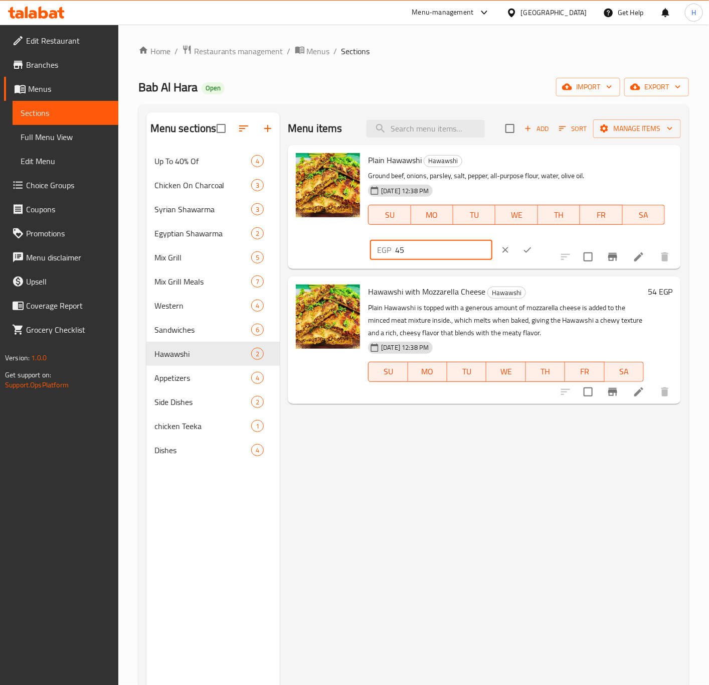
click at [539, 239] on button "ok" at bounding box center [528, 250] width 22 height 22
click at [553, 239] on div "EGP 45 ​" at bounding box center [461, 250] width 183 height 22
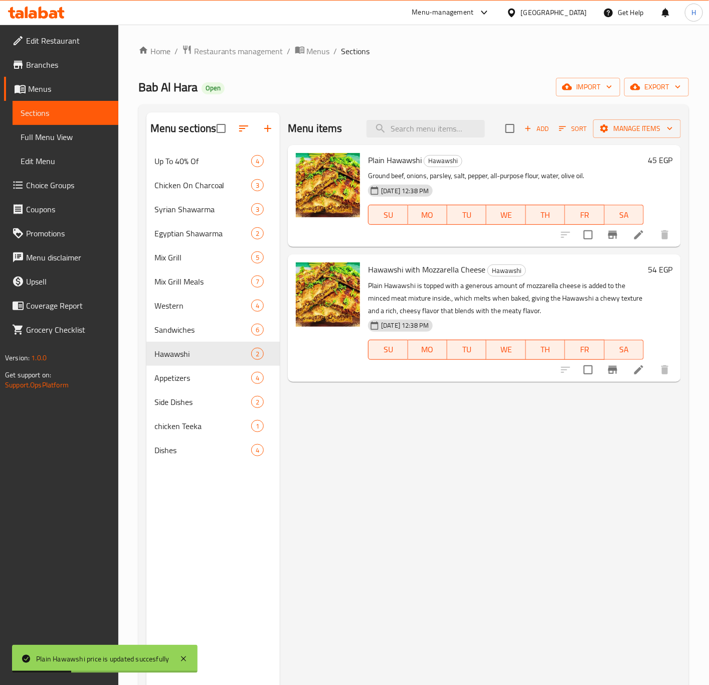
click at [592, 157] on h6 "Plain Hawawshi Hawawshi" at bounding box center [506, 160] width 276 height 14
click at [652, 268] on h6 "54 EGP" at bounding box center [660, 269] width 25 height 14
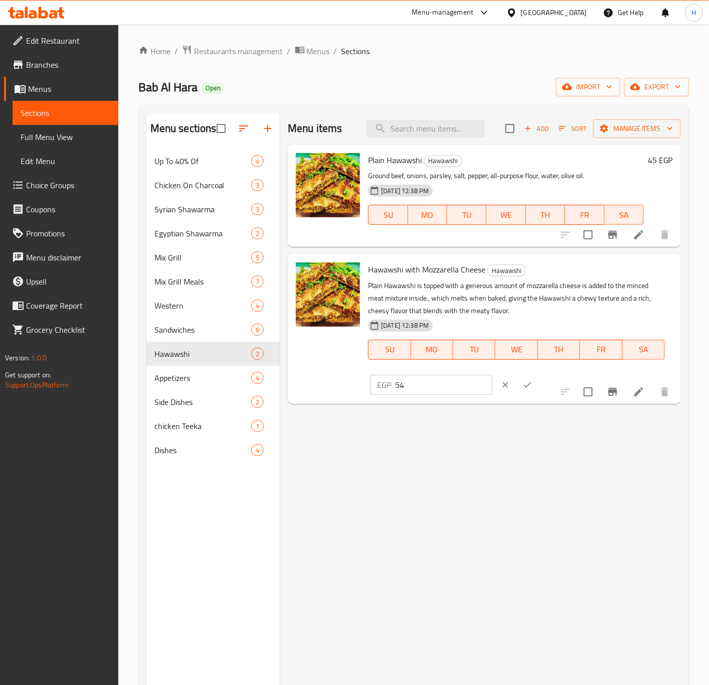
click at [492, 375] on input "54" at bounding box center [443, 385] width 97 height 20
type input "60"
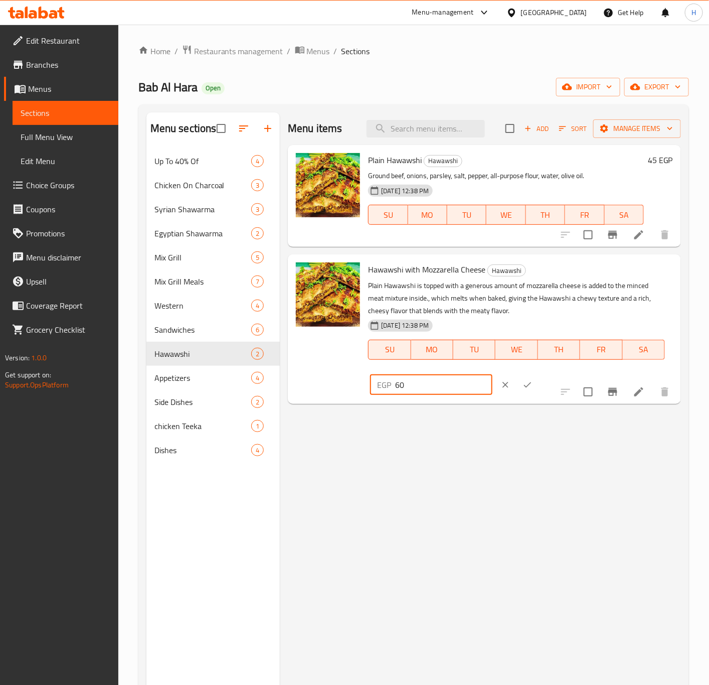
click at [533, 380] on icon "ok" at bounding box center [528, 385] width 10 height 10
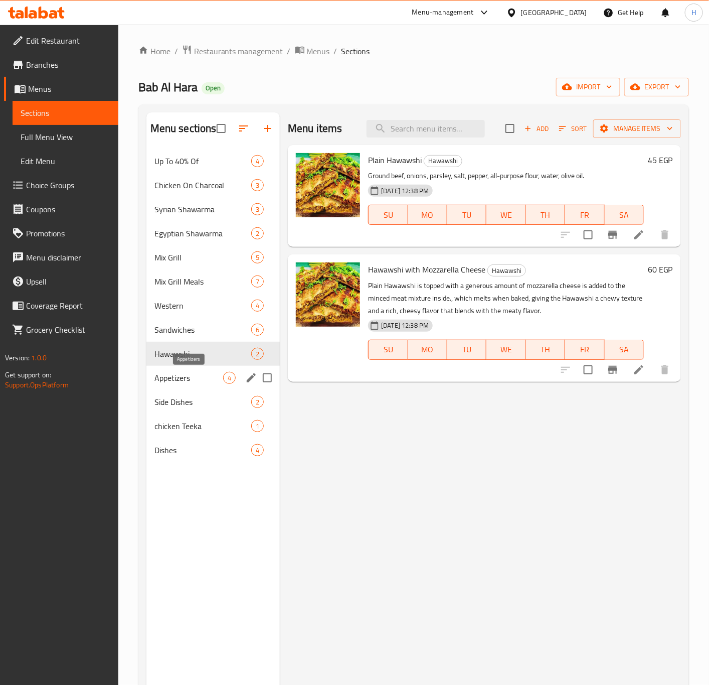
click at [194, 381] on span "Appetizers" at bounding box center [189, 378] width 69 height 12
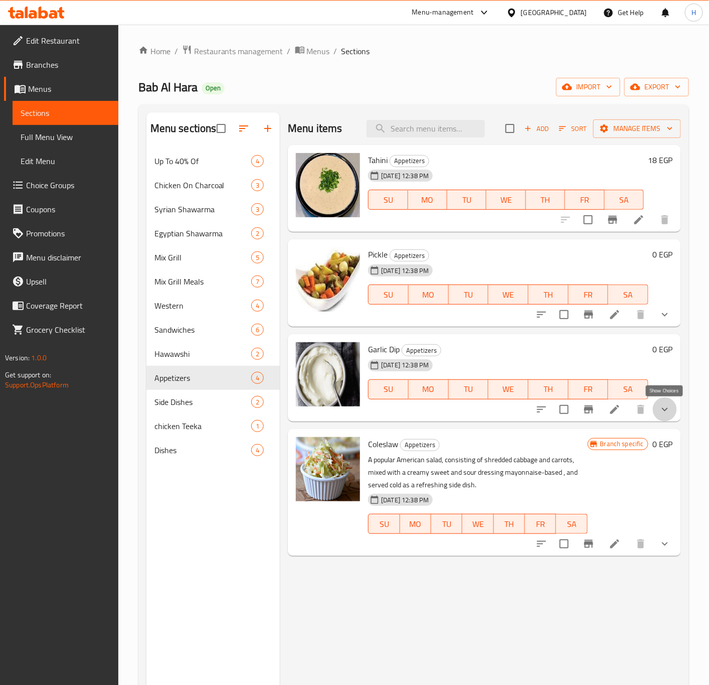
click at [660, 409] on icon "show more" at bounding box center [665, 409] width 12 height 12
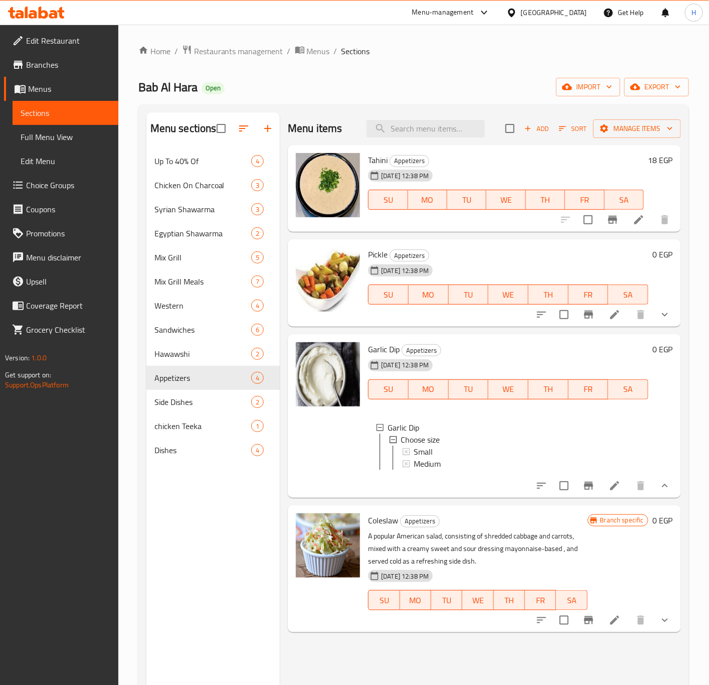
click at [666, 492] on icon "show more" at bounding box center [665, 486] width 12 height 12
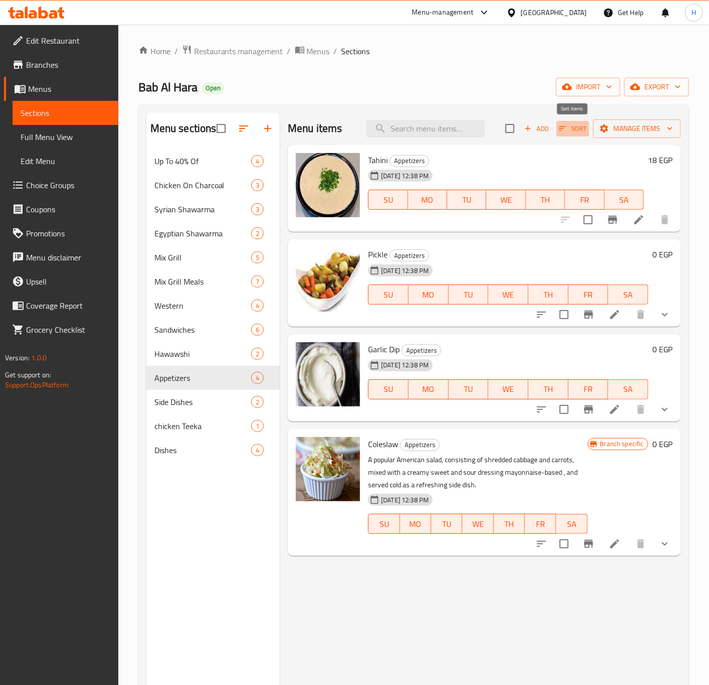
click at [567, 130] on icon "button" at bounding box center [562, 128] width 9 height 9
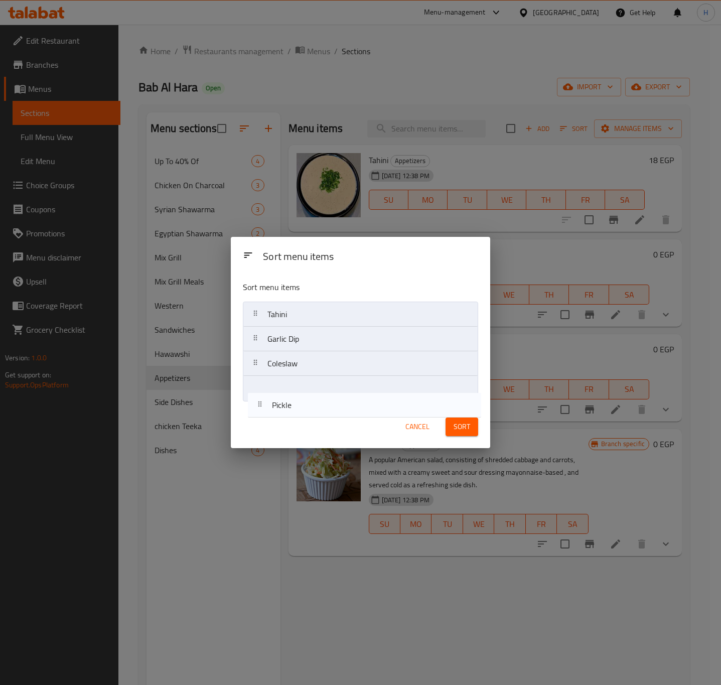
drag, startPoint x: 317, startPoint y: 341, endPoint x: 321, endPoint y: 413, distance: 72.4
click at [321, 413] on div "Sort menu items Sort menu items Tahini Pickle Garlic Dip Coleslaw Cancel Sort" at bounding box center [360, 342] width 259 height 211
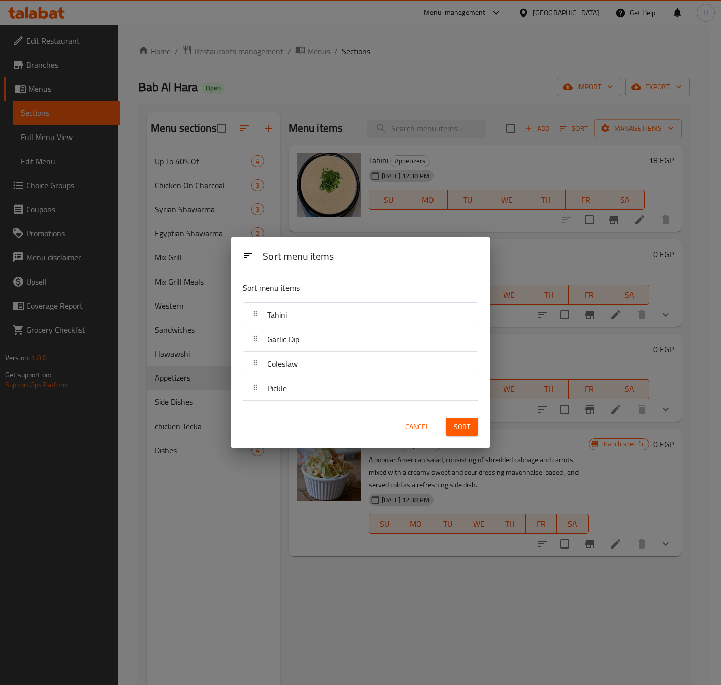
click at [459, 420] on span "Sort" at bounding box center [462, 426] width 17 height 13
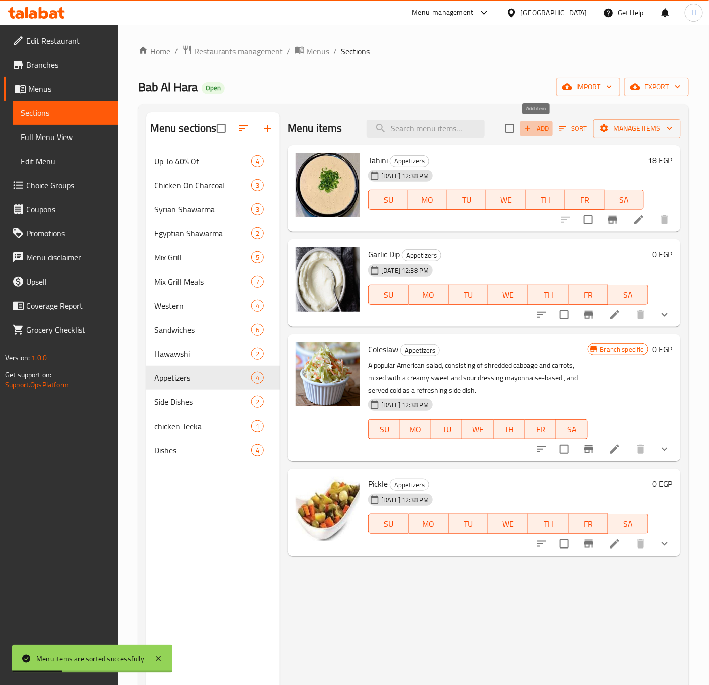
click at [539, 125] on span "Add" at bounding box center [536, 129] width 27 height 12
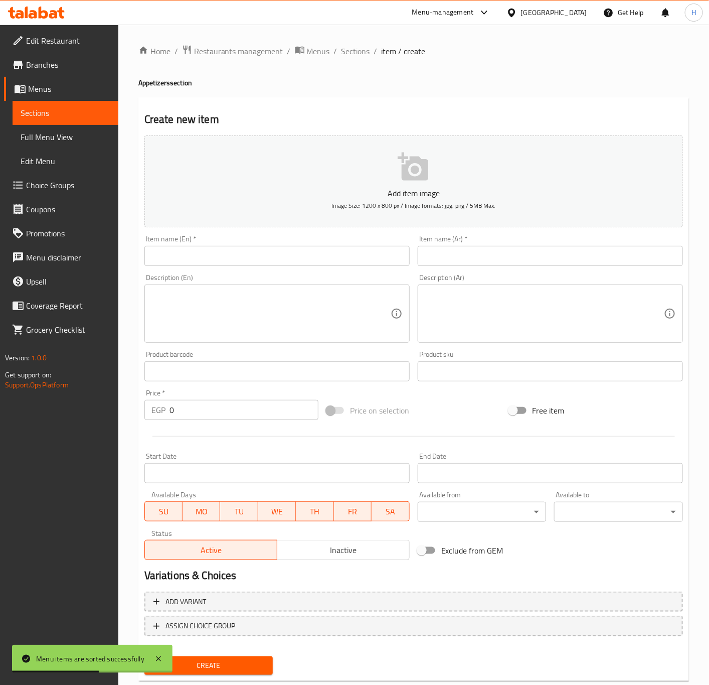
click at [321, 264] on input "text" at bounding box center [277, 256] width 265 height 20
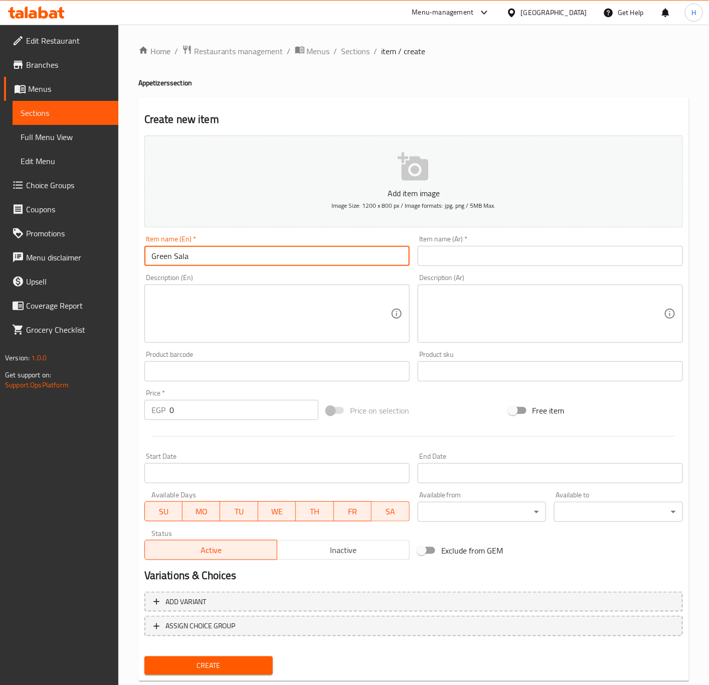
type input "Green Salad"
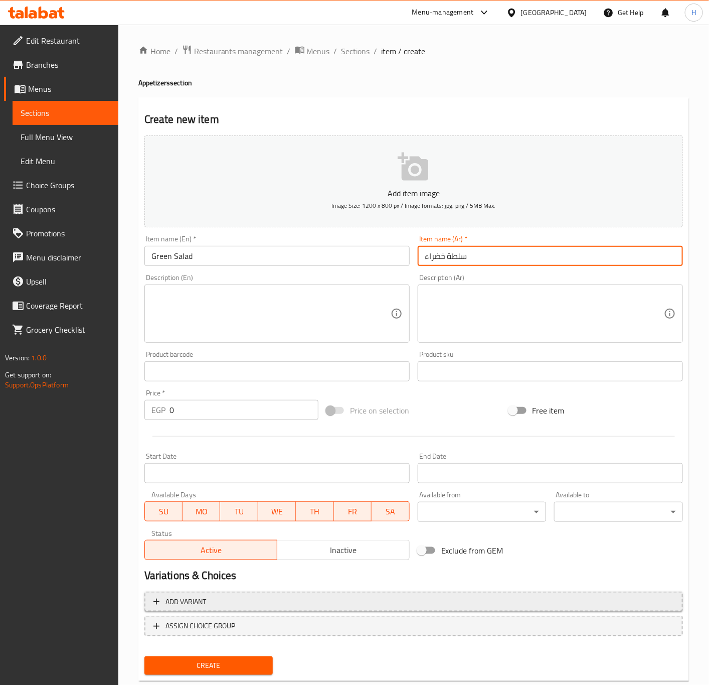
type input "سلطة خضراء"
click at [241, 598] on span "Add variant" at bounding box center [414, 602] width 521 height 13
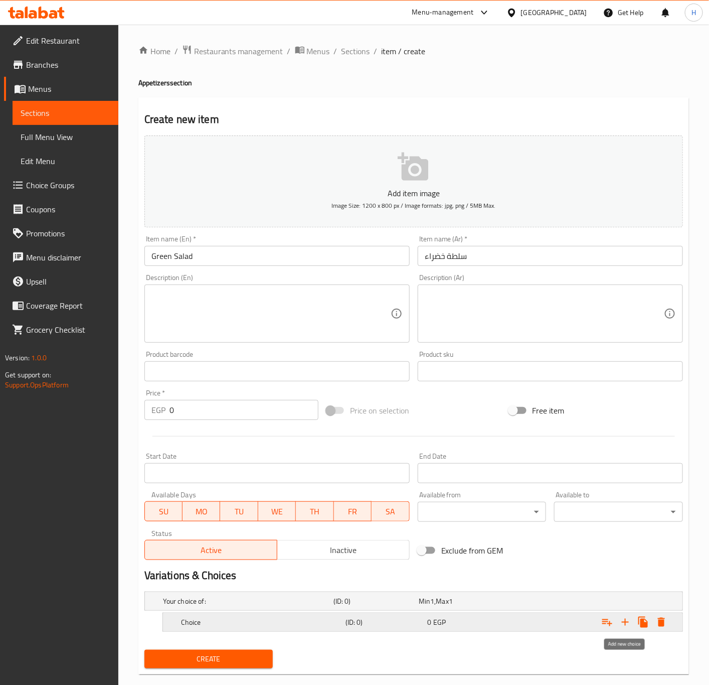
click at [625, 625] on icon "Expand" at bounding box center [626, 622] width 12 height 12
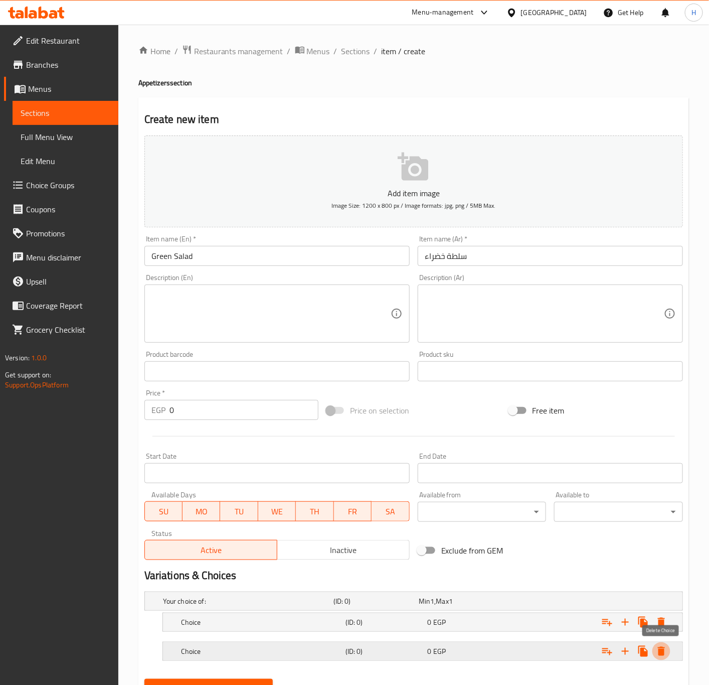
click at [664, 651] on icon "Expand" at bounding box center [661, 651] width 7 height 9
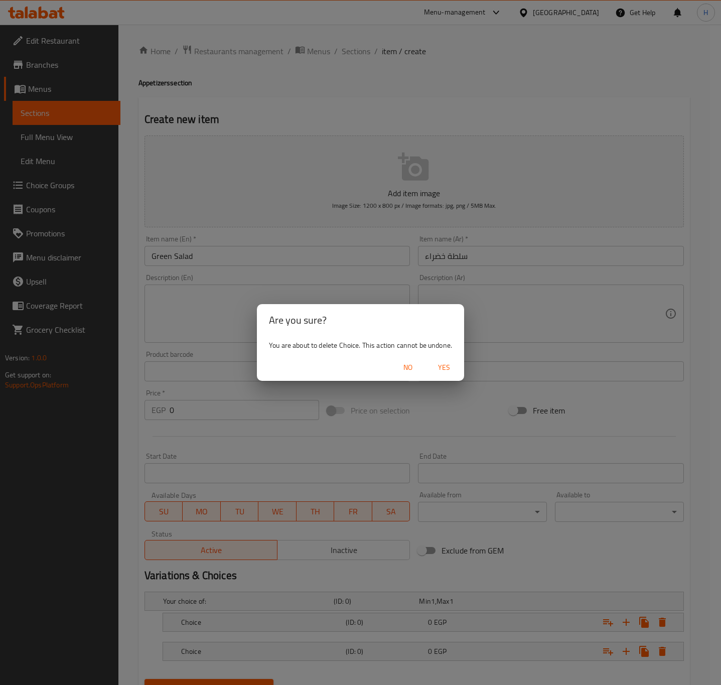
click at [451, 371] on span "Yes" at bounding box center [444, 367] width 24 height 13
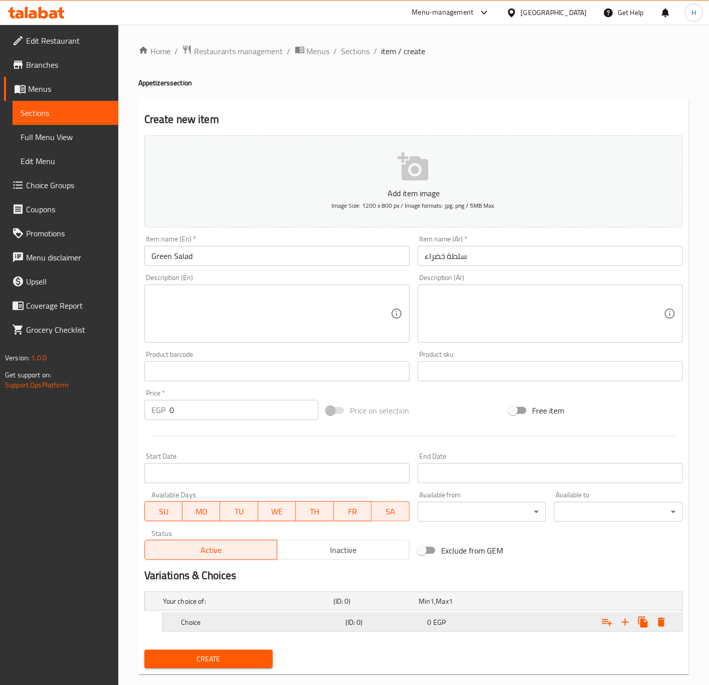
click at [666, 625] on icon "Expand" at bounding box center [662, 622] width 12 height 12
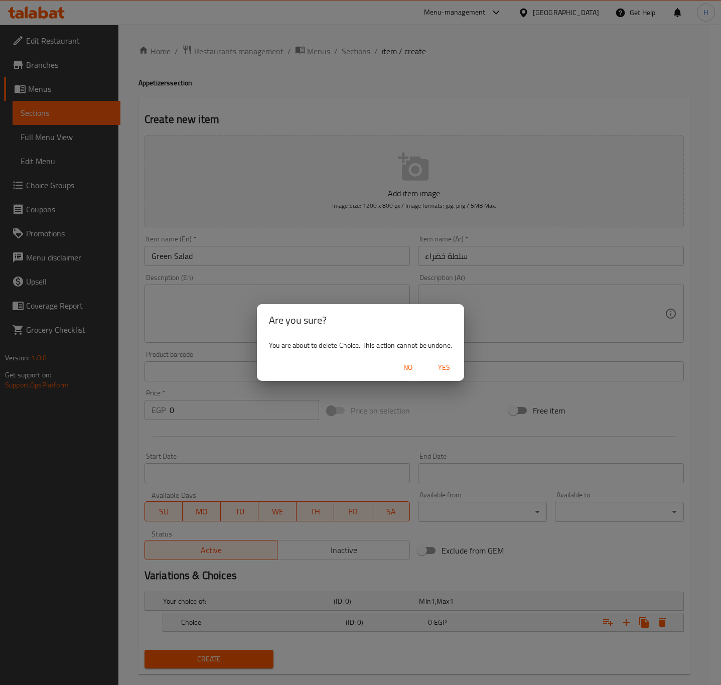
click at [449, 372] on span "Yes" at bounding box center [444, 367] width 24 height 13
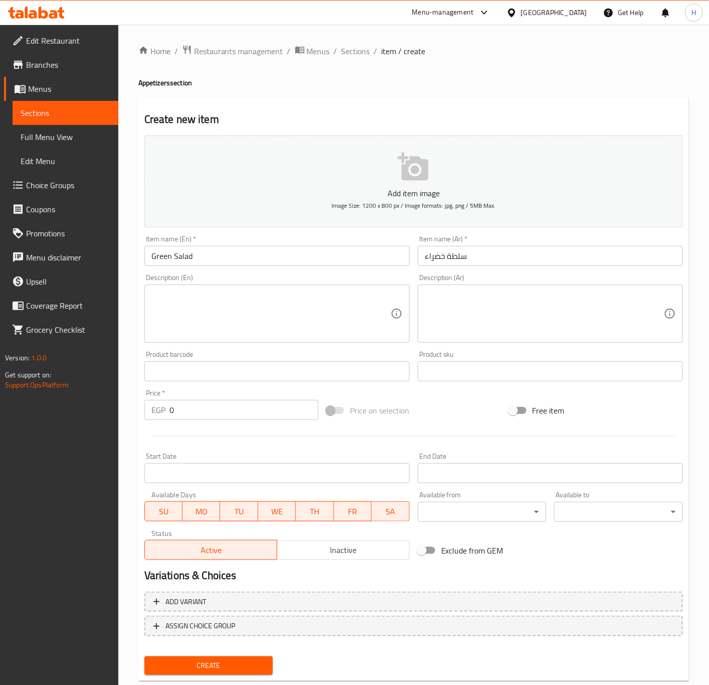
click at [185, 414] on input "0" at bounding box center [244, 410] width 149 height 20
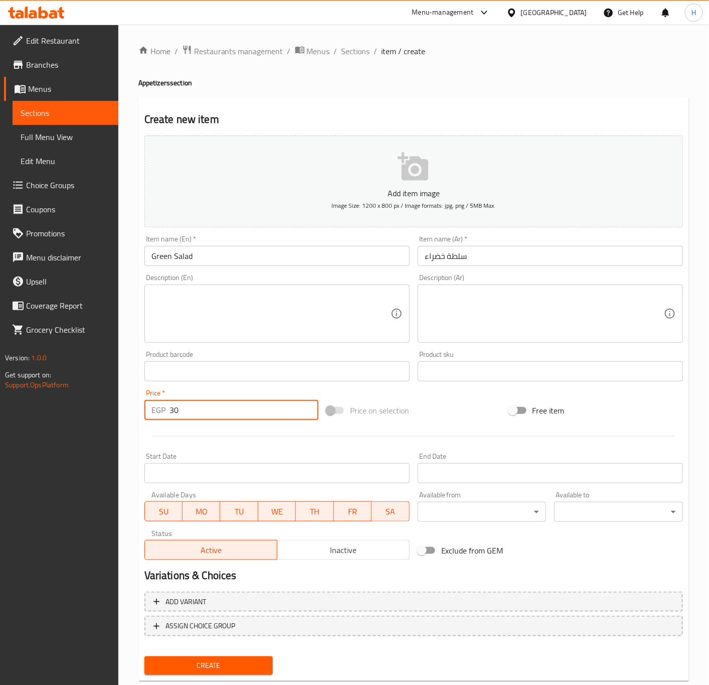
type input "30"
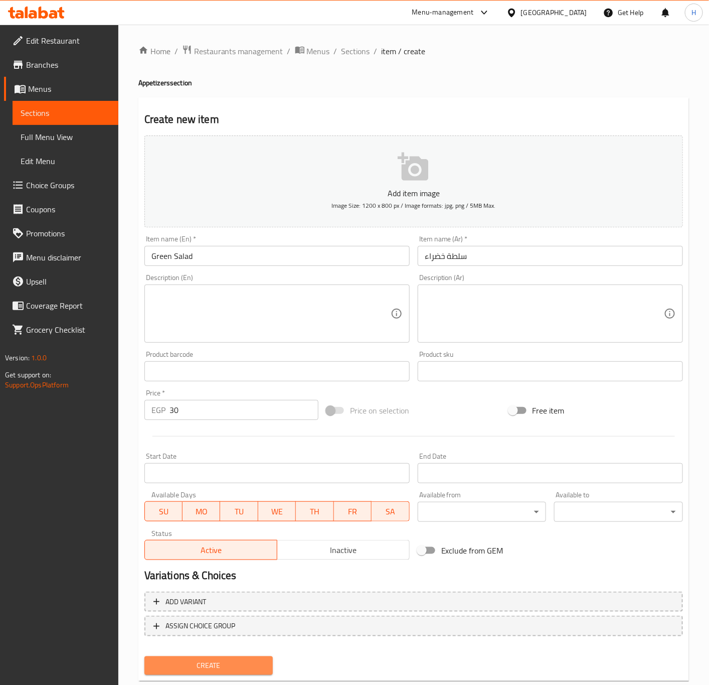
click at [215, 659] on span "Create" at bounding box center [209, 665] width 113 height 13
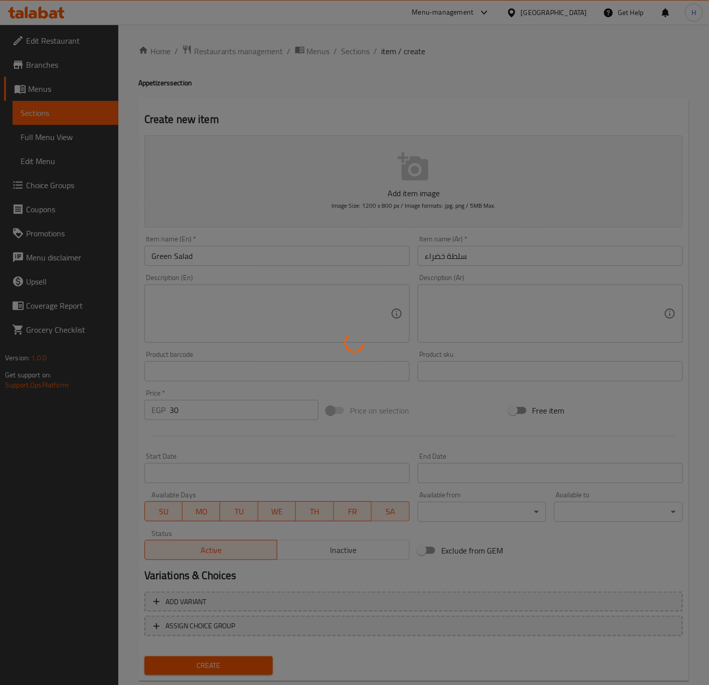
type input "0"
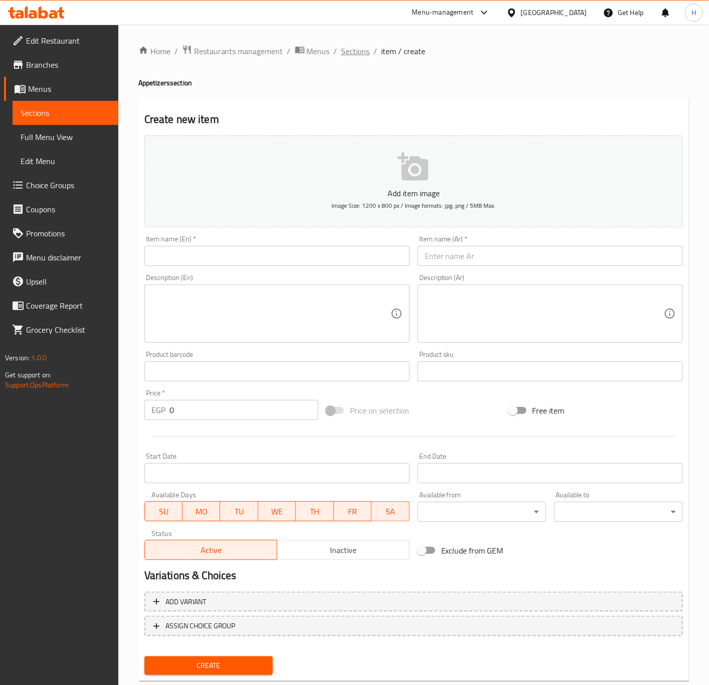
click at [359, 54] on span "Sections" at bounding box center [356, 51] width 29 height 12
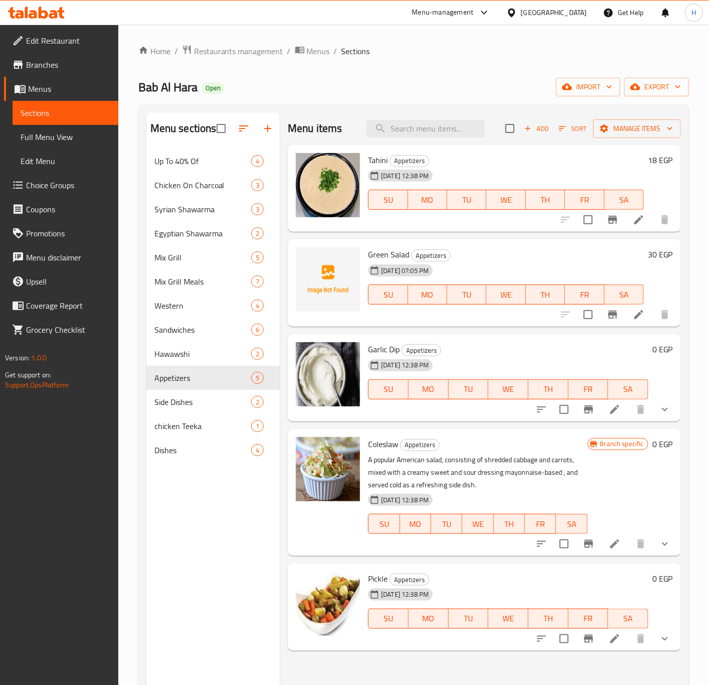
click at [655, 163] on h6 "18 EGP" at bounding box center [660, 160] width 25 height 14
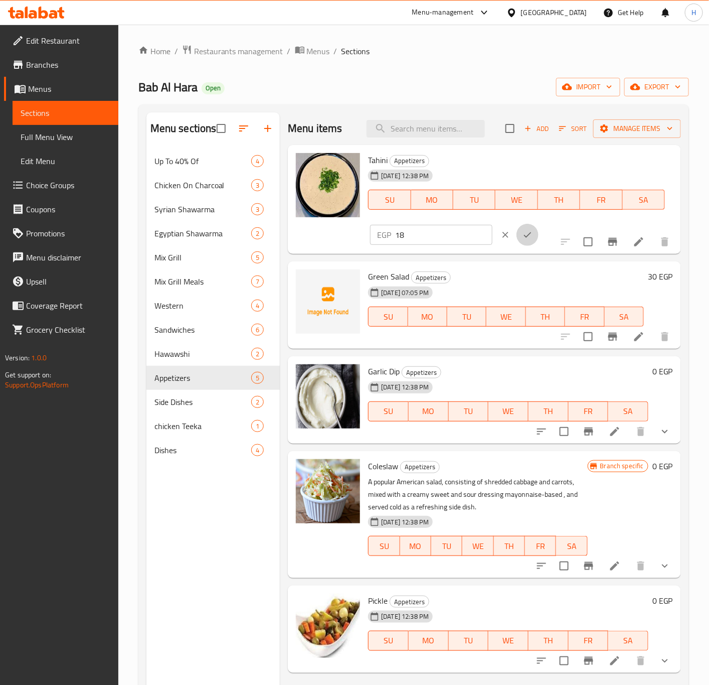
click at [531, 232] on icon "ok" at bounding box center [528, 235] width 8 height 6
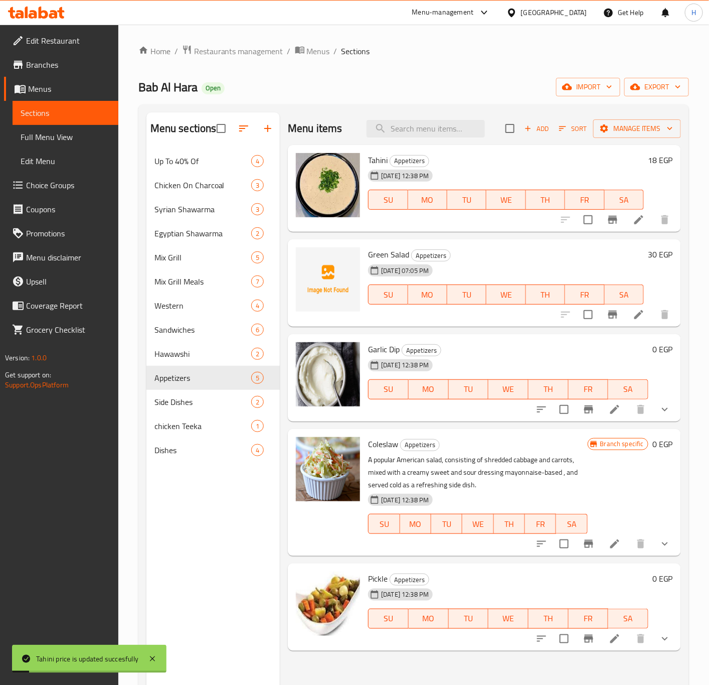
click at [660, 157] on h6 "18 EGP" at bounding box center [660, 160] width 25 height 14
click at [659, 163] on h6 "18 EGP" at bounding box center [660, 160] width 25 height 14
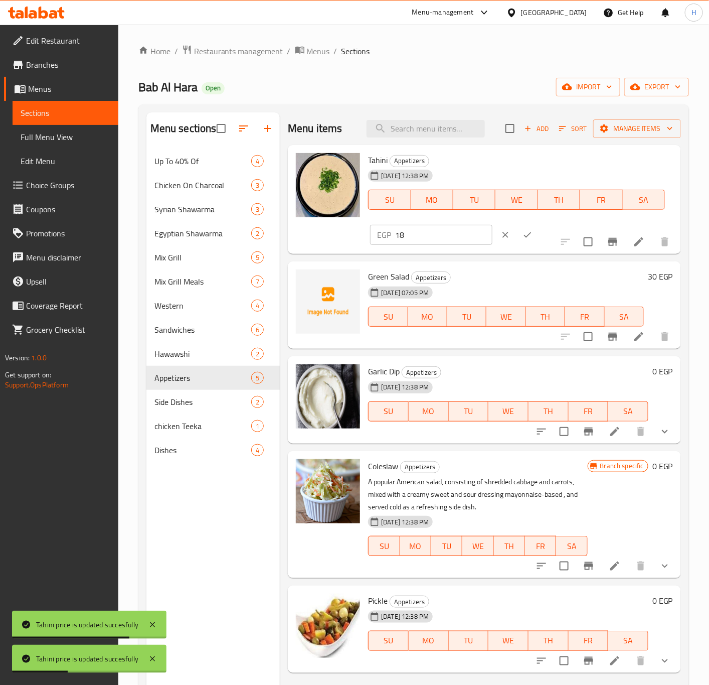
click at [492, 225] on input "18" at bounding box center [443, 235] width 97 height 20
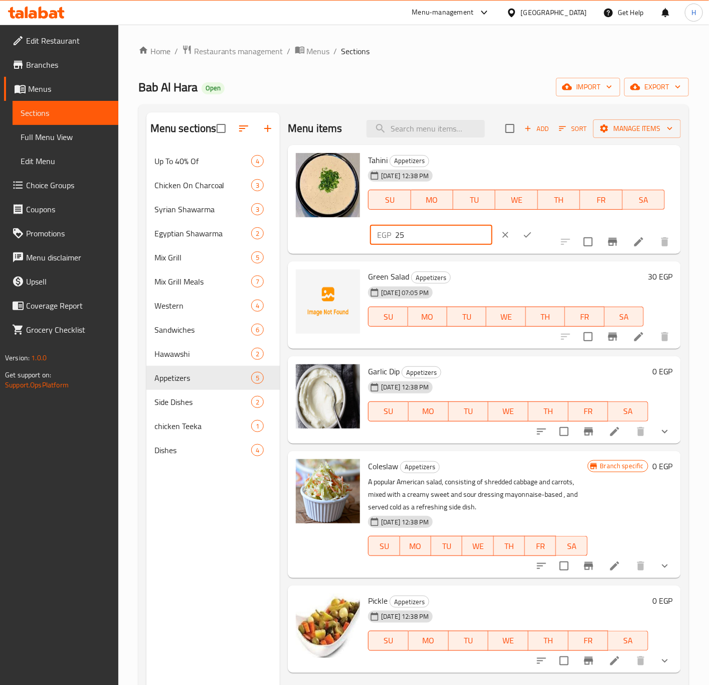
type input "25"
click at [539, 224] on button "ok" at bounding box center [528, 235] width 22 height 22
click at [553, 224] on div "EGP 25 ​" at bounding box center [461, 235] width 183 height 22
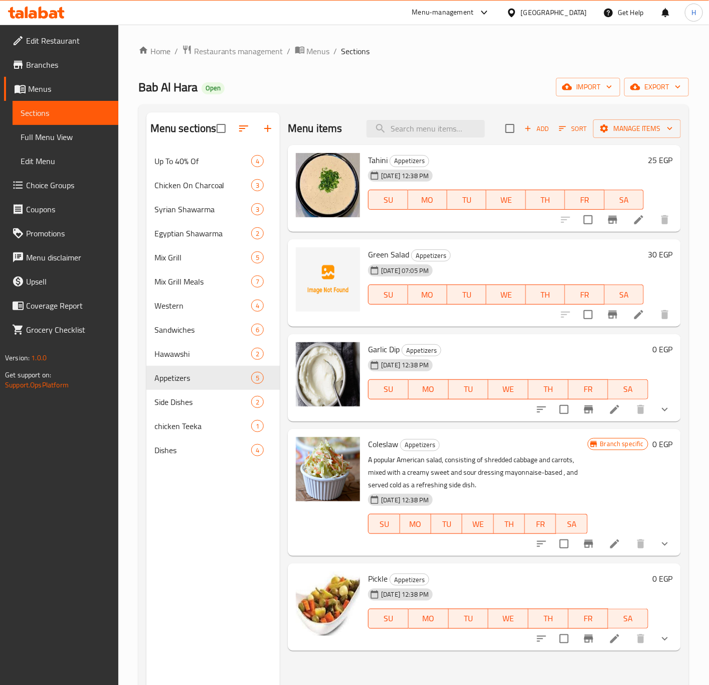
click at [561, 254] on h6 "Green Salad Appetizers" at bounding box center [506, 254] width 276 height 14
click at [661, 413] on icon "show more" at bounding box center [665, 409] width 12 height 12
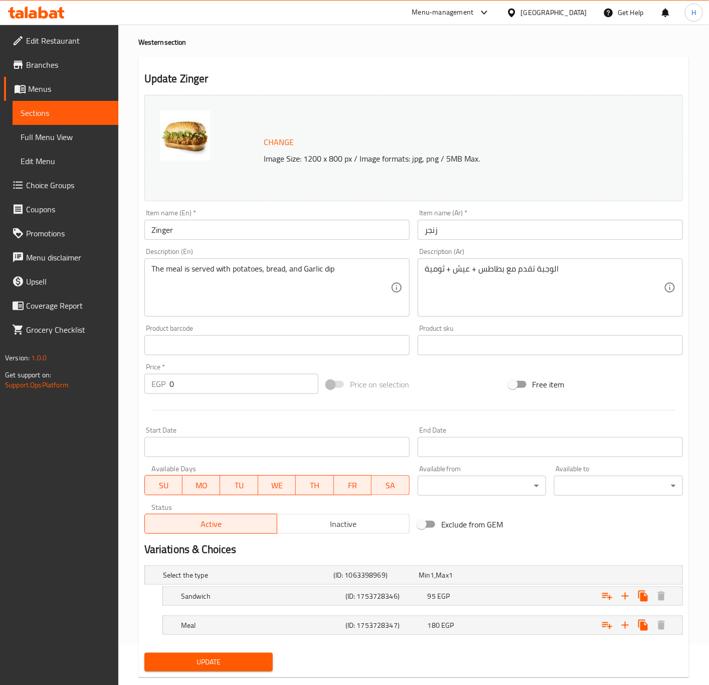
scroll to position [62, 0]
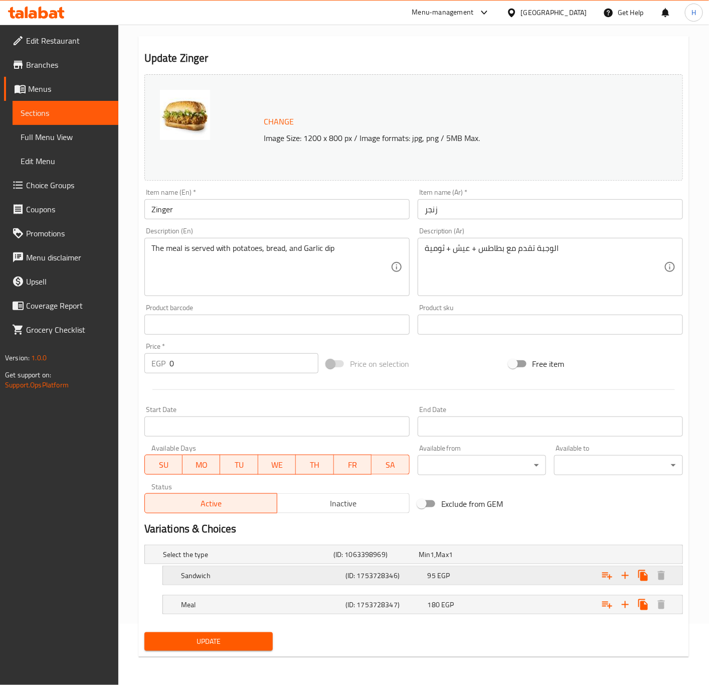
click at [279, 573] on h5 "Sandwich" at bounding box center [261, 575] width 161 height 10
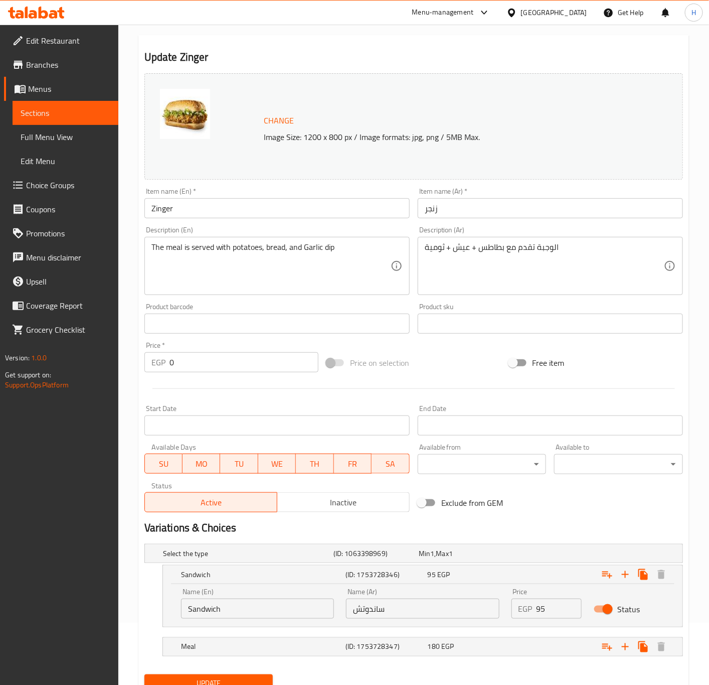
click at [250, 607] on input "Sandwich" at bounding box center [257, 609] width 153 height 20
paste input "French Bread Sandwich"
type input "French Bread Sandwich"
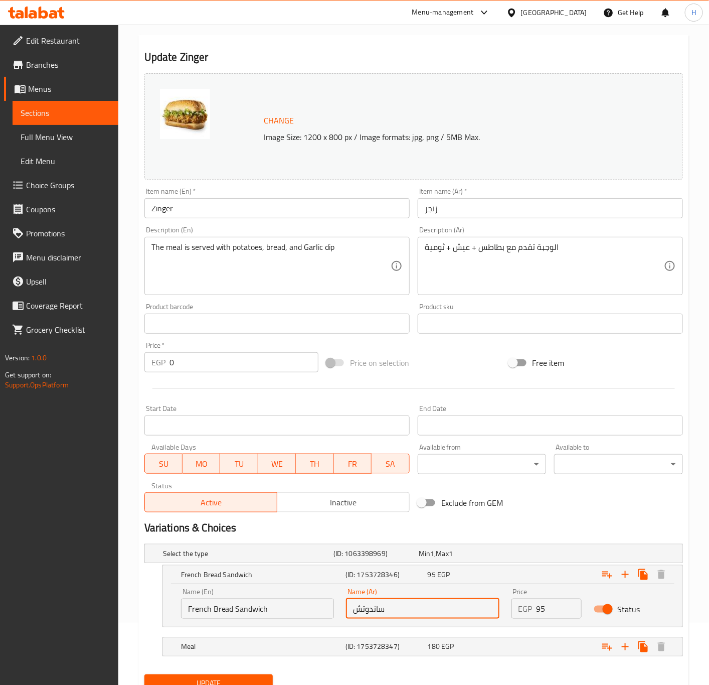
click at [392, 606] on input "ساندوتش" at bounding box center [422, 609] width 153 height 20
paste input "عيش فرنساوي"
type input "ساندوتش عيش فرنساوي"
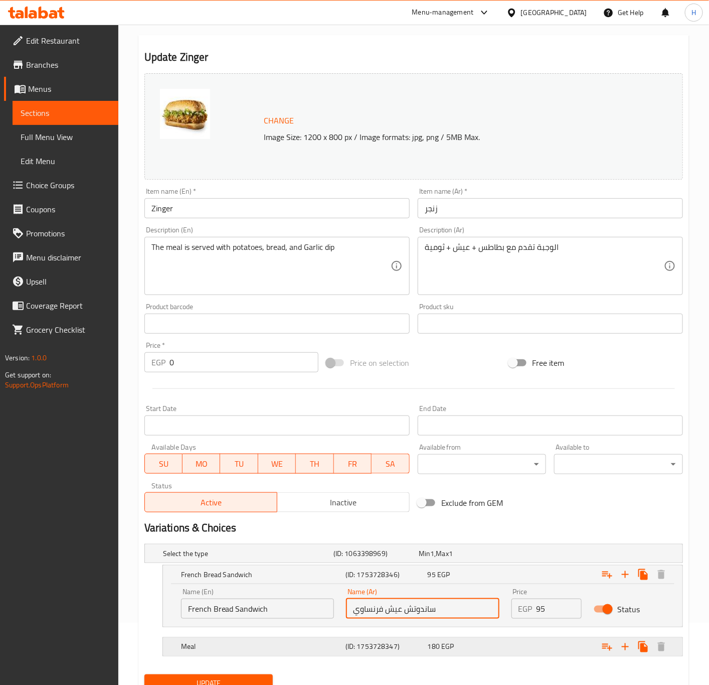
click at [371, 645] on h5 "(ID: 1753728347)" at bounding box center [385, 647] width 78 height 10
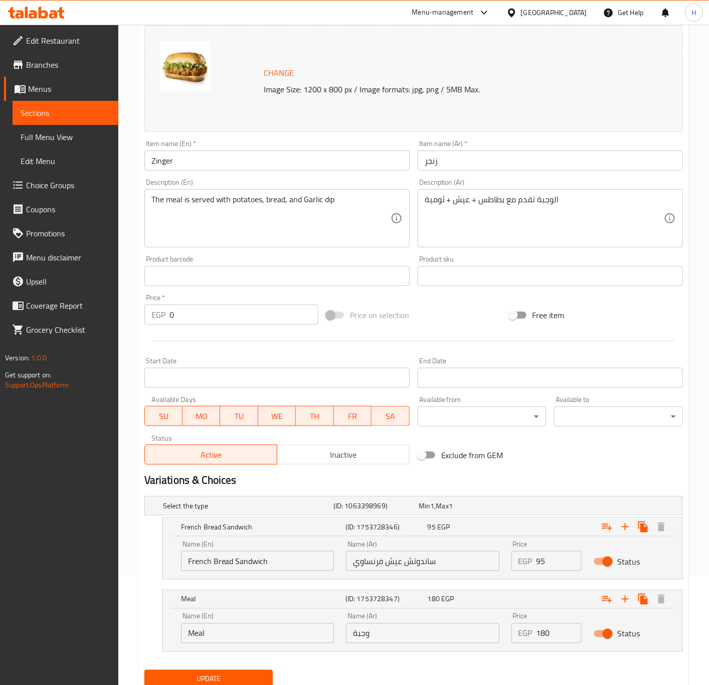
scroll to position [149, 0]
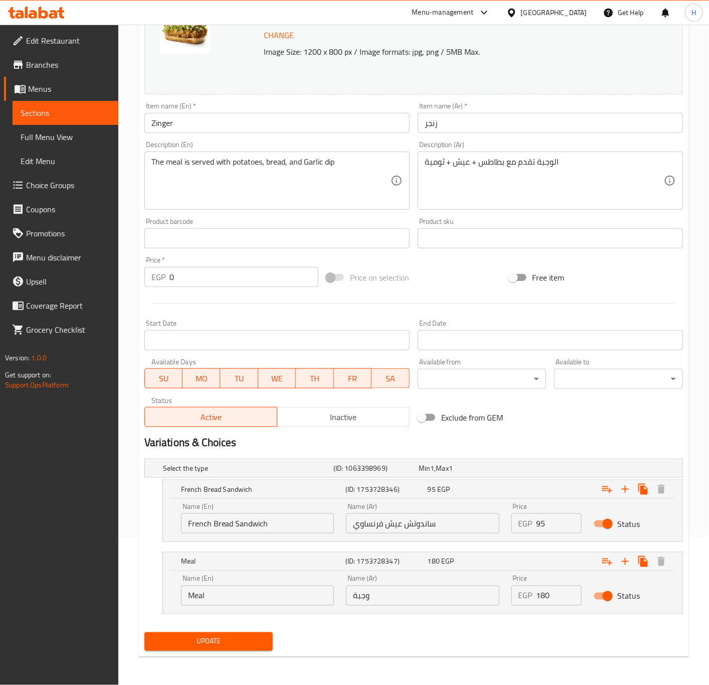
click at [548, 521] on input "95" at bounding box center [560, 523] width 46 height 20
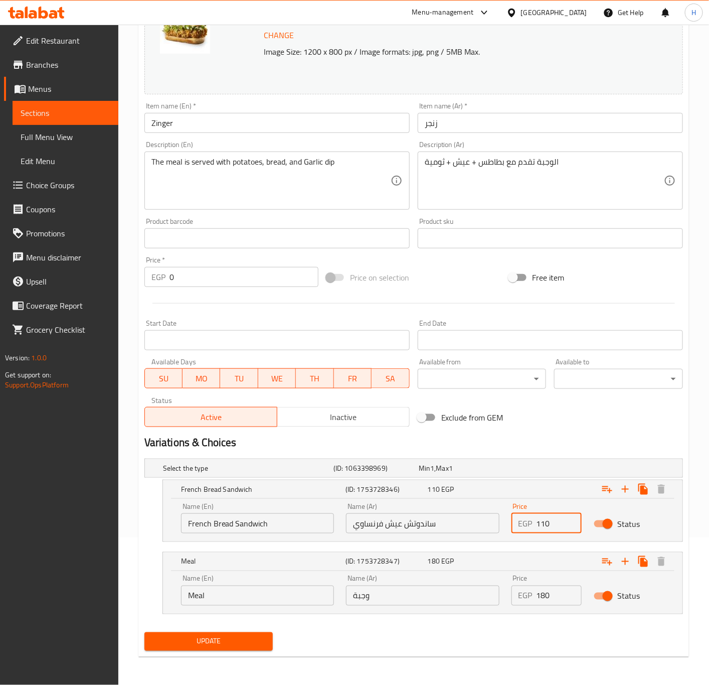
type input "110"
click at [557, 596] on input "180" at bounding box center [560, 596] width 46 height 20
click at [556, 596] on input "180" at bounding box center [560, 596] width 46 height 20
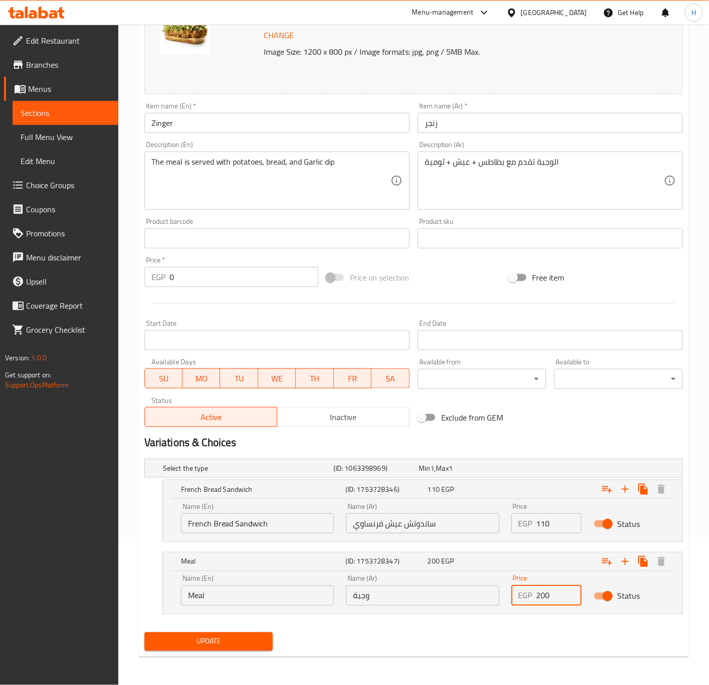
type input "200"
click at [241, 640] on span "Update" at bounding box center [209, 641] width 113 height 13
click at [241, 640] on div at bounding box center [354, 342] width 709 height 685
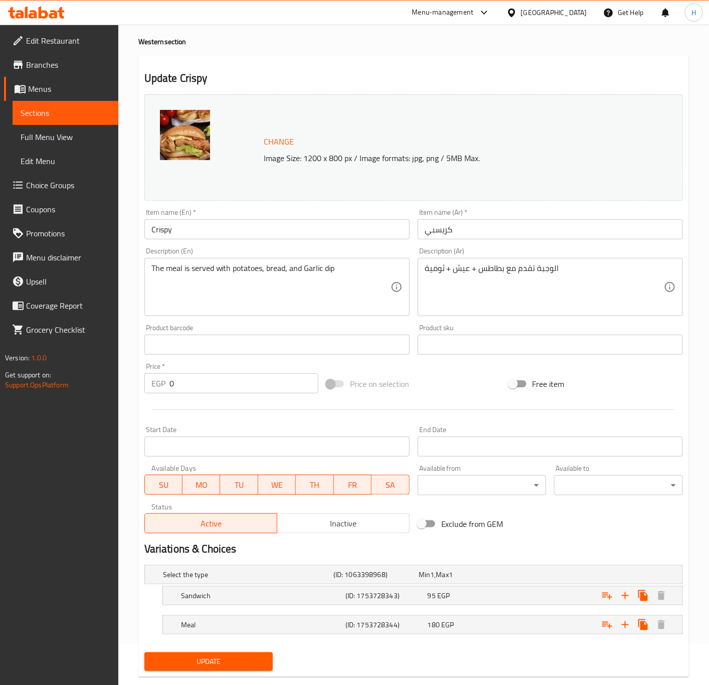
scroll to position [62, 0]
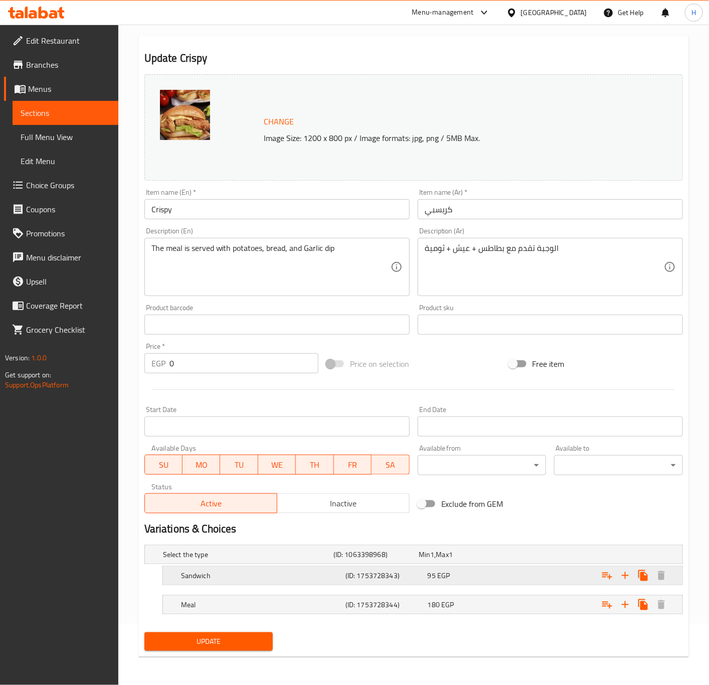
click at [518, 566] on div "Expand" at bounding box center [590, 575] width 165 height 22
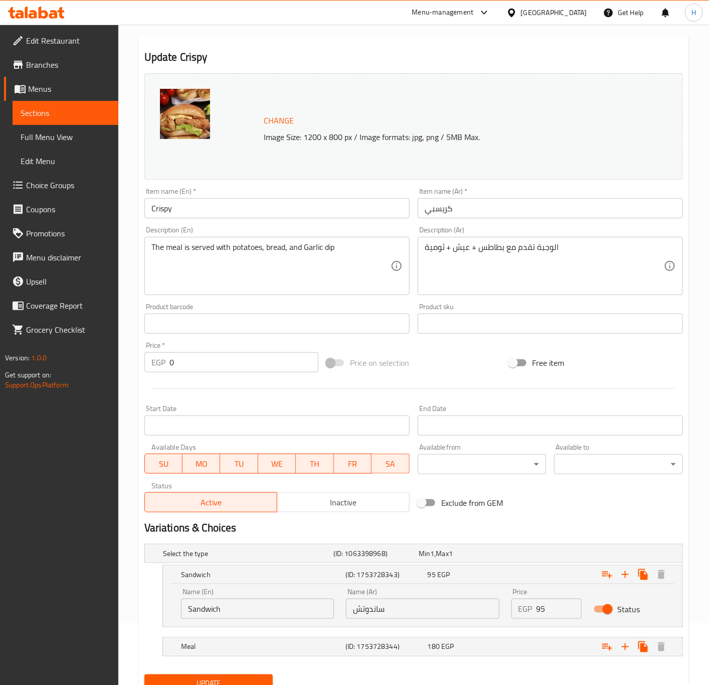
click at [541, 610] on input "95" at bounding box center [560, 609] width 46 height 20
click at [542, 610] on input "95" at bounding box center [560, 609] width 46 height 20
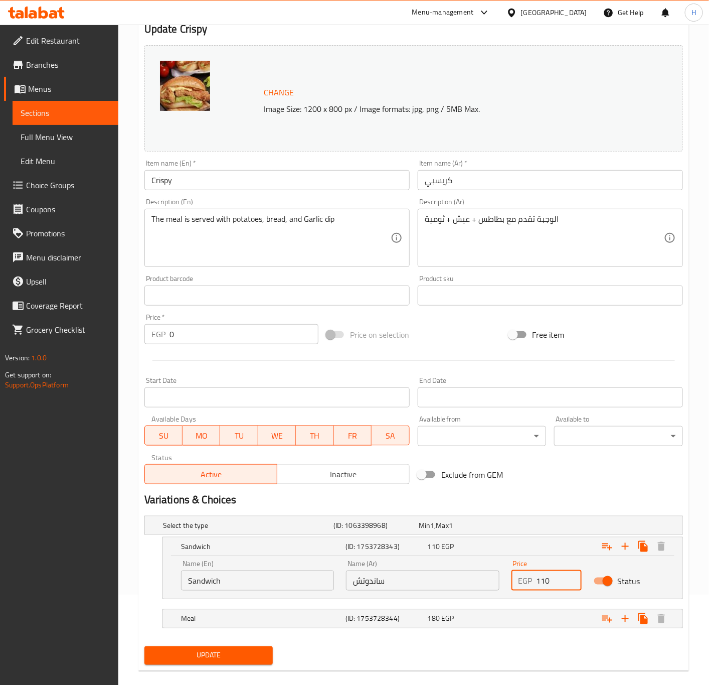
scroll to position [105, 0]
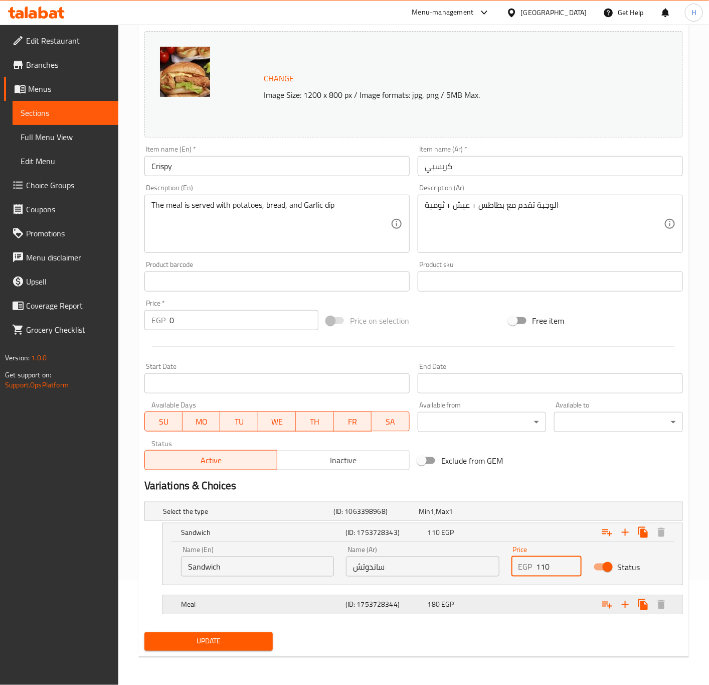
type input "110"
click at [540, 606] on div "Expand" at bounding box center [590, 605] width 165 height 22
click at [543, 607] on div "Expand" at bounding box center [590, 605] width 165 height 22
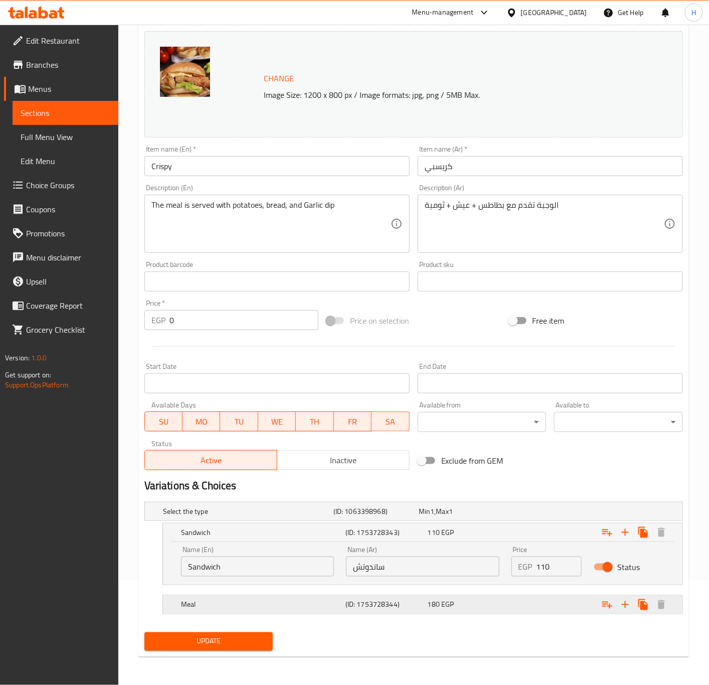
click at [542, 607] on div "Expand" at bounding box center [590, 605] width 165 height 22
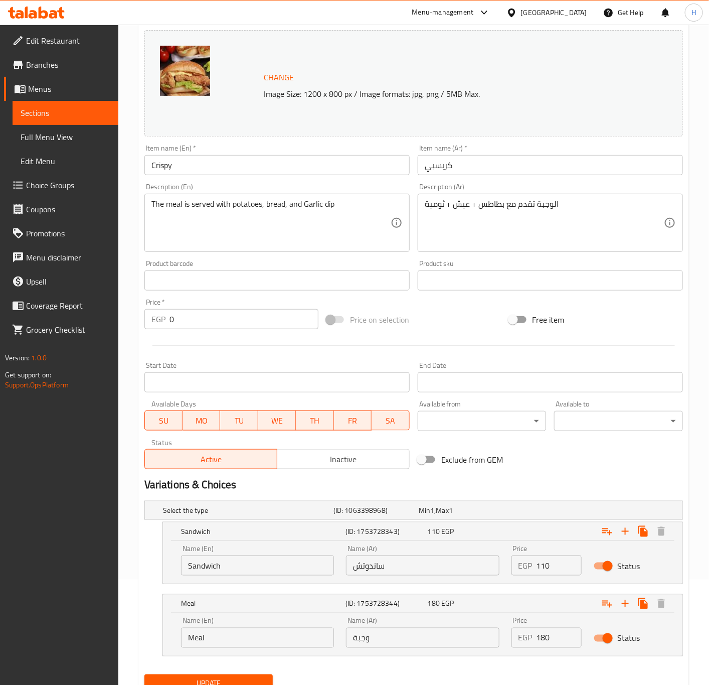
click at [557, 635] on input "180" at bounding box center [560, 638] width 46 height 20
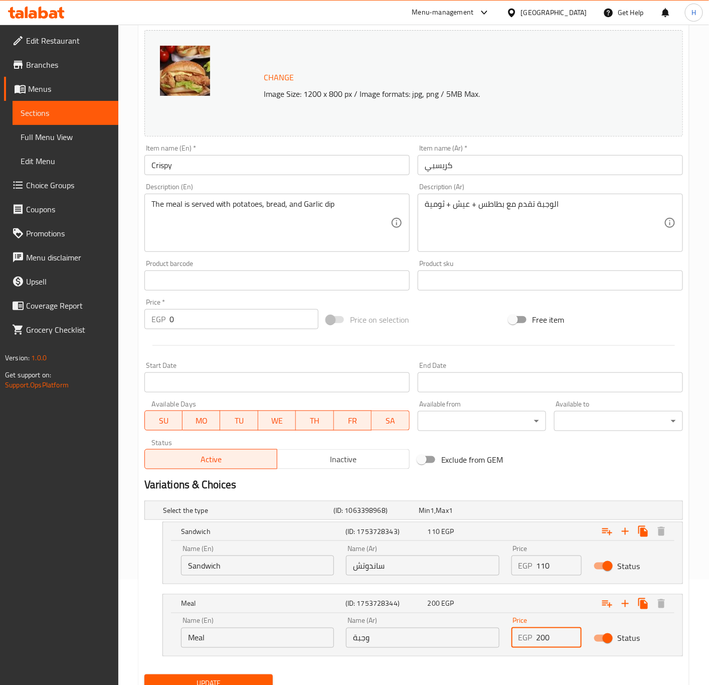
type input "200"
click at [145, 674] on button "Update" at bounding box center [209, 683] width 129 height 19
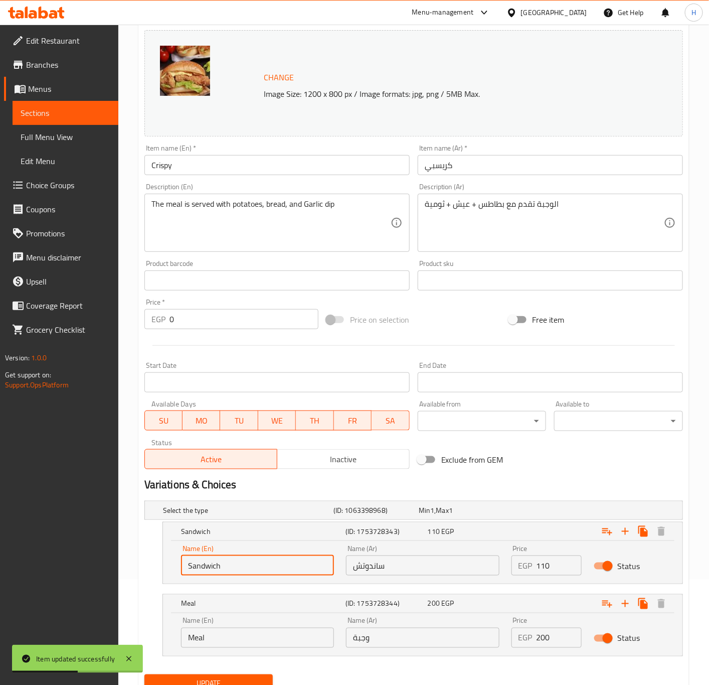
click at [271, 563] on input "Sandwich" at bounding box center [257, 565] width 153 height 20
type input "French Bread Sandwich"
click at [350, 569] on input "ساندوتش" at bounding box center [422, 565] width 153 height 20
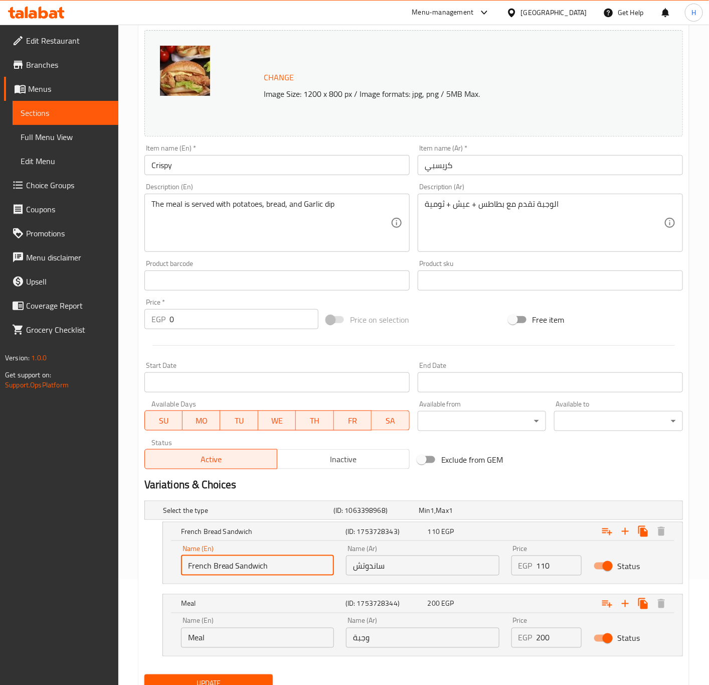
click at [350, 569] on input "ساندوتش" at bounding box center [422, 565] width 153 height 20
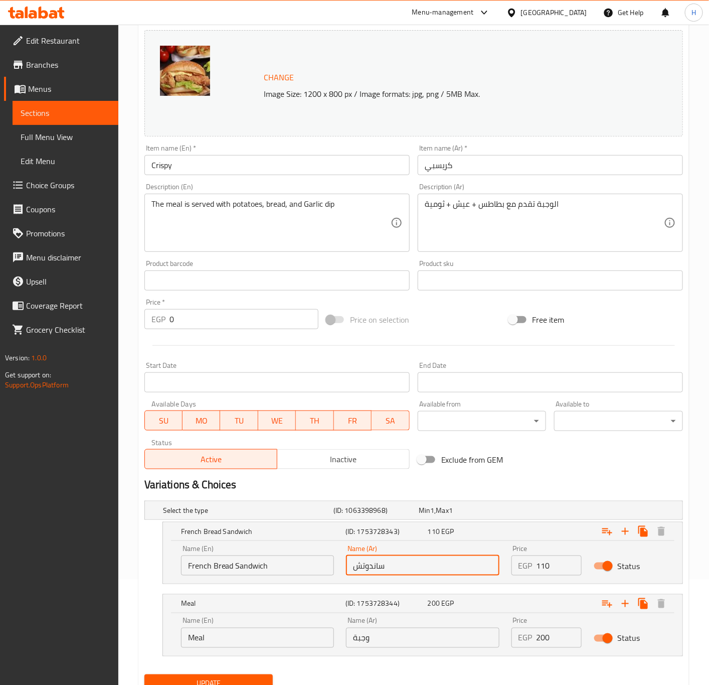
click at [450, 560] on input "ساندوتش" at bounding box center [422, 565] width 153 height 20
click at [439, 566] on input "ساندوتش" at bounding box center [422, 565] width 153 height 20
type input "ساندوتش عيش فرنساوي"
click at [260, 561] on input "French Bread Sandwich" at bounding box center [257, 565] width 153 height 20
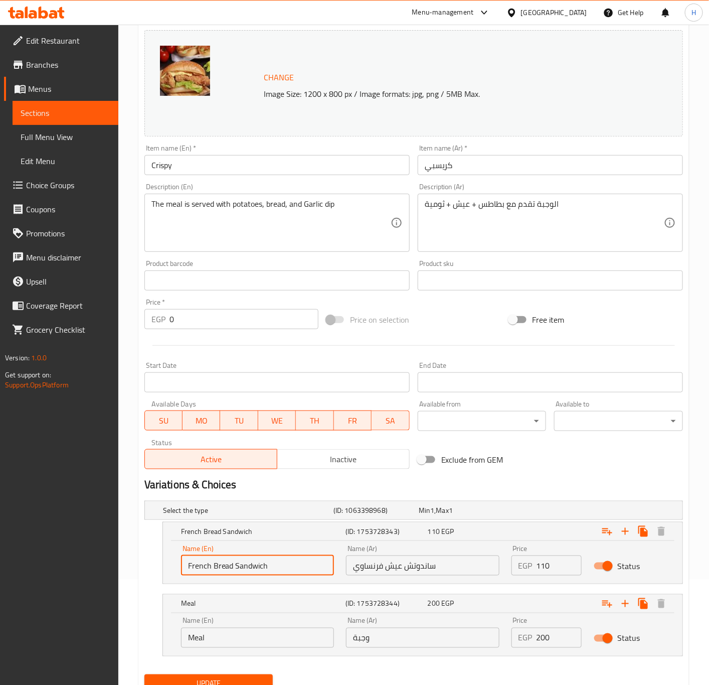
click at [260, 561] on input "French Bread Sandwich" at bounding box center [257, 565] width 153 height 20
click at [402, 570] on input "ساندوتش عيش فرنساوي" at bounding box center [422, 565] width 153 height 20
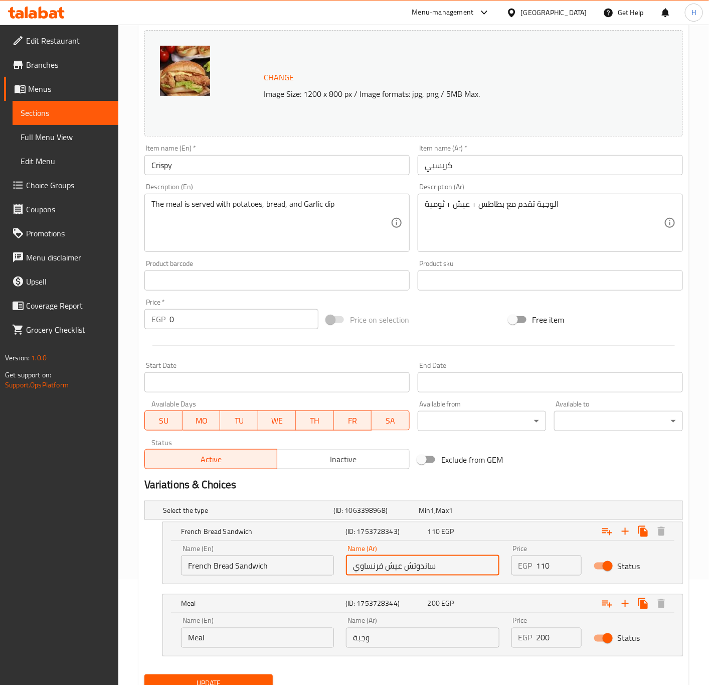
click at [402, 570] on input "ساندوتش عيش فرنساوي" at bounding box center [422, 565] width 153 height 20
click at [212, 679] on span "Update" at bounding box center [209, 683] width 113 height 13
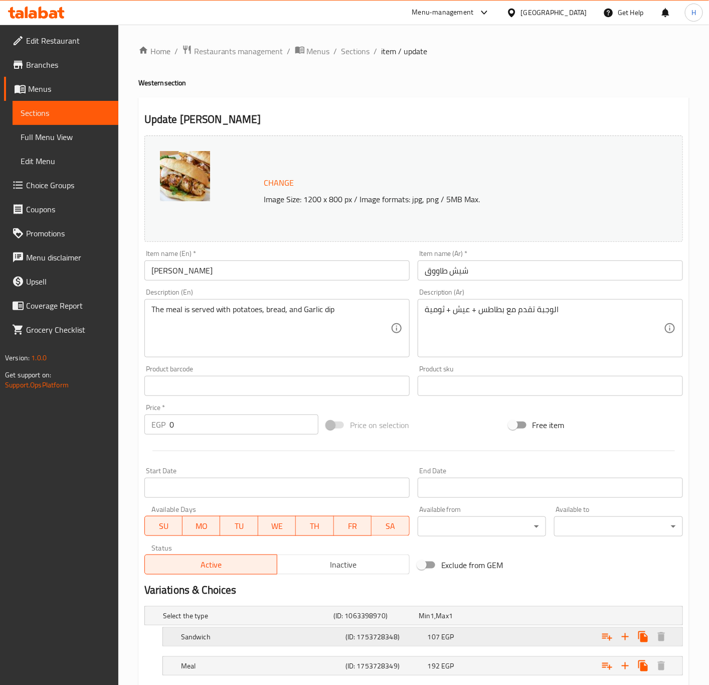
click at [205, 646] on div "Sandwich (ID: 1753728348) 107 EGP" at bounding box center [426, 637] width 494 height 22
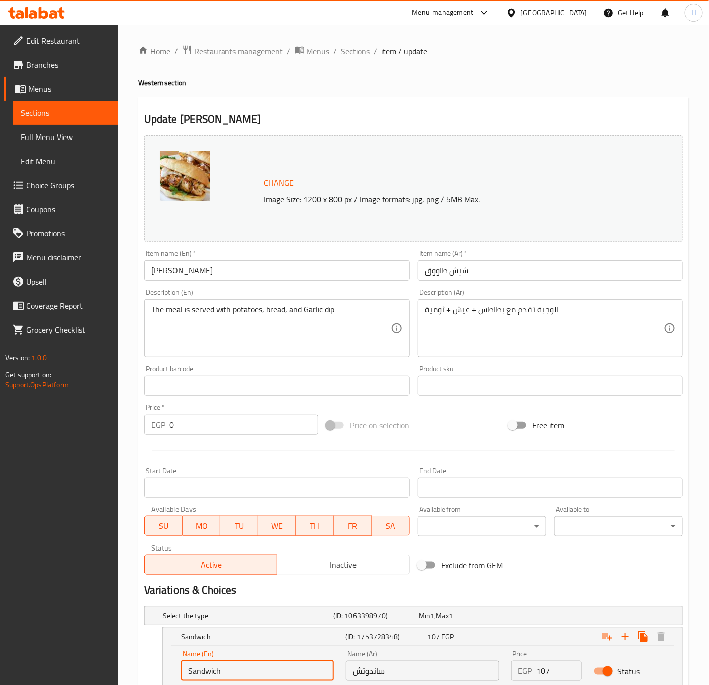
click at [219, 674] on input "Sandwich" at bounding box center [257, 671] width 153 height 20
click at [219, 674] on div "Sandwich (ID: 1753728348) 107 EGP Name (En) Sandwich Name (En) Name (Ar) ساندوت…" at bounding box center [423, 658] width 521 height 62
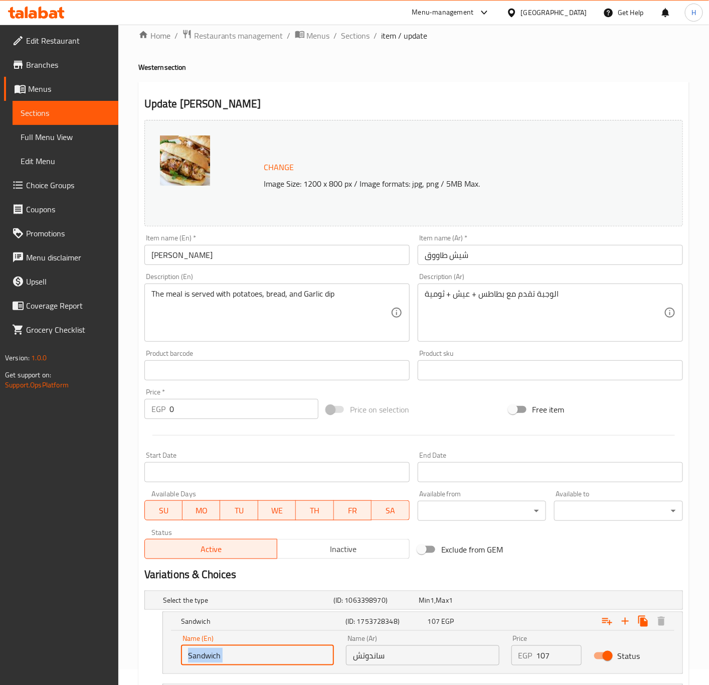
click at [219, 674] on div "Sandwich (ID: 1753728348) 107 EGP Name (En) Sandwich Name (En) Name (Ar) ساندوت…" at bounding box center [423, 643] width 521 height 62
click at [227, 658] on input "Sandwich" at bounding box center [257, 655] width 153 height 20
paste input "French Bread Sandwich"
type input "French Bread Sandwich"
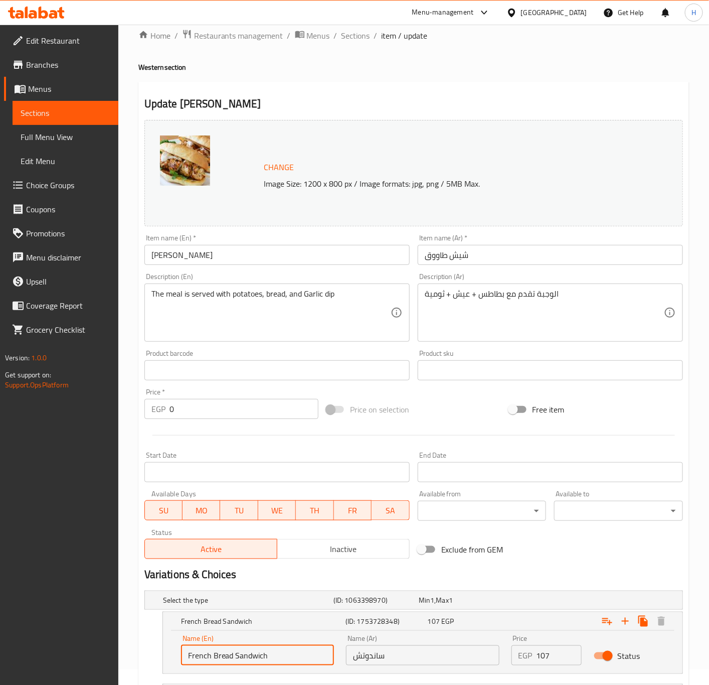
click at [418, 659] on input "ساندوتش" at bounding box center [422, 655] width 153 height 20
paste input "عيش فرنساوي"
type input "ساندوتش عيش فرنساوي"
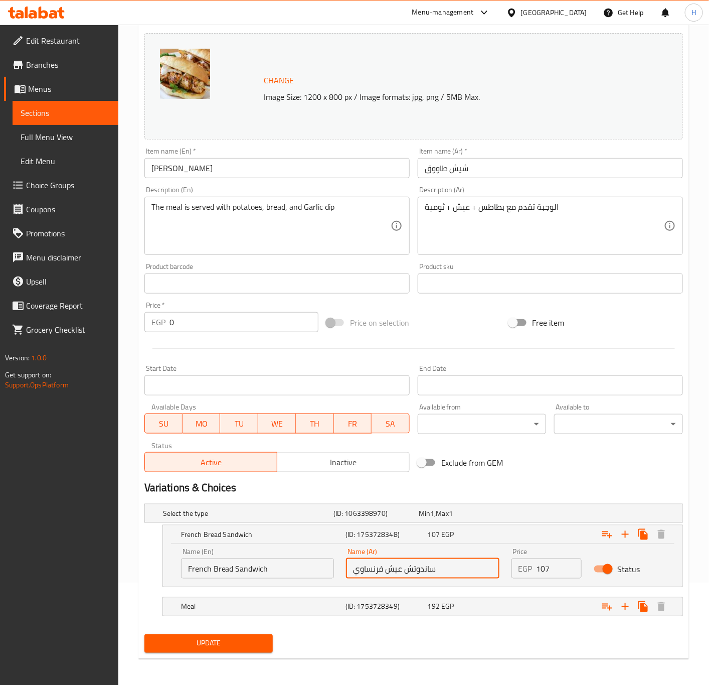
scroll to position [105, 0]
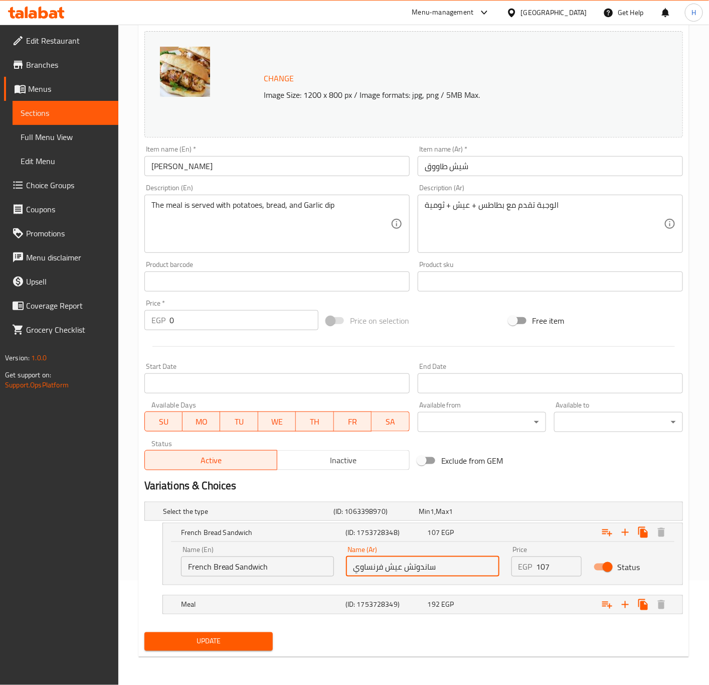
click at [551, 563] on input "107" at bounding box center [560, 566] width 46 height 20
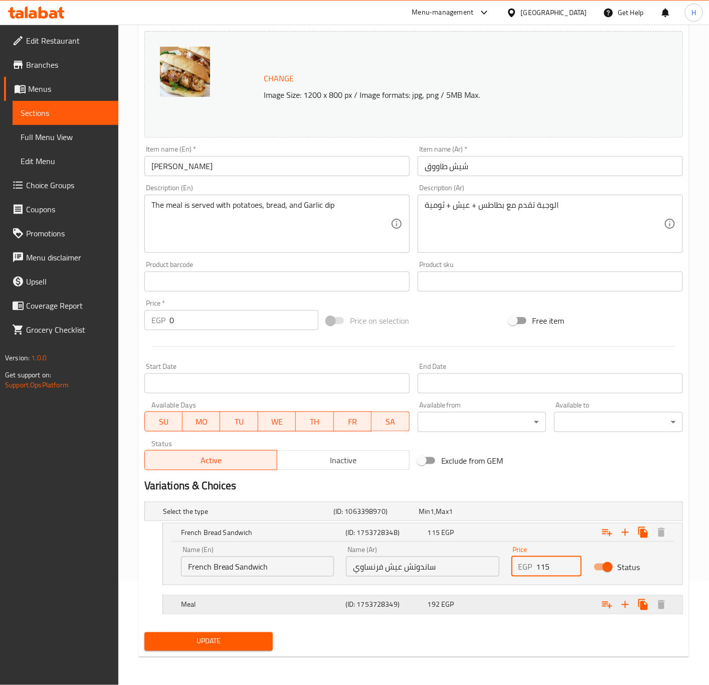
type input "115"
click at [515, 608] on div "Expand" at bounding box center [590, 605] width 165 height 22
click at [536, 602] on div "Expand" at bounding box center [590, 605] width 165 height 22
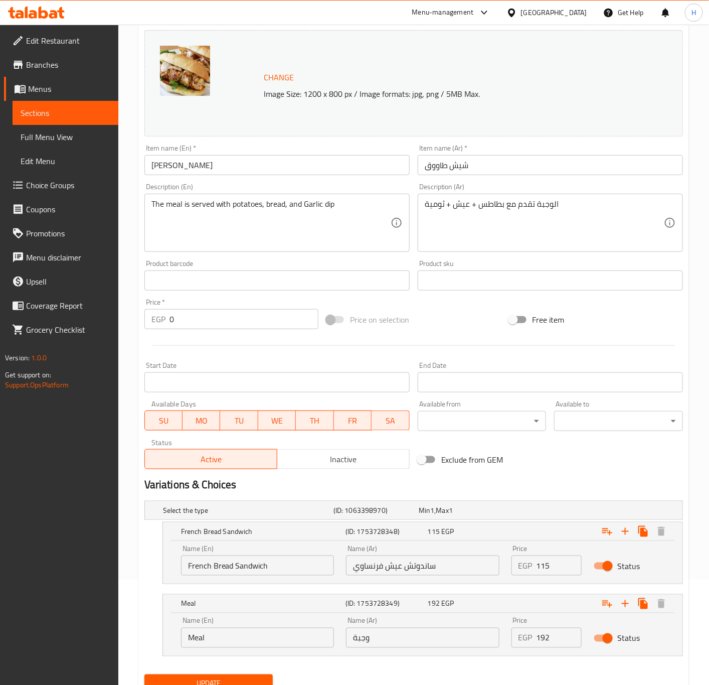
click at [544, 643] on input "192" at bounding box center [560, 638] width 46 height 20
type input "215"
click at [232, 682] on span "Update" at bounding box center [209, 683] width 113 height 13
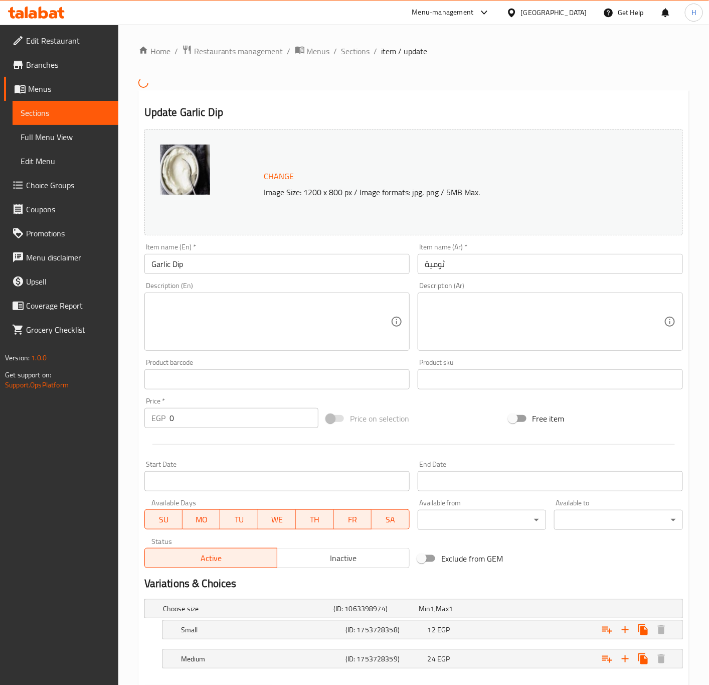
scroll to position [56, 0]
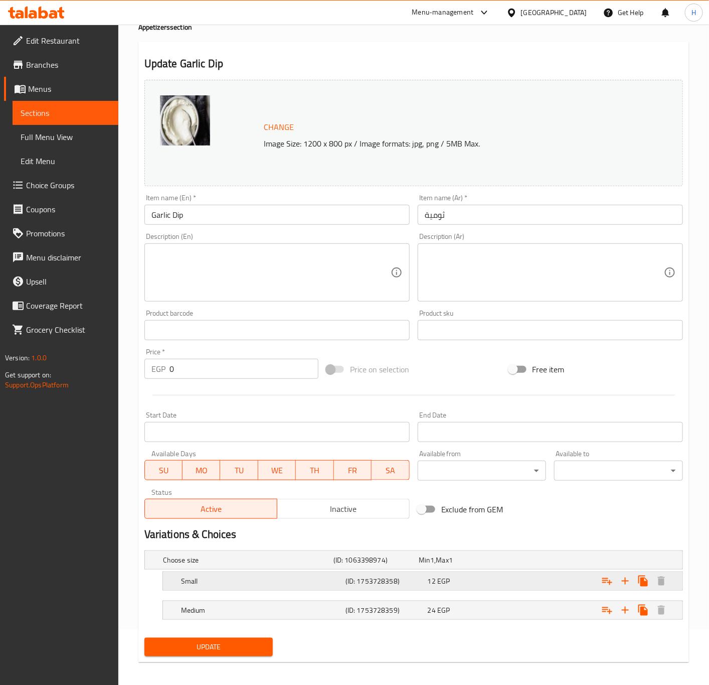
click at [417, 578] on h5 "(ID: 1753728358)" at bounding box center [385, 581] width 78 height 10
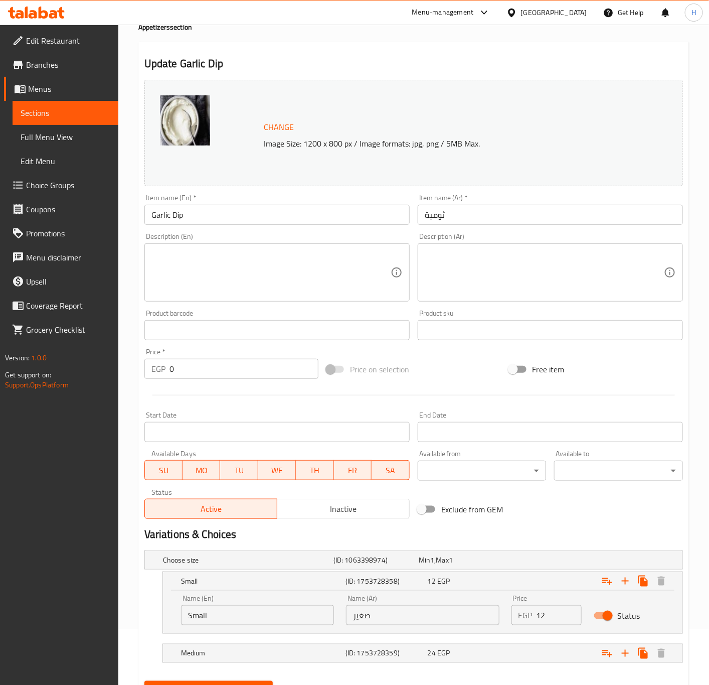
click at [550, 620] on input "12" at bounding box center [560, 615] width 46 height 20
type input "15"
click at [530, 658] on div "Expand" at bounding box center [590, 653] width 165 height 22
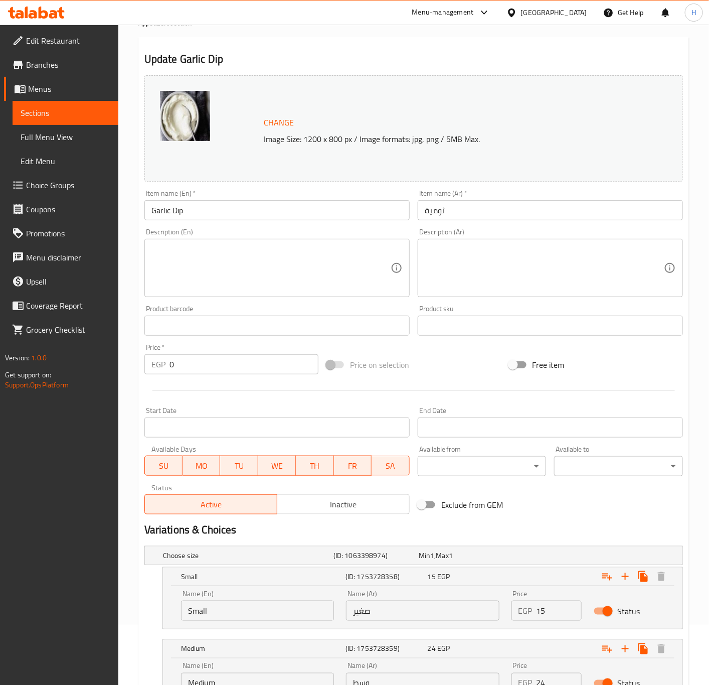
scroll to position [131, 0]
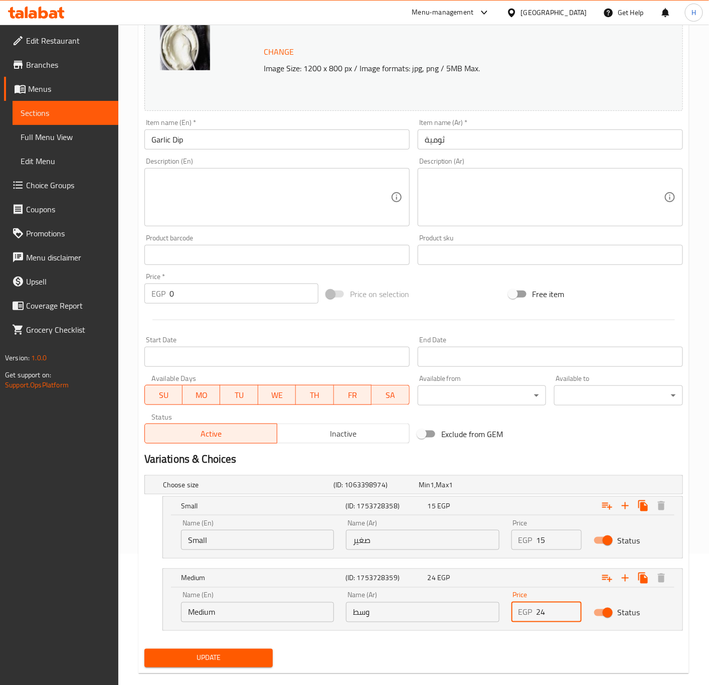
click at [545, 613] on input "24" at bounding box center [560, 612] width 46 height 20
click at [542, 608] on input "24" at bounding box center [560, 612] width 46 height 20
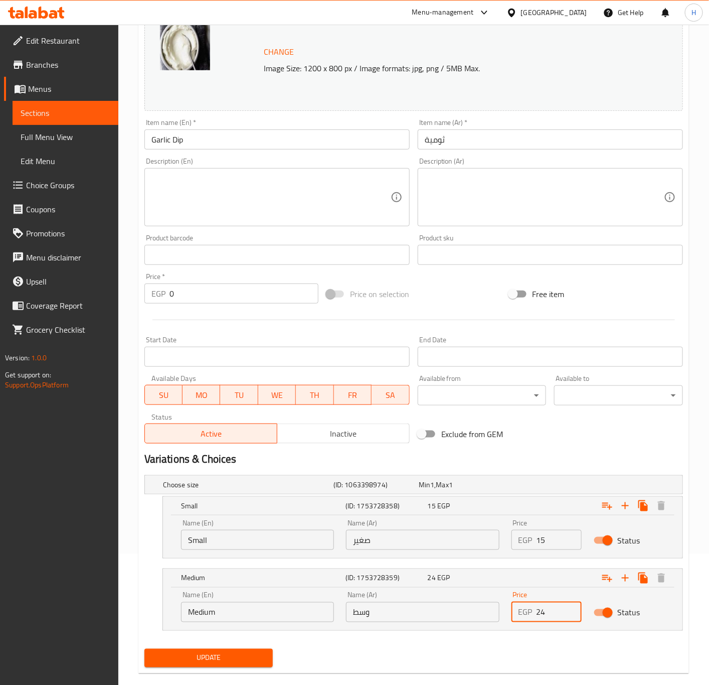
click at [542, 608] on input "24" at bounding box center [560, 612] width 46 height 20
type input "25"
click at [241, 656] on span "Update" at bounding box center [209, 658] width 113 height 13
click at [241, 656] on div at bounding box center [354, 342] width 709 height 685
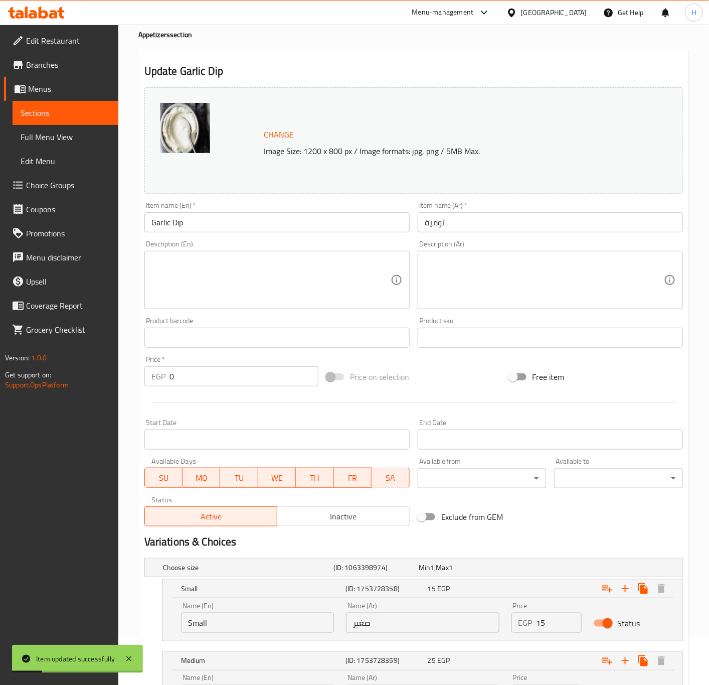
scroll to position [0, 0]
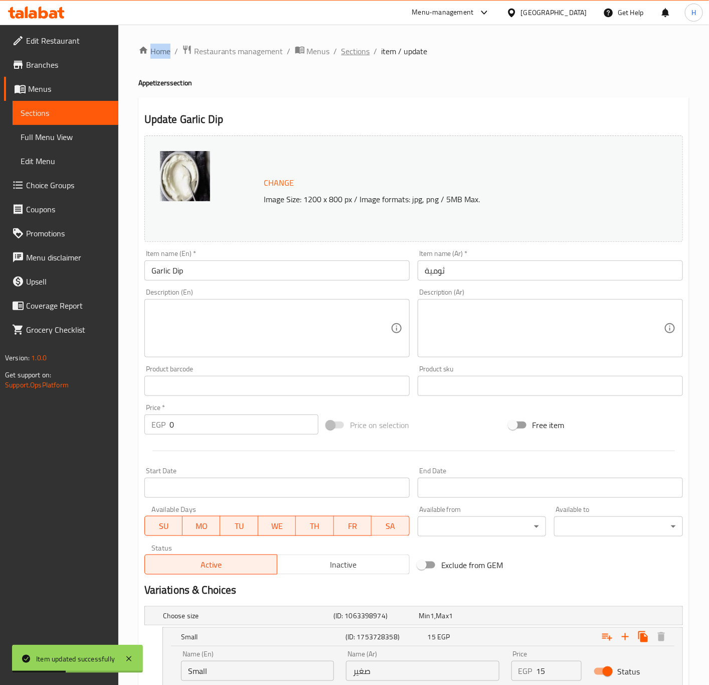
click at [360, 55] on span "Sections" at bounding box center [356, 51] width 29 height 12
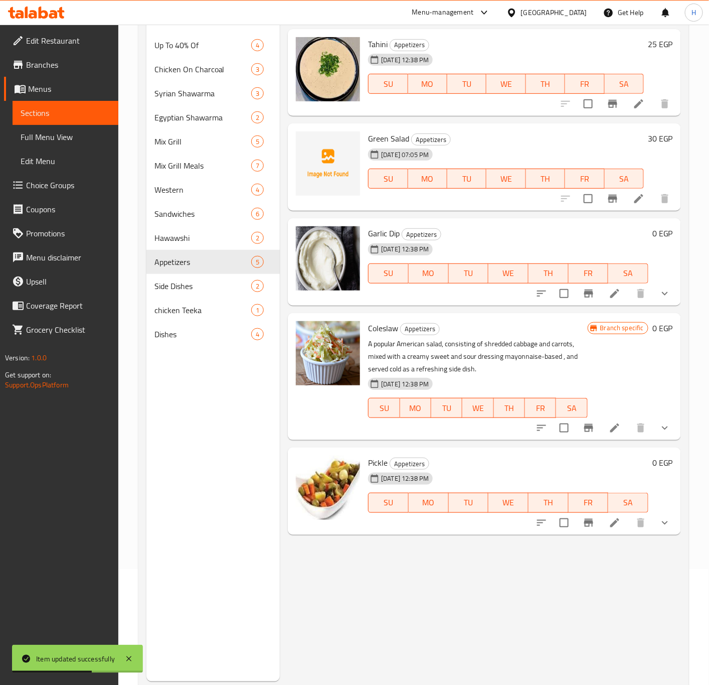
scroll to position [140, 0]
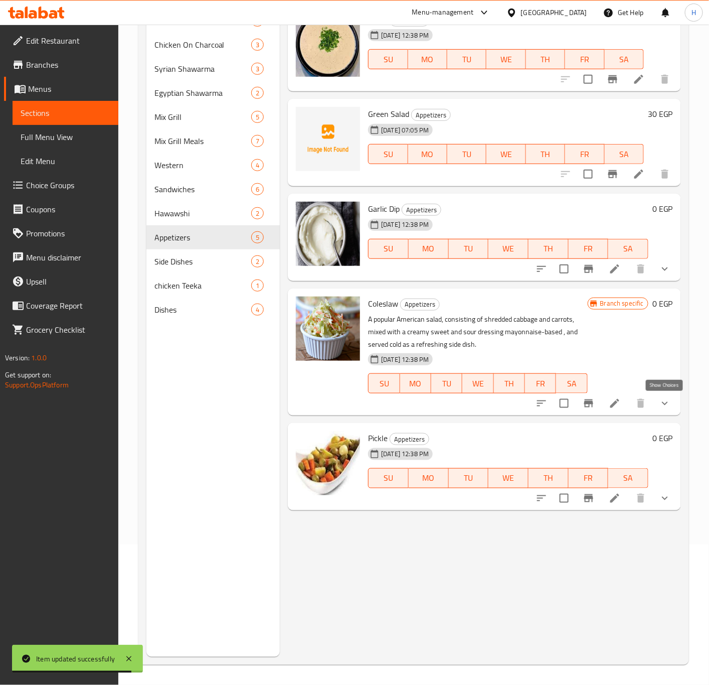
click at [670, 402] on icon "show more" at bounding box center [665, 403] width 12 height 12
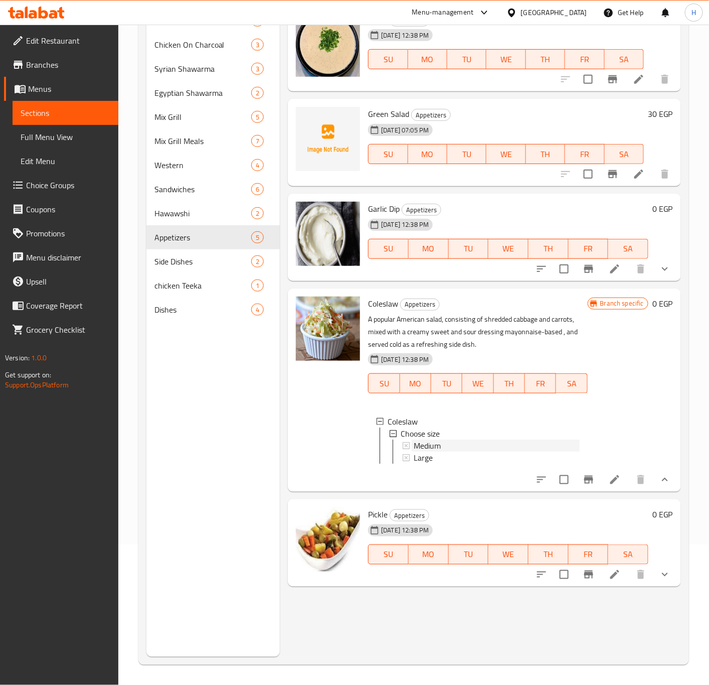
click at [437, 443] on span "Medium" at bounding box center [427, 446] width 27 height 12
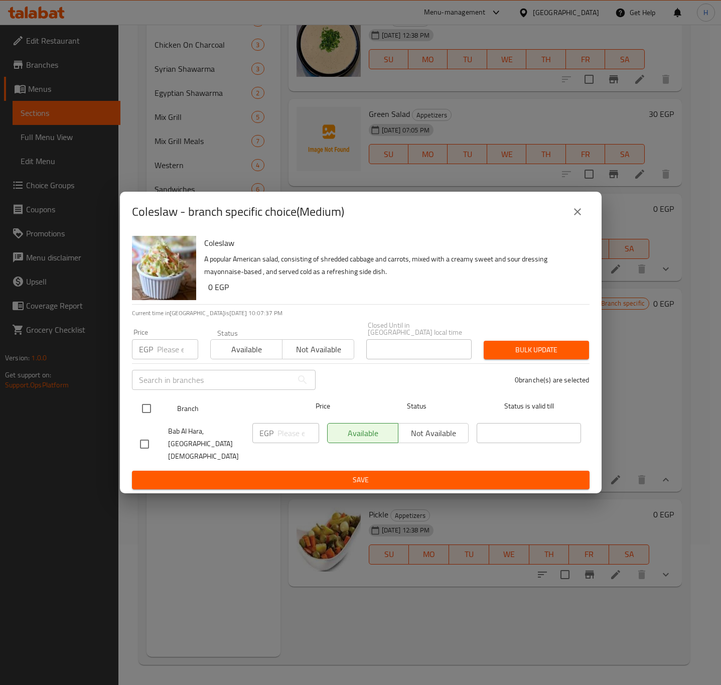
click at [145, 408] on input "checkbox" at bounding box center [146, 408] width 21 height 21
checkbox input "true"
click at [145, 408] on input "checkbox" at bounding box center [146, 408] width 21 height 21
checkbox input "false"
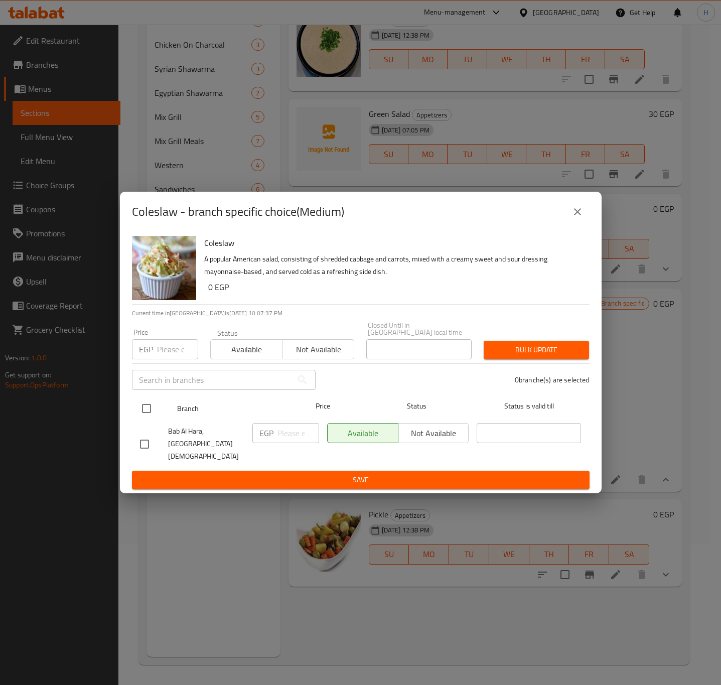
checkbox input "false"
click at [142, 414] on input "checkbox" at bounding box center [146, 408] width 21 height 21
checkbox input "true"
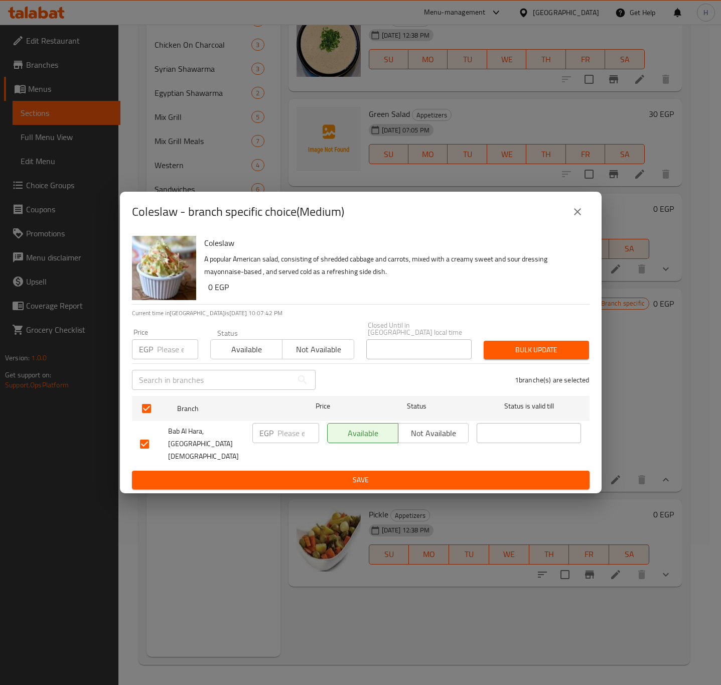
click at [282, 434] on input "number" at bounding box center [298, 433] width 42 height 20
type input "30"
click at [270, 474] on span "Save" at bounding box center [361, 480] width 442 height 13
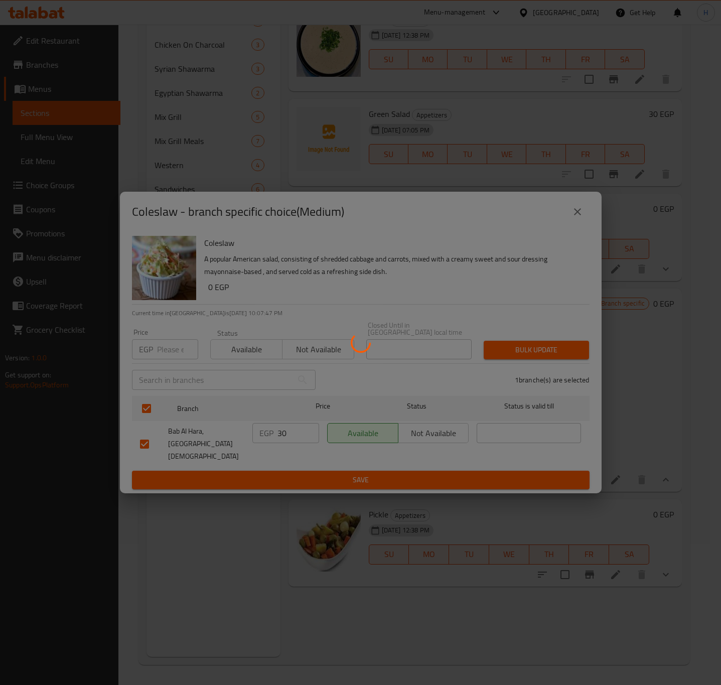
click at [270, 470] on div at bounding box center [360, 342] width 721 height 685
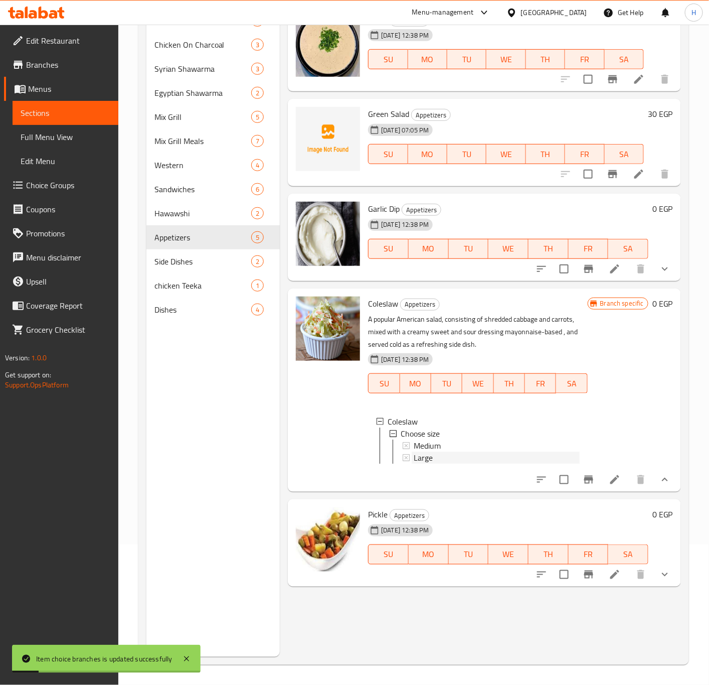
click at [424, 461] on span "Large" at bounding box center [423, 458] width 19 height 12
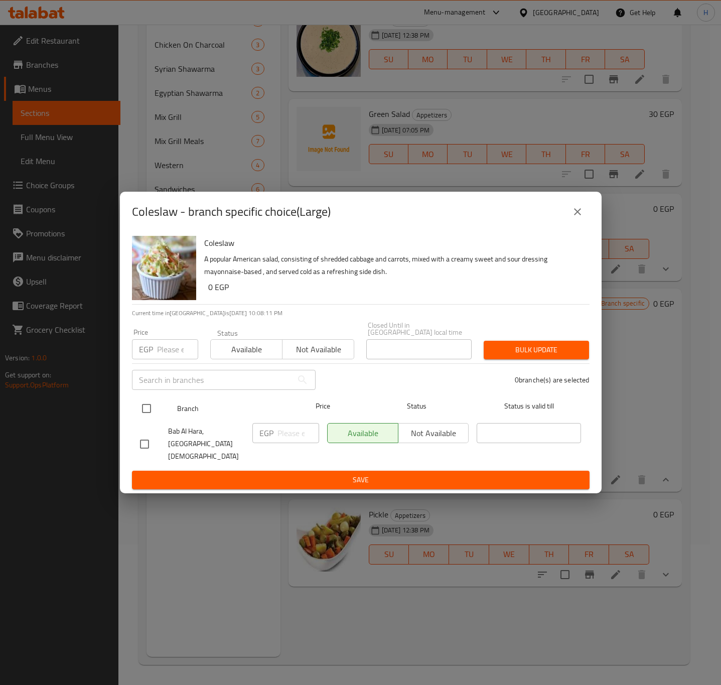
click at [143, 413] on input "checkbox" at bounding box center [146, 408] width 21 height 21
checkbox input "true"
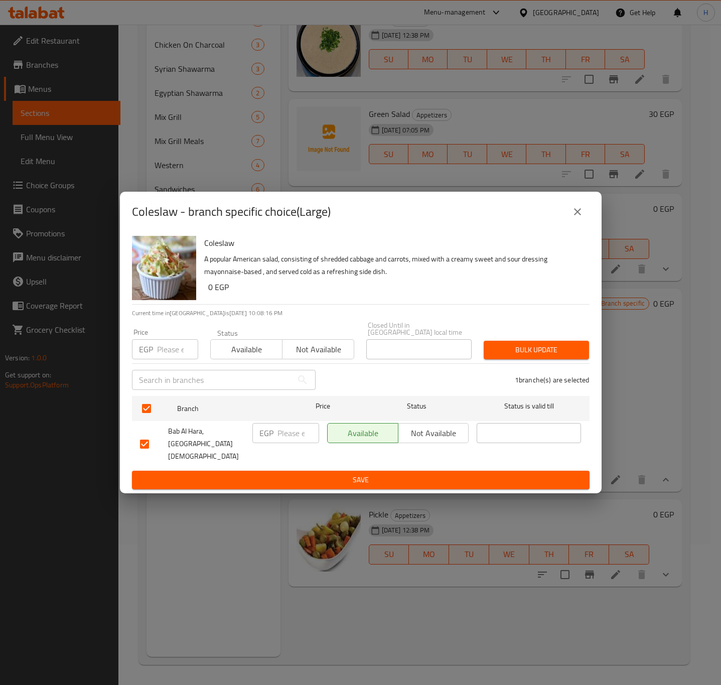
click at [273, 436] on p "EGP" at bounding box center [266, 433] width 14 height 12
click at [286, 435] on input "number" at bounding box center [298, 433] width 42 height 20
type input "40"
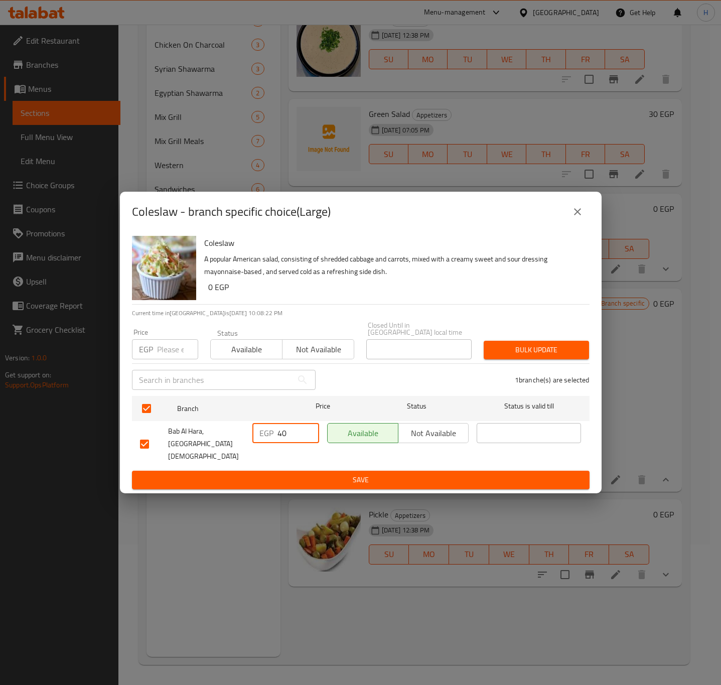
click at [335, 474] on span "Save" at bounding box center [361, 480] width 442 height 13
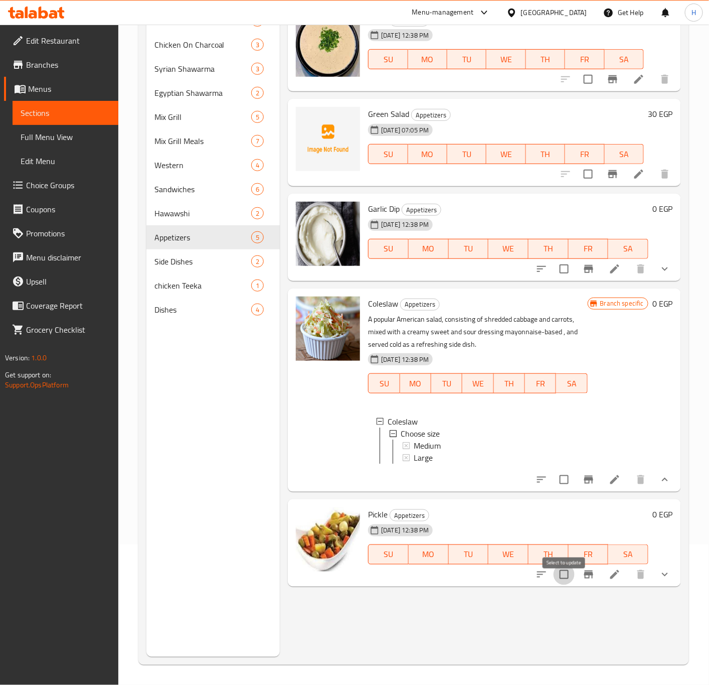
click at [569, 583] on input "checkbox" at bounding box center [564, 574] width 21 height 21
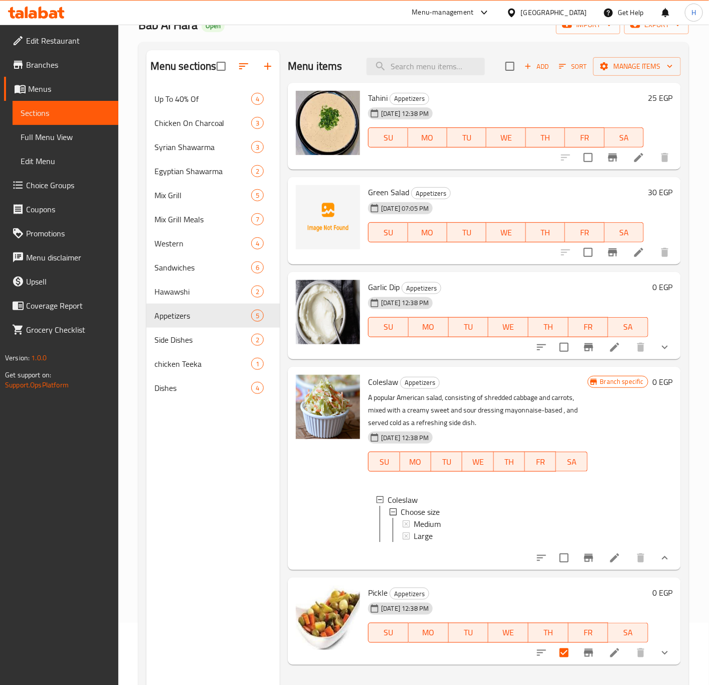
scroll to position [0, 0]
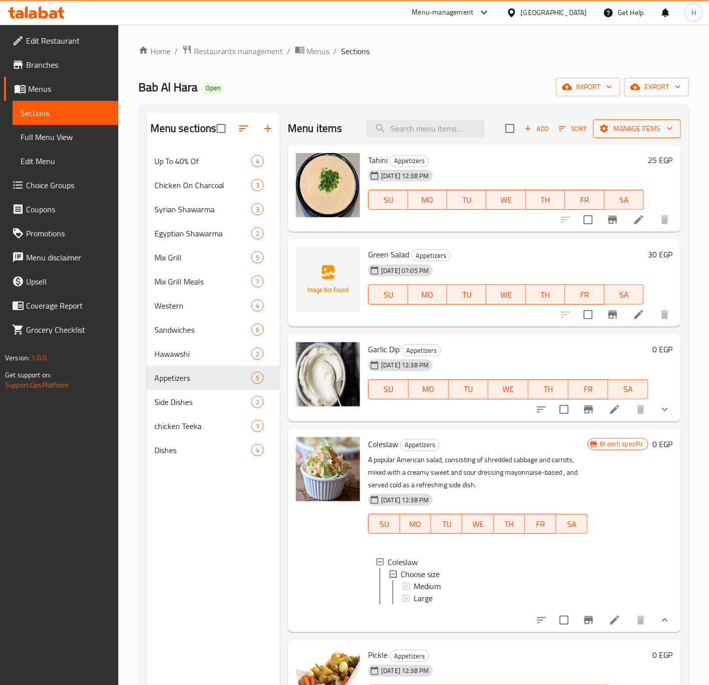
click at [652, 128] on span "Manage items" at bounding box center [638, 128] width 72 height 13
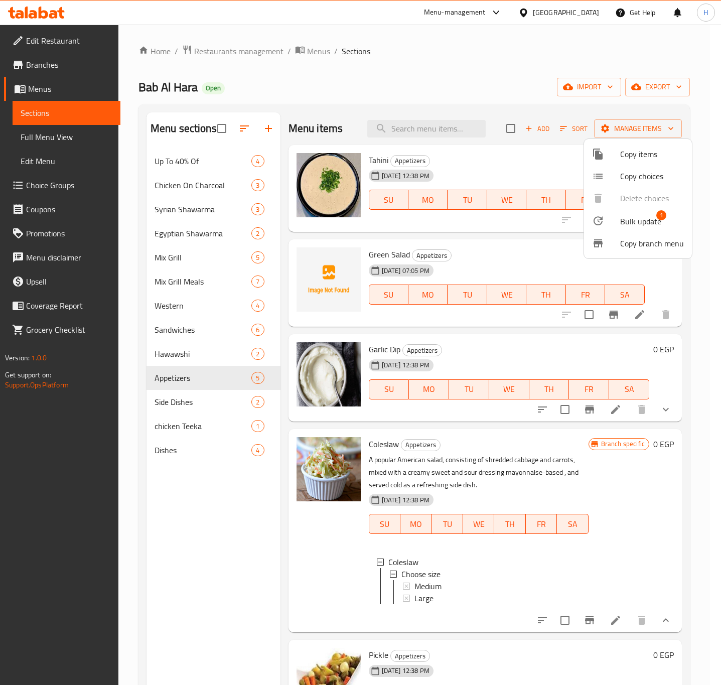
click at [624, 218] on span "Bulk update" at bounding box center [640, 221] width 41 height 12
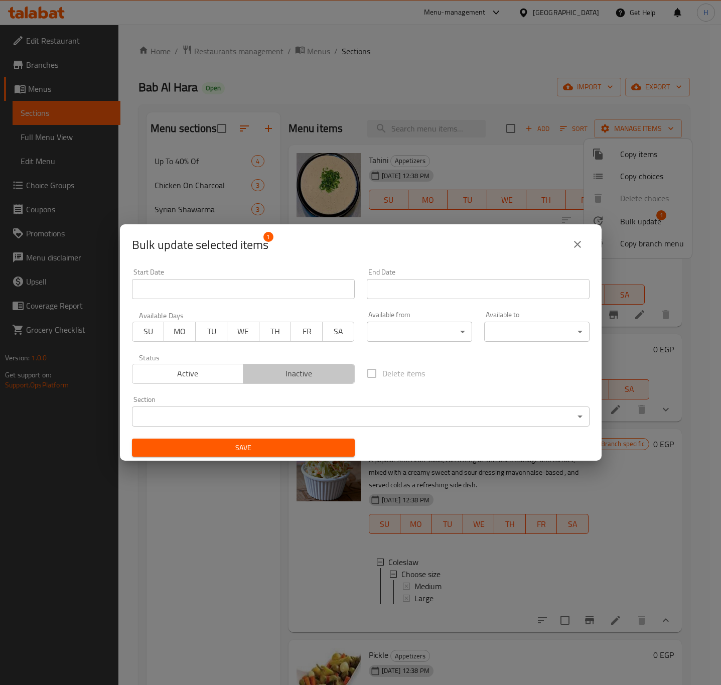
click at [321, 378] on span "Inactive" at bounding box center [298, 373] width 103 height 15
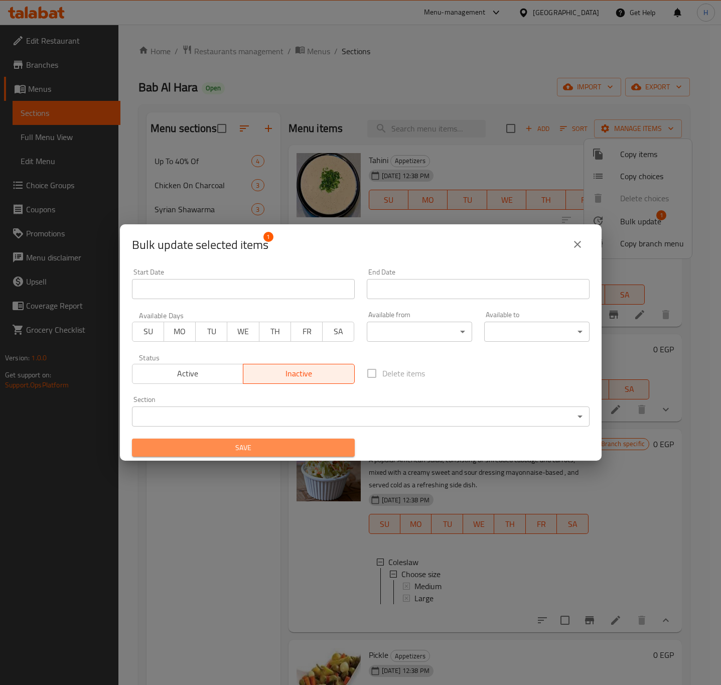
click at [280, 449] on span "Save" at bounding box center [243, 448] width 207 height 13
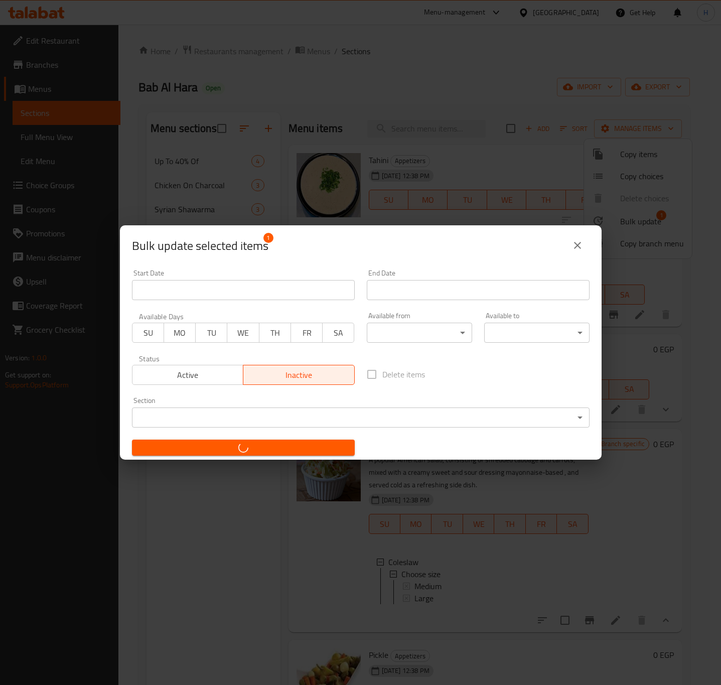
checkbox input "false"
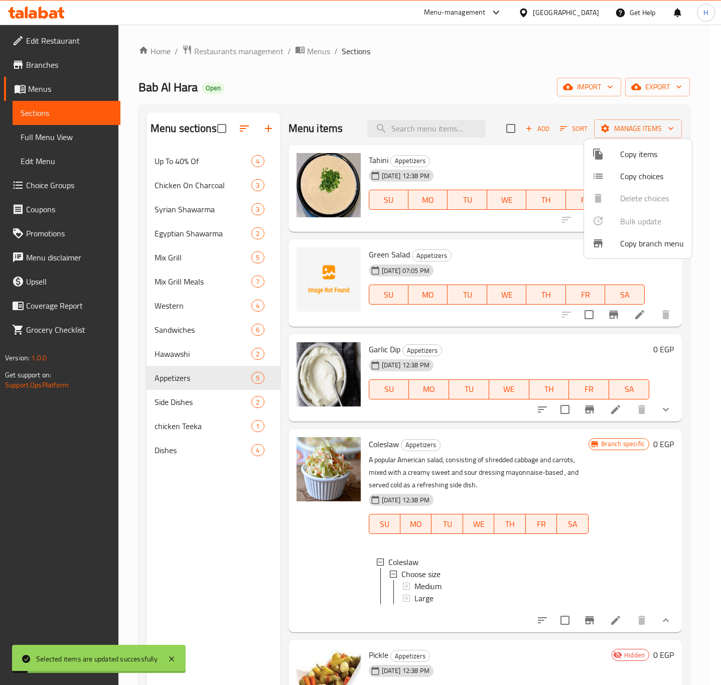
click at [183, 402] on div at bounding box center [360, 342] width 721 height 685
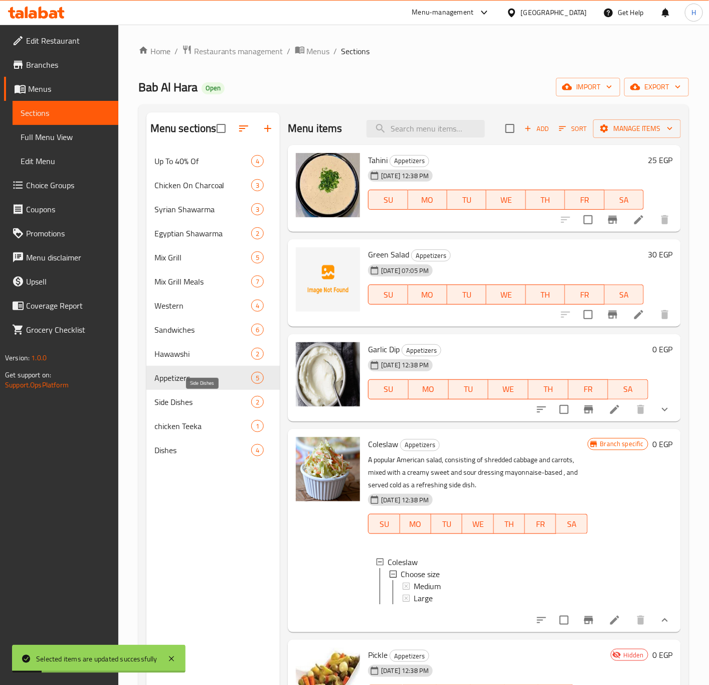
click at [184, 402] on span "Side Dishes" at bounding box center [203, 402] width 97 height 12
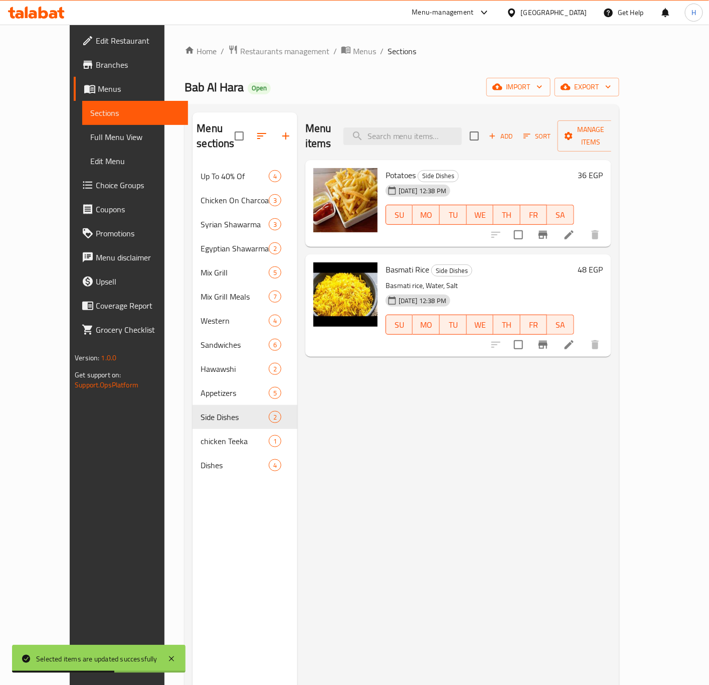
click at [604, 168] on h6 "36 EGP" at bounding box center [591, 175] width 25 height 14
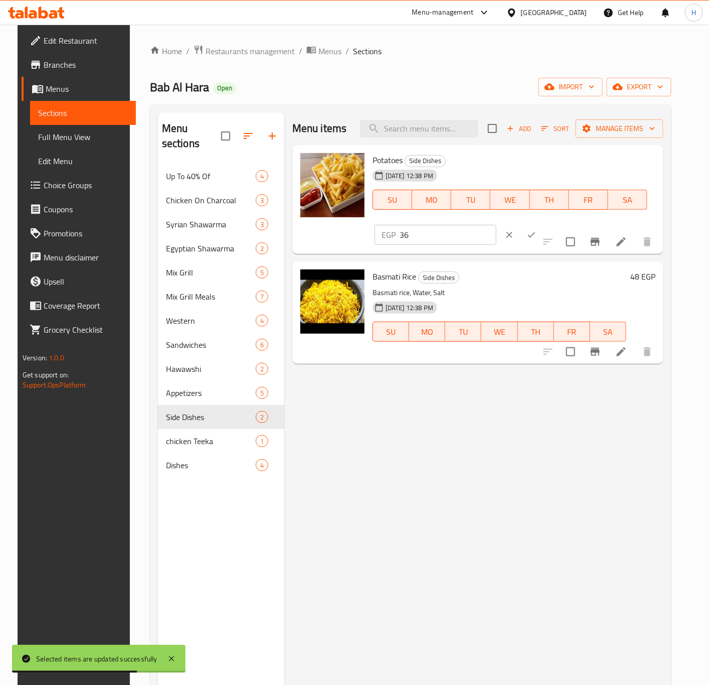
click at [497, 225] on input "36" at bounding box center [448, 235] width 97 height 20
type input "40"
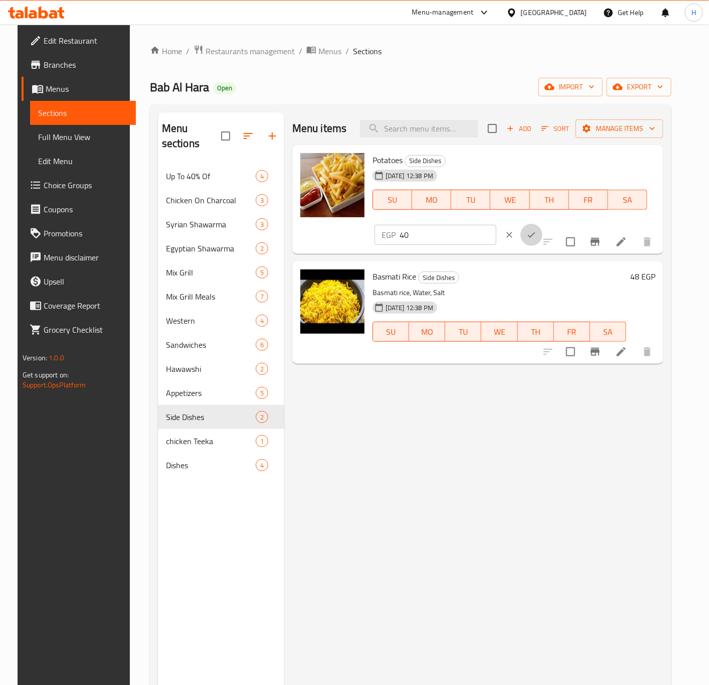
click at [543, 224] on button "ok" at bounding box center [532, 235] width 22 height 22
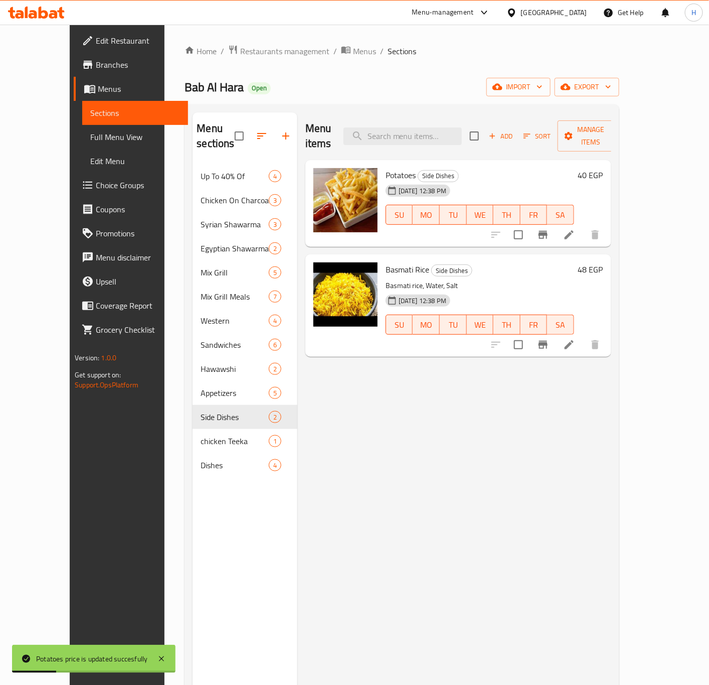
click at [604, 262] on h6 "48 EGP" at bounding box center [591, 269] width 25 height 14
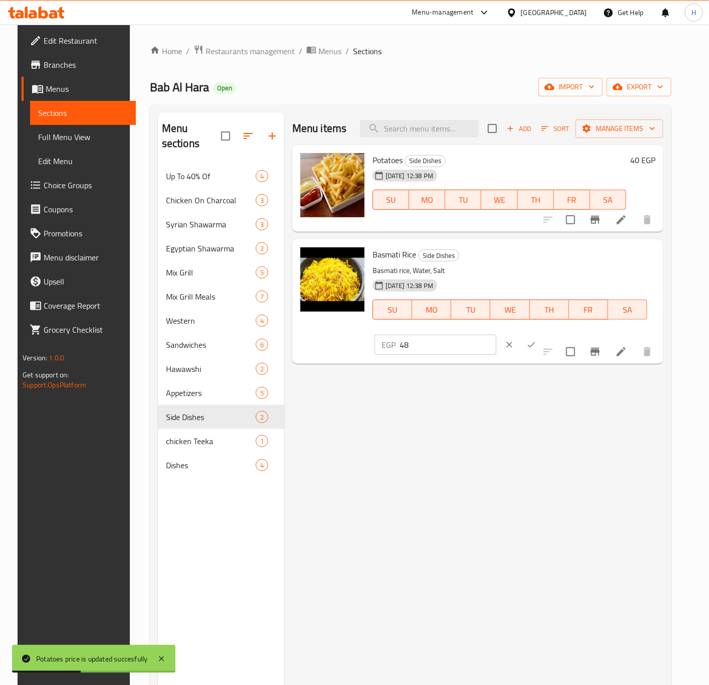
click at [497, 335] on input "48" at bounding box center [448, 345] width 97 height 20
type input "50"
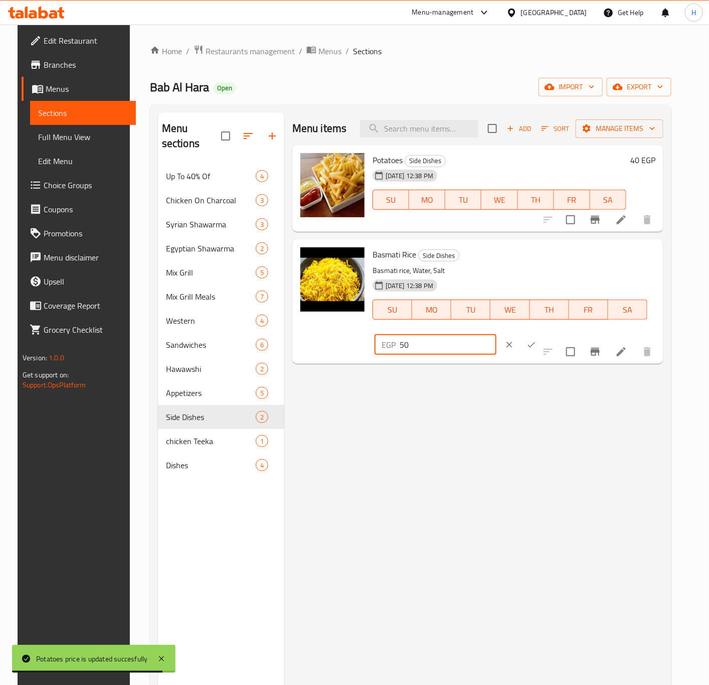
click at [543, 334] on button "ok" at bounding box center [532, 345] width 22 height 22
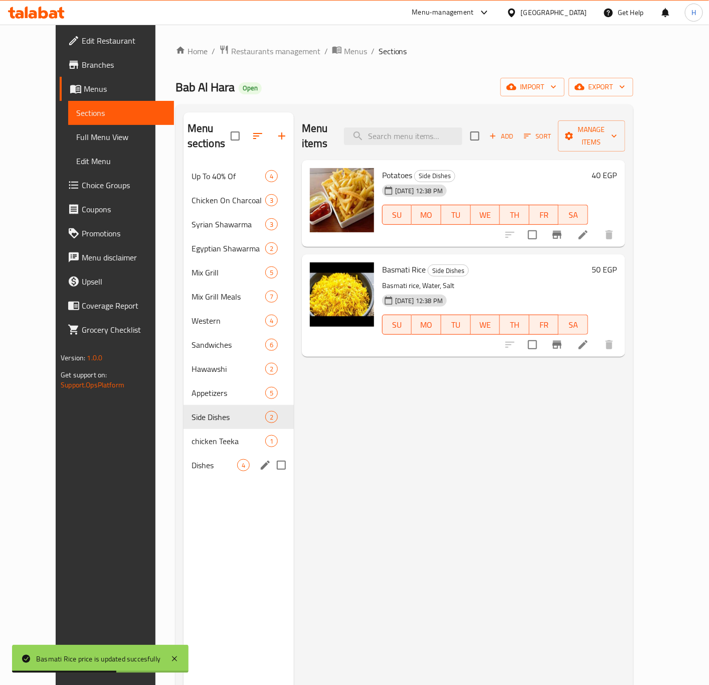
click at [187, 457] on div "Dishes 4" at bounding box center [239, 465] width 110 height 24
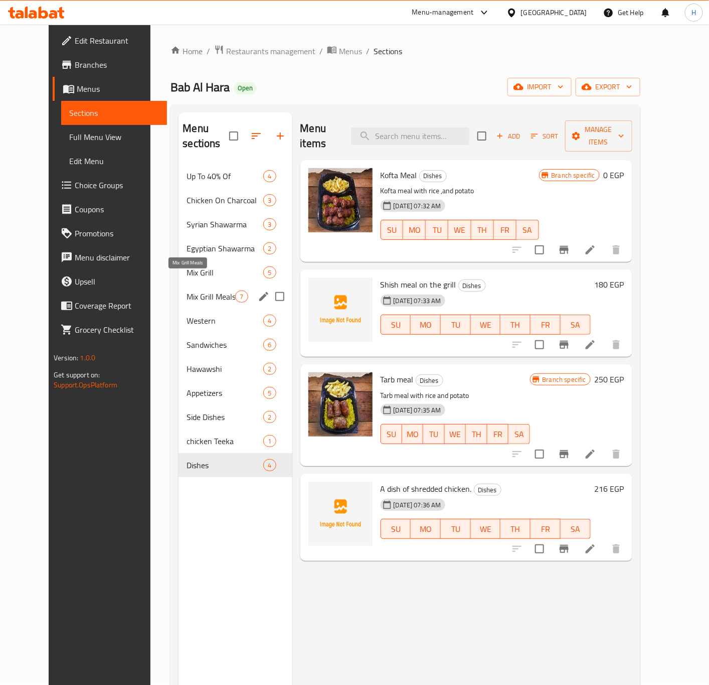
click at [192, 291] on span "Mix Grill Meals" at bounding box center [211, 297] width 49 height 12
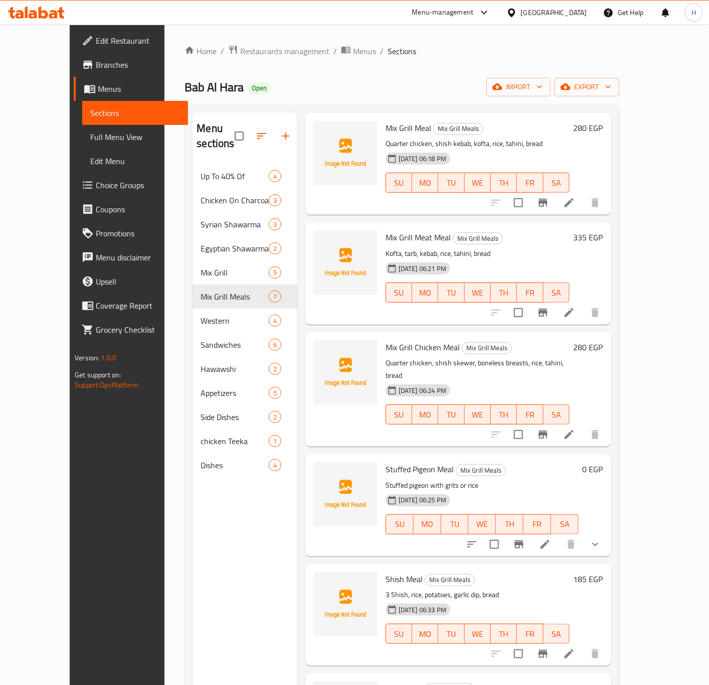
scroll to position [107, 0]
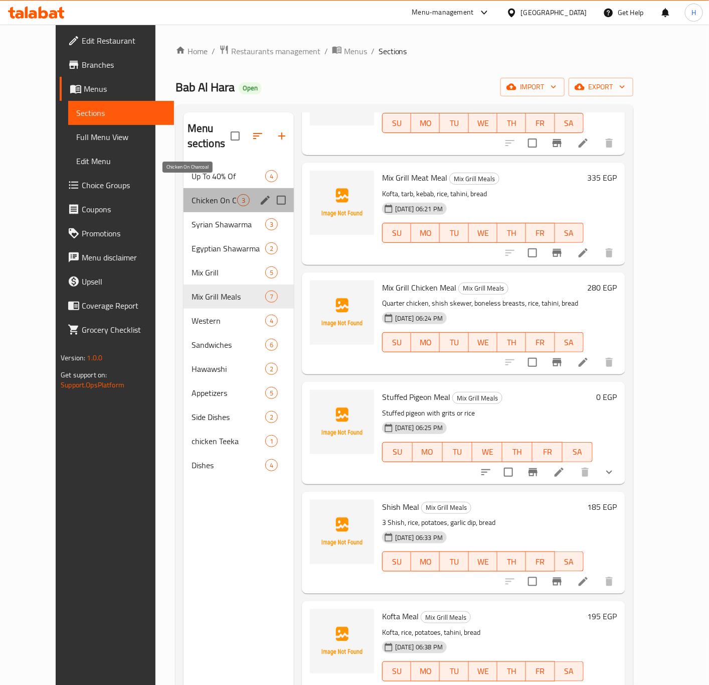
click at [193, 194] on span "Chicken On Charcoal" at bounding box center [215, 200] width 46 height 12
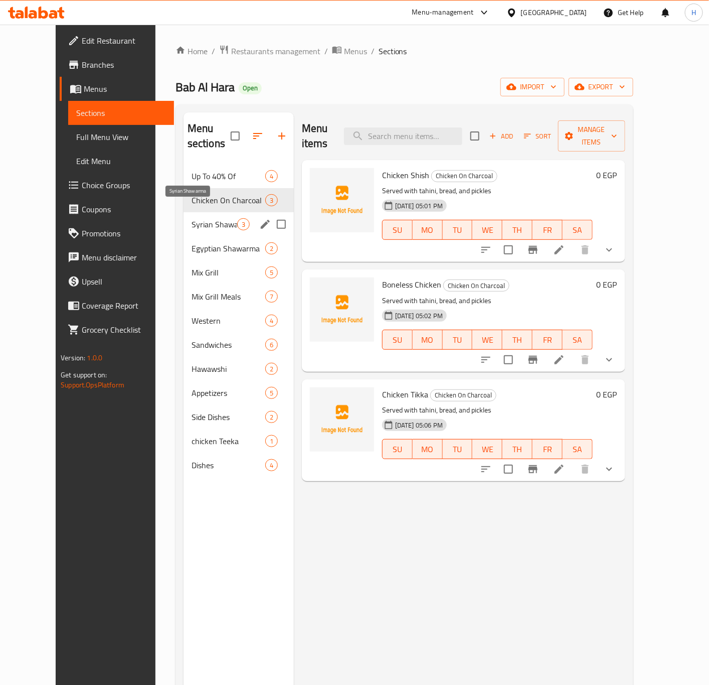
click at [193, 218] on span "Syrian Shawarma" at bounding box center [215, 224] width 46 height 12
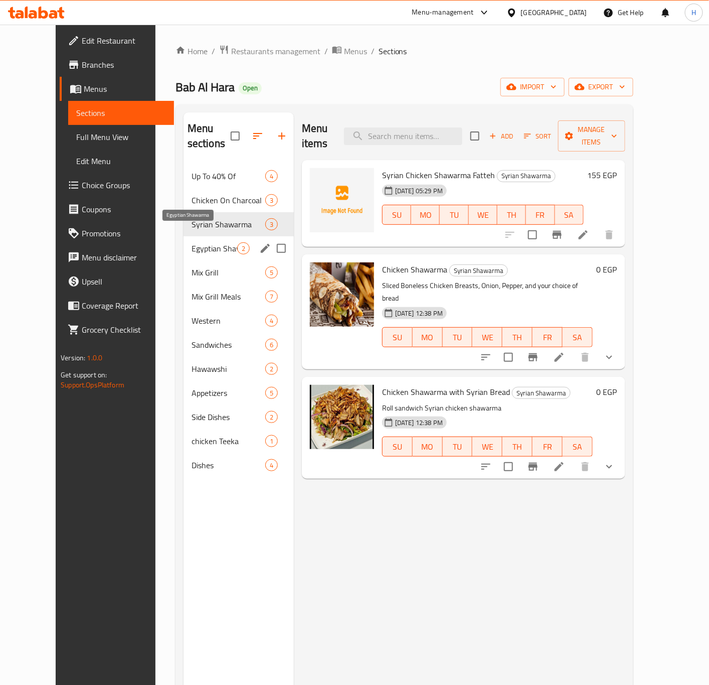
click at [192, 242] on span "Egyptian Shawarma" at bounding box center [215, 248] width 46 height 12
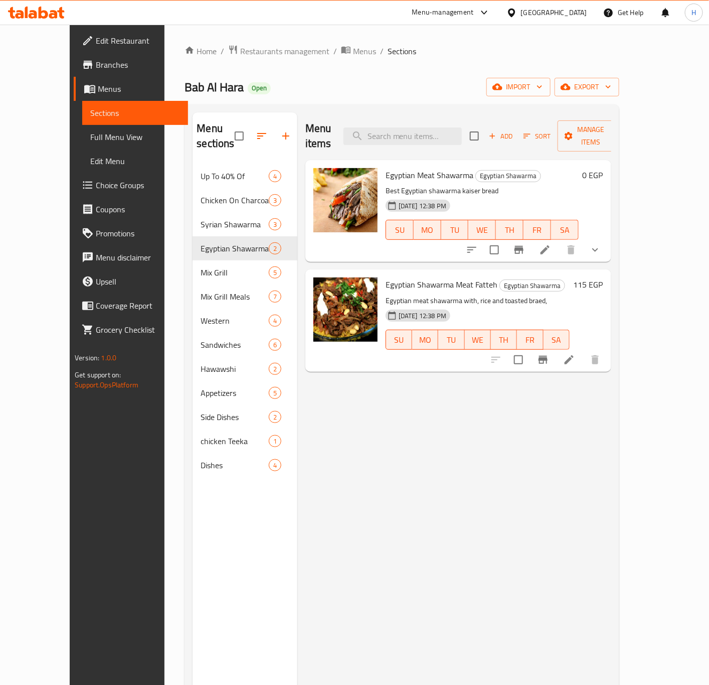
click at [608, 238] on button "show more" at bounding box center [596, 250] width 24 height 24
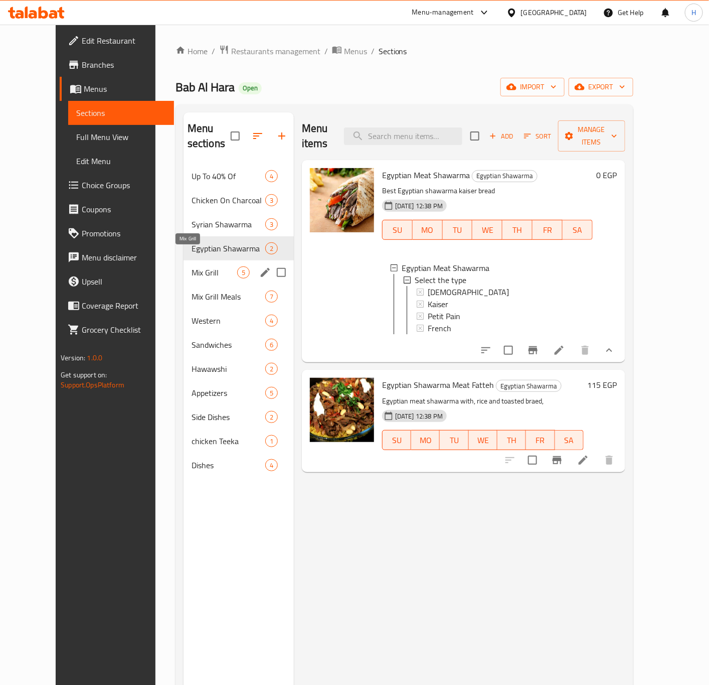
click at [192, 266] on span "Mix Grill" at bounding box center [215, 272] width 46 height 12
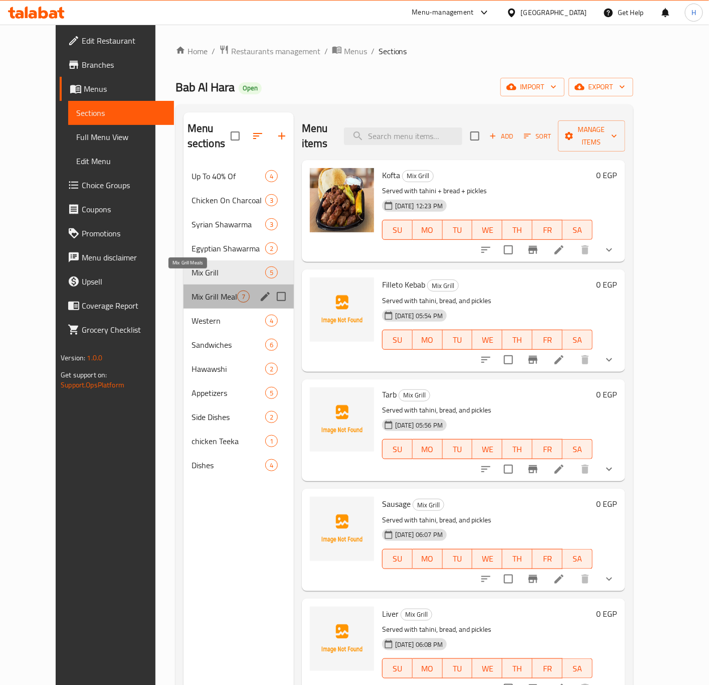
click at [192, 291] on span "Mix Grill Meals" at bounding box center [215, 297] width 46 height 12
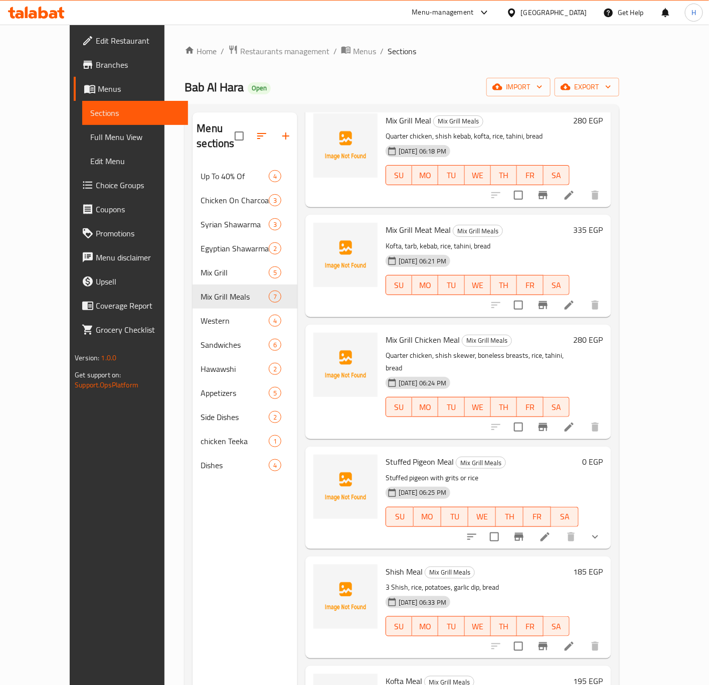
scroll to position [107, 0]
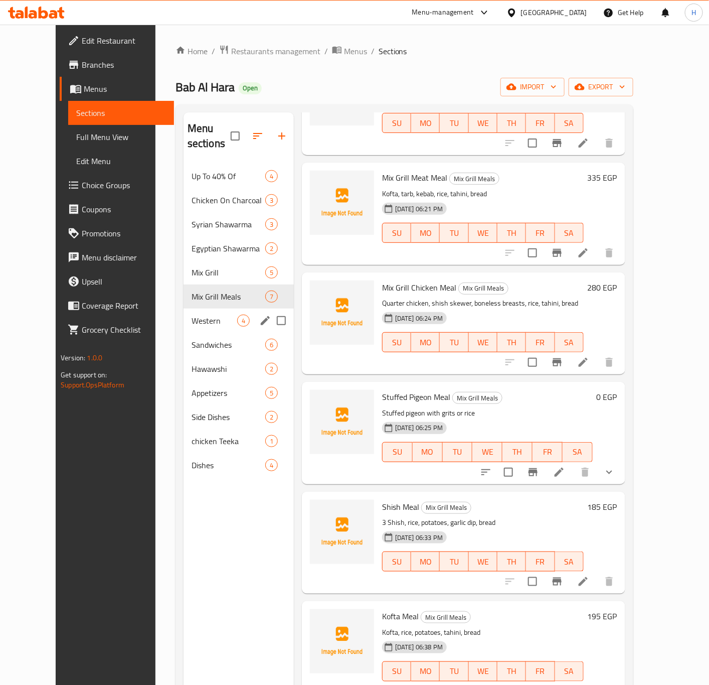
click at [192, 315] on span "Western" at bounding box center [215, 321] width 46 height 12
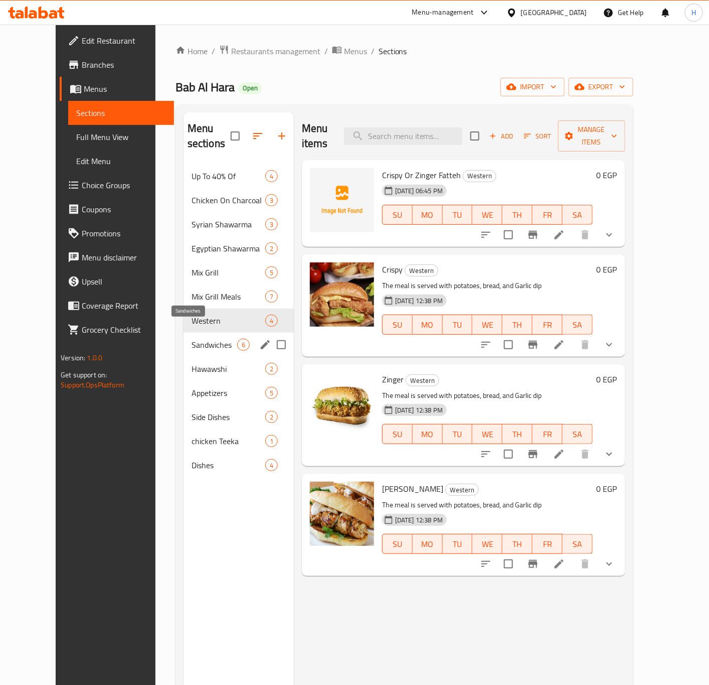
click at [192, 339] on span "Sandwiches" at bounding box center [215, 345] width 46 height 12
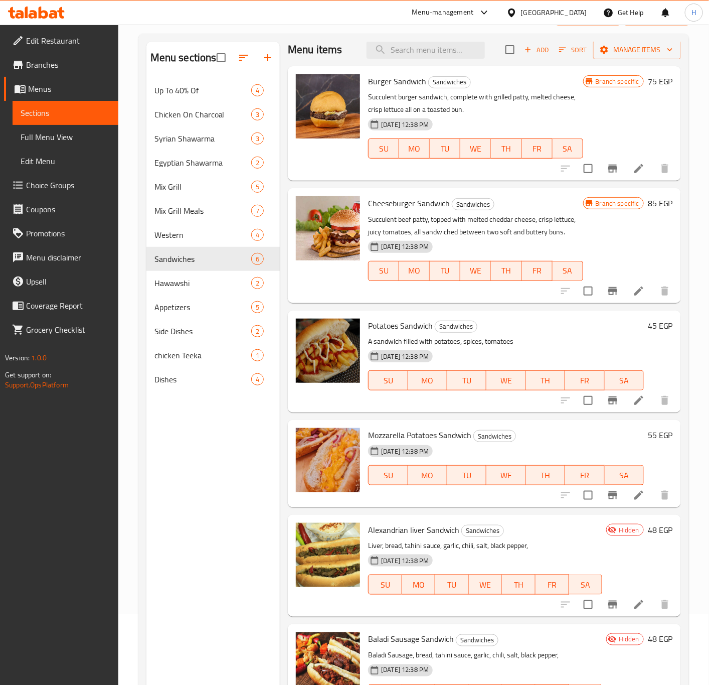
scroll to position [140, 0]
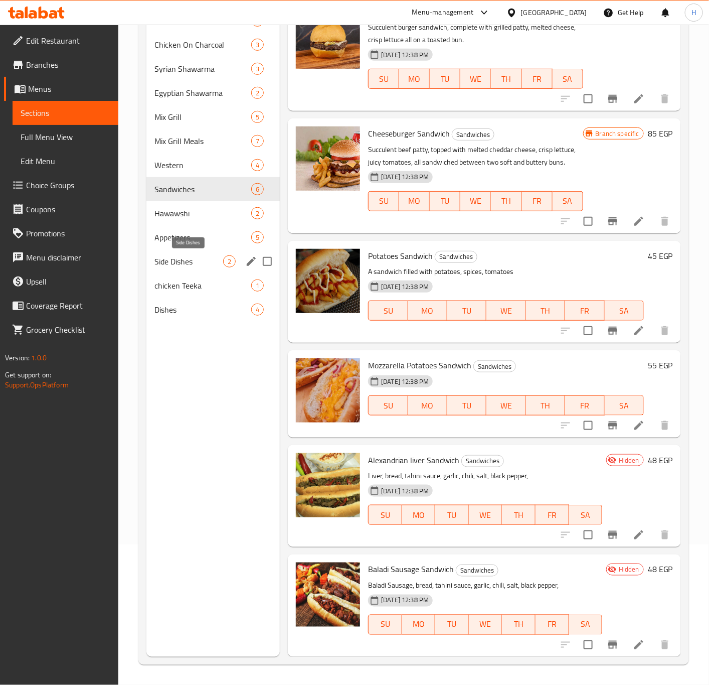
click at [184, 262] on span "Side Dishes" at bounding box center [189, 261] width 69 height 12
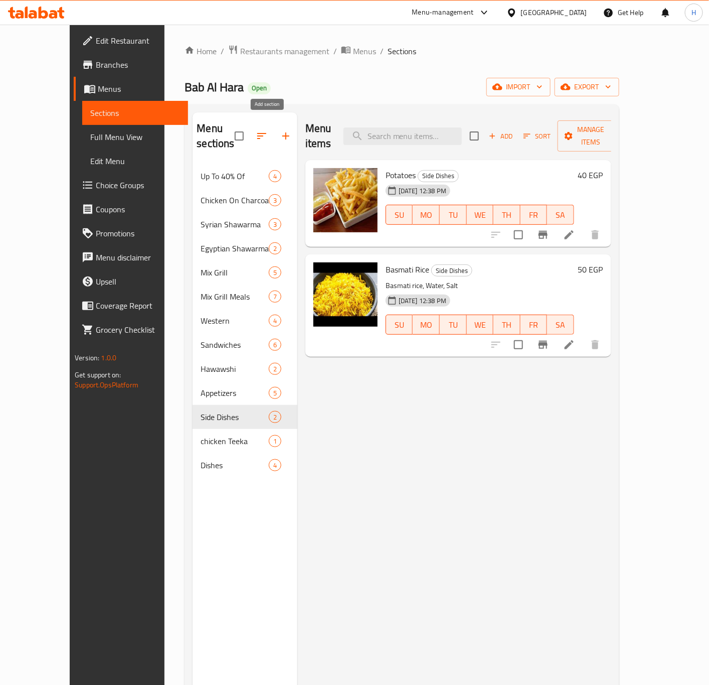
click at [282, 132] on icon "button" at bounding box center [285, 135] width 7 height 7
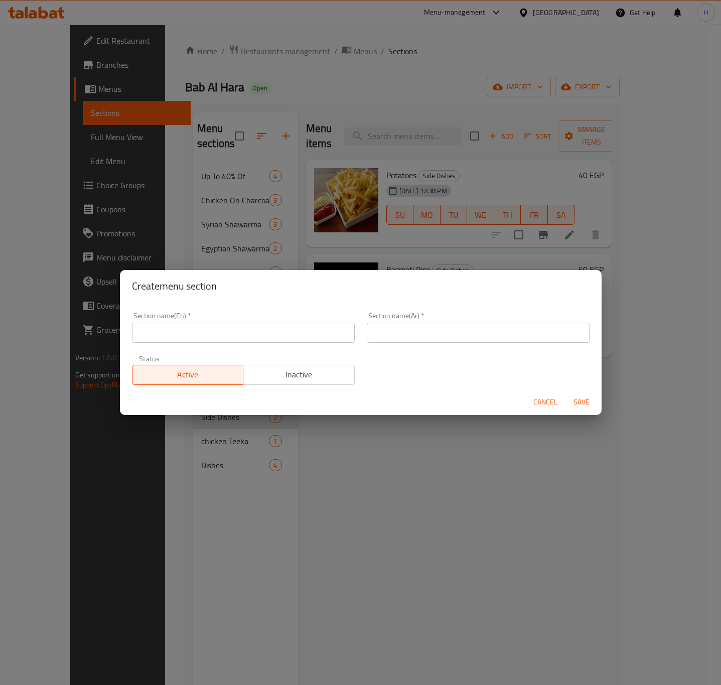
click at [178, 330] on input "text" at bounding box center [243, 333] width 223 height 20
type input "ُ"
type input "Extras"
type input "إضافات"
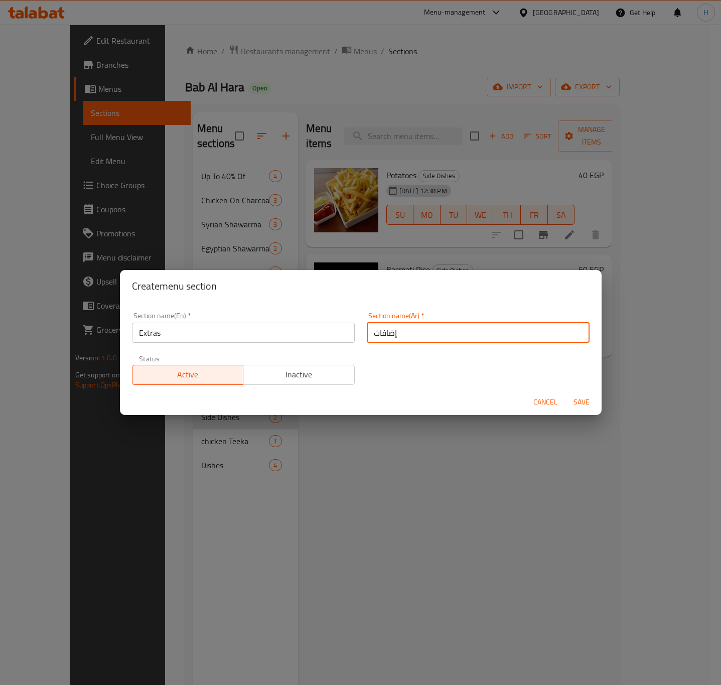
click at [362, 383] on div "Section name(En)   * Extras Section name(En) * Section name(Ar)   * إضافات Sect…" at bounding box center [361, 348] width 470 height 85
click at [583, 402] on span "Save" at bounding box center [581, 402] width 24 height 13
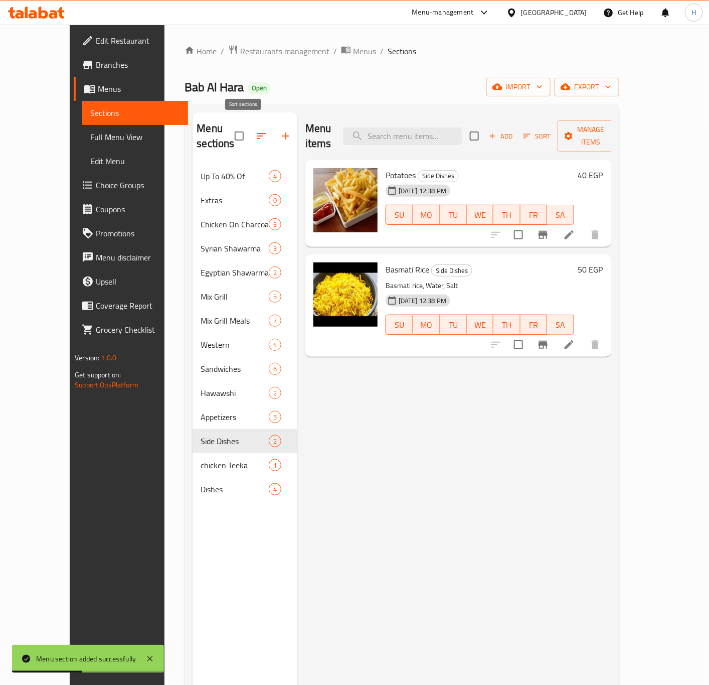
click at [250, 133] on button "button" at bounding box center [262, 136] width 24 height 24
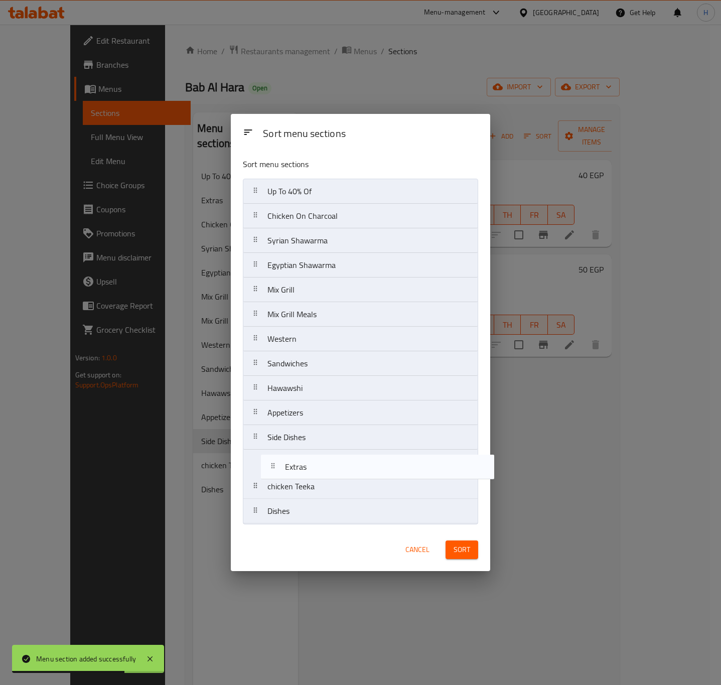
drag, startPoint x: 287, startPoint y: 220, endPoint x: 305, endPoint y: 475, distance: 255.5
click at [305, 475] on nav "Up To 40% Of Extras Chicken On Charcoal Syrian Shawarma Egyptian Shawarma Mix G…" at bounding box center [360, 351] width 235 height 345
click at [305, 475] on div "chicken Teeka" at bounding box center [290, 487] width 55 height 24
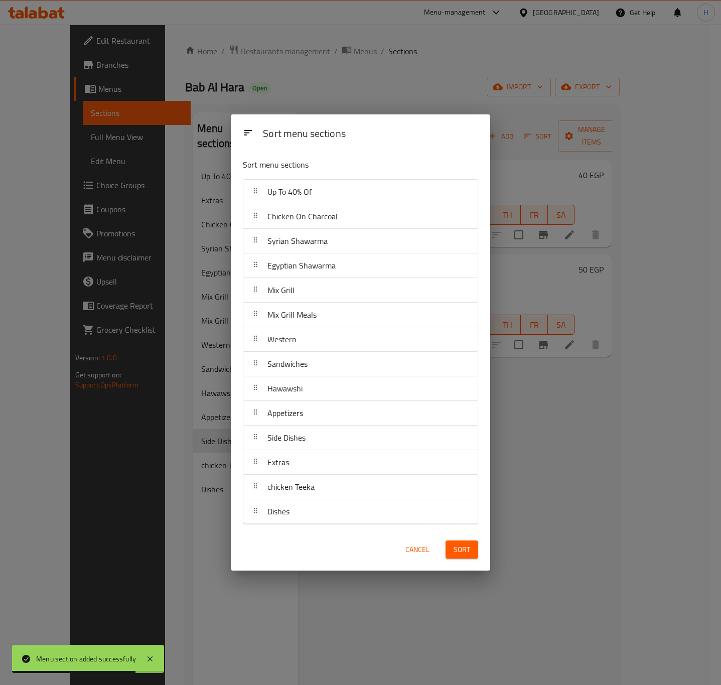
click at [466, 557] on button "Sort" at bounding box center [462, 549] width 33 height 19
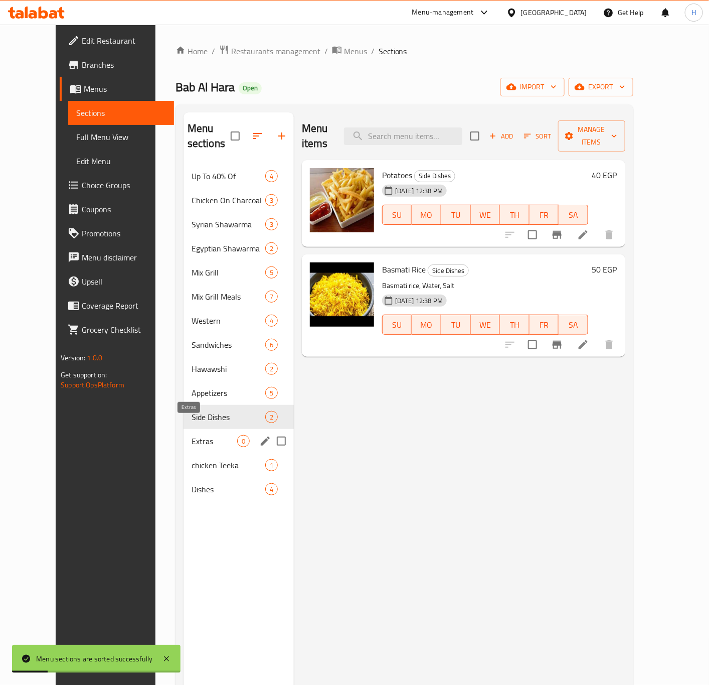
click at [199, 435] on span "Extras" at bounding box center [215, 441] width 46 height 12
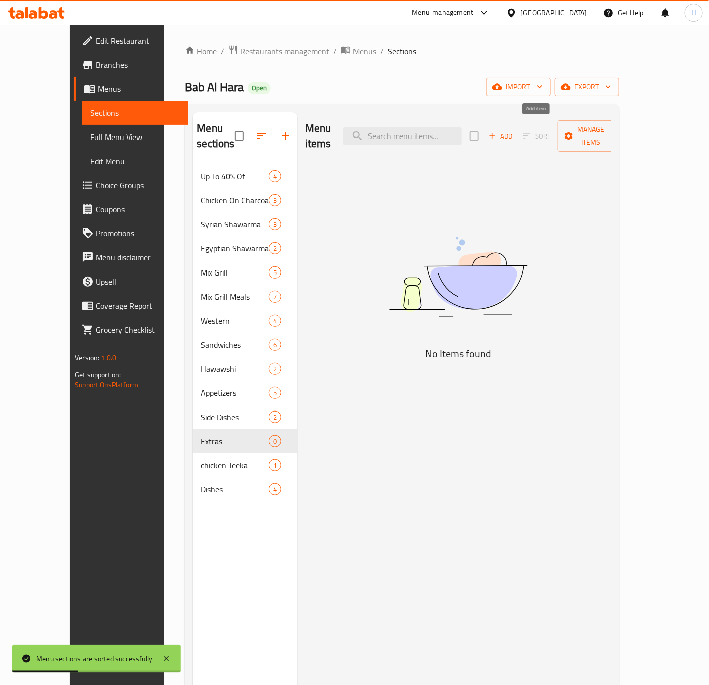
click at [515, 130] on span "Add" at bounding box center [501, 136] width 27 height 12
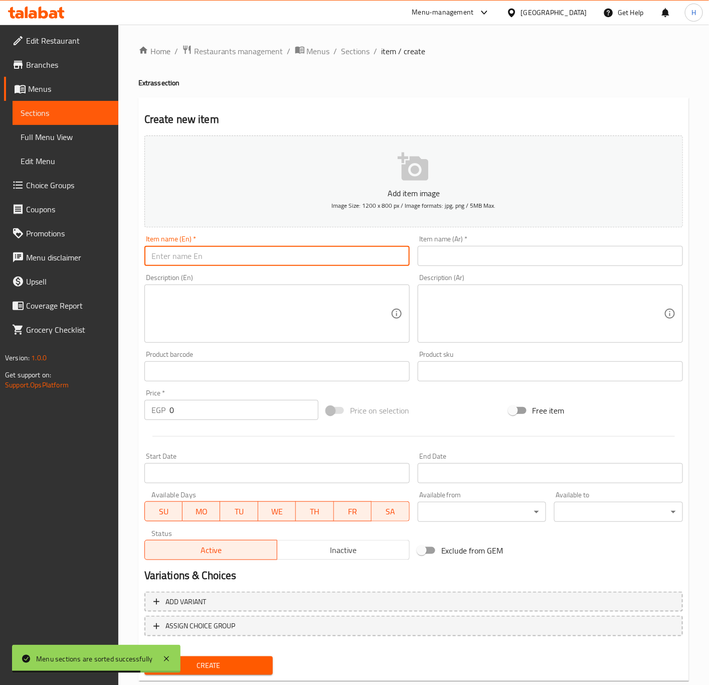
click at [314, 258] on input "text" at bounding box center [277, 256] width 265 height 20
type input "إ"
type input "ُ"
type input "Extra Mozzarella"
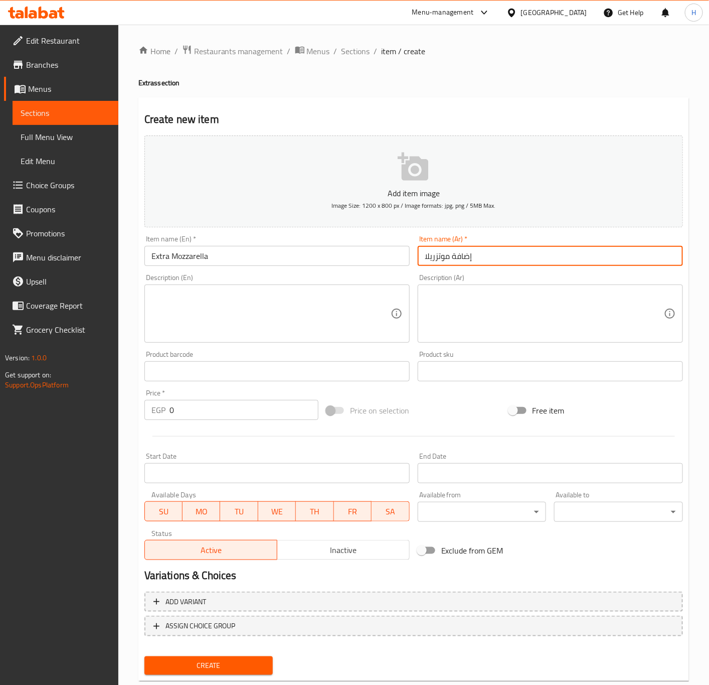
type input "إضافة موتزريلا"
click at [196, 409] on input "0" at bounding box center [244, 410] width 149 height 20
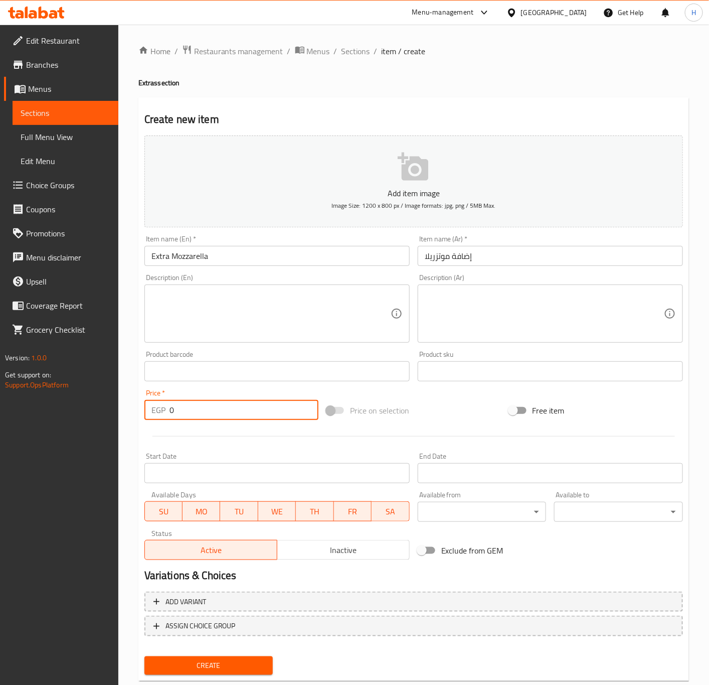
click at [196, 409] on input "0" at bounding box center [244, 410] width 149 height 20
type input "20"
click at [145, 656] on button "Create" at bounding box center [209, 665] width 129 height 19
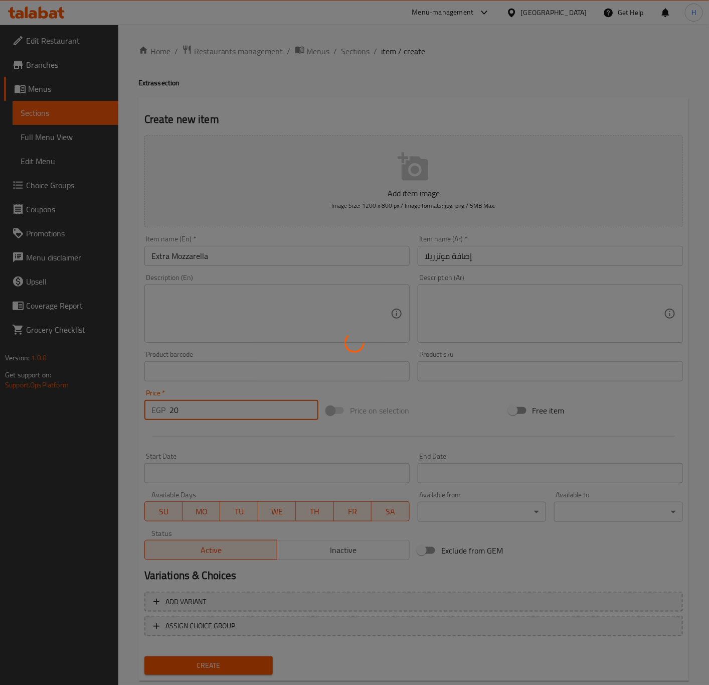
type input "0"
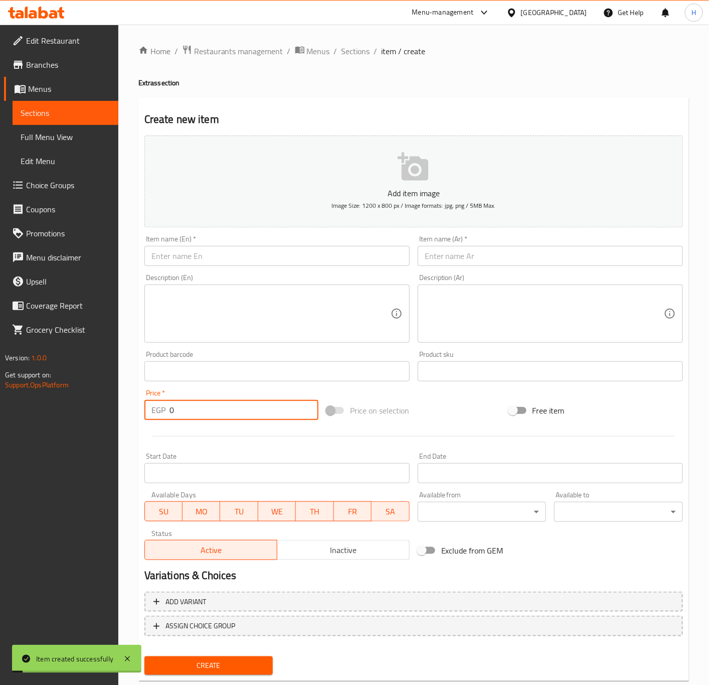
click at [226, 255] on input "text" at bounding box center [277, 256] width 265 height 20
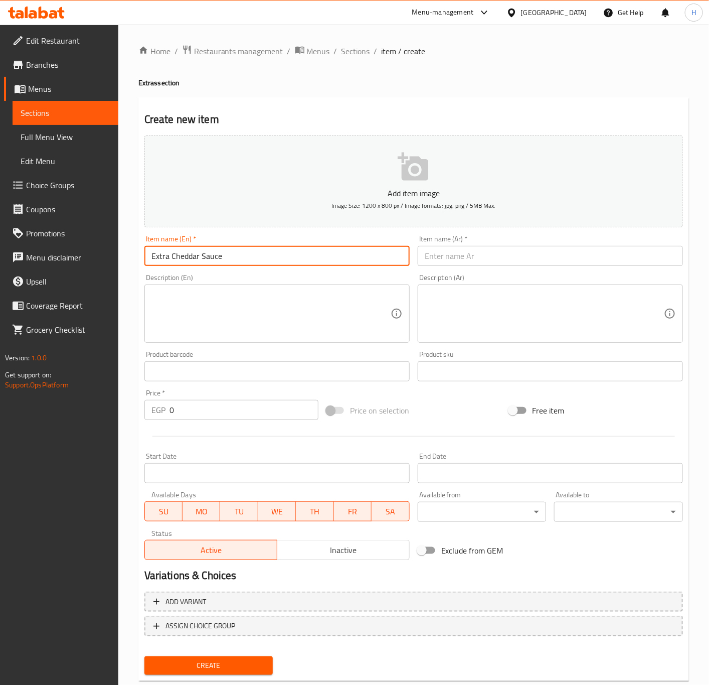
type input "Extra Cheddar Sauce"
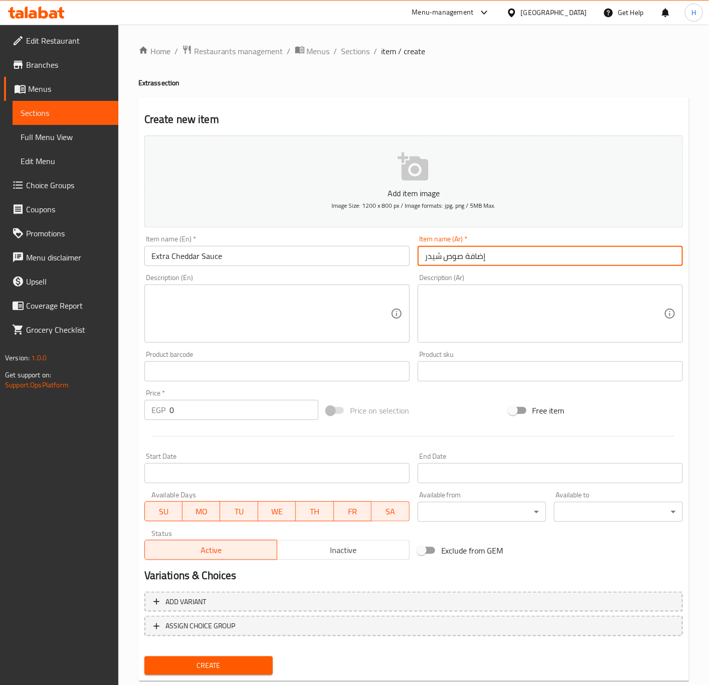
type input "إضافة صوص شيدر"
click at [223, 411] on input "0" at bounding box center [244, 410] width 149 height 20
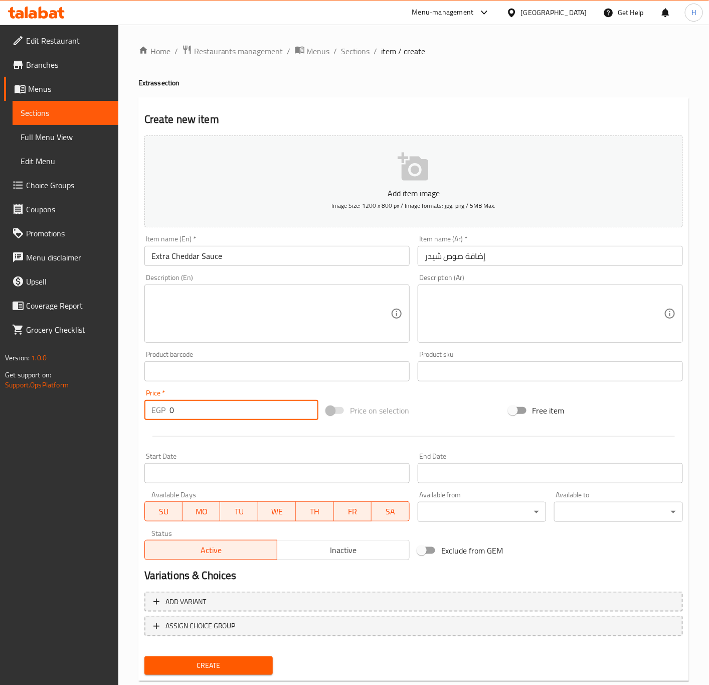
click at [223, 411] on input "0" at bounding box center [244, 410] width 149 height 20
type input "15"
click at [145, 656] on button "Create" at bounding box center [209, 665] width 129 height 19
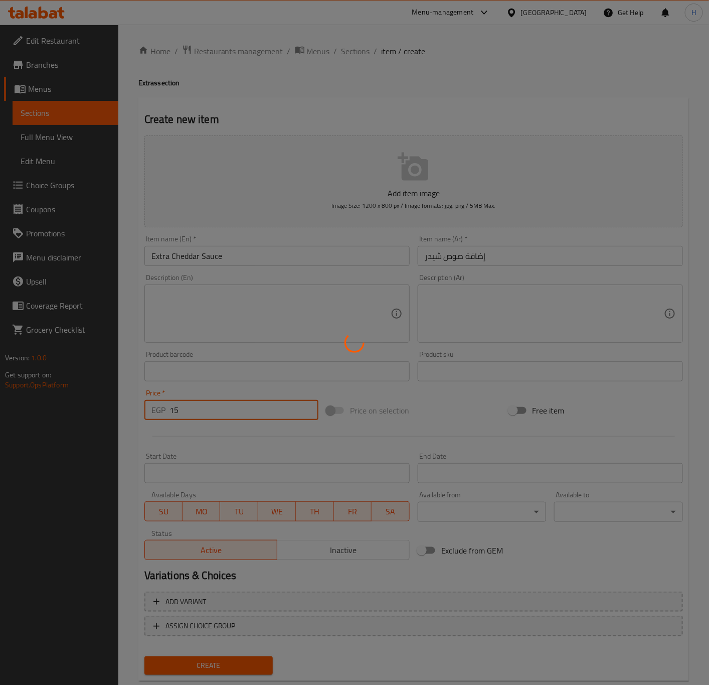
type input "0"
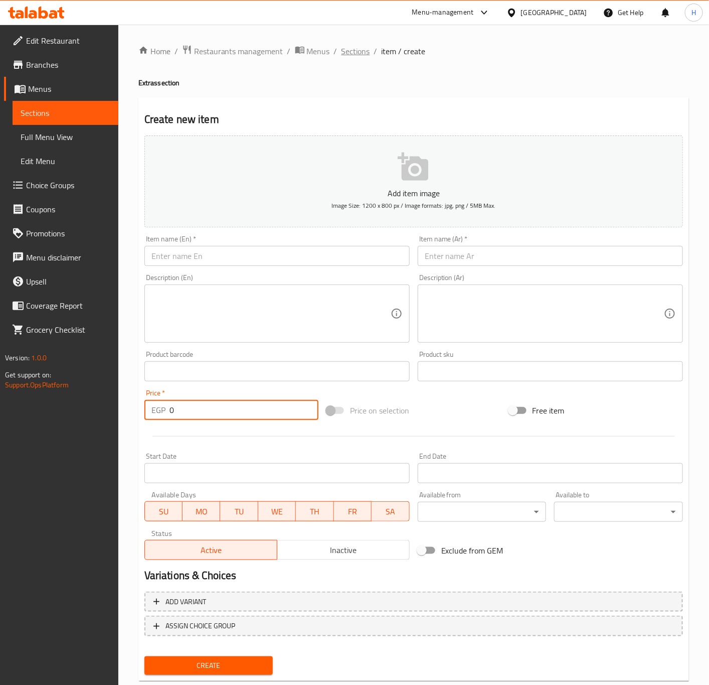
click at [365, 48] on span "Sections" at bounding box center [356, 51] width 29 height 12
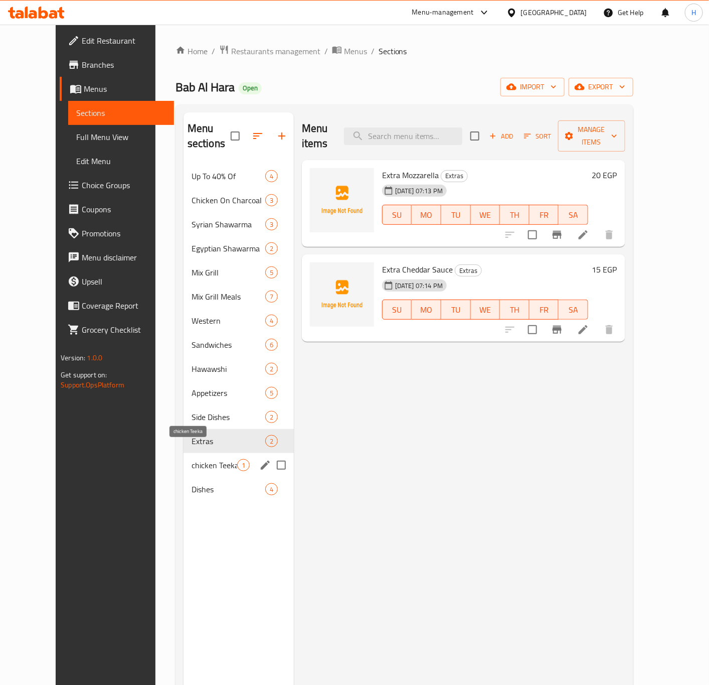
click at [205, 459] on span "chicken Teeka" at bounding box center [215, 465] width 46 height 12
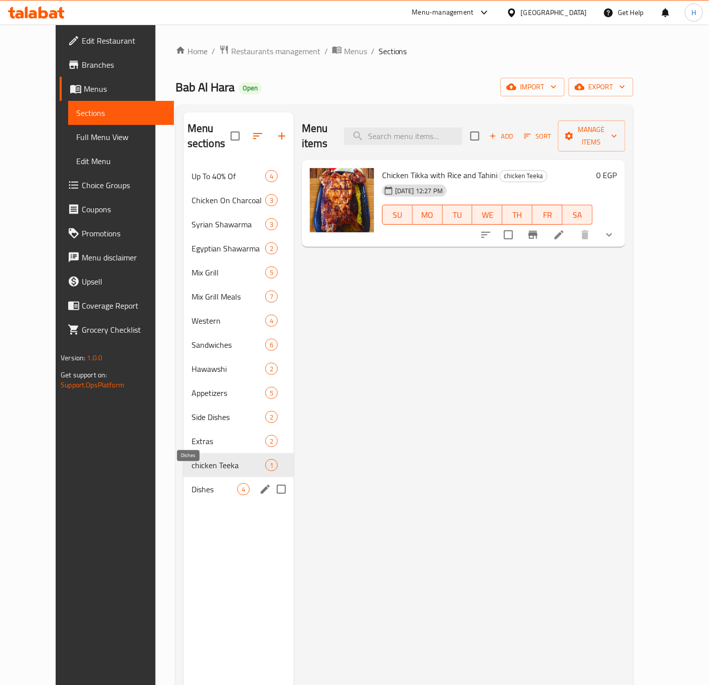
click at [192, 483] on span "Dishes" at bounding box center [215, 489] width 46 height 12
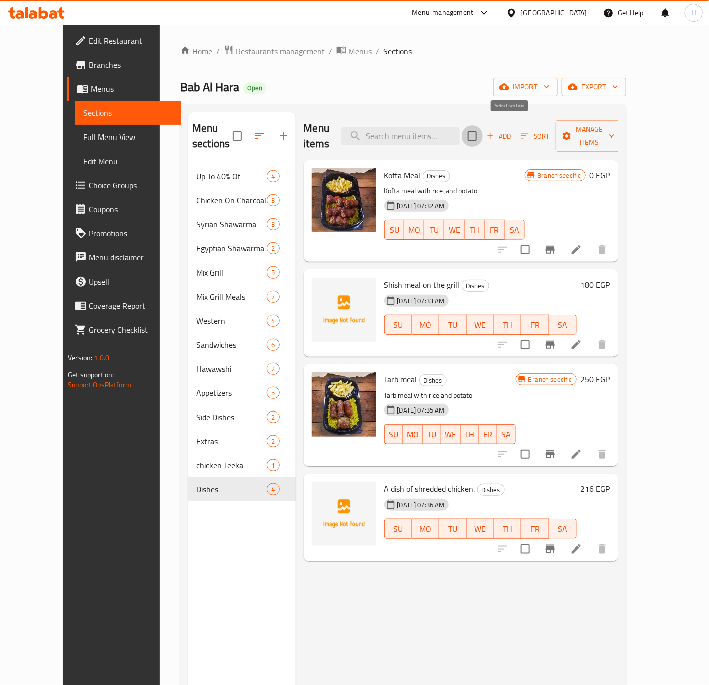
click at [483, 126] on input "checkbox" at bounding box center [472, 135] width 21 height 21
checkbox input "true"
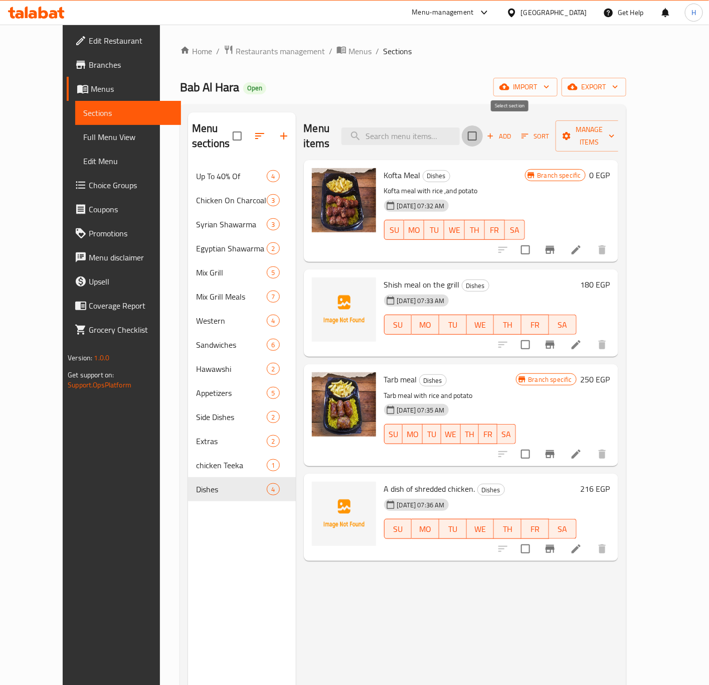
checkbox input "true"
click at [615, 131] on span "Manage items" at bounding box center [589, 135] width 51 height 25
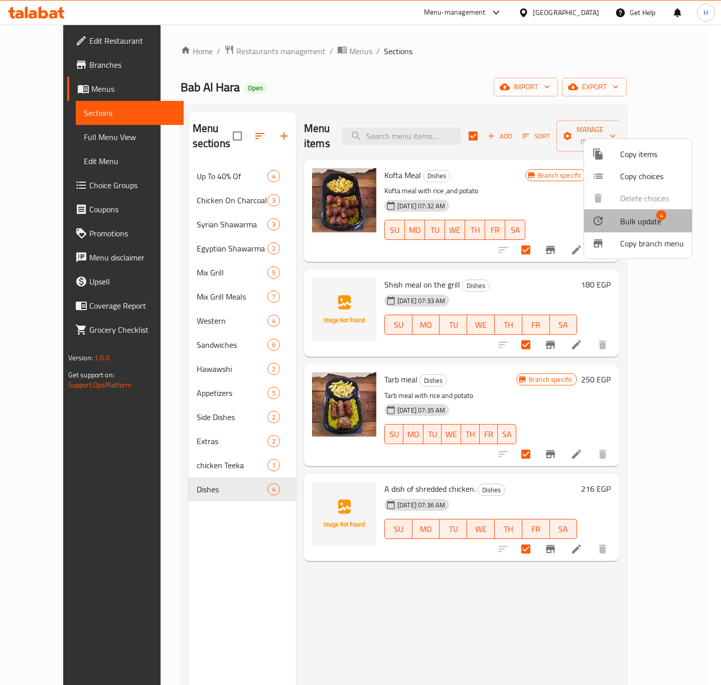
click at [643, 219] on span "Bulk update" at bounding box center [640, 221] width 41 height 12
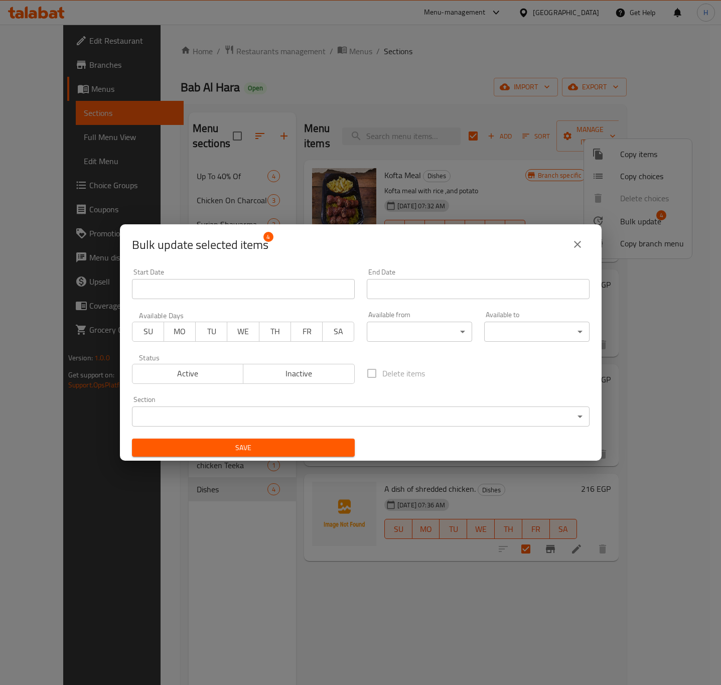
click at [314, 378] on span "Inactive" at bounding box center [298, 373] width 103 height 15
click at [291, 448] on span "Save" at bounding box center [243, 448] width 207 height 13
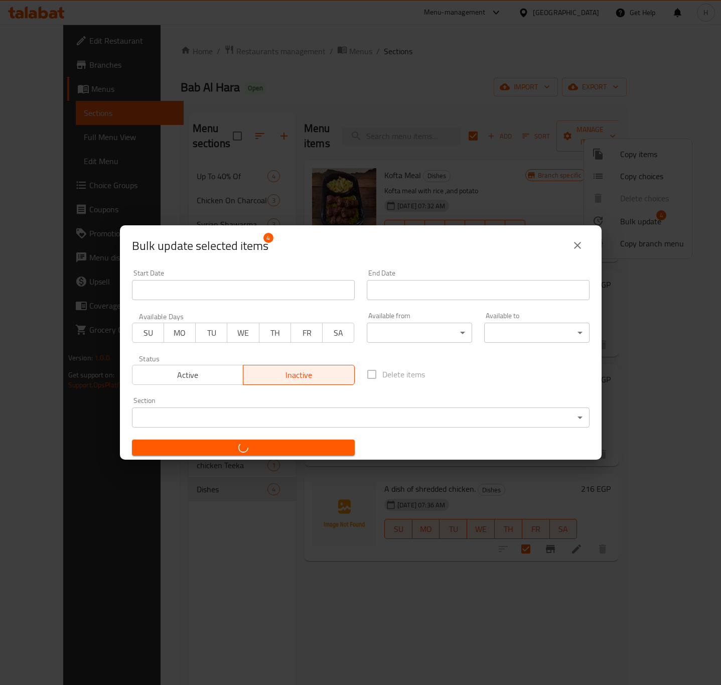
checkbox input "false"
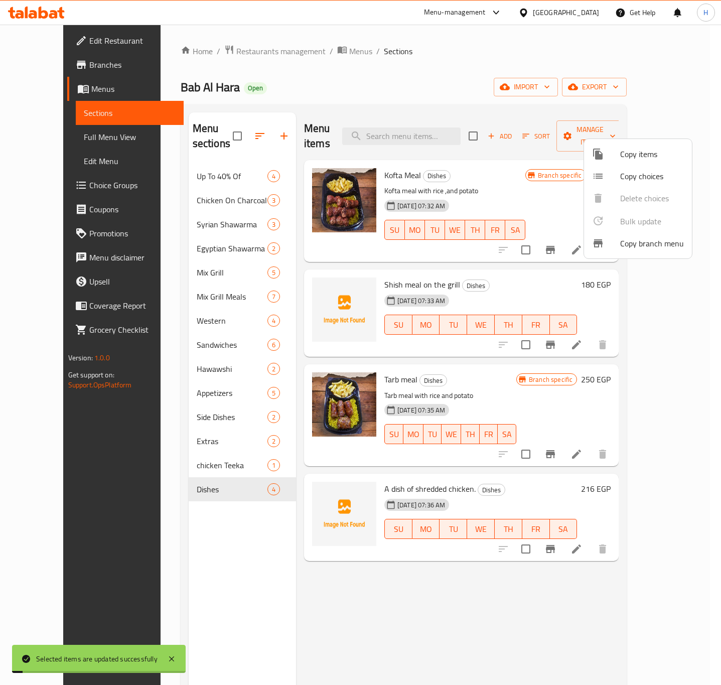
click at [210, 455] on div at bounding box center [360, 342] width 721 height 685
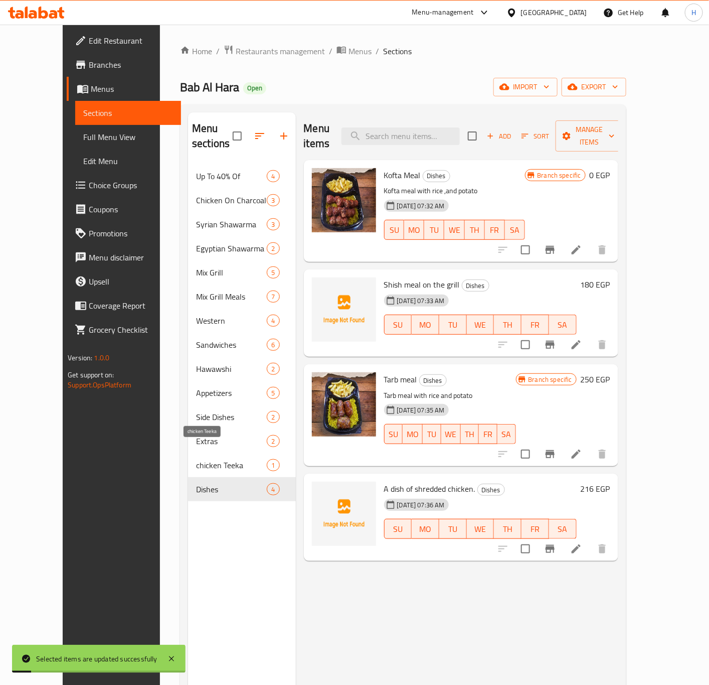
click at [199, 459] on span "chicken Teeka" at bounding box center [231, 465] width 71 height 12
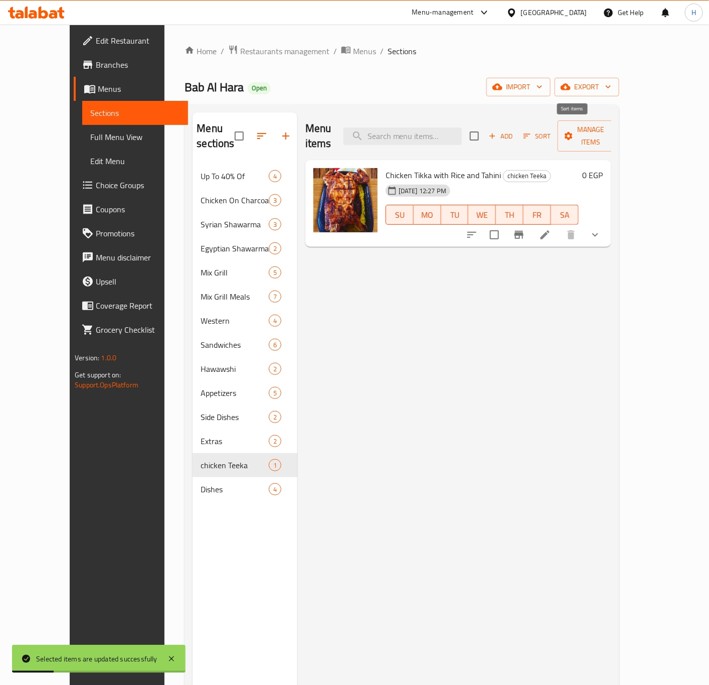
click at [551, 130] on span "Sort" at bounding box center [538, 136] width 28 height 12
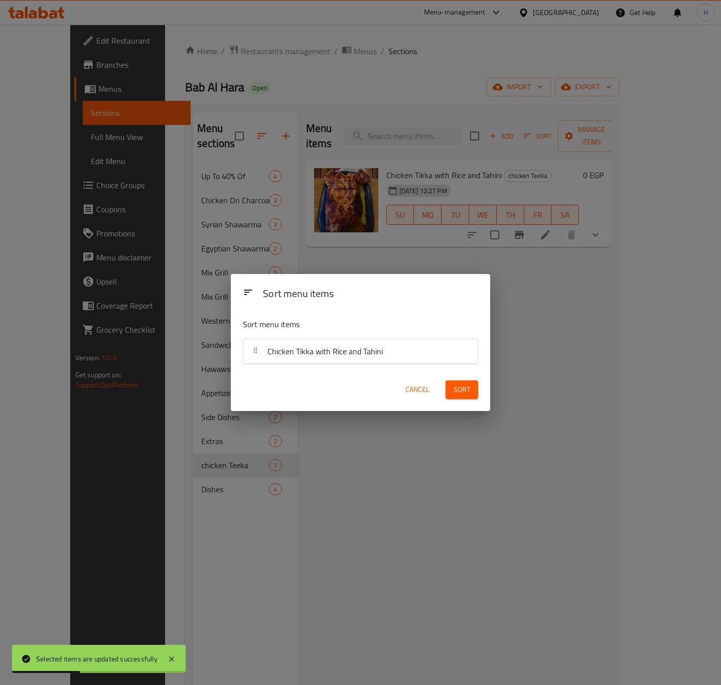
click at [590, 318] on div "Sort menu items Sort menu items Chicken Tikka with Rice and Tahini Cancel Sort" at bounding box center [360, 342] width 721 height 685
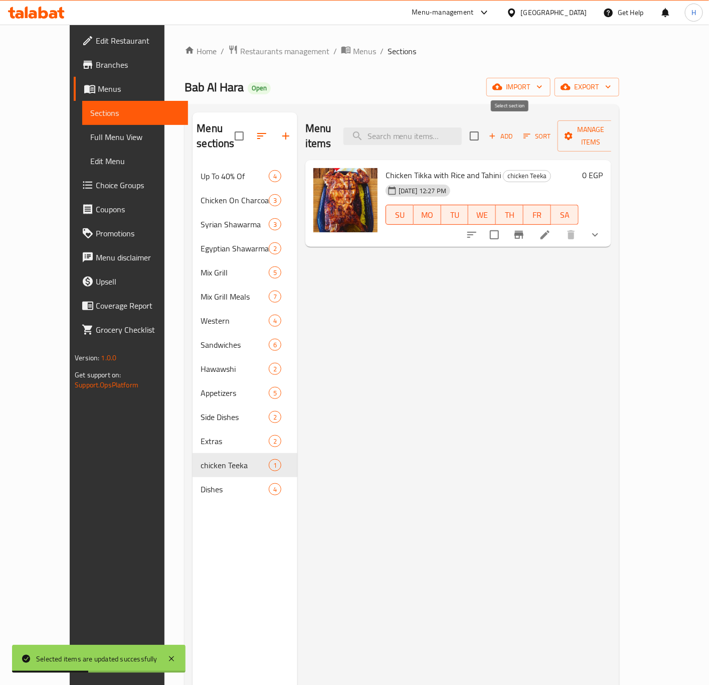
click at [485, 136] on input "checkbox" at bounding box center [474, 135] width 21 height 21
checkbox input "true"
click at [619, 136] on div "Menu sections Up To 40% Of 4 Chicken On Charcoal 3 Syrian Shawarma 3 Egyptian S…" at bounding box center [402, 454] width 435 height 701
click at [617, 128] on span "Manage items" at bounding box center [591, 135] width 51 height 25
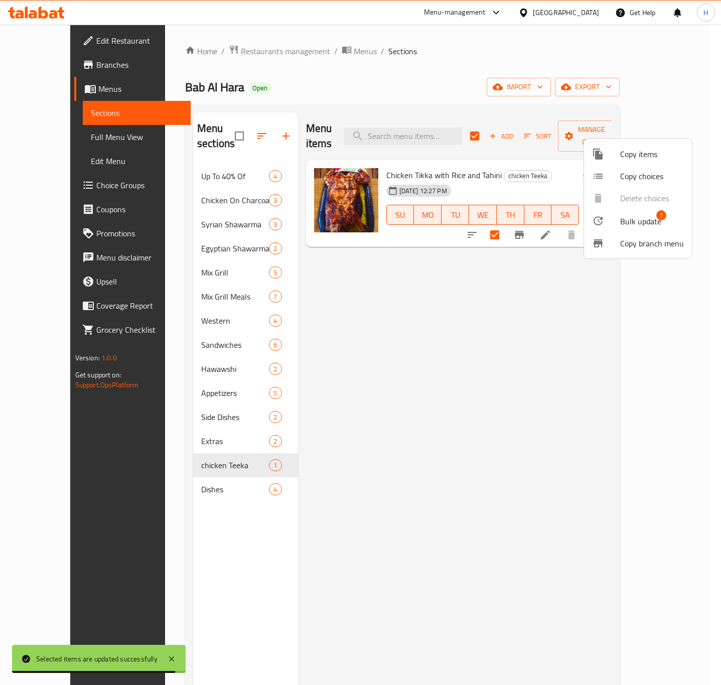
click at [631, 213] on li "Bulk update 1" at bounding box center [638, 220] width 108 height 23
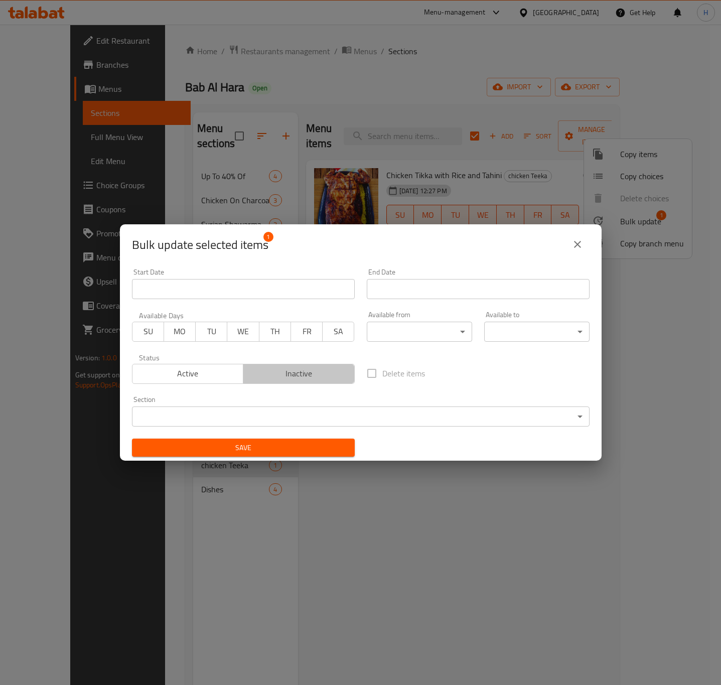
click at [306, 380] on span "Inactive" at bounding box center [298, 373] width 103 height 15
click at [290, 452] on span "Save" at bounding box center [243, 448] width 207 height 13
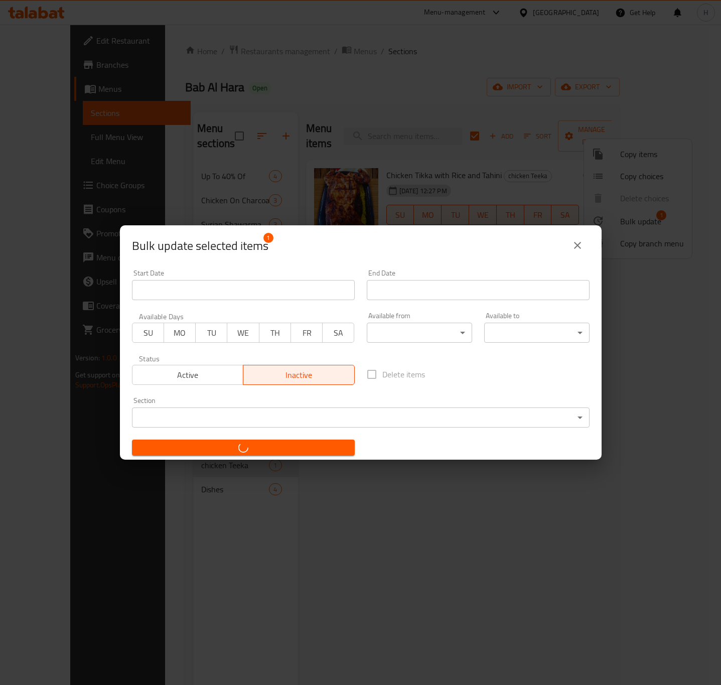
checkbox input "false"
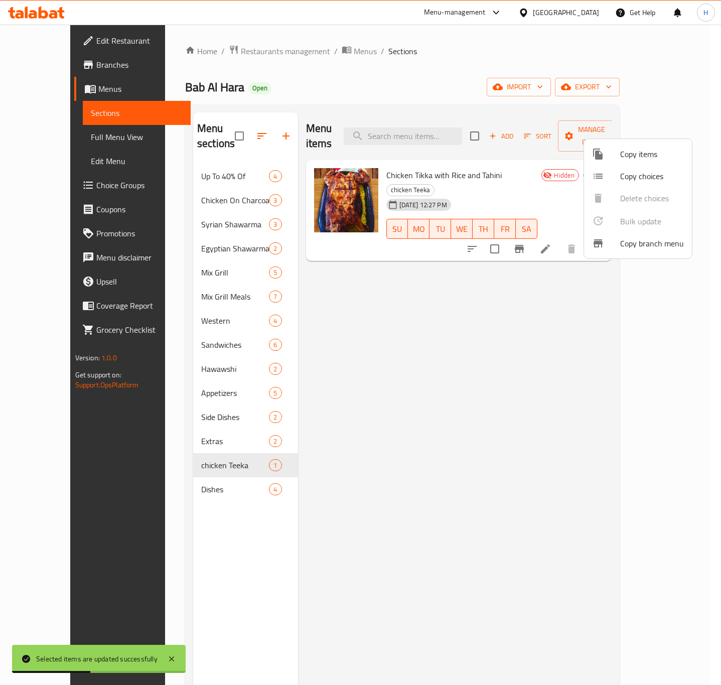
click at [199, 327] on div at bounding box center [360, 342] width 721 height 685
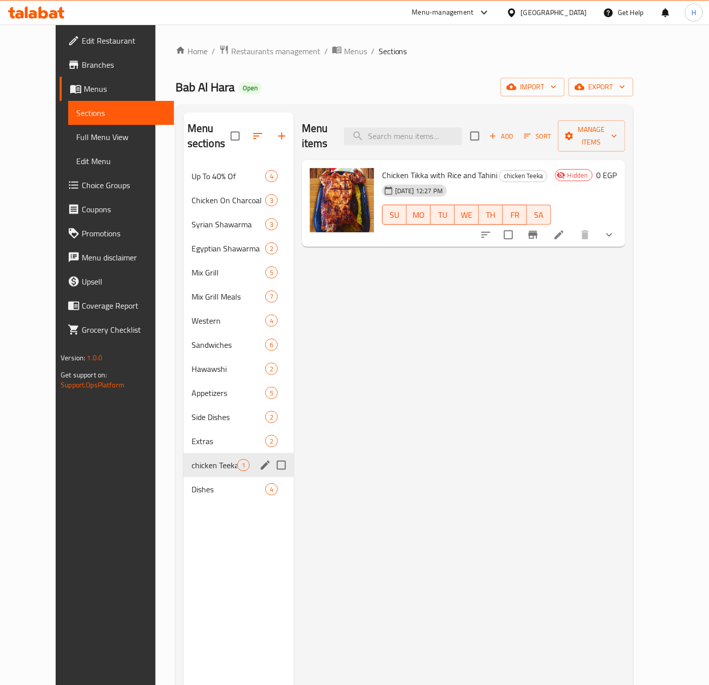
click at [271, 455] on input "Menu sections" at bounding box center [281, 465] width 21 height 21
checkbox input "true"
click at [271, 490] on input "Menu sections" at bounding box center [281, 489] width 21 height 21
checkbox input "true"
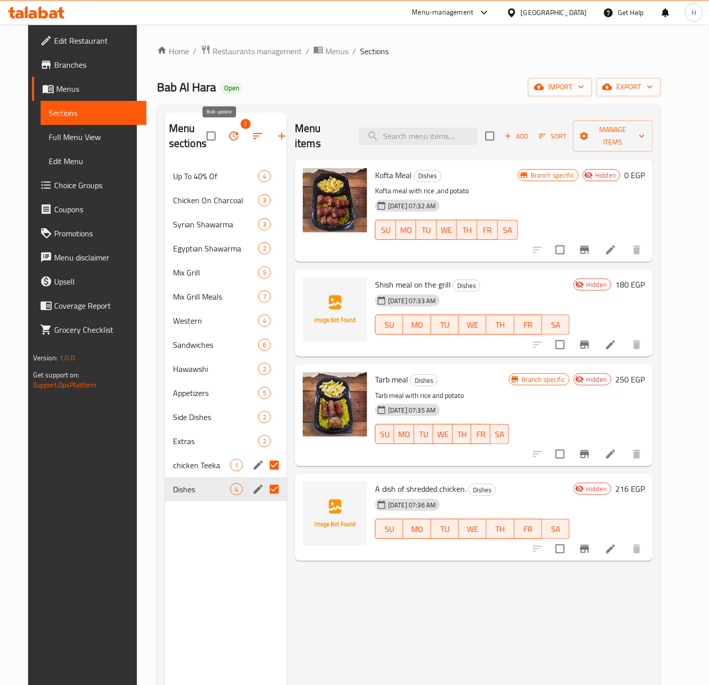
click at [228, 139] on icon "button" at bounding box center [234, 136] width 12 height 12
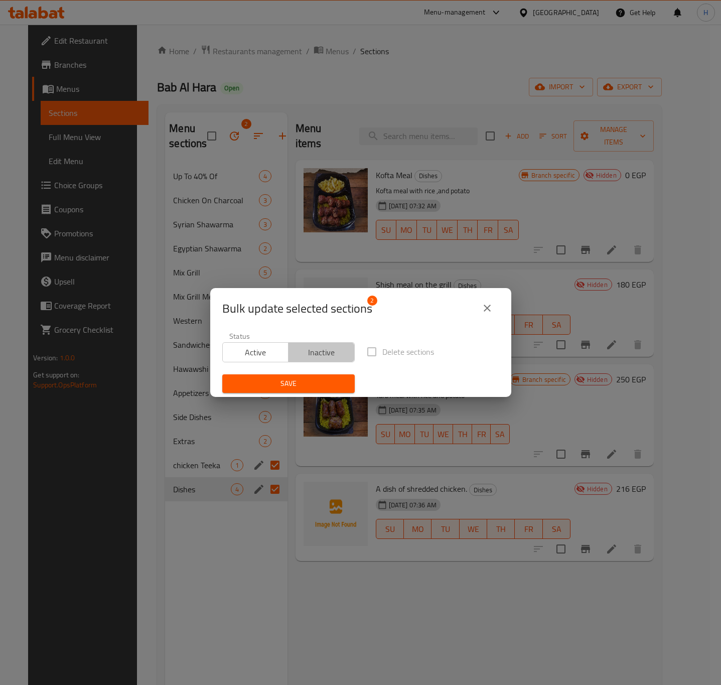
click at [319, 349] on span "Inactive" at bounding box center [322, 352] width 58 height 15
click at [323, 387] on span "Save" at bounding box center [288, 383] width 116 height 13
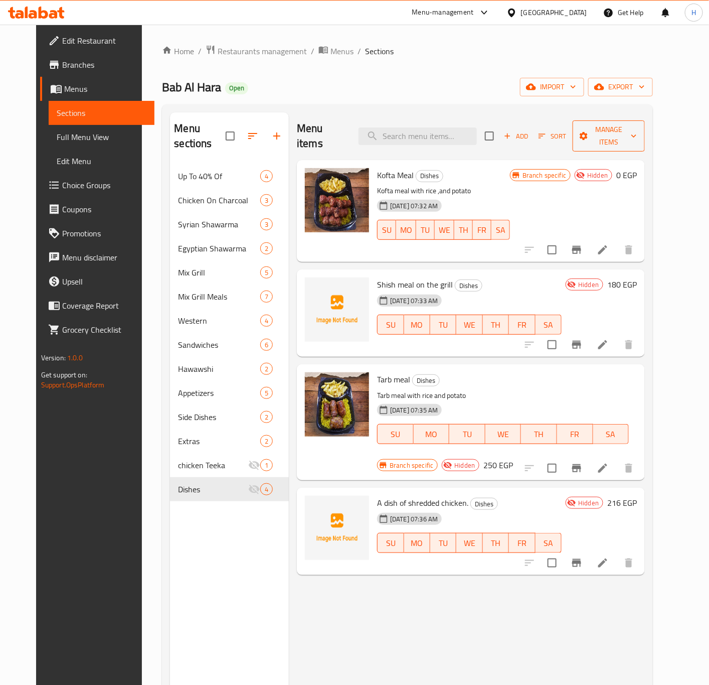
click at [637, 125] on span "Manage items" at bounding box center [609, 135] width 56 height 25
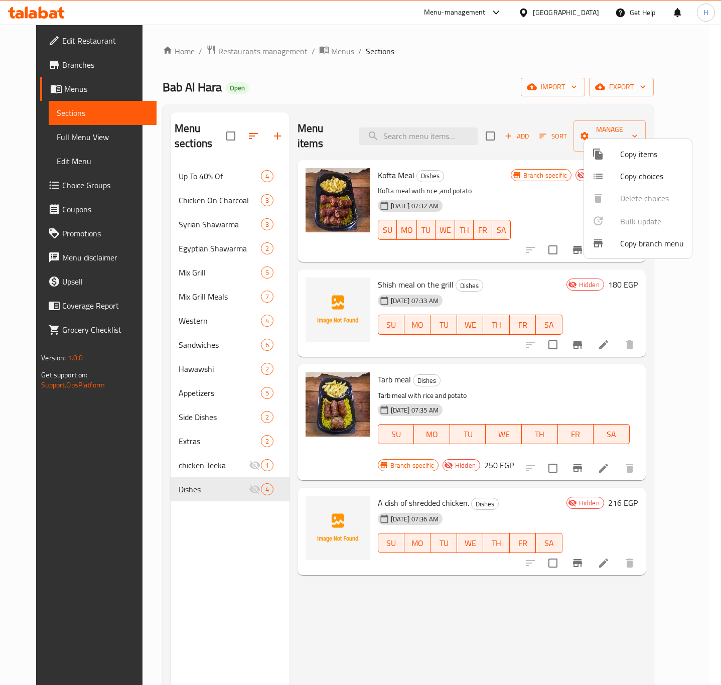
click at [658, 91] on div at bounding box center [360, 342] width 721 height 685
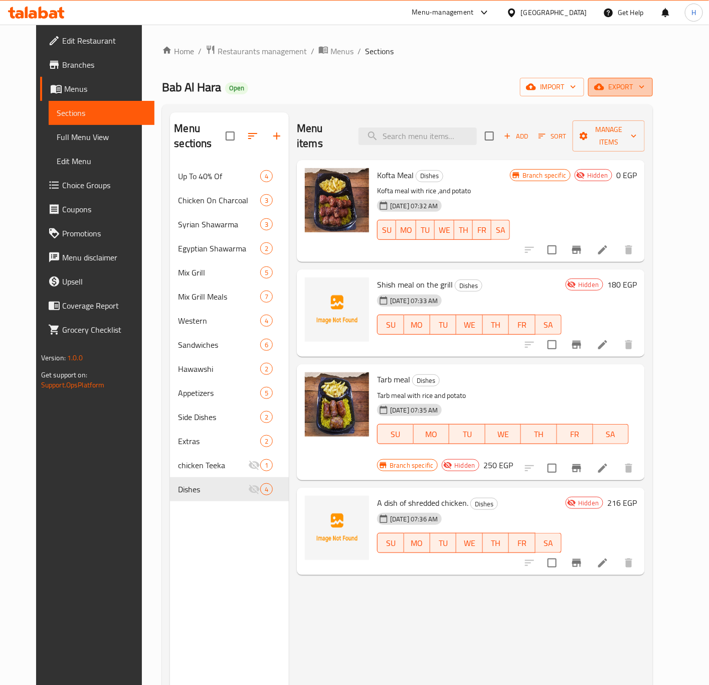
click at [645, 86] on span "export" at bounding box center [621, 87] width 49 height 13
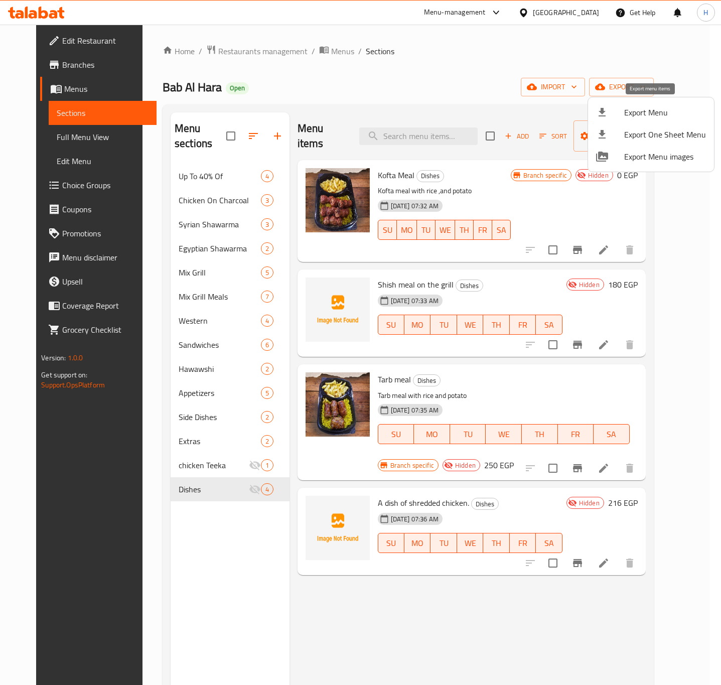
click at [628, 111] on span "Export Menu" at bounding box center [665, 112] width 82 height 12
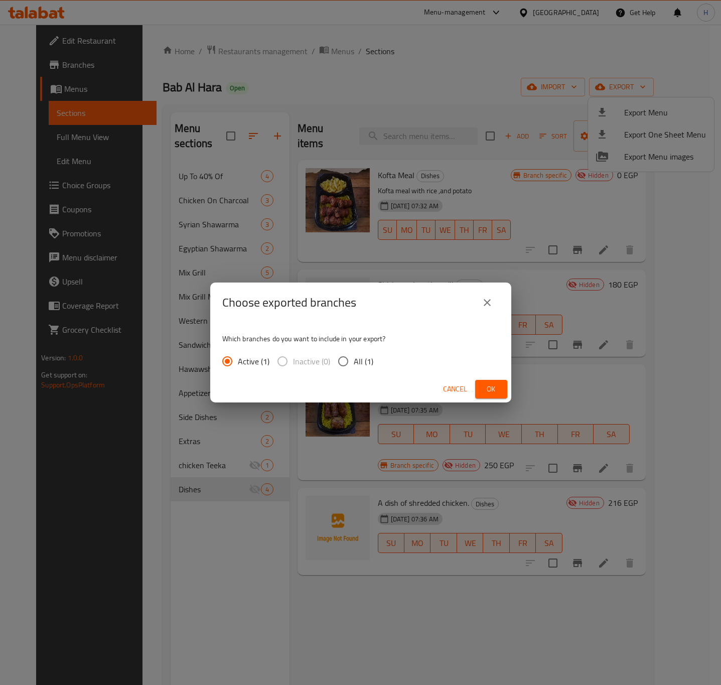
click at [435, 599] on div "Choose exported branches Which branches do you want to include in your export? …" at bounding box center [360, 342] width 721 height 685
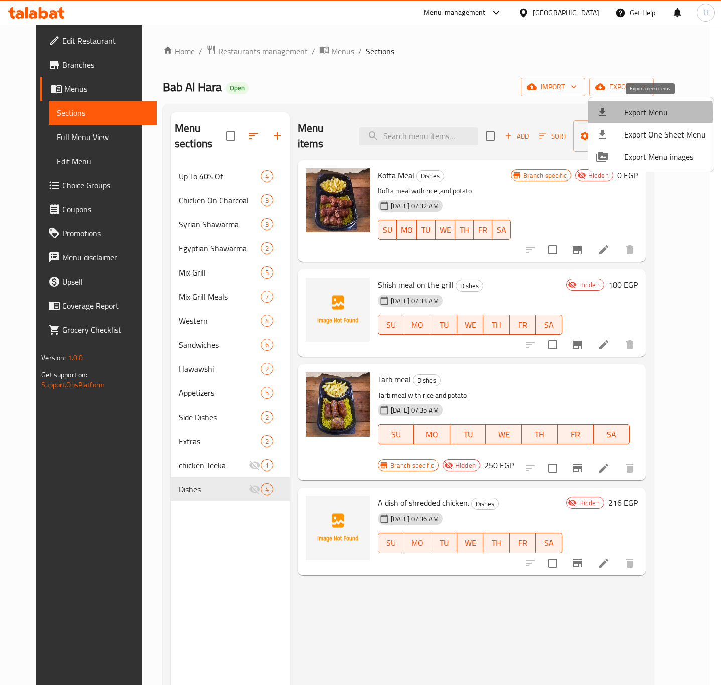
click at [644, 113] on span "Export Menu" at bounding box center [665, 112] width 82 height 12
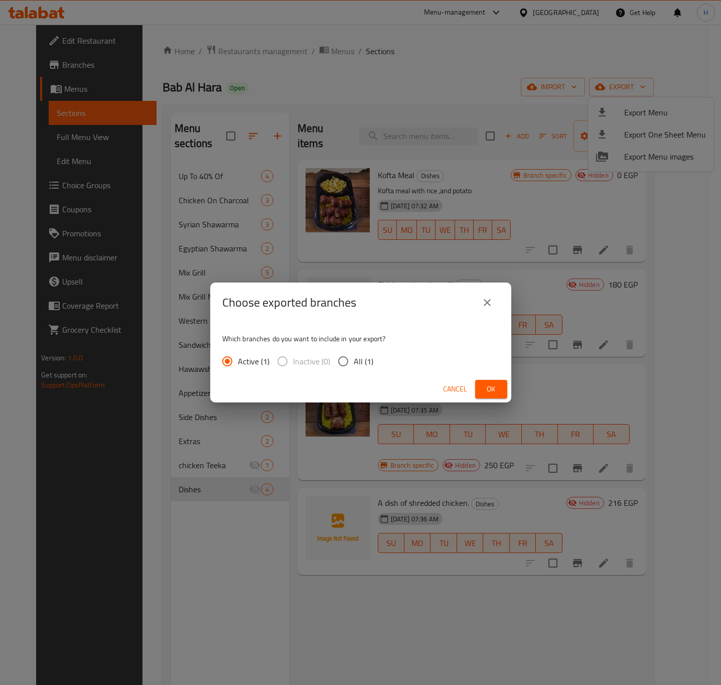
click at [182, 183] on div "Choose exported branches Which branches do you want to include in your export? …" at bounding box center [360, 342] width 721 height 685
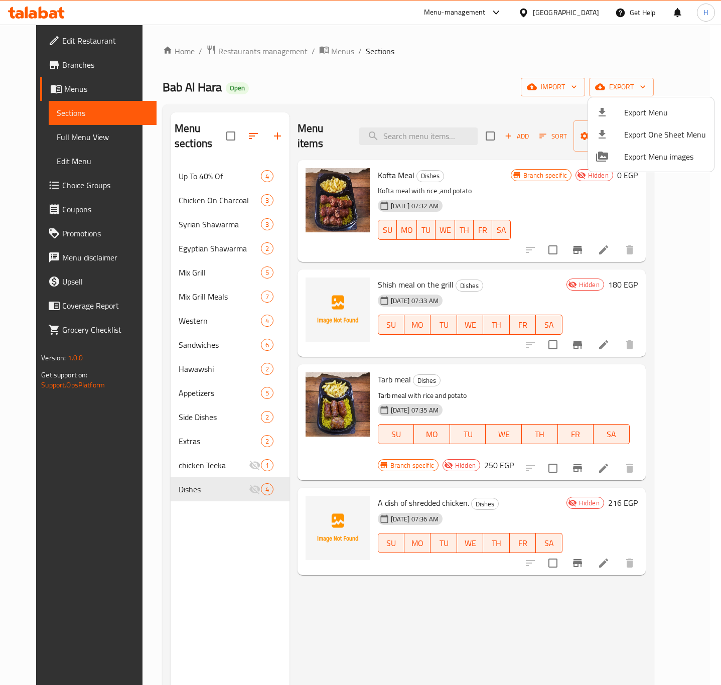
click at [192, 186] on div at bounding box center [360, 342] width 721 height 685
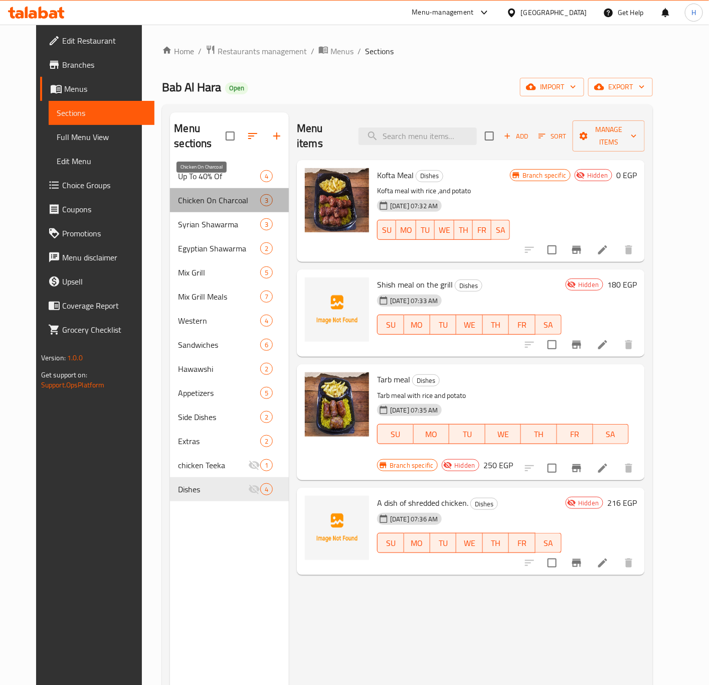
click at [204, 194] on span "Chicken On Charcoal" at bounding box center [219, 200] width 82 height 12
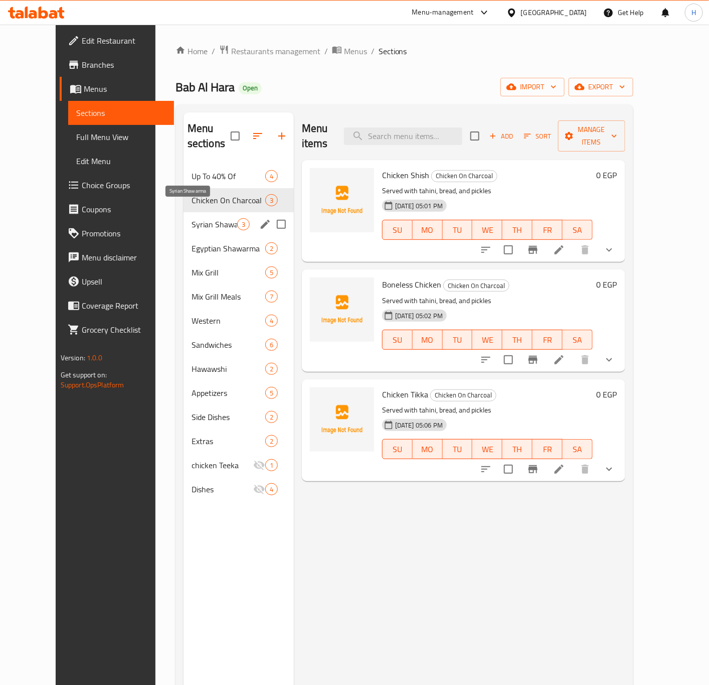
click at [200, 218] on span "Syrian Shawarma" at bounding box center [215, 224] width 46 height 12
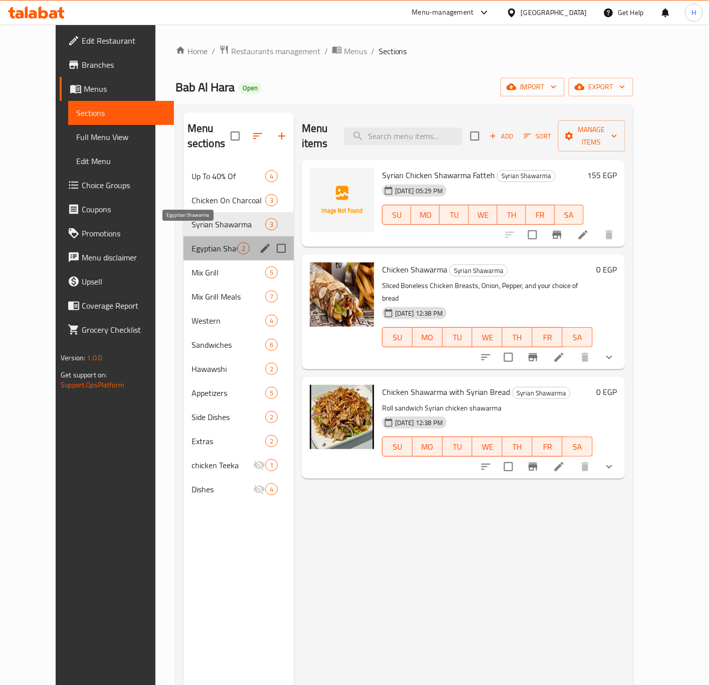
click at [193, 242] on span "Egyptian Shawarma" at bounding box center [215, 248] width 46 height 12
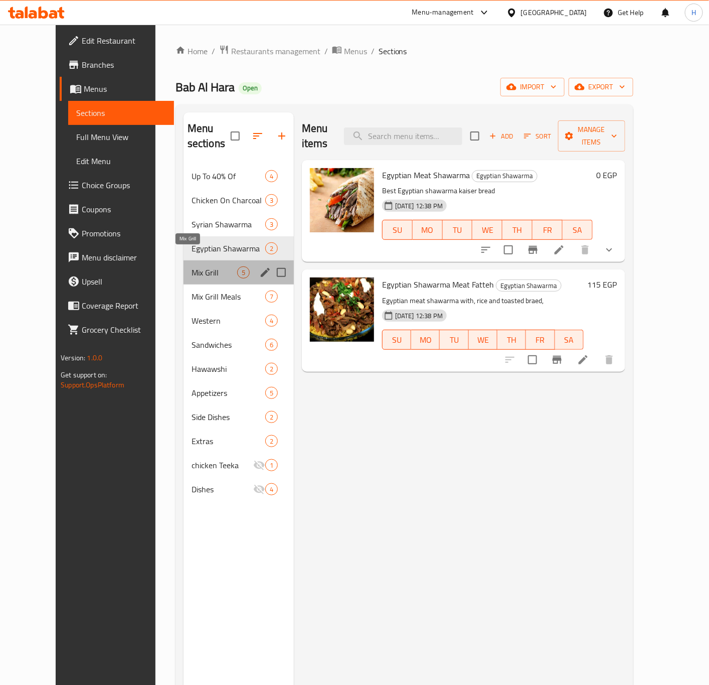
click at [192, 266] on span "Mix Grill" at bounding box center [215, 272] width 46 height 12
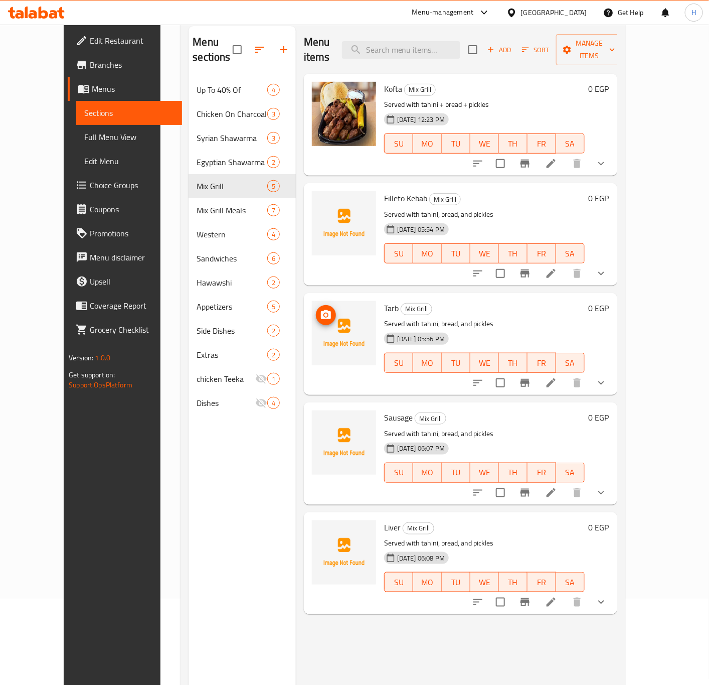
scroll to position [140, 0]
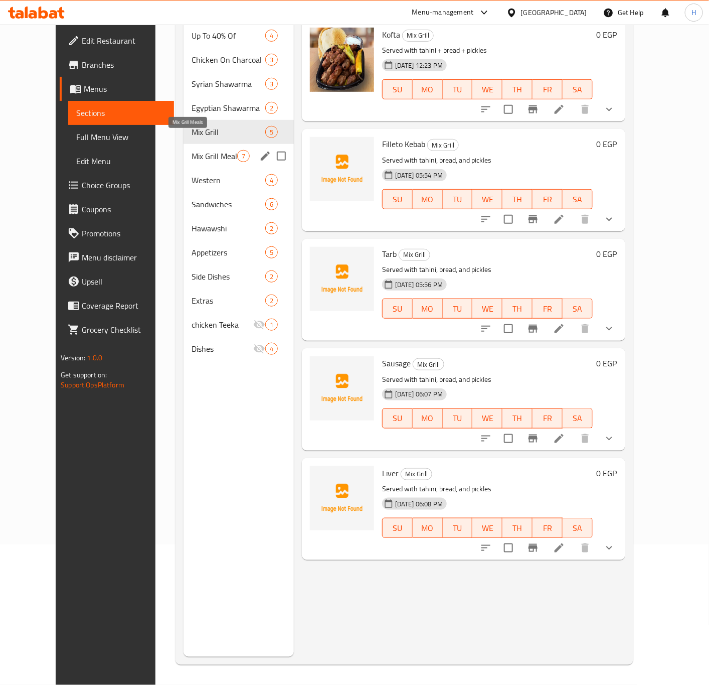
click at [192, 150] on span "Mix Grill Meals" at bounding box center [215, 156] width 46 height 12
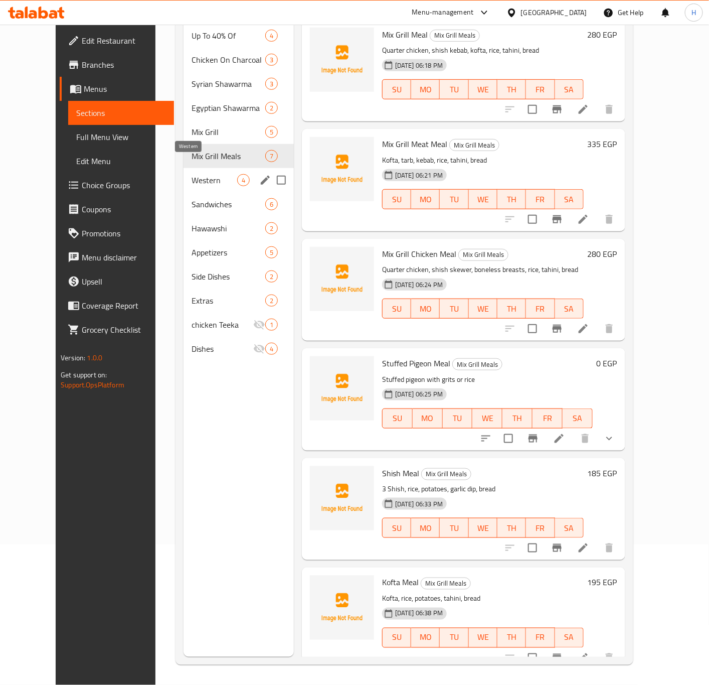
click at [192, 174] on span "Western" at bounding box center [215, 180] width 46 height 12
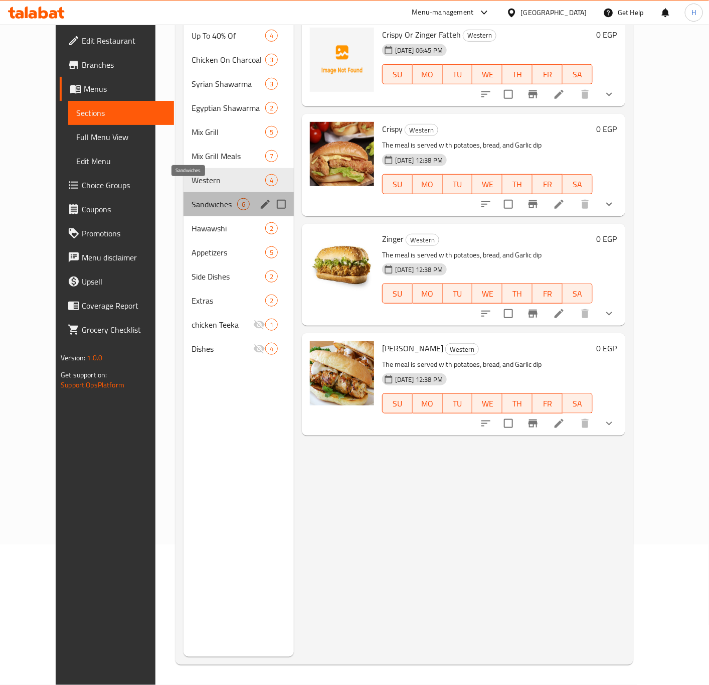
click at [192, 198] on span "Sandwiches" at bounding box center [215, 204] width 46 height 12
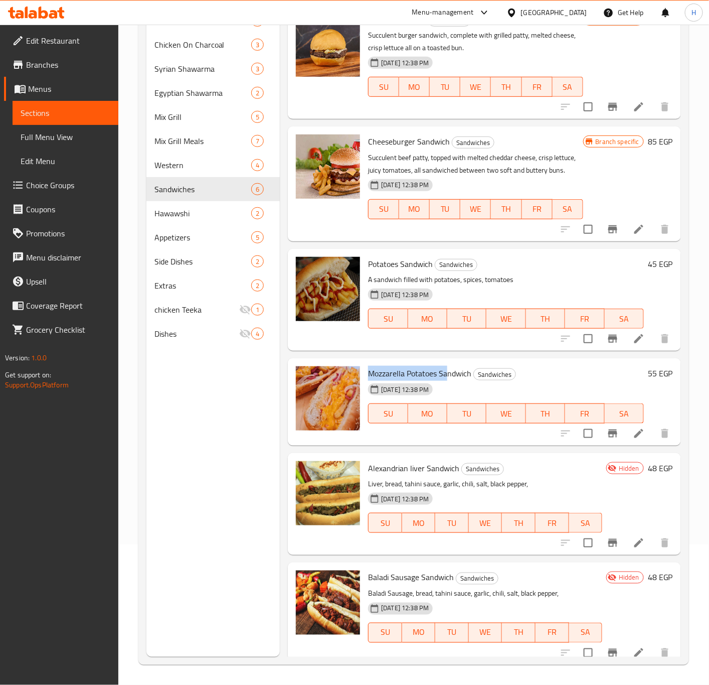
drag, startPoint x: 370, startPoint y: 382, endPoint x: 449, endPoint y: 382, distance: 78.3
click at [449, 381] on span "Mozzarella Potatoes Sandwich" at bounding box center [419, 373] width 103 height 15
click at [585, 391] on div "[DATE] 12:38 PM SU MO TU WE TH FR SA" at bounding box center [506, 406] width 284 height 54
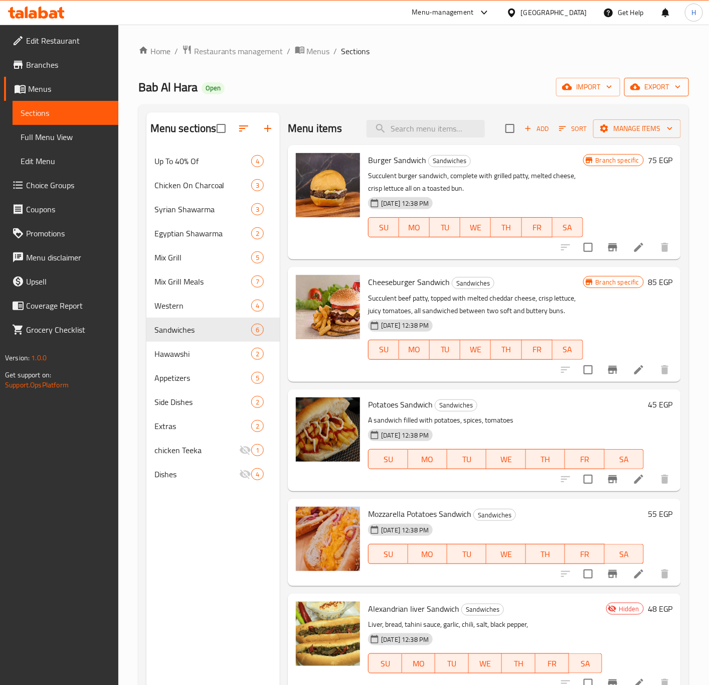
click at [647, 92] on span "export" at bounding box center [657, 87] width 49 height 13
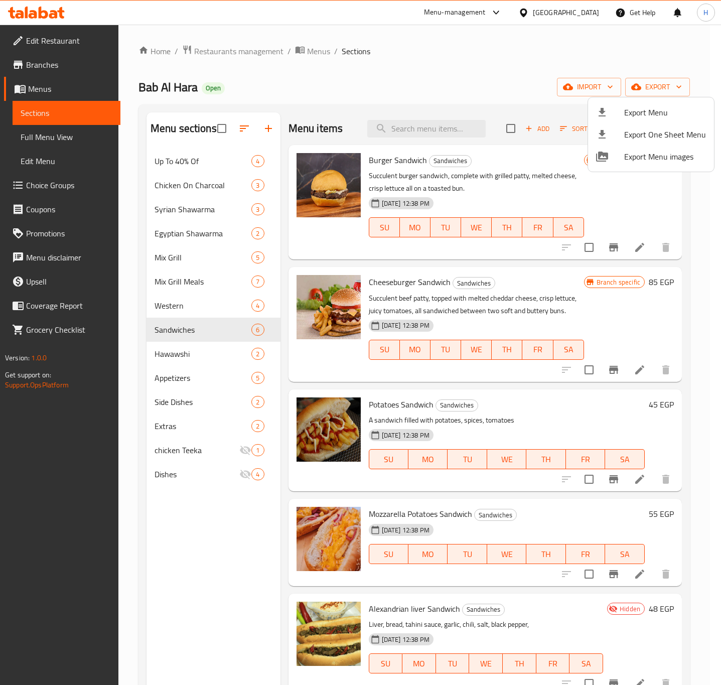
click at [639, 110] on span "Export Menu" at bounding box center [665, 112] width 82 height 12
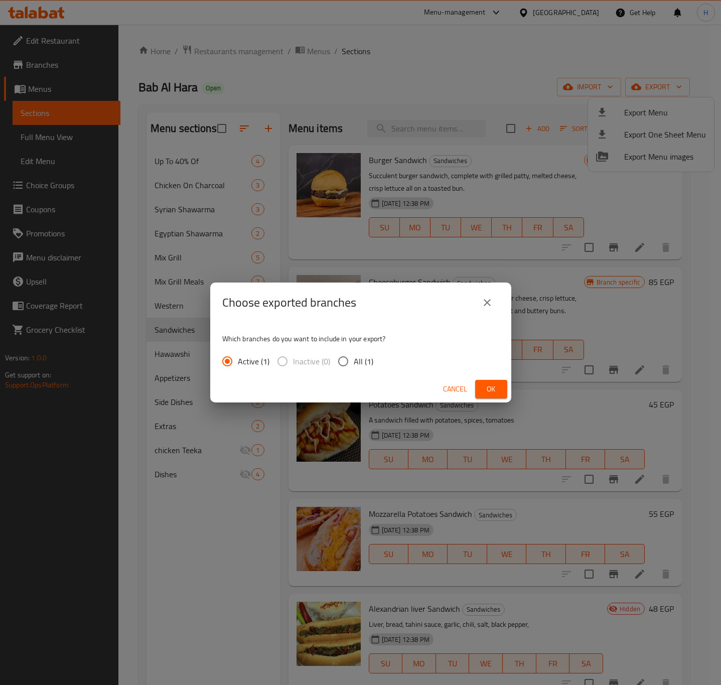
click at [476, 385] on button "Ok" at bounding box center [491, 389] width 32 height 19
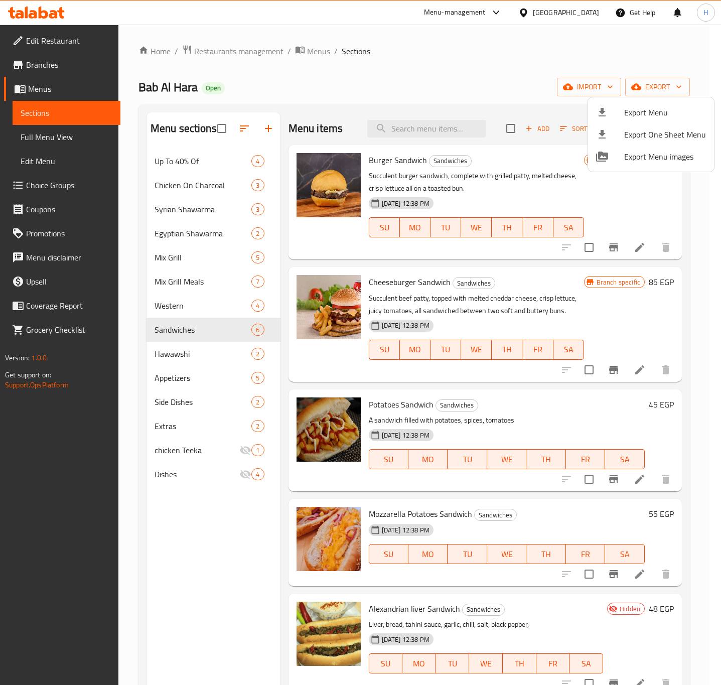
click at [169, 254] on div at bounding box center [360, 342] width 721 height 685
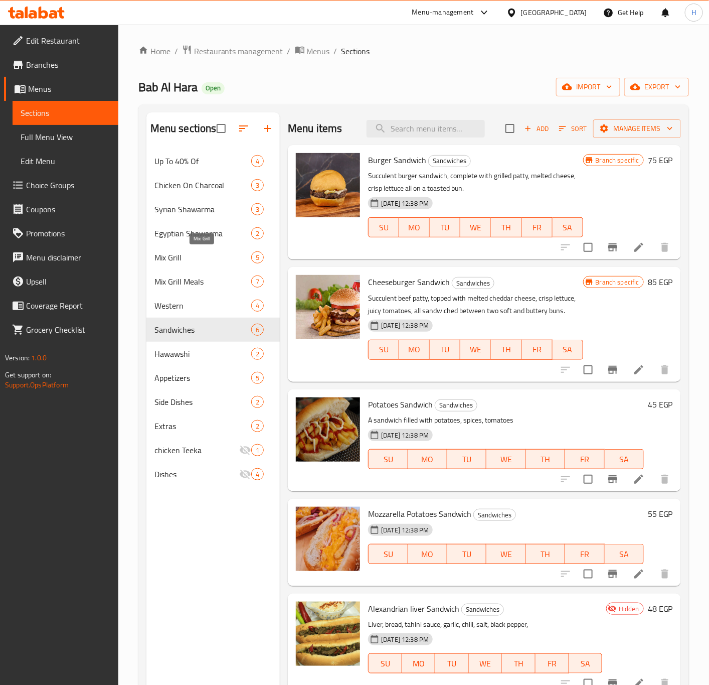
click at [169, 254] on span "Mix Grill" at bounding box center [203, 257] width 97 height 12
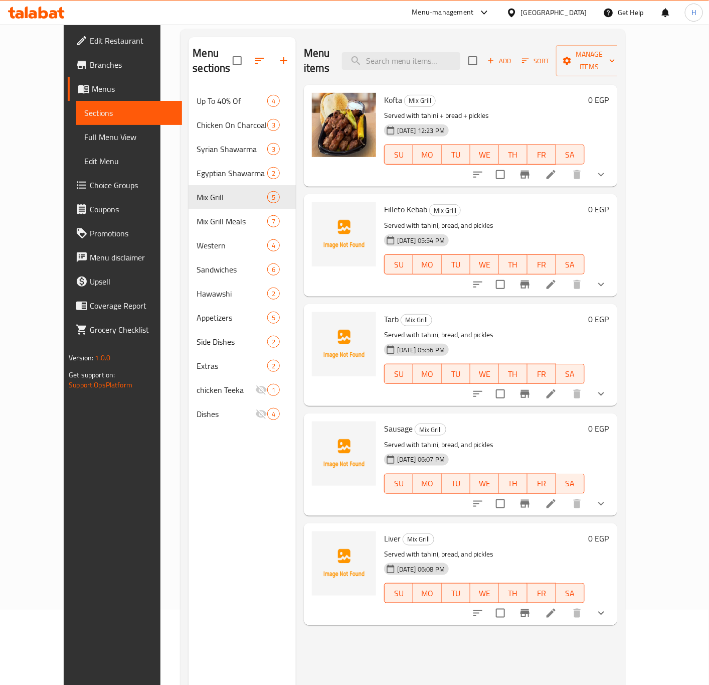
scroll to position [140, 0]
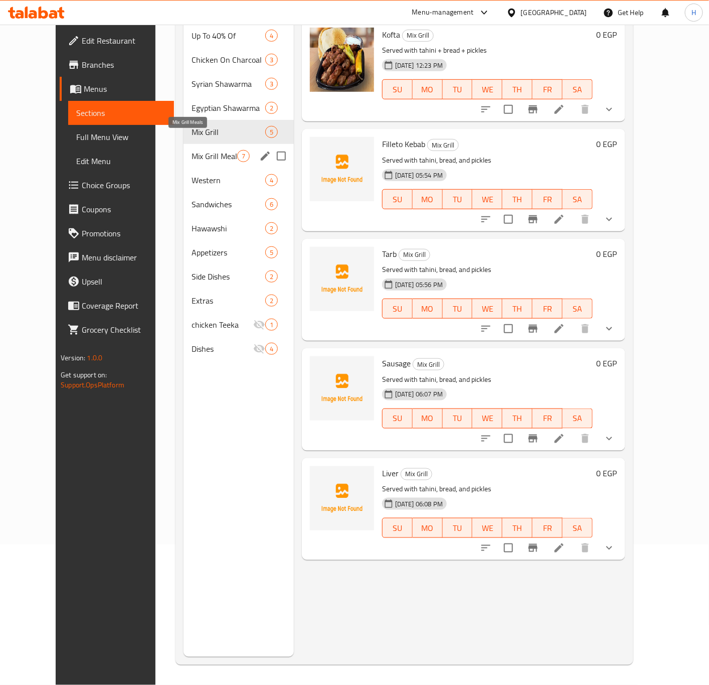
click at [192, 150] on span "Mix Grill Meals" at bounding box center [215, 156] width 46 height 12
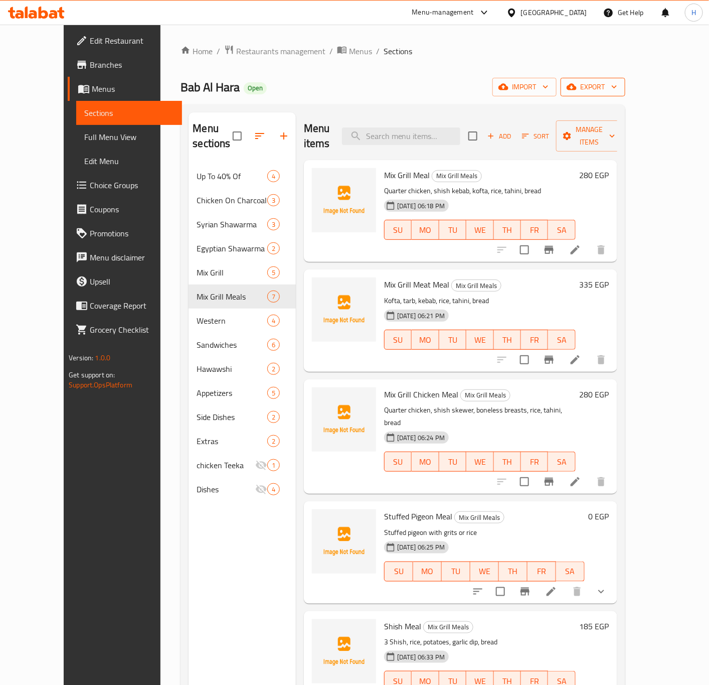
click at [618, 87] on span "export" at bounding box center [593, 87] width 49 height 13
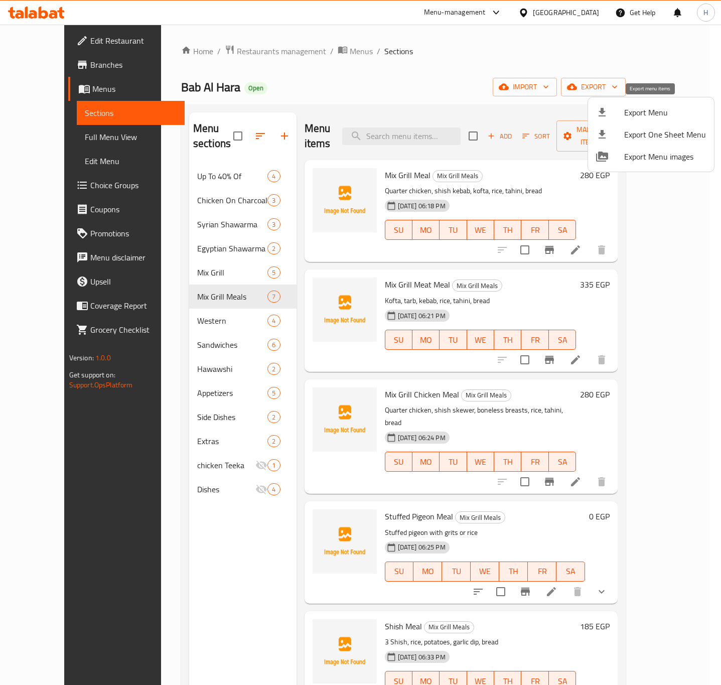
click at [653, 120] on li "Export Menu" at bounding box center [651, 112] width 126 height 22
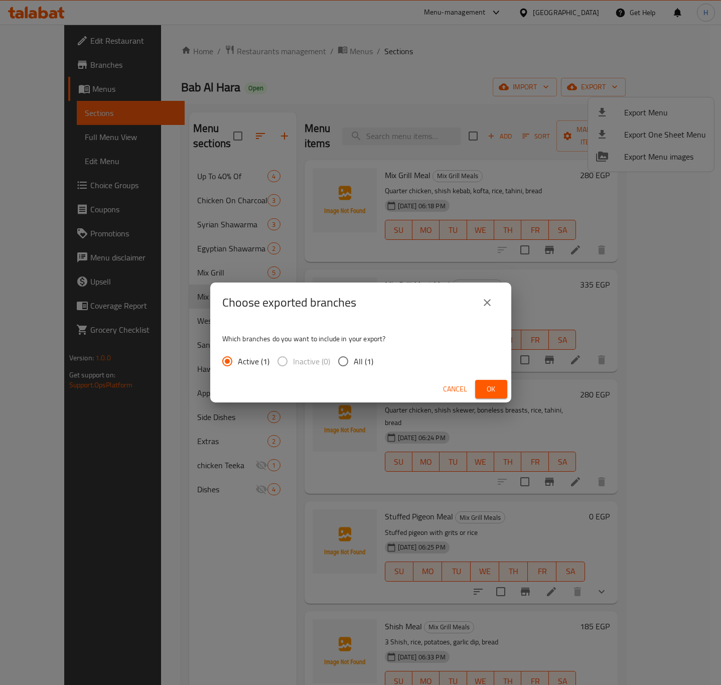
click at [476, 387] on button "Ok" at bounding box center [491, 389] width 32 height 19
